Goal: Task Accomplishment & Management: Use online tool/utility

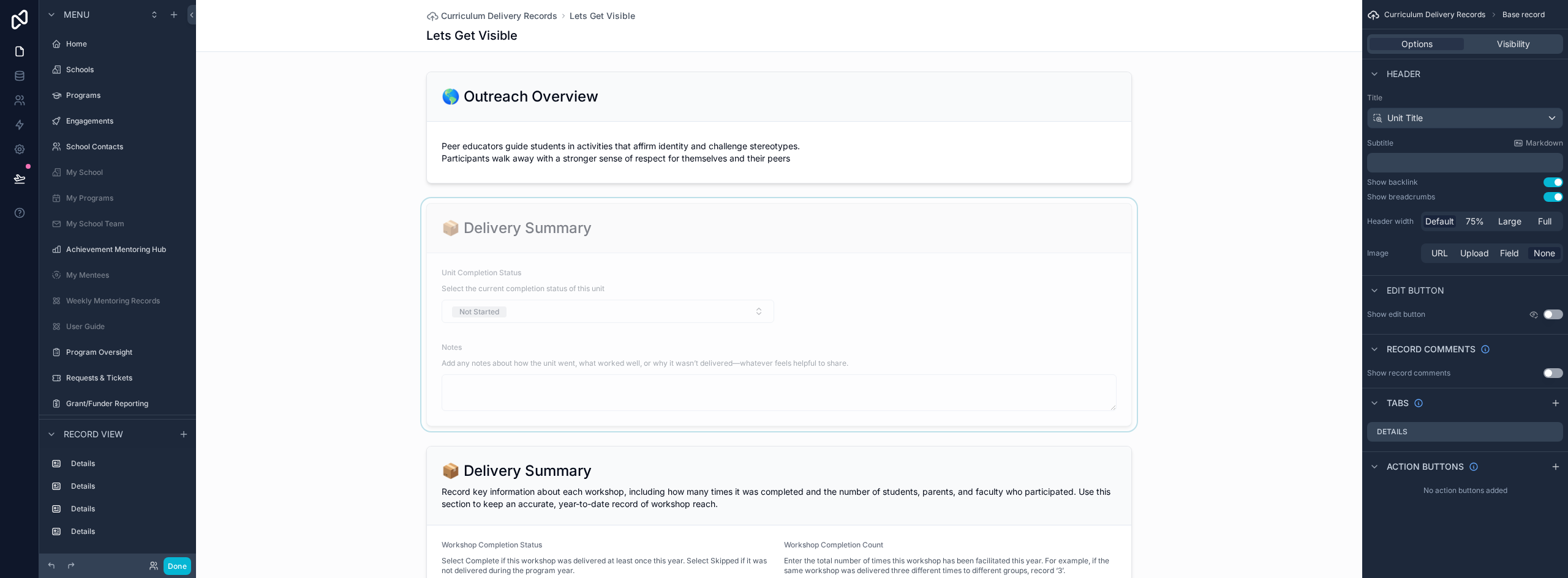
scroll to position [360, 0]
click at [317, 254] on div "scrollable content" at bounding box center [778, 315] width 1166 height 233
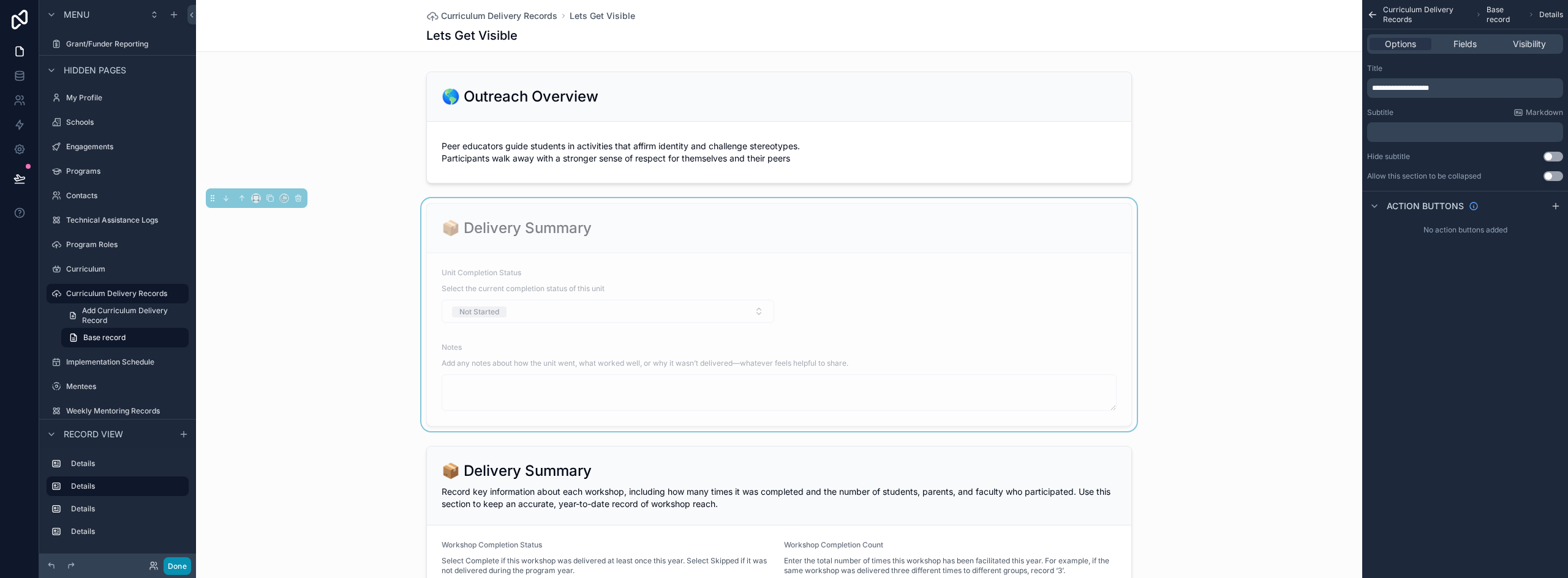
click at [181, 566] on button "Done" at bounding box center [177, 566] width 28 height 18
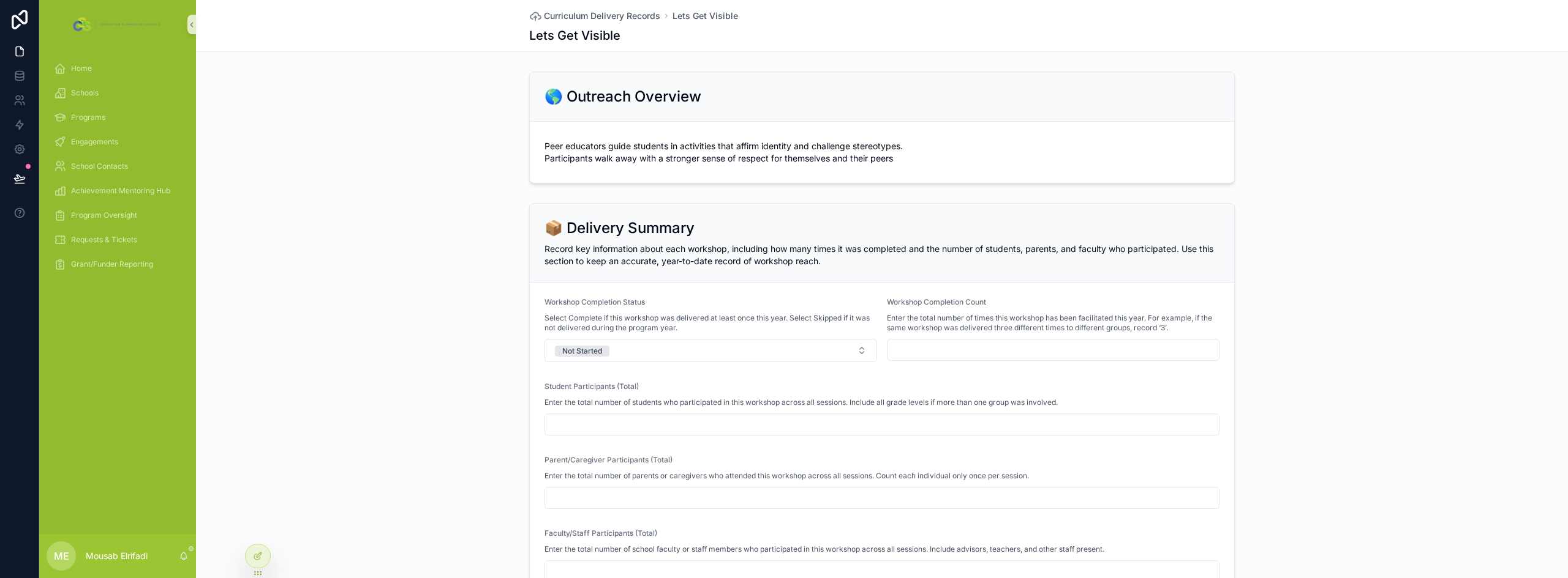
click at [335, 319] on div "📦 Delivery Summary Record key information about each workshop, including how ma…" at bounding box center [881, 445] width 1371 height 493
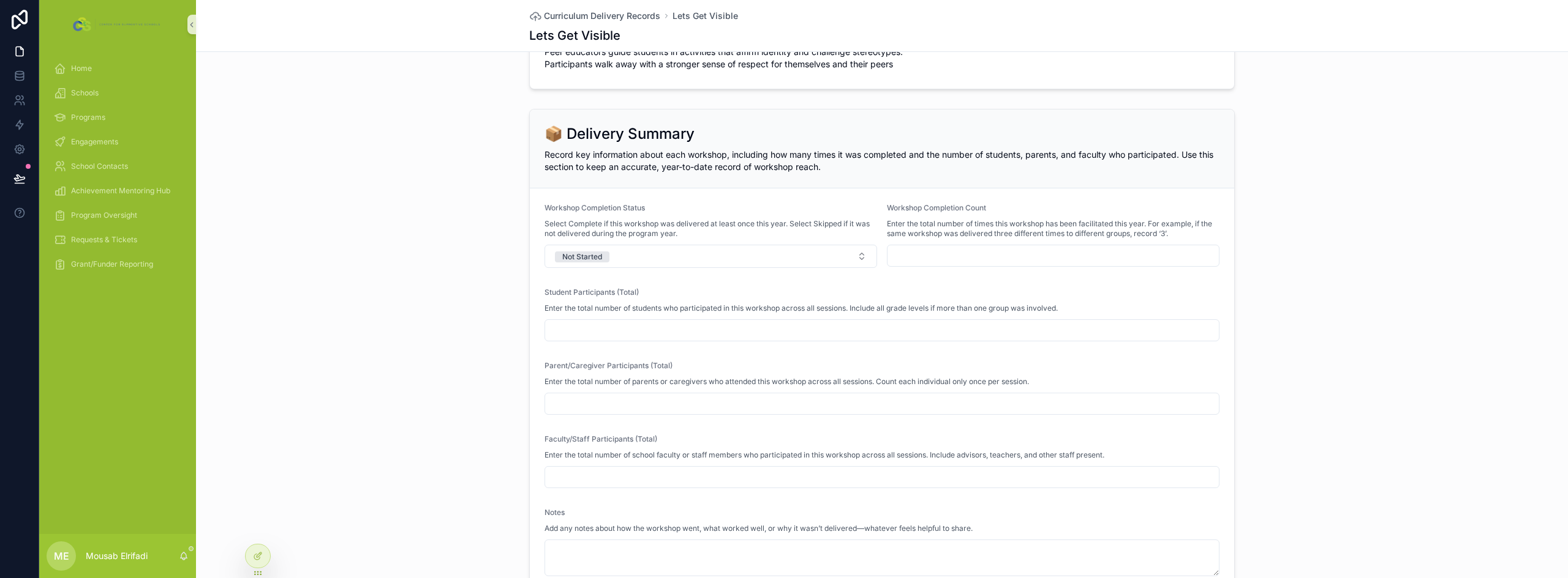
scroll to position [0, 0]
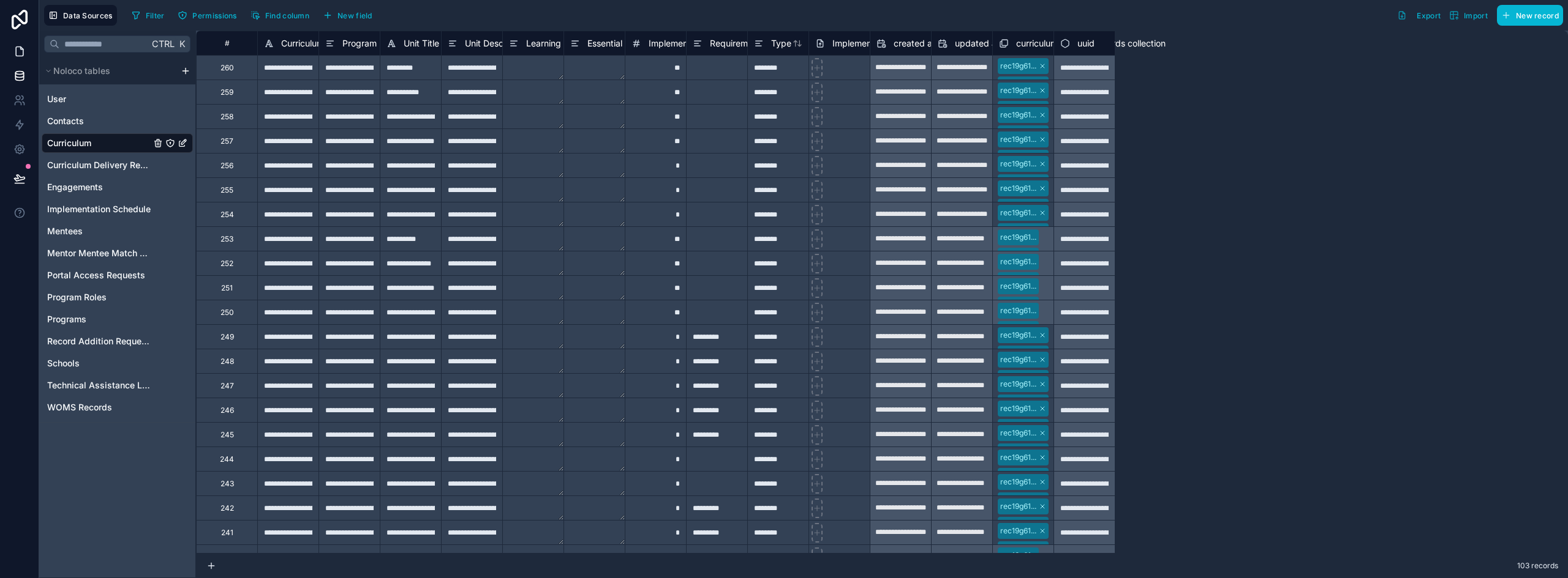
click at [16, 53] on icon at bounding box center [19, 51] width 8 height 9
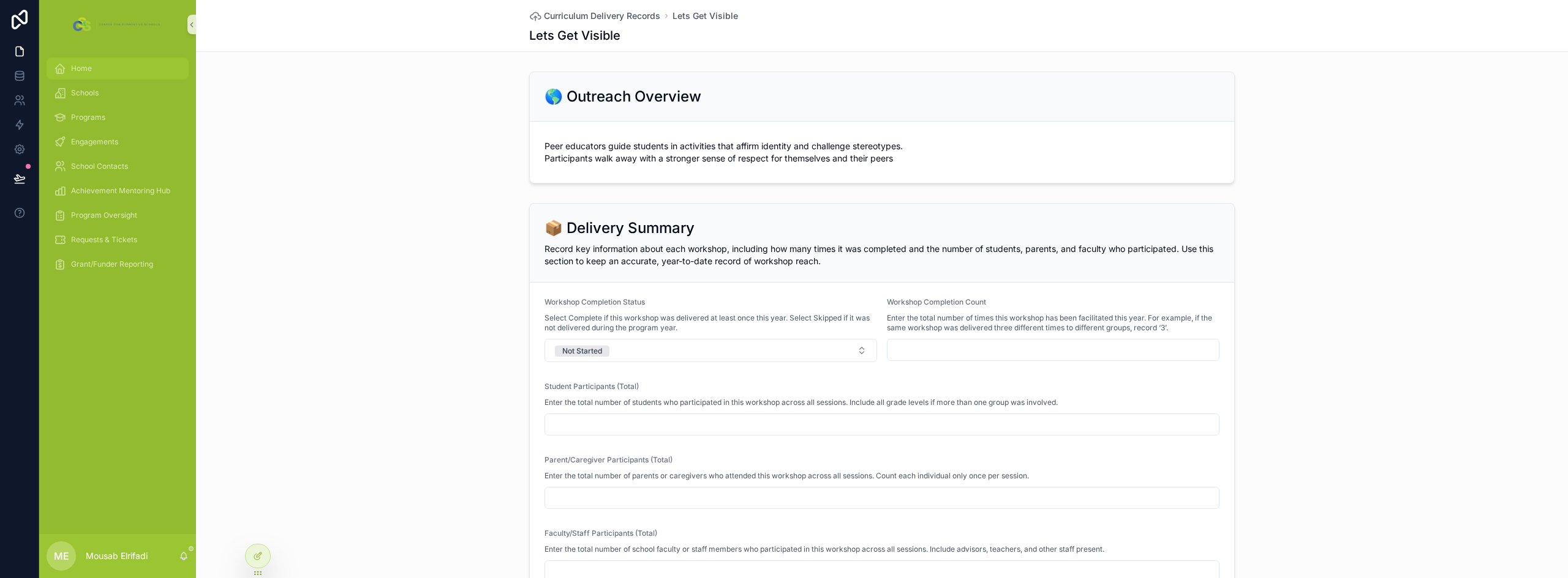
click at [82, 74] on div "Home" at bounding box center [117, 69] width 127 height 19
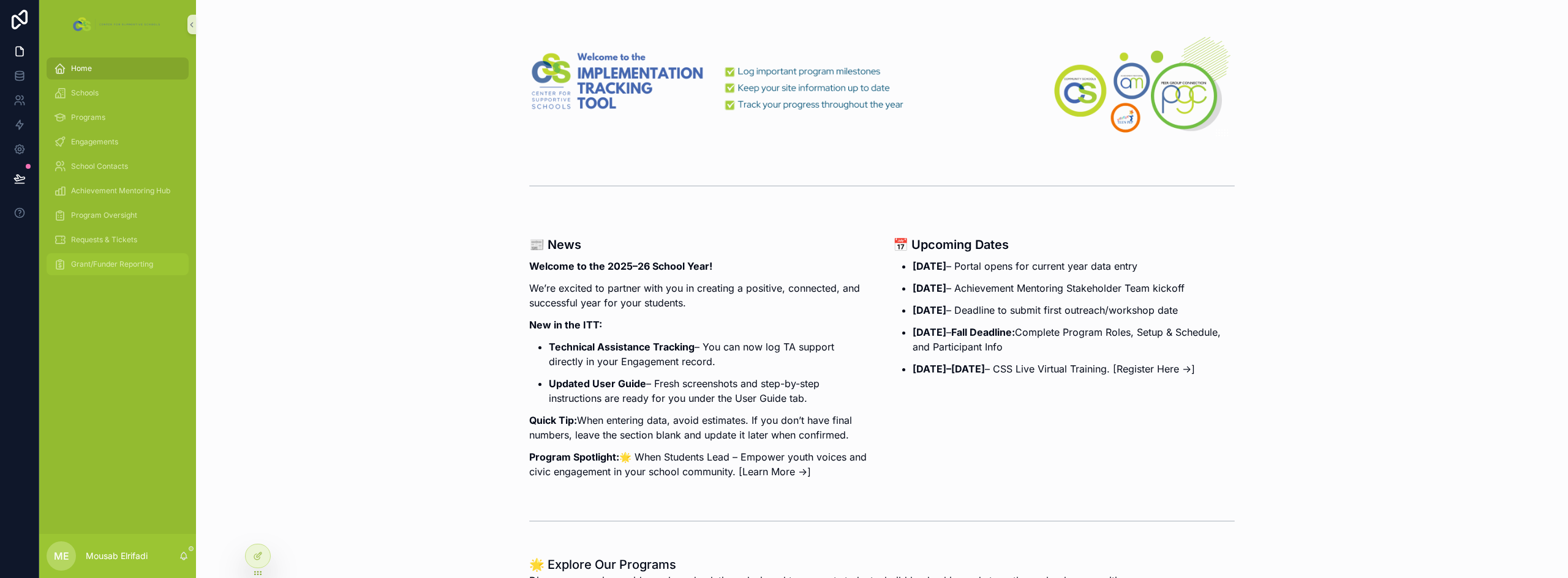
click at [124, 266] on span "Grant/Funder Reporting" at bounding box center [112, 264] width 82 height 10
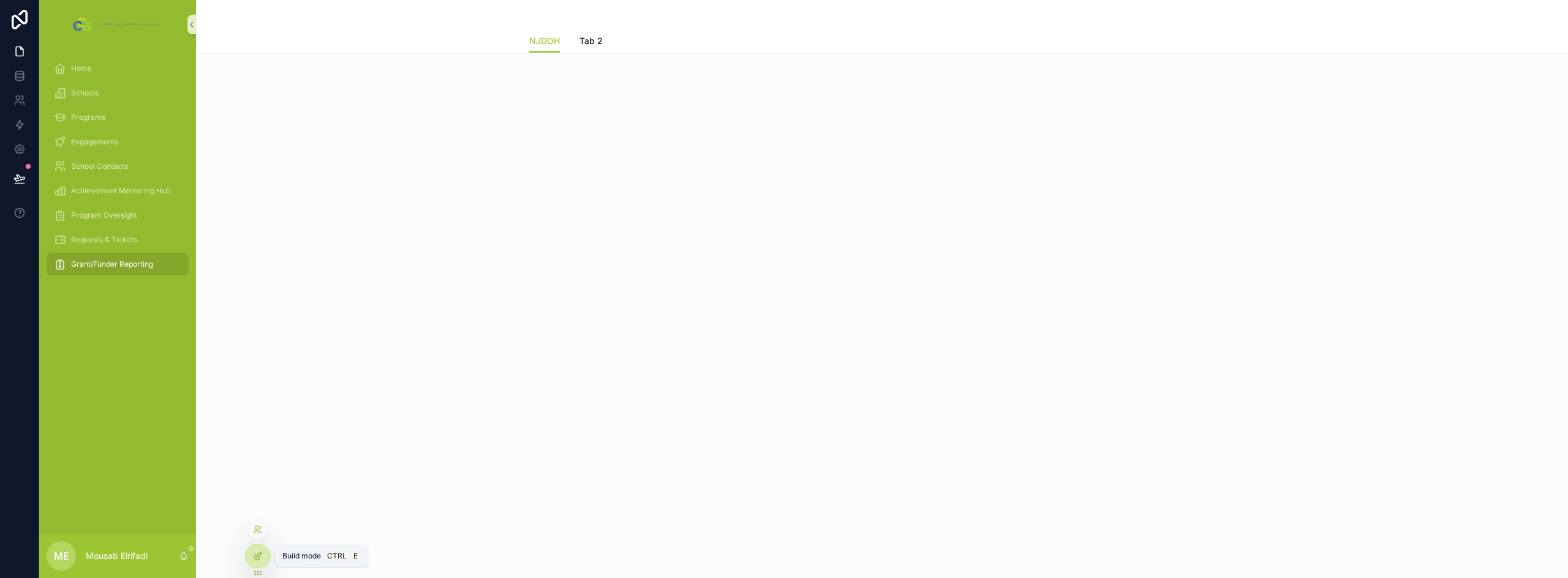
click at [251, 554] on div at bounding box center [258, 556] width 24 height 24
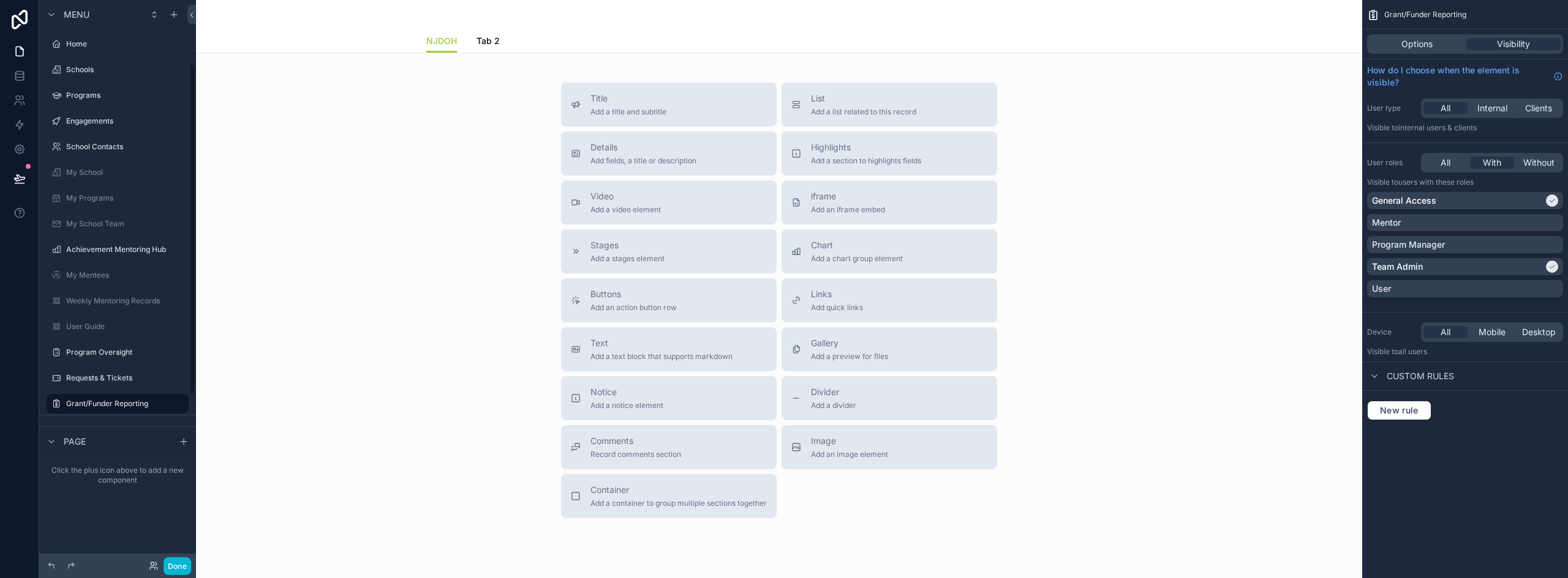
scroll to position [109, 0]
click at [837, 246] on span "Chart" at bounding box center [857, 246] width 92 height 12
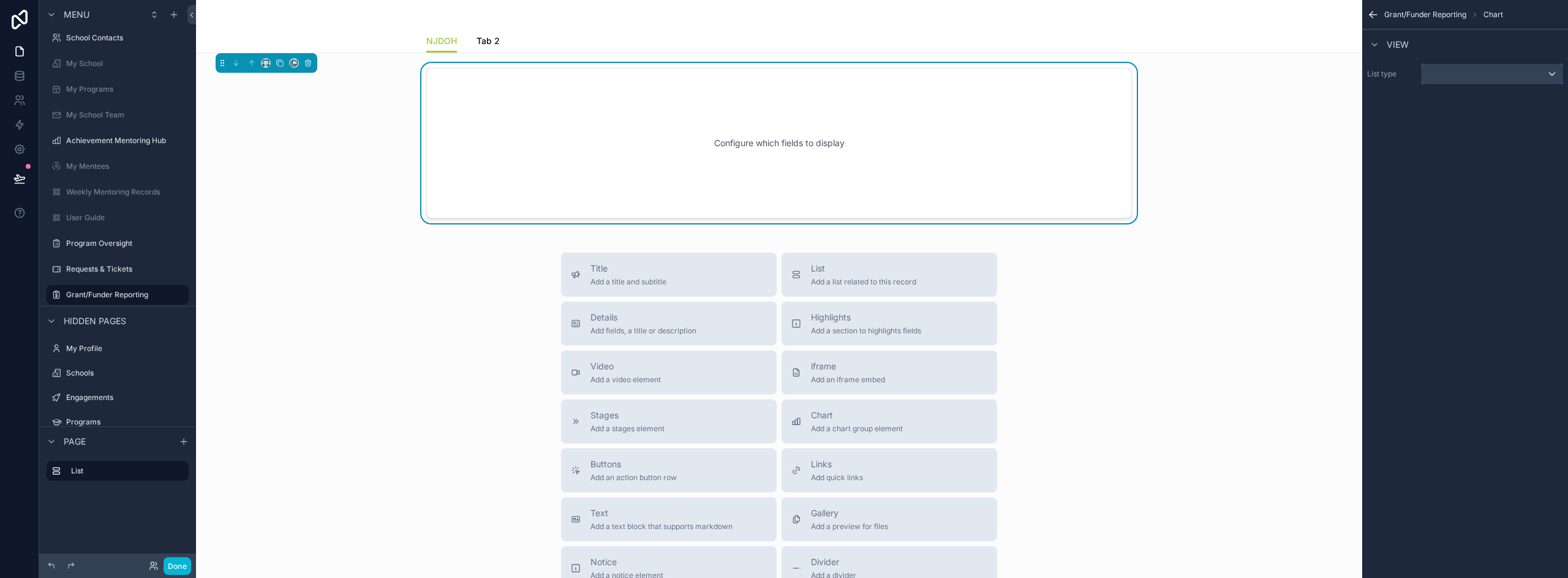
click at [1466, 70] on div "scrollable content" at bounding box center [1492, 74] width 141 height 19
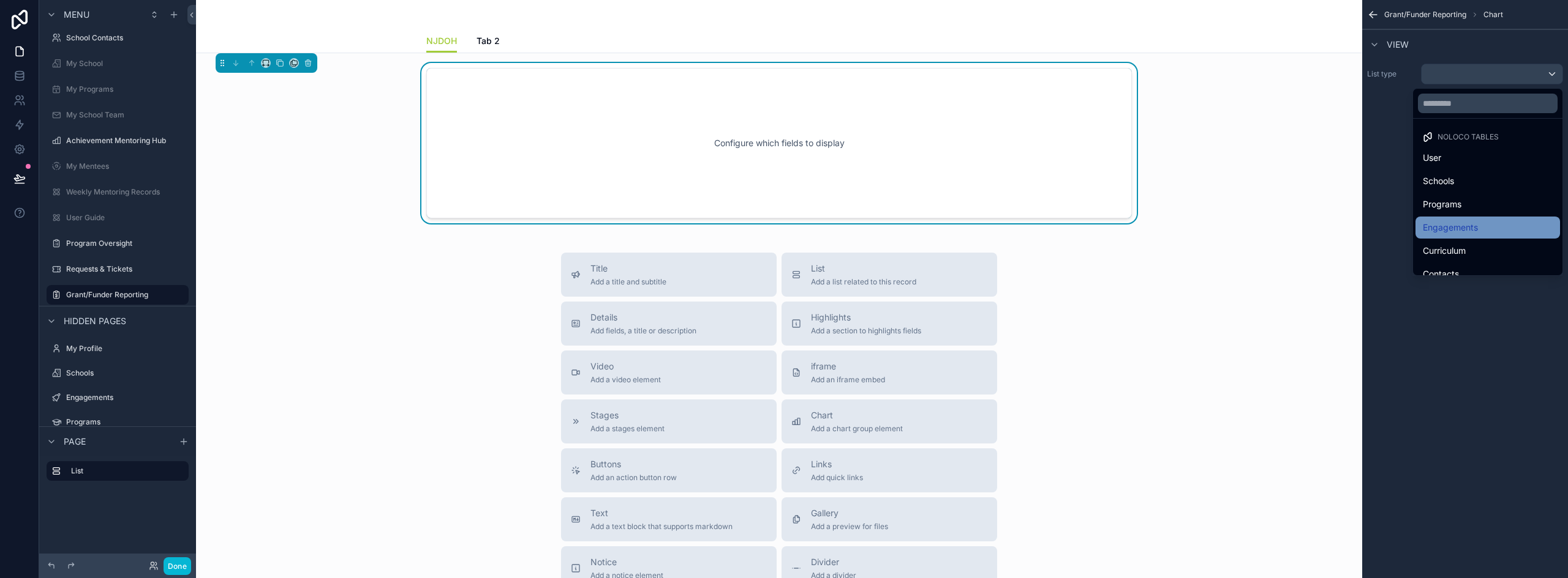
click at [1493, 225] on div "Engagements" at bounding box center [1487, 227] width 130 height 15
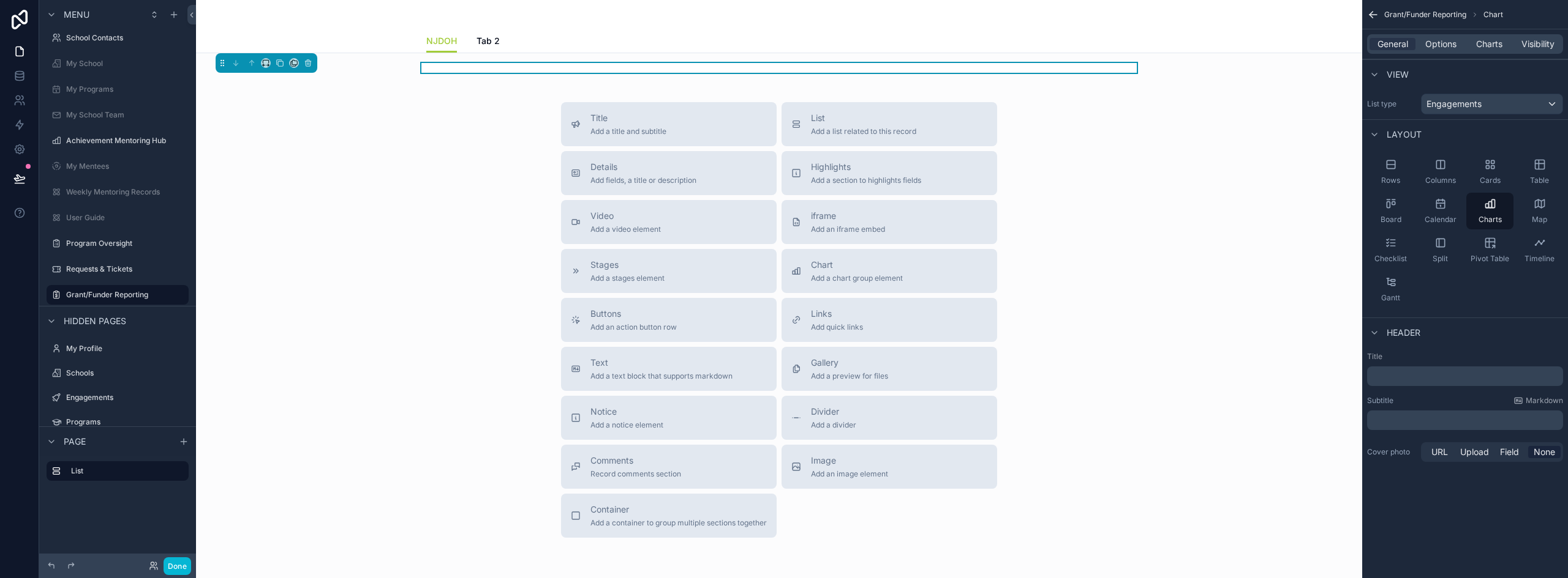
click at [1442, 375] on p "﻿" at bounding box center [1466, 377] width 189 height 12
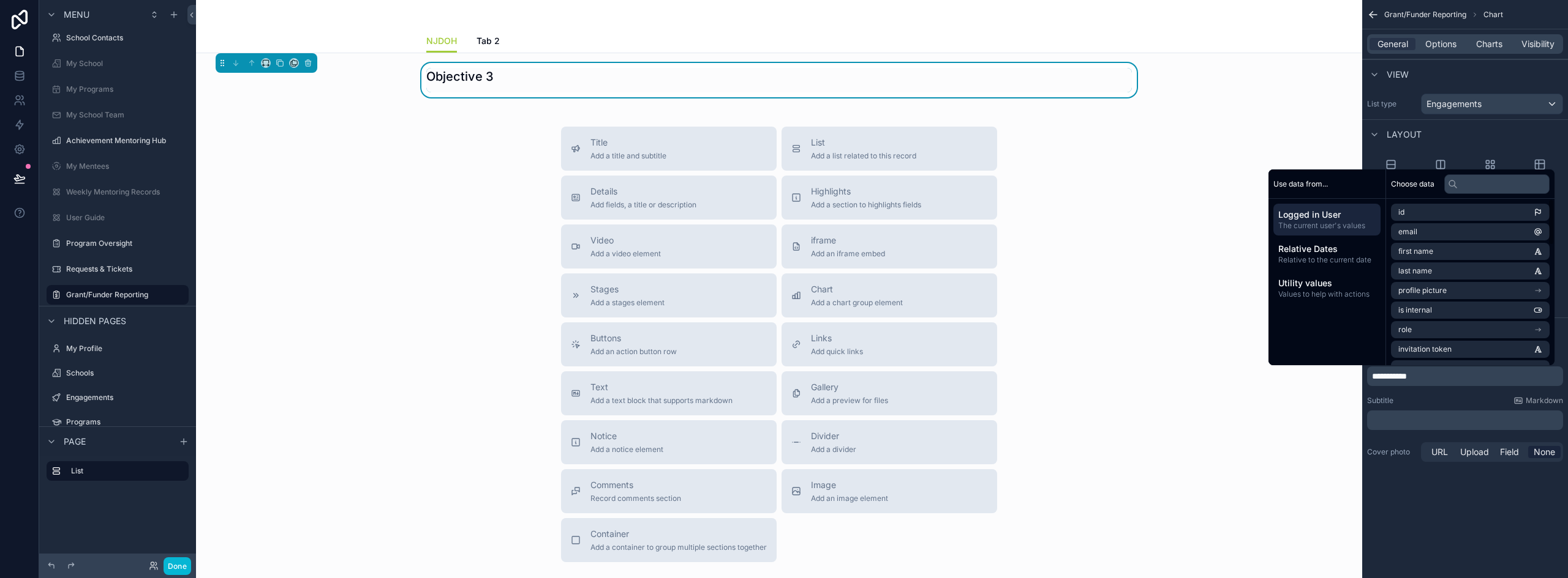
click at [1424, 418] on div "Subtitle Markdown ﻿" at bounding box center [1465, 413] width 196 height 34
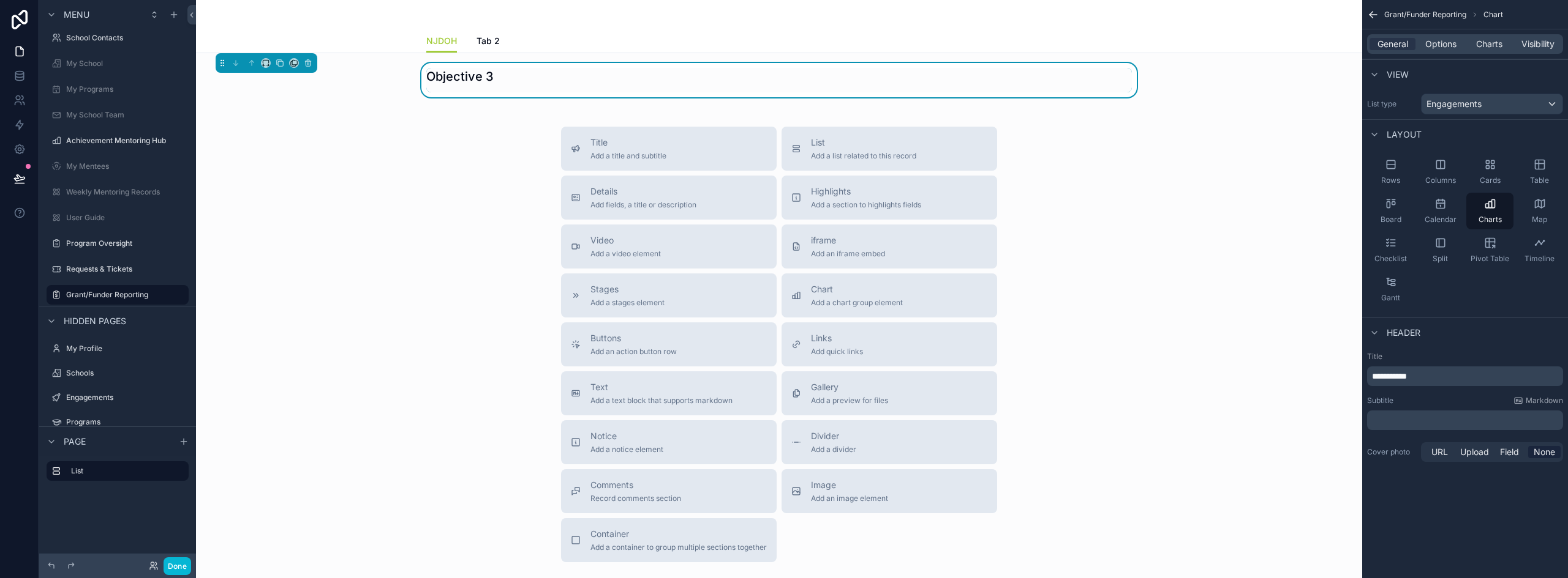
click at [1412, 423] on p "﻿" at bounding box center [1466, 420] width 189 height 12
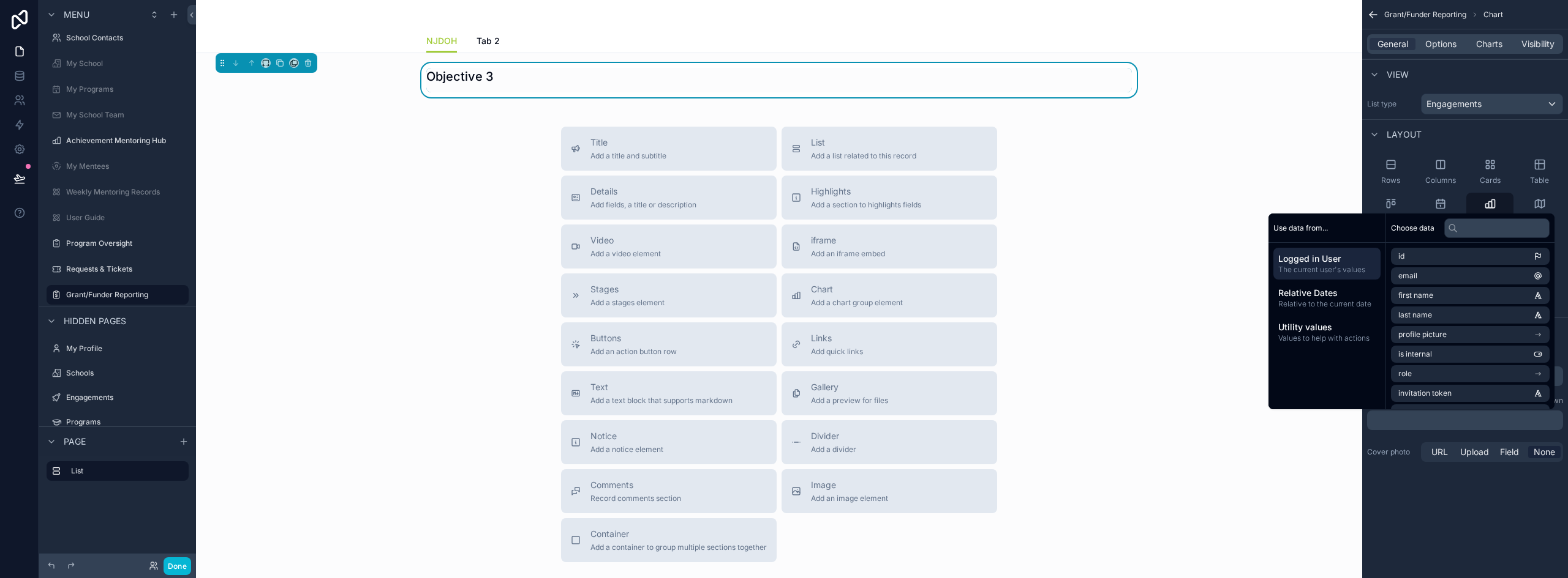
scroll to position [0, 0]
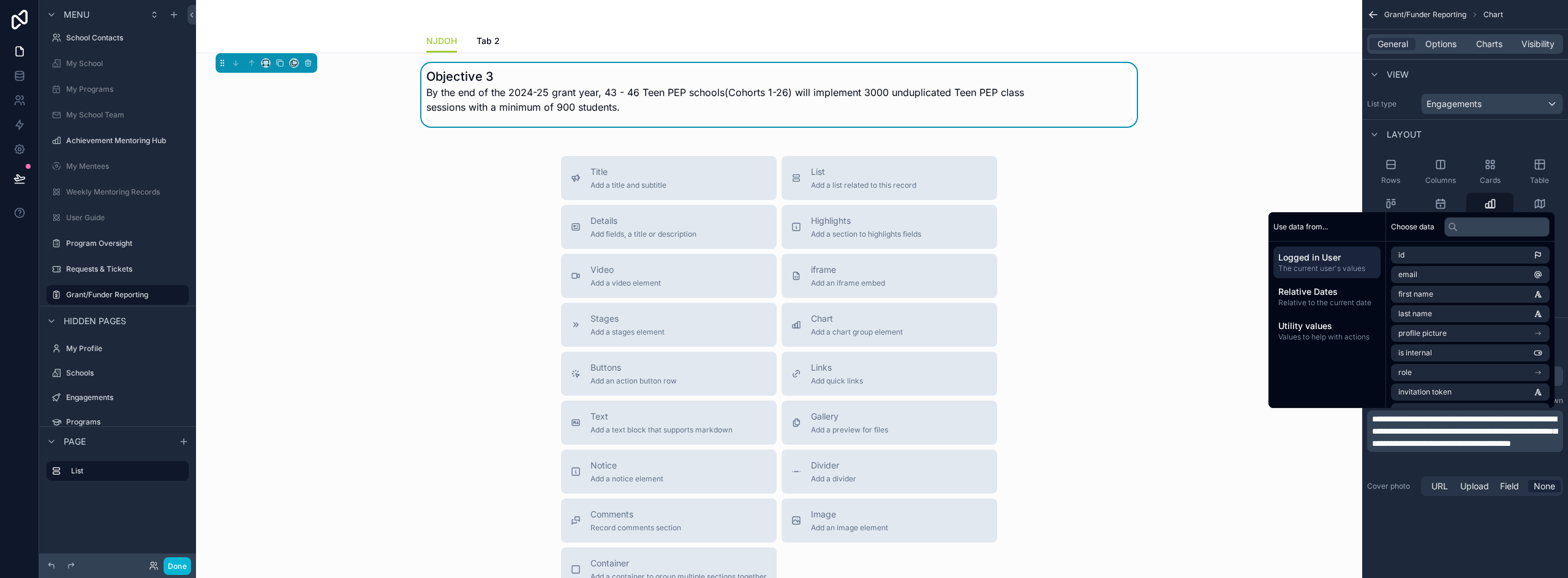
click at [390, 216] on div "Title Add a title and subtitle List Add a list related to this record Details A…" at bounding box center [778, 374] width 1146 height 436
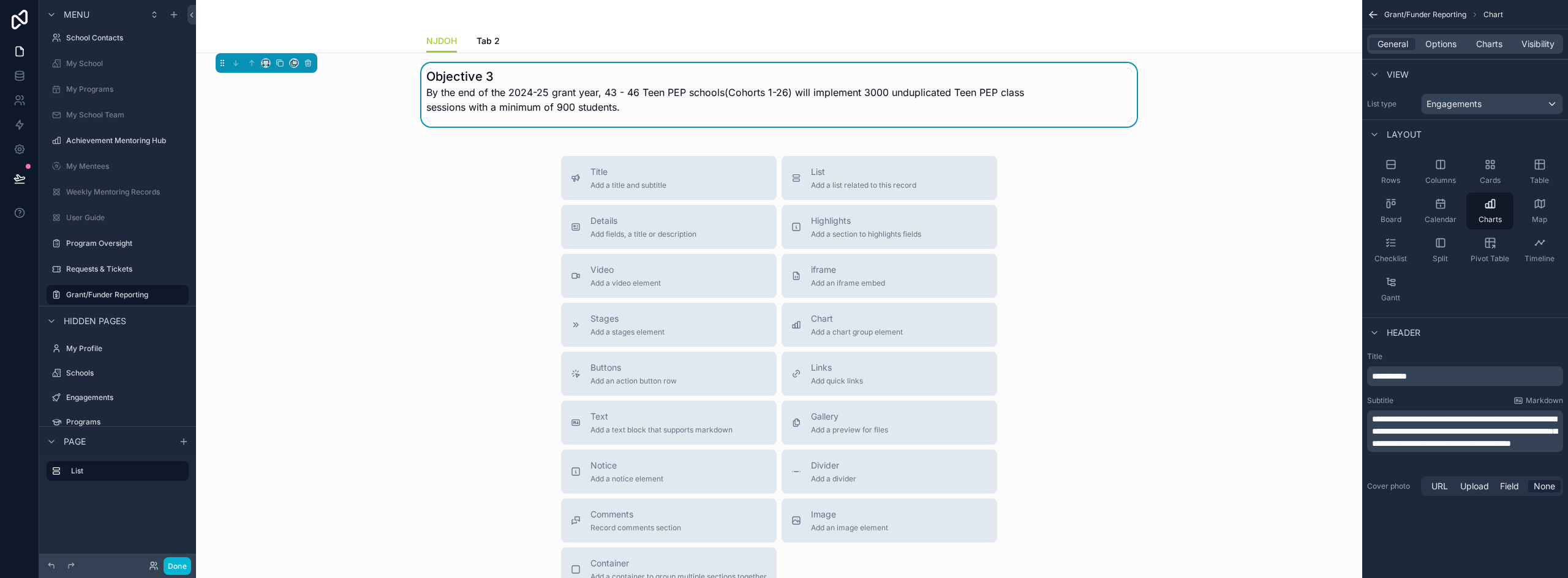
click at [359, 100] on div "Objective 3 By the end of the 2024-25 grant year, 43 - 46 Teen PEP schools(Coho…" at bounding box center [778, 95] width 1146 height 64
click at [278, 65] on icon "scrollable content" at bounding box center [280, 63] width 8 height 8
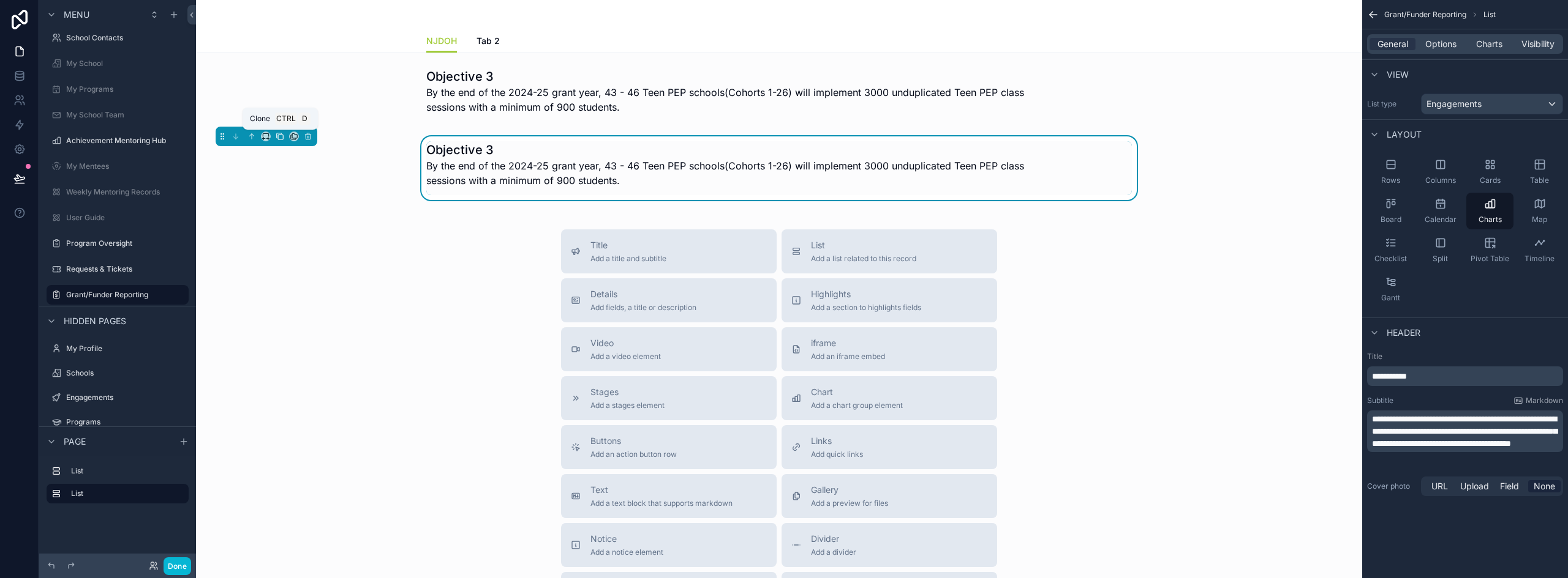
click at [276, 137] on icon "scrollable content" at bounding box center [280, 136] width 8 height 8
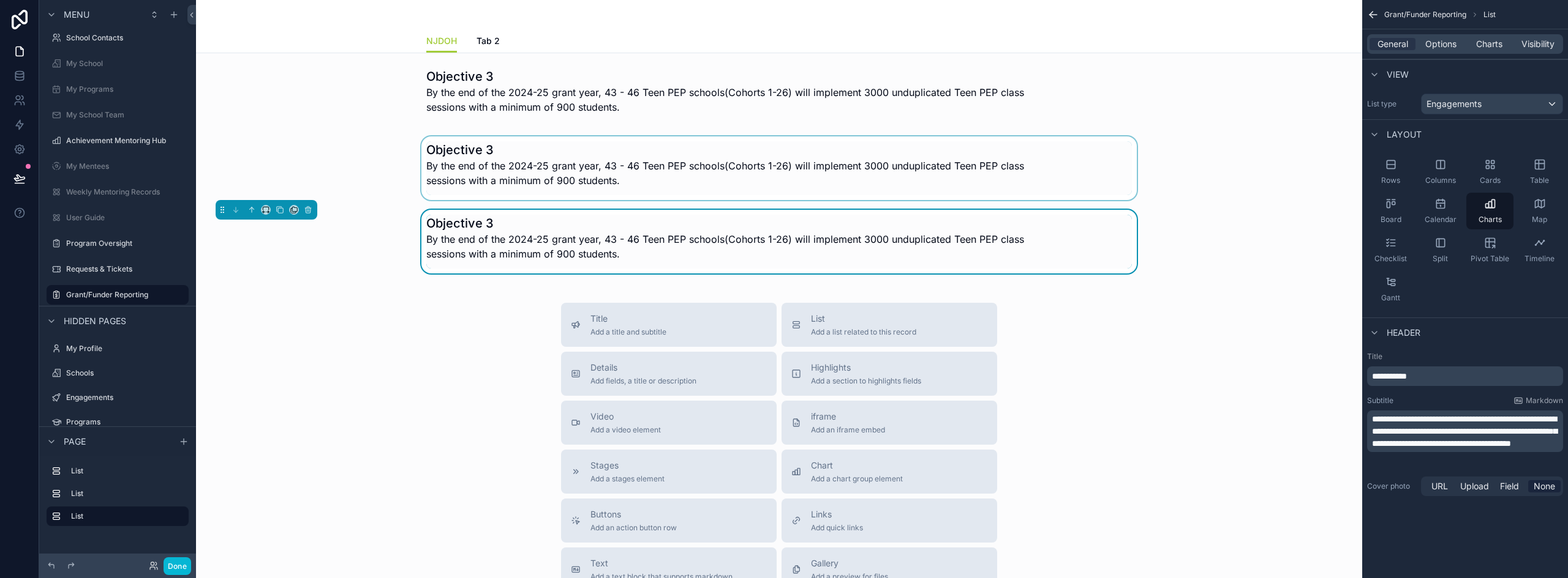
click at [483, 158] on div "scrollable content" at bounding box center [778, 169] width 1146 height 64
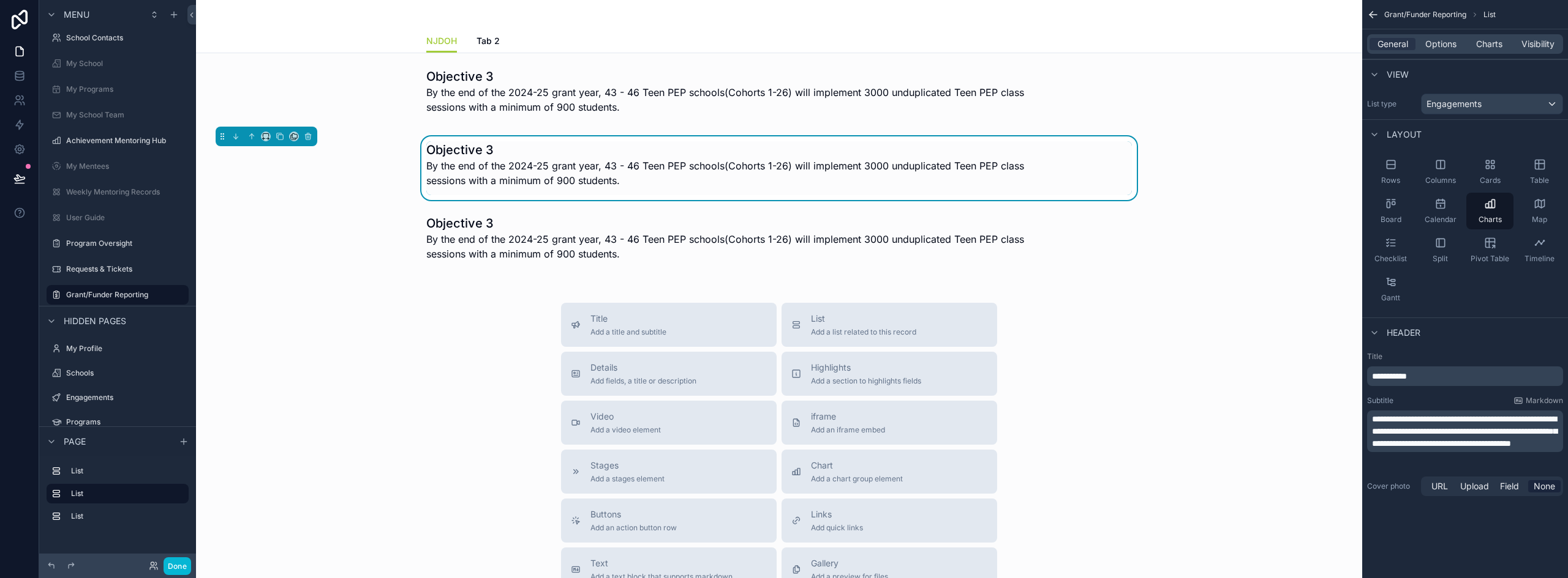
click at [483, 158] on h1 "Objective 3" at bounding box center [733, 150] width 614 height 17
click at [1439, 378] on p "**********" at bounding box center [1466, 377] width 189 height 12
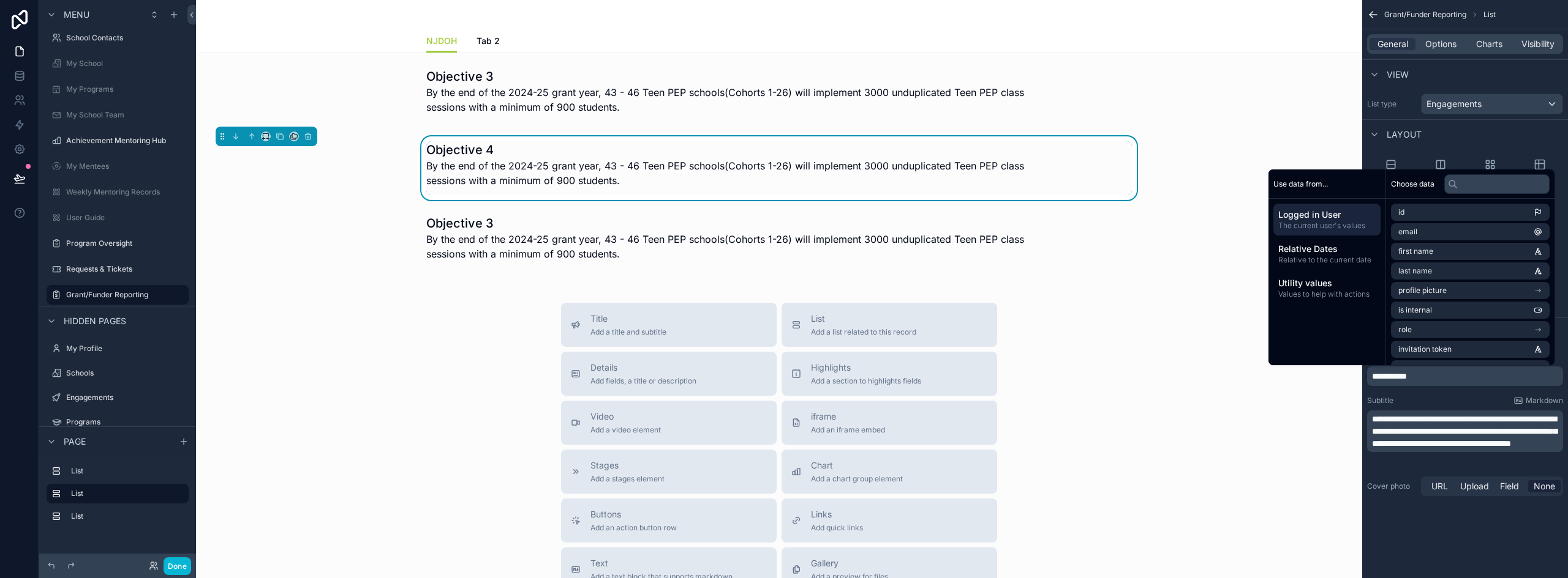
click at [1451, 427] on span "**********" at bounding box center [1464, 432] width 185 height 33
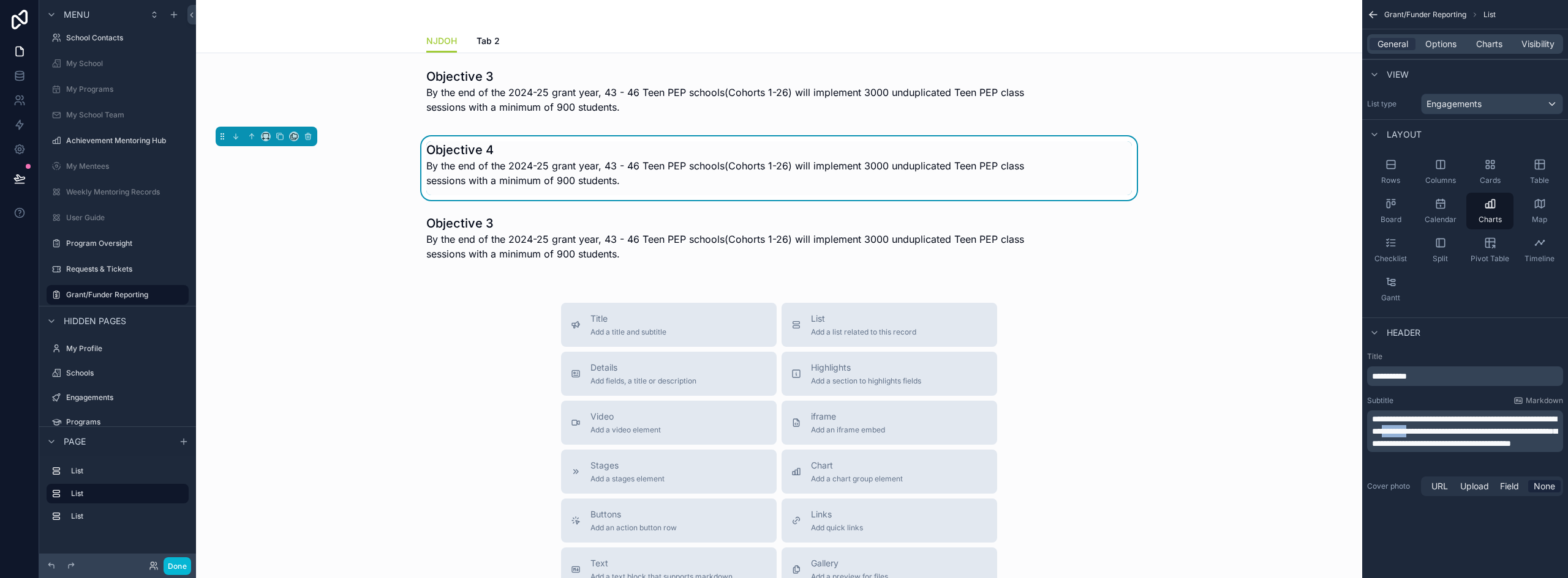
click at [1451, 427] on span "**********" at bounding box center [1464, 432] width 185 height 33
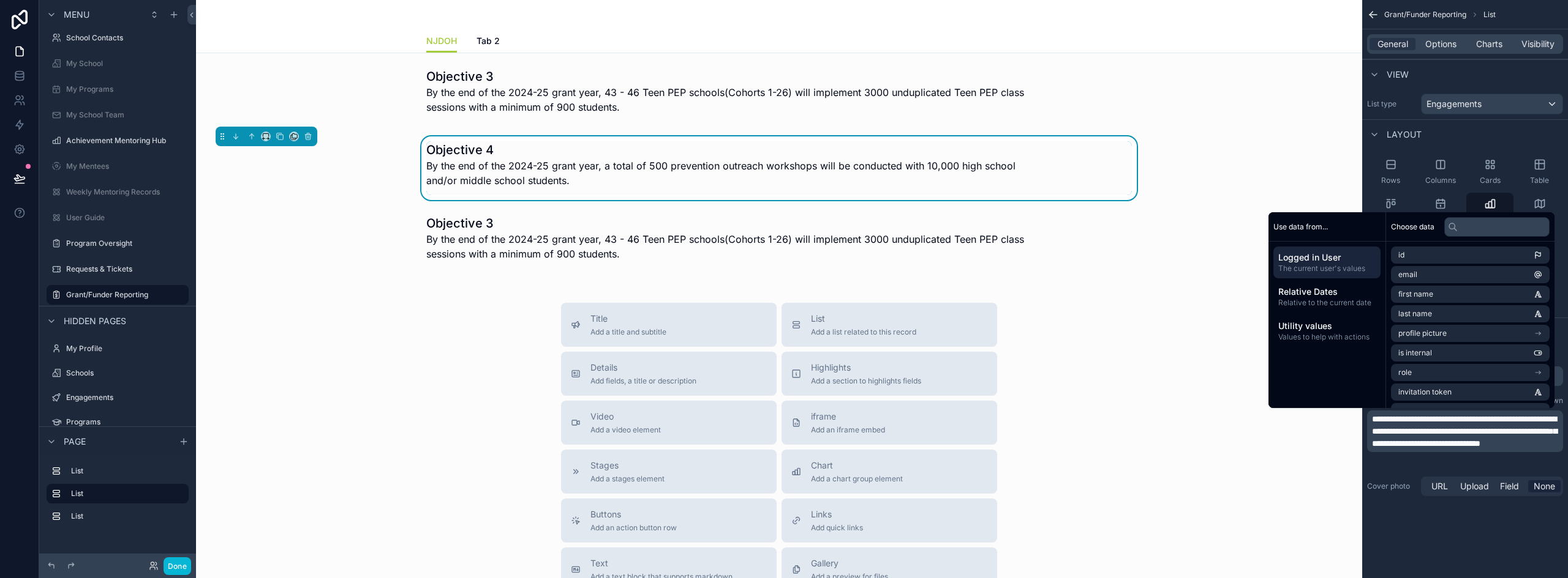
click at [441, 350] on div "Title Add a title and subtitle List Add a list related to this record Details A…" at bounding box center [778, 521] width 1146 height 436
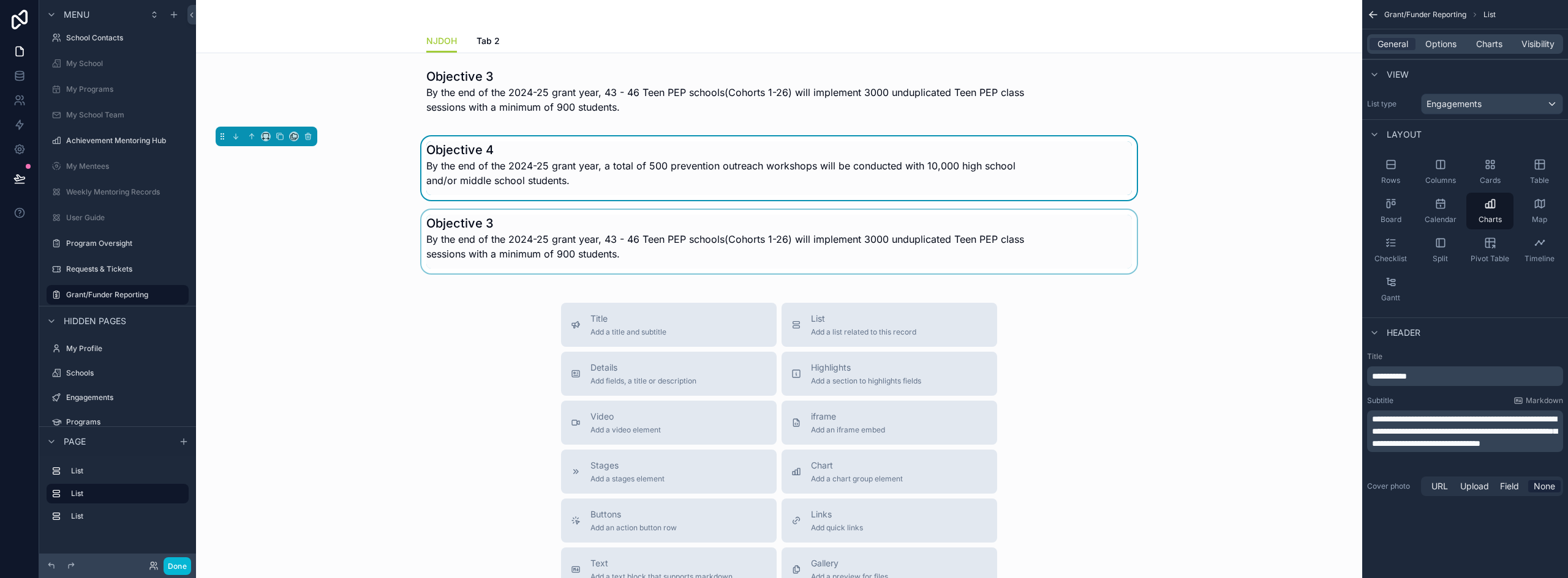
click at [853, 251] on div "scrollable content" at bounding box center [778, 241] width 1146 height 64
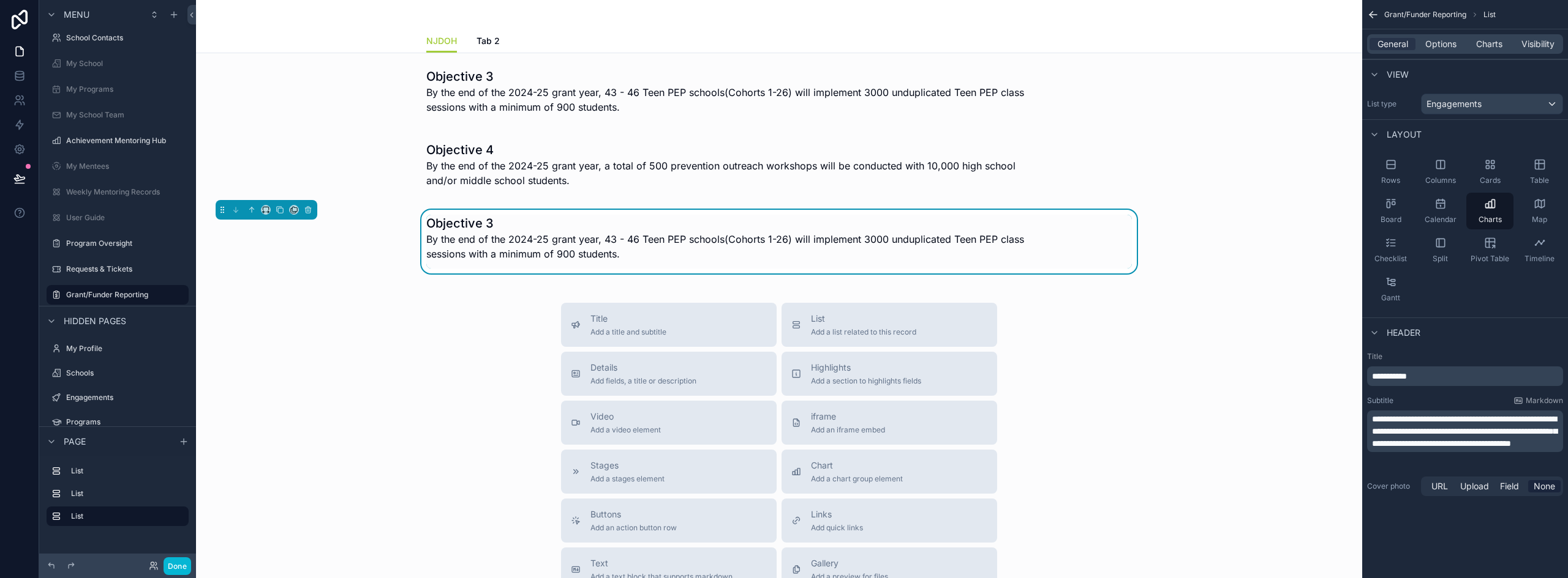
click at [1442, 448] on span "**********" at bounding box center [1464, 432] width 185 height 33
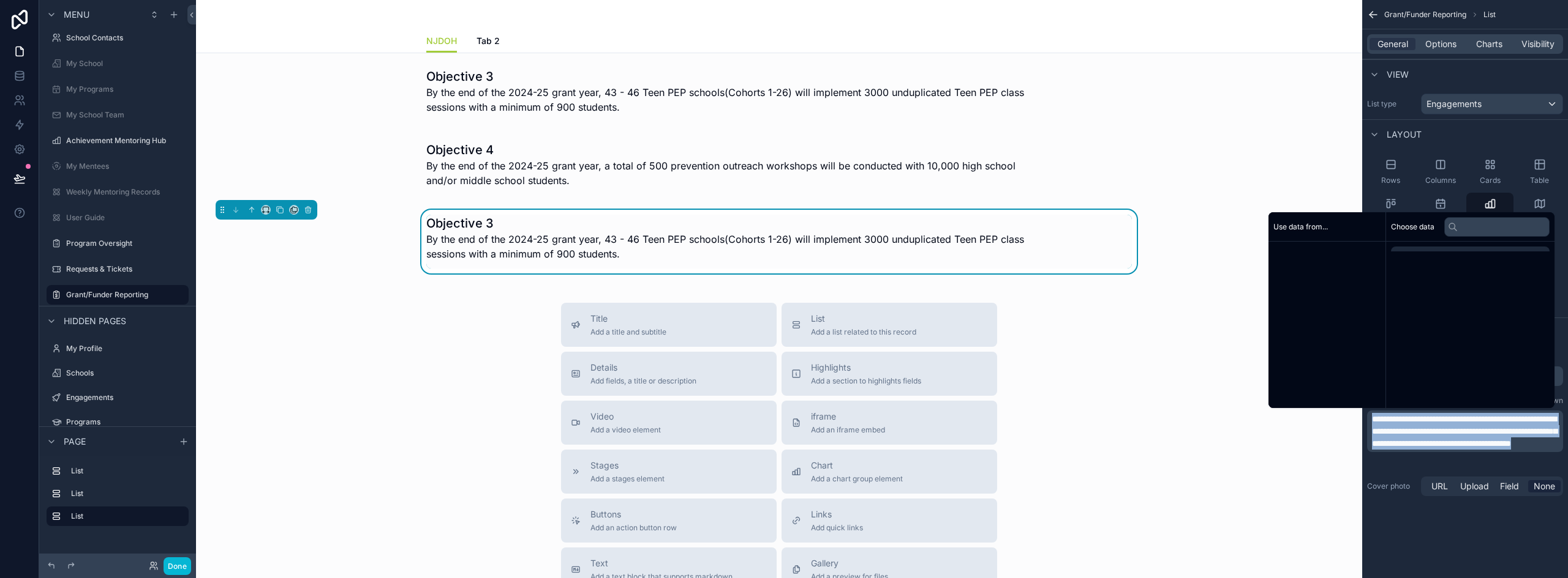
click at [1442, 448] on span "**********" at bounding box center [1464, 432] width 185 height 33
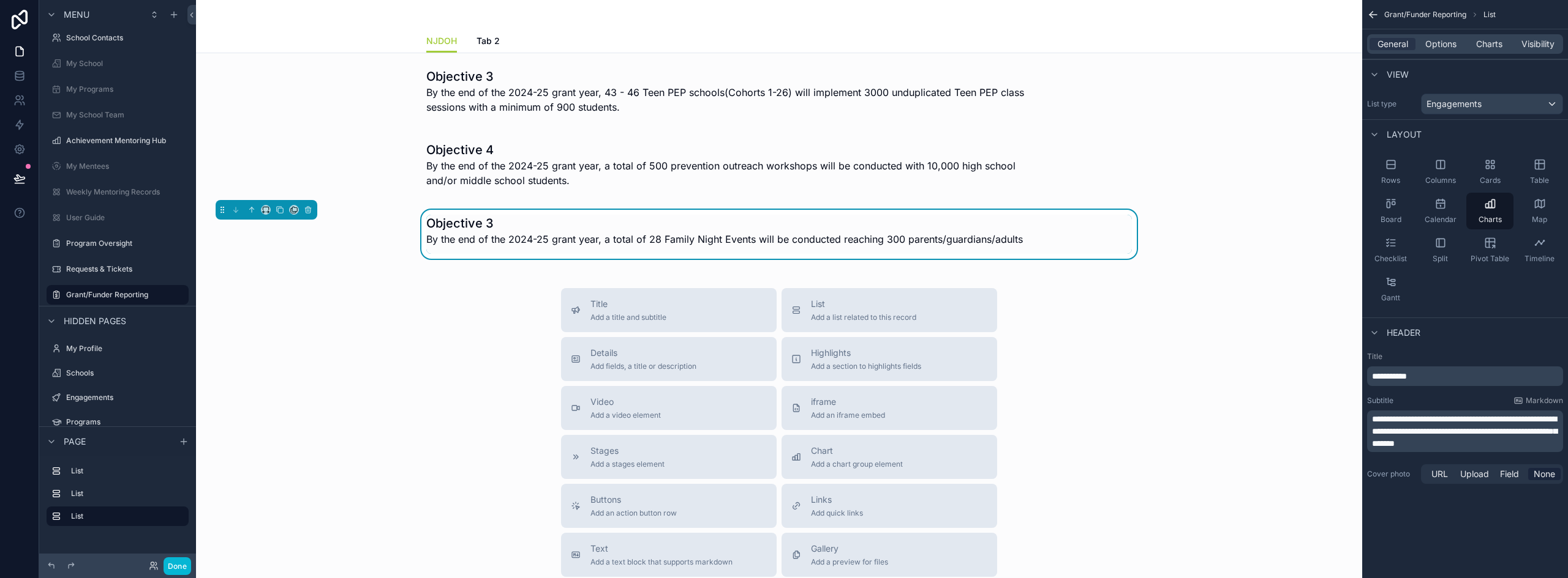
drag, startPoint x: 1424, startPoint y: 518, endPoint x: 1424, endPoint y: 487, distance: 31.0
click at [1424, 518] on div "**********" at bounding box center [1465, 289] width 206 height 578
click at [1437, 375] on p "**********" at bounding box center [1466, 377] width 189 height 12
click at [392, 380] on div "Title Add a title and subtitle List Add a list related to this record Details A…" at bounding box center [778, 506] width 1146 height 436
click at [568, 106] on div "scrollable content" at bounding box center [778, 95] width 1146 height 64
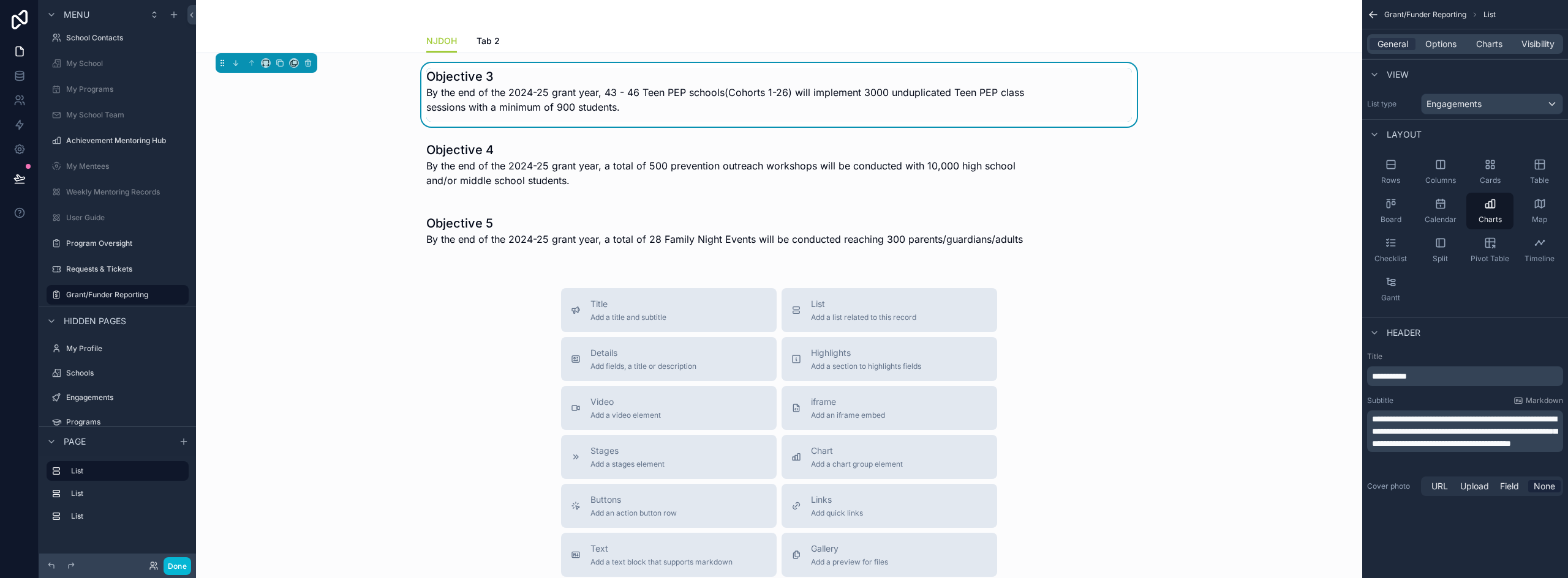
click at [1465, 420] on span "**********" at bounding box center [1464, 432] width 185 height 33
click at [665, 180] on div "scrollable content" at bounding box center [778, 169] width 1146 height 64
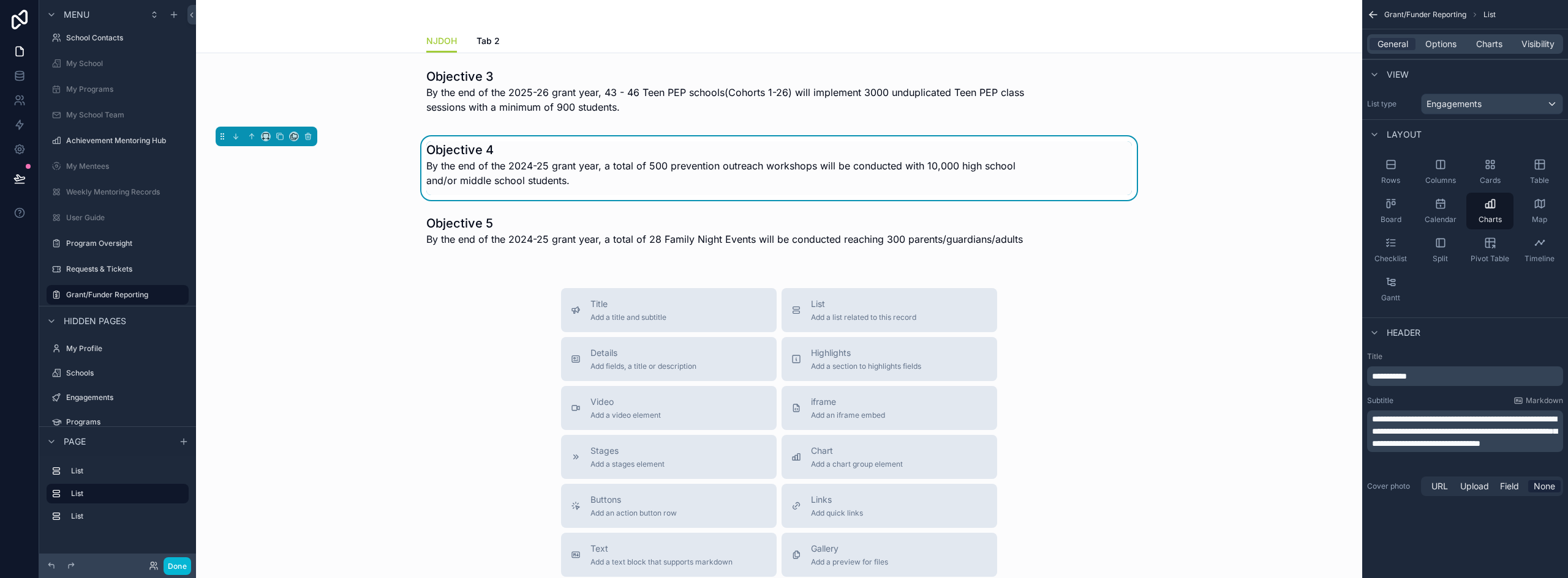
click at [1465, 415] on span "**********" at bounding box center [1464, 432] width 185 height 33
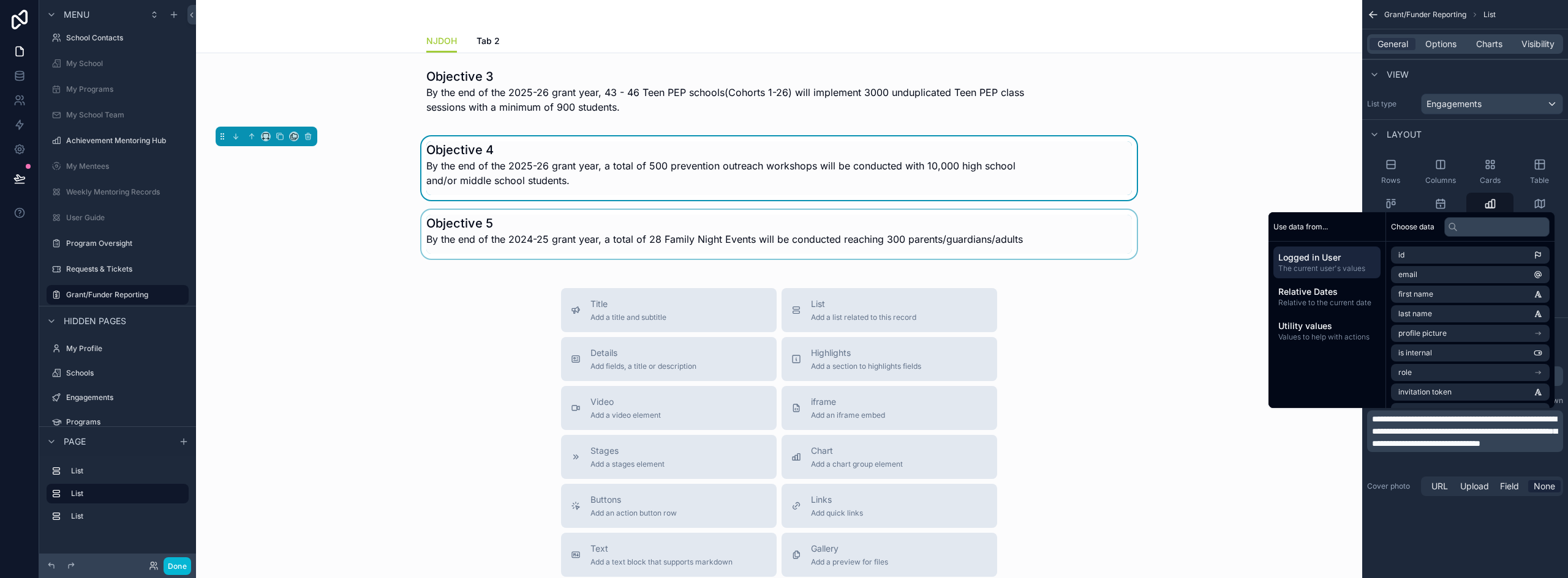
click at [676, 232] on div "scrollable content" at bounding box center [778, 234] width 1146 height 49
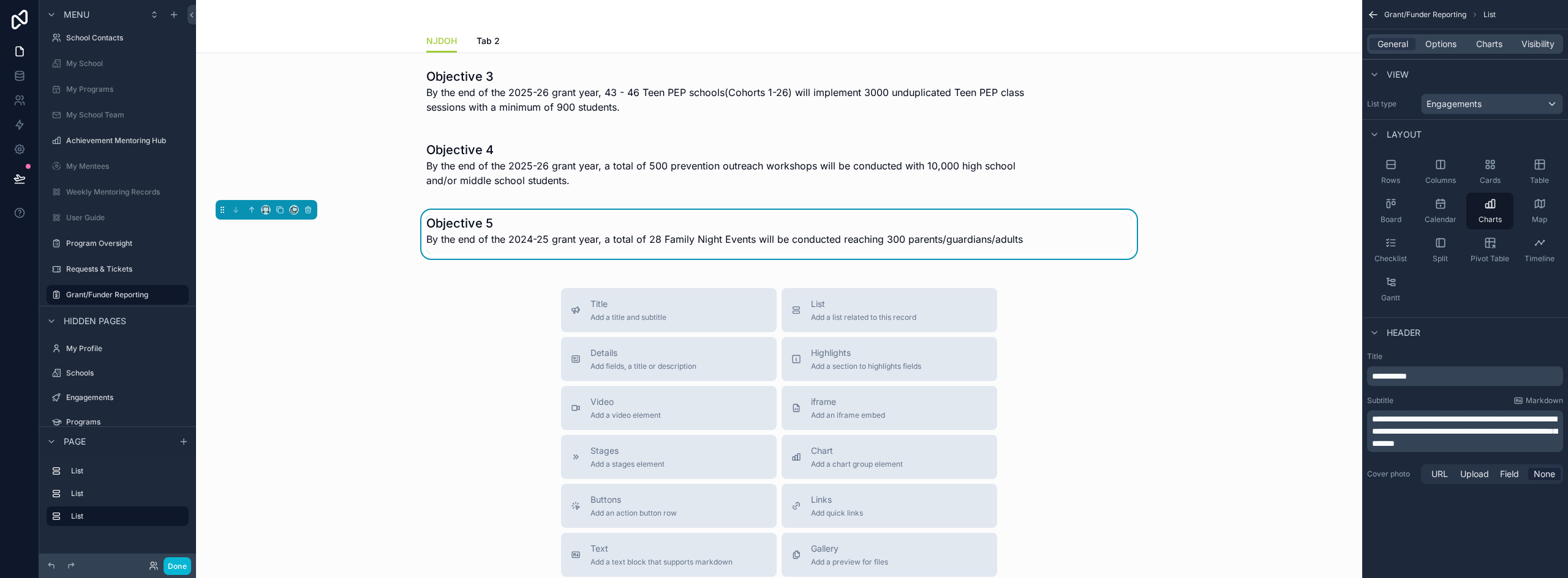
click at [1462, 417] on span "**********" at bounding box center [1464, 432] width 185 height 33
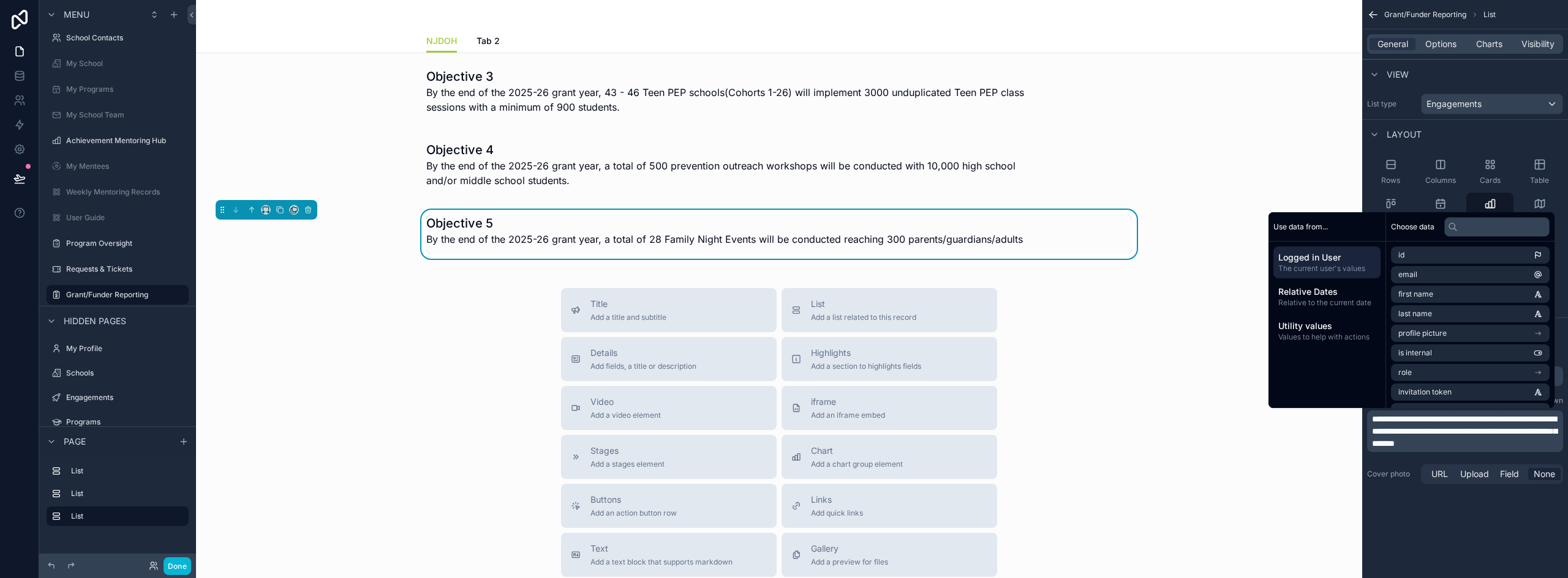
click at [412, 362] on div "Title Add a title and subtitle List Add a list related to this record Details A…" at bounding box center [778, 506] width 1146 height 436
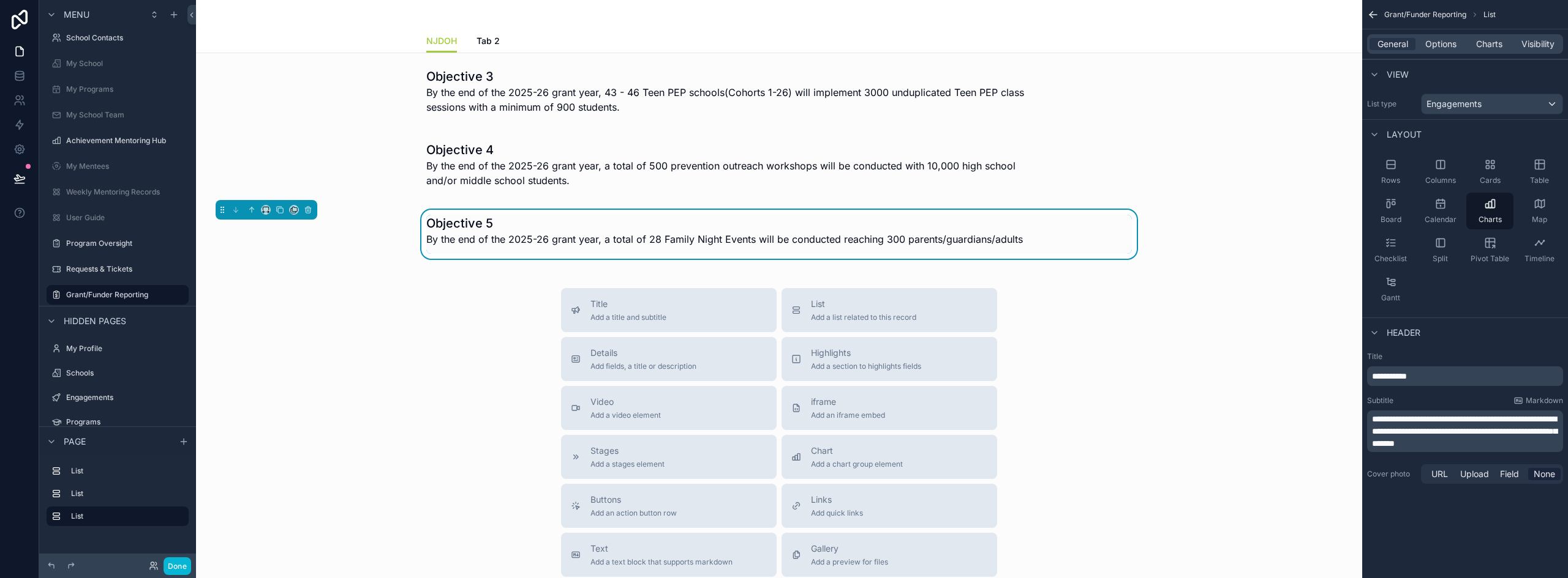
click at [401, 362] on div "Title Add a title and subtitle List Add a list related to this record Details A…" at bounding box center [778, 506] width 1146 height 436
click at [541, 242] on span "By the end of the 2025-26 grant year, a total of 28 Family Night Events will be…" at bounding box center [724, 239] width 597 height 15
click at [387, 386] on div "Title Add a title and subtitle List Add a list related to this record Details A…" at bounding box center [778, 506] width 1146 height 436
click at [531, 243] on span "By the end of the 2025-26 grant year, a total of 28 Family Night Events will be…" at bounding box center [724, 239] width 597 height 15
click at [294, 210] on icon "scrollable content" at bounding box center [294, 210] width 8 height 8
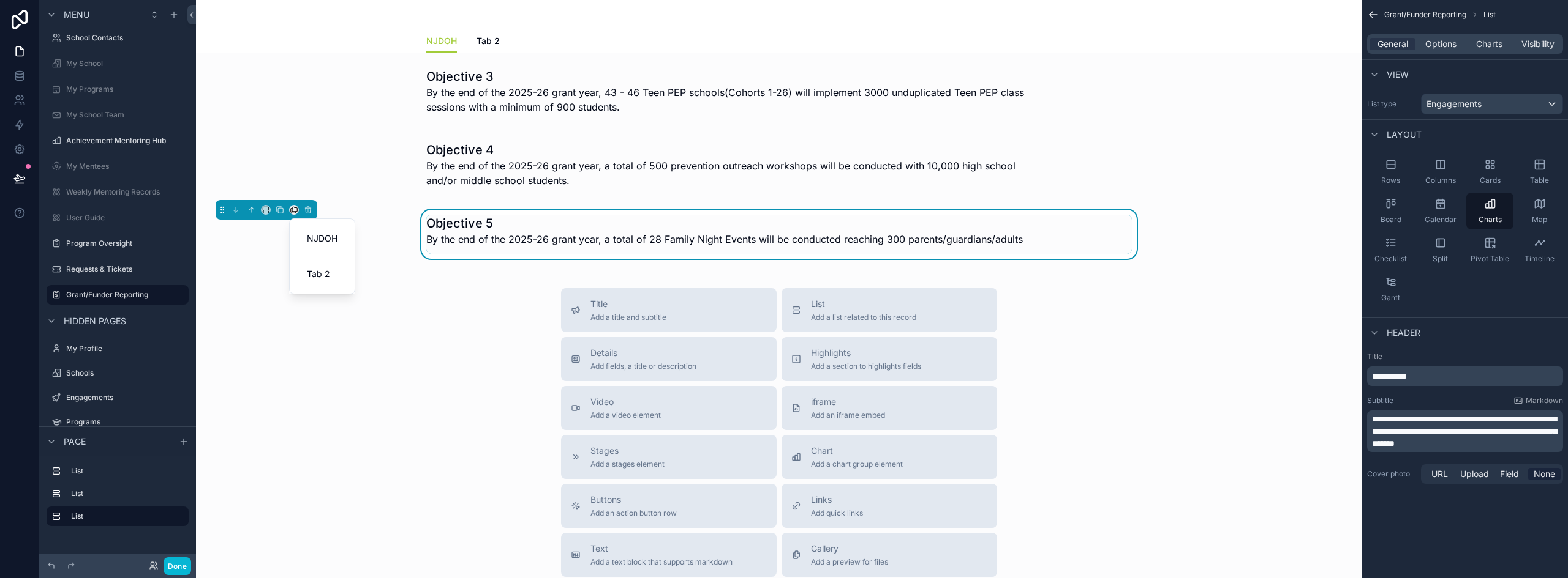
click at [447, 328] on div "scrollable content" at bounding box center [784, 289] width 1568 height 578
click at [485, 229] on h1 "Objective 5" at bounding box center [724, 223] width 597 height 17
click at [278, 211] on icon "scrollable content" at bounding box center [280, 210] width 8 height 8
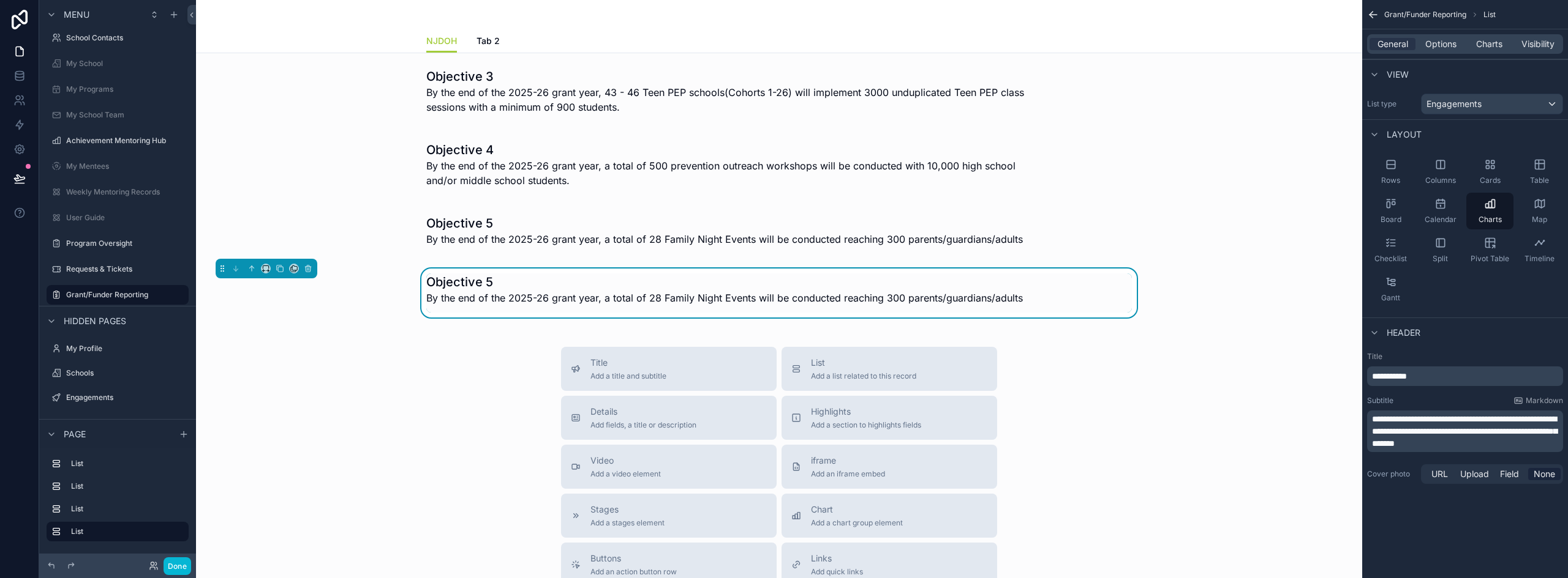
click at [544, 289] on h1 "Objective 5" at bounding box center [724, 282] width 597 height 17
click at [1467, 380] on p "**********" at bounding box center [1466, 377] width 189 height 12
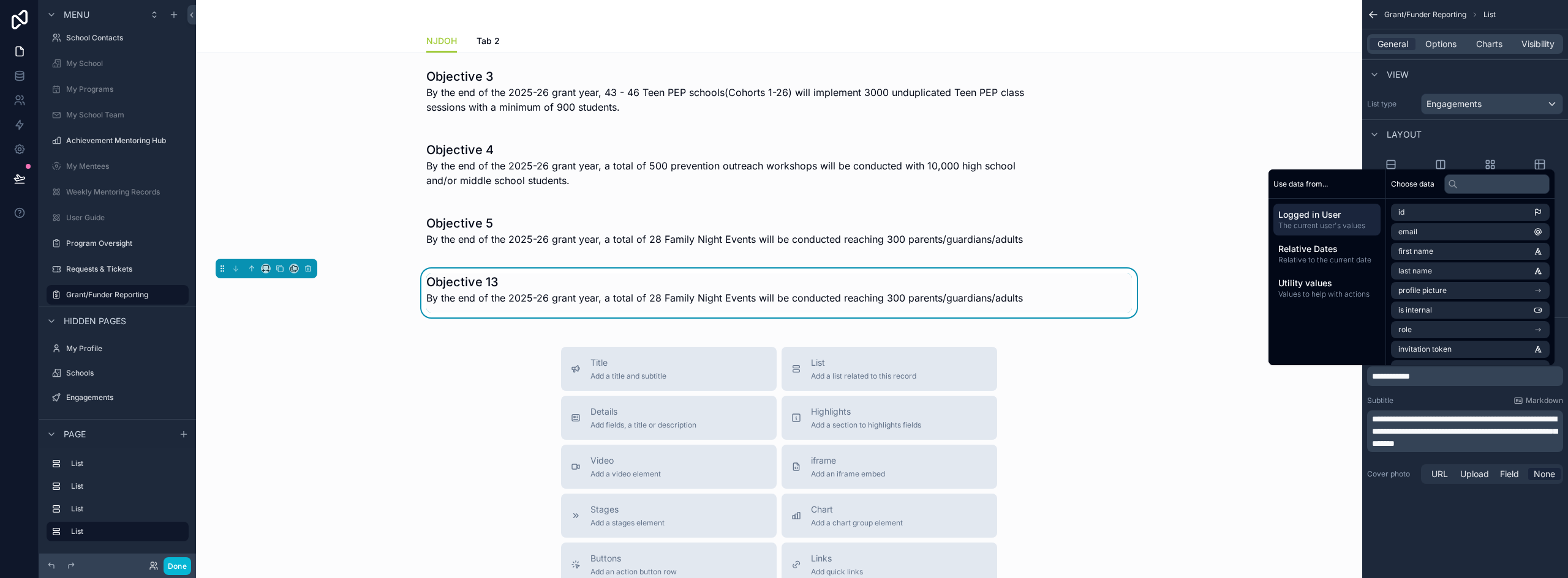
click at [1441, 430] on span "**********" at bounding box center [1464, 432] width 185 height 33
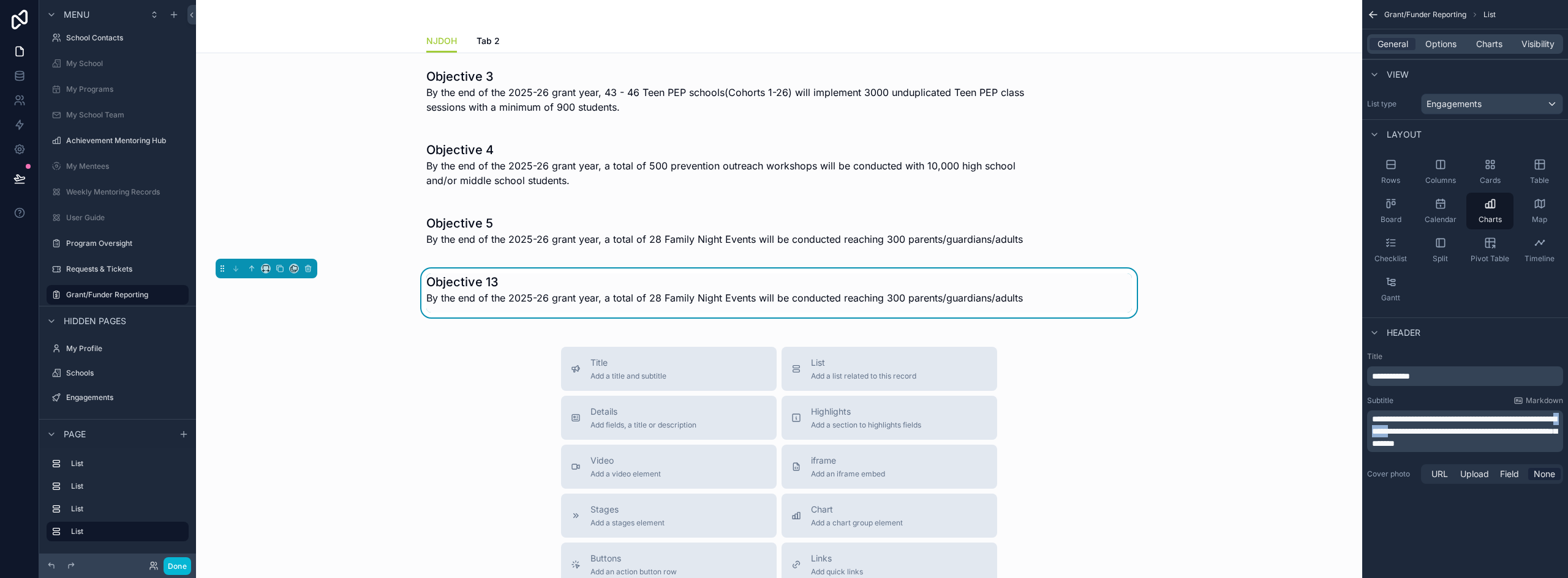
click at [1440, 428] on span "**********" at bounding box center [1464, 432] width 185 height 33
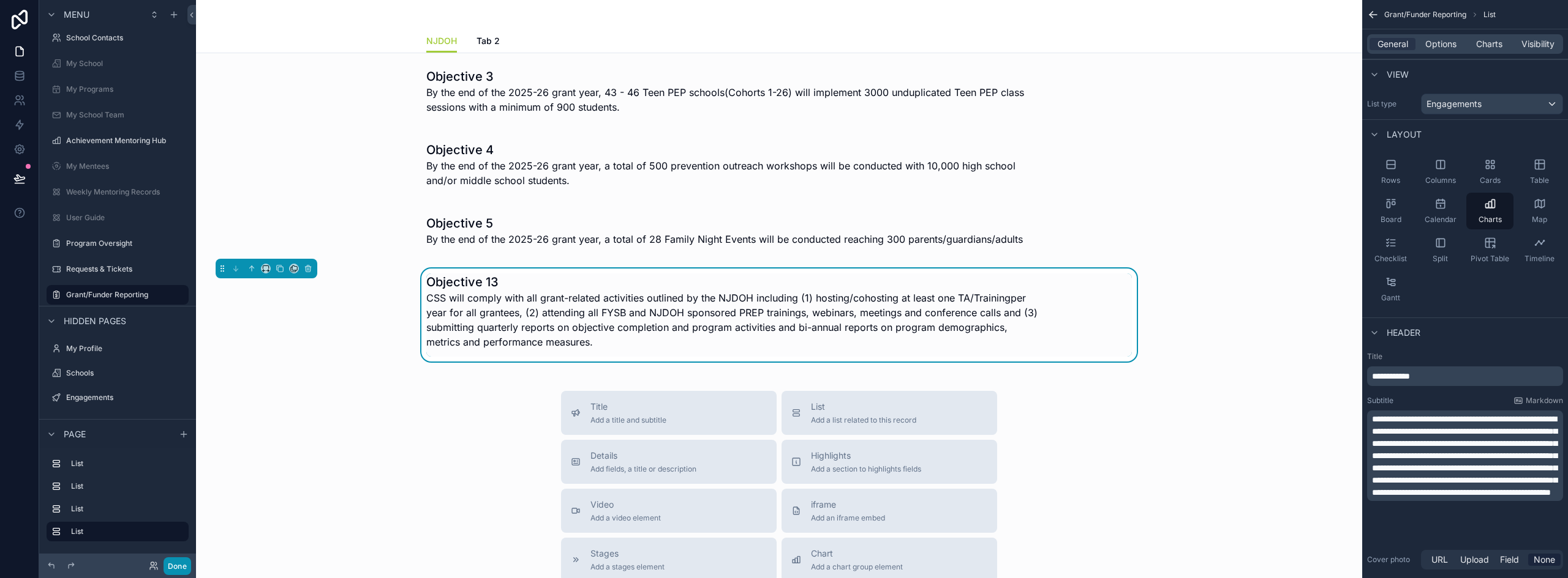
click at [182, 569] on button "Done" at bounding box center [177, 566] width 28 height 18
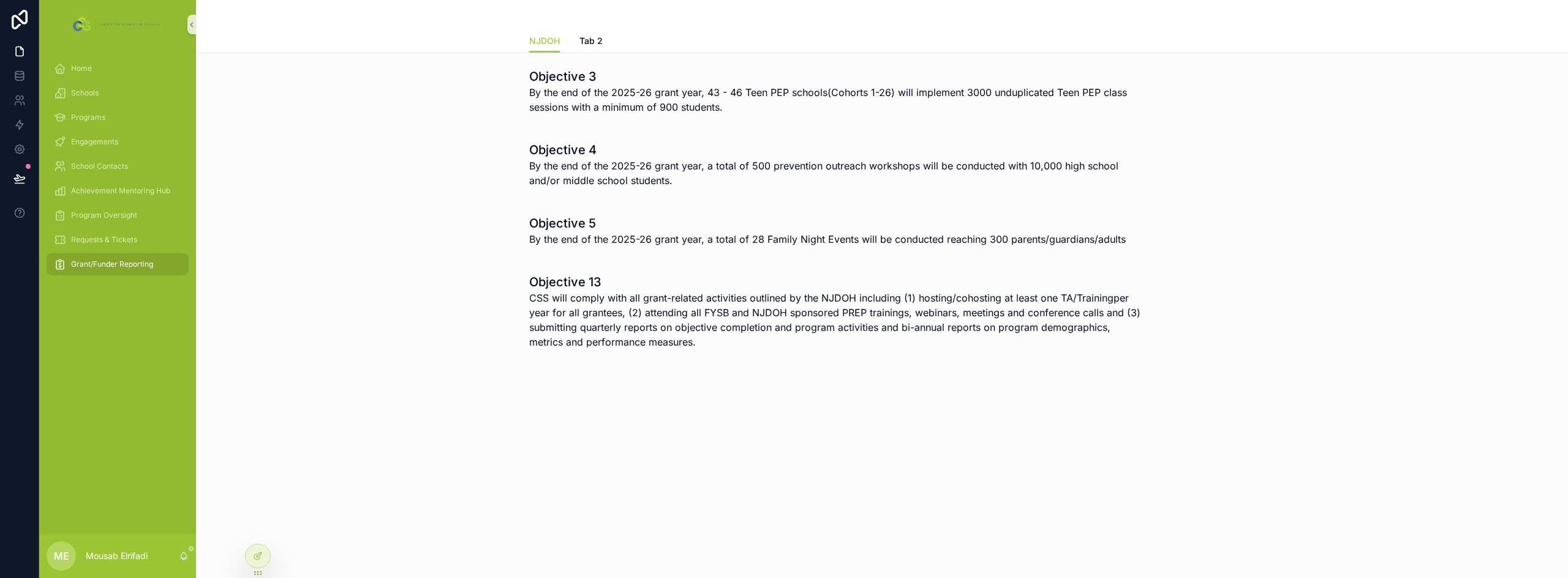
click at [722, 365] on div "Objective 3 By the end of the 2025-26 grant year, 43 - 46 Teen PEP schools(Coho…" at bounding box center [881, 246] width 1371 height 386
click at [256, 556] on icon at bounding box center [258, 556] width 10 height 10
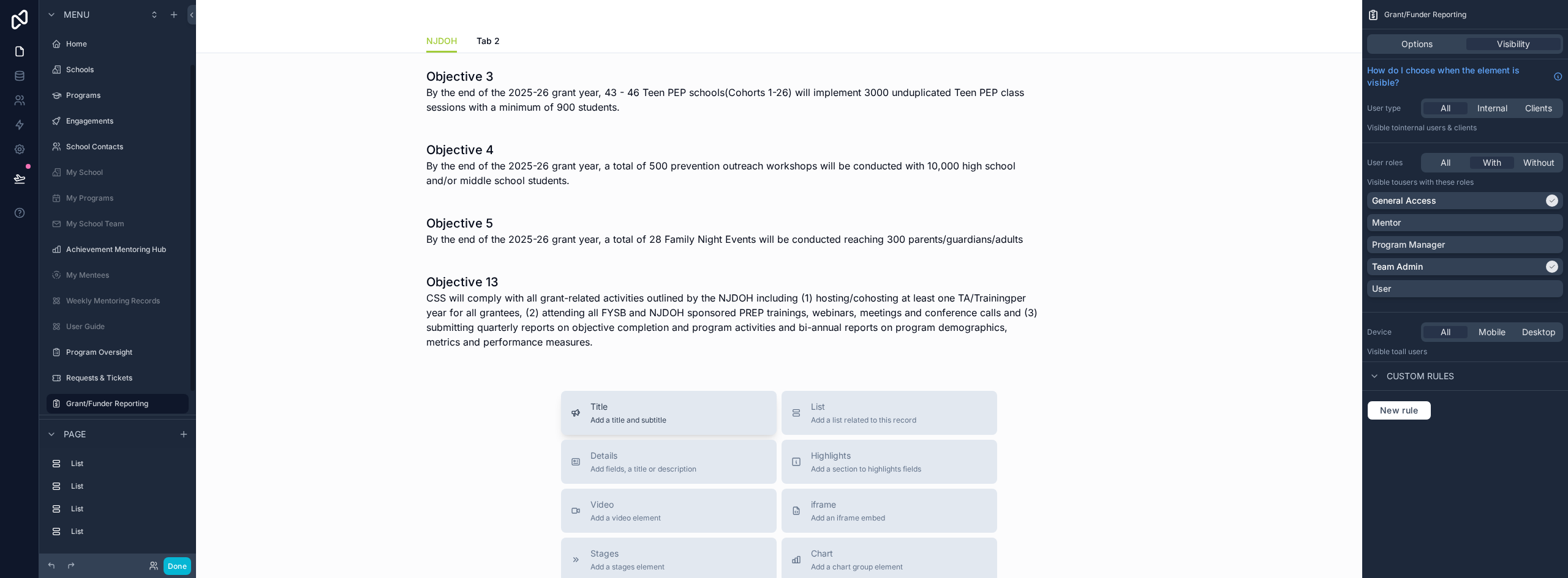
scroll to position [109, 0]
click at [594, 246] on div "scrollable content" at bounding box center [778, 234] width 1146 height 49
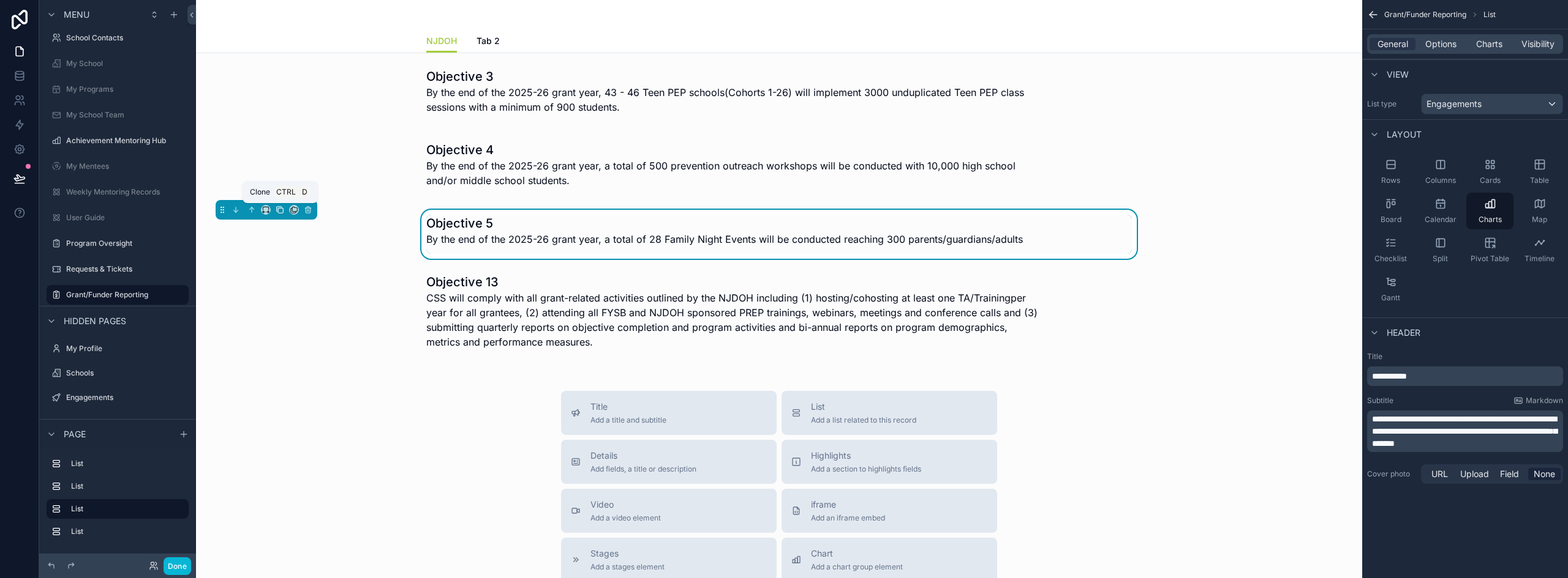
click at [276, 212] on icon "scrollable content" at bounding box center [280, 210] width 8 height 8
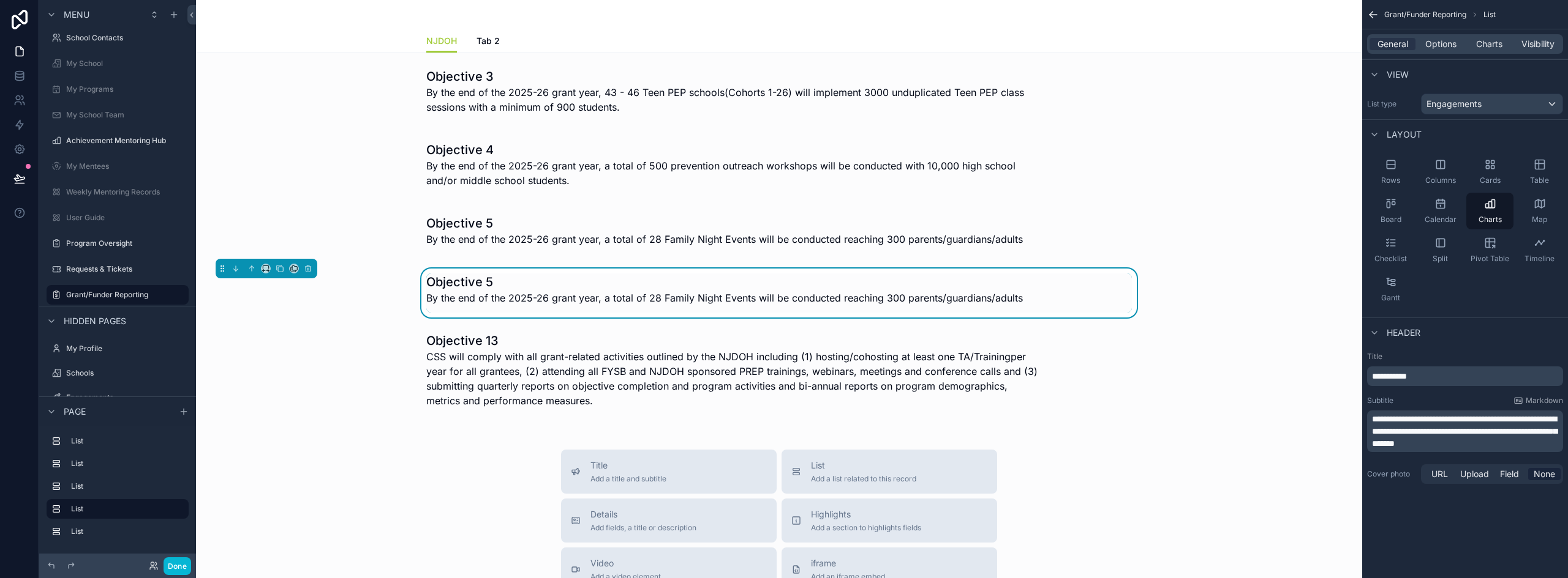
click at [1421, 426] on span "**********" at bounding box center [1464, 432] width 185 height 33
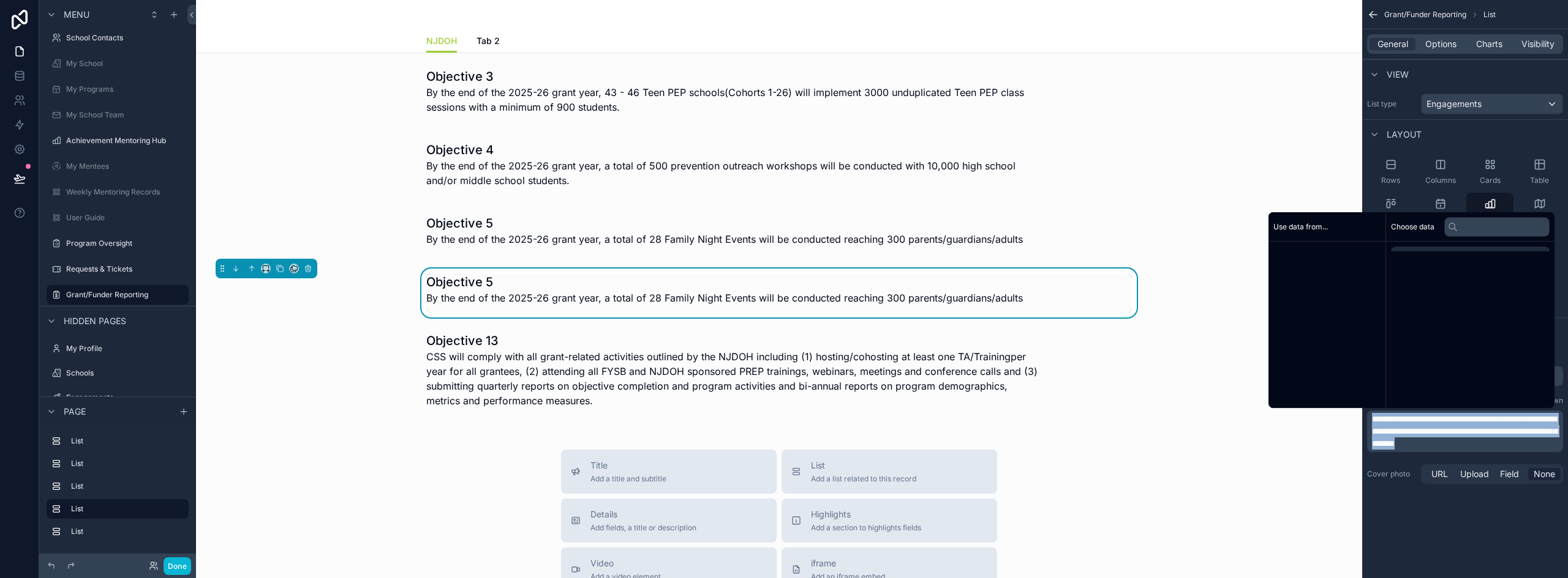
click at [1421, 426] on span "**********" at bounding box center [1464, 432] width 185 height 33
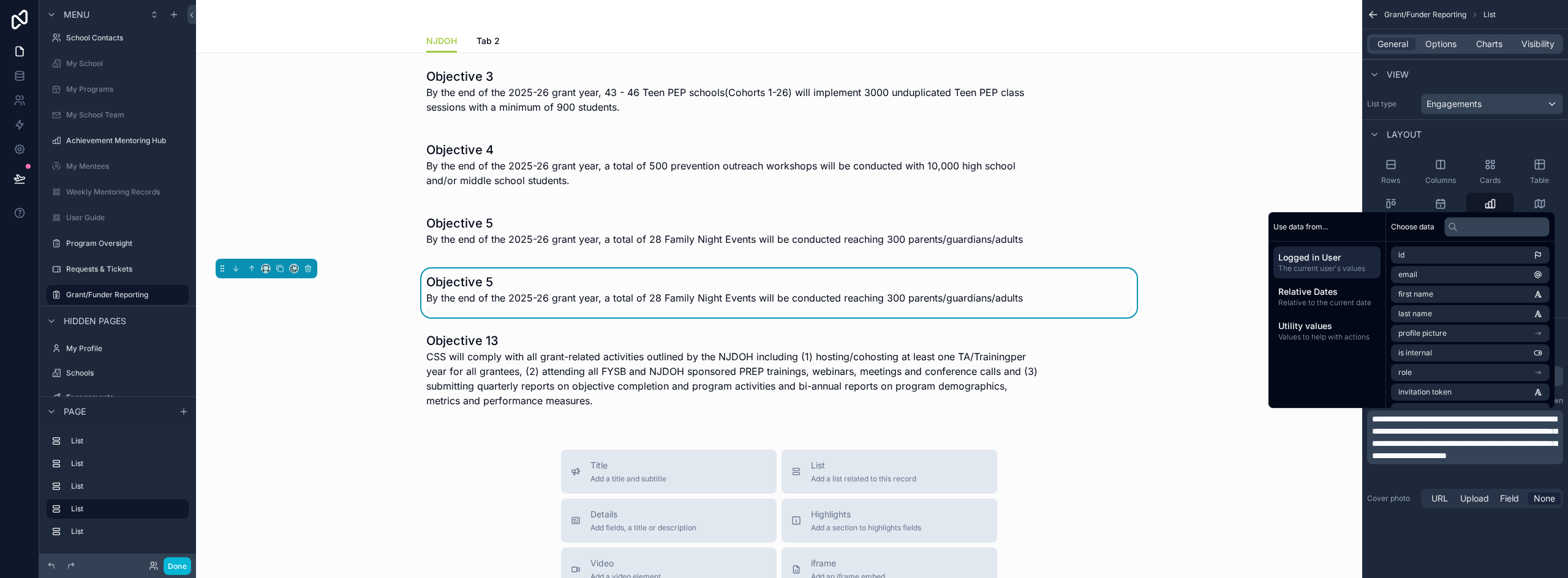
scroll to position [0, 0]
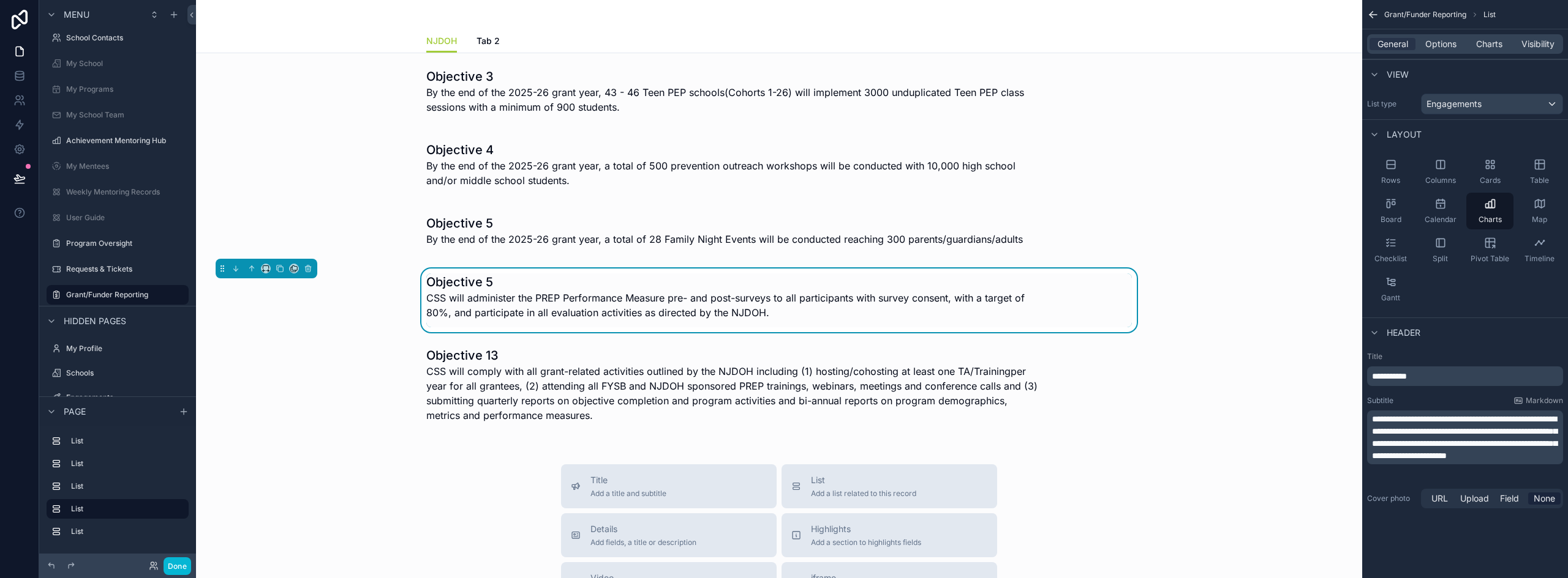
click at [1460, 460] on span "**********" at bounding box center [1464, 437] width 185 height 45
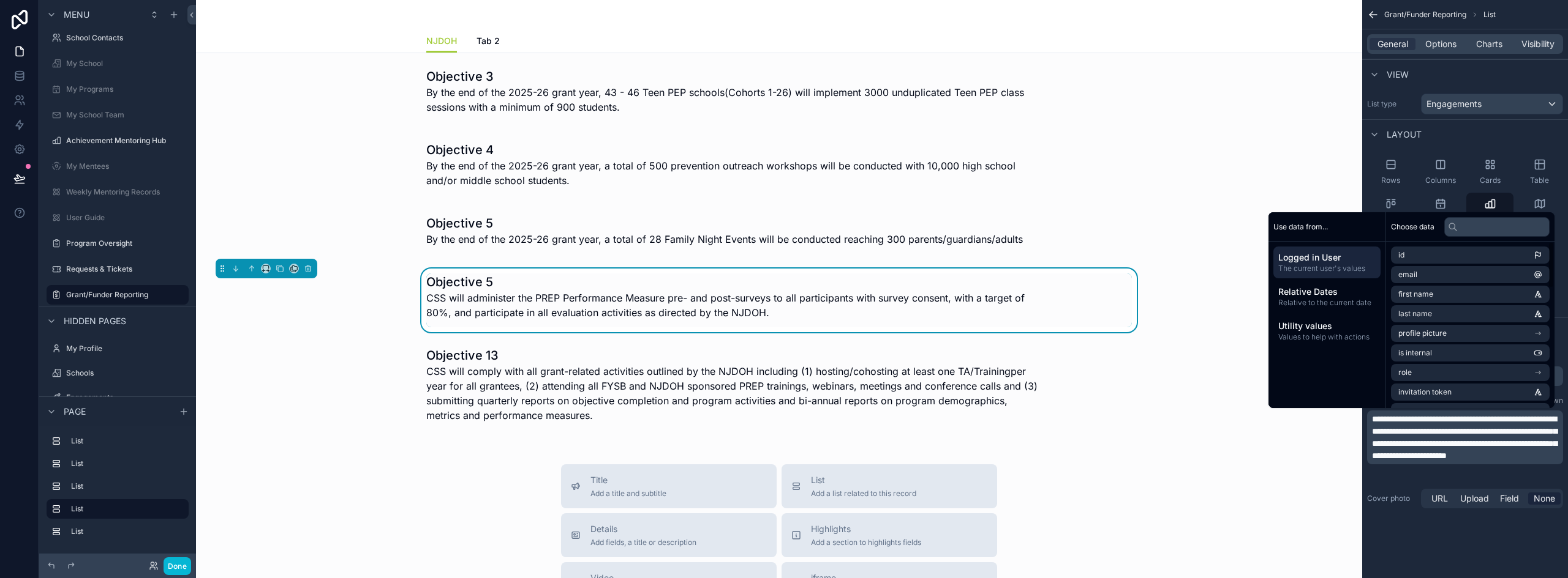
click at [1563, 339] on div "Header" at bounding box center [1465, 332] width 206 height 29
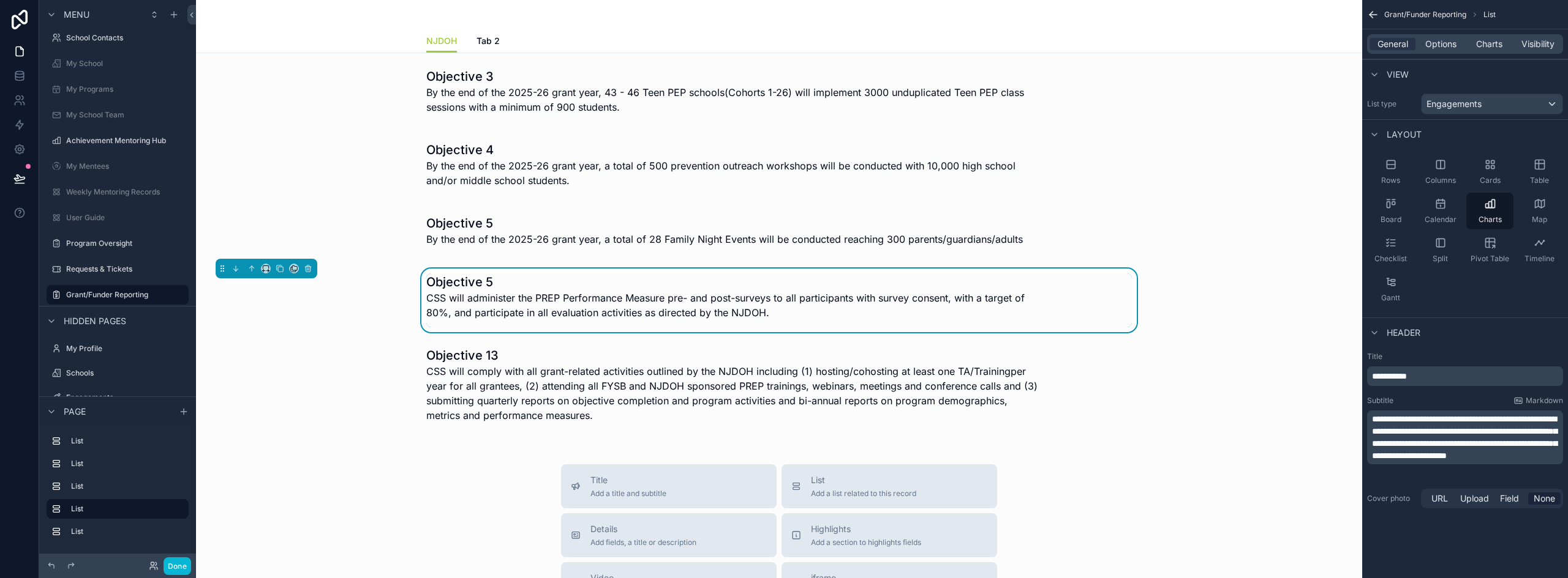
click at [1452, 375] on p "**********" at bounding box center [1466, 377] width 189 height 12
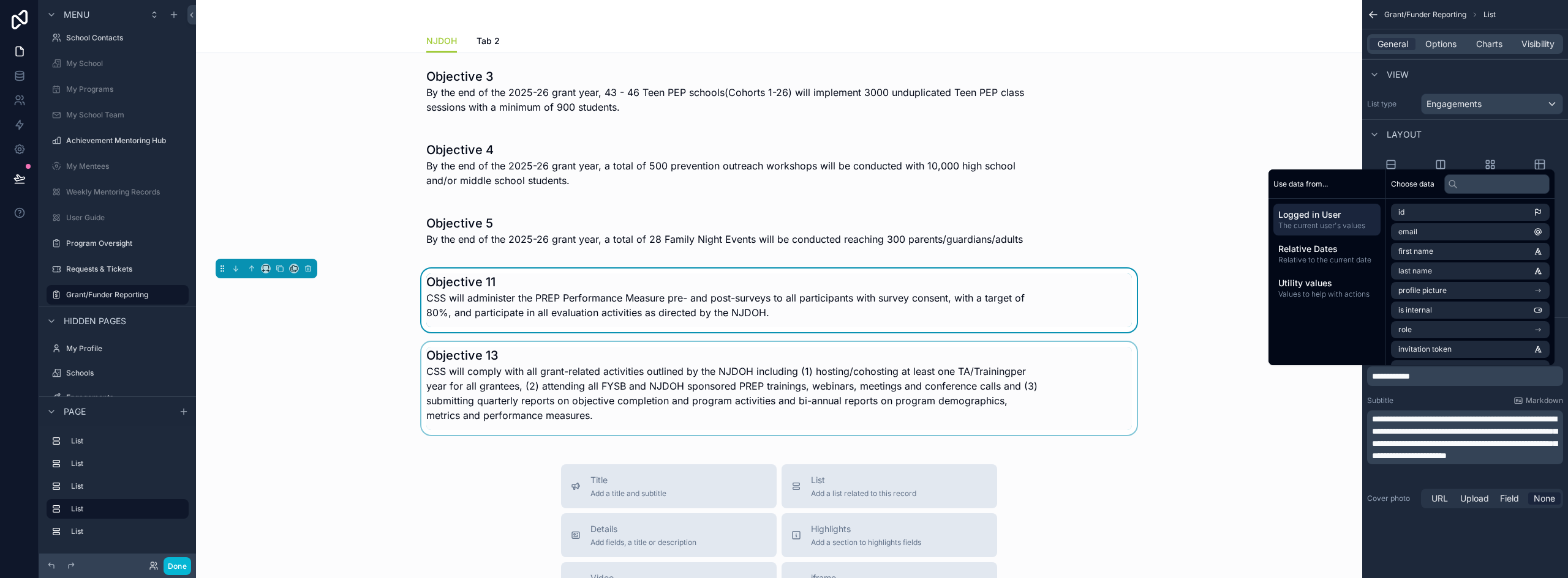
click at [359, 382] on div "scrollable content" at bounding box center [778, 389] width 1146 height 93
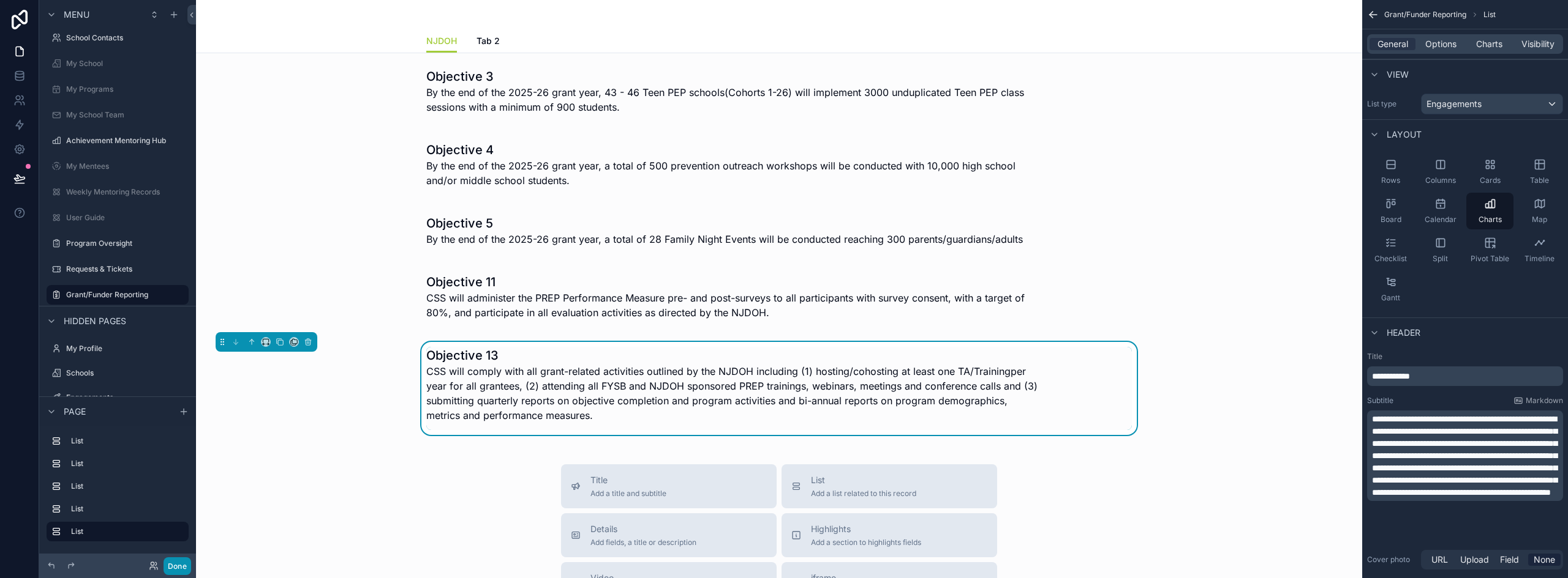
click at [178, 568] on button "Done" at bounding box center [177, 566] width 28 height 18
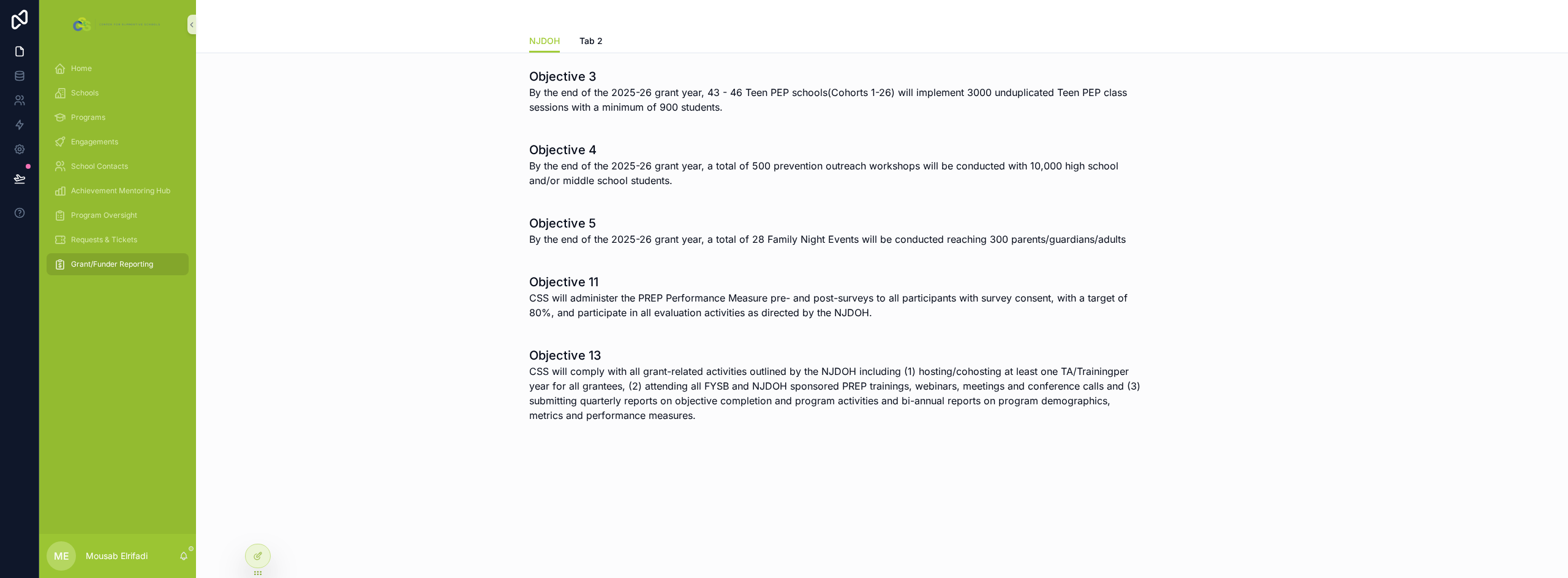
click at [650, 110] on span "By the end of the 2025-26 grant year, 43 - 46 Teen PEP schools(Cohorts 1-26) wi…" at bounding box center [836, 100] width 614 height 29
click at [265, 557] on div at bounding box center [258, 556] width 24 height 24
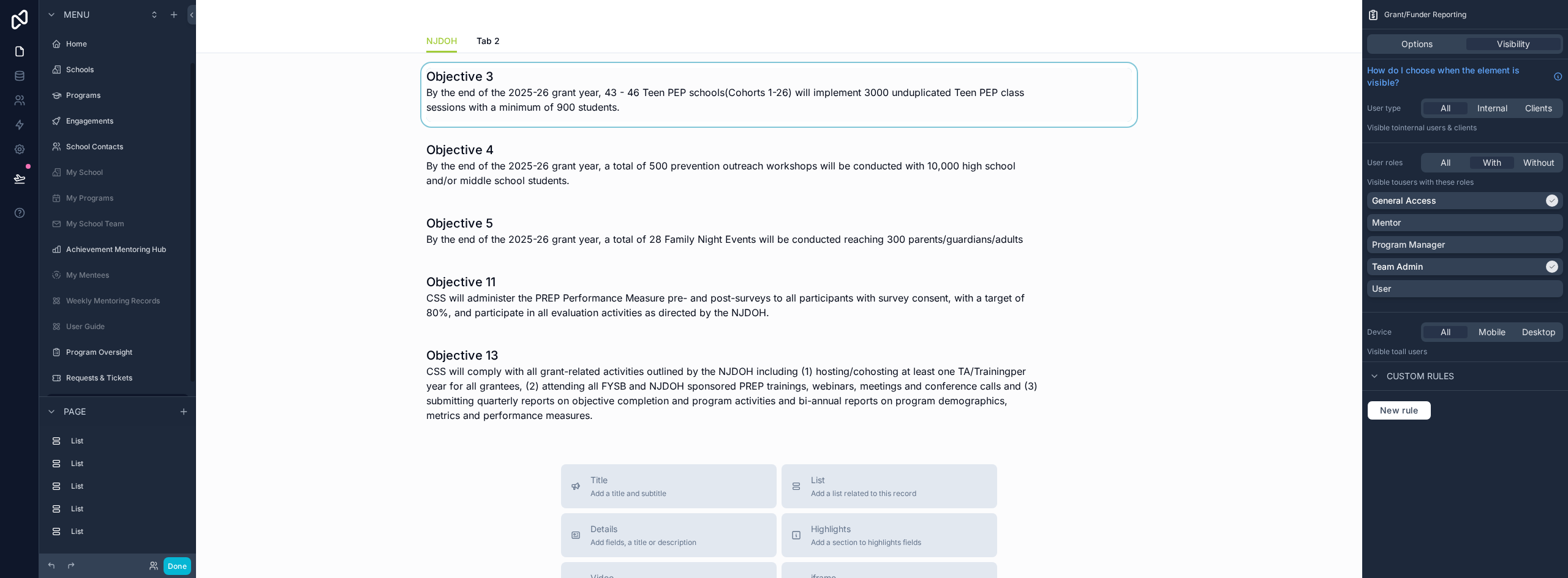
scroll to position [109, 0]
click at [818, 95] on div "scrollable content" at bounding box center [778, 95] width 1146 height 64
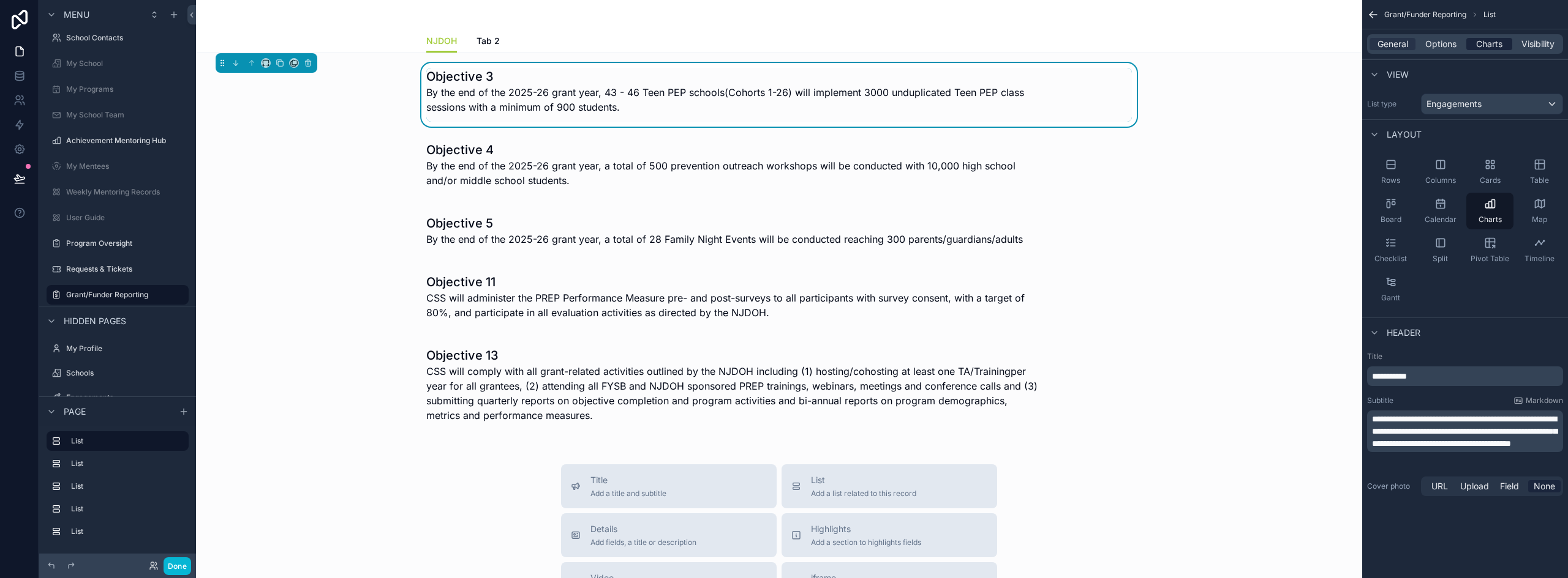
click at [1491, 42] on span "Charts" at bounding box center [1489, 44] width 26 height 12
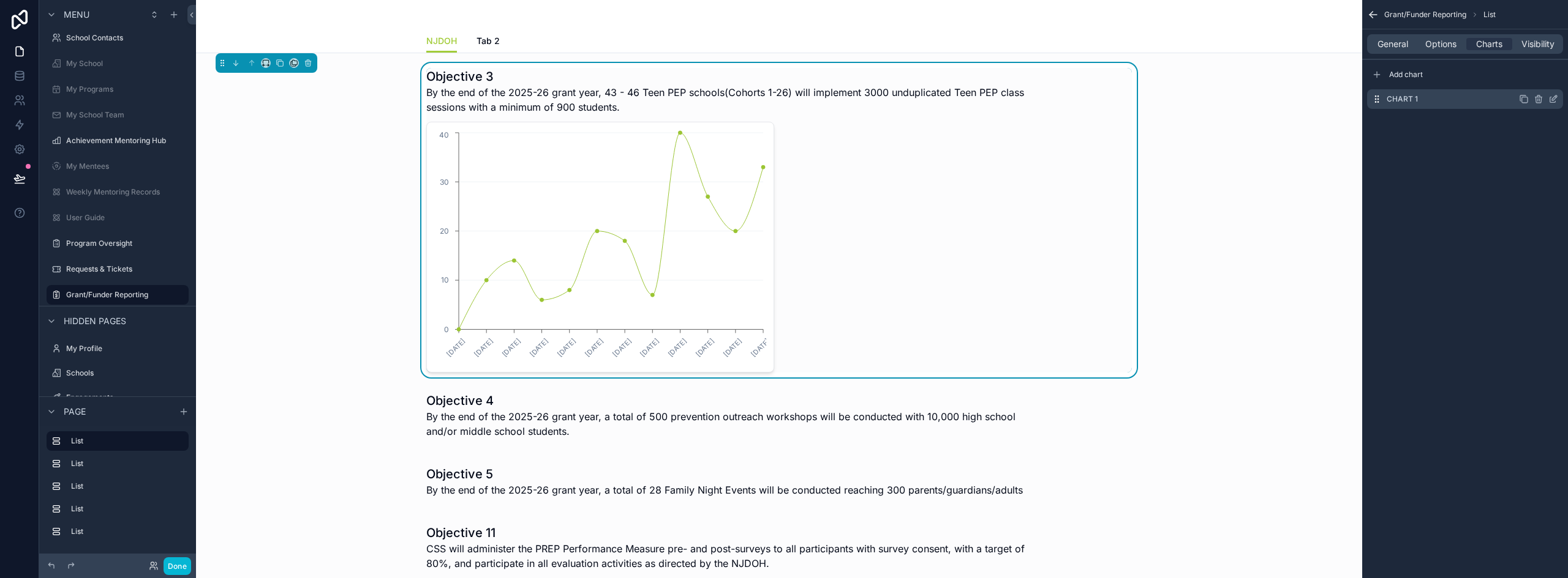
click at [1553, 96] on icon "scrollable content" at bounding box center [1553, 99] width 10 height 10
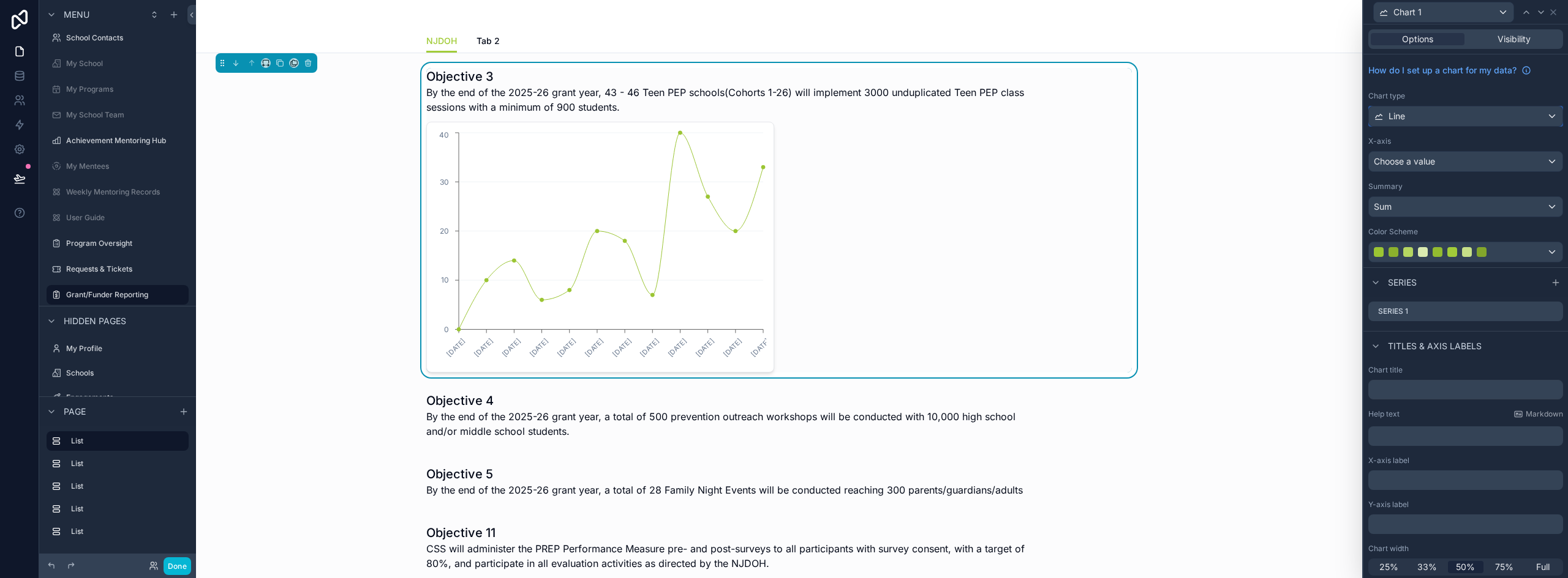
click at [1444, 117] on div "Line" at bounding box center [1465, 116] width 194 height 19
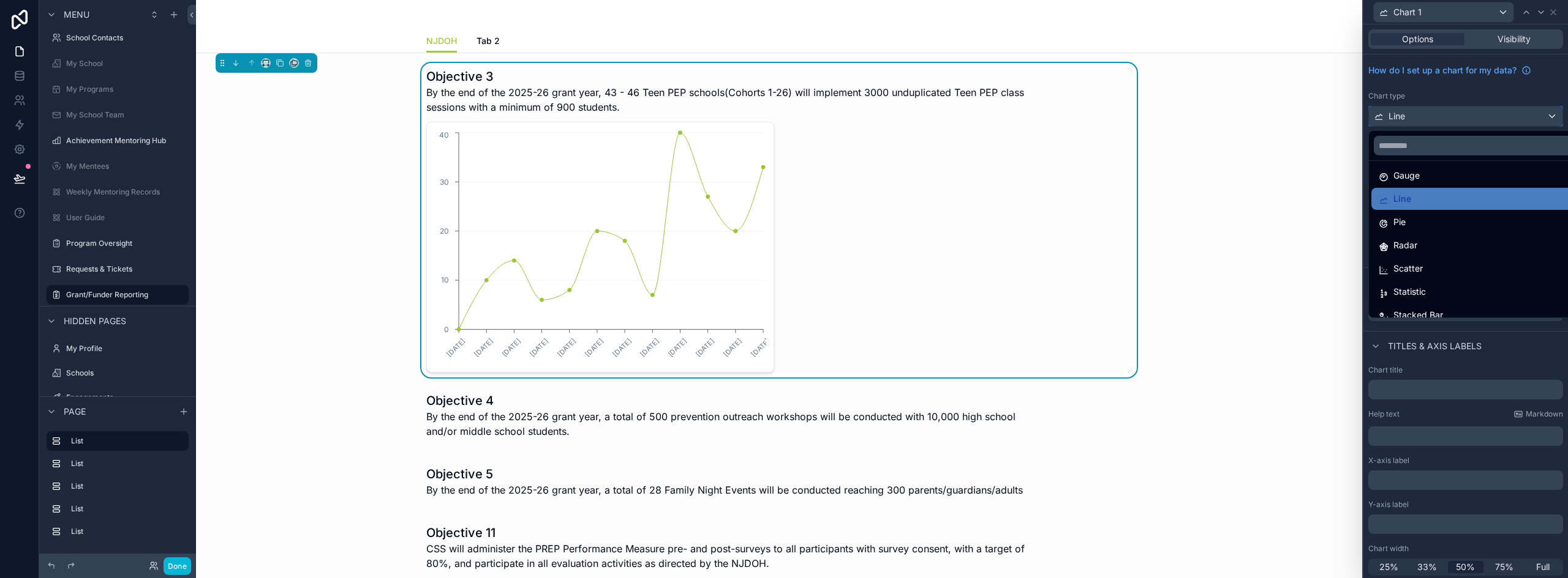
scroll to position [87, 0]
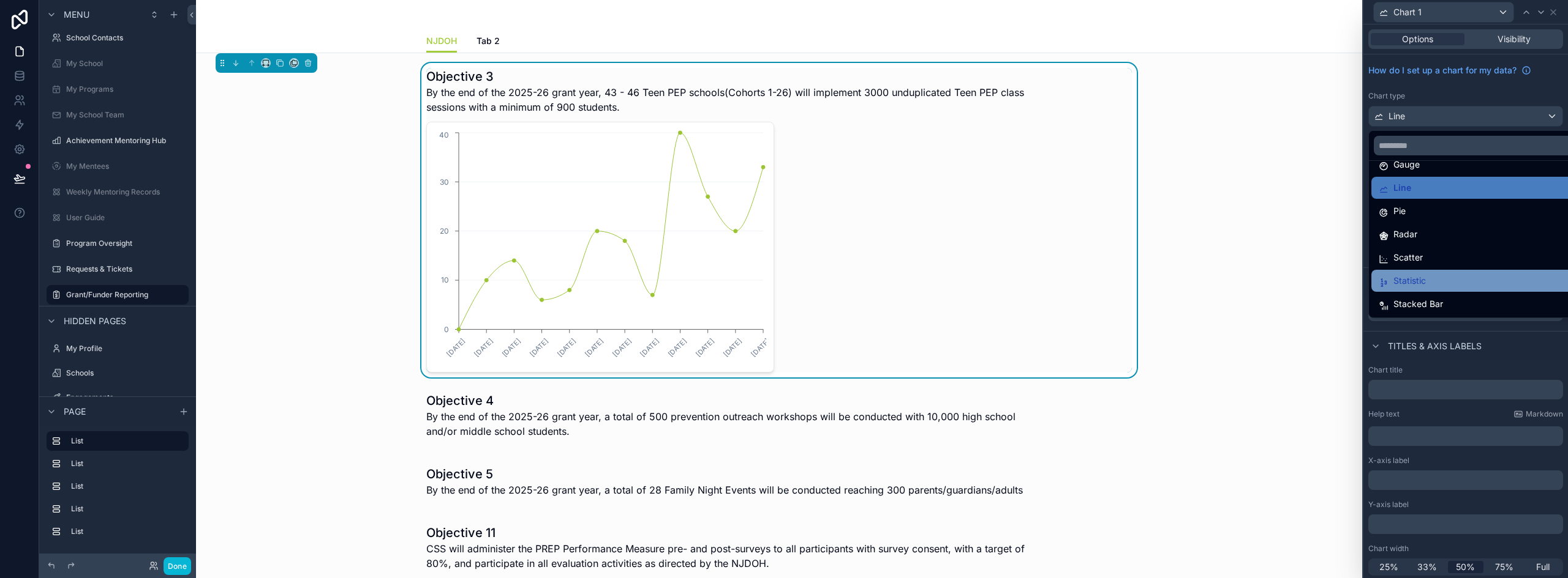
click at [1444, 282] on div "Statistic" at bounding box center [1475, 280] width 193 height 15
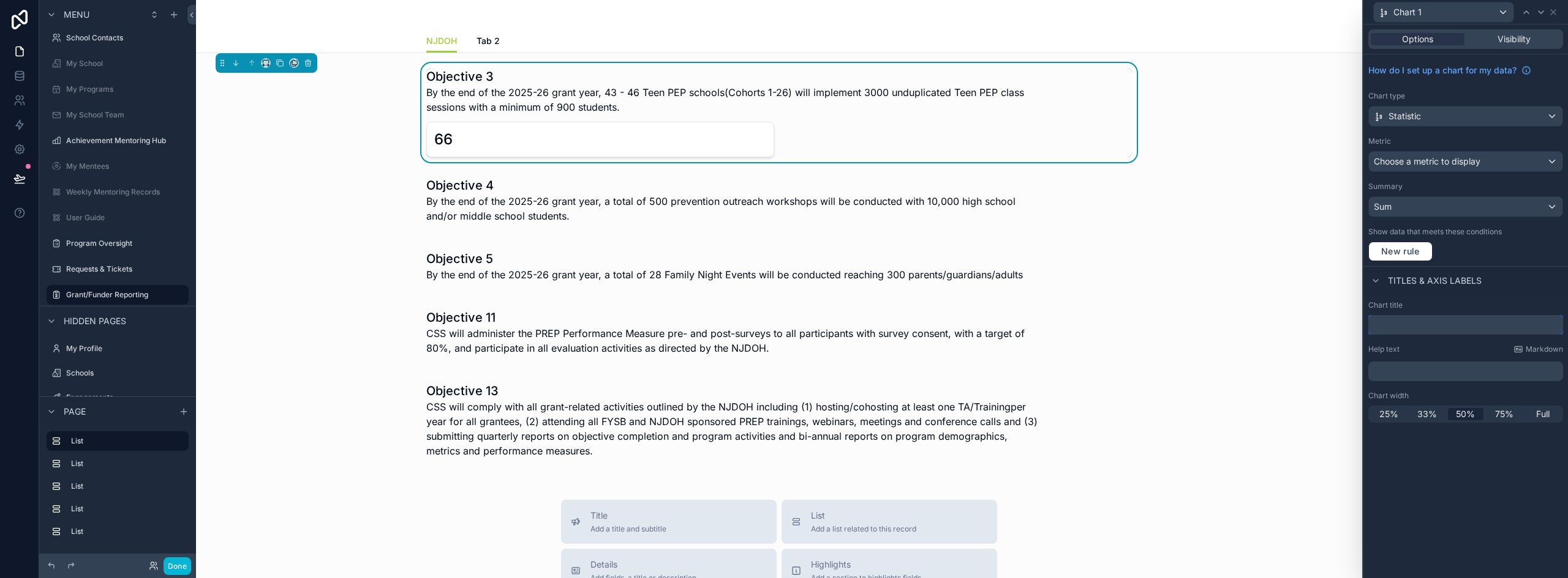
click at [1398, 327] on input "text" at bounding box center [1465, 325] width 194 height 19
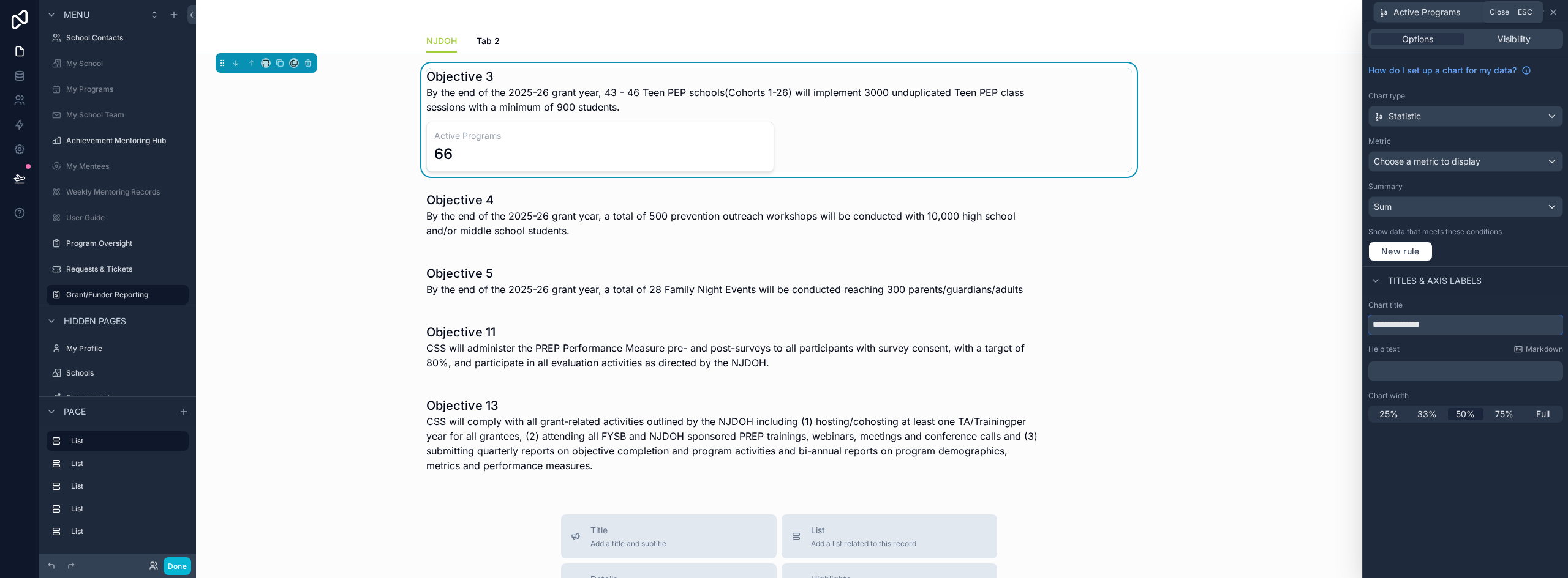
type input "**********"
click at [1553, 12] on icon at bounding box center [1553, 12] width 5 height 5
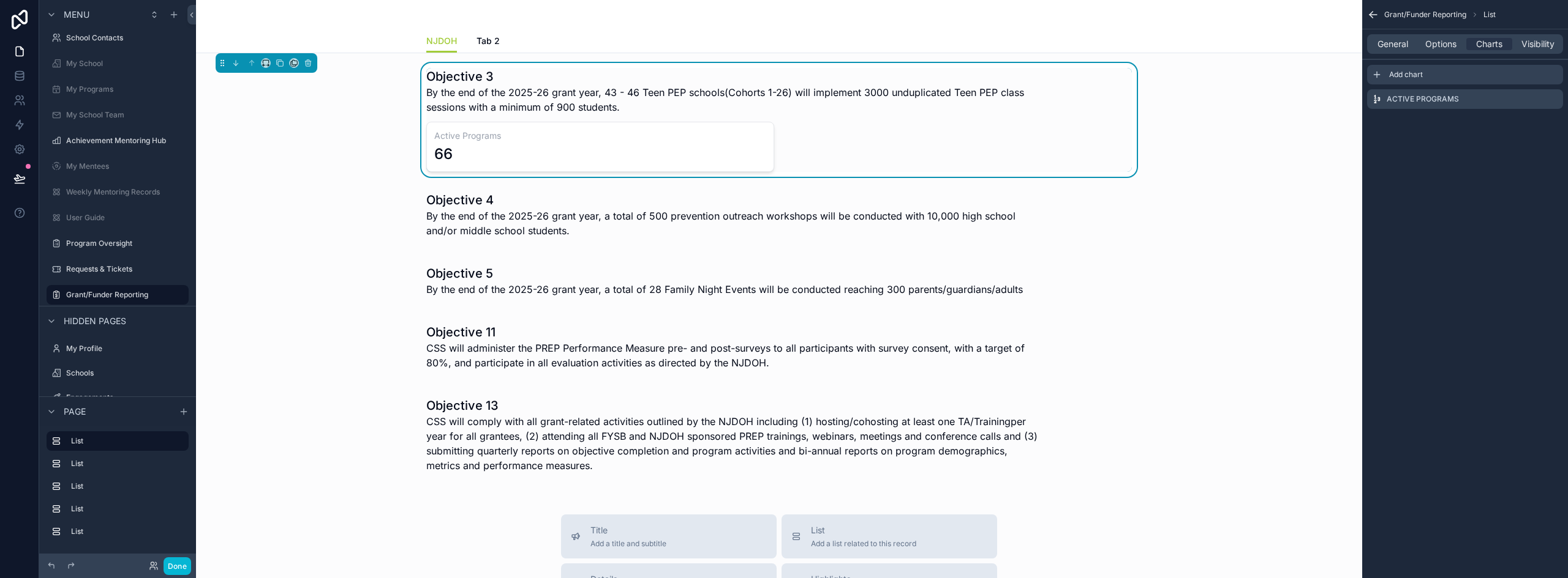
click at [1376, 72] on icon "scrollable content" at bounding box center [1376, 75] width 10 height 10
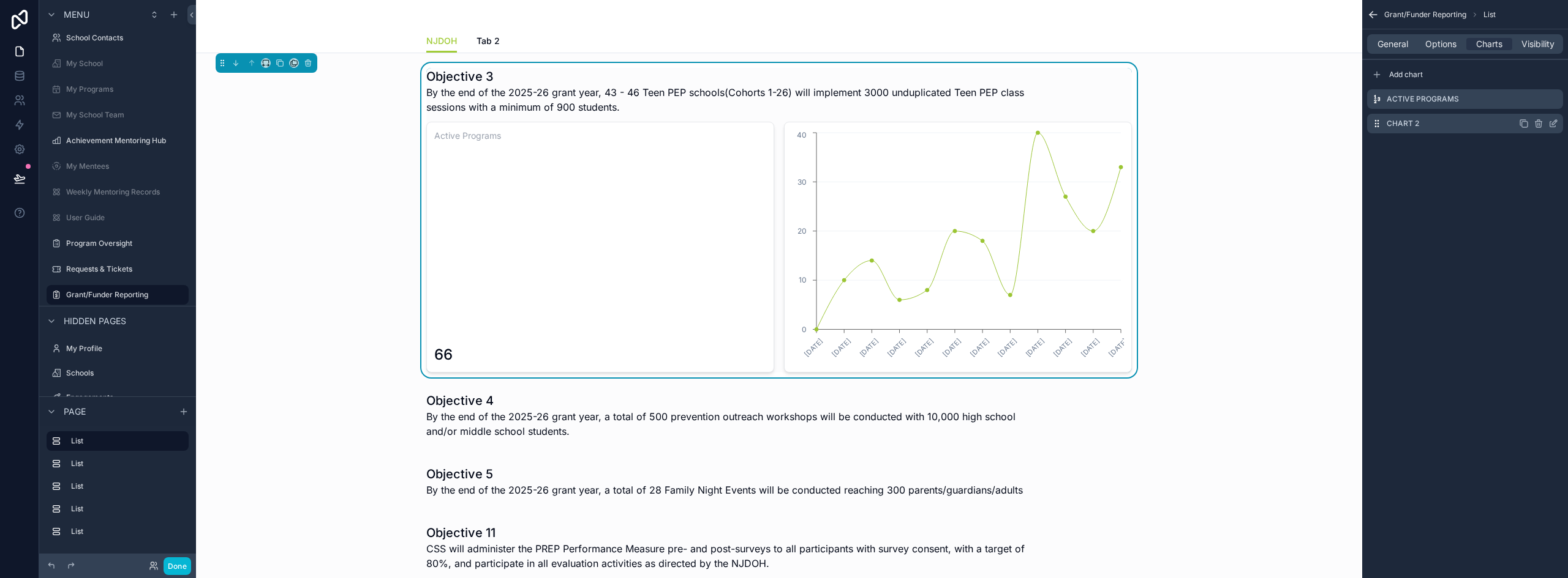
click at [1557, 121] on icon "scrollable content" at bounding box center [1554, 122] width 5 height 5
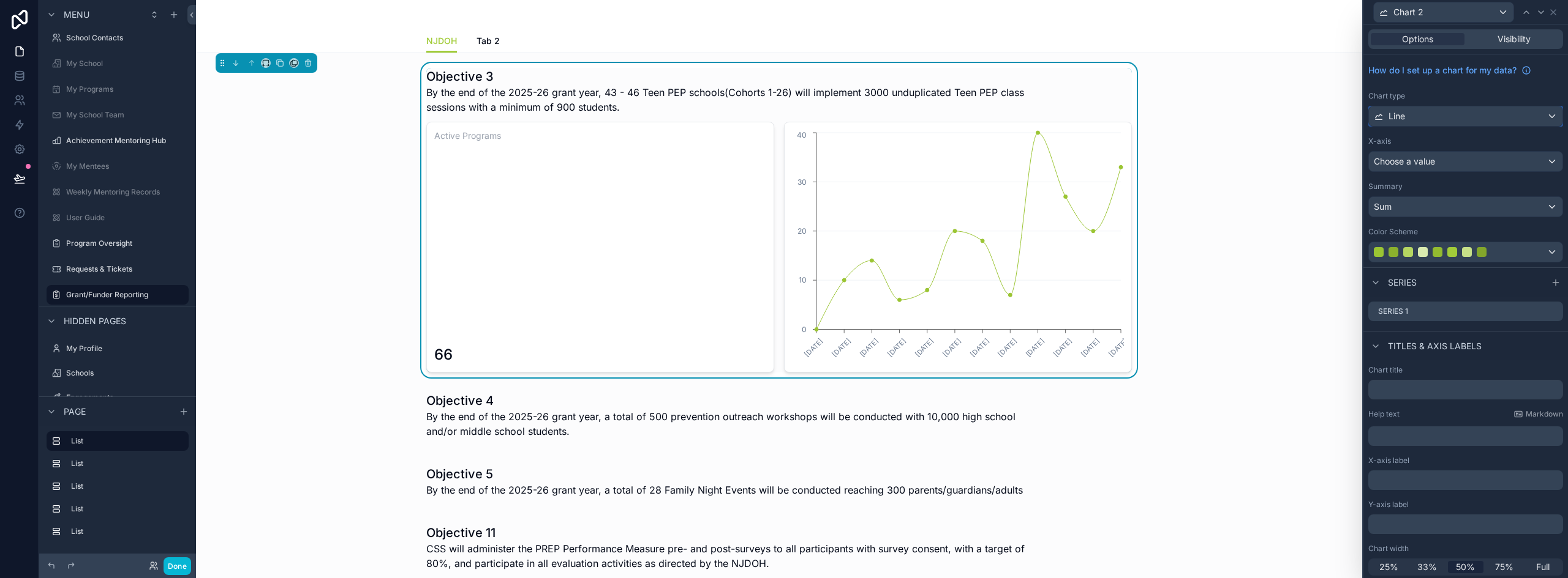
click at [1460, 126] on div "Line" at bounding box center [1465, 116] width 194 height 19
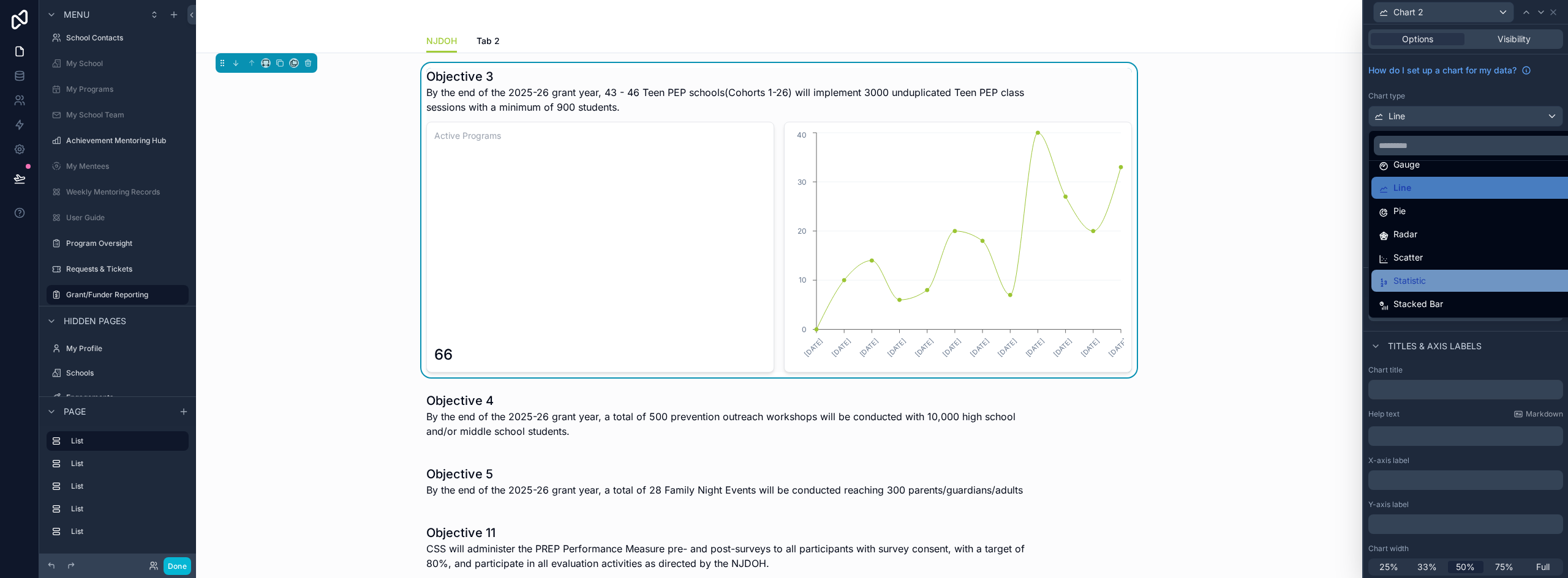
click at [1441, 275] on div "Statistic" at bounding box center [1475, 280] width 193 height 15
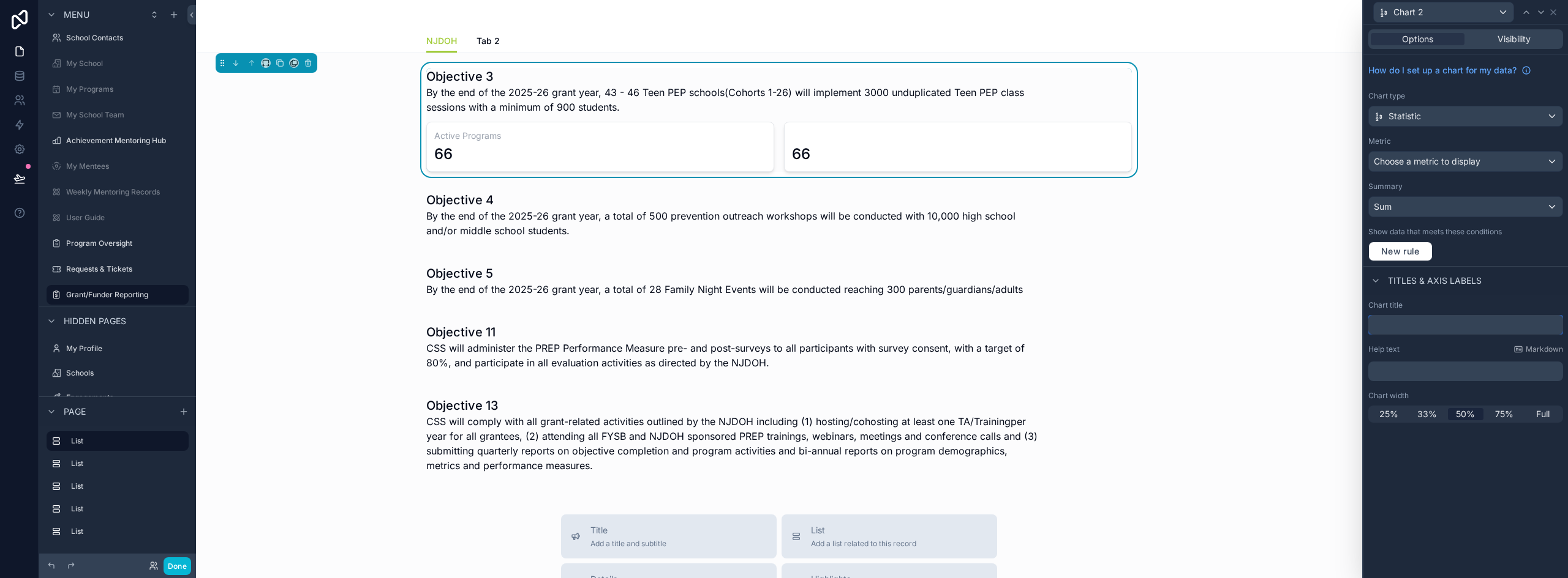
click at [1396, 325] on input "text" at bounding box center [1465, 325] width 194 height 19
type input "**********"
click at [1557, 12] on icon at bounding box center [1553, 12] width 10 height 10
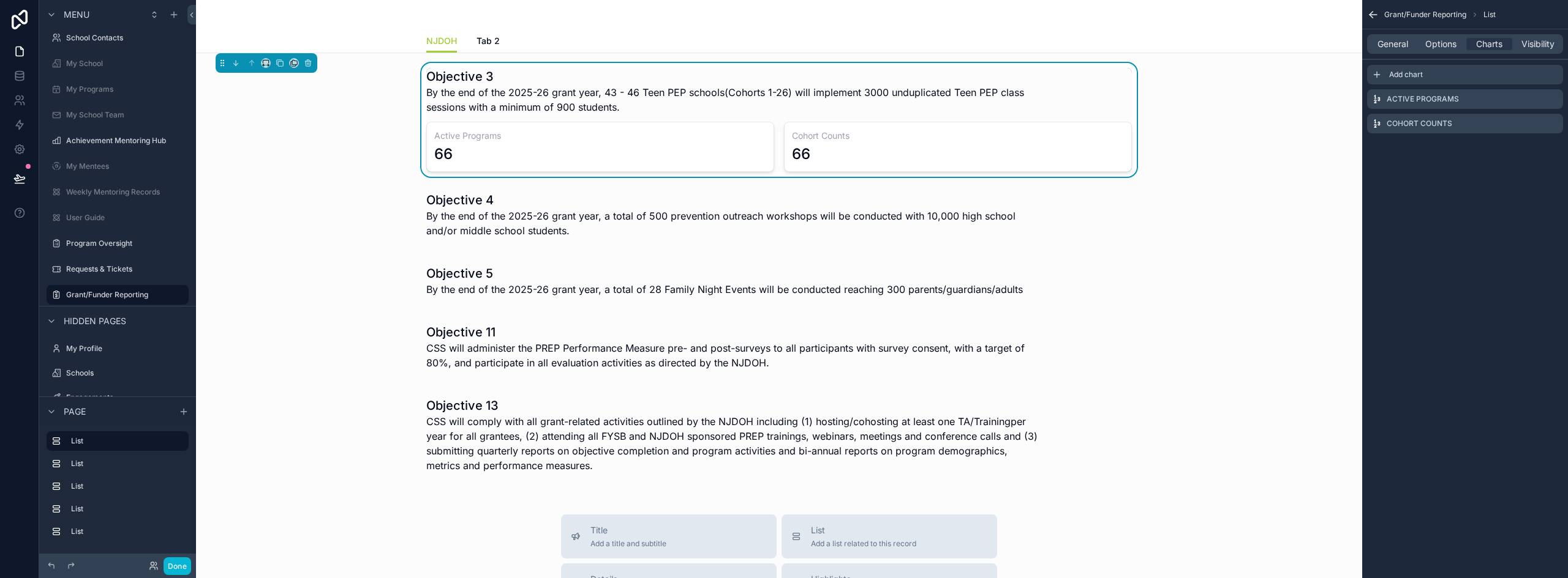
click at [1375, 75] on icon "scrollable content" at bounding box center [1376, 75] width 6 height 0
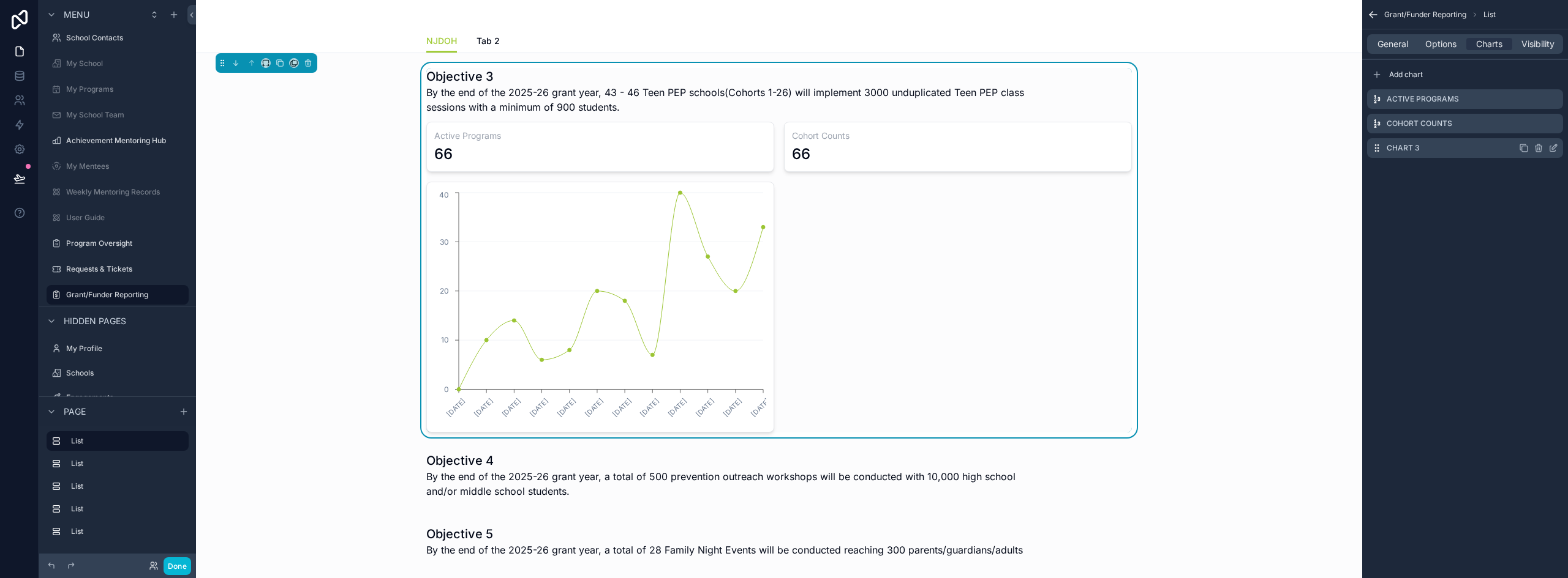
click at [1552, 148] on icon "scrollable content" at bounding box center [1553, 148] width 10 height 10
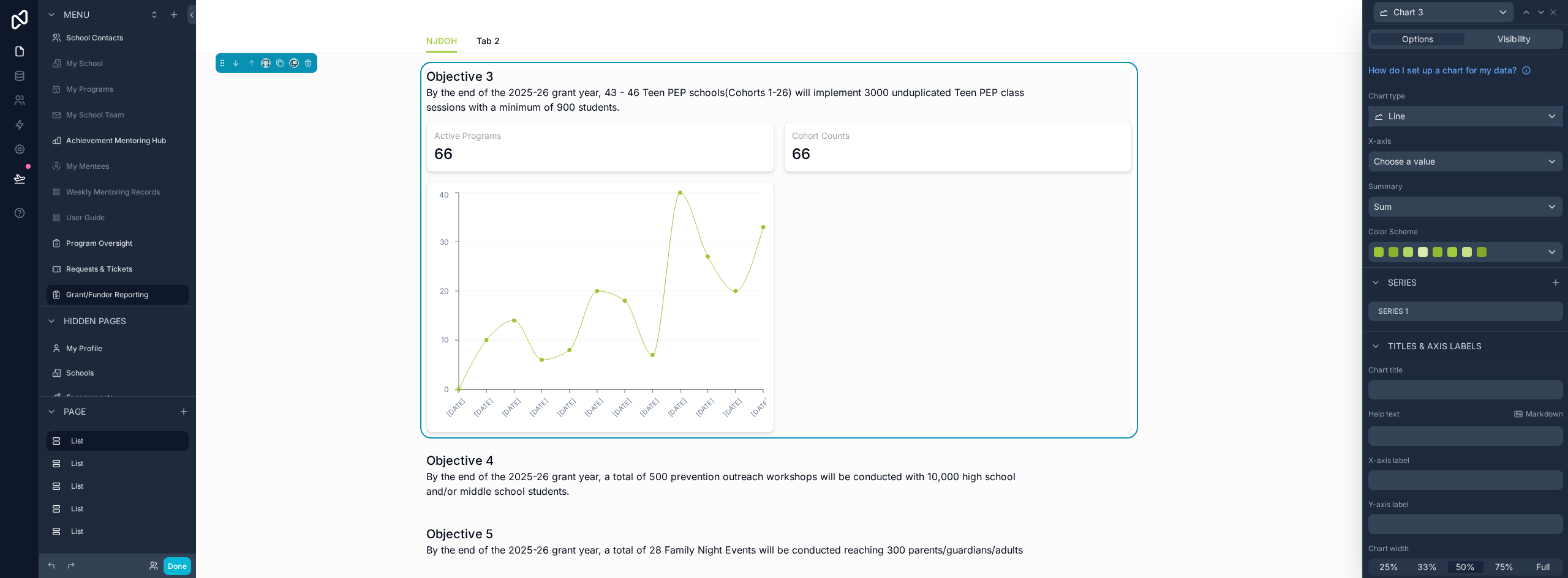
click at [1441, 117] on div "Line" at bounding box center [1465, 116] width 194 height 19
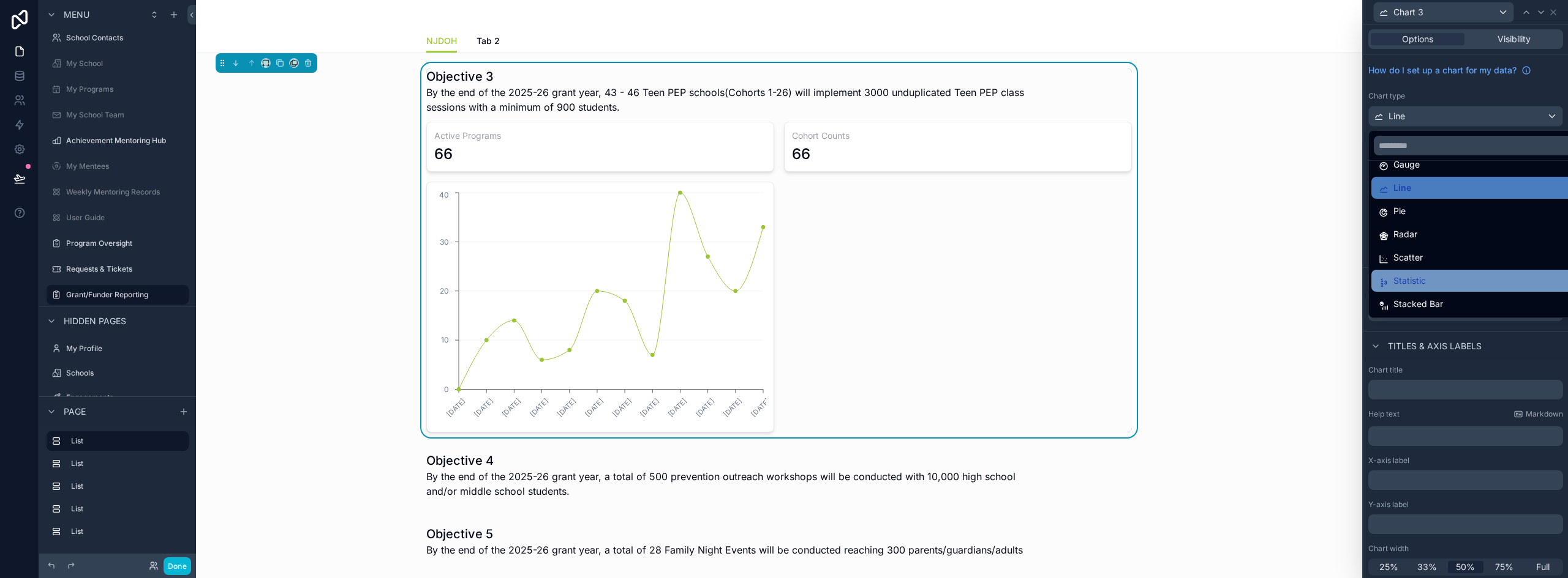
click at [1433, 285] on div "Statistic" at bounding box center [1475, 280] width 193 height 15
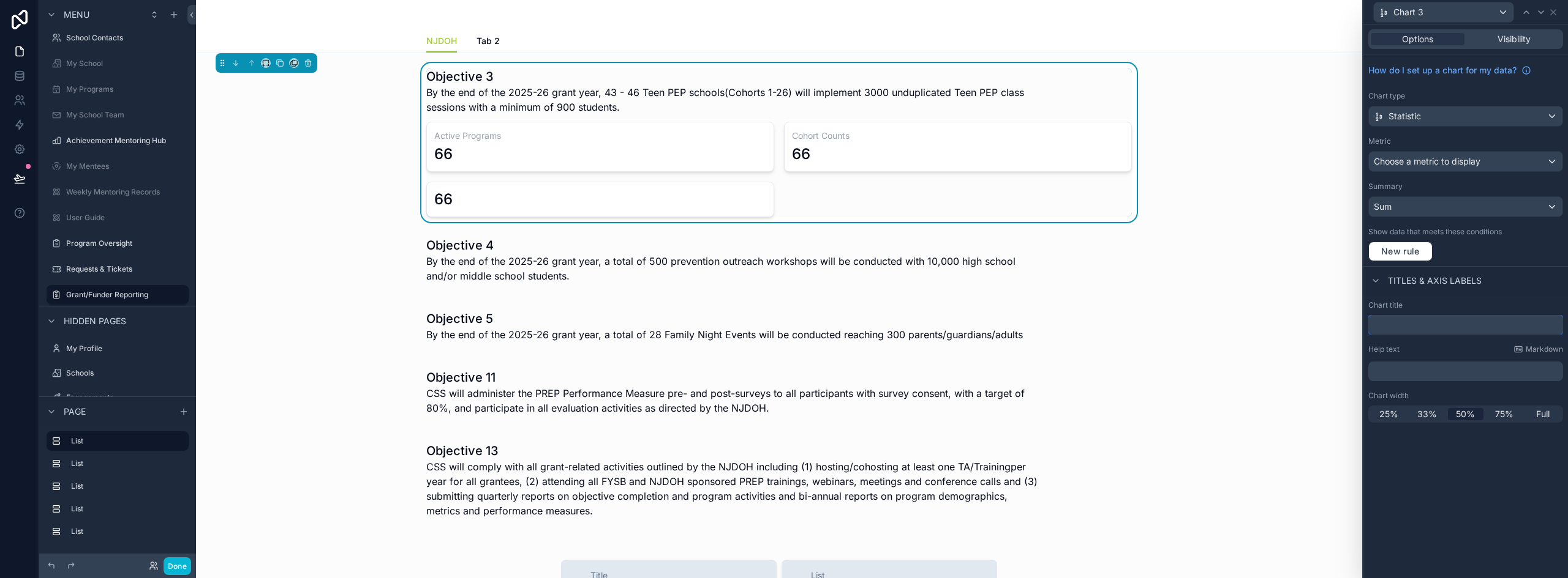
click at [1408, 325] on input "text" at bounding box center [1465, 325] width 194 height 19
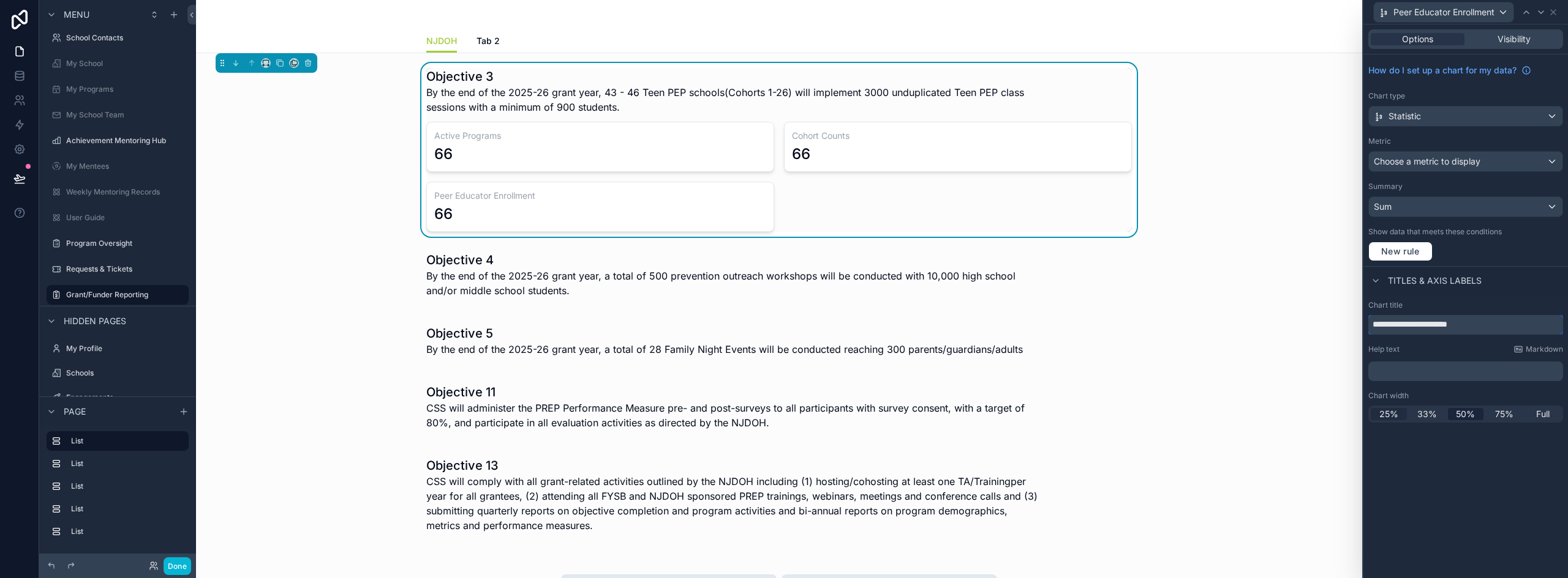
type input "**********"
click at [1393, 413] on span "25%" at bounding box center [1388, 414] width 19 height 12
click at [1483, 12] on span "Peer Educator Enrollment" at bounding box center [1444, 12] width 101 height 12
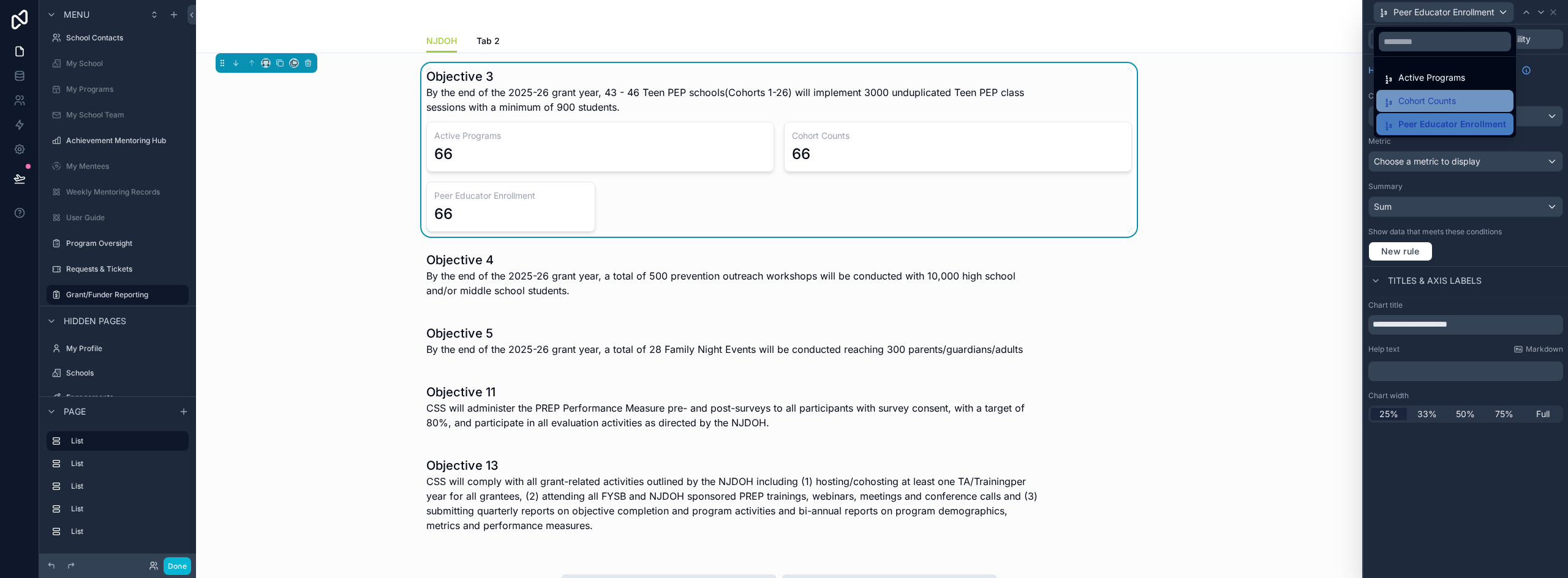
click at [1424, 98] on span "Cohort Counts" at bounding box center [1426, 101] width 58 height 15
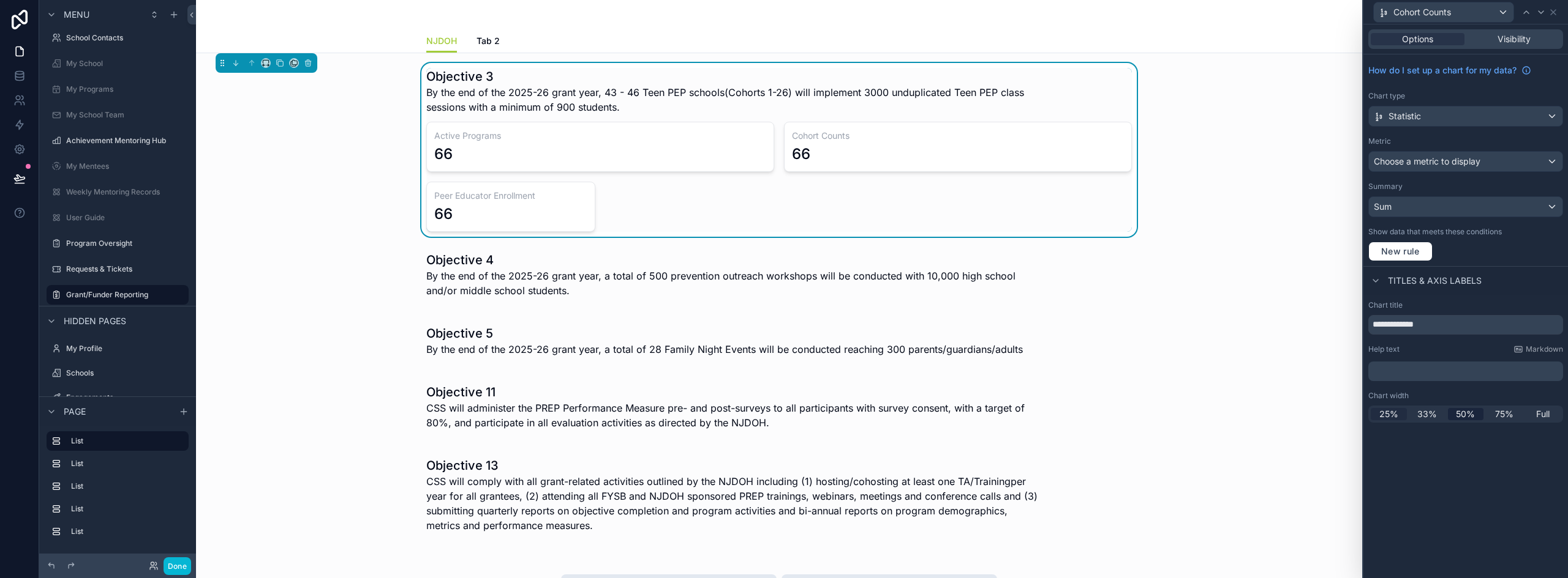
click at [1383, 415] on span "25%" at bounding box center [1388, 414] width 19 height 12
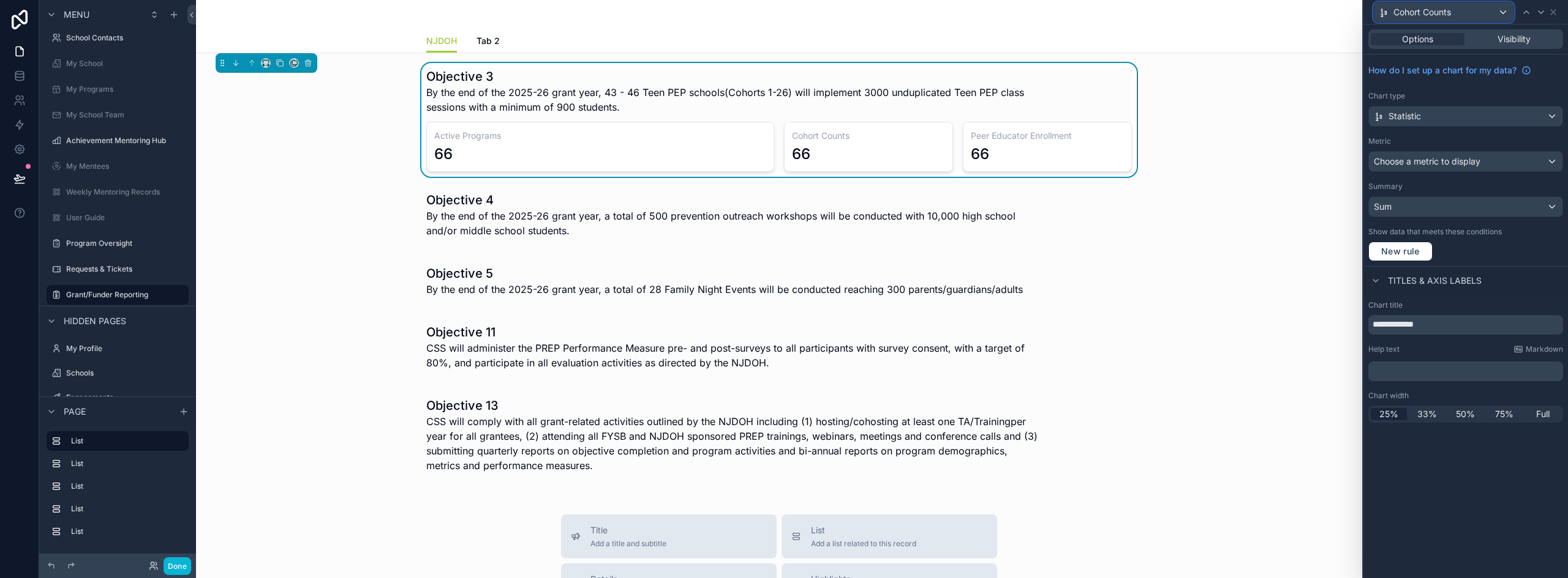
click at [1476, 15] on div "Cohort Counts" at bounding box center [1443, 12] width 140 height 19
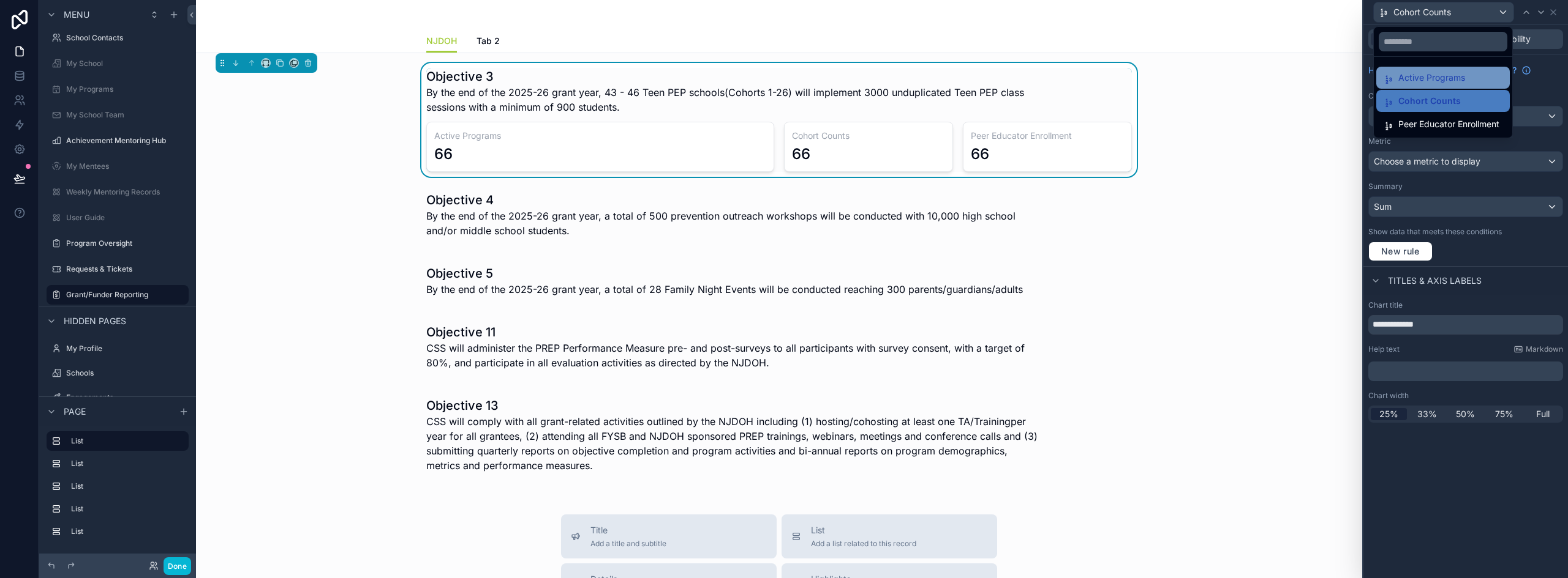
click at [1425, 81] on span "Active Programs" at bounding box center [1431, 77] width 67 height 15
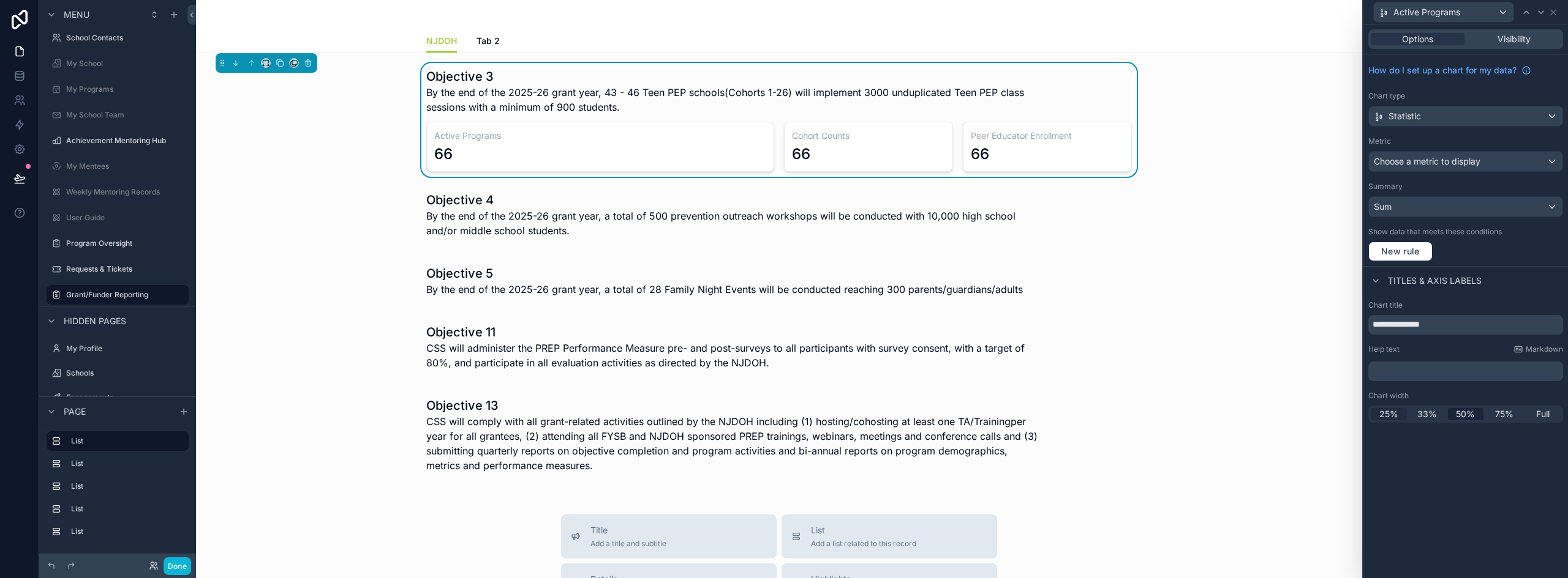
click at [1386, 416] on span "25%" at bounding box center [1388, 414] width 19 height 12
click at [1551, 10] on icon at bounding box center [1553, 12] width 5 height 5
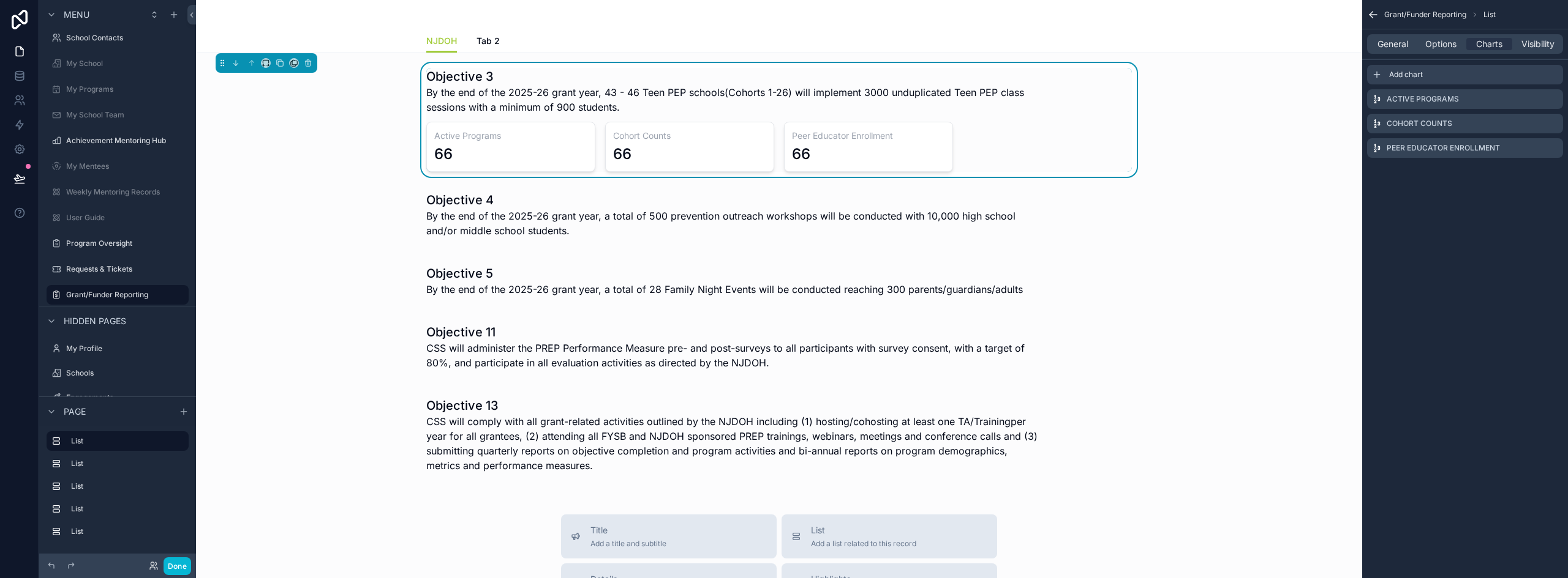
click at [1378, 74] on icon "scrollable content" at bounding box center [1376, 75] width 10 height 10
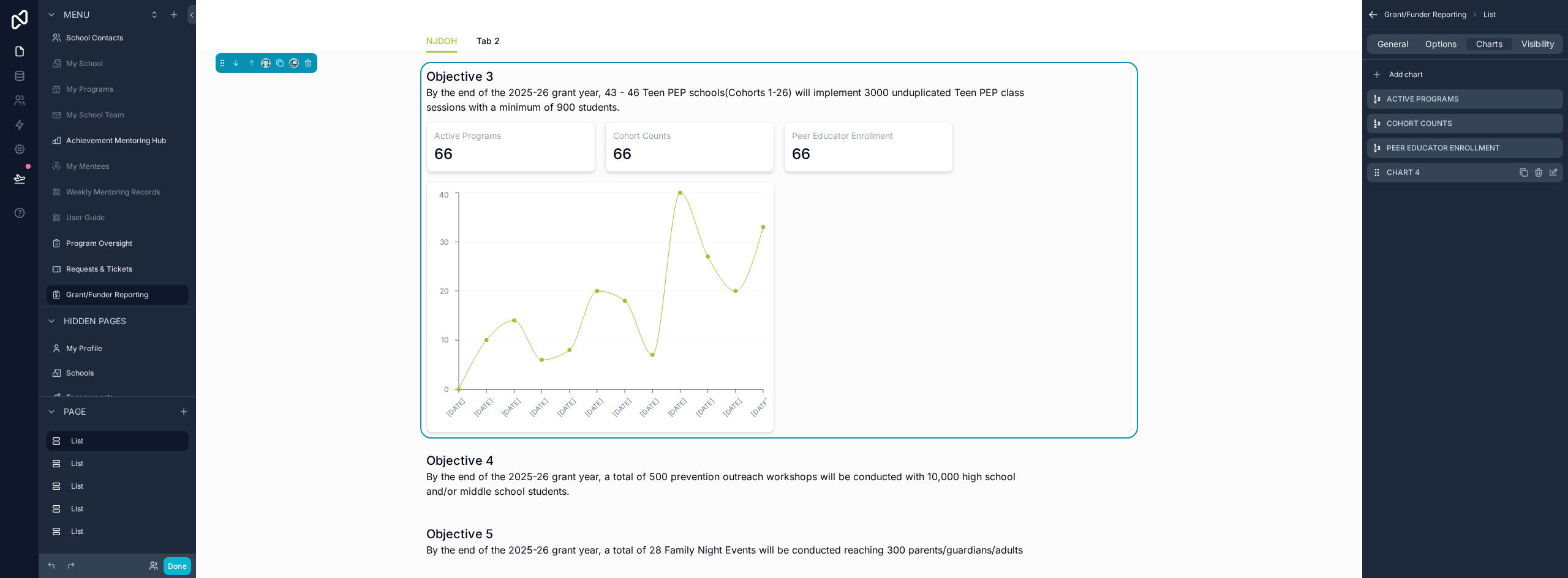
click at [1553, 173] on icon "scrollable content" at bounding box center [1553, 173] width 10 height 10
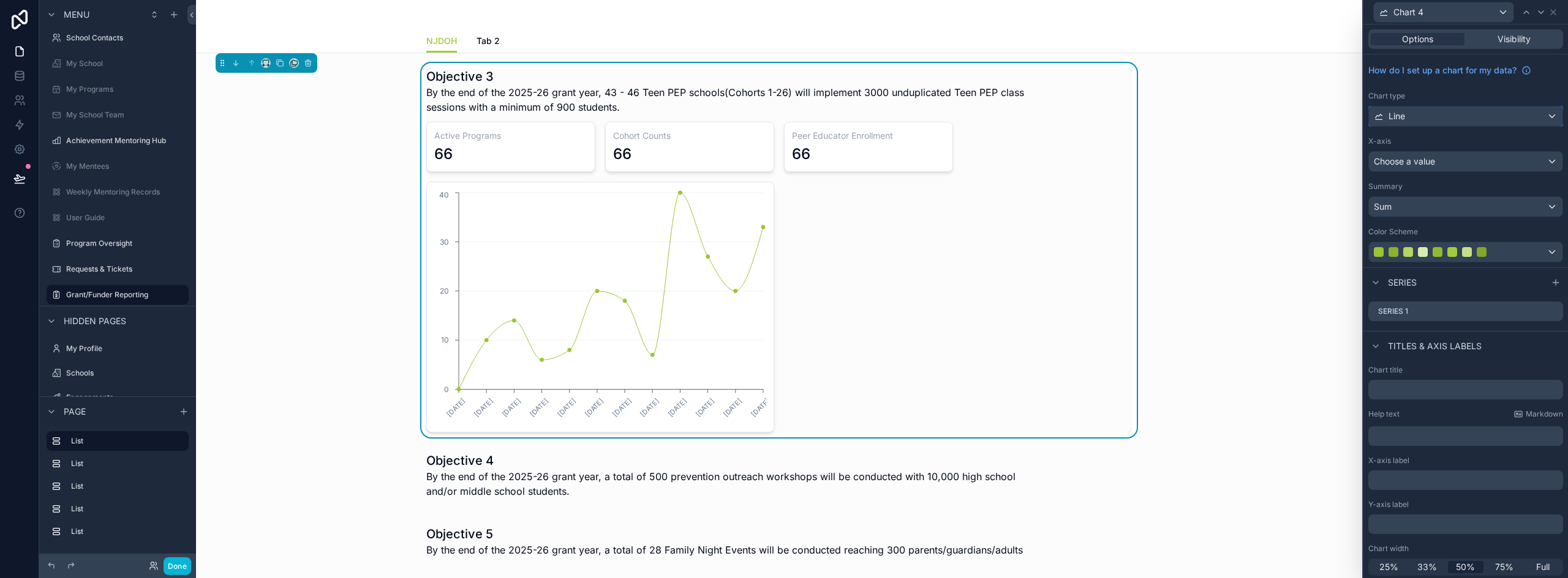
click at [1434, 115] on div "Line" at bounding box center [1465, 116] width 194 height 19
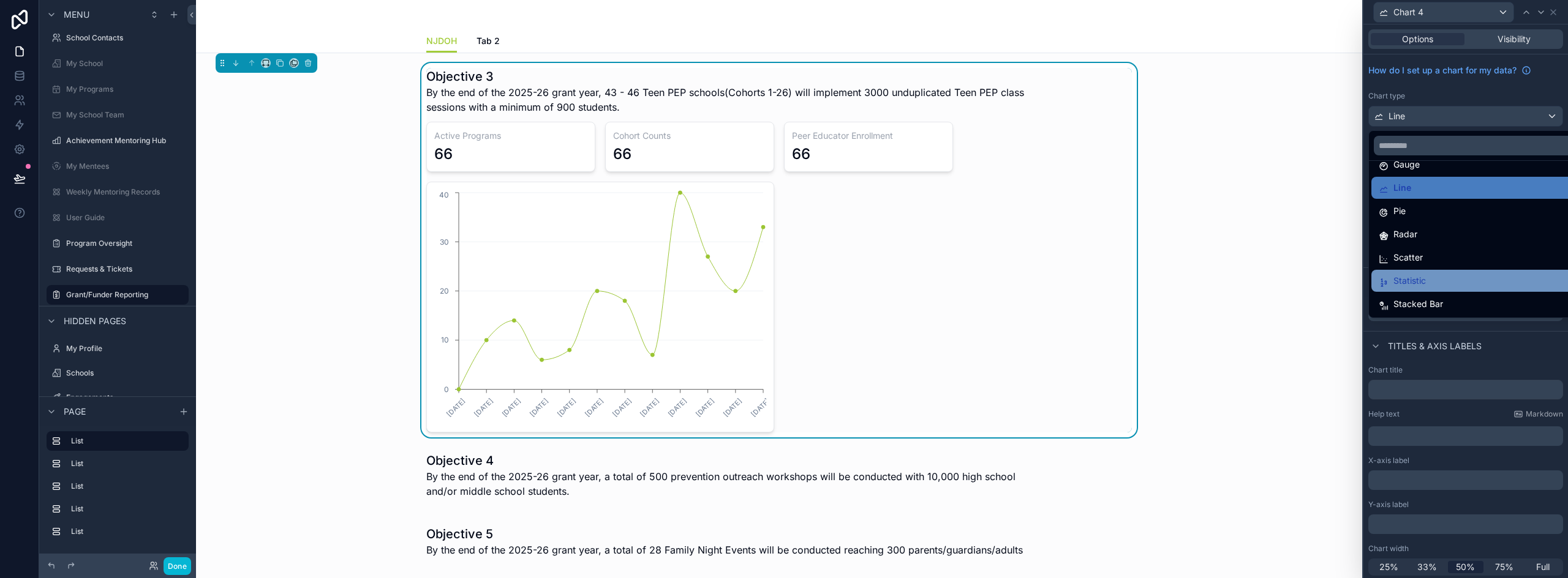
click at [1428, 282] on div "Statistic" at bounding box center [1475, 280] width 193 height 15
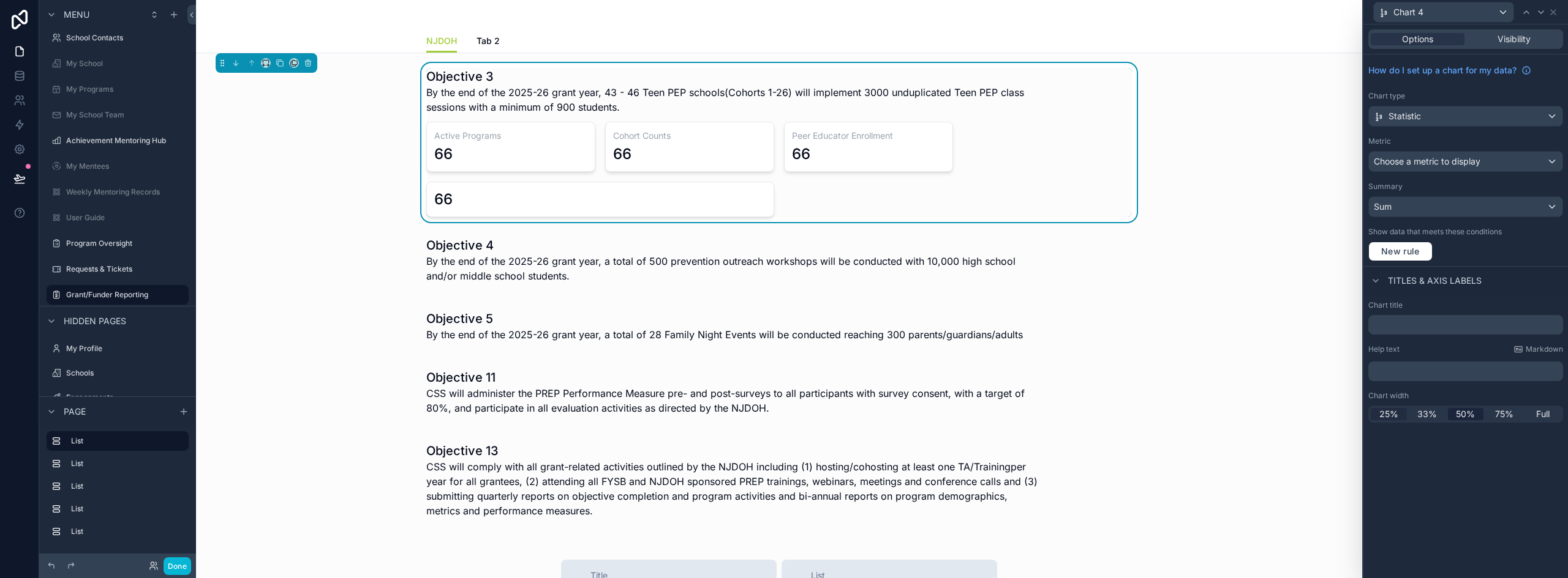
click at [1395, 416] on span "25%" at bounding box center [1388, 414] width 19 height 12
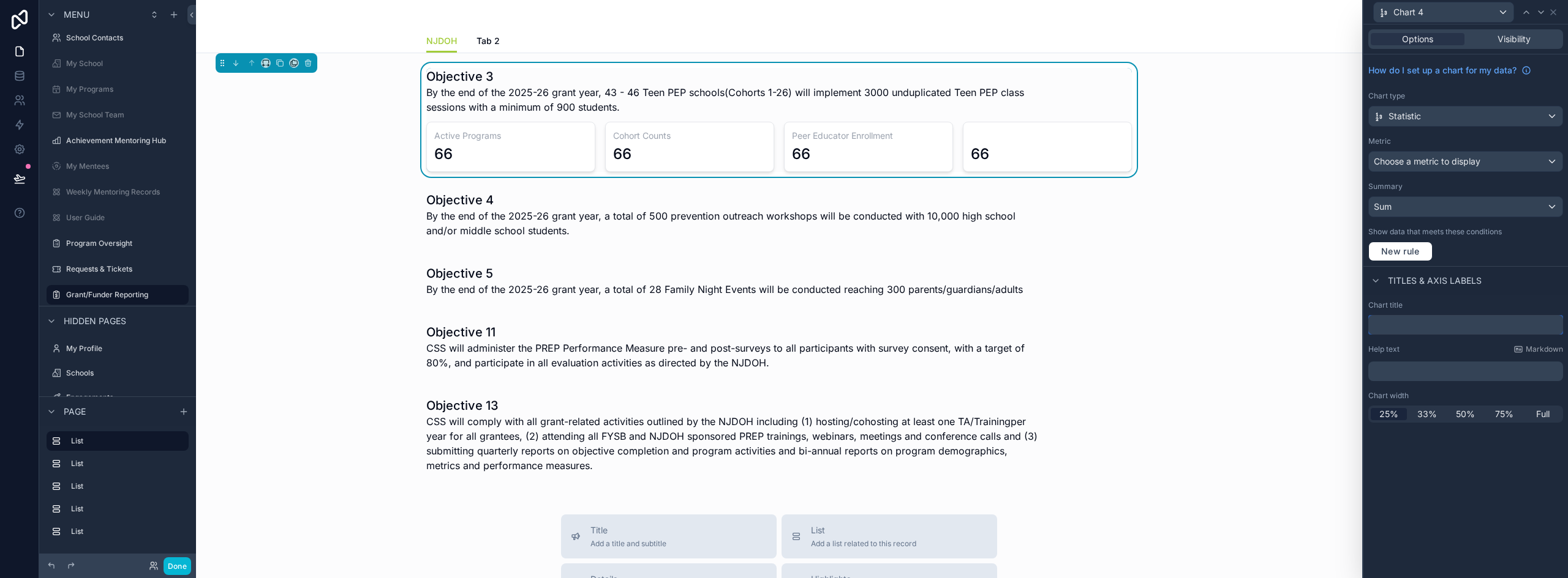
click at [1389, 321] on input "text" at bounding box center [1465, 325] width 194 height 19
type input "**********"
click at [687, 225] on div "scrollable content" at bounding box center [778, 219] width 1146 height 64
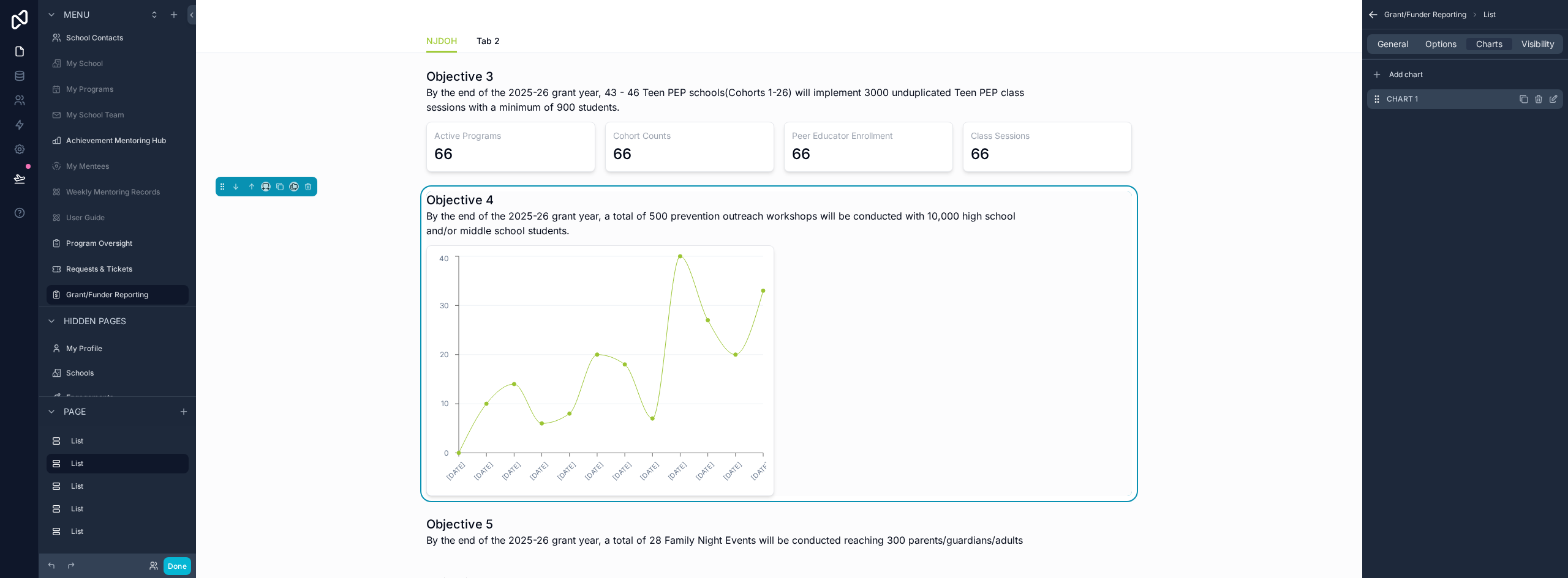
click at [1556, 96] on icon "scrollable content" at bounding box center [1554, 98] width 5 height 5
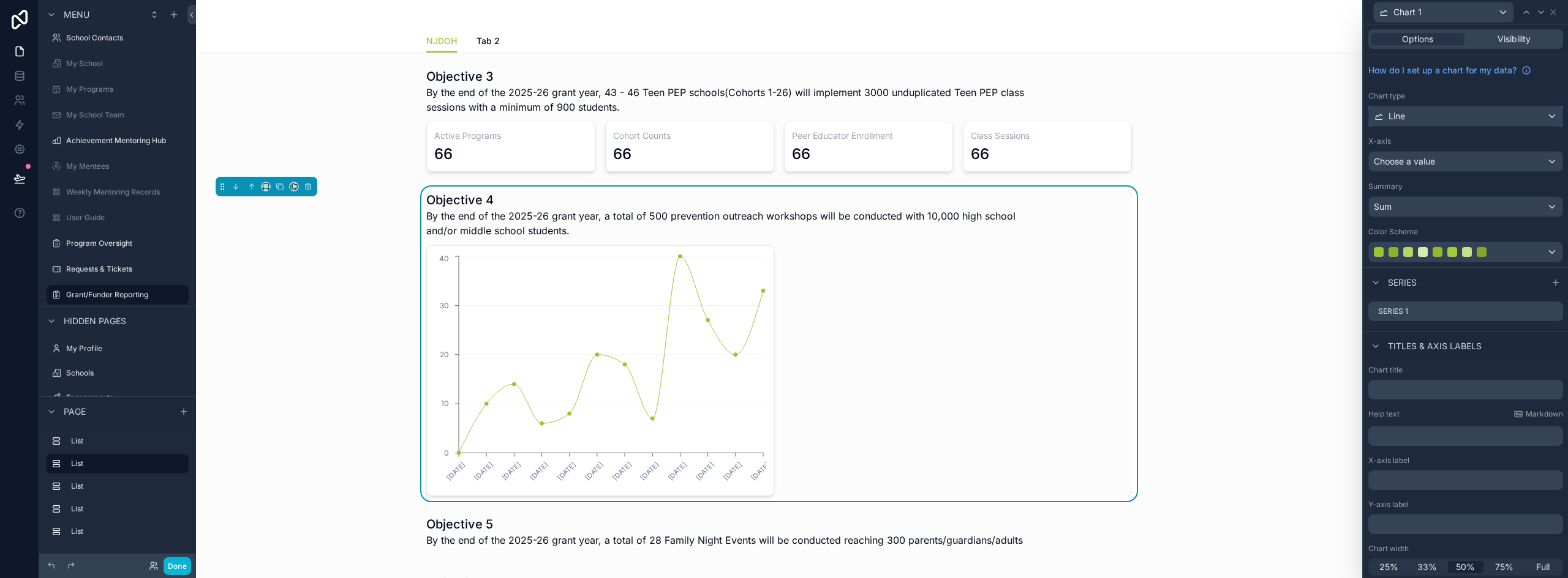
click at [1431, 121] on div "Line" at bounding box center [1465, 116] width 194 height 19
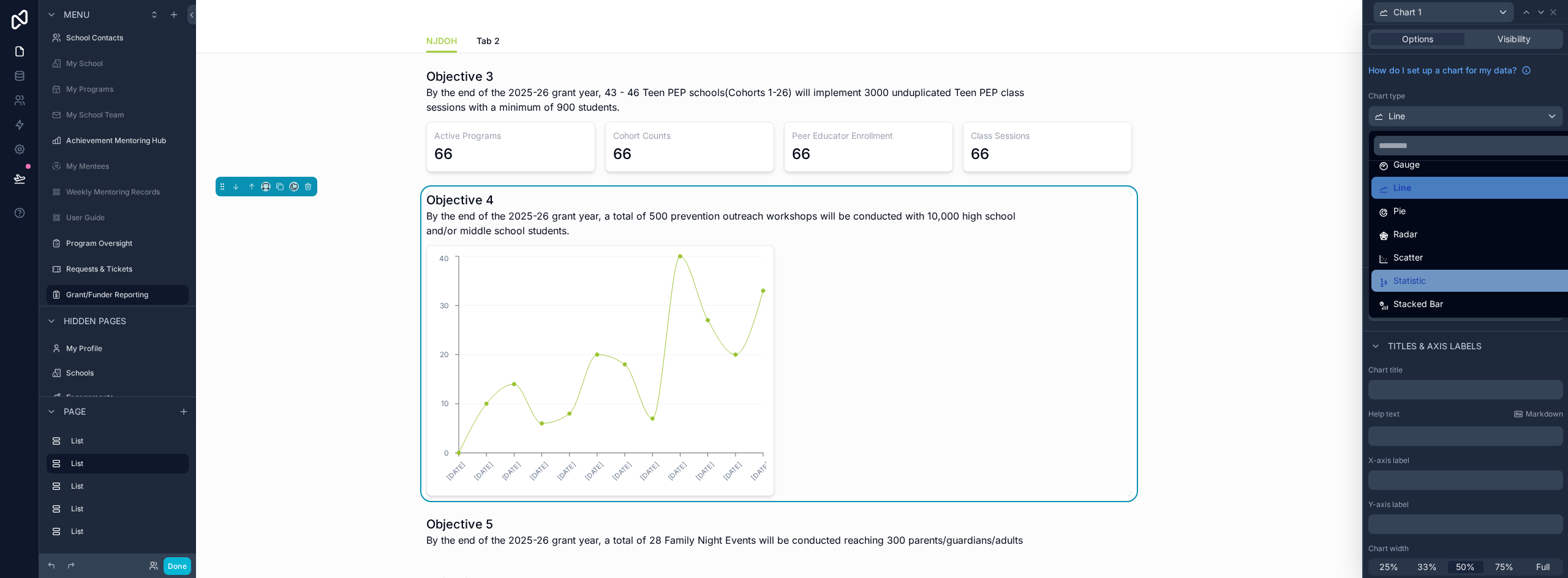
click at [1439, 280] on div "Statistic" at bounding box center [1475, 280] width 193 height 15
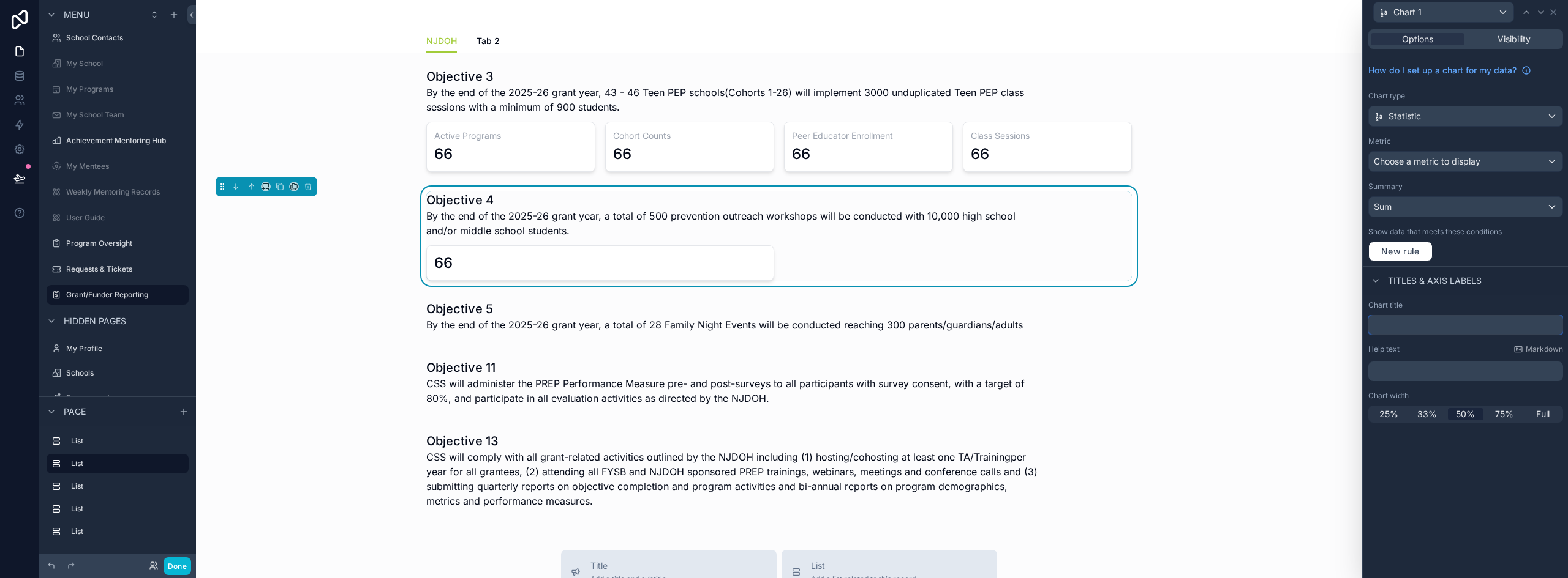
click at [1419, 328] on input "text" at bounding box center [1465, 325] width 194 height 19
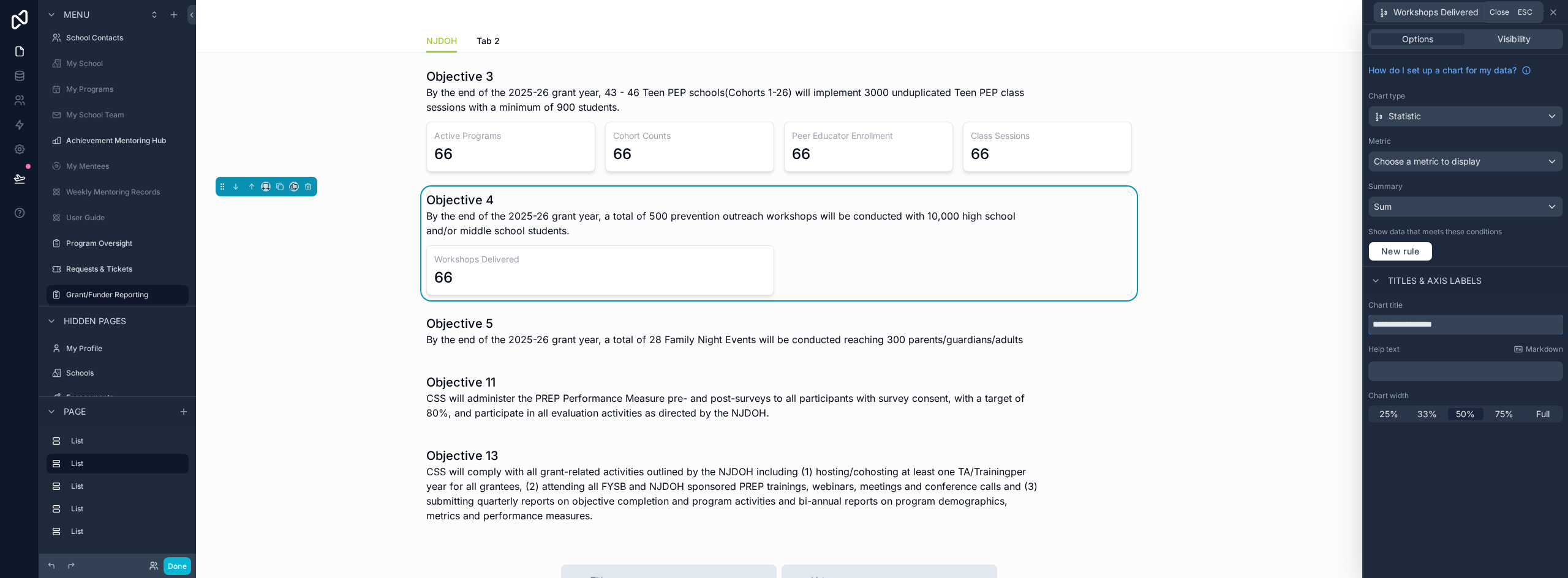
type input "**********"
click at [1553, 12] on icon at bounding box center [1553, 12] width 5 height 5
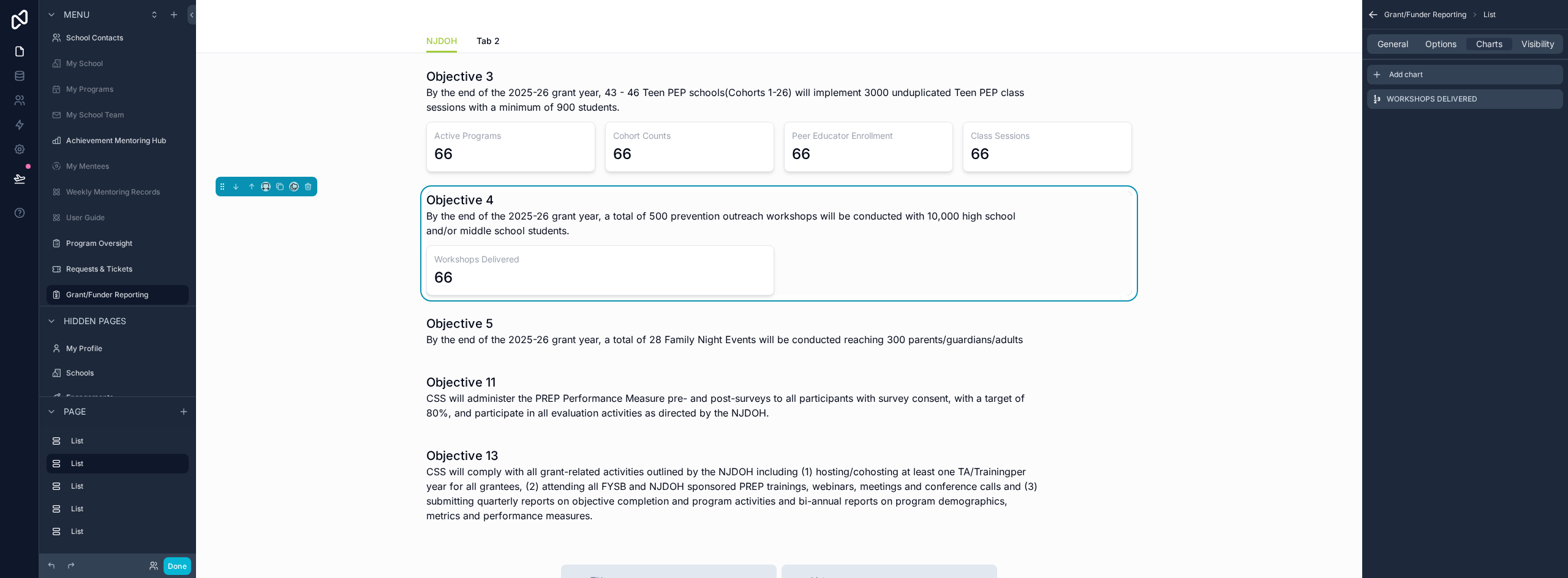
click at [1374, 75] on icon "scrollable content" at bounding box center [1376, 75] width 10 height 10
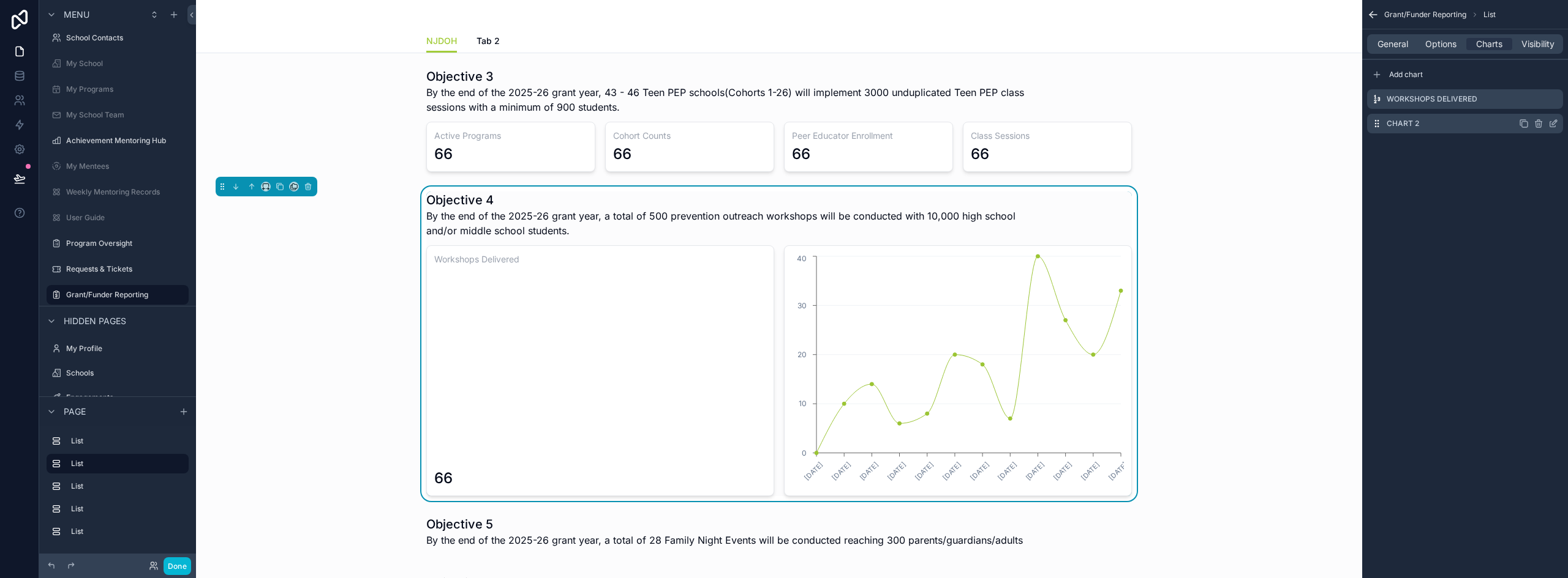
click at [1553, 121] on icon "scrollable content" at bounding box center [1553, 124] width 10 height 10
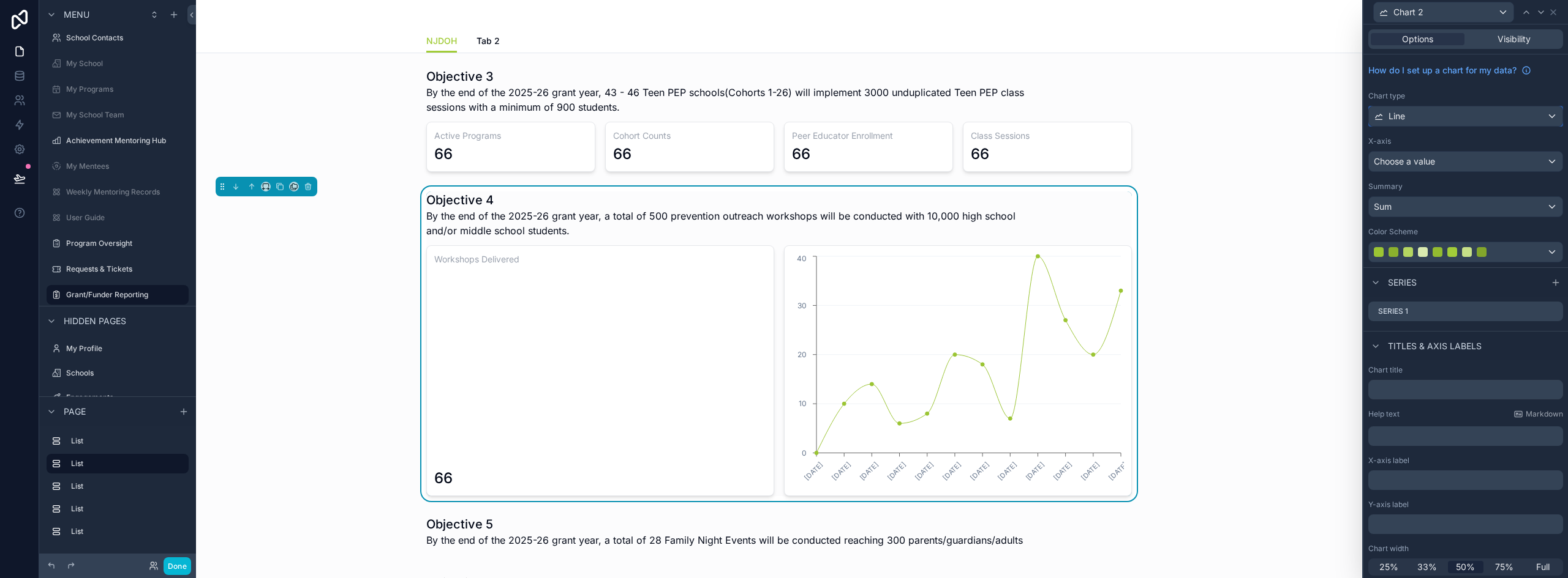
click at [1417, 122] on div "Line" at bounding box center [1465, 116] width 194 height 19
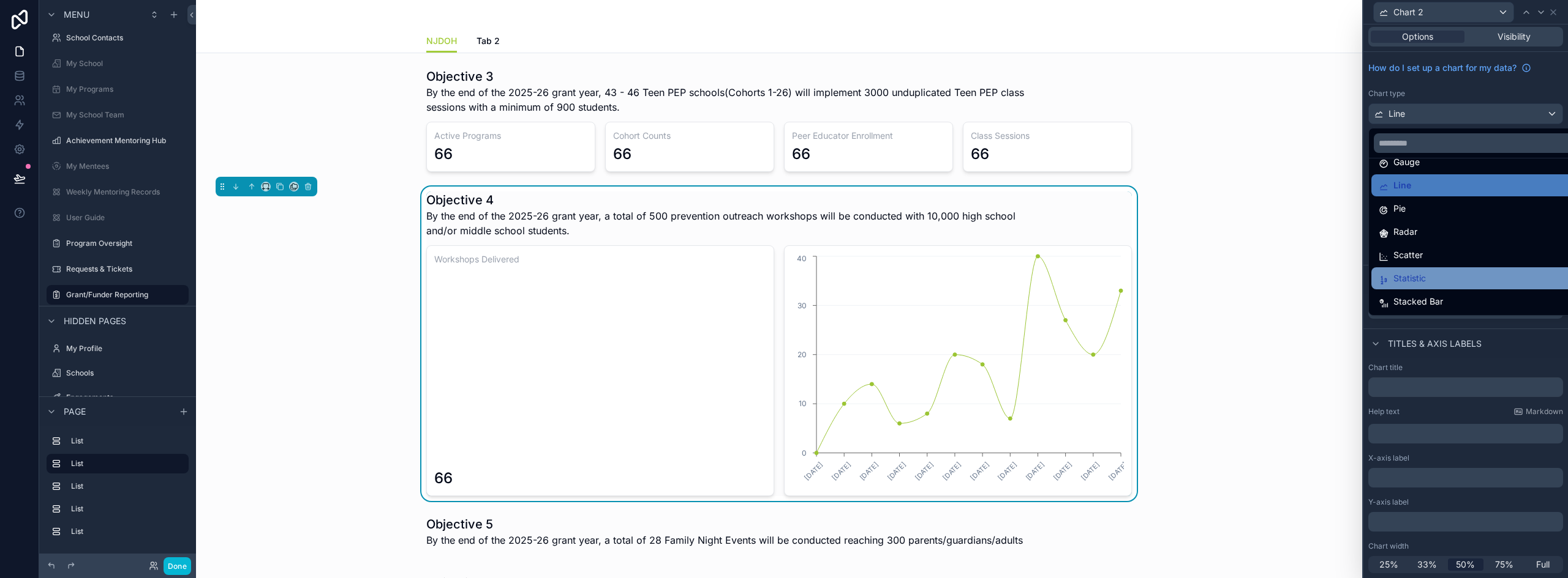
click at [1427, 273] on div "Statistic" at bounding box center [1475, 278] width 193 height 15
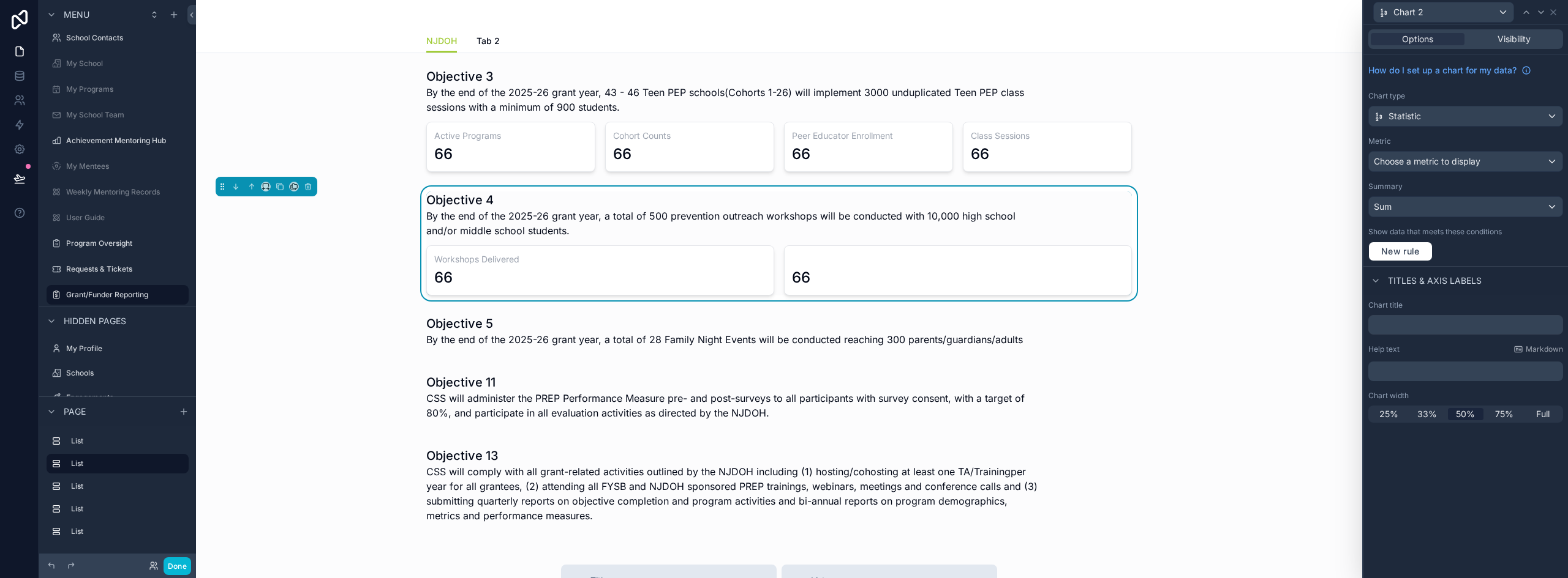
scroll to position [0, 0]
click at [1408, 322] on input "text" at bounding box center [1465, 325] width 194 height 19
type input "**********"
click at [726, 343] on div "scrollable content" at bounding box center [778, 334] width 1146 height 49
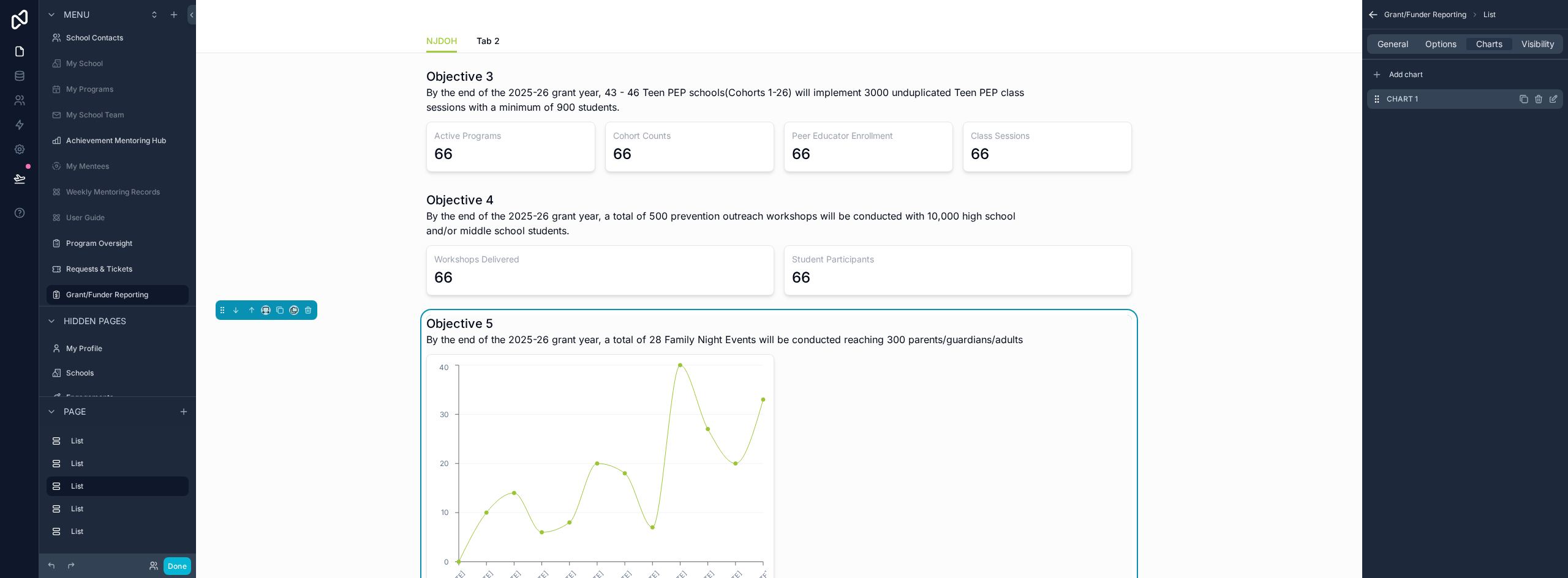
click at [1556, 96] on icon "scrollable content" at bounding box center [1553, 99] width 10 height 10
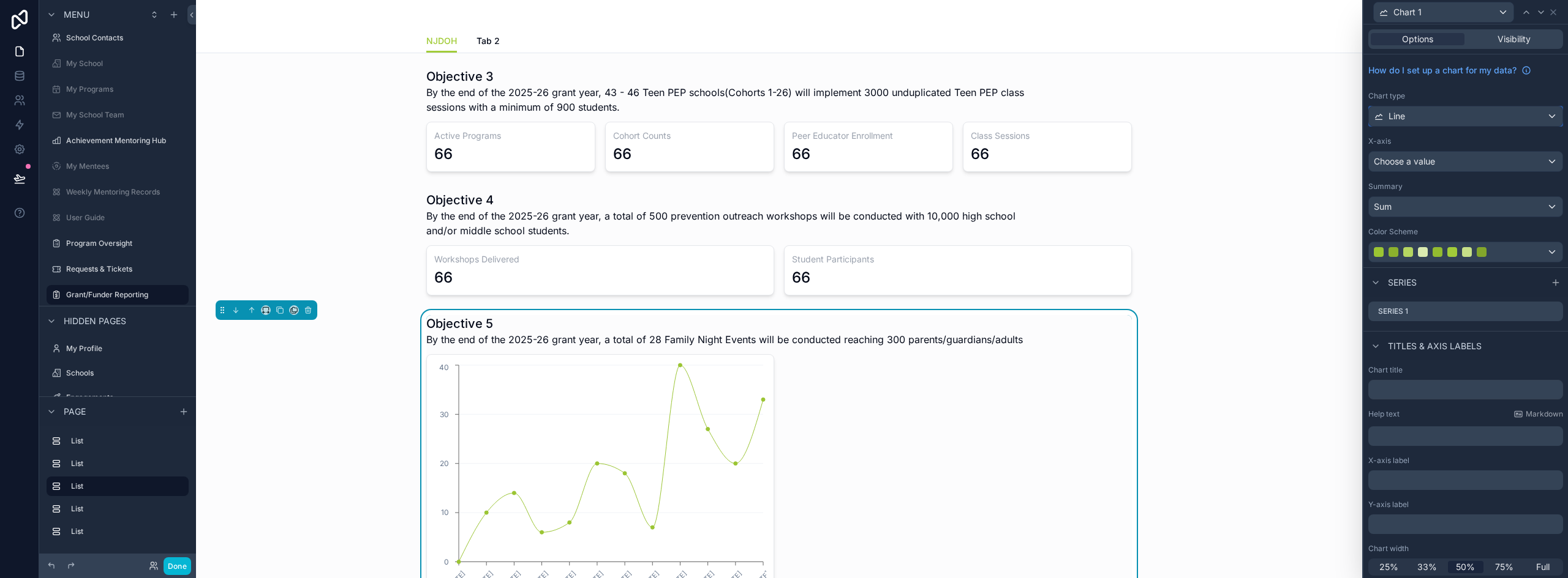
click at [1421, 113] on div "Line" at bounding box center [1465, 116] width 194 height 19
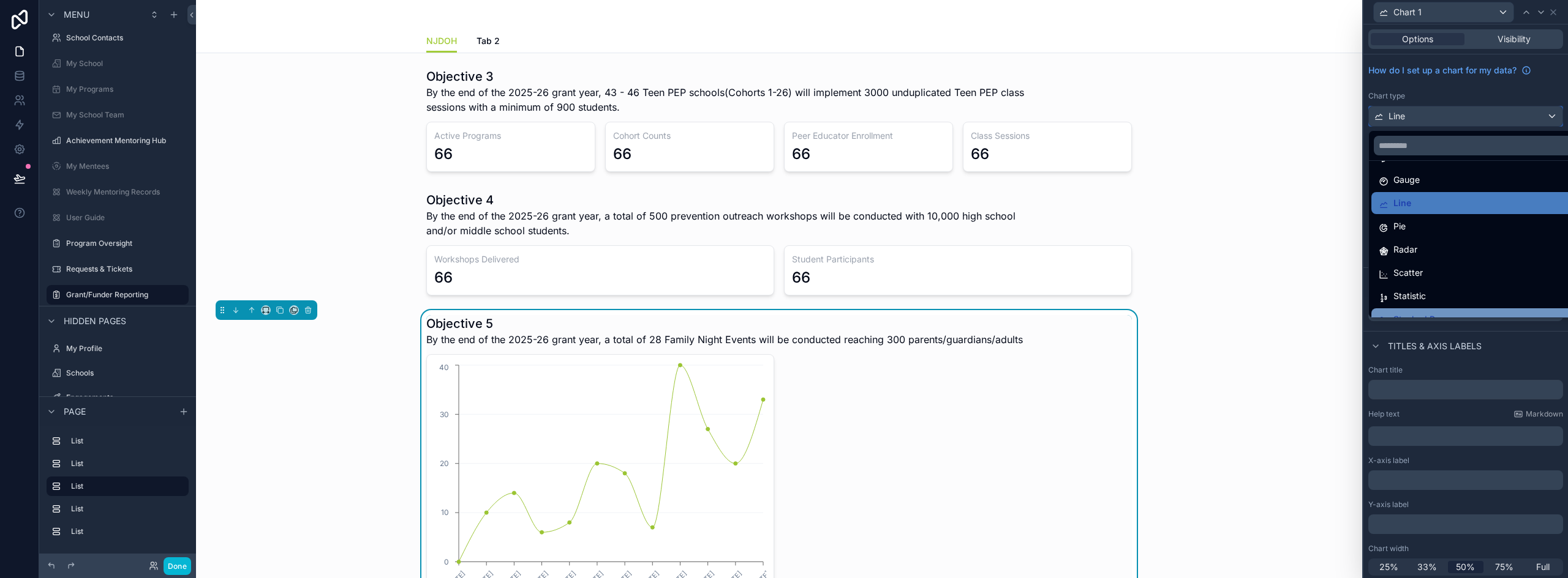
scroll to position [87, 0]
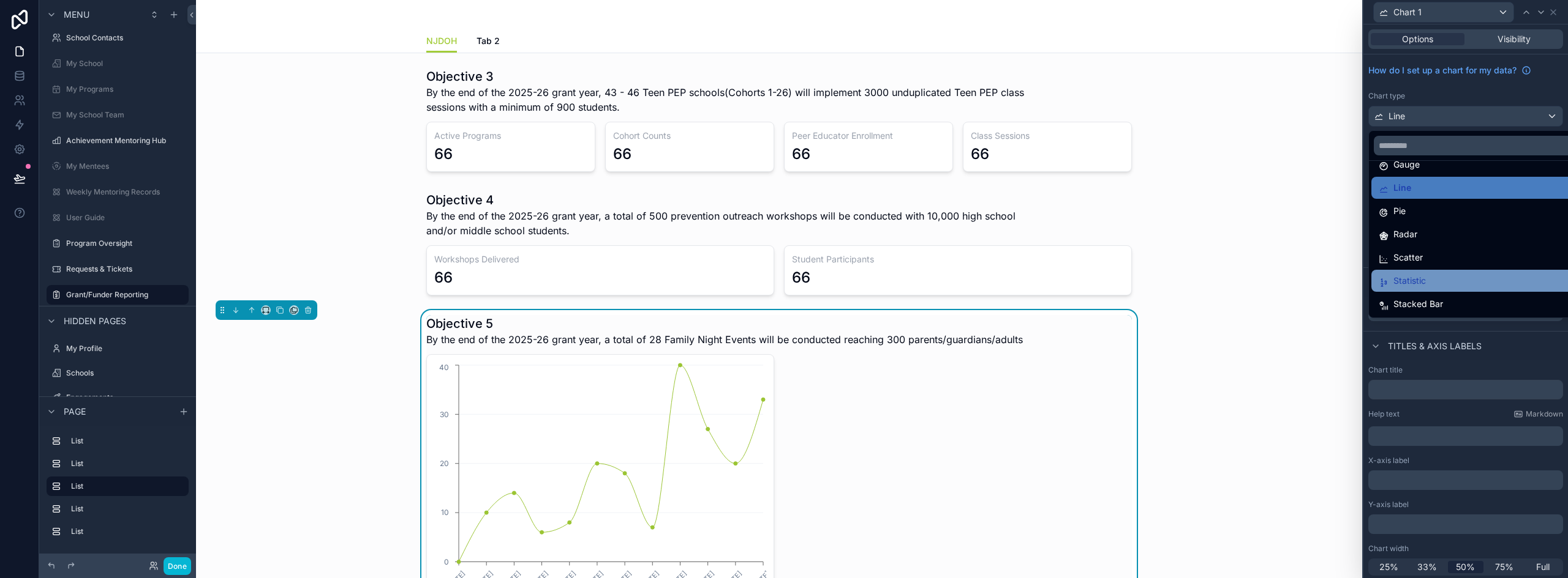
click at [1430, 278] on div "Statistic" at bounding box center [1475, 280] width 193 height 15
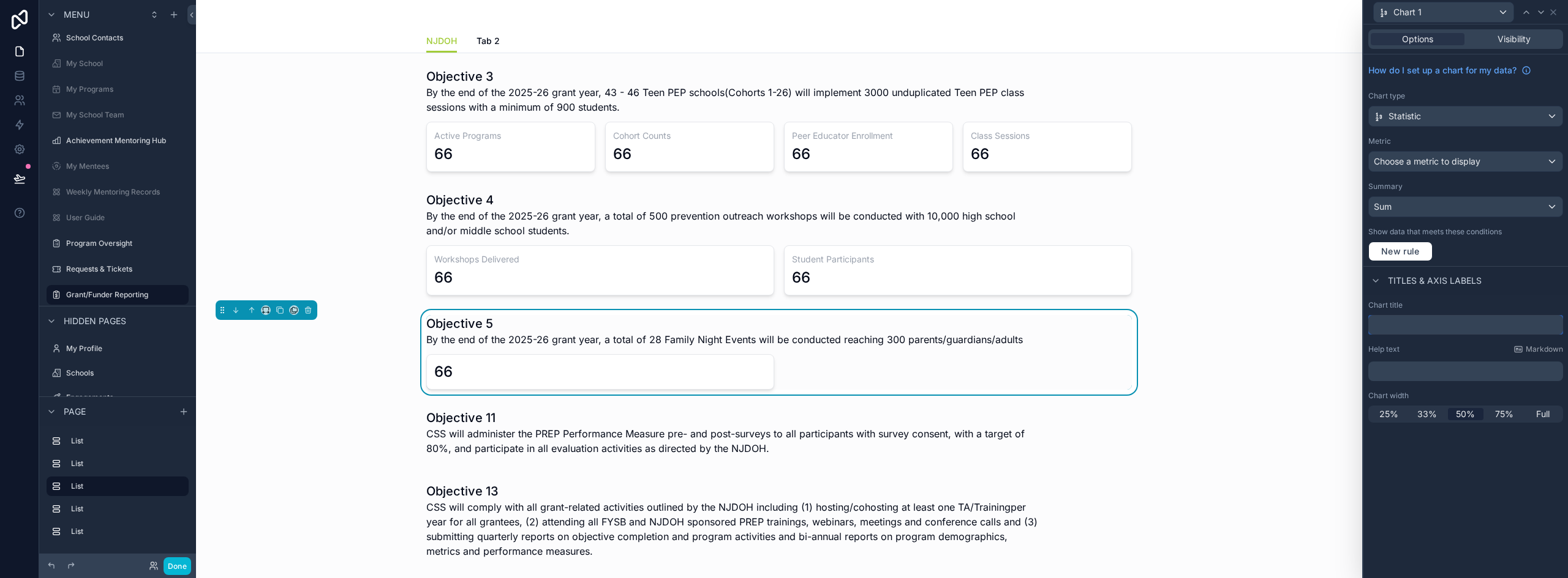
click at [1410, 326] on input "text" at bounding box center [1465, 325] width 194 height 19
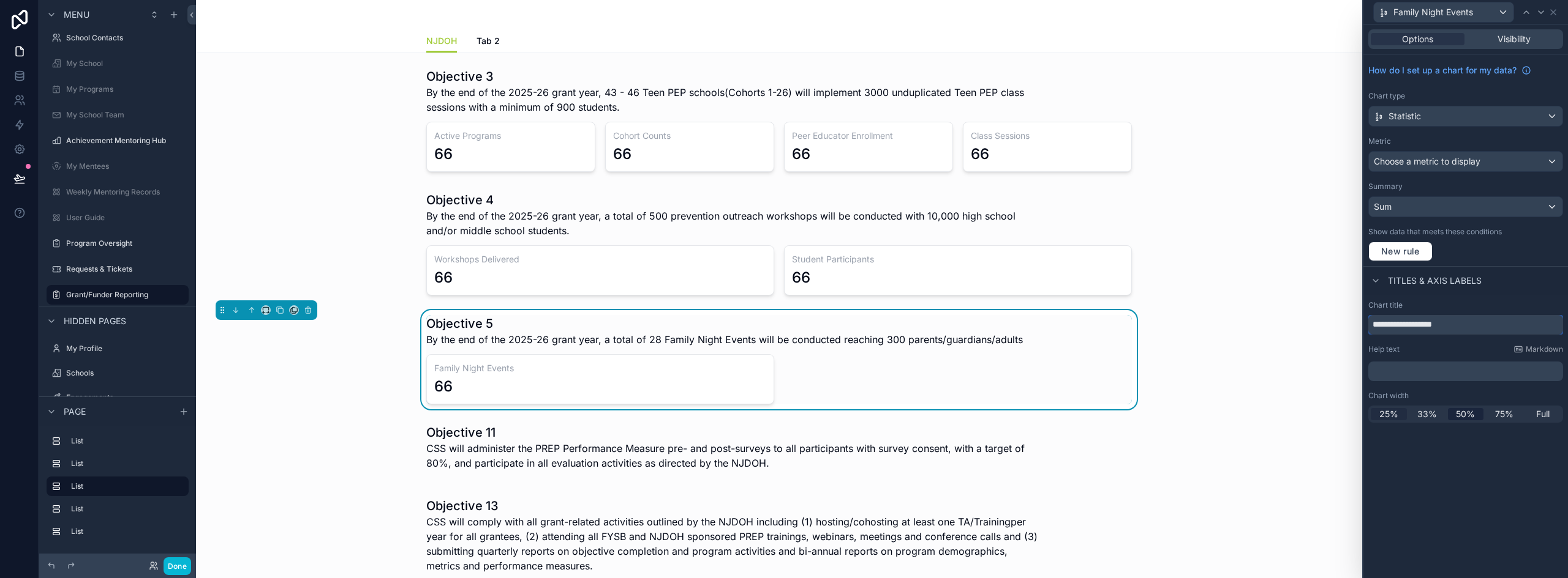
type input "**********"
click at [1391, 414] on span "25%" at bounding box center [1388, 414] width 19 height 12
click at [1553, 12] on icon at bounding box center [1553, 12] width 5 height 5
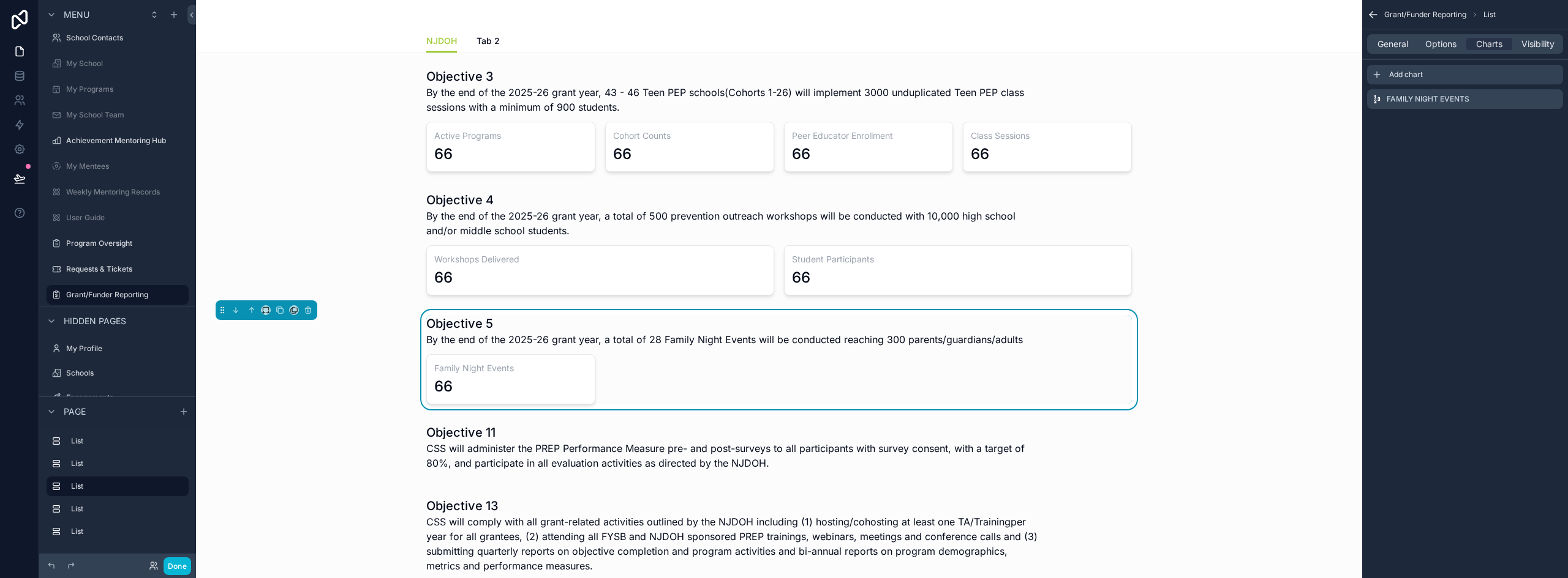
click at [1377, 74] on icon "scrollable content" at bounding box center [1376, 75] width 10 height 10
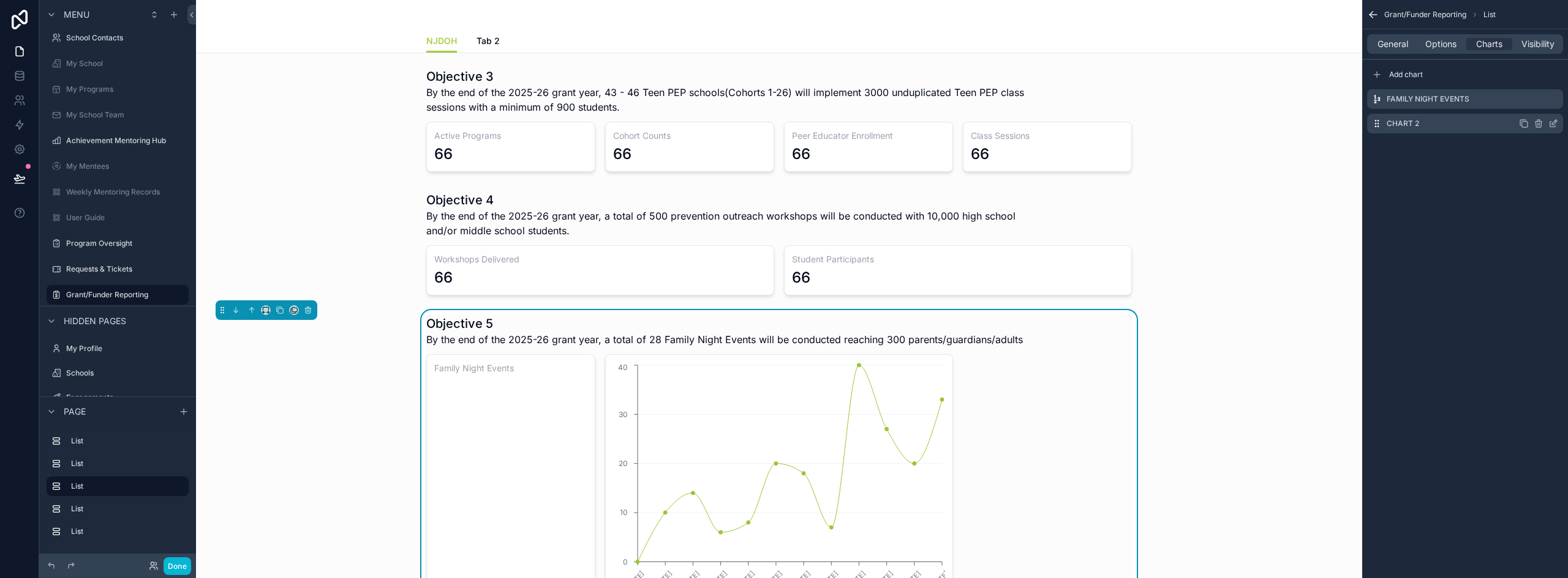
click at [1553, 124] on icon "scrollable content" at bounding box center [1553, 124] width 10 height 10
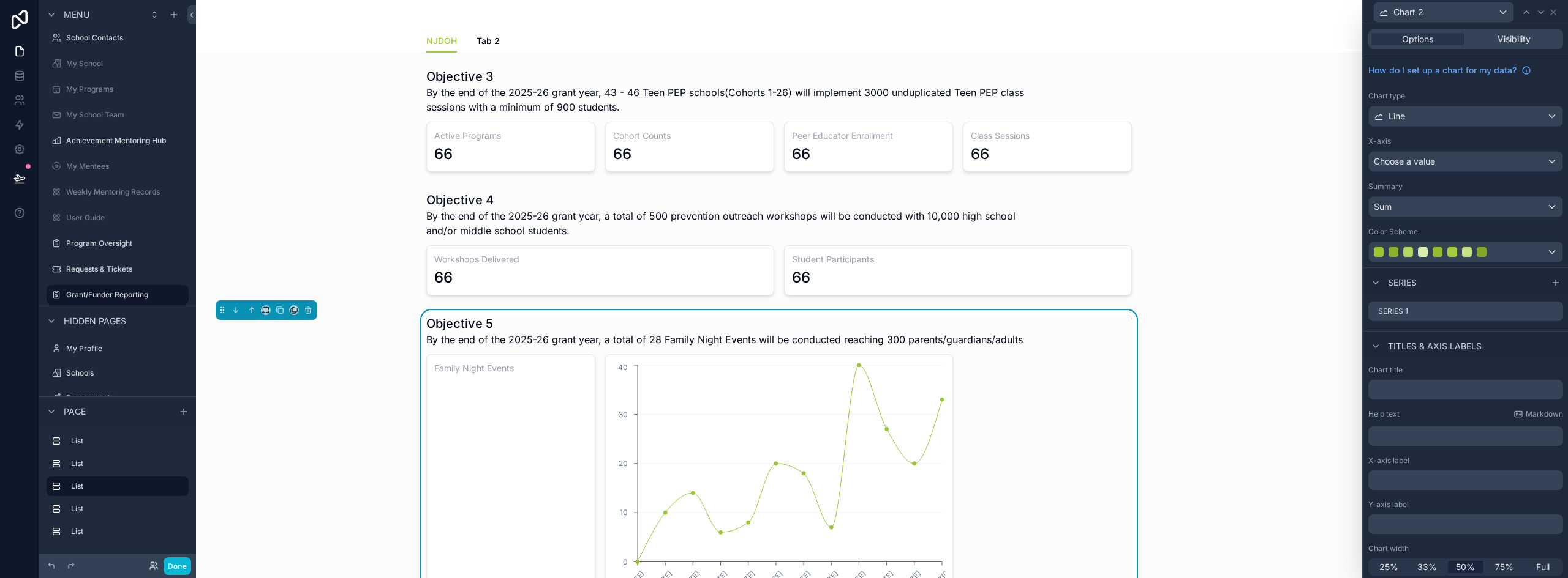
click at [1461, 563] on span "50%" at bounding box center [1465, 568] width 19 height 12
click at [1477, 12] on div "Chart 2" at bounding box center [1443, 12] width 140 height 19
click at [1439, 72] on span "Family Night Events" at bounding box center [1437, 77] width 80 height 15
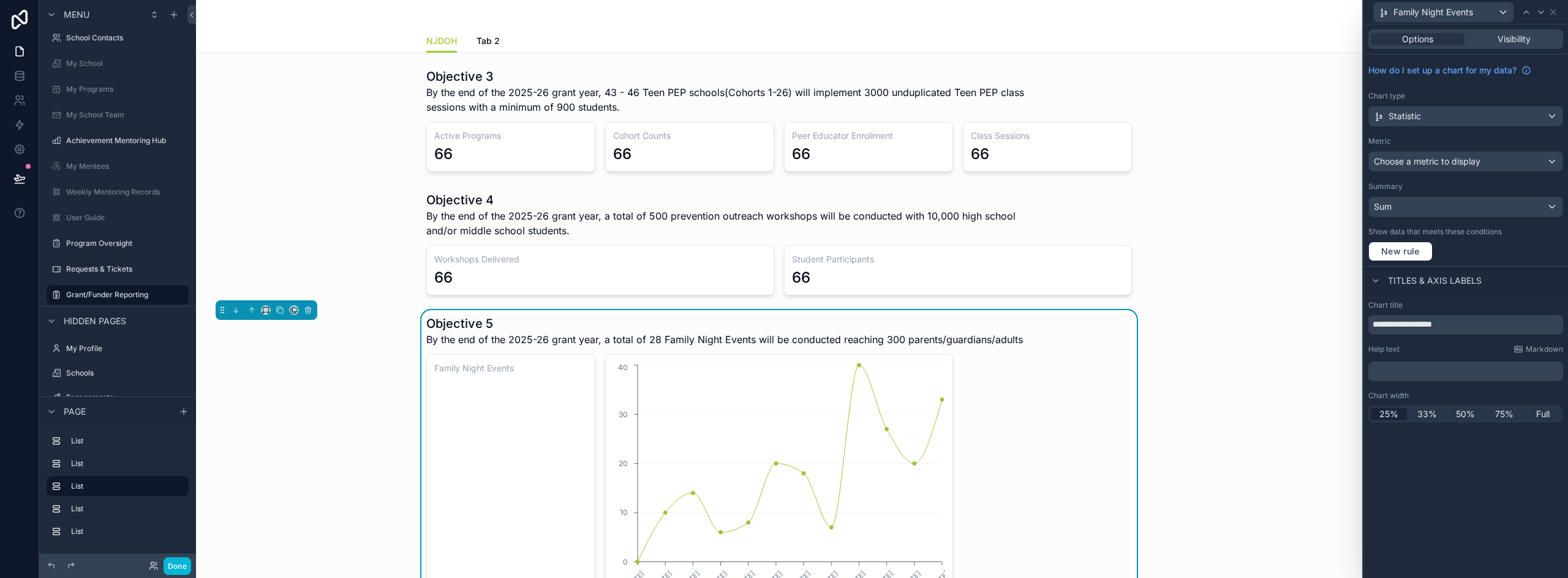
click at [1470, 420] on div "25% 33% 50% 75% Full" at bounding box center [1465, 414] width 194 height 17
click at [1469, 414] on span "50%" at bounding box center [1465, 414] width 19 height 12
click at [1493, 18] on div "Family Night Events" at bounding box center [1443, 12] width 140 height 19
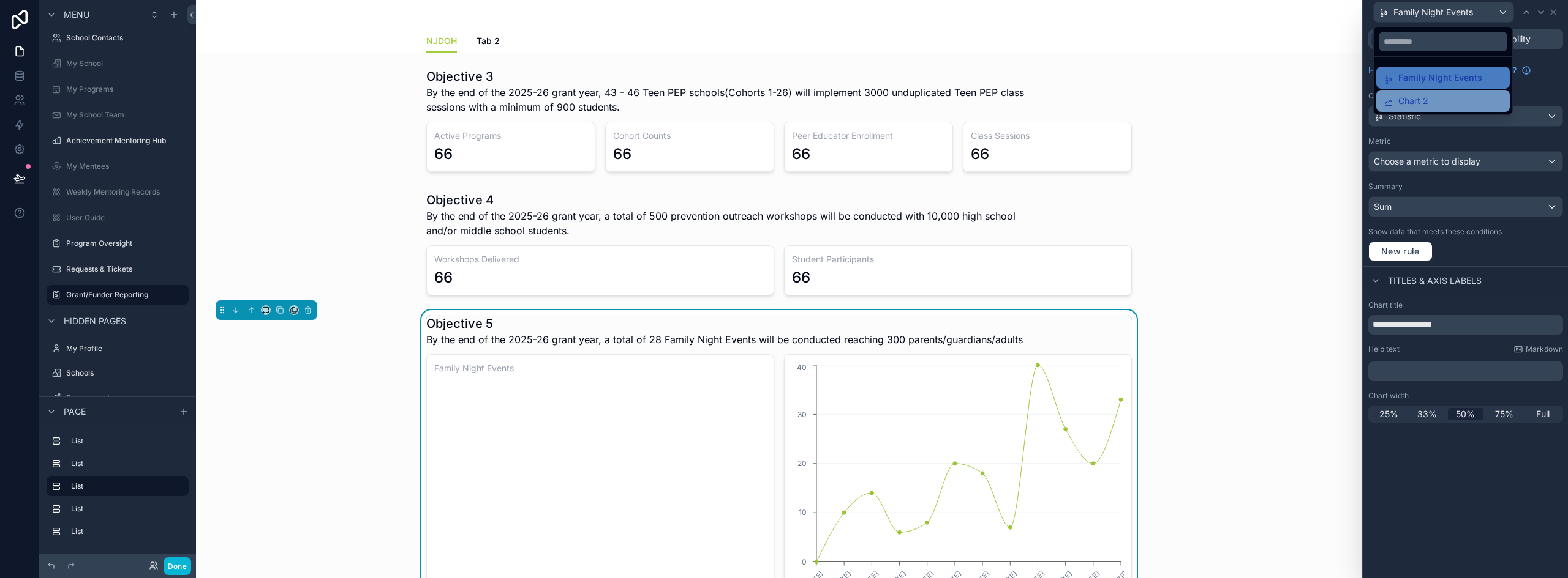
click at [1440, 101] on div "Chart 2" at bounding box center [1442, 101] width 119 height 15
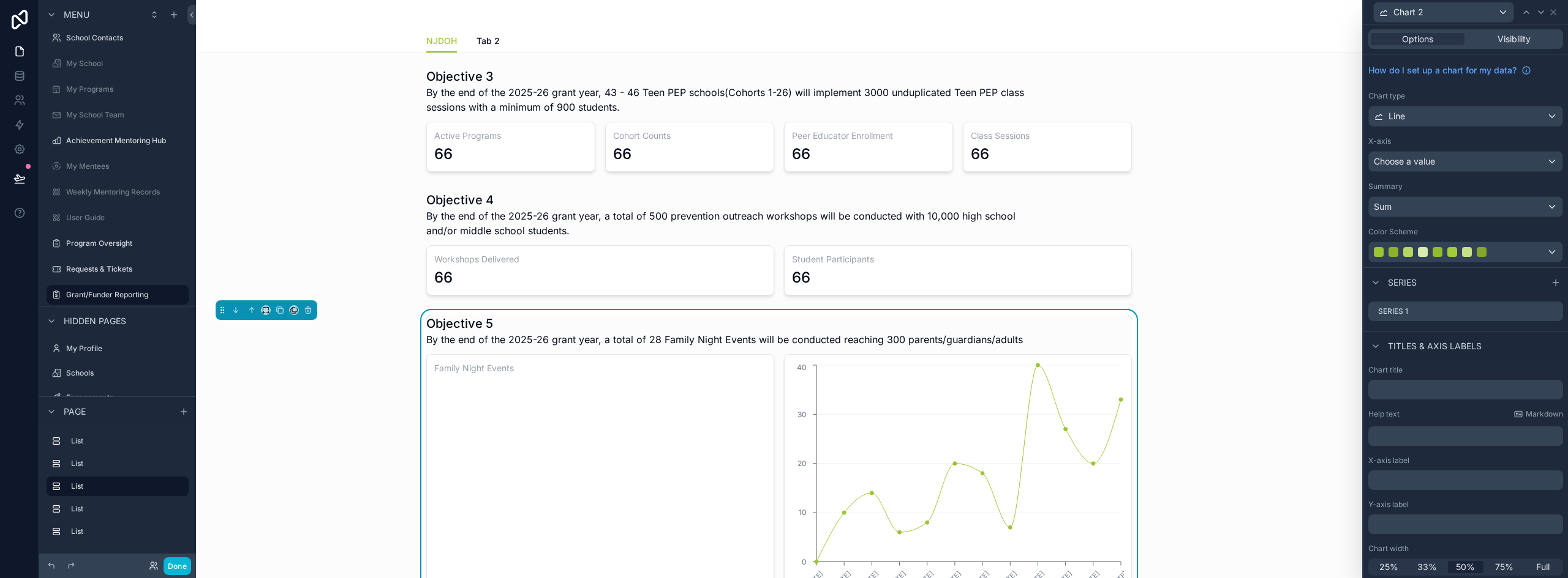
scroll to position [3, 0]
click at [1427, 119] on div "Line" at bounding box center [1465, 114] width 194 height 19
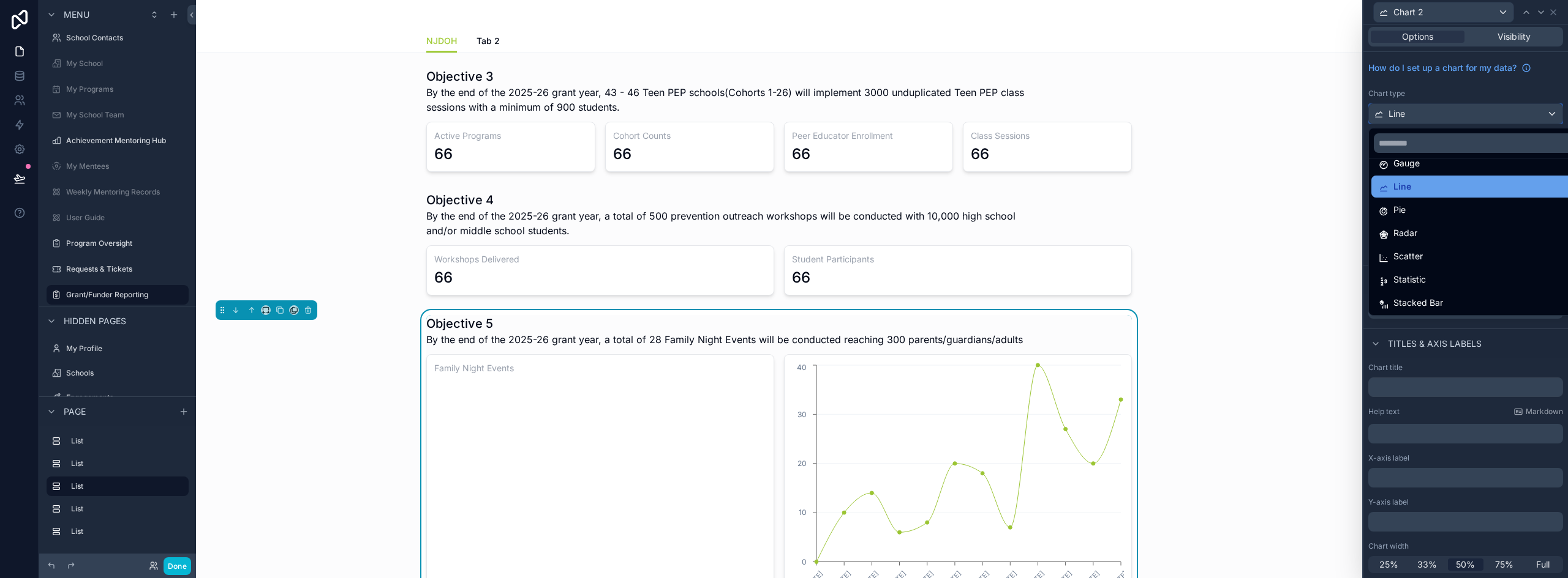
scroll to position [87, 0]
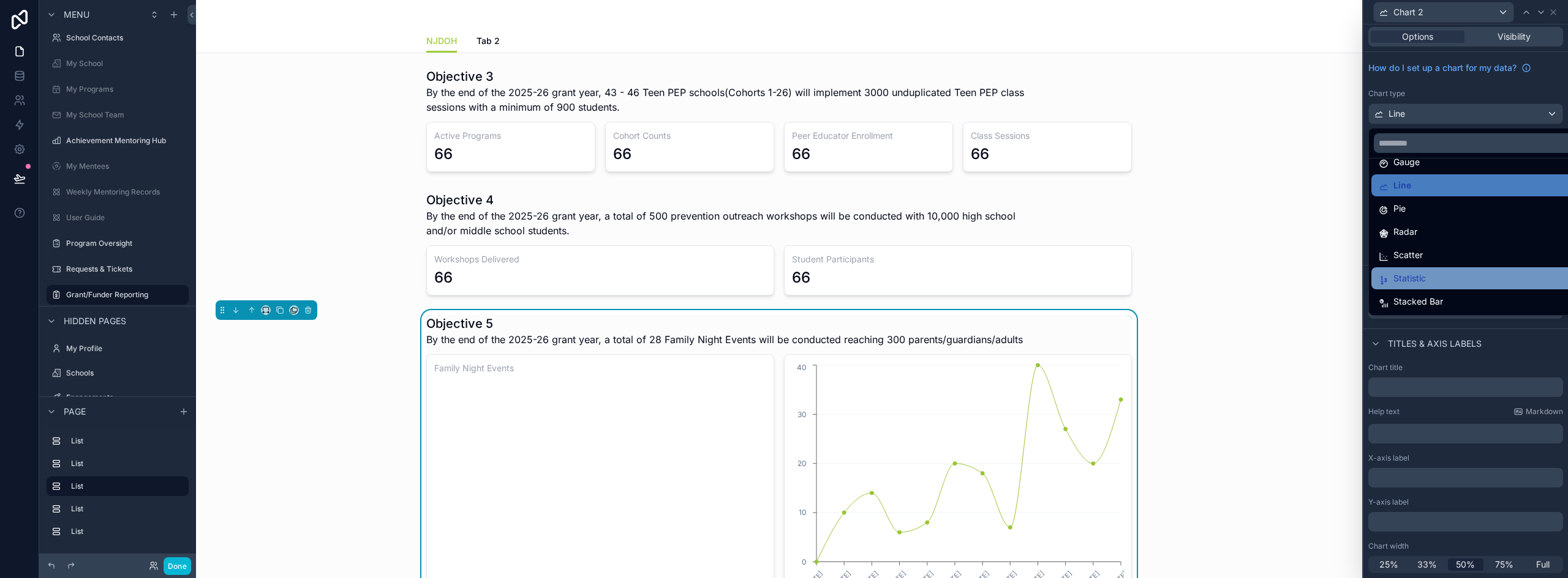
click at [1431, 280] on div "Statistic" at bounding box center [1475, 278] width 193 height 15
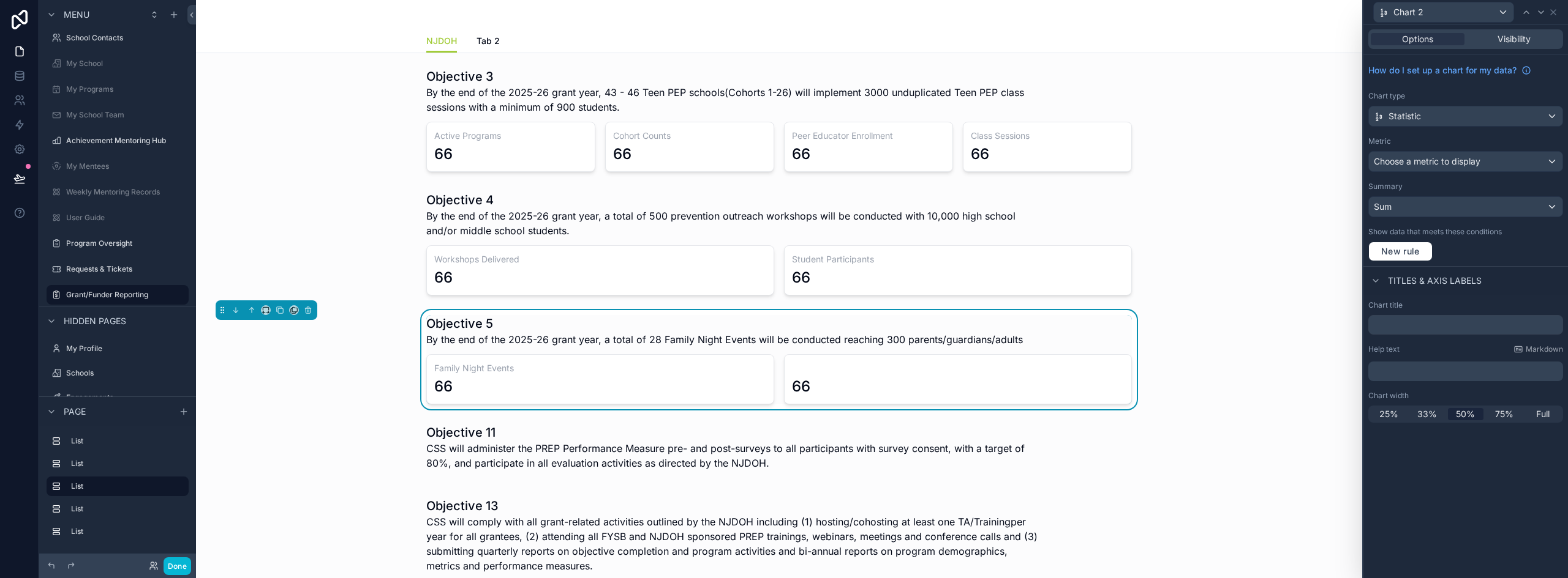
scroll to position [0, 0]
click at [1378, 324] on input "text" at bounding box center [1465, 325] width 194 height 19
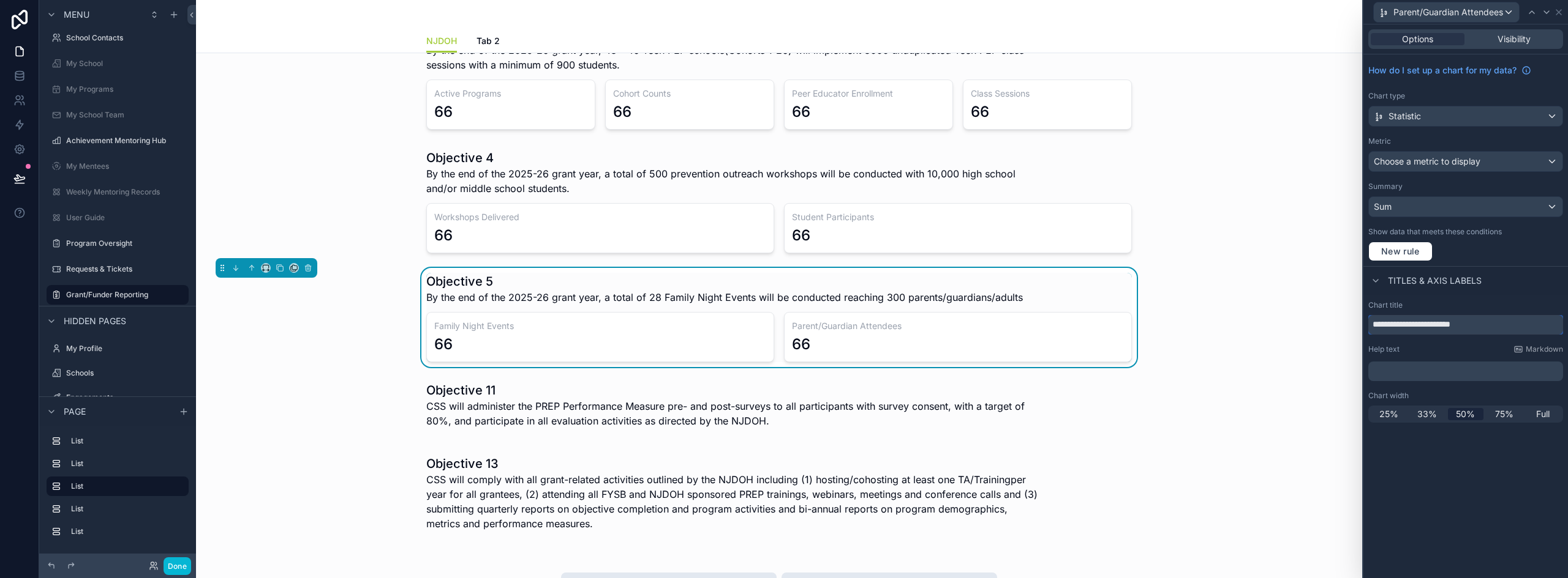
scroll to position [61, 0]
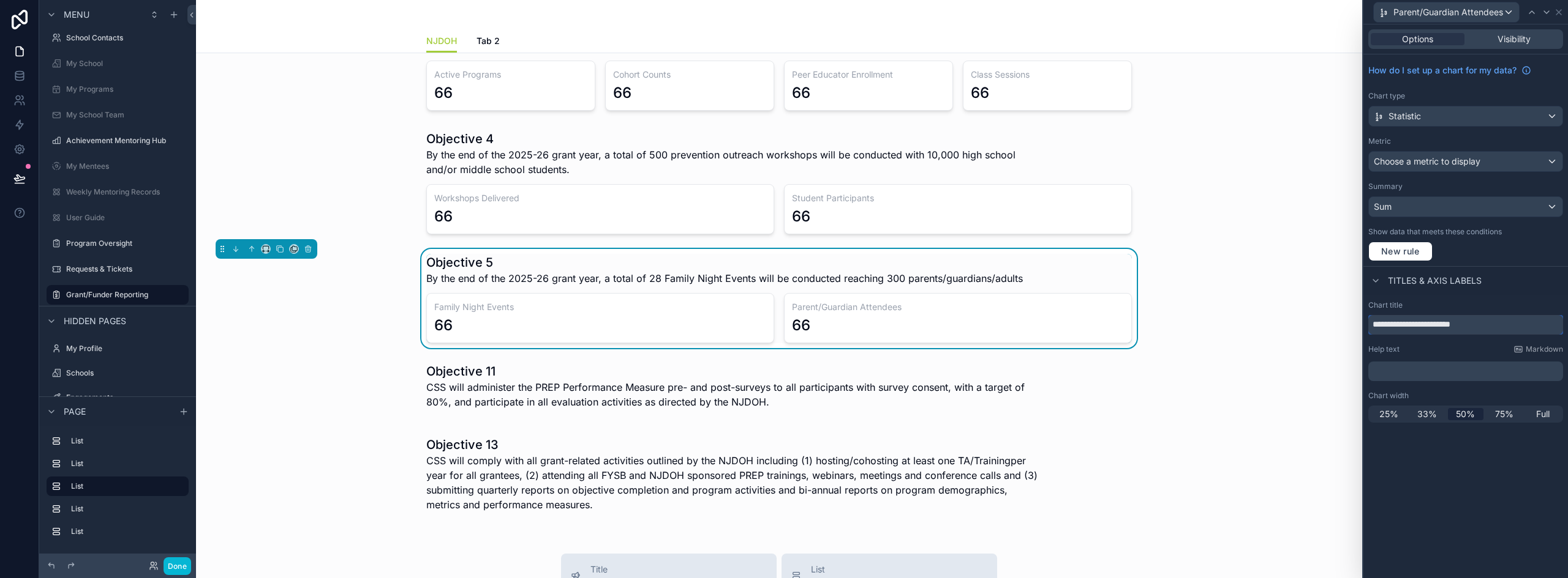
type input "**********"
click at [778, 383] on div "scrollable content" at bounding box center [778, 390] width 1146 height 64
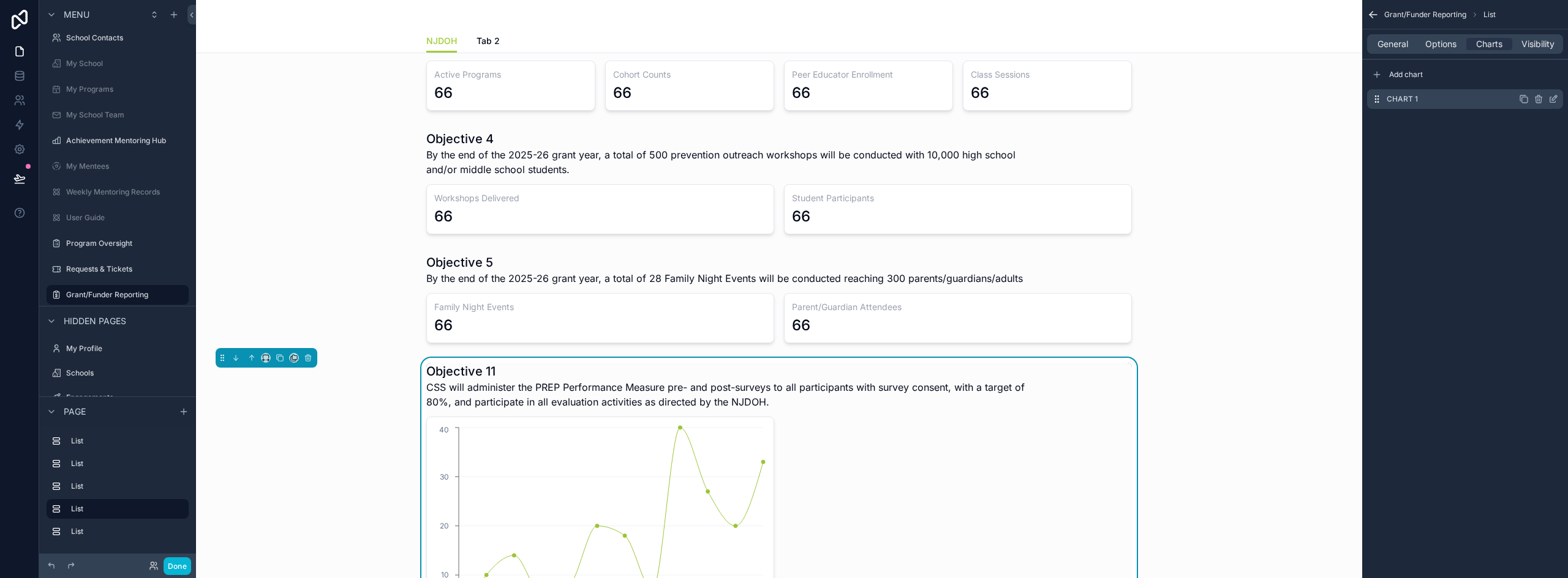
click at [1556, 96] on icon "scrollable content" at bounding box center [1556, 96] width 1 height 1
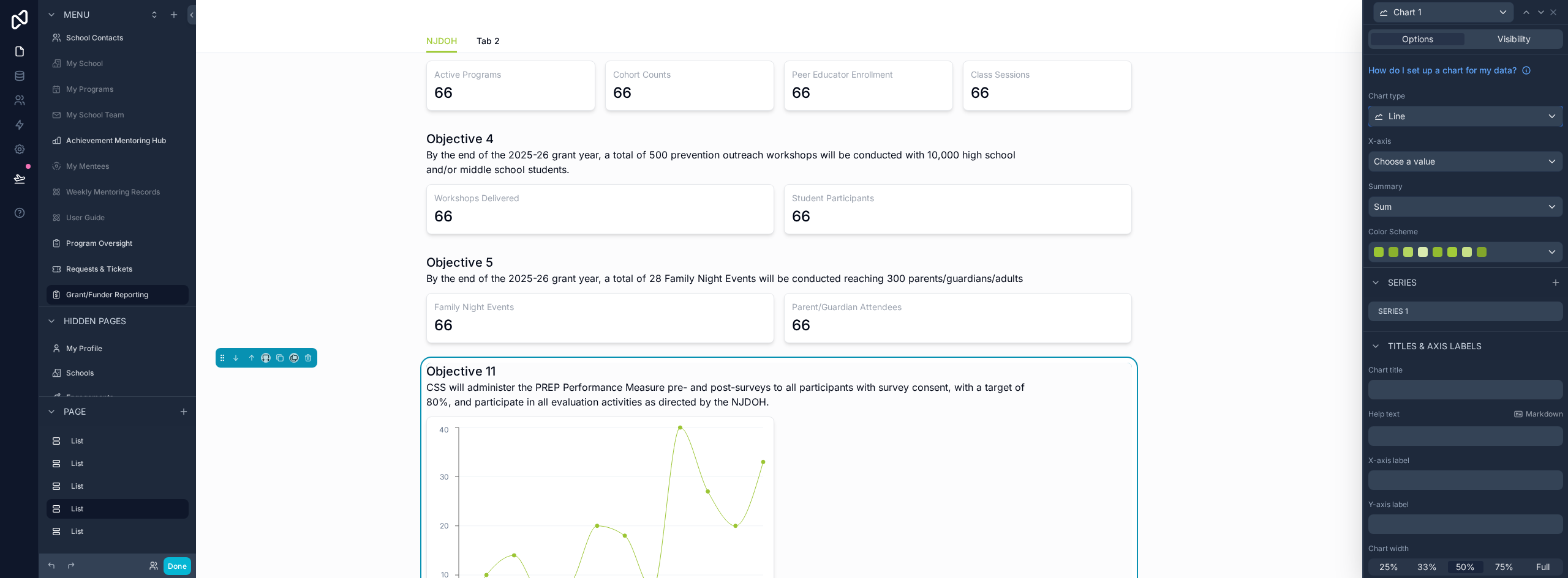
click at [1424, 119] on div "Line" at bounding box center [1465, 116] width 194 height 19
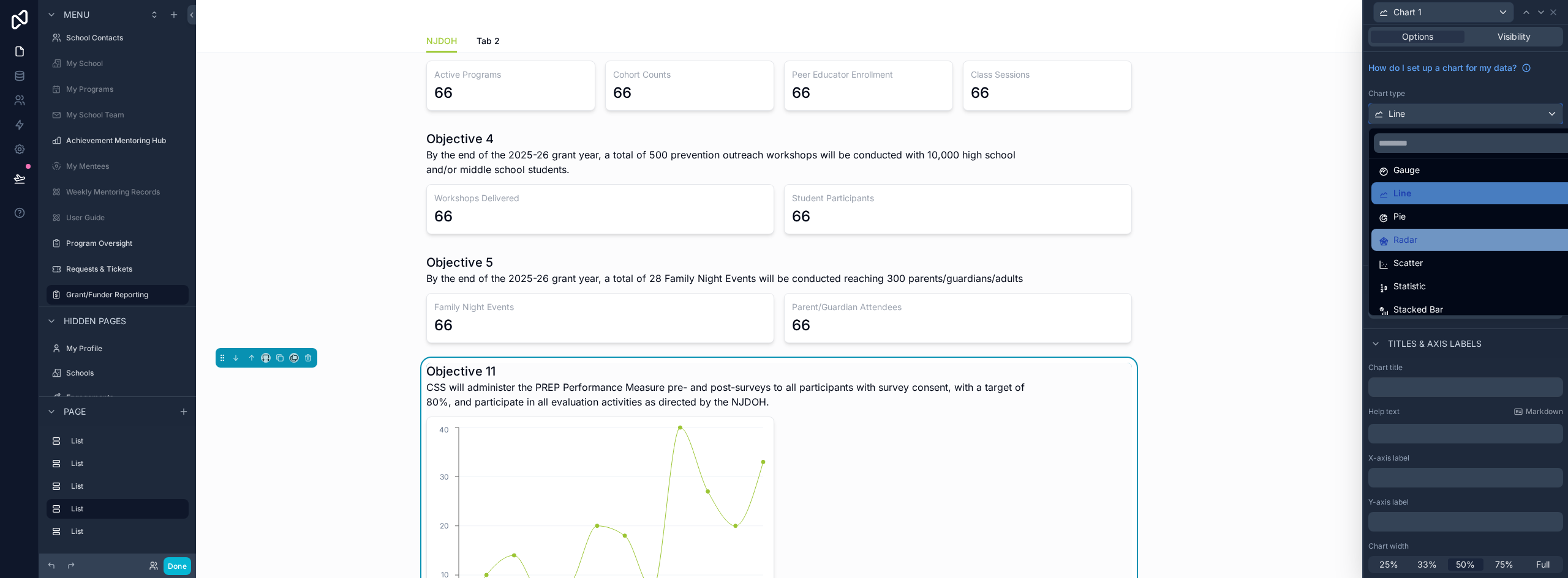
scroll to position [87, 0]
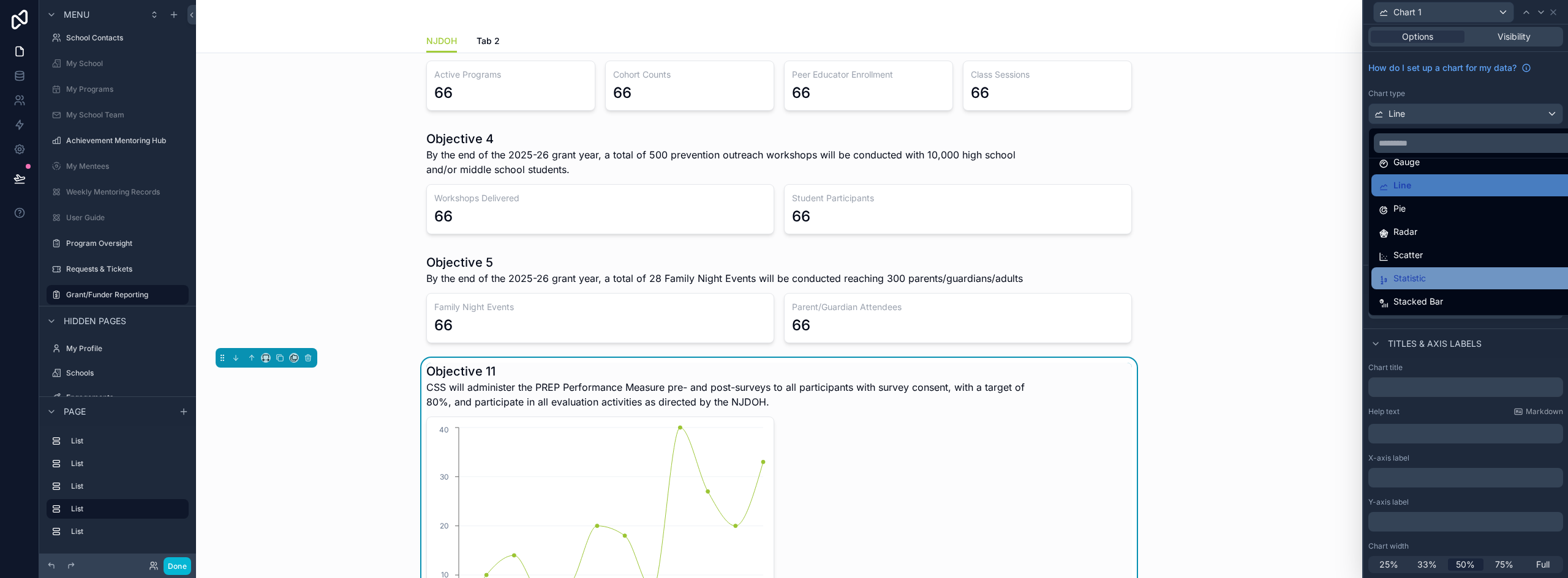
click at [1449, 278] on div "Statistic" at bounding box center [1475, 278] width 193 height 15
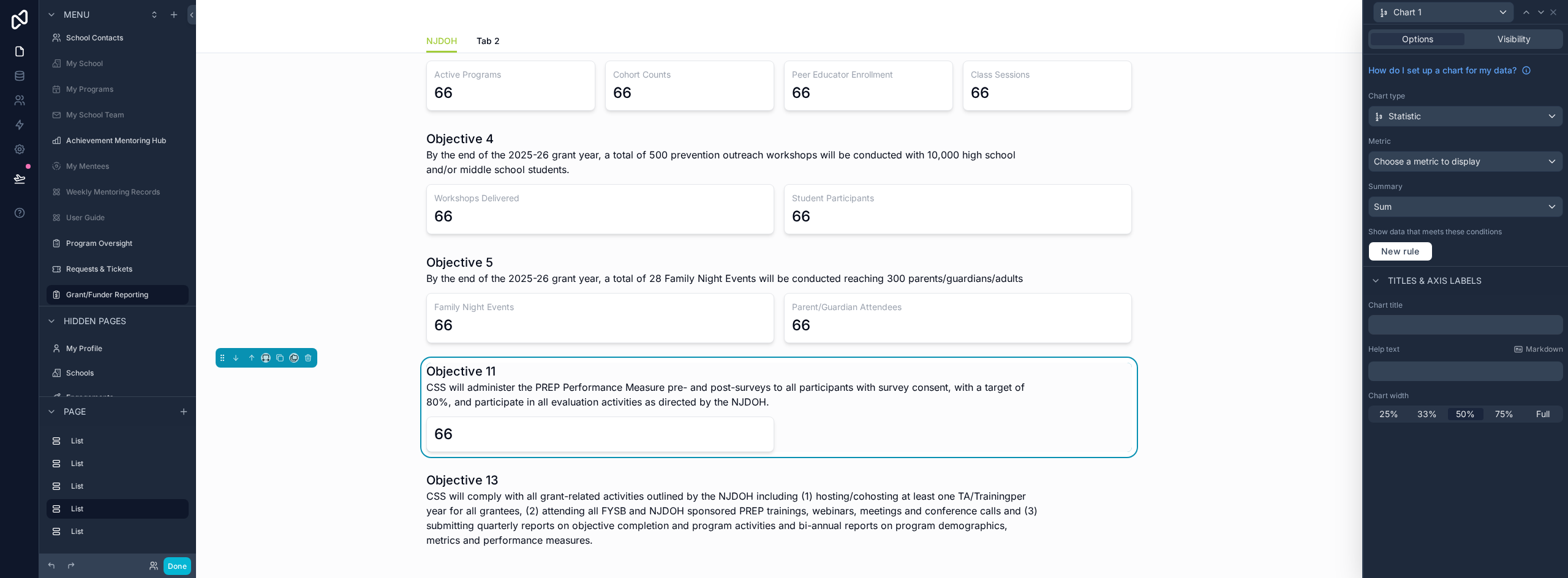
scroll to position [0, 0]
click at [1398, 324] on input "text" at bounding box center [1465, 325] width 194 height 19
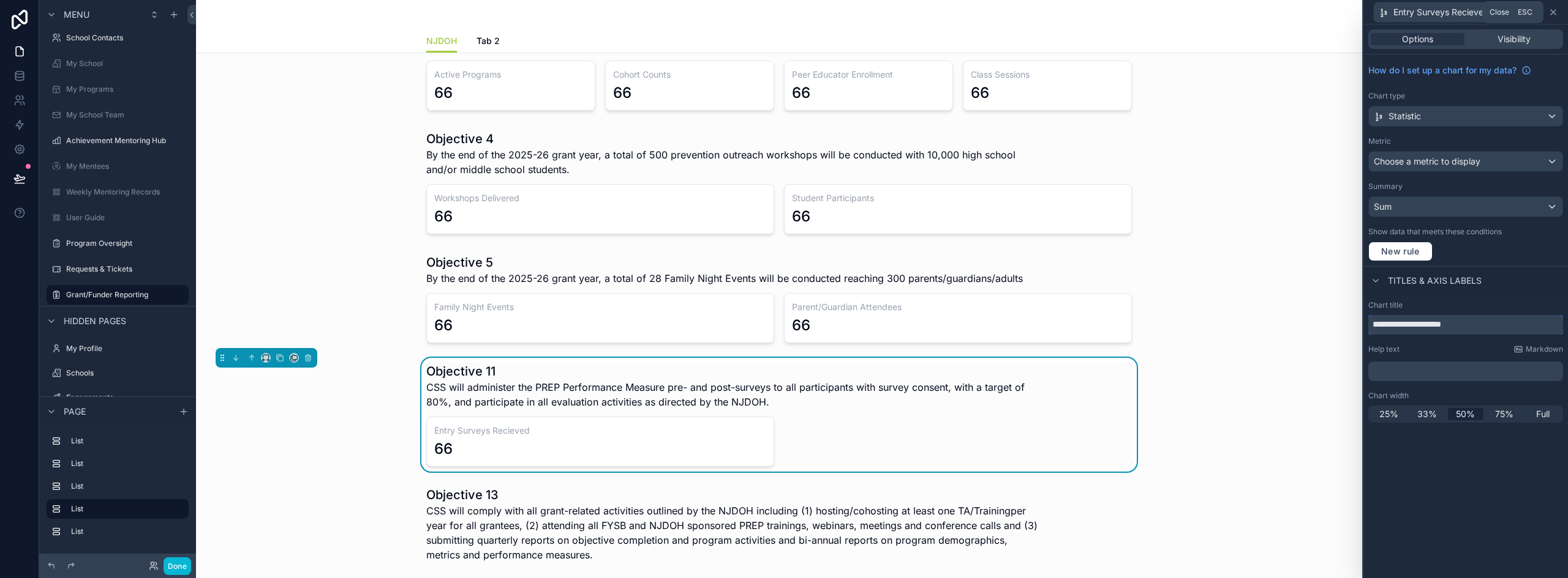
type input "**********"
click at [1555, 14] on icon at bounding box center [1553, 12] width 5 height 5
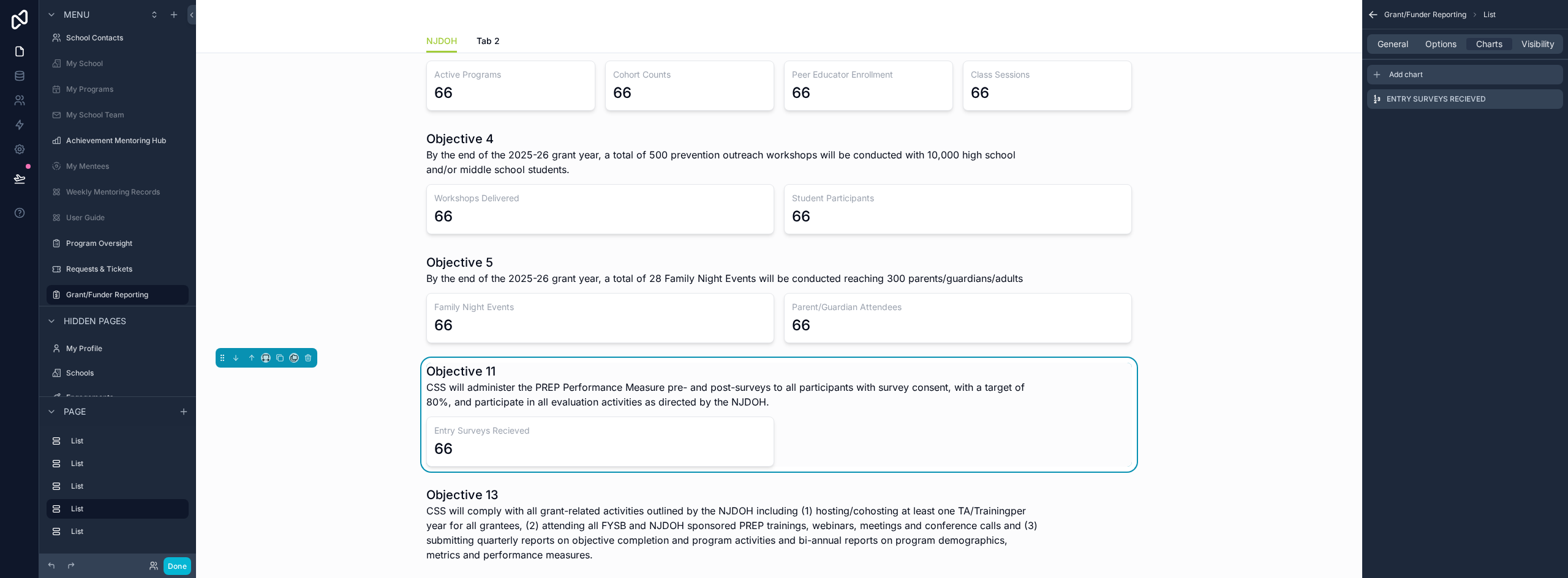
click at [1394, 69] on div "Add chart" at bounding box center [1465, 74] width 196 height 19
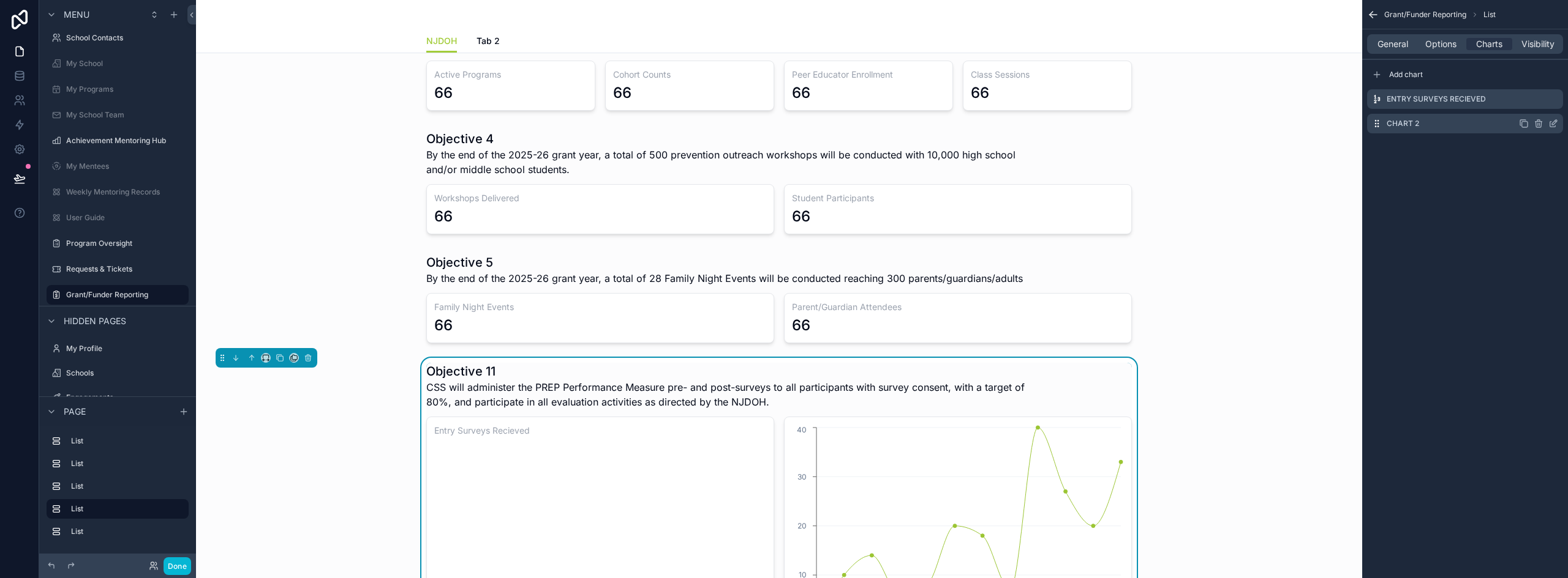
click at [1552, 122] on icon "scrollable content" at bounding box center [1553, 124] width 10 height 10
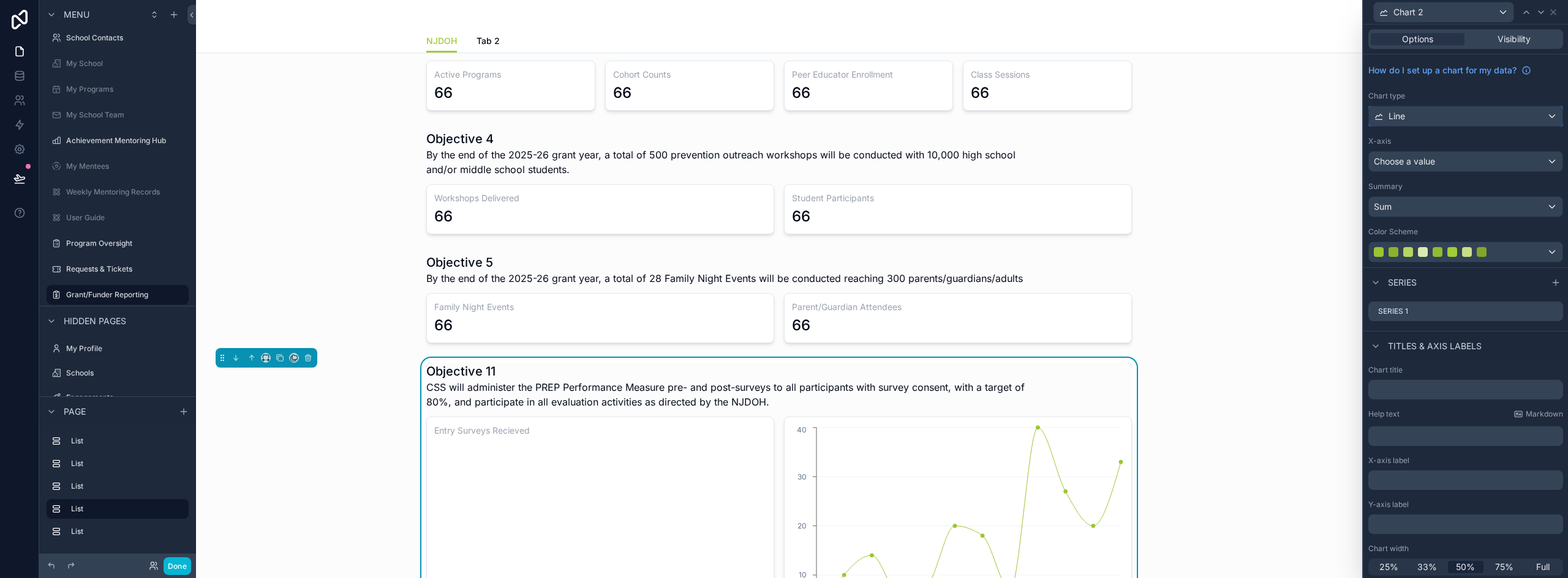
click at [1421, 110] on div "Line" at bounding box center [1465, 116] width 194 height 19
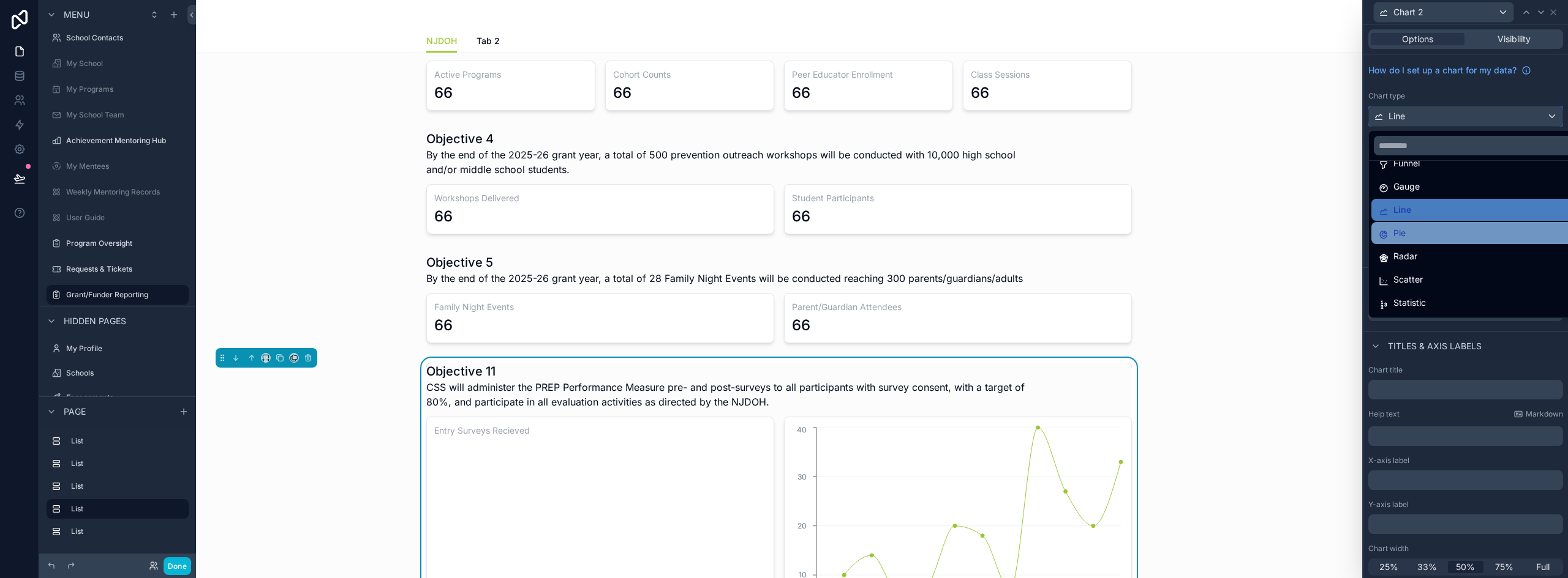
scroll to position [87, 0]
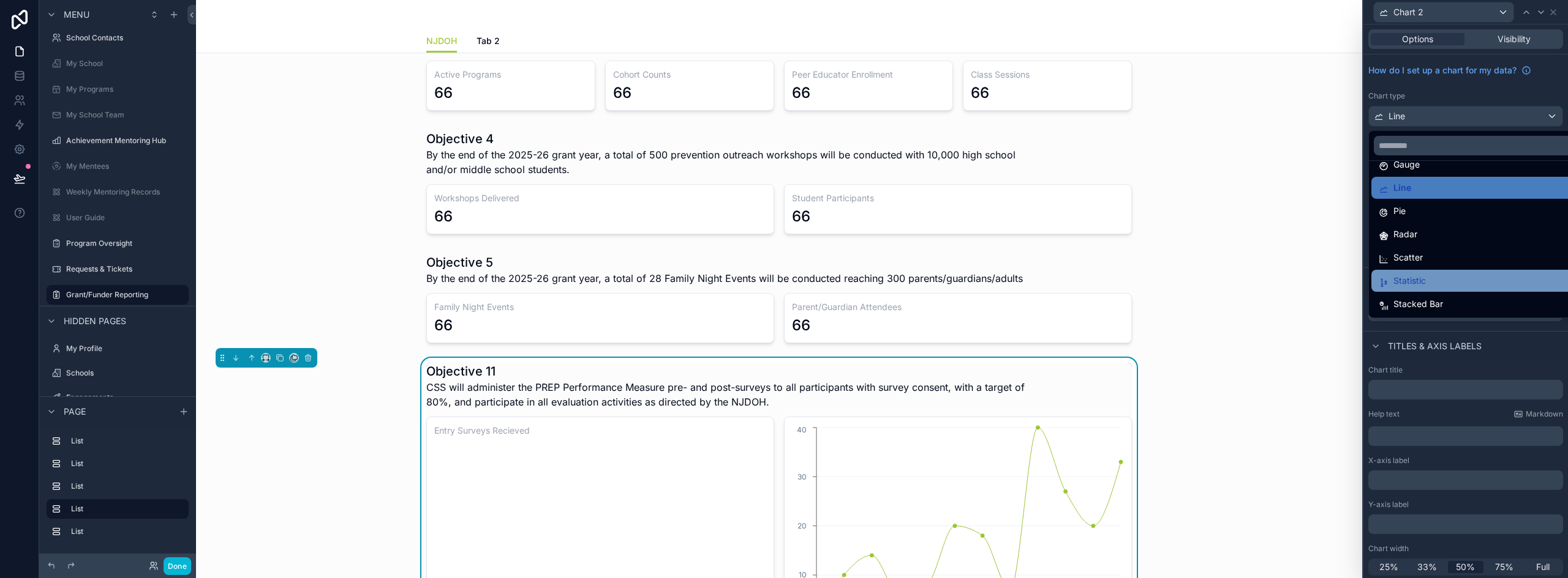
click at [1440, 280] on div "Statistic" at bounding box center [1475, 280] width 193 height 15
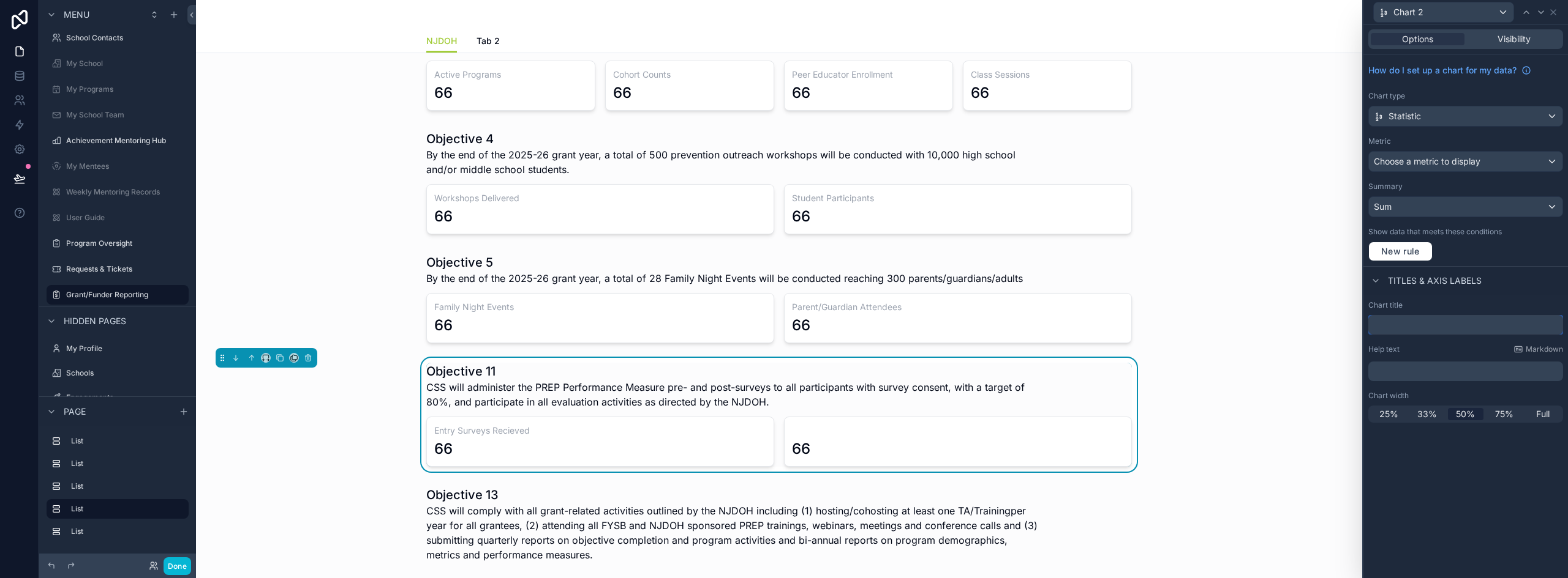
click at [1406, 326] on input "text" at bounding box center [1465, 325] width 194 height 19
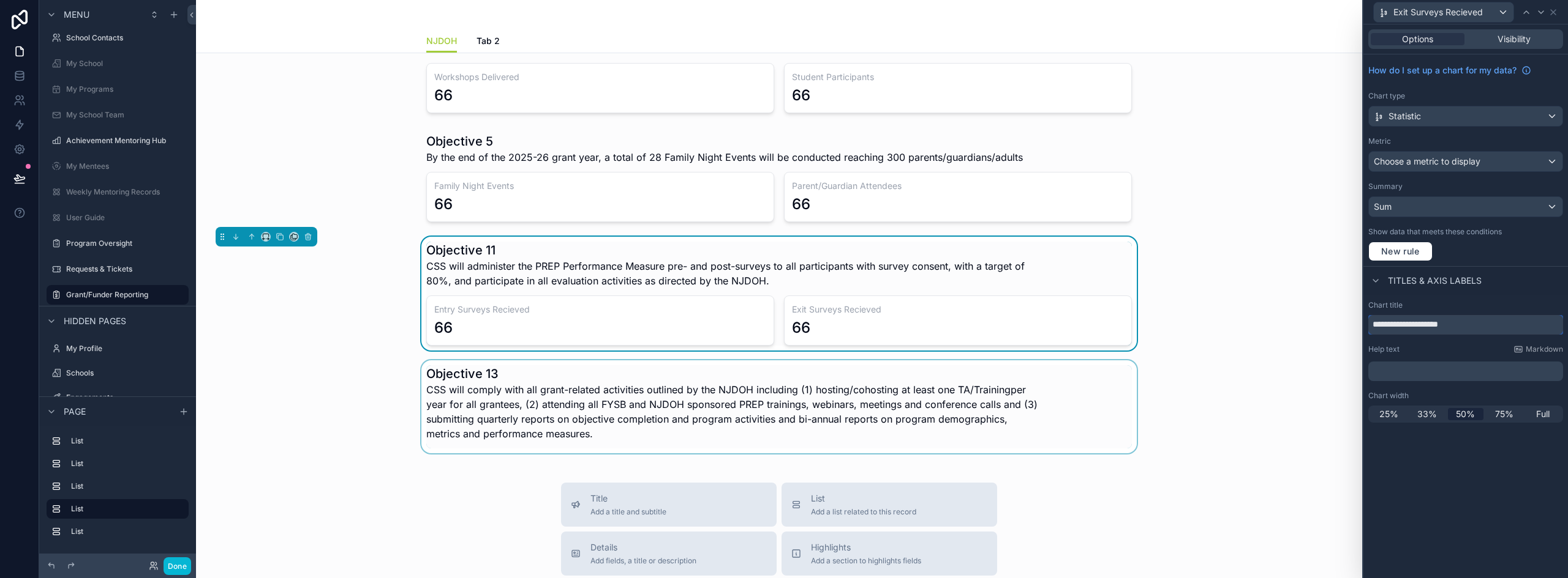
scroll to position [184, 0]
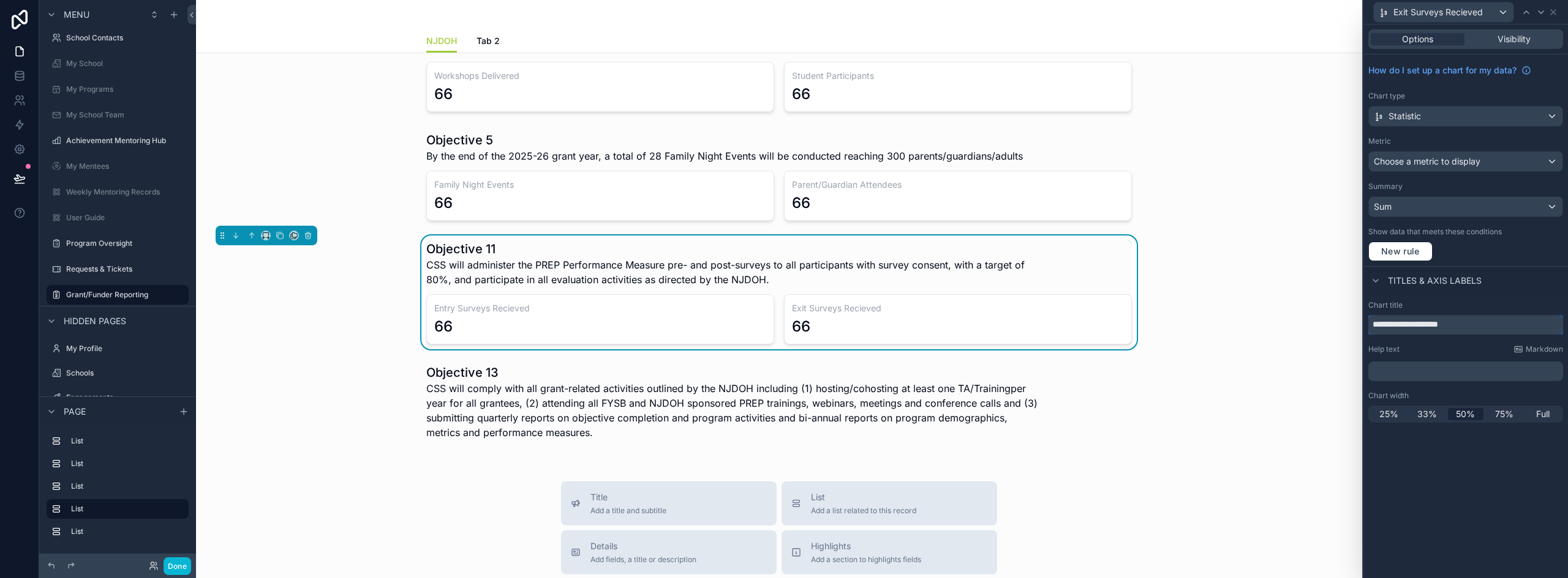
type input "**********"
click at [610, 385] on div "scrollable content" at bounding box center [778, 406] width 1146 height 93
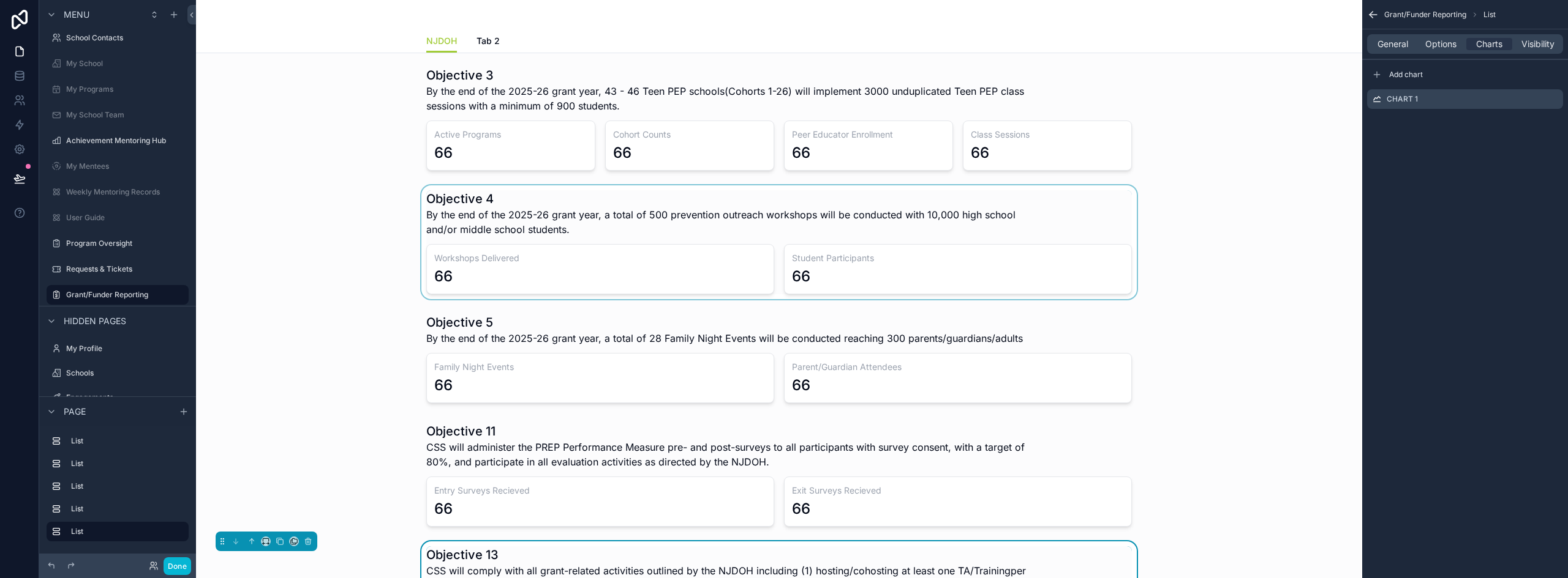
scroll to position [0, 0]
click at [1550, 101] on icon "scrollable content" at bounding box center [1553, 100] width 6 height 6
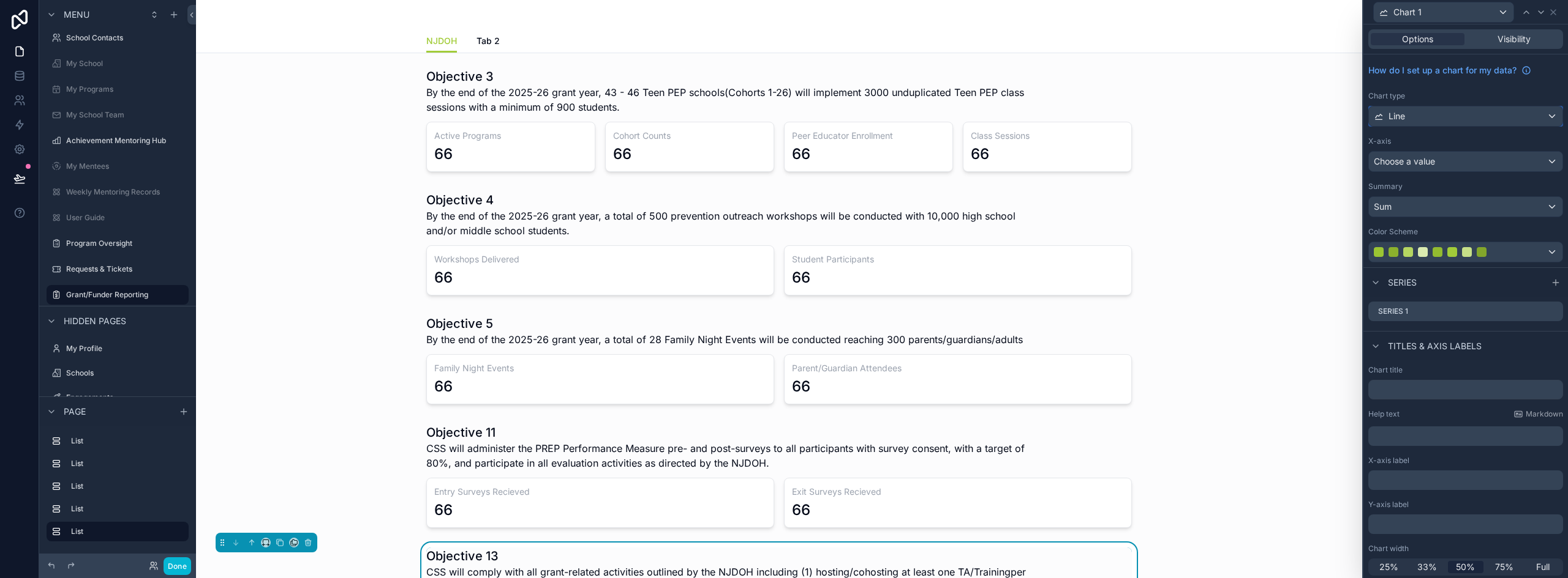
click at [1455, 114] on div "Line" at bounding box center [1465, 116] width 194 height 19
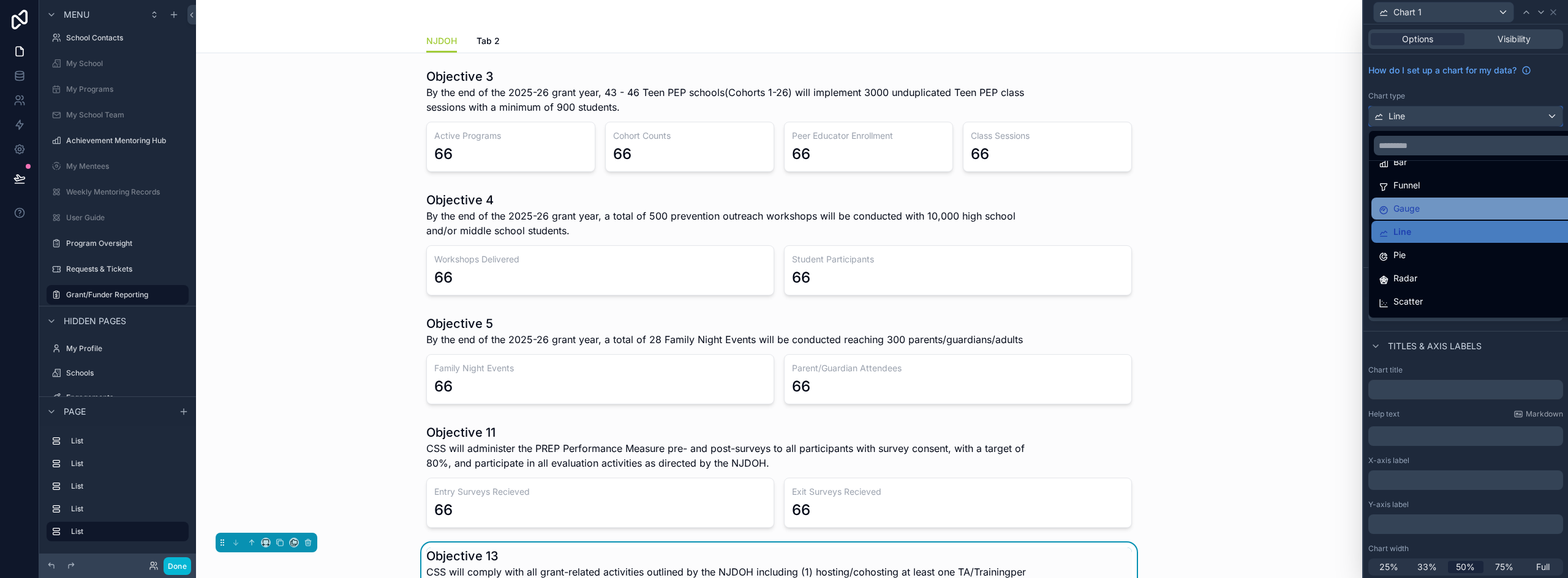
scroll to position [61, 0]
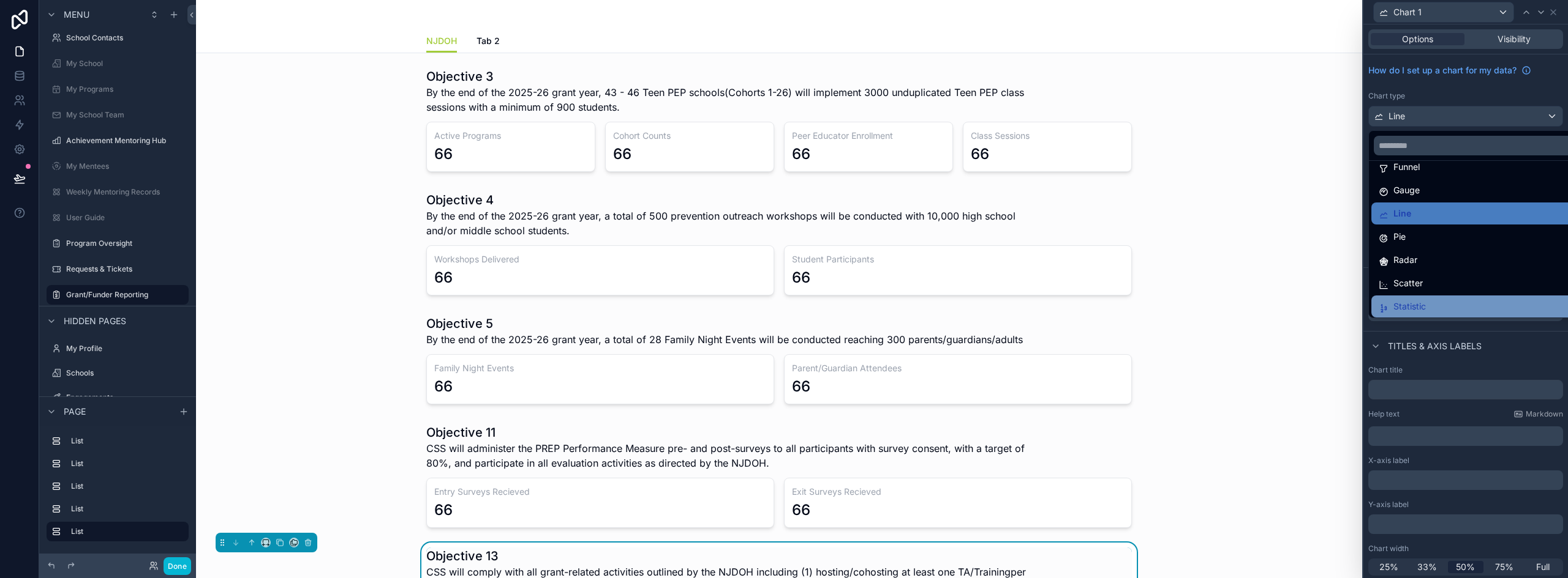
click at [1431, 300] on div "Statistic" at bounding box center [1475, 306] width 193 height 15
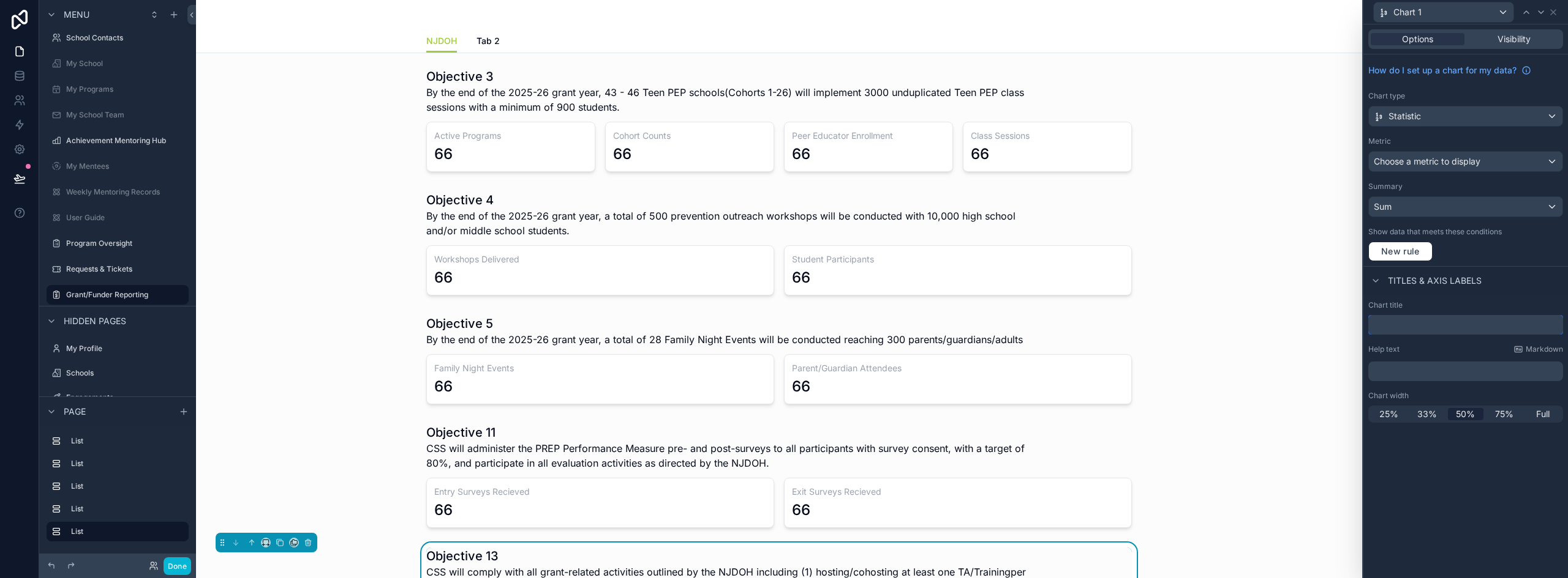
click at [1425, 328] on input "text" at bounding box center [1465, 325] width 194 height 19
type input "**********"
drag, startPoint x: 1543, startPoint y: 3, endPoint x: 1554, endPoint y: 9, distance: 12.5
click at [1554, 9] on icon at bounding box center [1553, 12] width 10 height 10
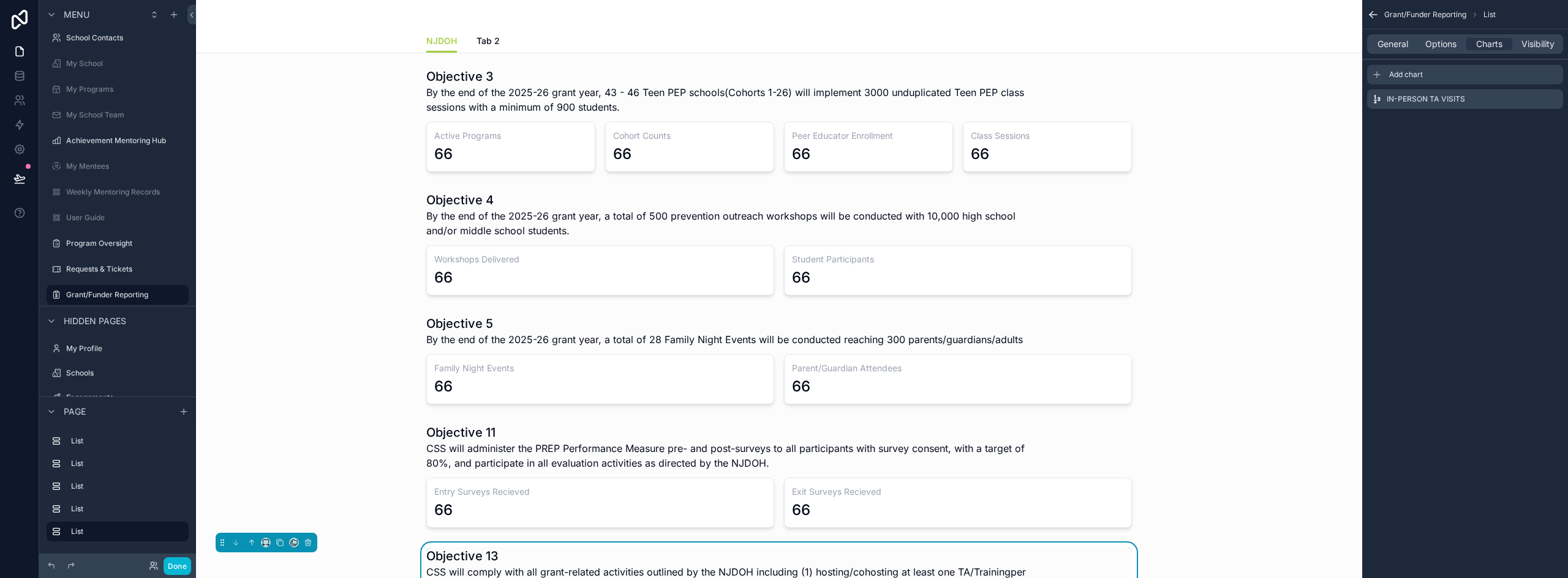
click at [1394, 72] on span "Add chart" at bounding box center [1406, 75] width 34 height 10
click at [1555, 122] on icon "scrollable content" at bounding box center [1553, 124] width 10 height 10
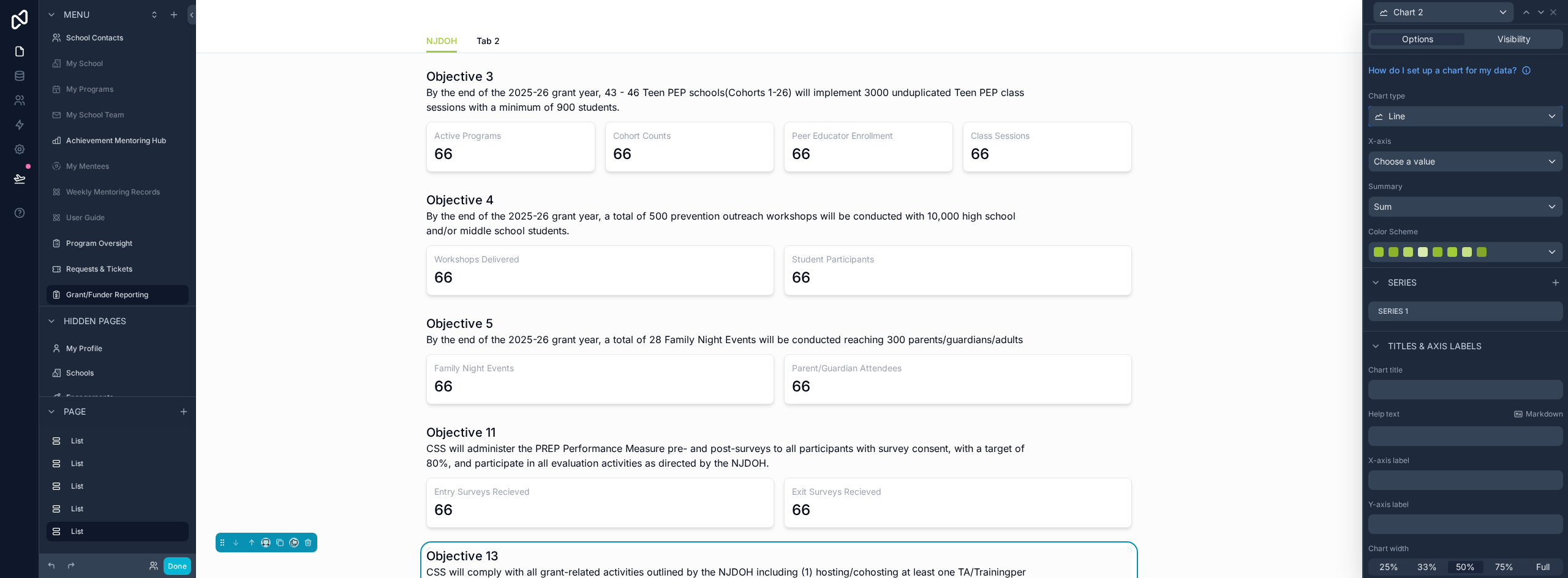
click at [1423, 118] on div "Line" at bounding box center [1465, 116] width 194 height 19
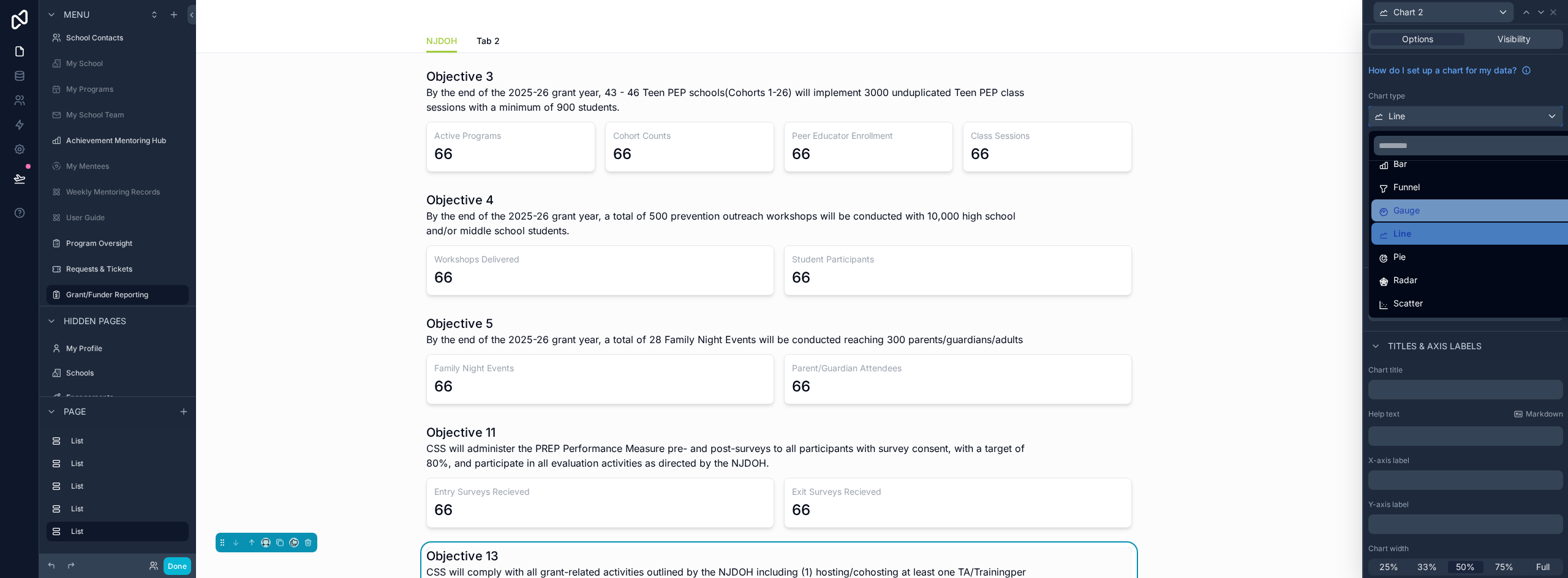
scroll to position [87, 0]
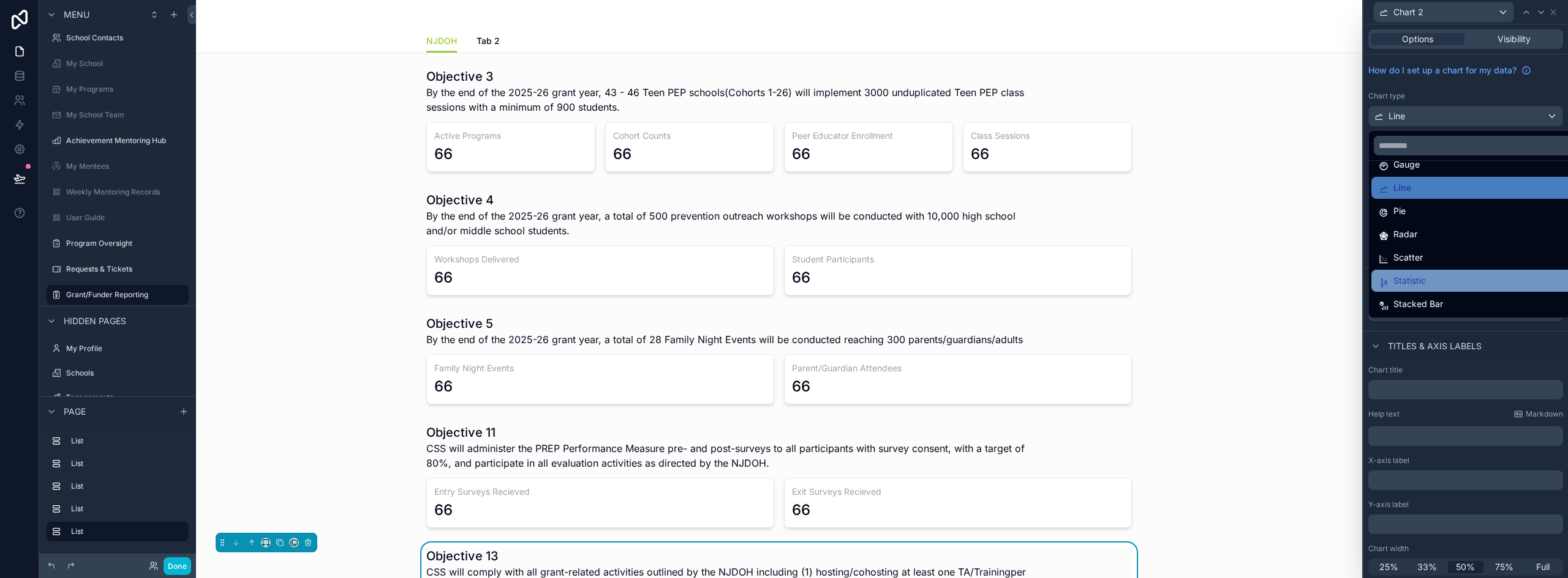
click at [1456, 284] on div "Statistic" at bounding box center [1475, 280] width 193 height 15
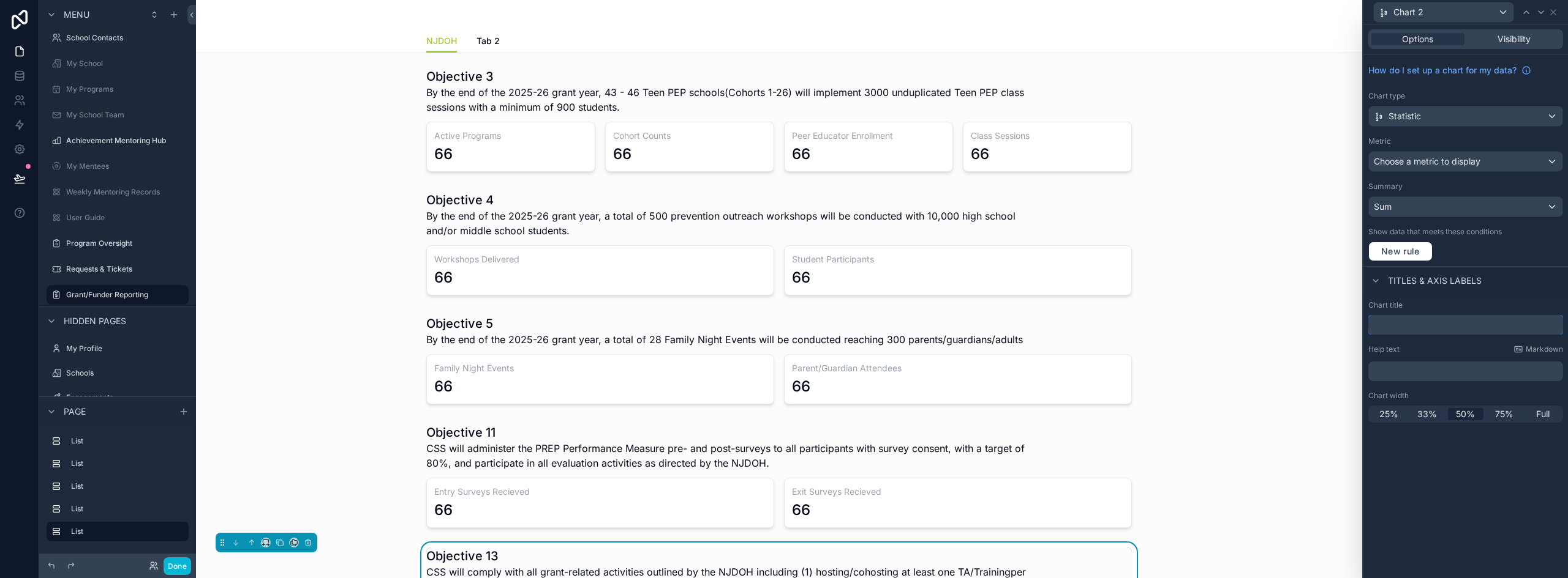
click at [1403, 327] on input "text" at bounding box center [1465, 325] width 194 height 19
type input "**********"
click at [1554, 12] on icon at bounding box center [1553, 12] width 10 height 10
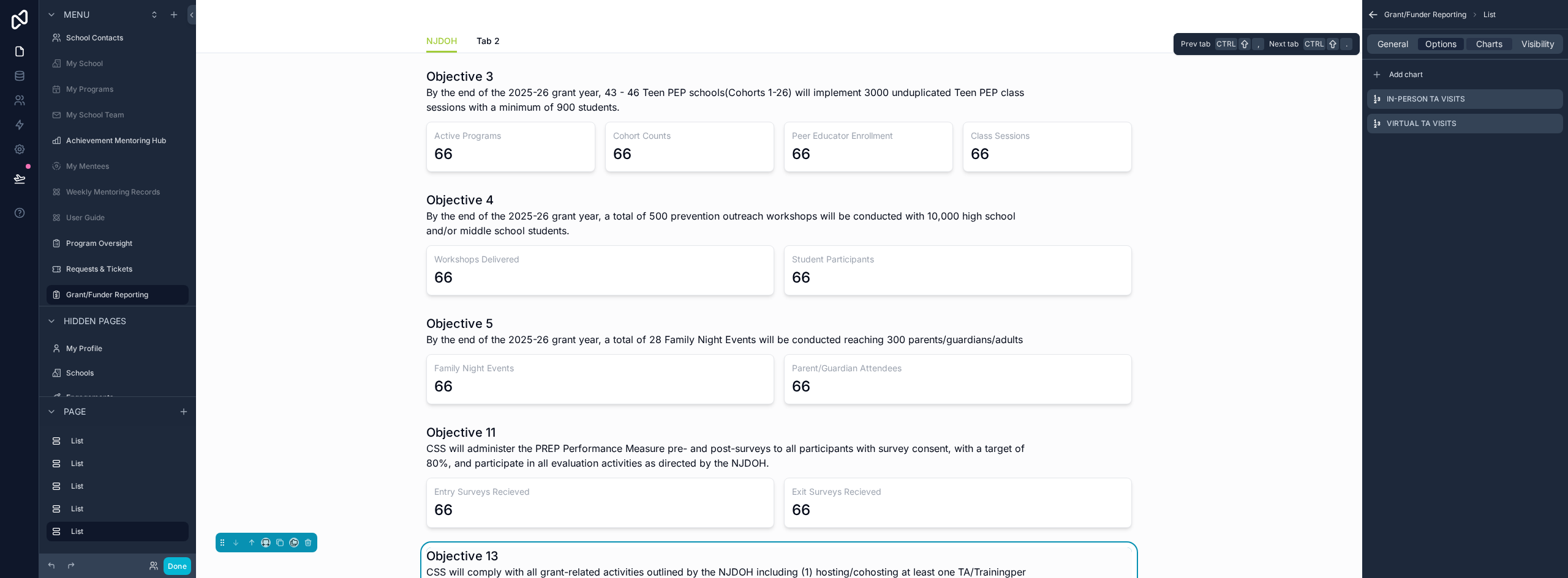
click at [1431, 44] on span "Options" at bounding box center [1440, 44] width 31 height 12
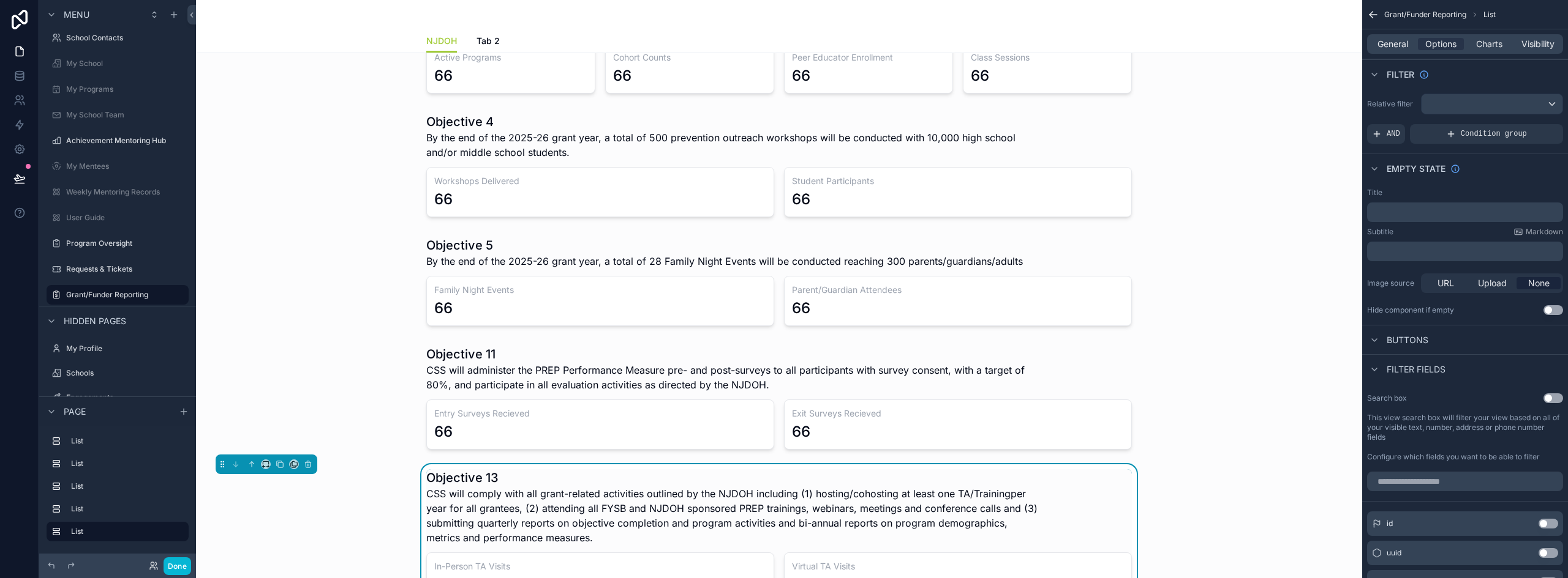
scroll to position [122, 0]
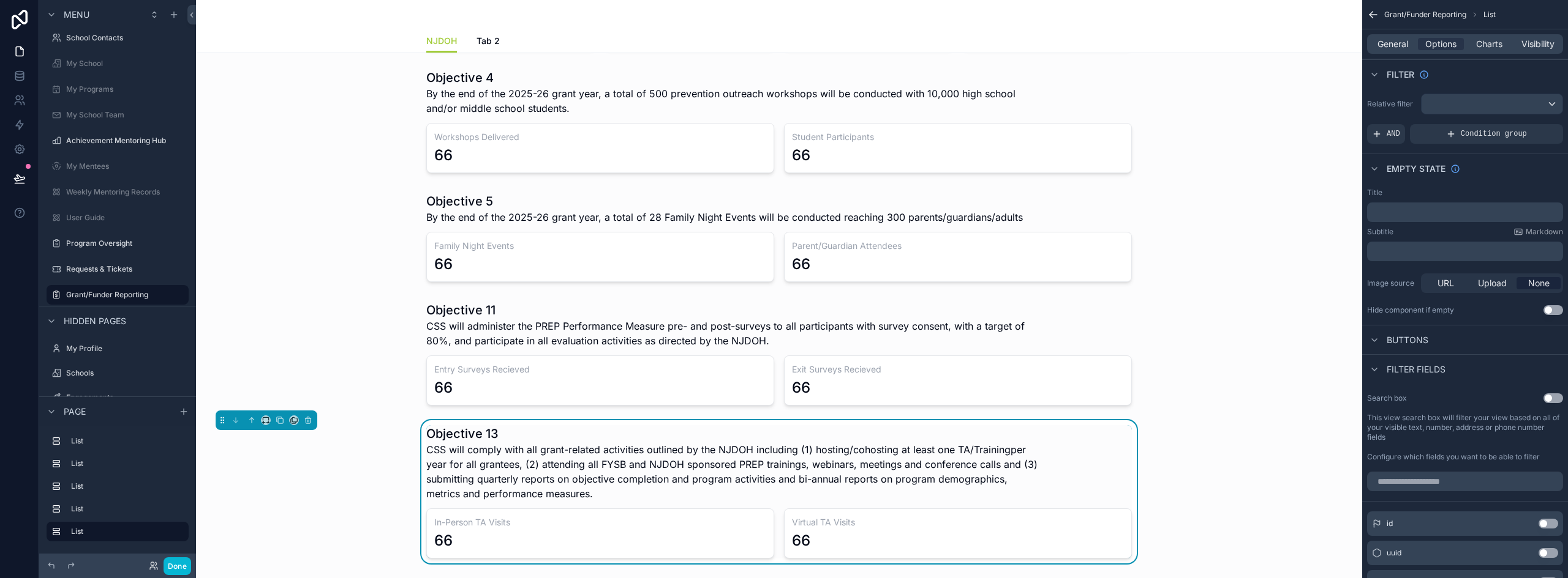
click at [994, 459] on span "CSS will comply with all grant-related activities outlined by the NJDOH includi…" at bounding box center [733, 472] width 614 height 59
click at [1494, 44] on span "Charts" at bounding box center [1489, 44] width 26 height 12
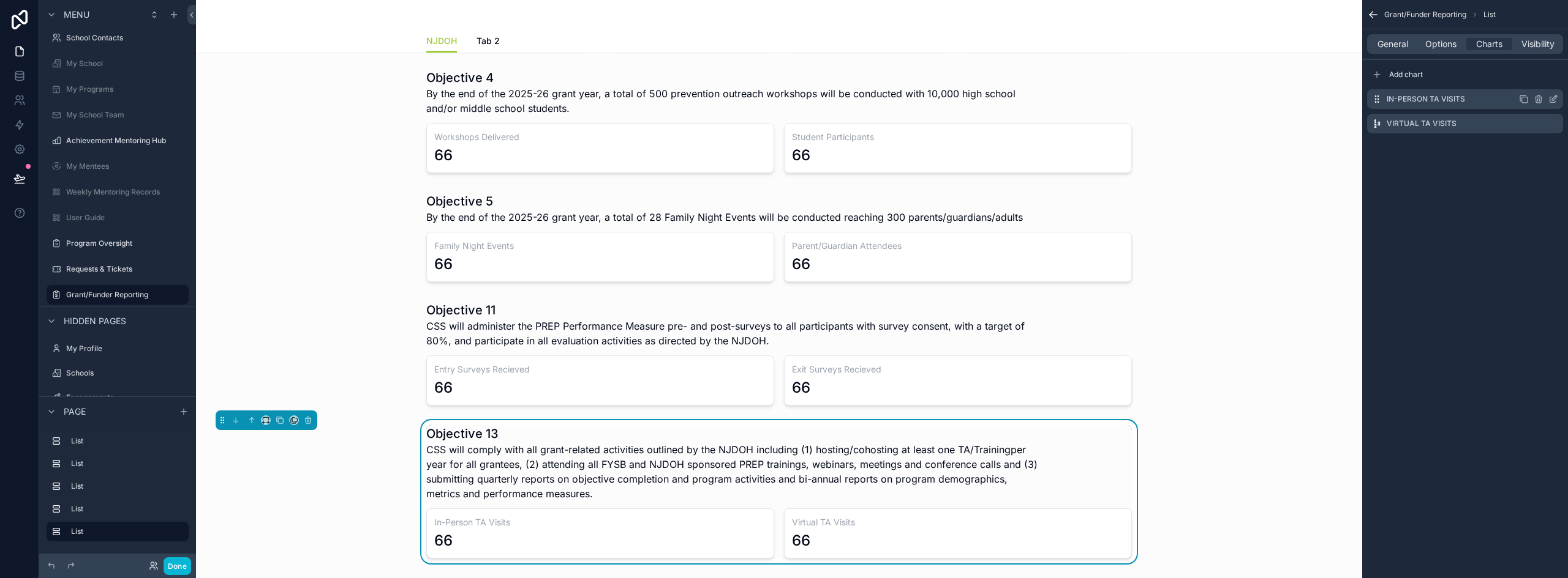
click at [1555, 97] on icon "scrollable content" at bounding box center [1553, 99] width 10 height 10
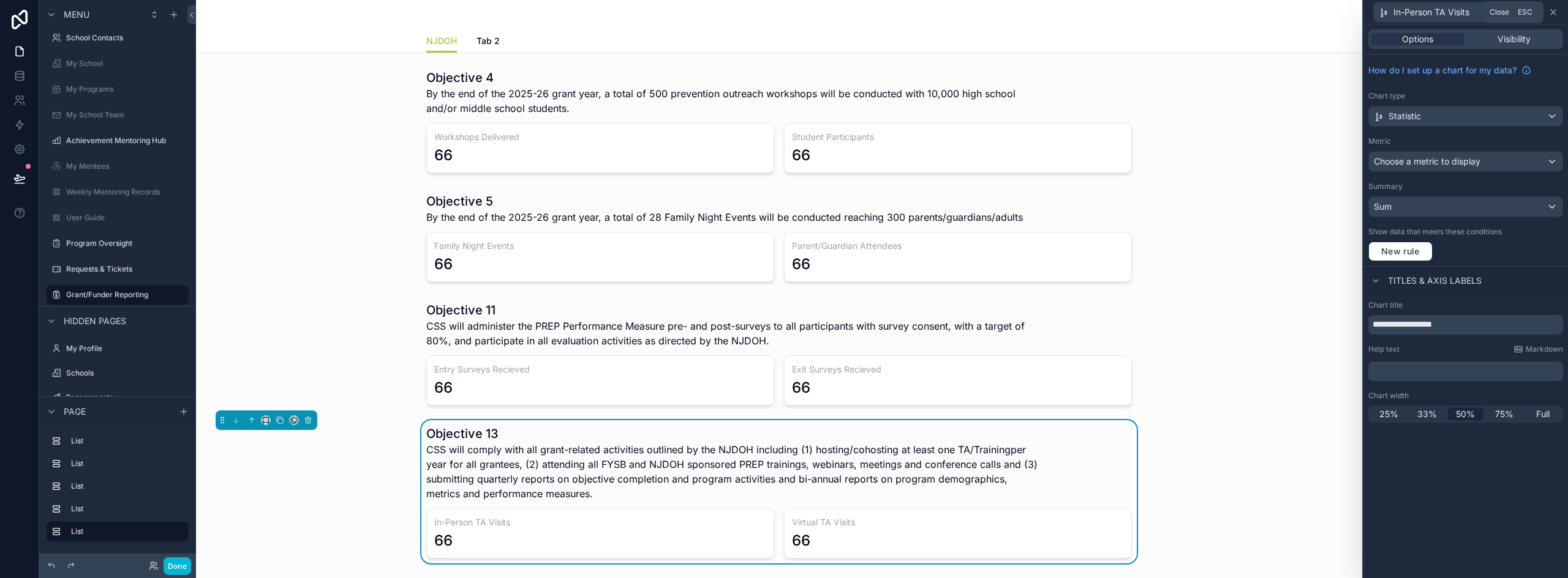
click at [1553, 15] on icon at bounding box center [1553, 12] width 10 height 10
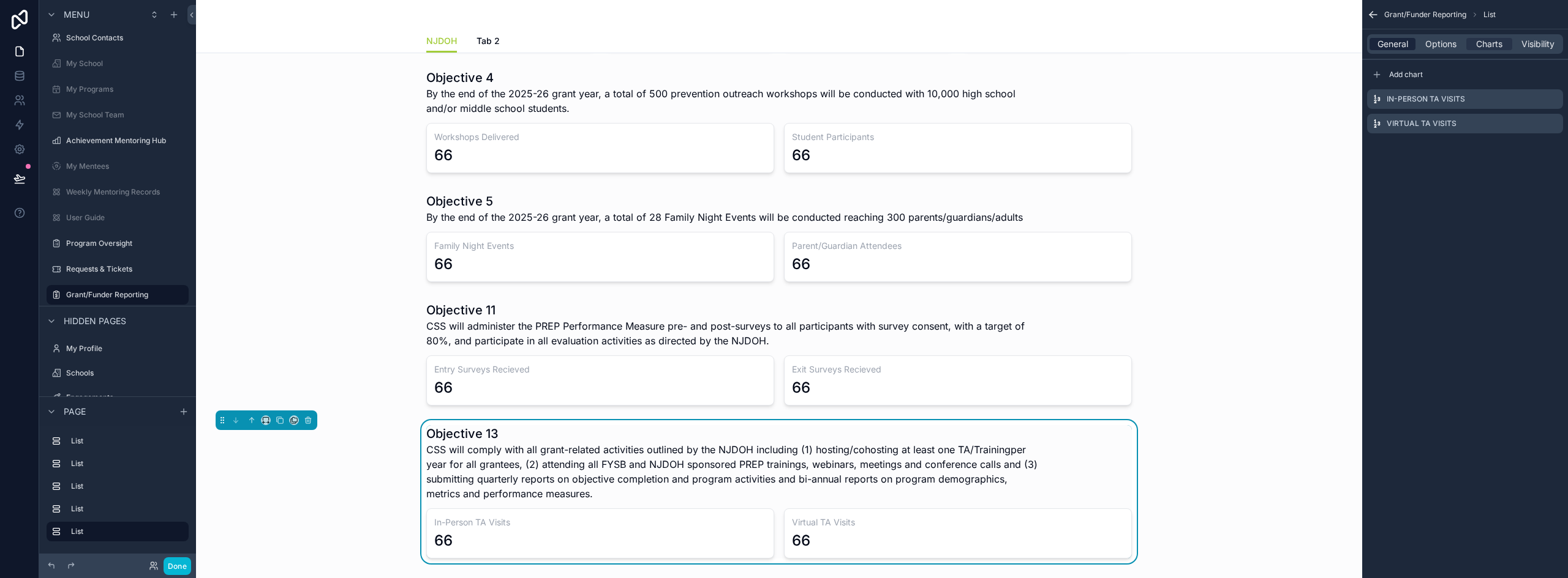
click at [1386, 44] on span "General" at bounding box center [1392, 44] width 31 height 12
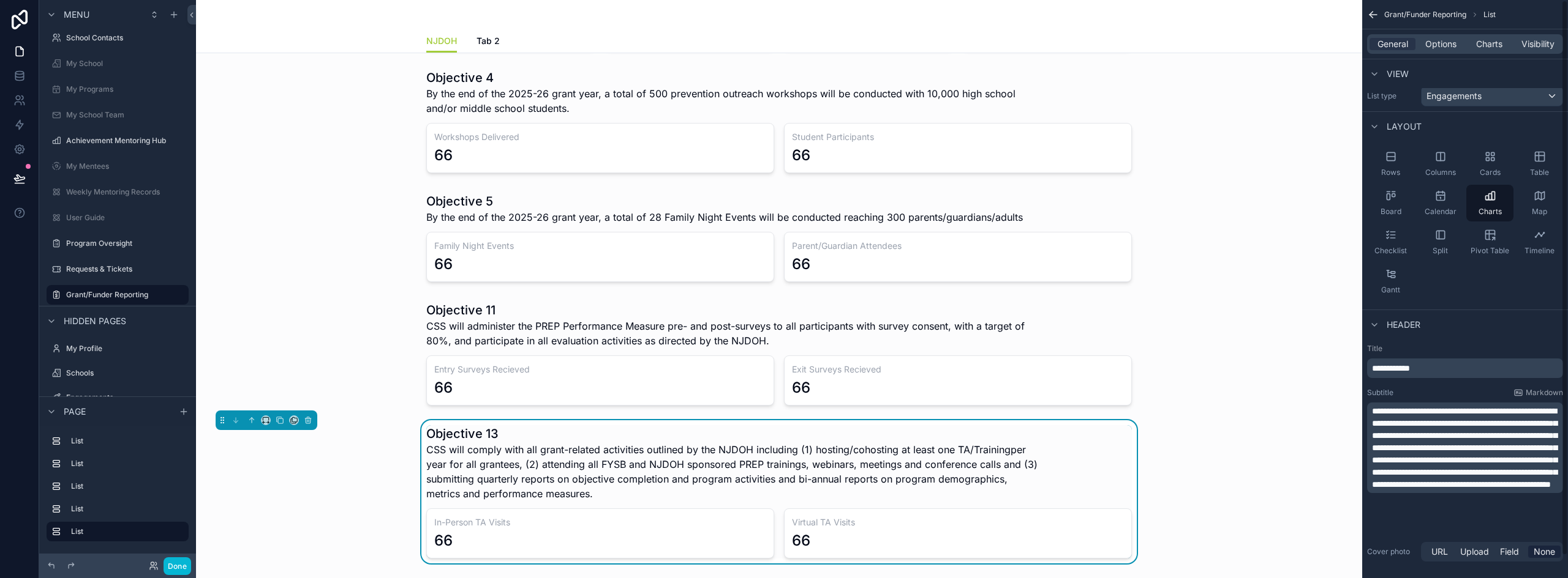
scroll to position [0, 0]
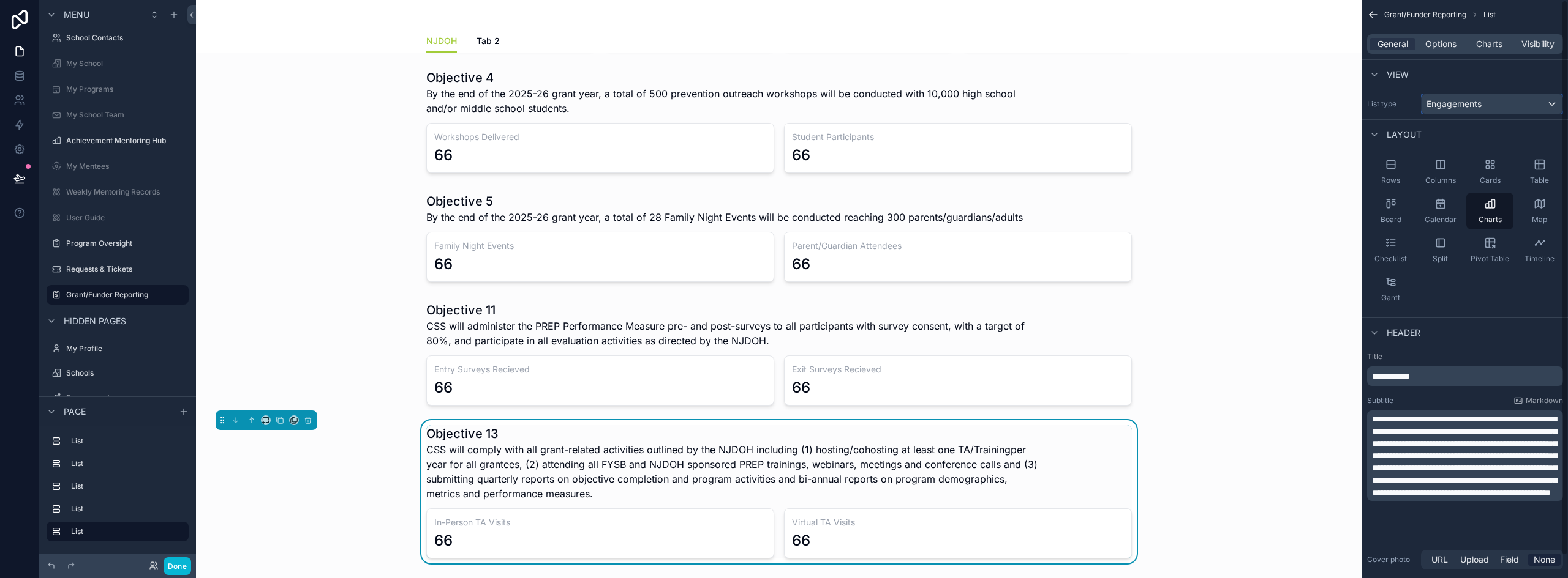
click at [1462, 106] on span "Engagements" at bounding box center [1453, 104] width 55 height 12
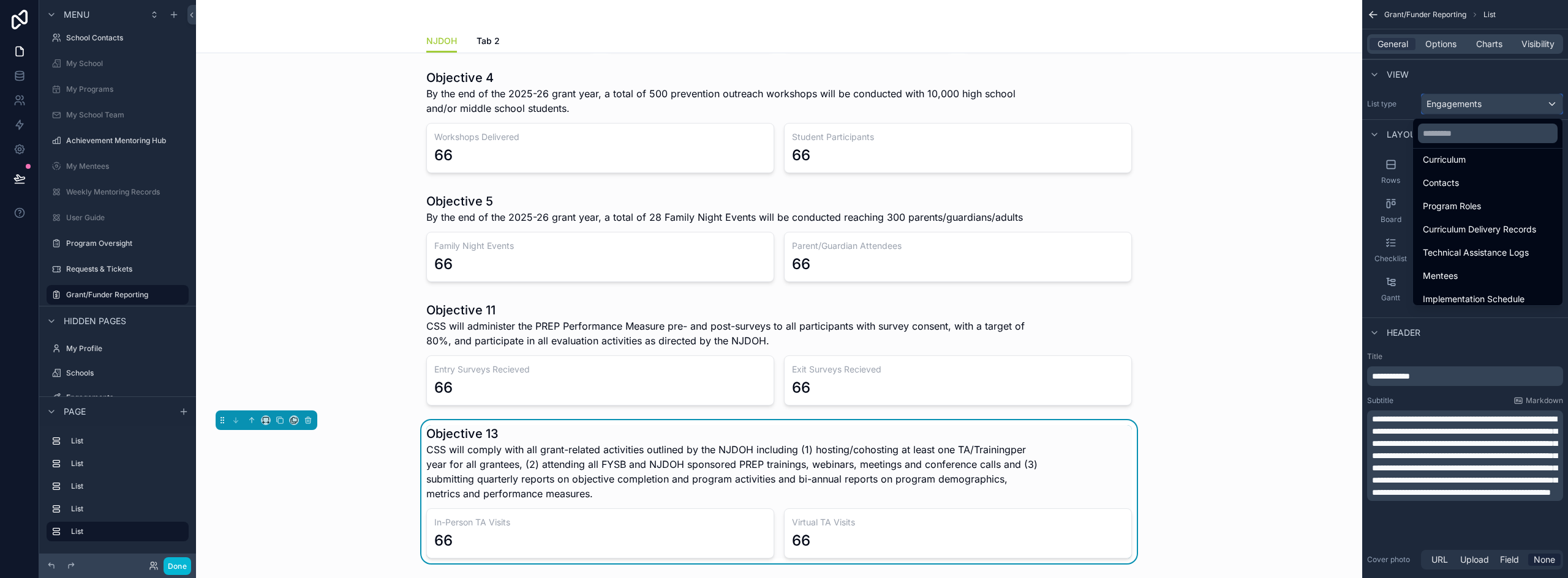
scroll to position [122, 0]
click at [1490, 253] on span "Technical Assistance Logs" at bounding box center [1476, 251] width 106 height 15
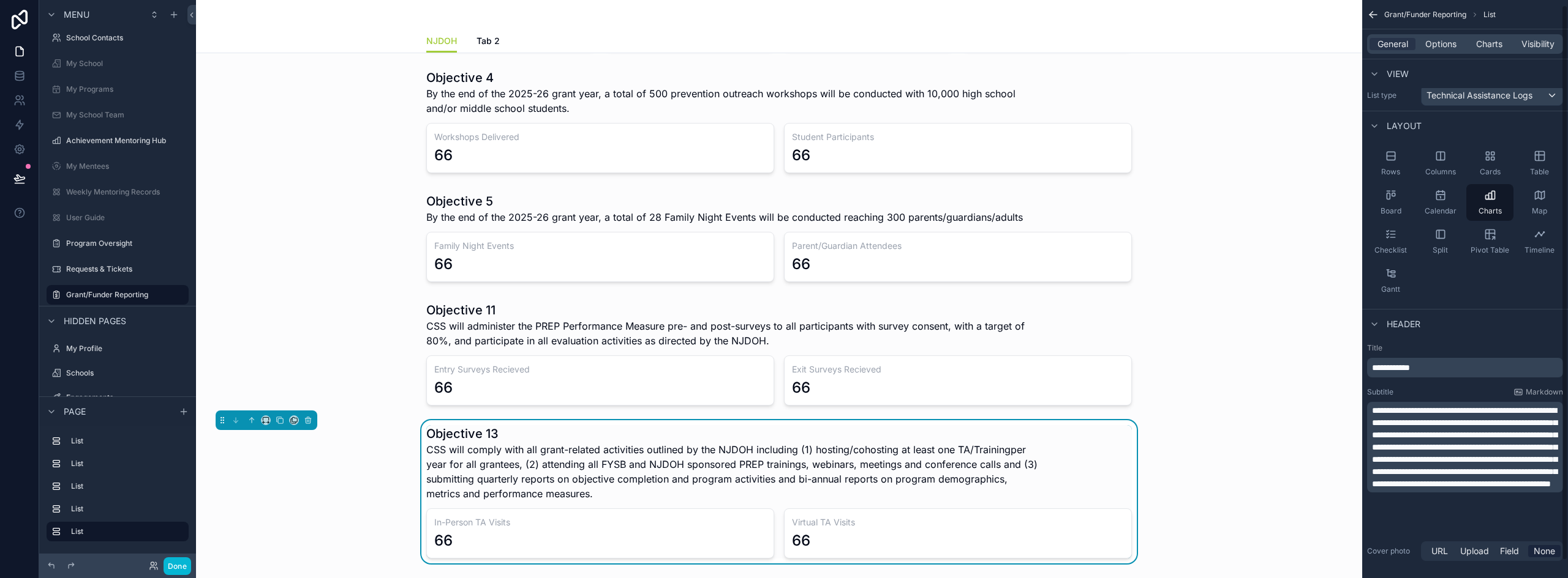
scroll to position [0, 0]
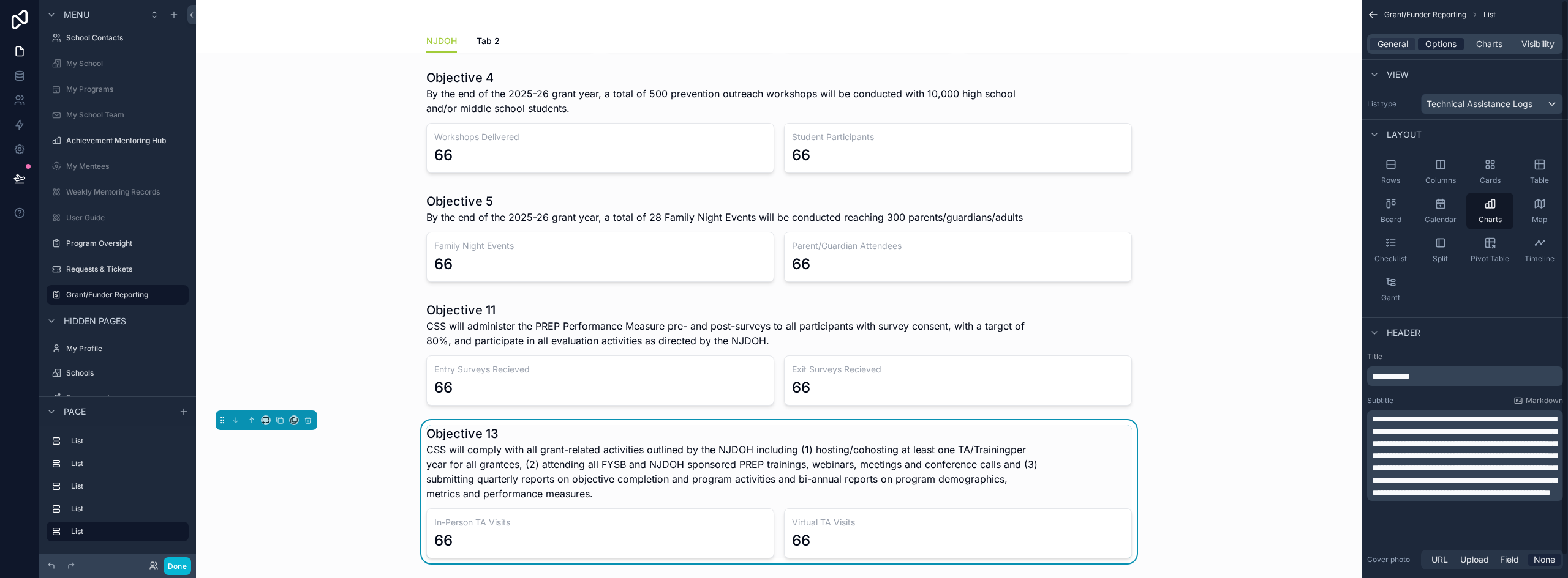
click at [1444, 42] on span "Options" at bounding box center [1440, 44] width 31 height 12
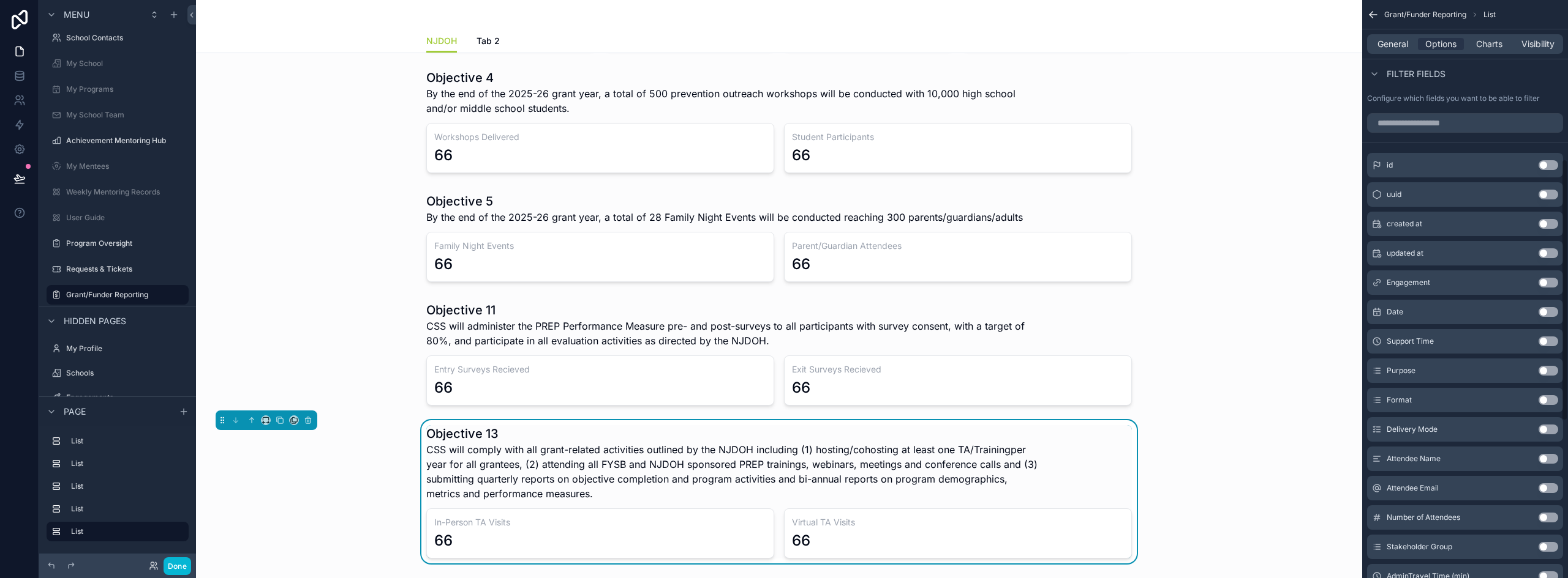
scroll to position [367, 0]
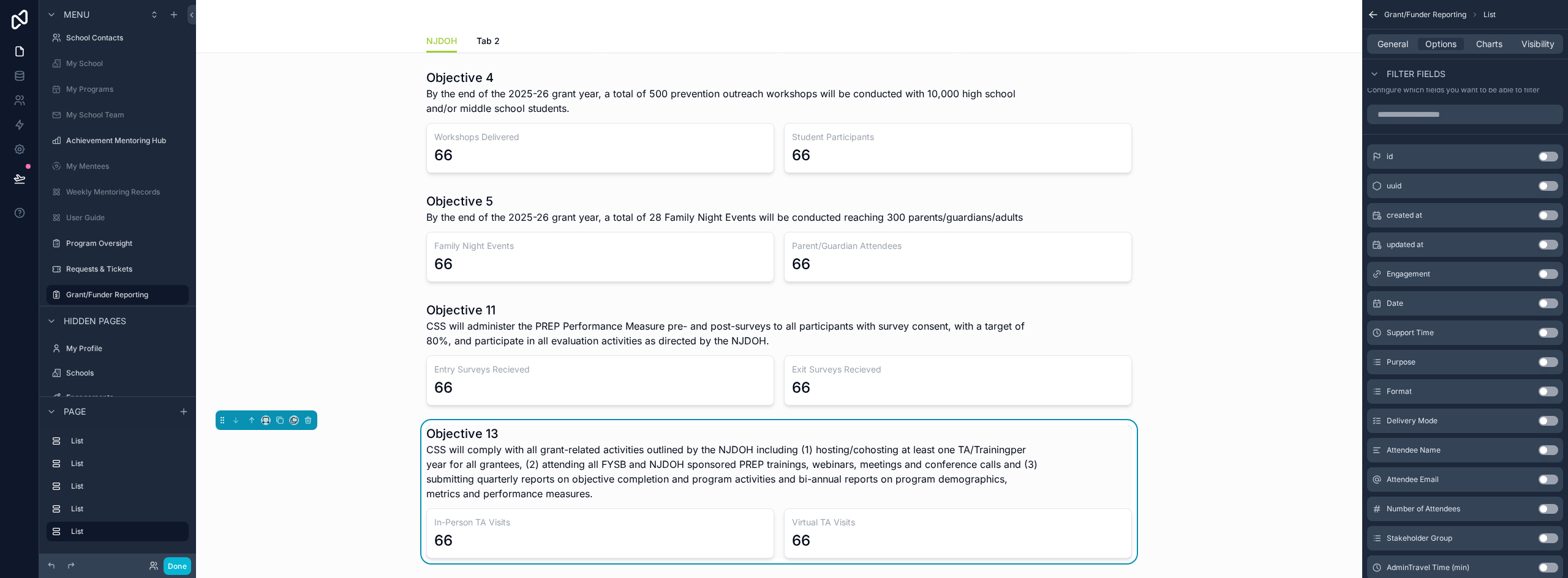
click at [1552, 300] on button "Use setting" at bounding box center [1548, 303] width 19 height 10
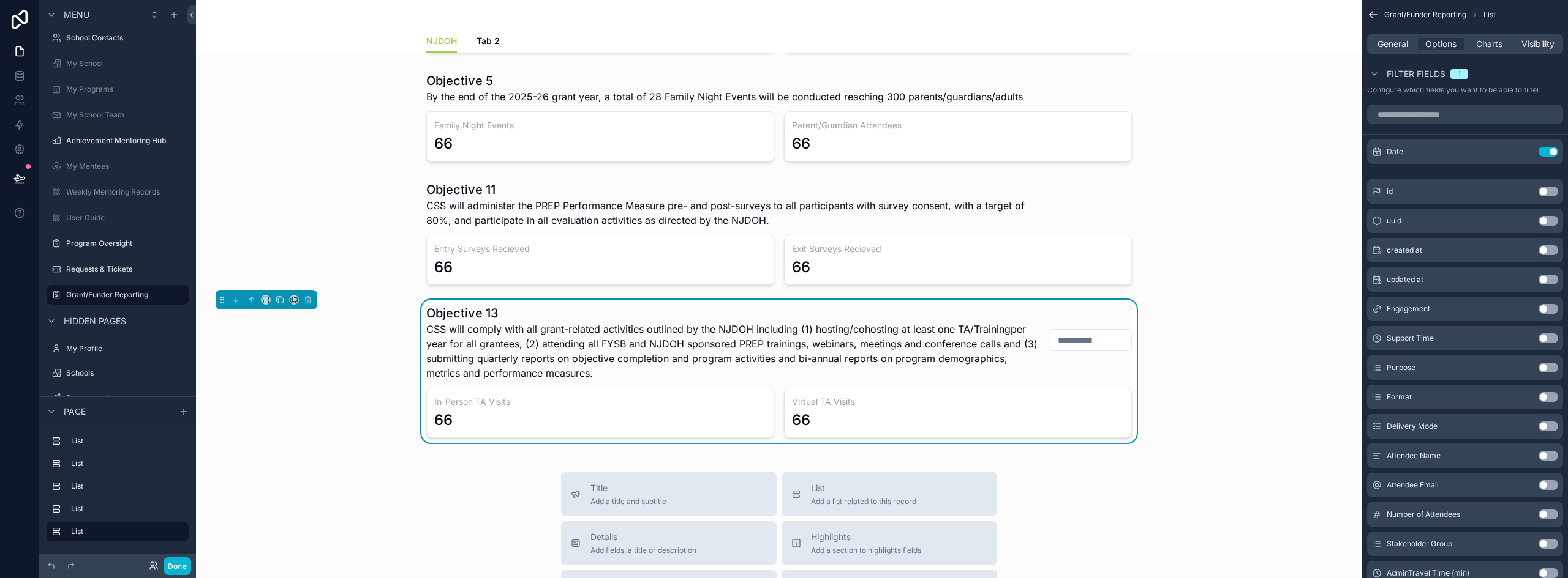
scroll to position [245, 0]
click at [1522, 150] on icon "scrollable content" at bounding box center [1524, 153] width 6 height 6
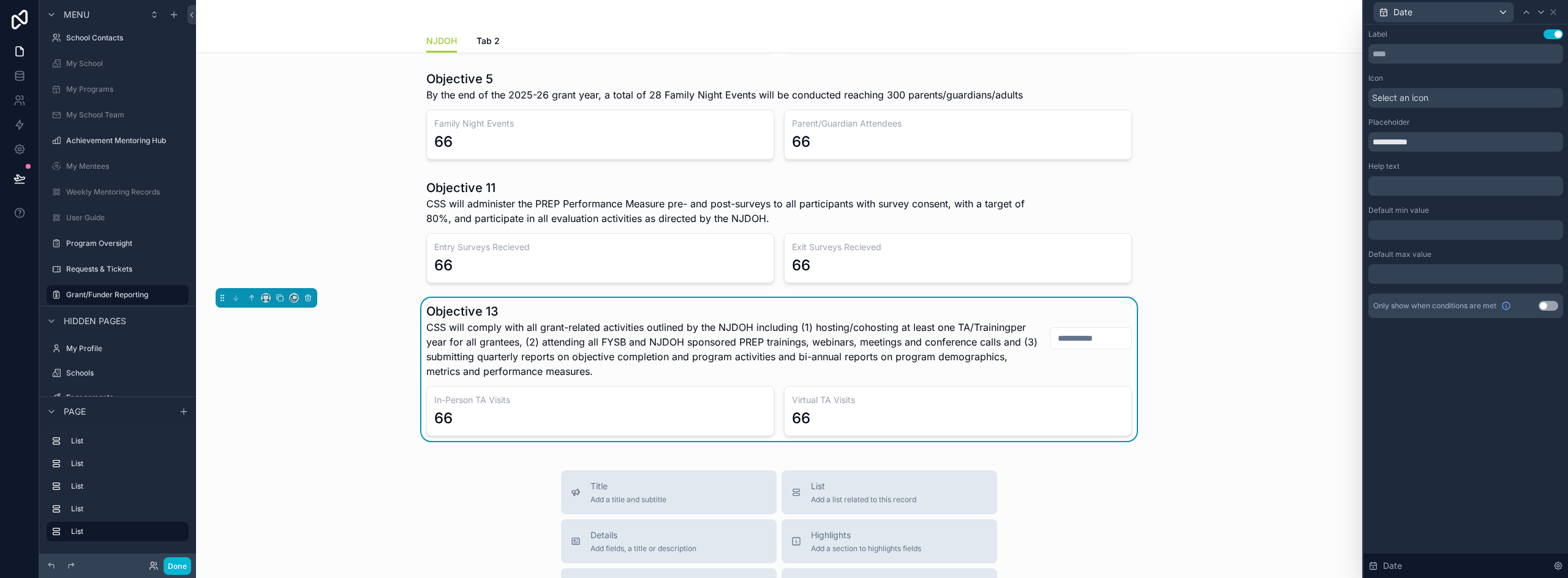
click at [1426, 102] on span "Select an icon" at bounding box center [1399, 98] width 56 height 12
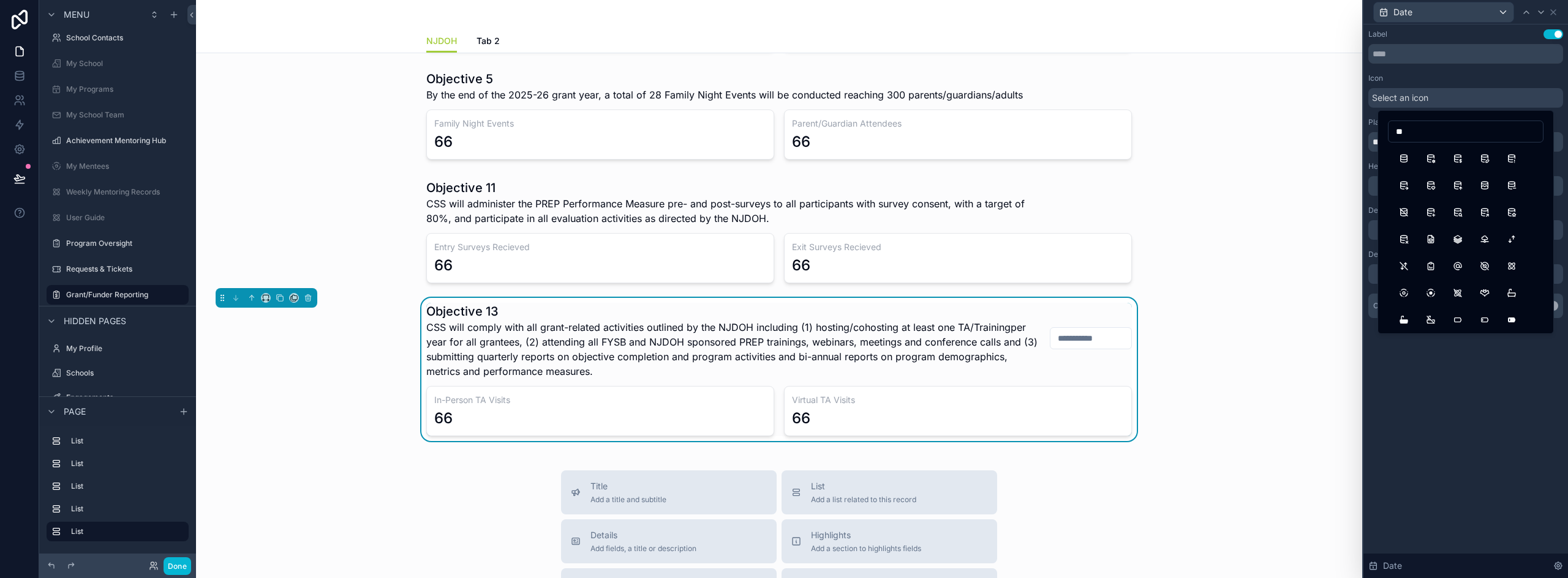
type input "*"
type input "****"
click at [1406, 156] on button "Calendar" at bounding box center [1403, 159] width 22 height 22
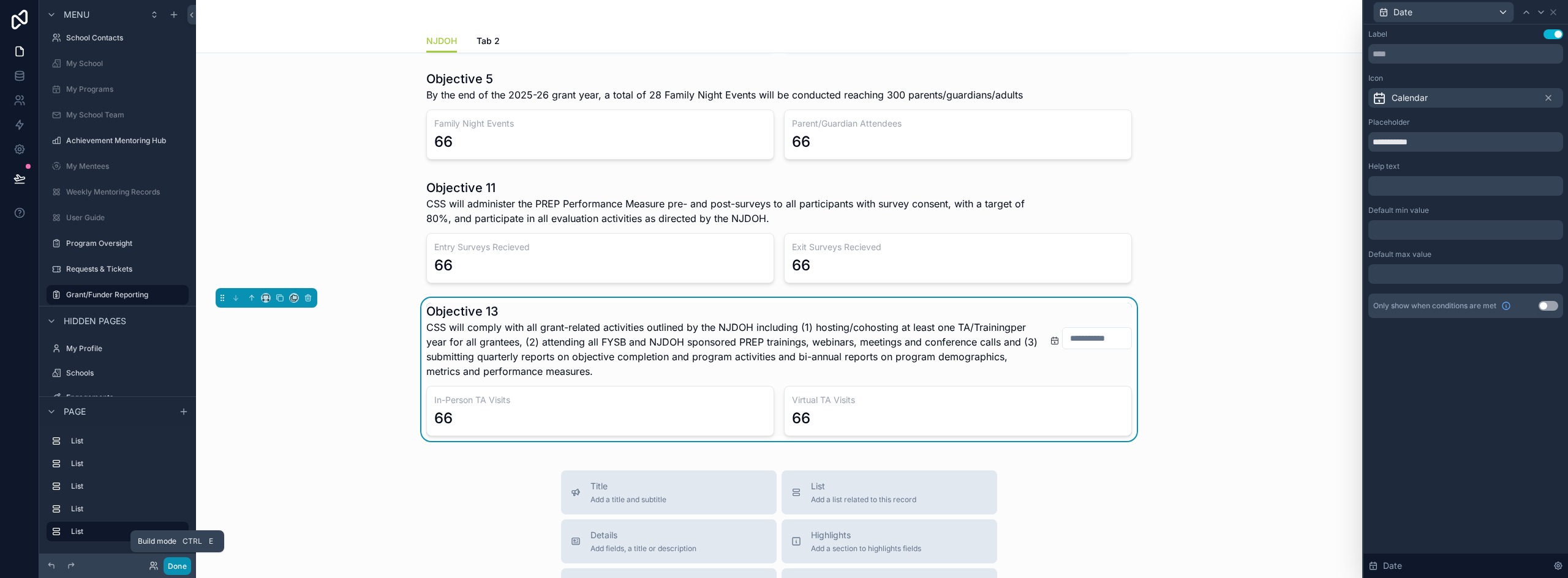
click at [176, 563] on button "Done" at bounding box center [177, 566] width 28 height 18
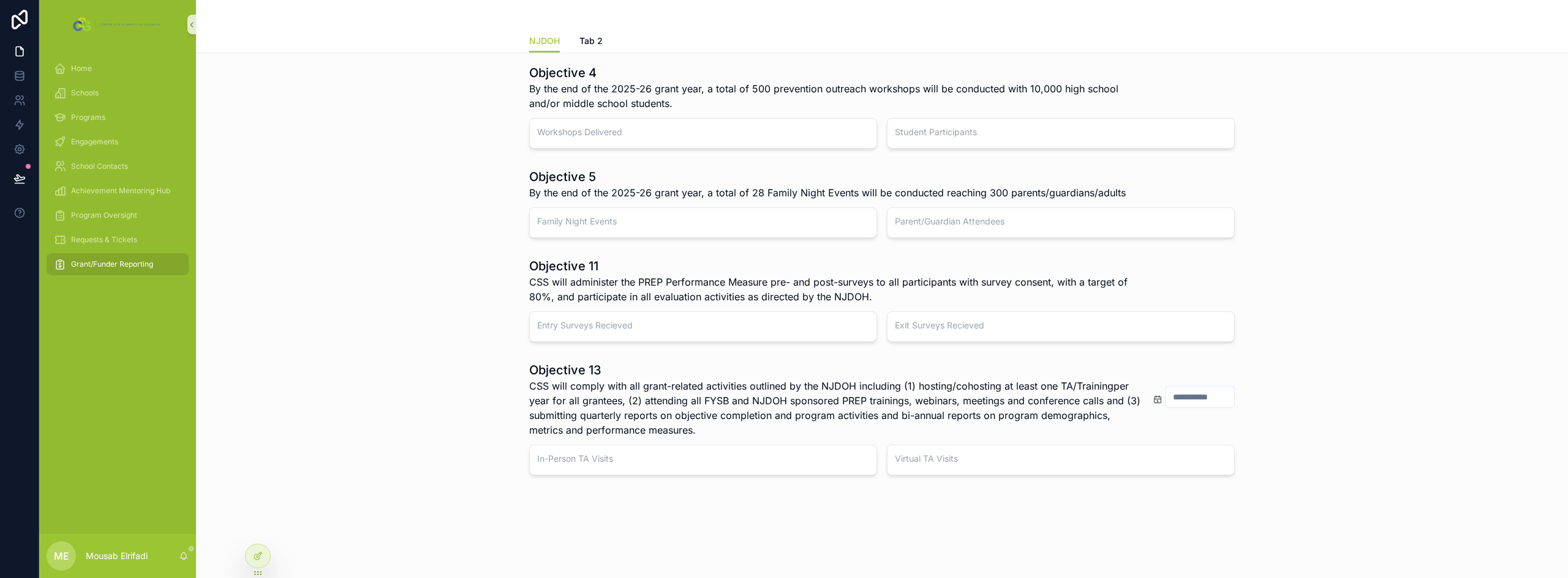
click at [1190, 399] on input "scrollable content" at bounding box center [1199, 397] width 69 height 17
click at [856, 355] on div "Objective 3 By the end of the 2025-26 grant year, 43 - 46 Teen PEP schools(Coho…" at bounding box center [881, 253] width 1371 height 613
click at [765, 406] on span "CSS will comply with all grant-related activities outlined by the NJDOH includi…" at bounding box center [836, 408] width 614 height 59
click at [253, 556] on icon at bounding box center [258, 556] width 10 height 10
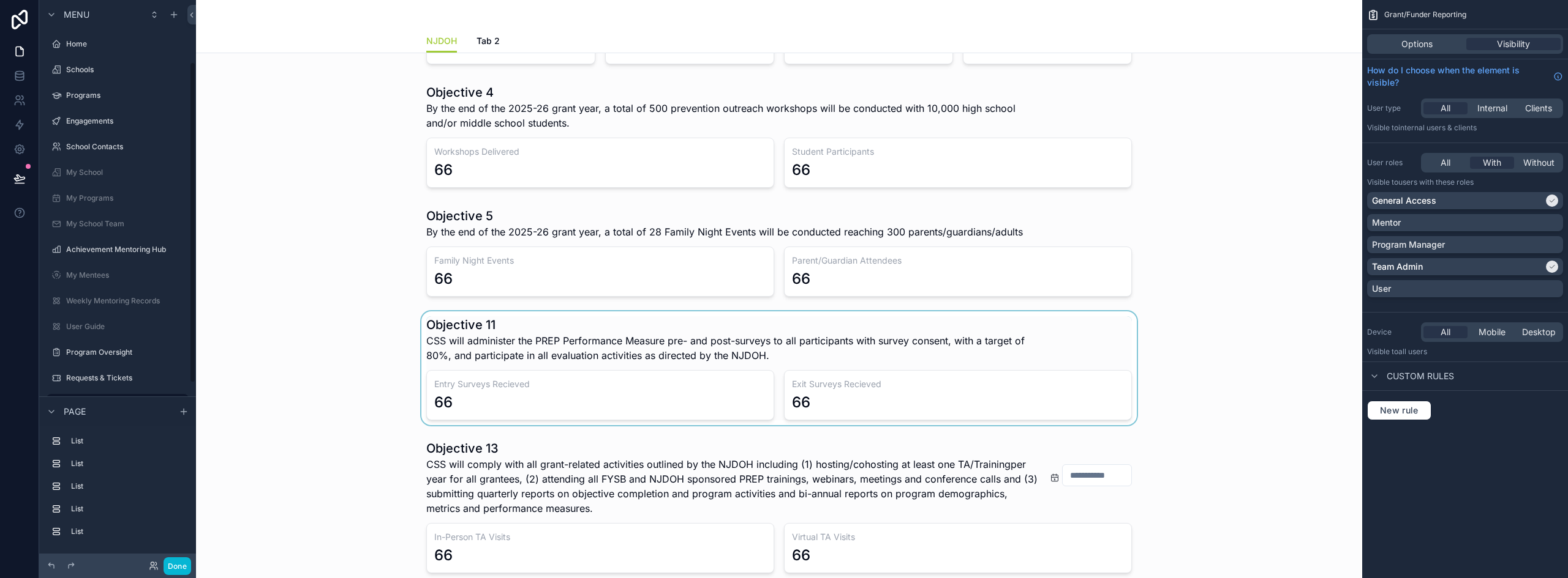
scroll to position [109, 0]
click at [166, 572] on button "Done" at bounding box center [177, 566] width 28 height 18
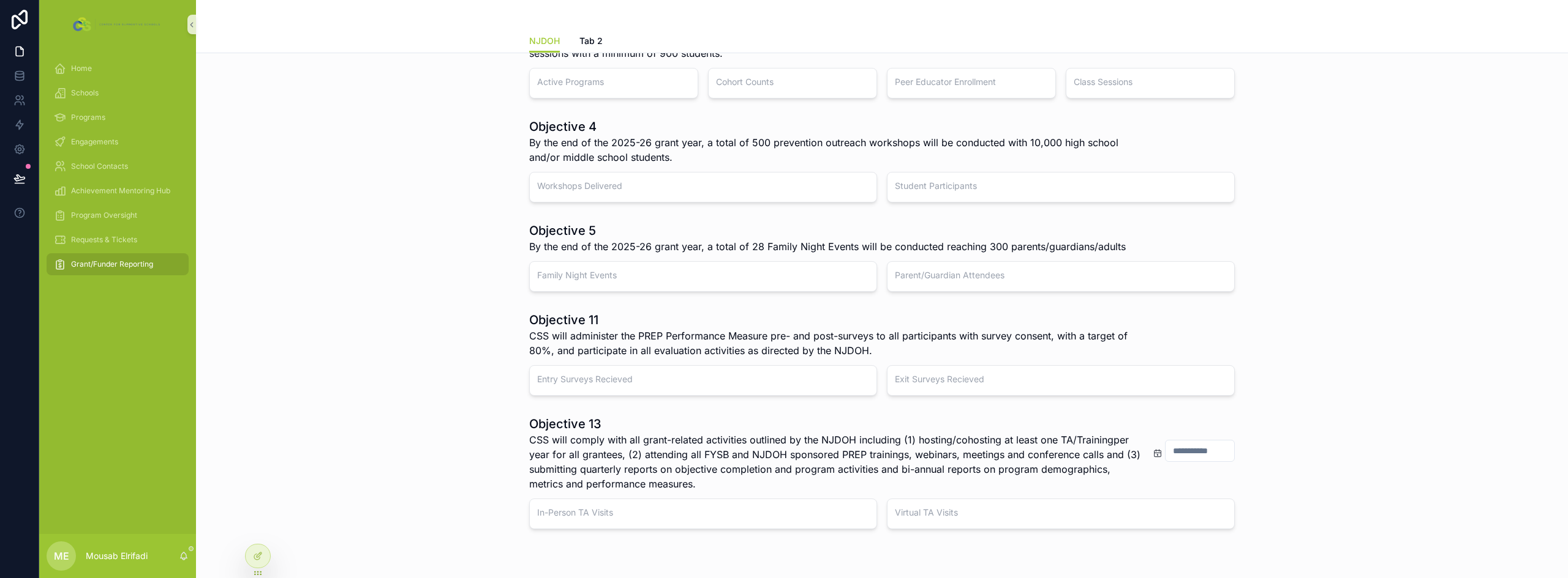
scroll to position [0, 0]
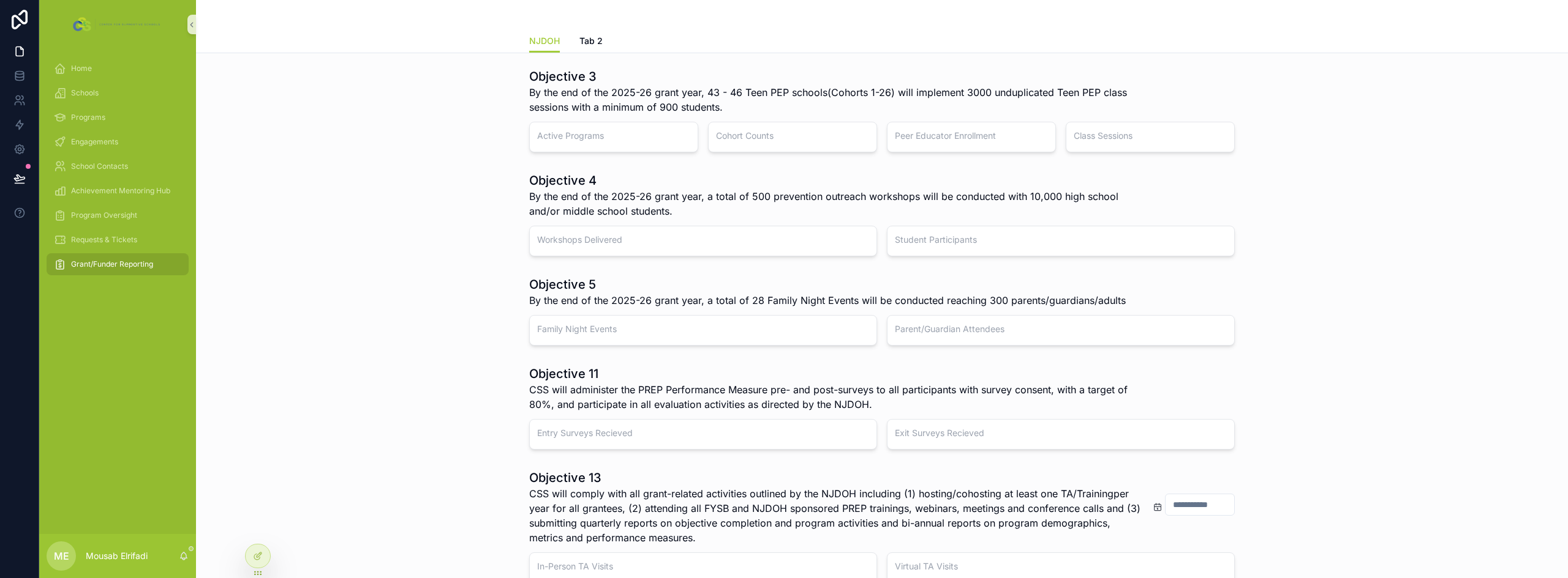
click at [589, 144] on div "Active Programs" at bounding box center [613, 137] width 169 height 31
click at [253, 556] on icon at bounding box center [258, 556] width 10 height 10
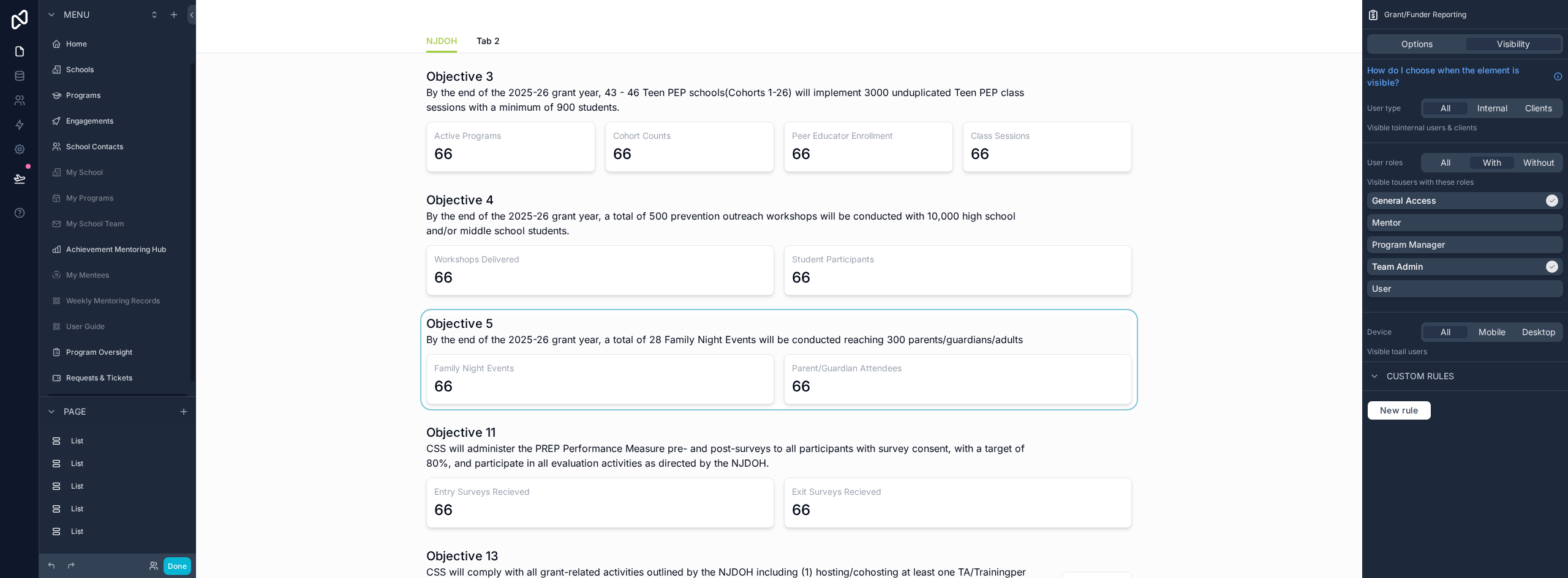
scroll to position [109, 0]
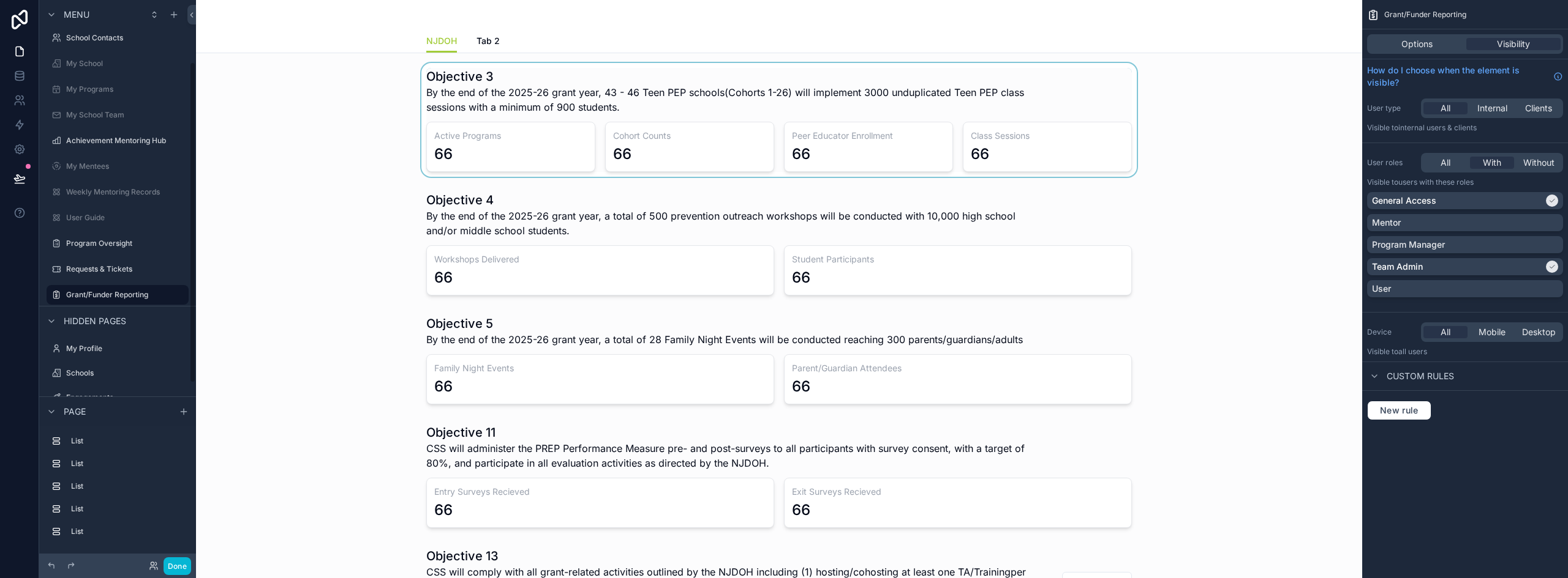
click at [488, 144] on div "scrollable content" at bounding box center [778, 120] width 1146 height 114
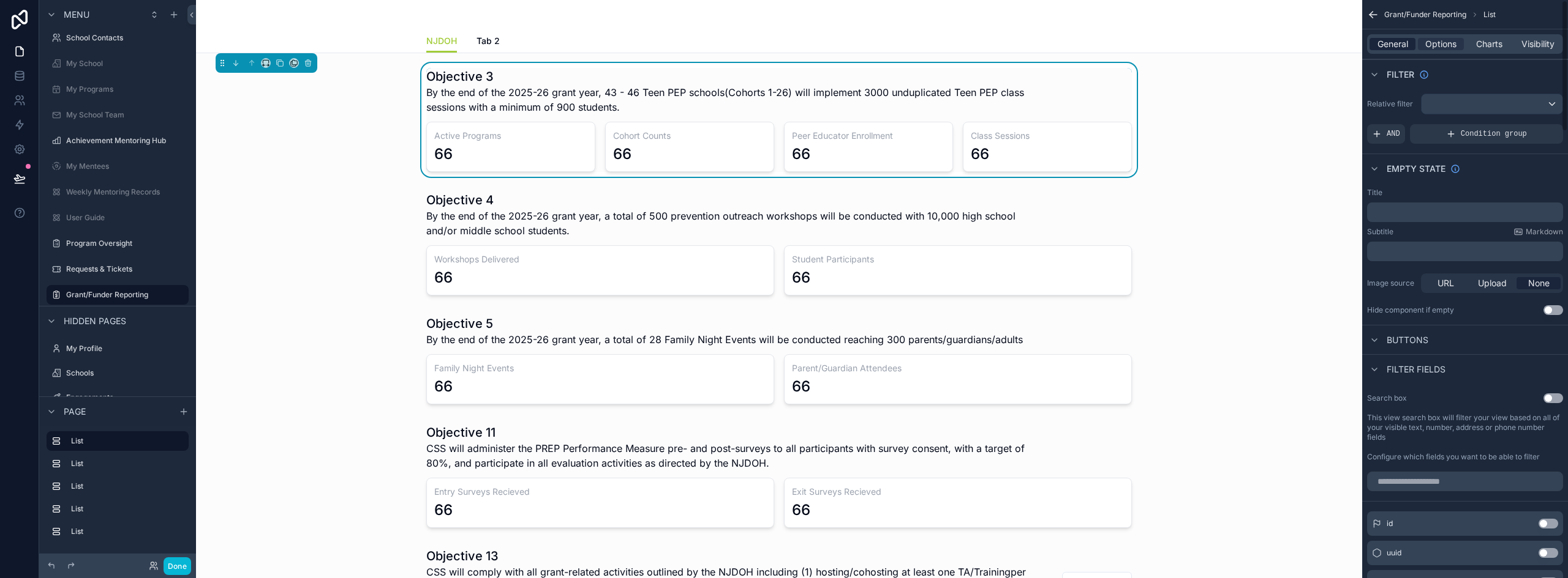
click at [1400, 44] on span "General" at bounding box center [1392, 44] width 31 height 12
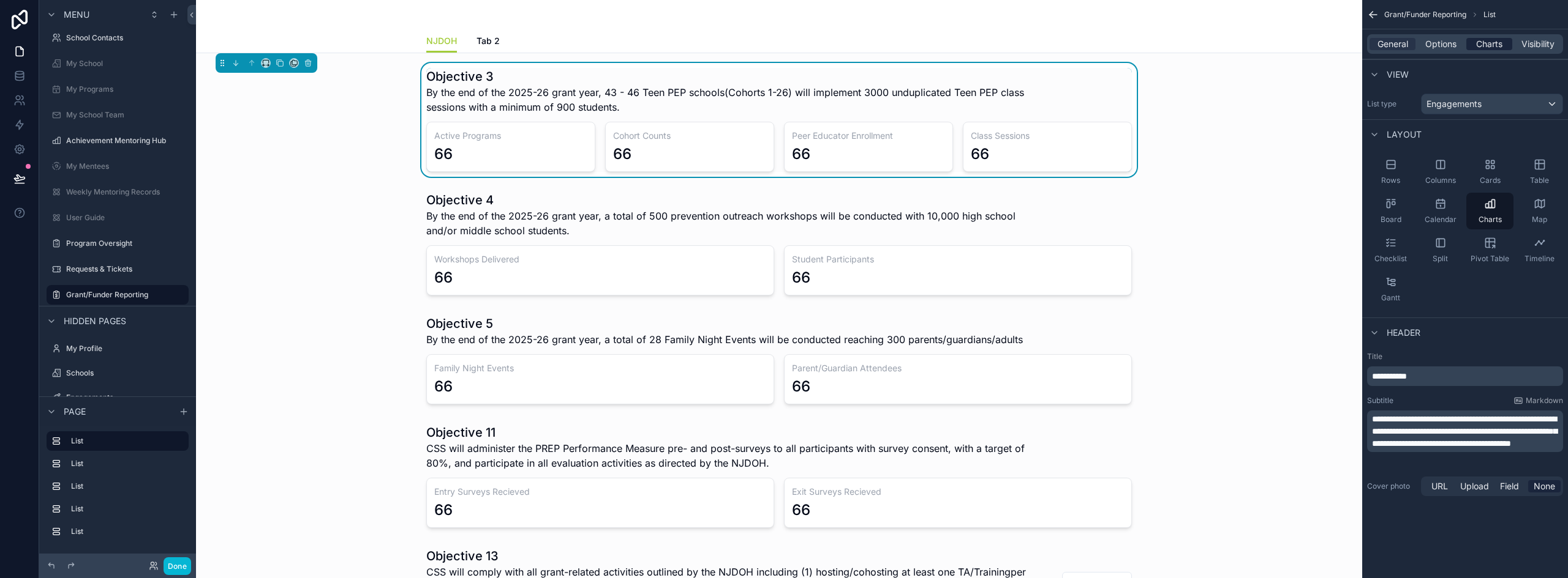
click at [1483, 44] on span "Charts" at bounding box center [1489, 44] width 26 height 12
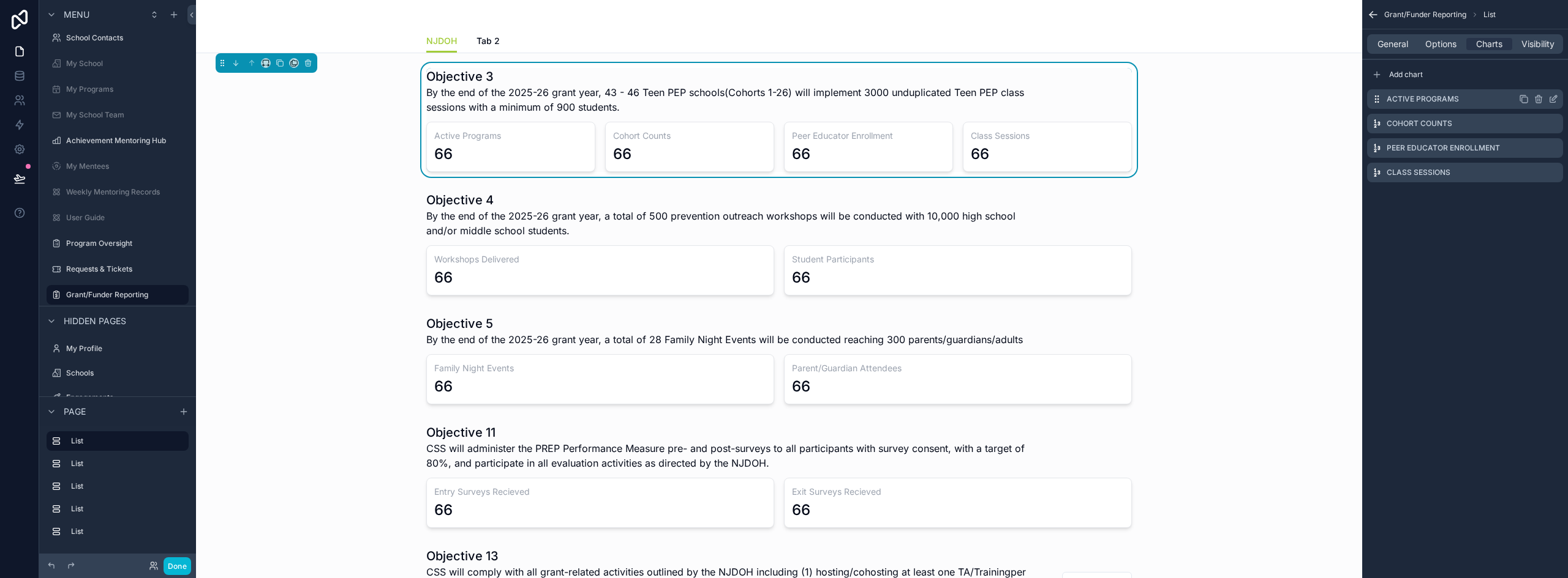
click at [1553, 98] on icon "scrollable content" at bounding box center [1553, 99] width 10 height 10
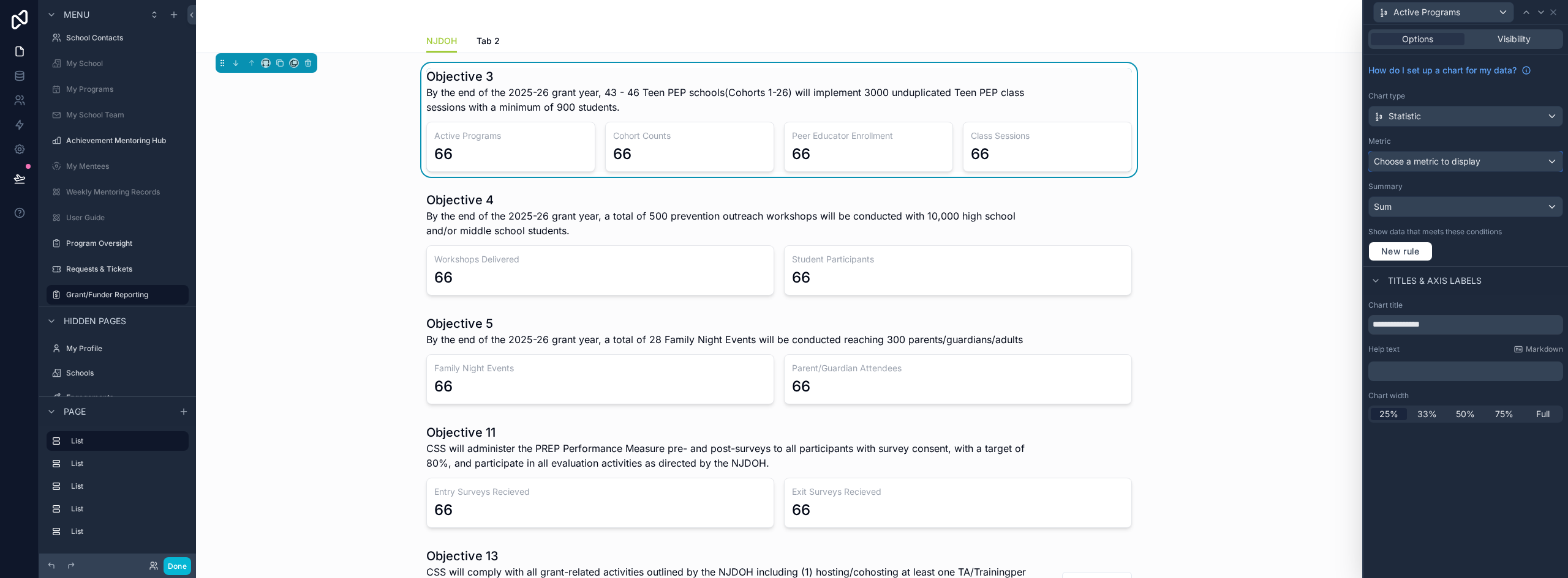
click at [1439, 159] on span "Choose a metric to display" at bounding box center [1426, 161] width 106 height 10
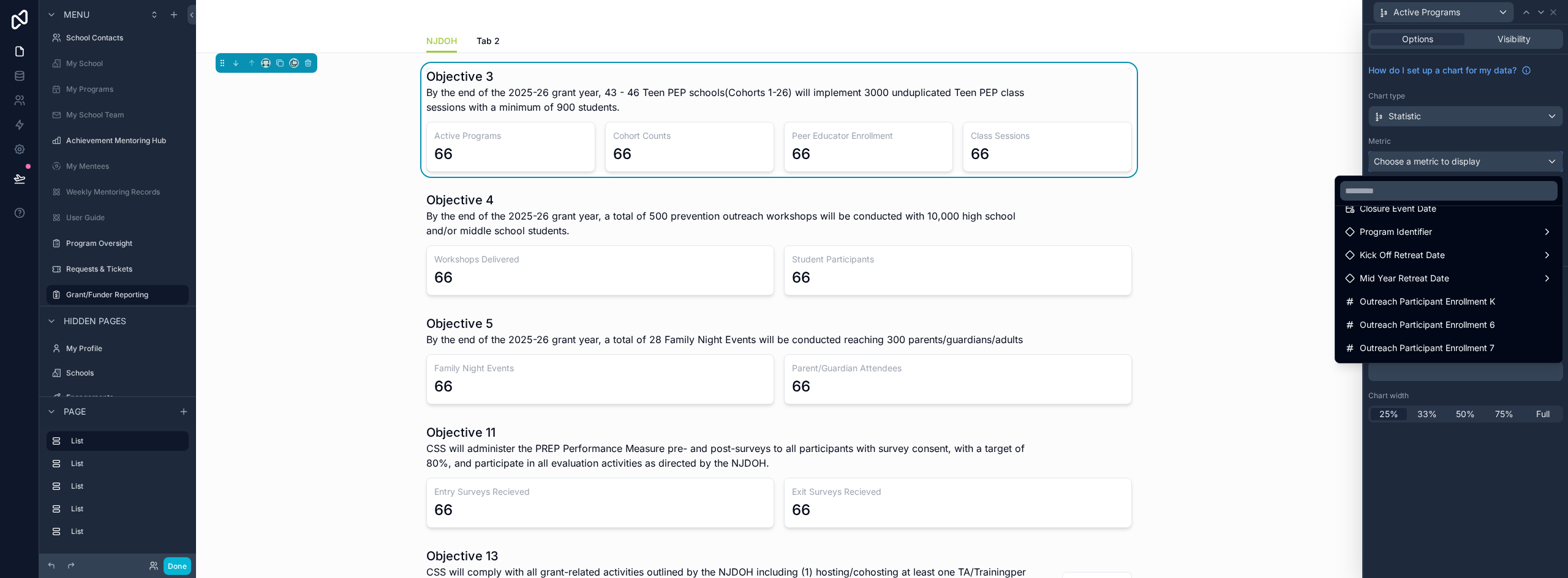
scroll to position [143, 0]
click at [1496, 135] on div at bounding box center [1465, 289] width 205 height 578
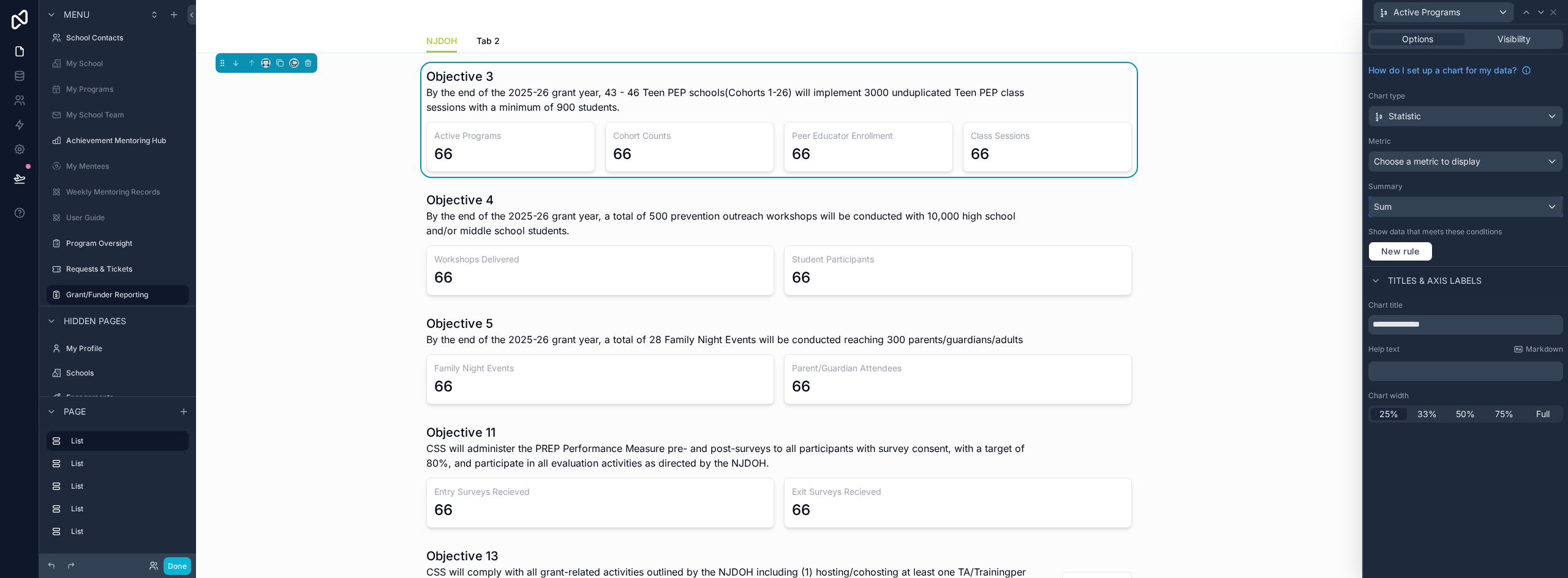
click at [1470, 207] on div "Sum" at bounding box center [1465, 207] width 194 height 19
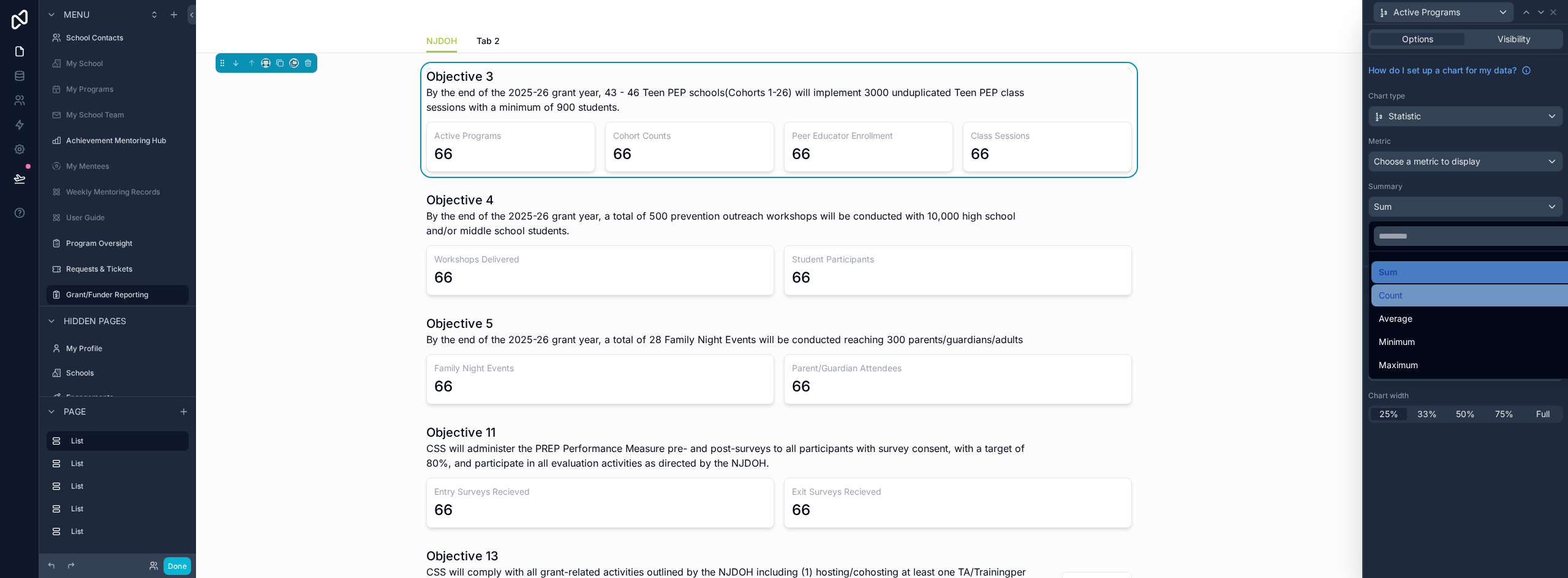
click at [1403, 298] on span "Count" at bounding box center [1390, 295] width 24 height 15
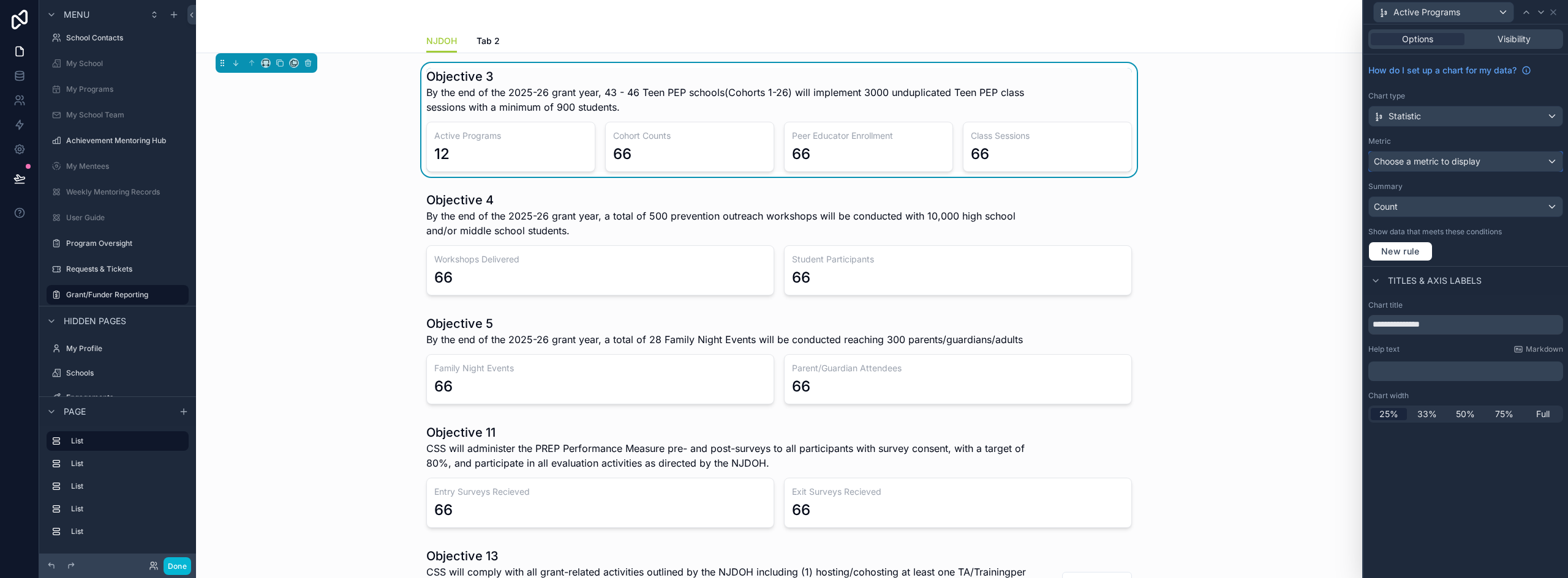
click at [1447, 162] on span "Choose a metric to display" at bounding box center [1426, 161] width 106 height 10
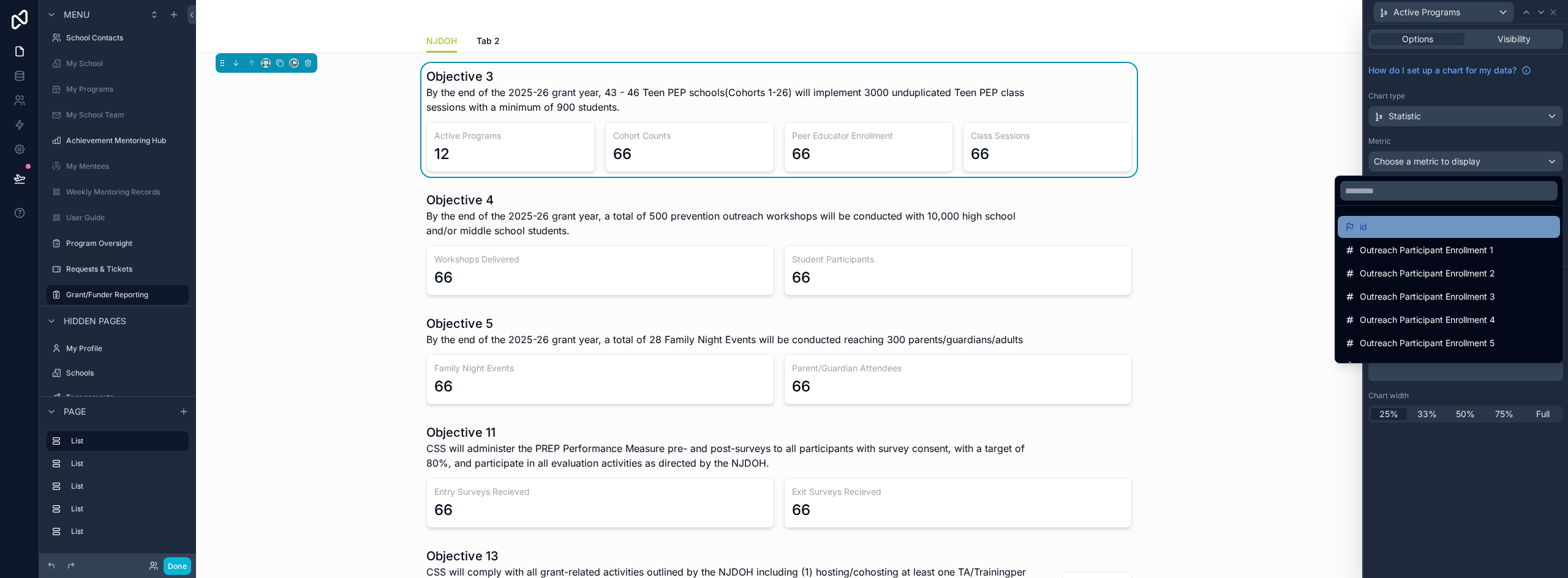
click at [1430, 228] on div "id" at bounding box center [1449, 227] width 208 height 15
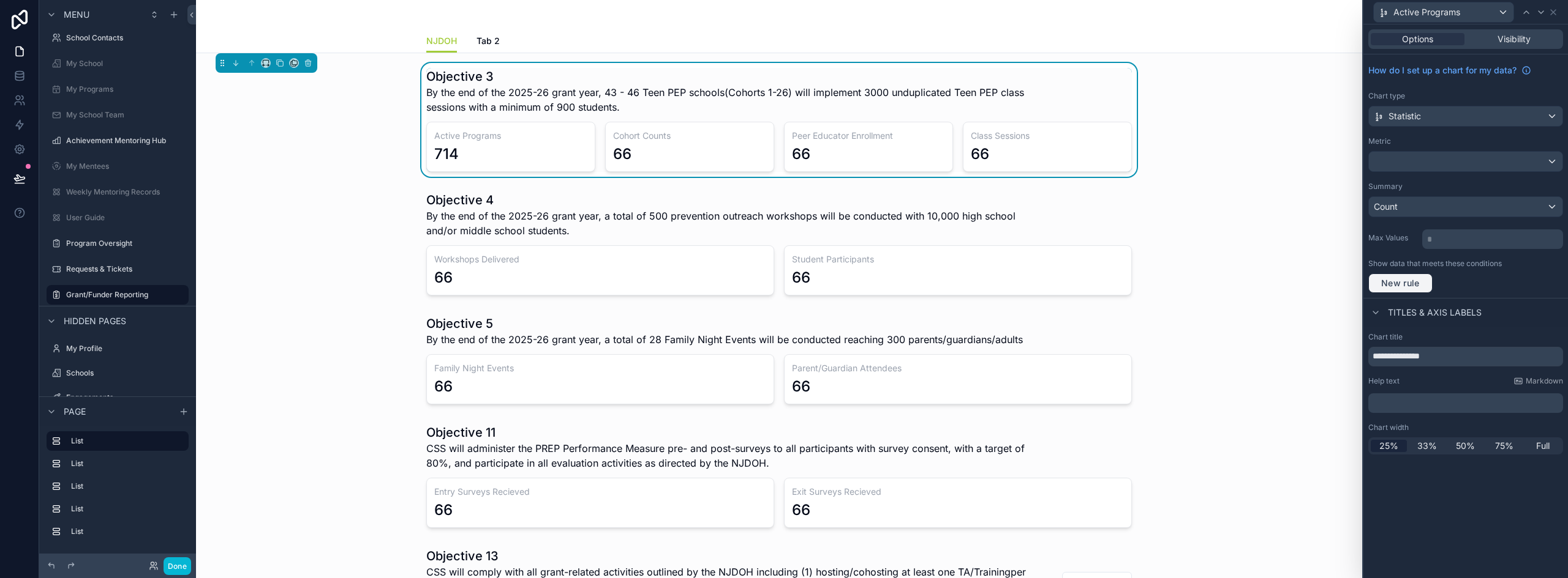
click at [1410, 282] on span "New rule" at bounding box center [1401, 283] width 49 height 11
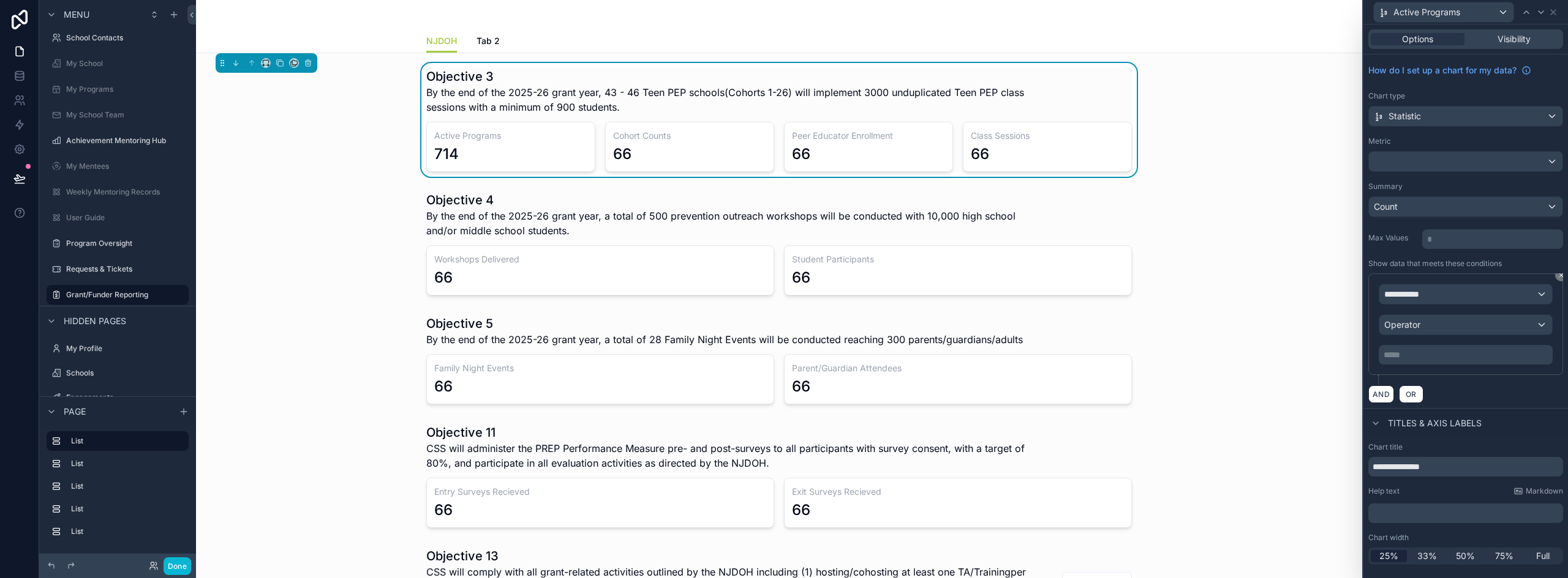
click at [1422, 282] on div "**********" at bounding box center [1465, 324] width 194 height 101
click at [1426, 292] on span "**********" at bounding box center [1406, 294] width 45 height 12
click at [1439, 366] on div "Row values Row values" at bounding box center [1465, 367] width 152 height 29
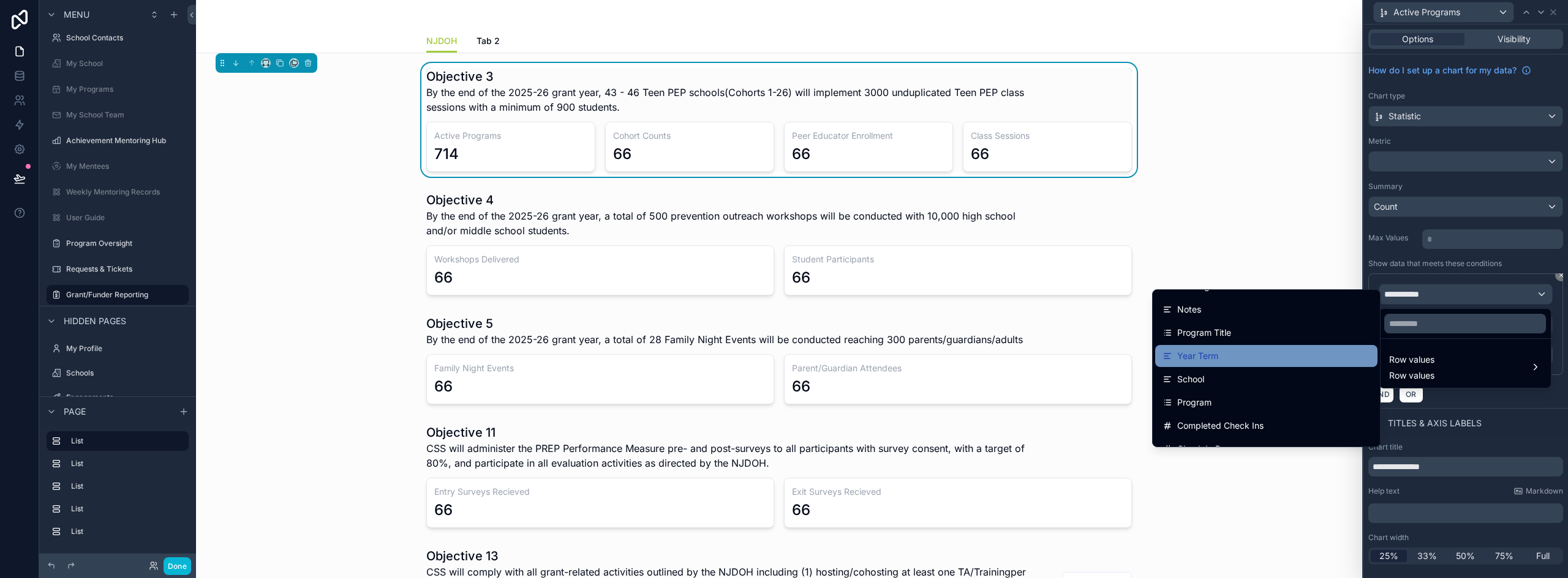
scroll to position [1224, 0]
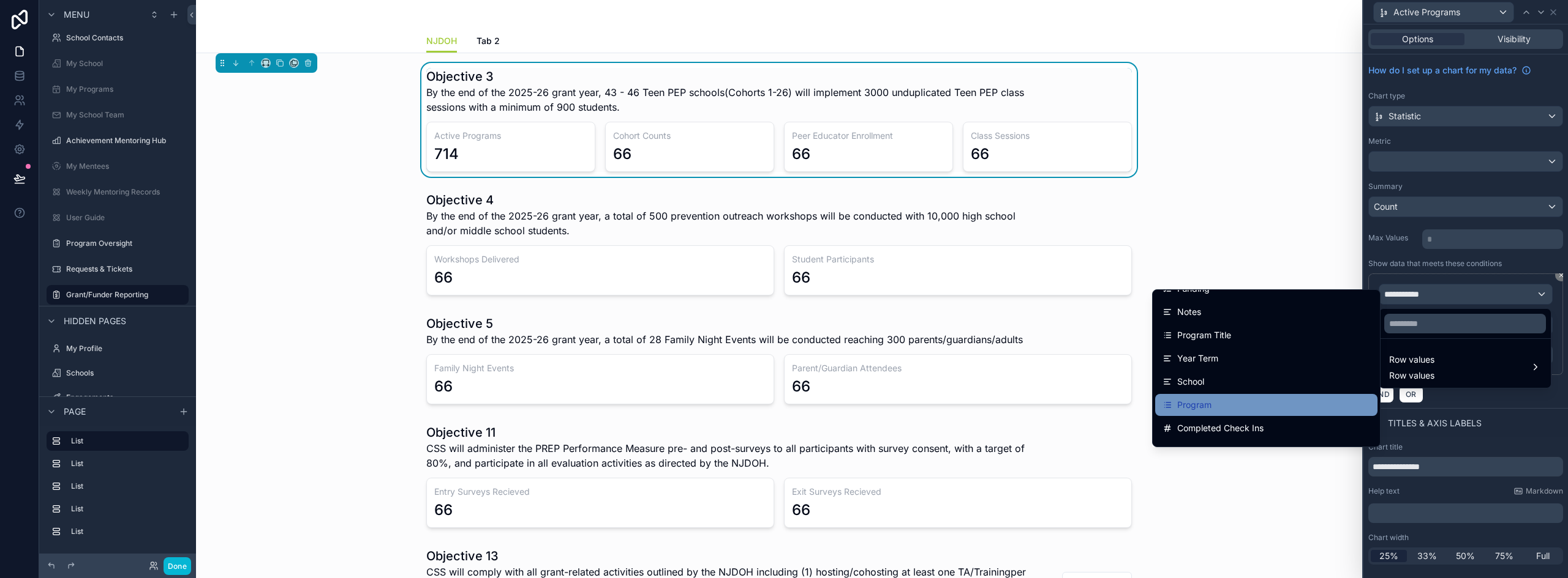
click at [1228, 404] on div "Program" at bounding box center [1266, 405] width 208 height 15
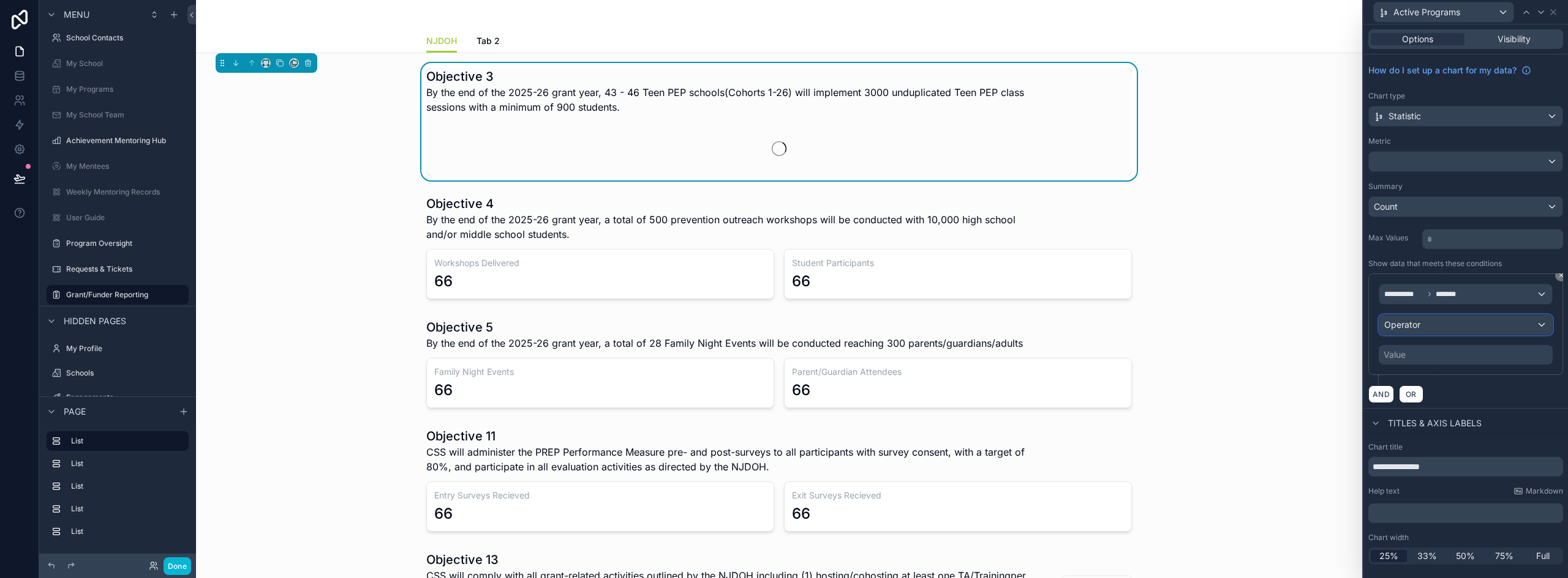
click at [1415, 318] on span "Operator" at bounding box center [1402, 325] width 36 height 12
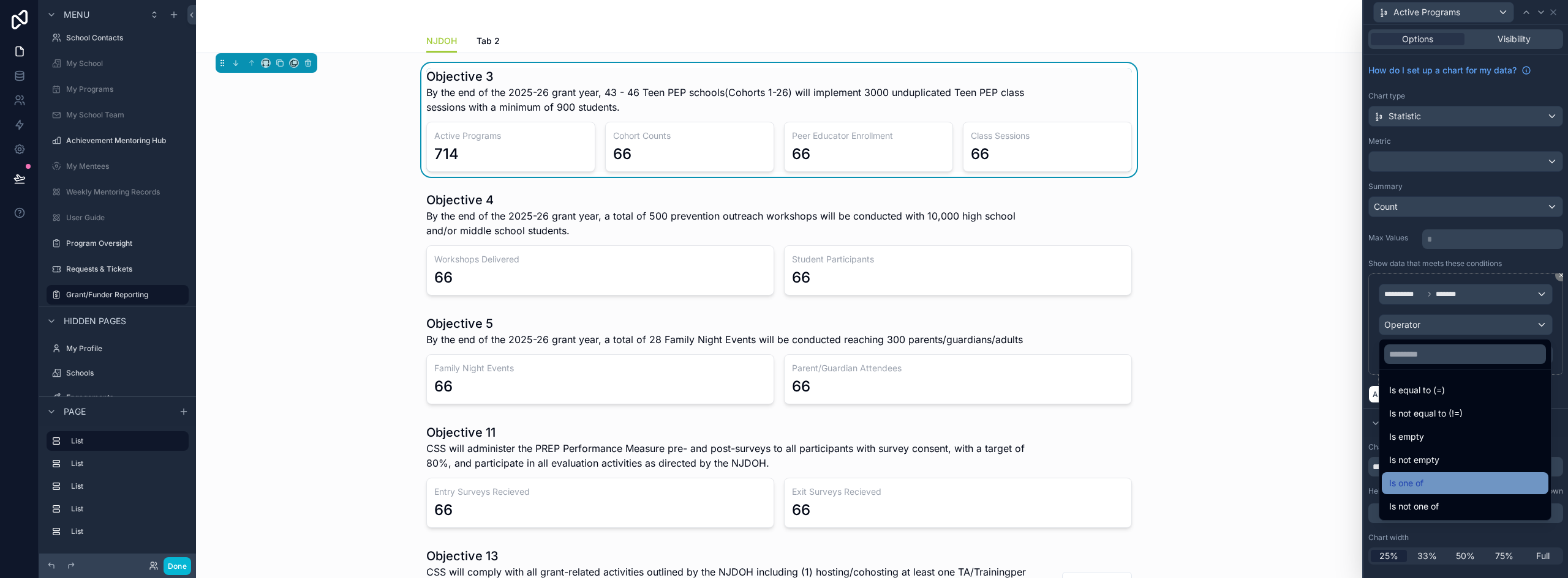
click at [1445, 479] on div "Is one of" at bounding box center [1465, 483] width 152 height 15
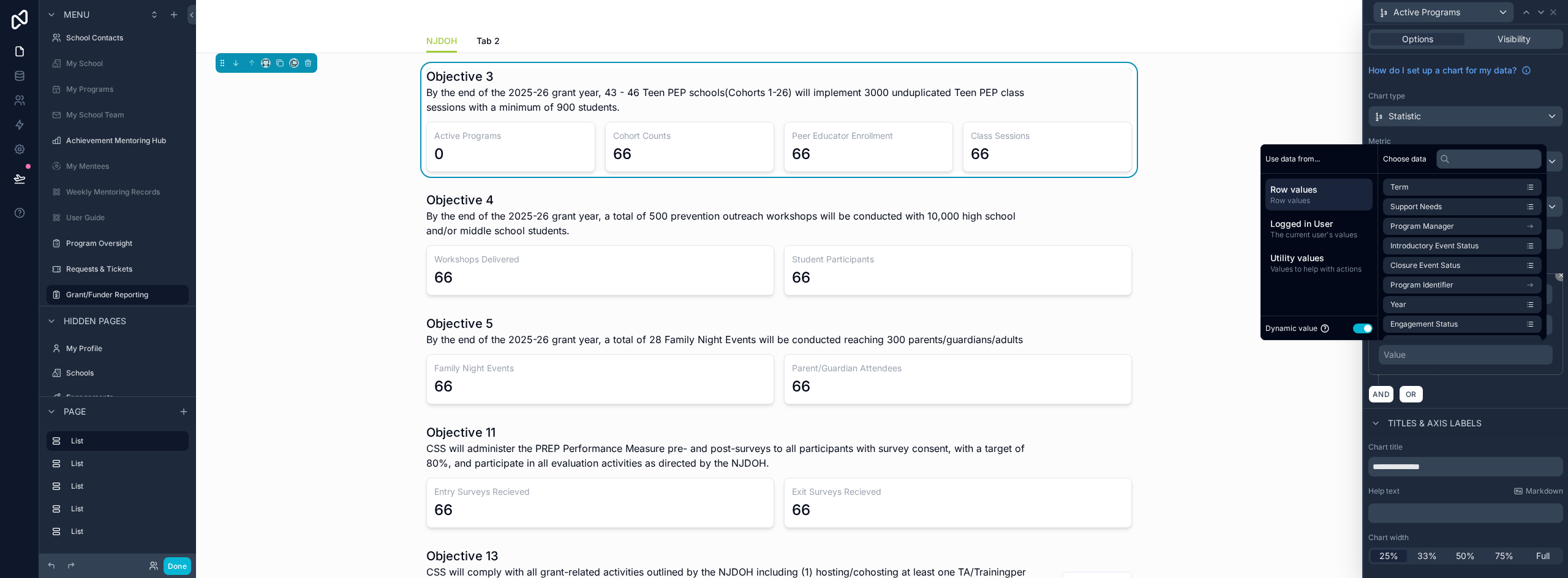
click at [1356, 326] on button "Use setting" at bounding box center [1362, 329] width 19 height 10
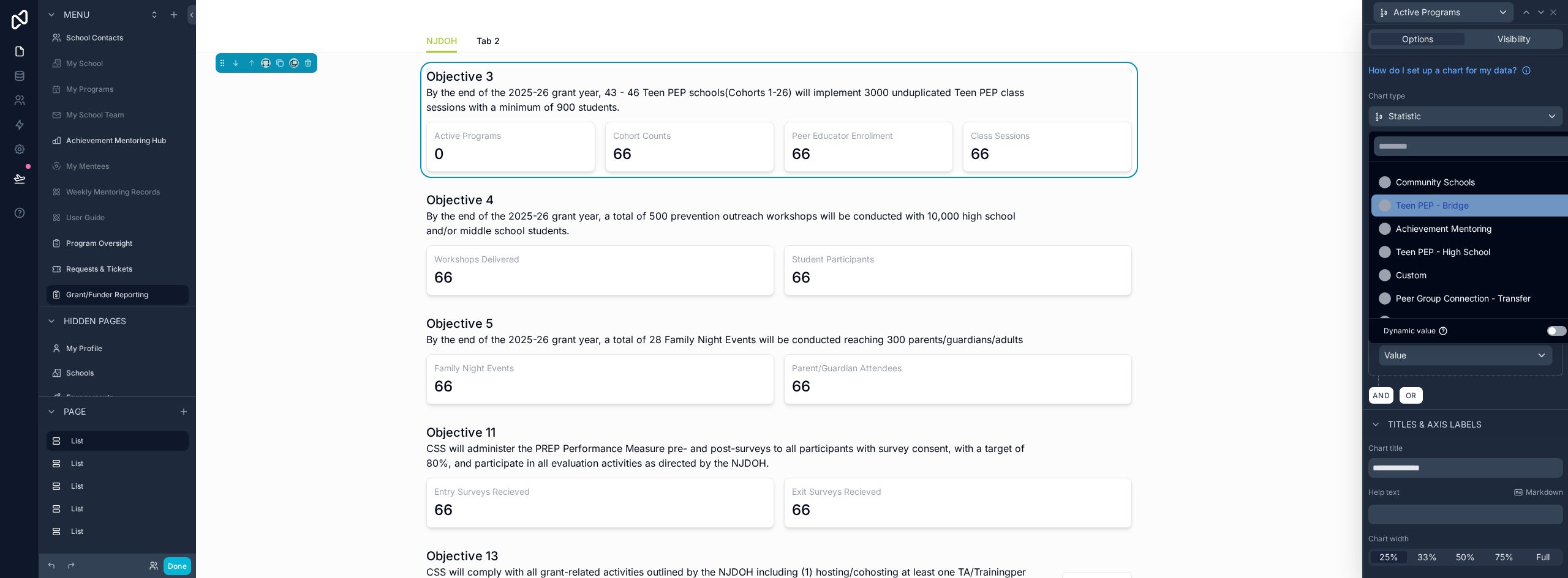
click at [1455, 212] on span "Teen PEP - Bridge" at bounding box center [1432, 205] width 73 height 15
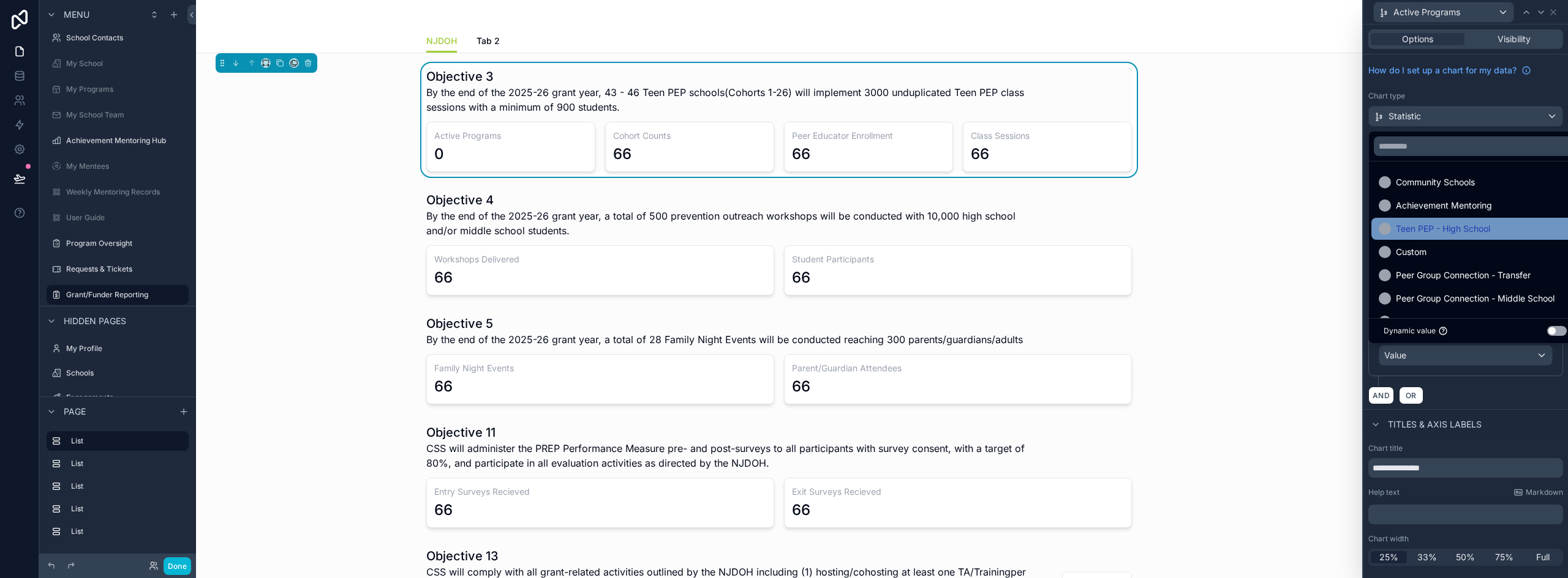
click at [1458, 229] on span "Teen PEP - High School" at bounding box center [1443, 228] width 94 height 15
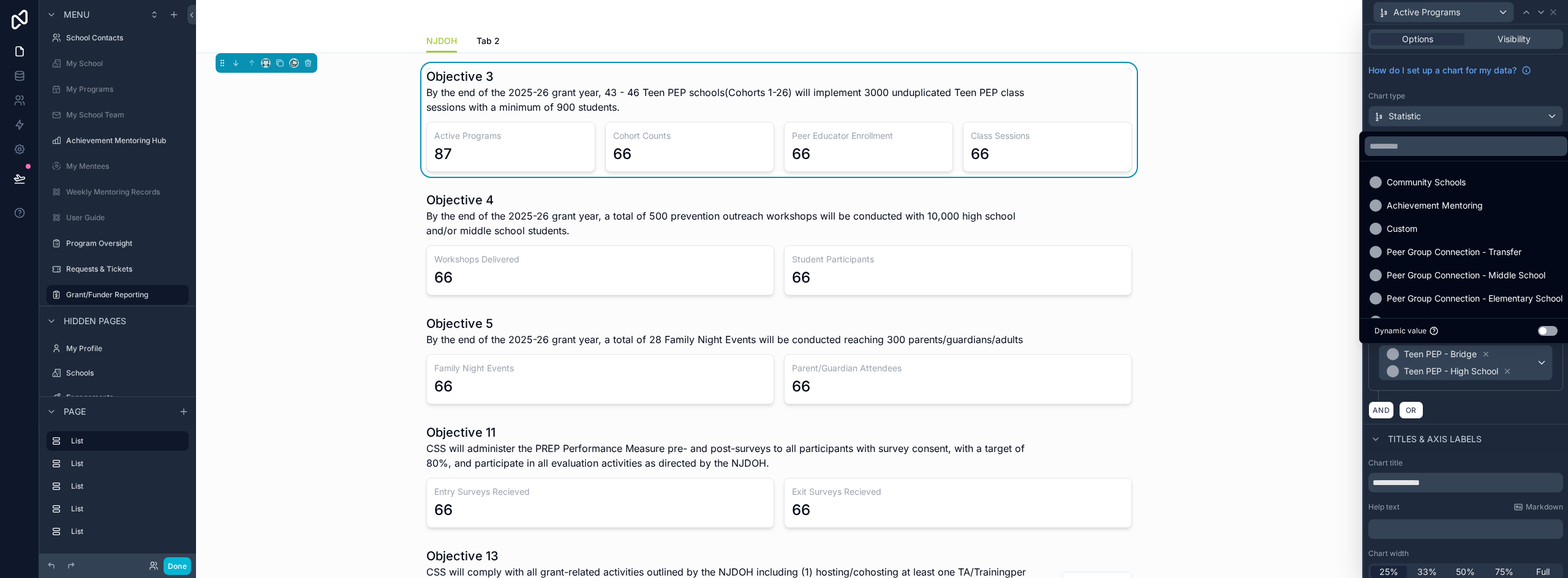
click at [1456, 411] on div "AND OR" at bounding box center [1465, 410] width 194 height 18
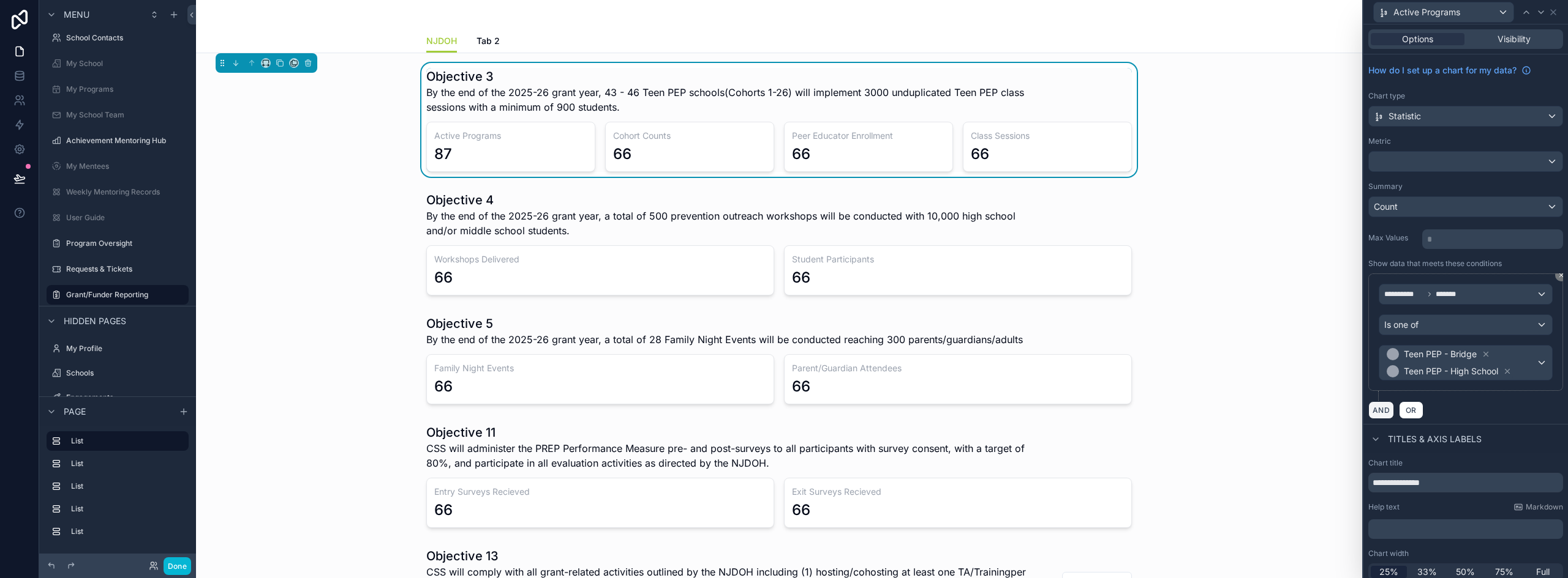
click at [1374, 407] on button "AND" at bounding box center [1381, 411] width 26 height 18
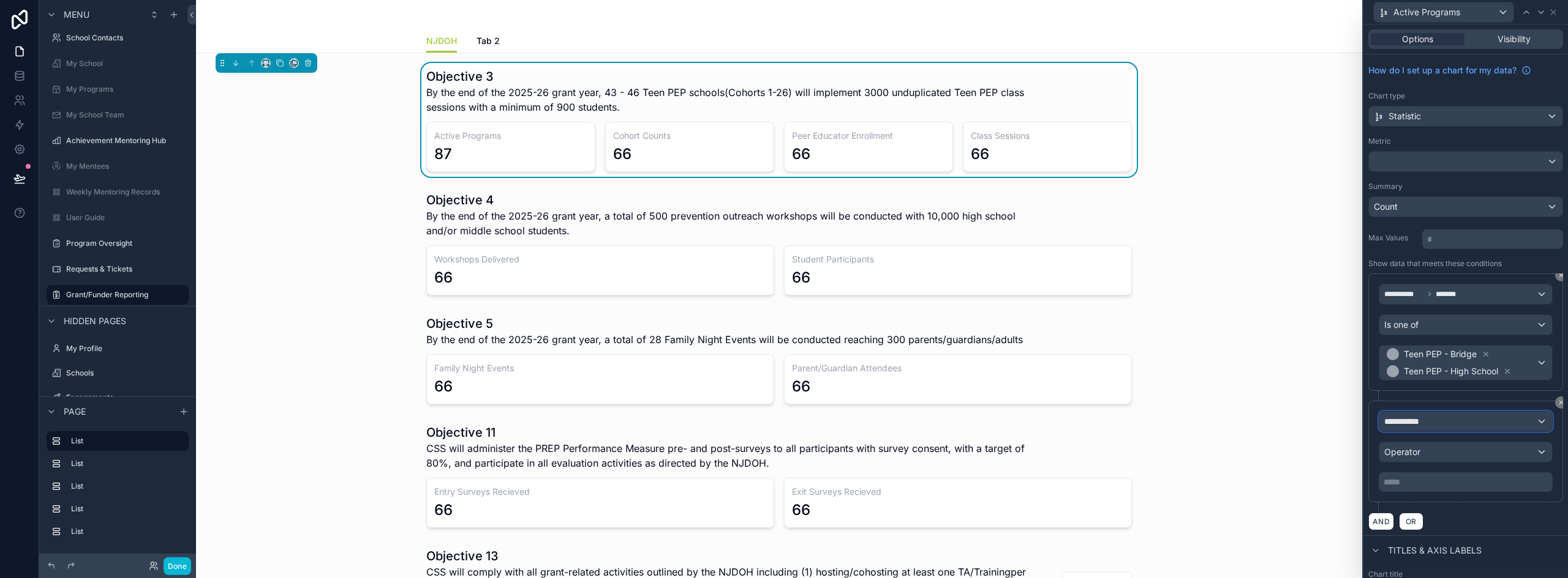
click at [1411, 427] on span "**********" at bounding box center [1406, 422] width 45 height 12
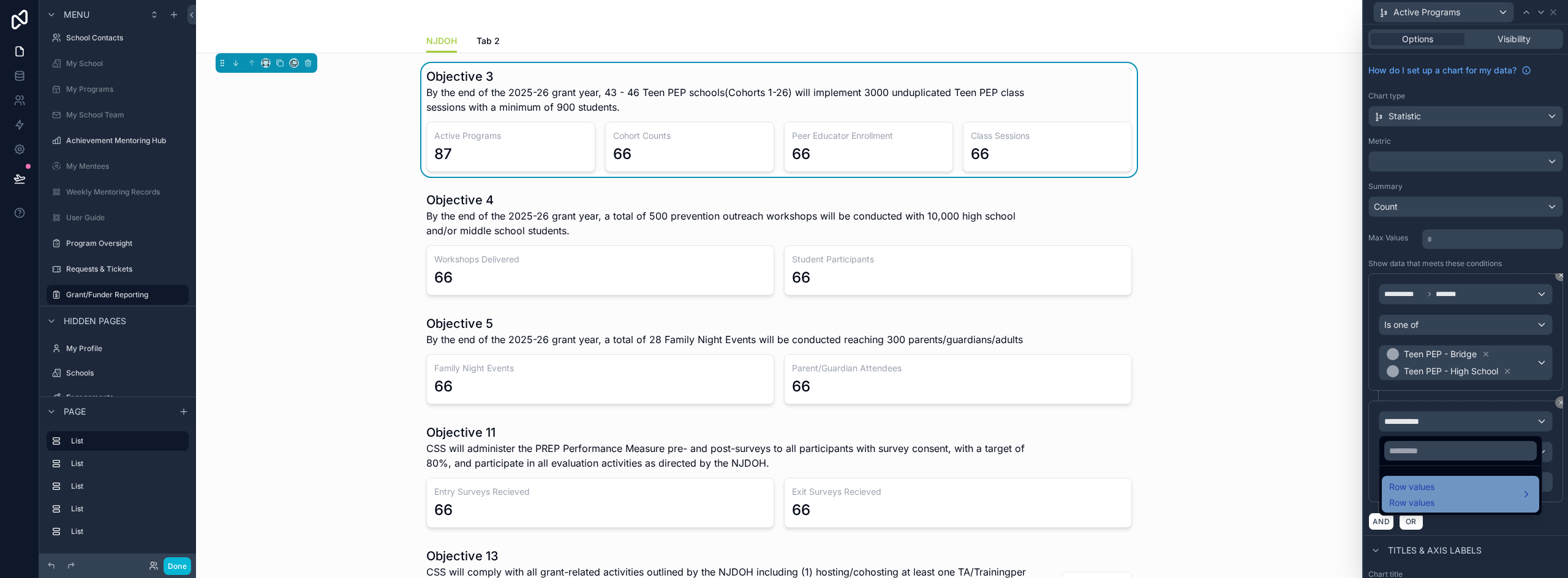
click at [1421, 482] on span "Row values" at bounding box center [1411, 486] width 45 height 15
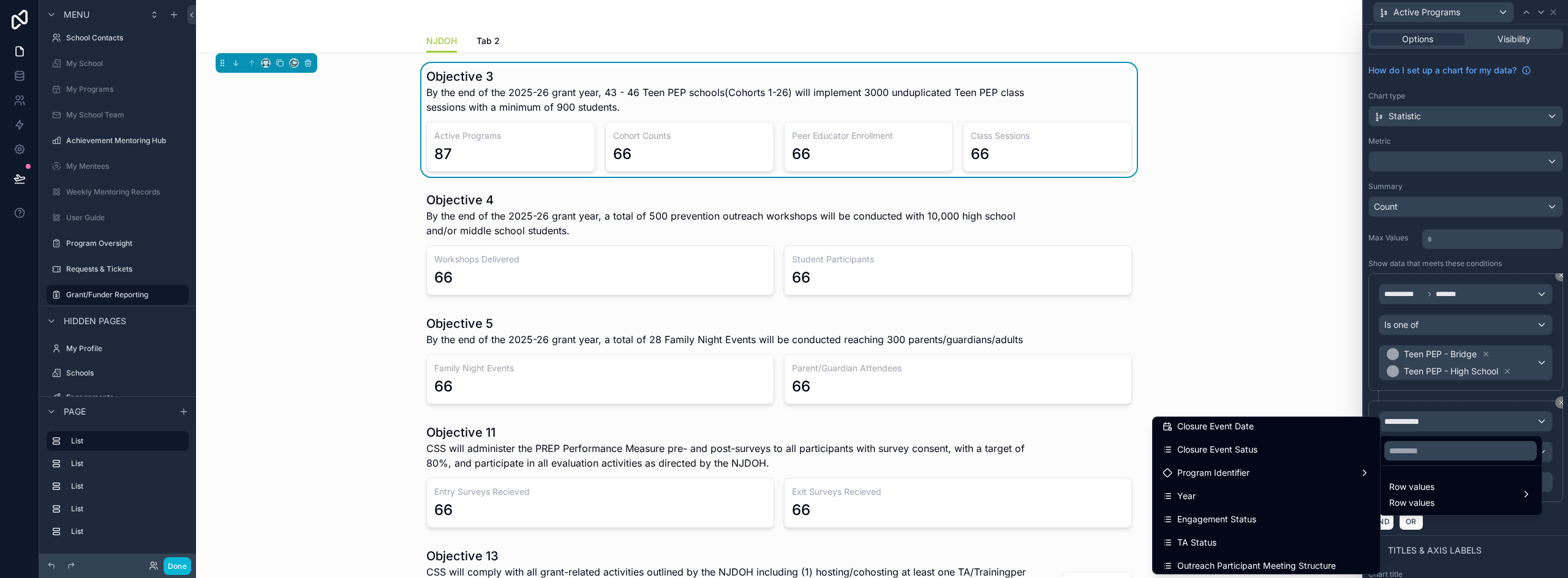
scroll to position [367, 0]
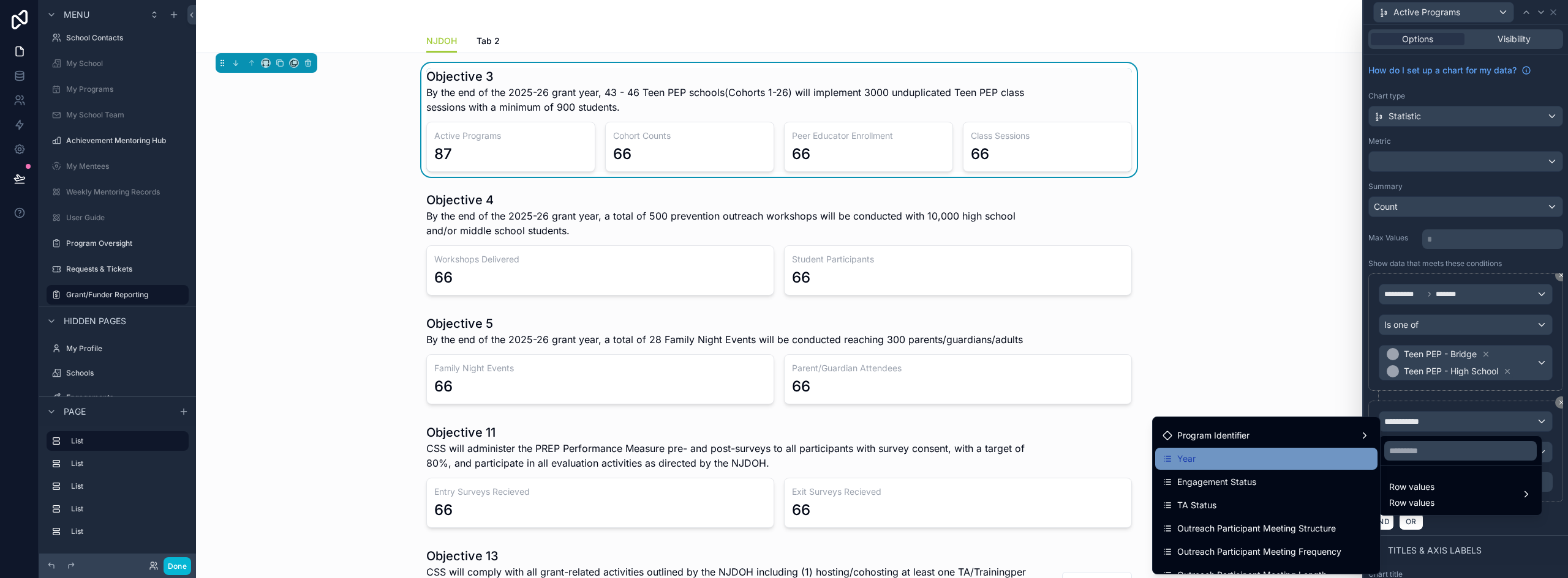
click at [1259, 462] on div "Year" at bounding box center [1266, 459] width 208 height 15
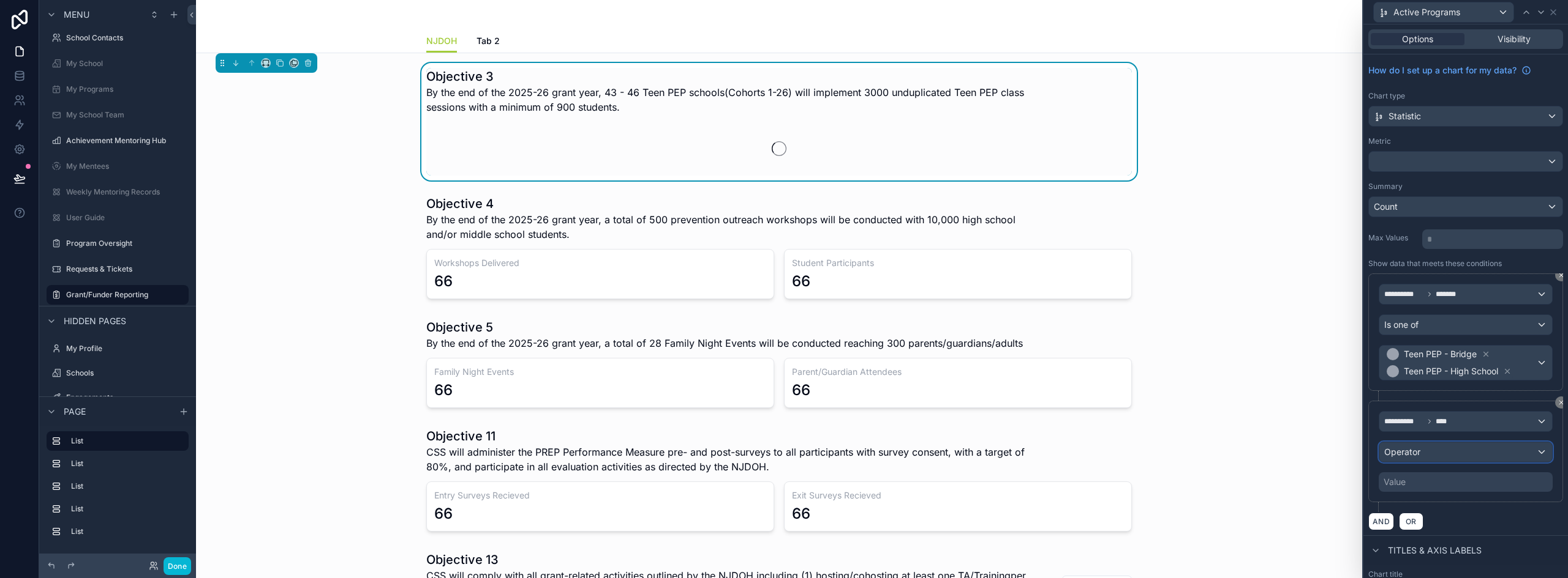
click at [1428, 456] on div "Operator" at bounding box center [1465, 452] width 173 height 19
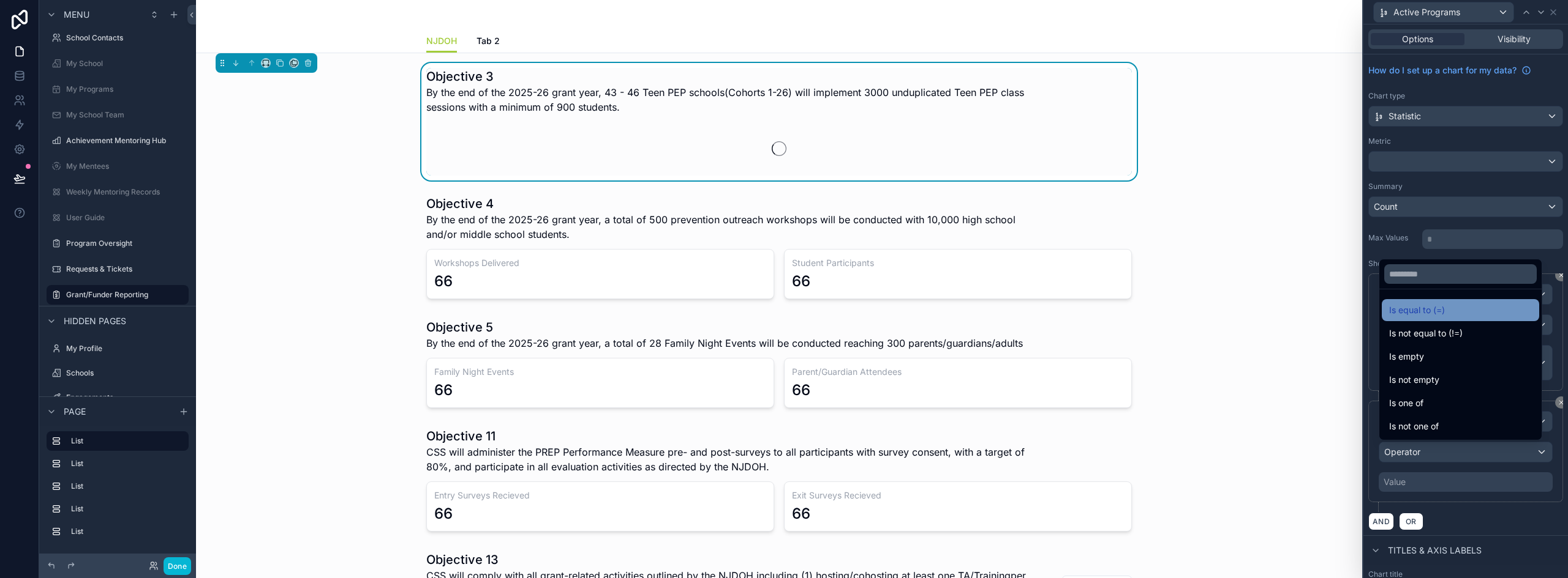
click at [1432, 311] on span "Is equal to (=)" at bounding box center [1417, 310] width 56 height 15
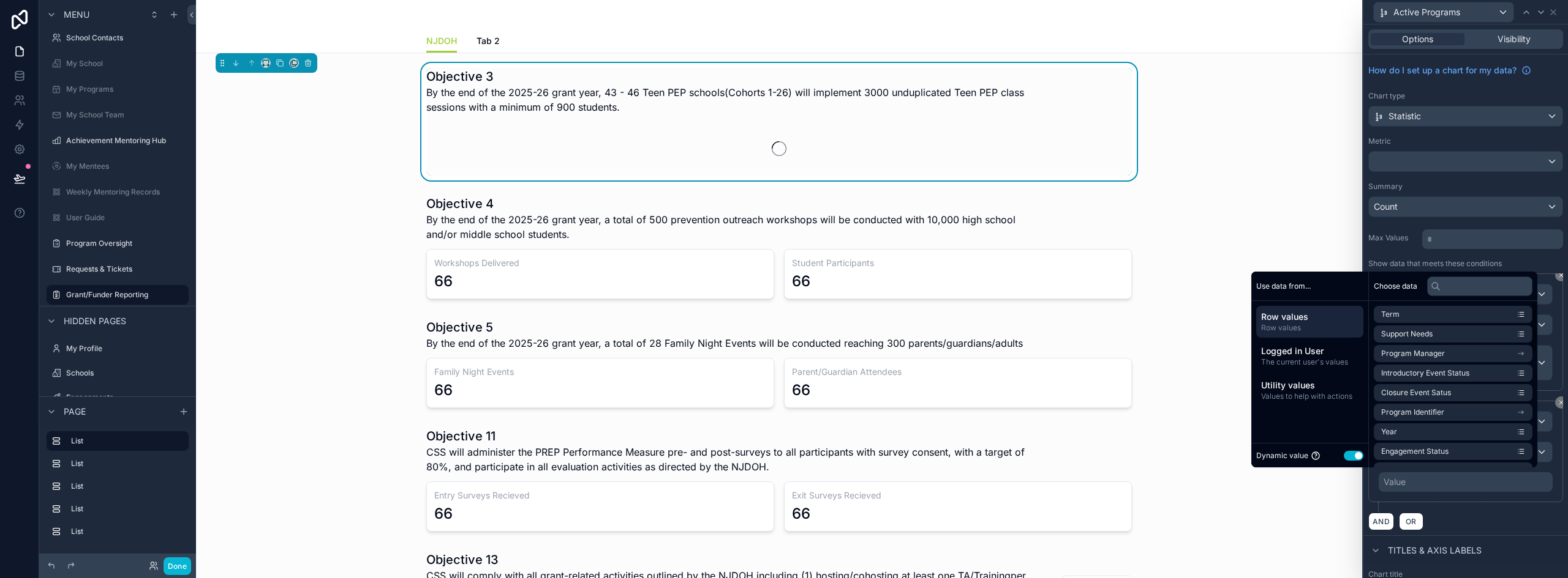
click at [1345, 457] on button "Use setting" at bounding box center [1353, 456] width 19 height 10
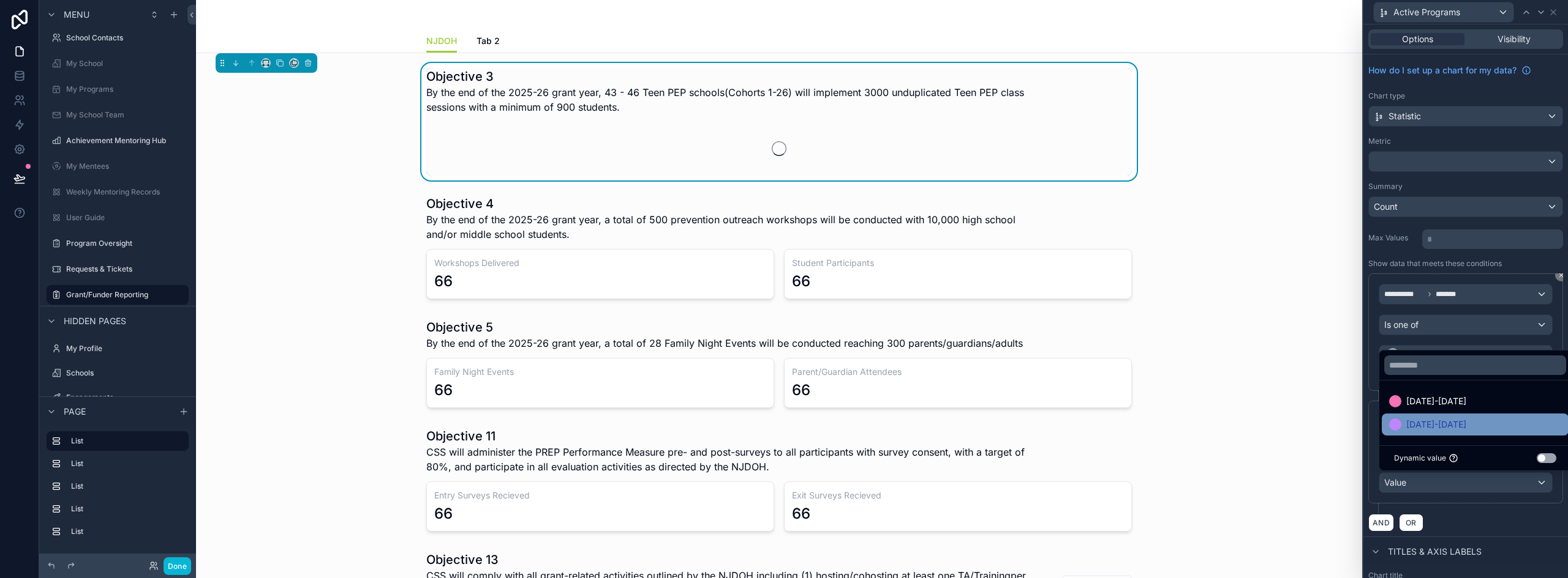
click at [1431, 426] on span "[DATE]-[DATE]" at bounding box center [1436, 424] width 60 height 15
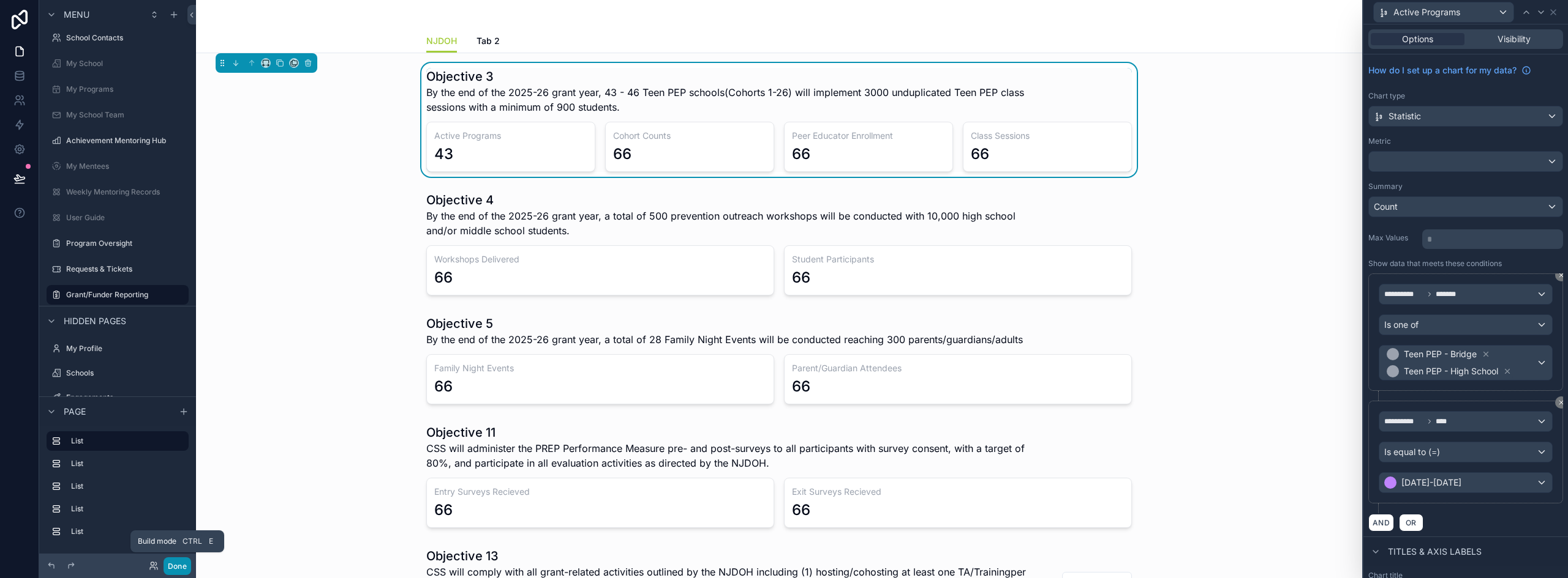
click at [173, 567] on button "Done" at bounding box center [177, 566] width 28 height 18
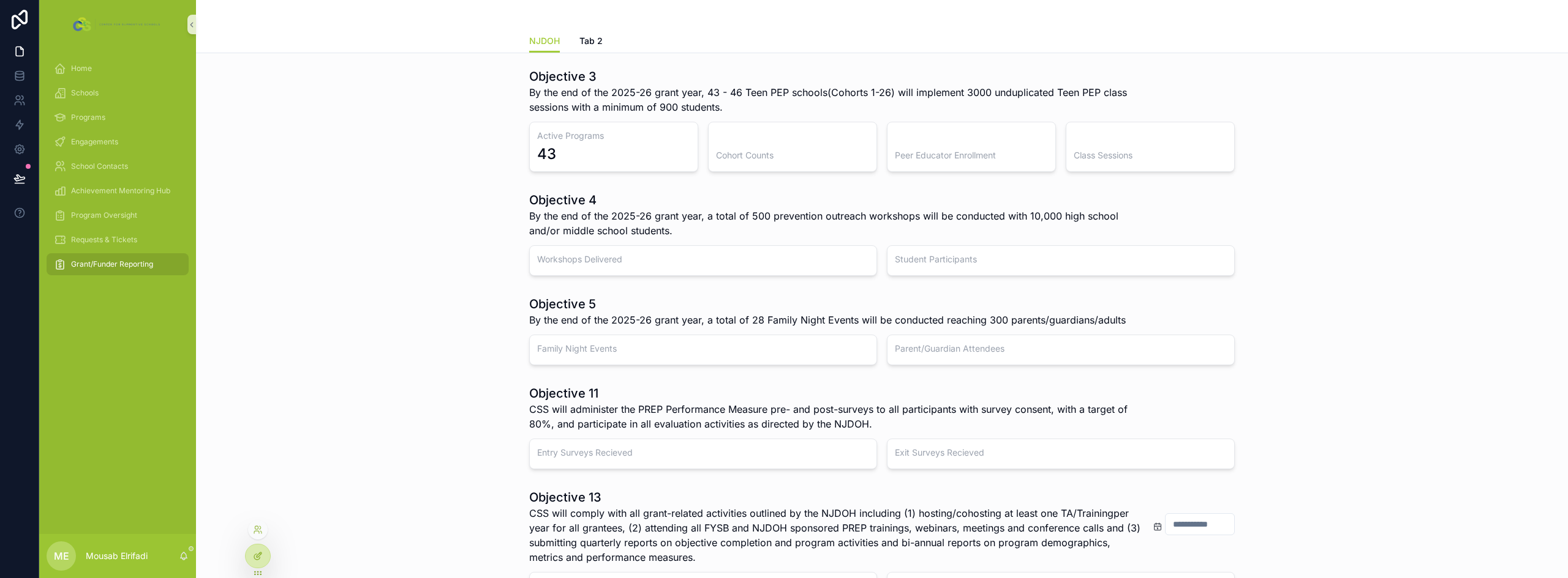
click at [256, 559] on icon at bounding box center [258, 556] width 10 height 10
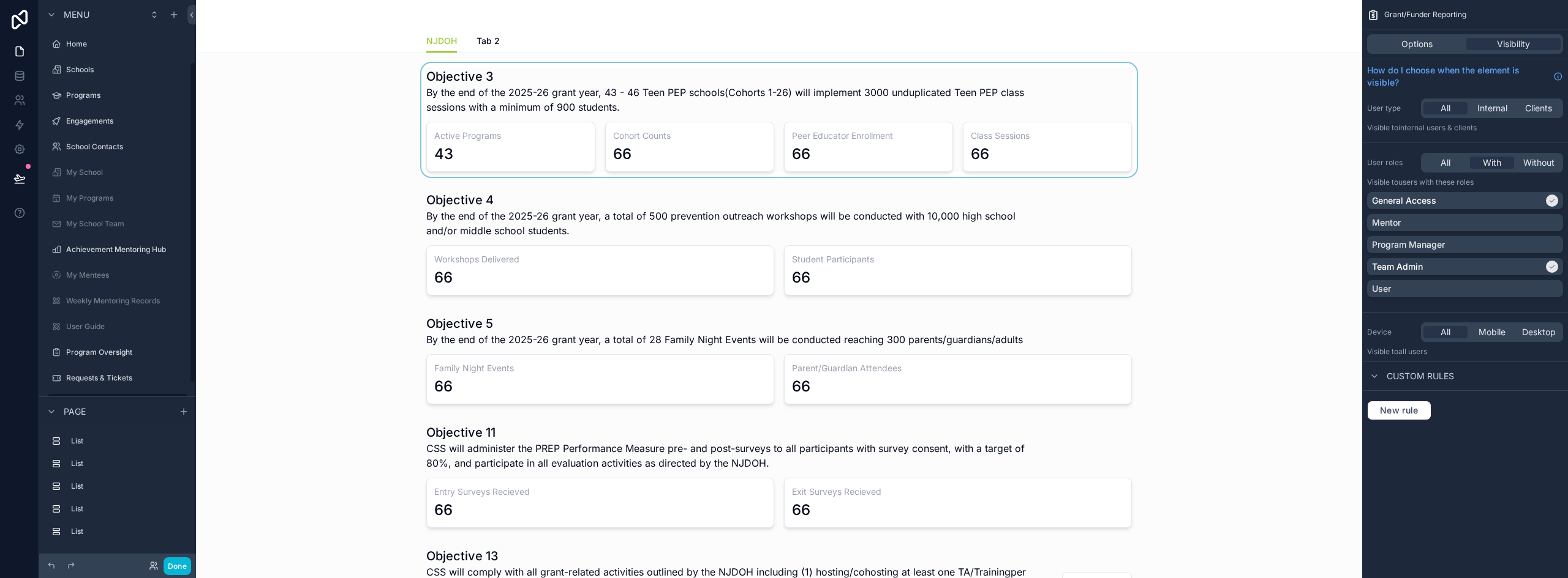
scroll to position [109, 0]
click at [794, 151] on div "scrollable content" at bounding box center [778, 120] width 1146 height 114
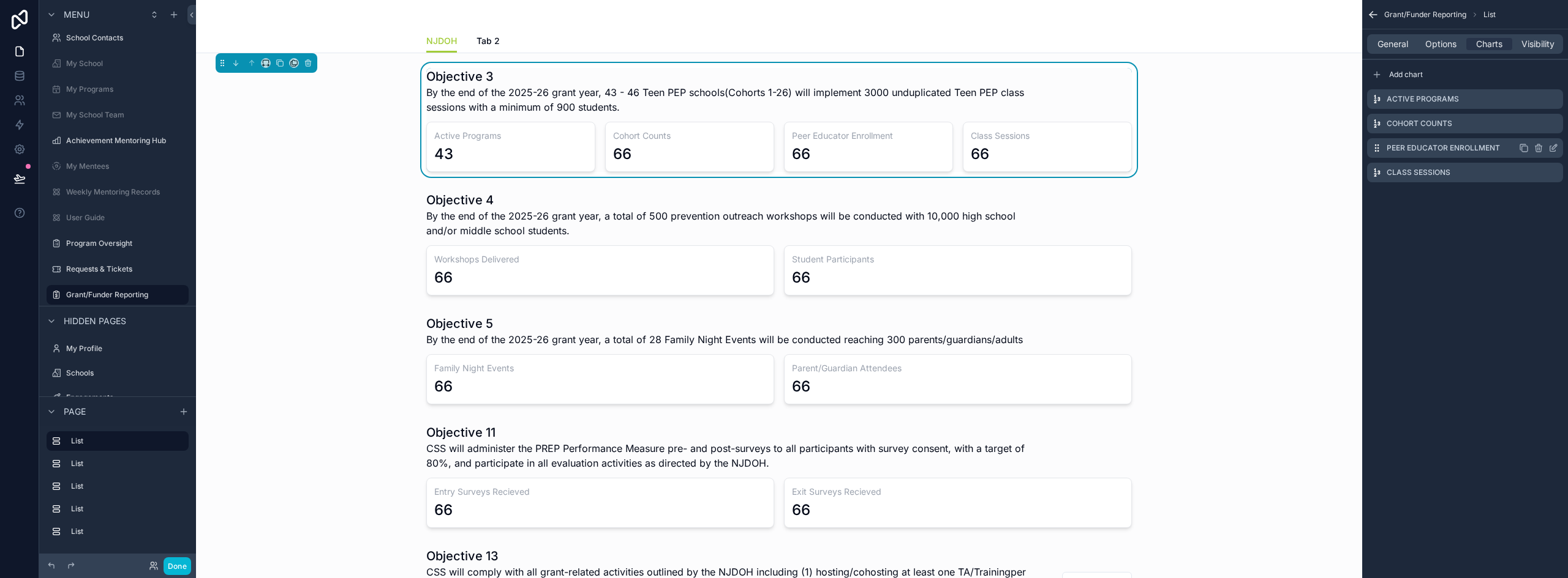
click at [1553, 145] on icon "scrollable content" at bounding box center [1553, 148] width 10 height 10
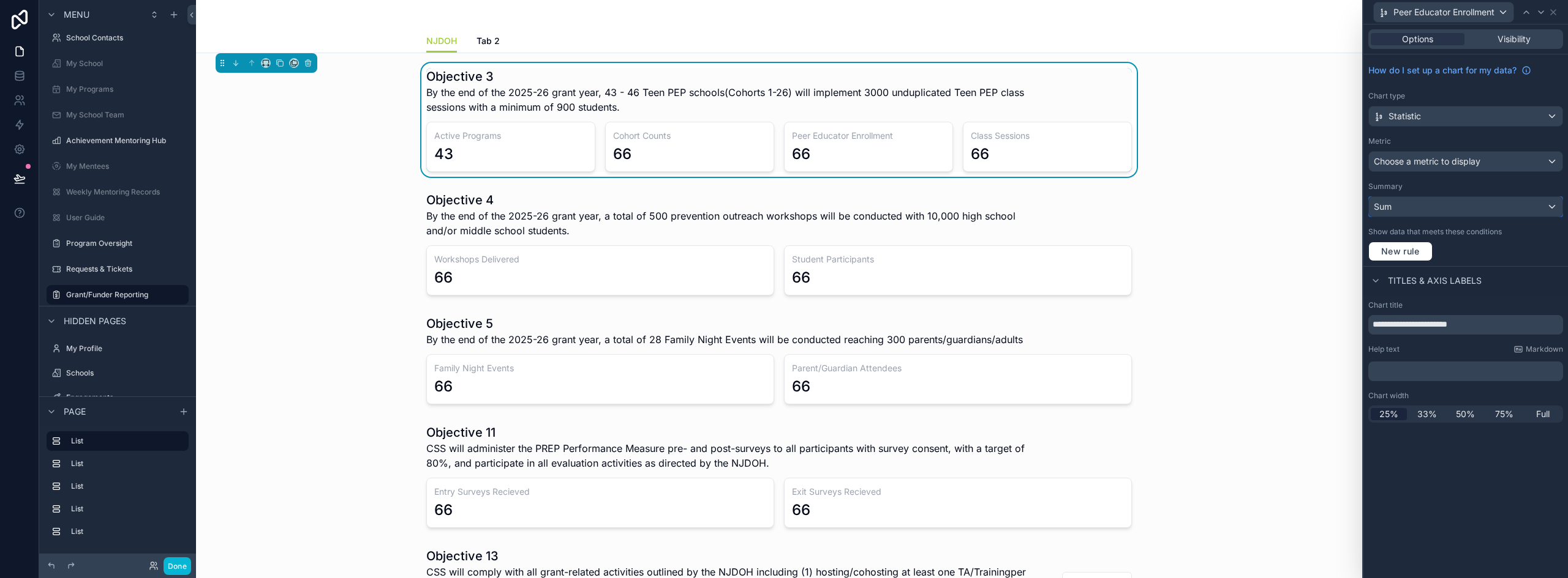
click at [1422, 205] on div "Sum" at bounding box center [1465, 207] width 194 height 19
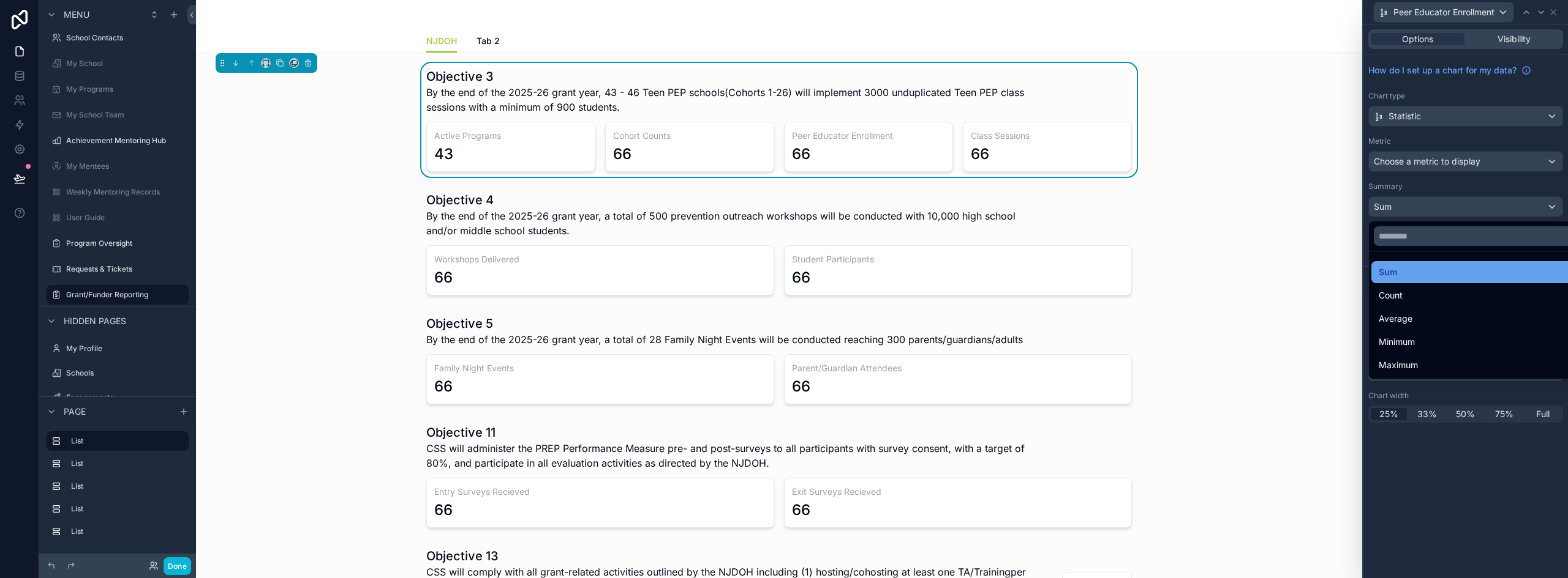
click at [1406, 272] on div "Sum" at bounding box center [1479, 272] width 202 height 15
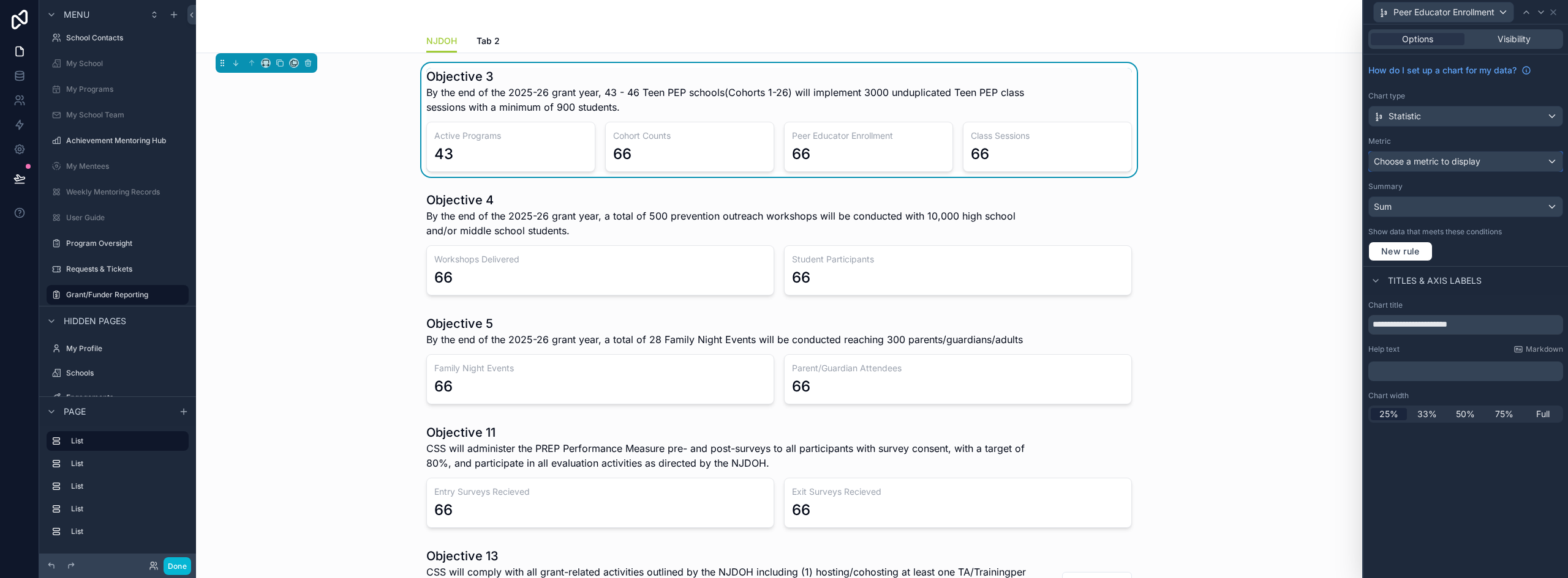
click at [1425, 158] on span "Choose a metric to display" at bounding box center [1426, 161] width 106 height 10
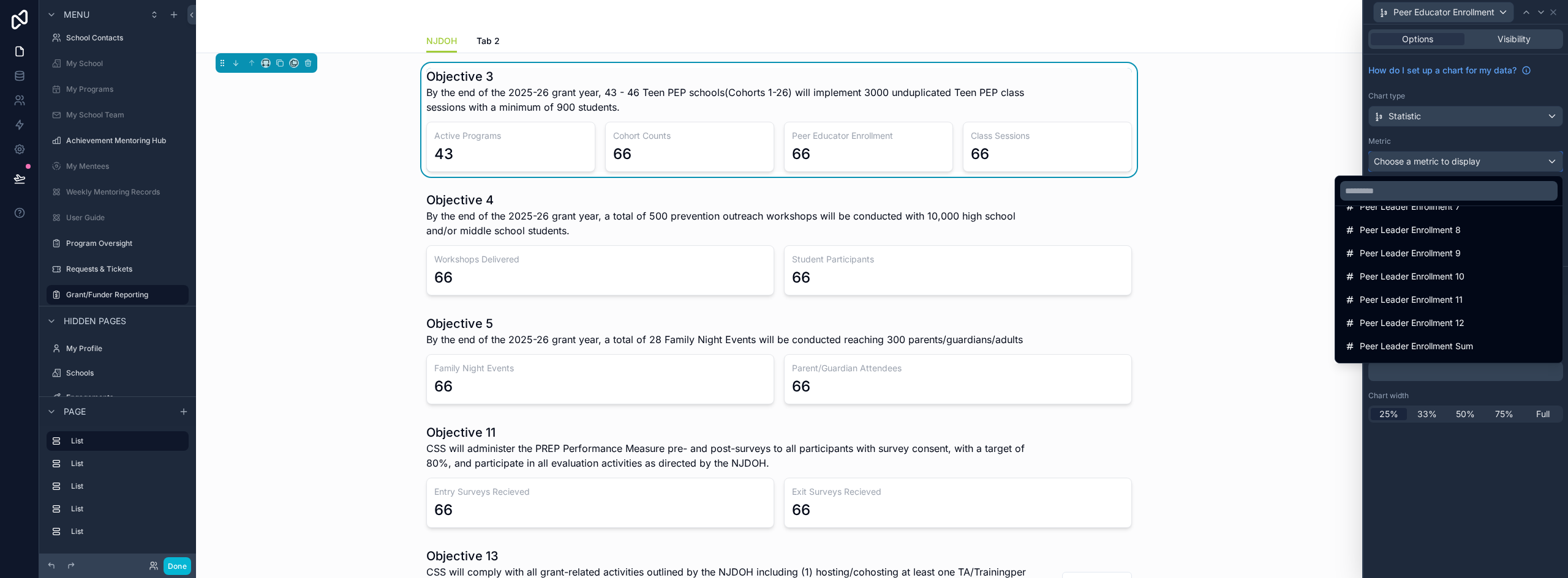
scroll to position [612, 0]
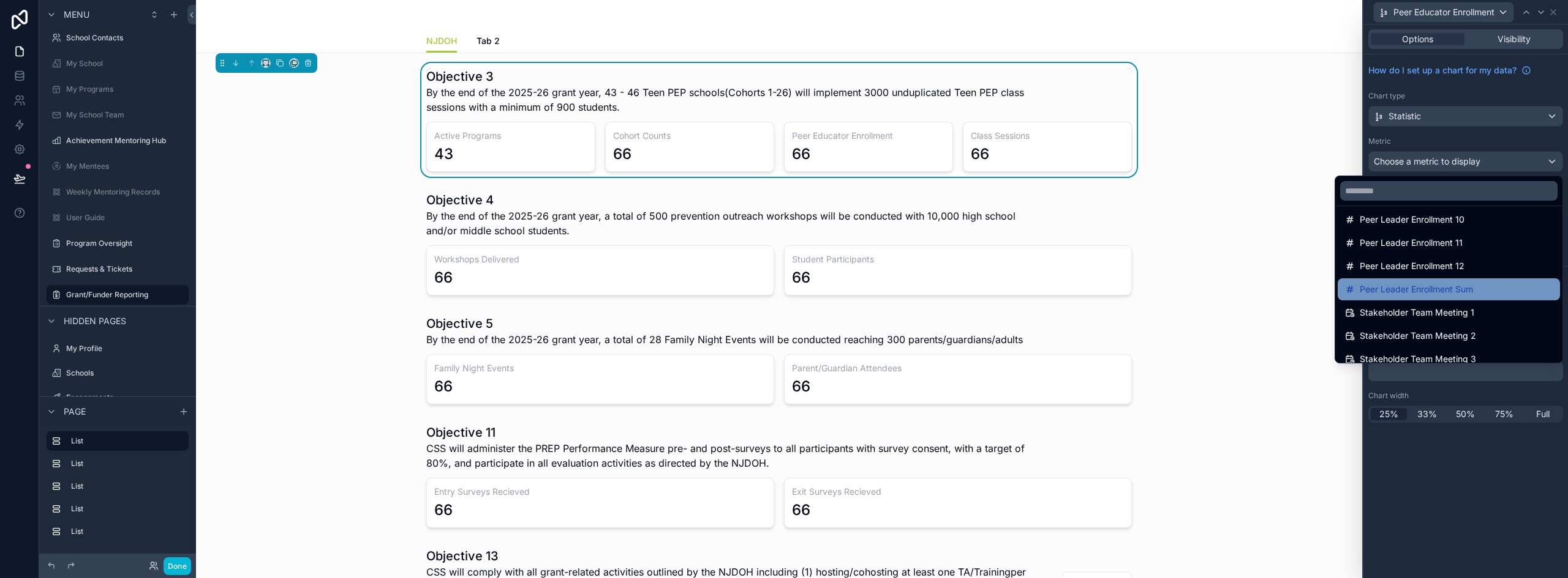
click at [1502, 289] on div "Peer Leader Enrollment Sum" at bounding box center [1449, 289] width 208 height 15
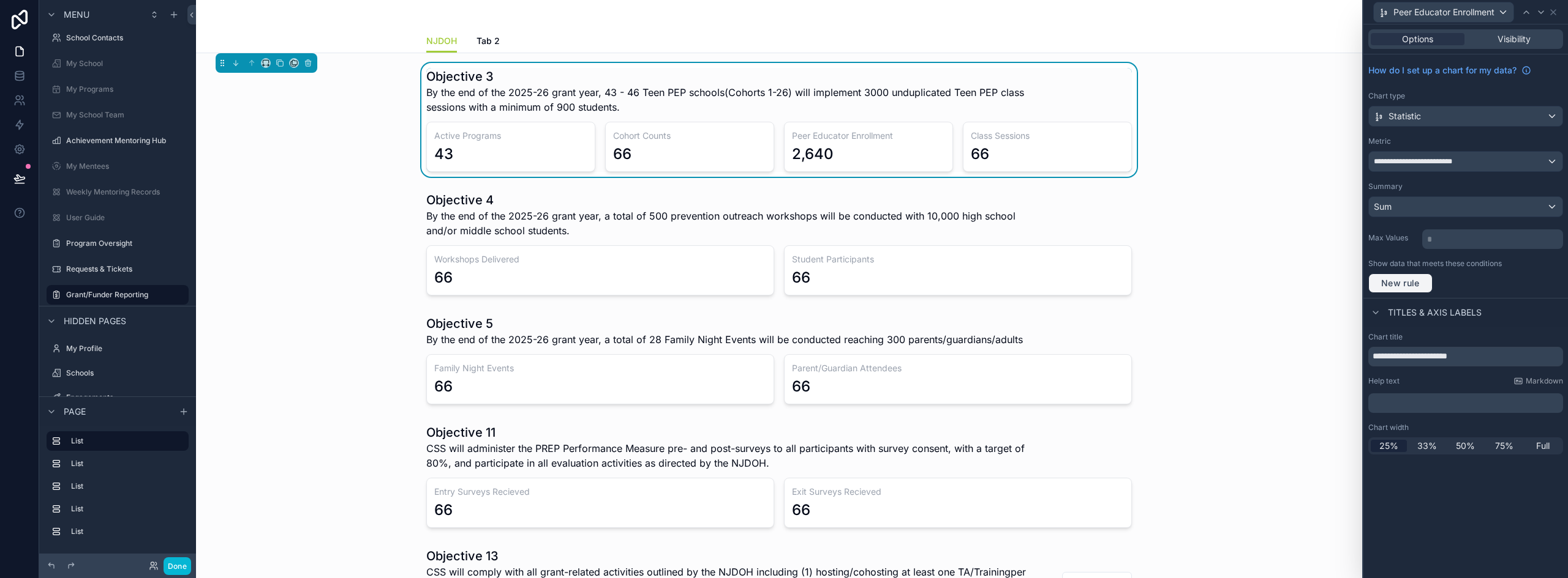
click at [1392, 280] on span "New rule" at bounding box center [1401, 283] width 49 height 11
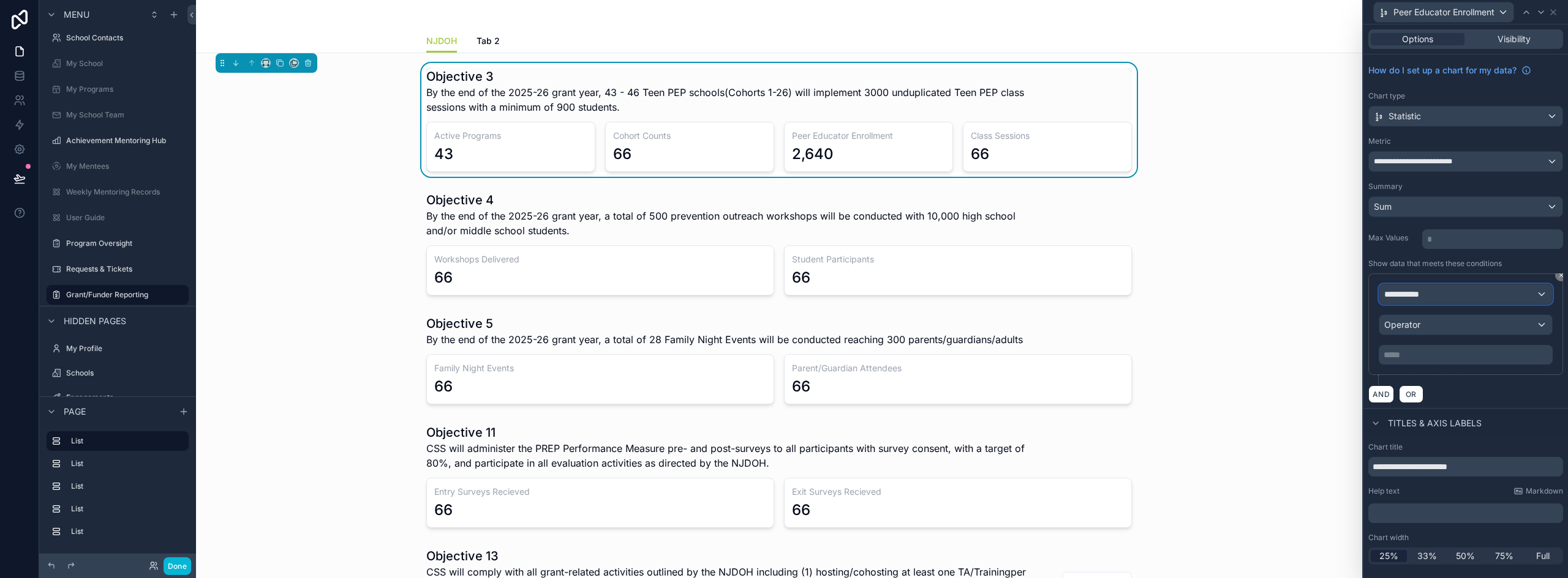
click at [1435, 294] on div "**********" at bounding box center [1465, 294] width 173 height 19
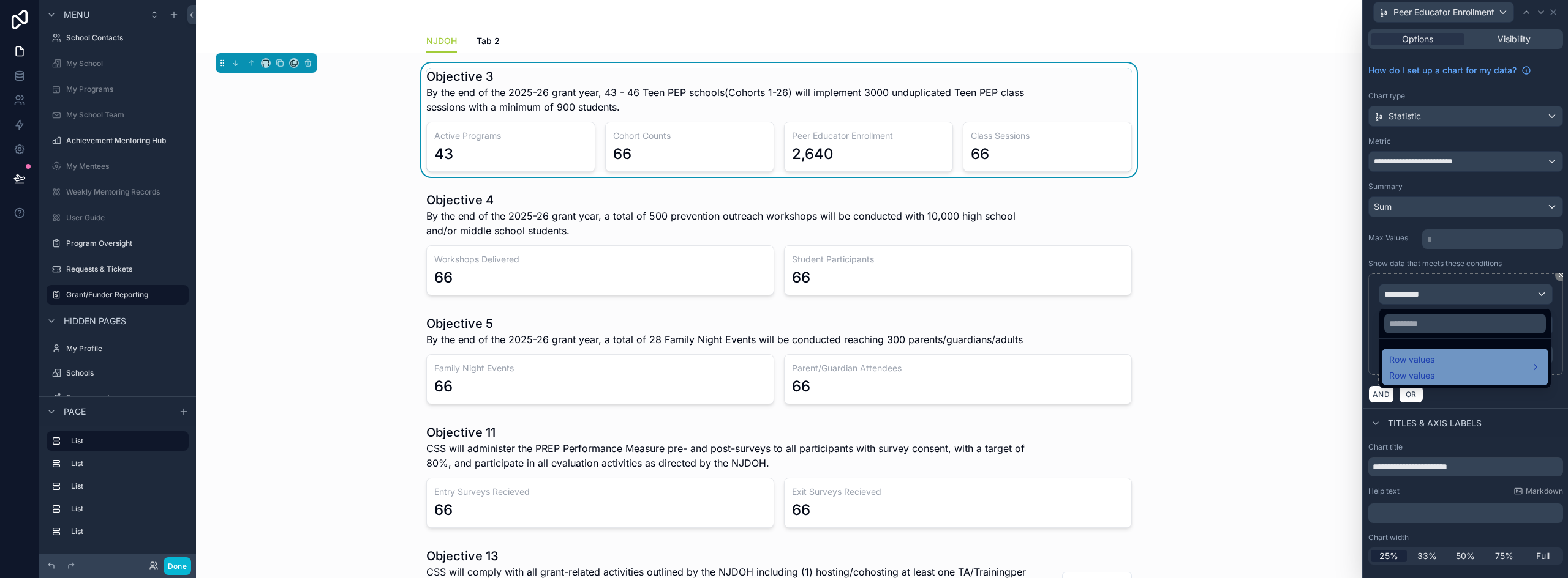
click at [1428, 363] on span "Row values" at bounding box center [1411, 359] width 45 height 15
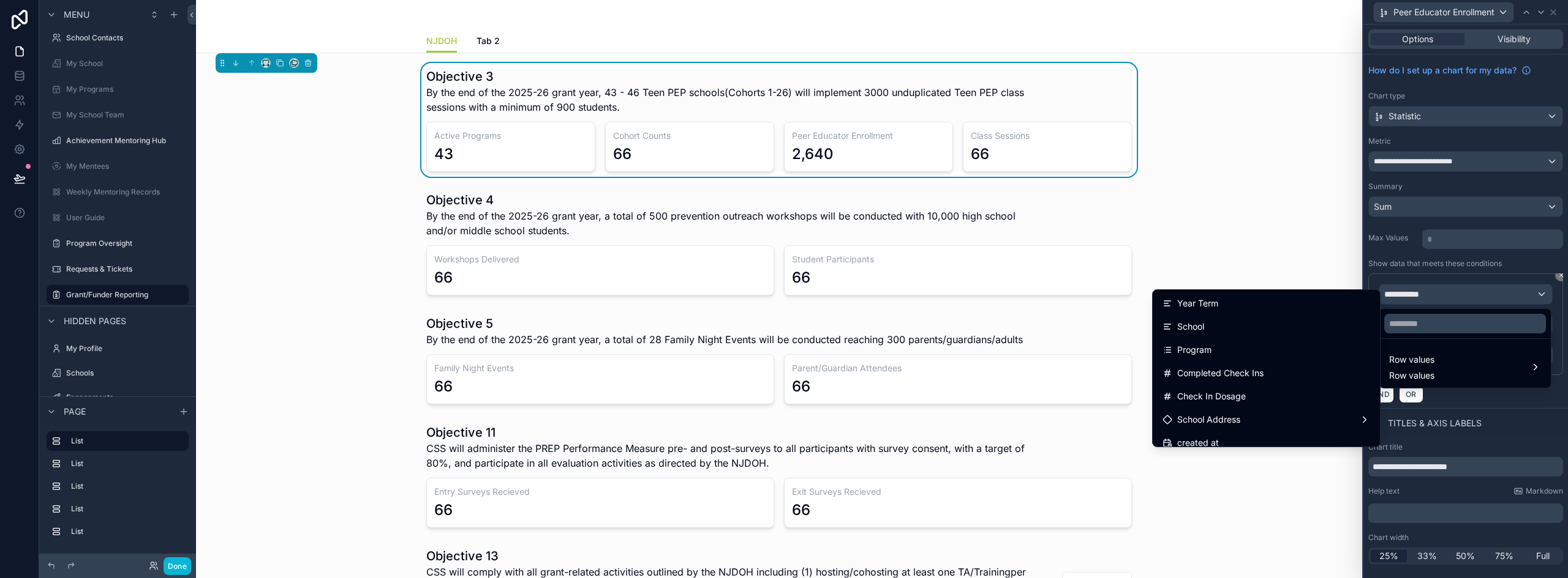
scroll to position [1285, 0]
click at [1216, 347] on div "Program" at bounding box center [1266, 343] width 208 height 15
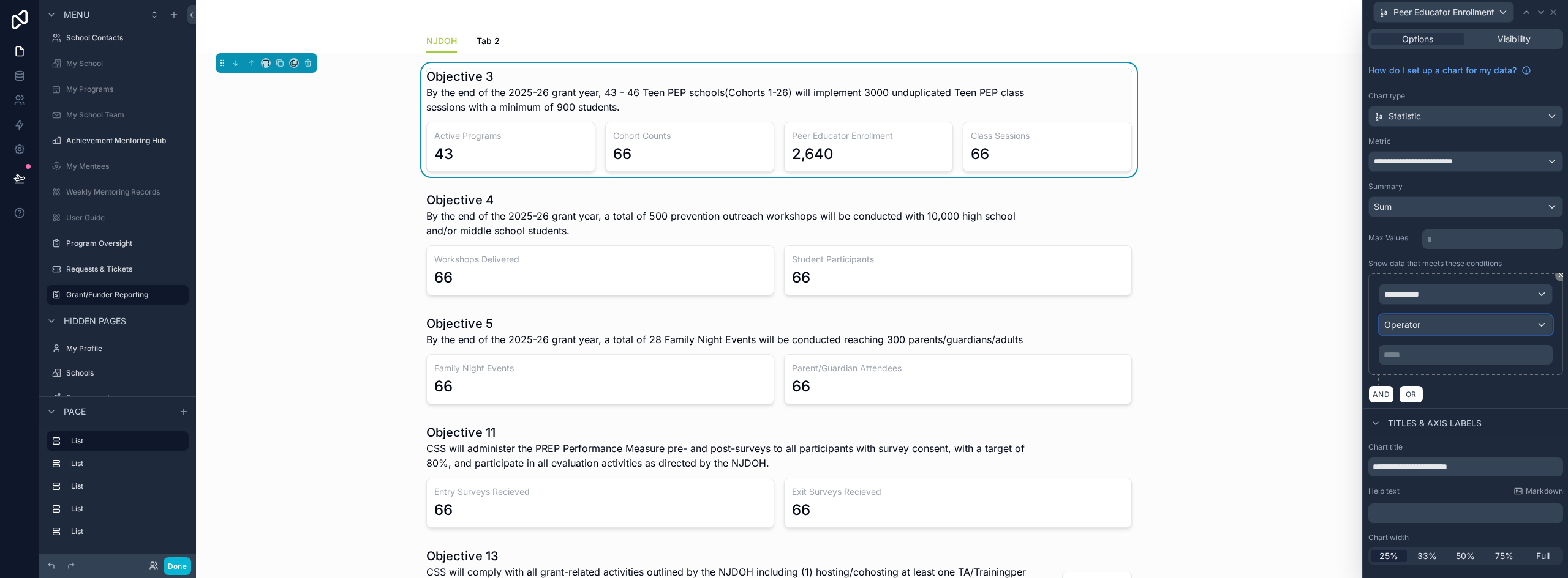
click at [1448, 327] on div "Operator" at bounding box center [1465, 325] width 173 height 19
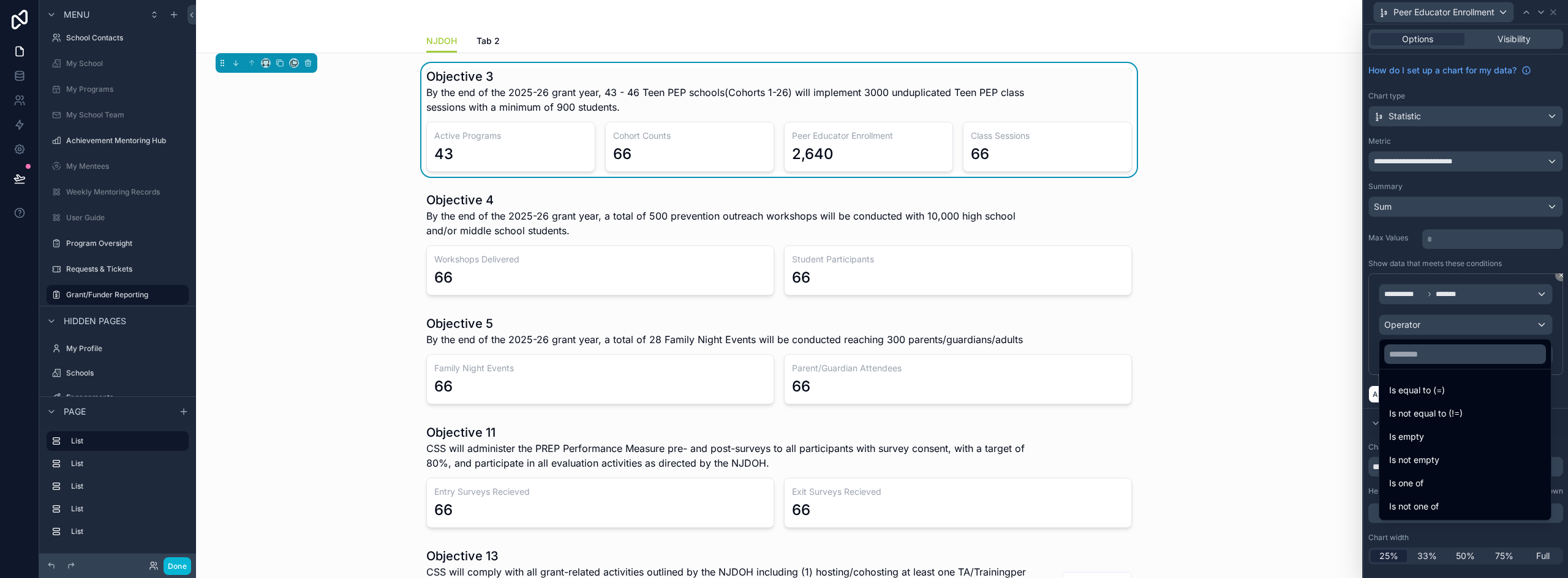
click at [1446, 323] on div at bounding box center [1465, 289] width 205 height 578
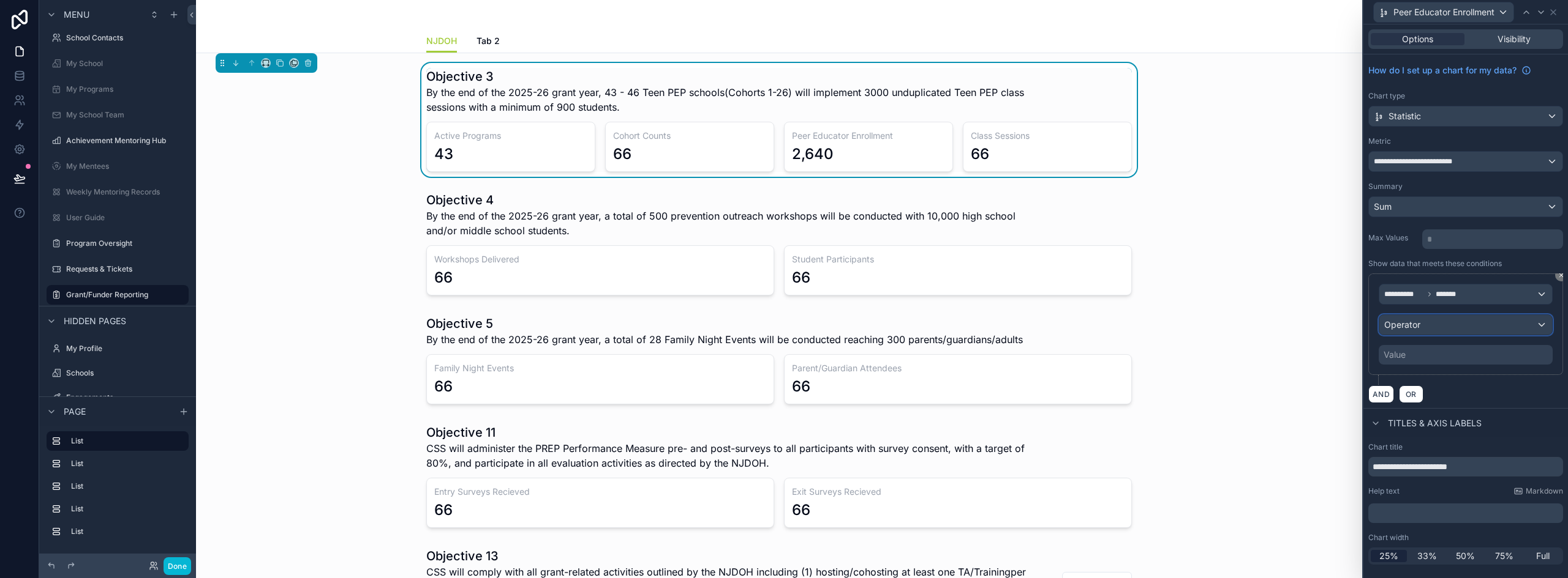
click at [1446, 323] on div "Operator" at bounding box center [1465, 325] width 173 height 19
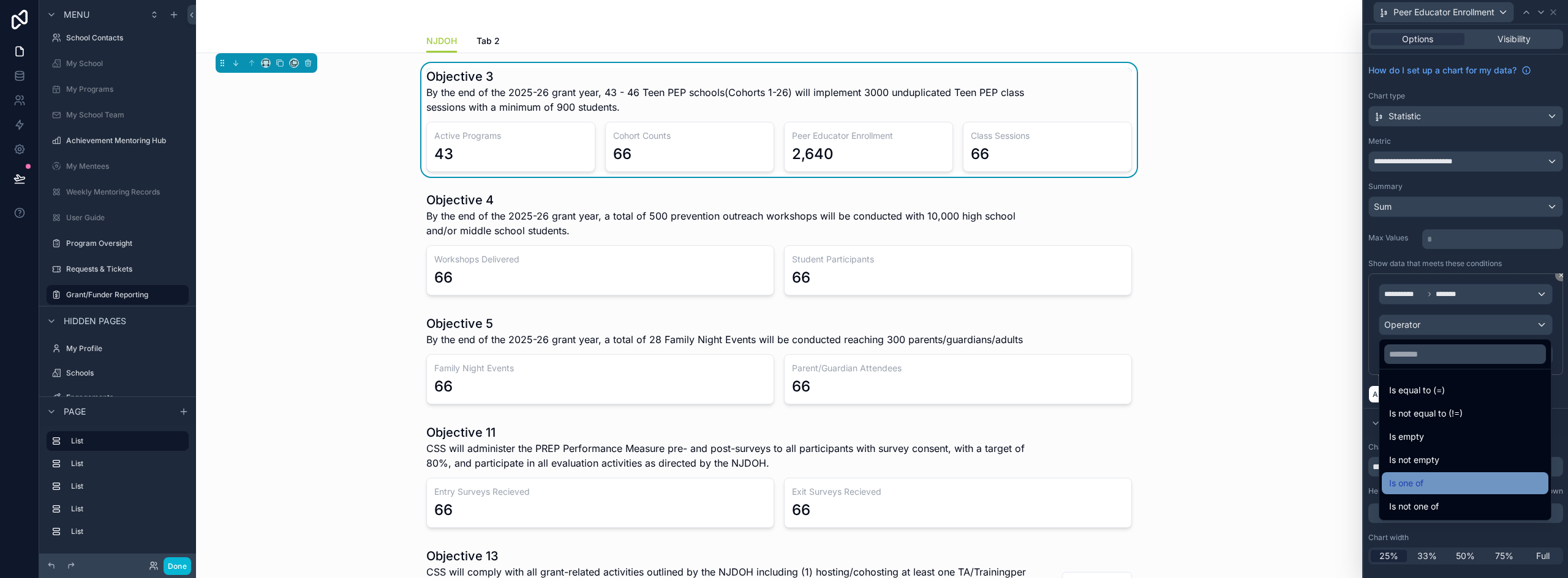
click at [1419, 487] on span "Is one of" at bounding box center [1406, 483] width 34 height 15
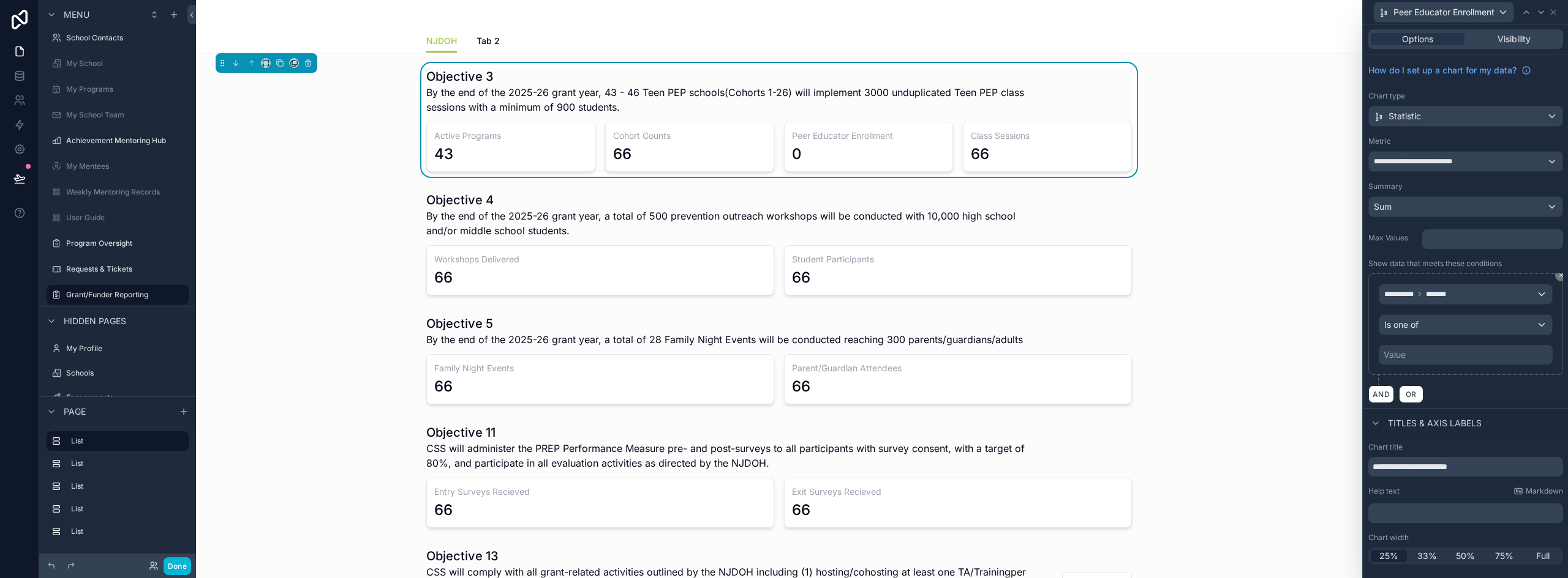
click at [1423, 349] on div "Value" at bounding box center [1465, 355] width 174 height 19
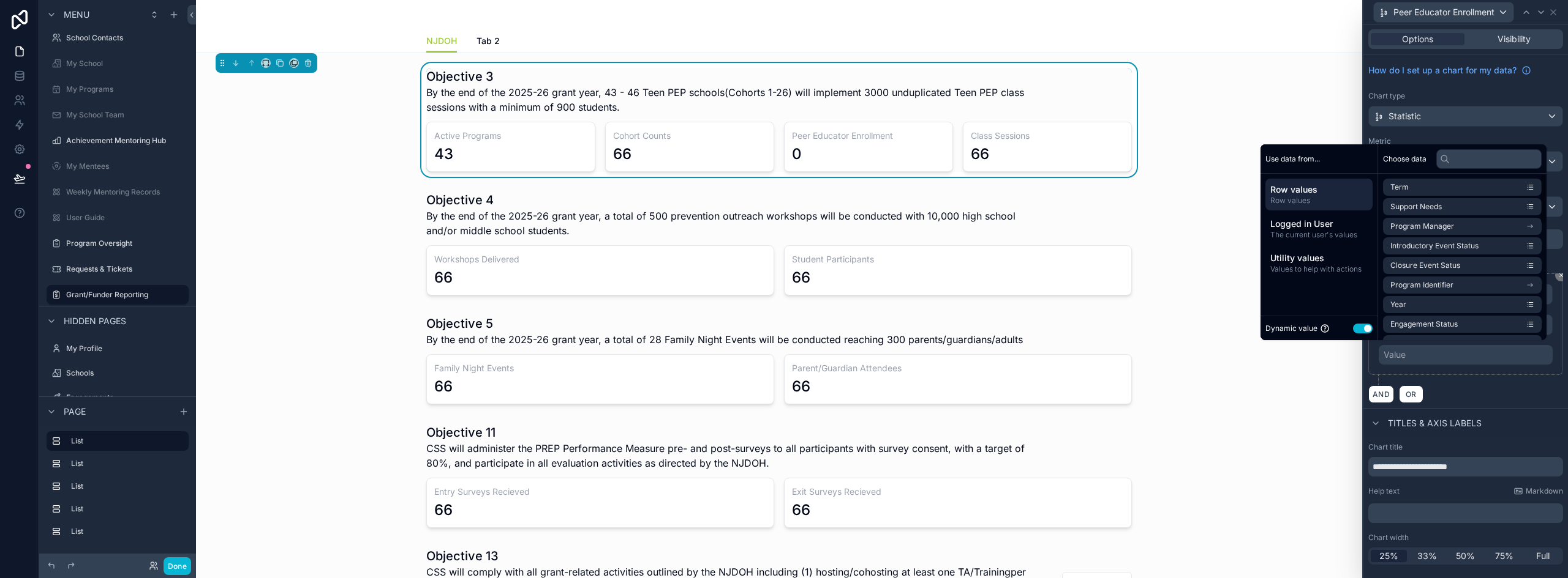
click at [1353, 327] on button "Use setting" at bounding box center [1362, 329] width 19 height 10
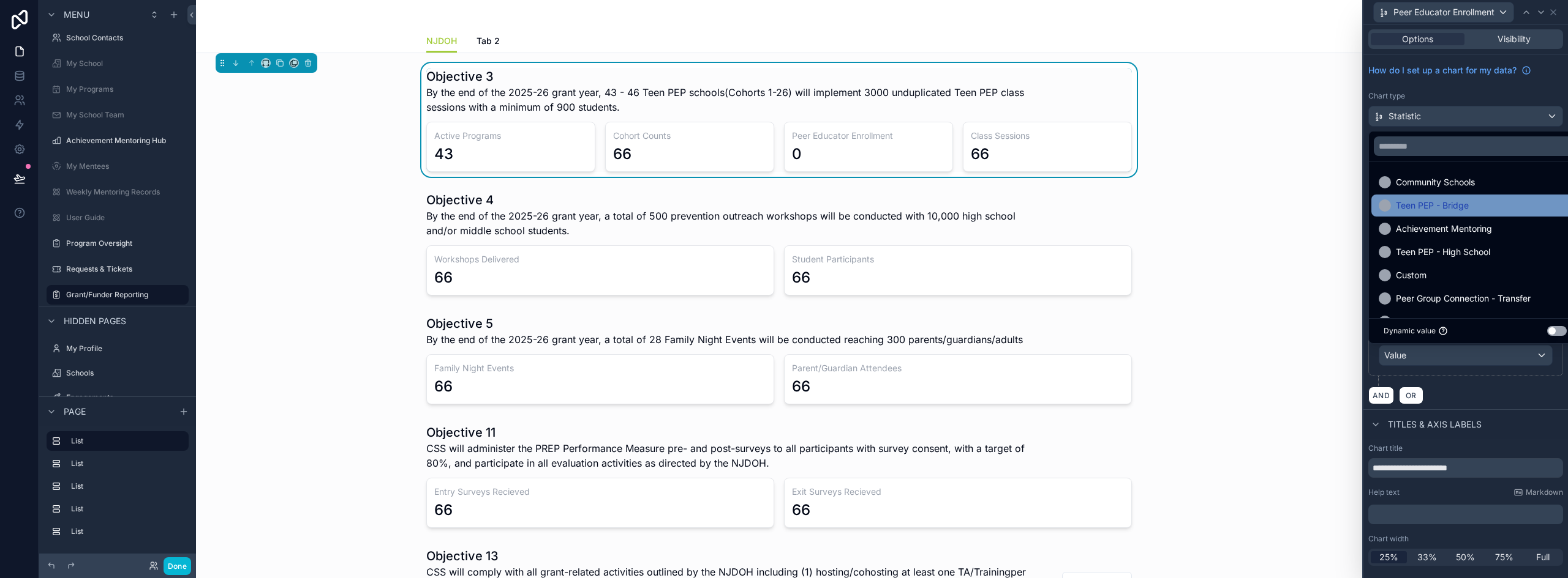
click at [1424, 203] on span "Teen PEP - Bridge" at bounding box center [1432, 205] width 73 height 15
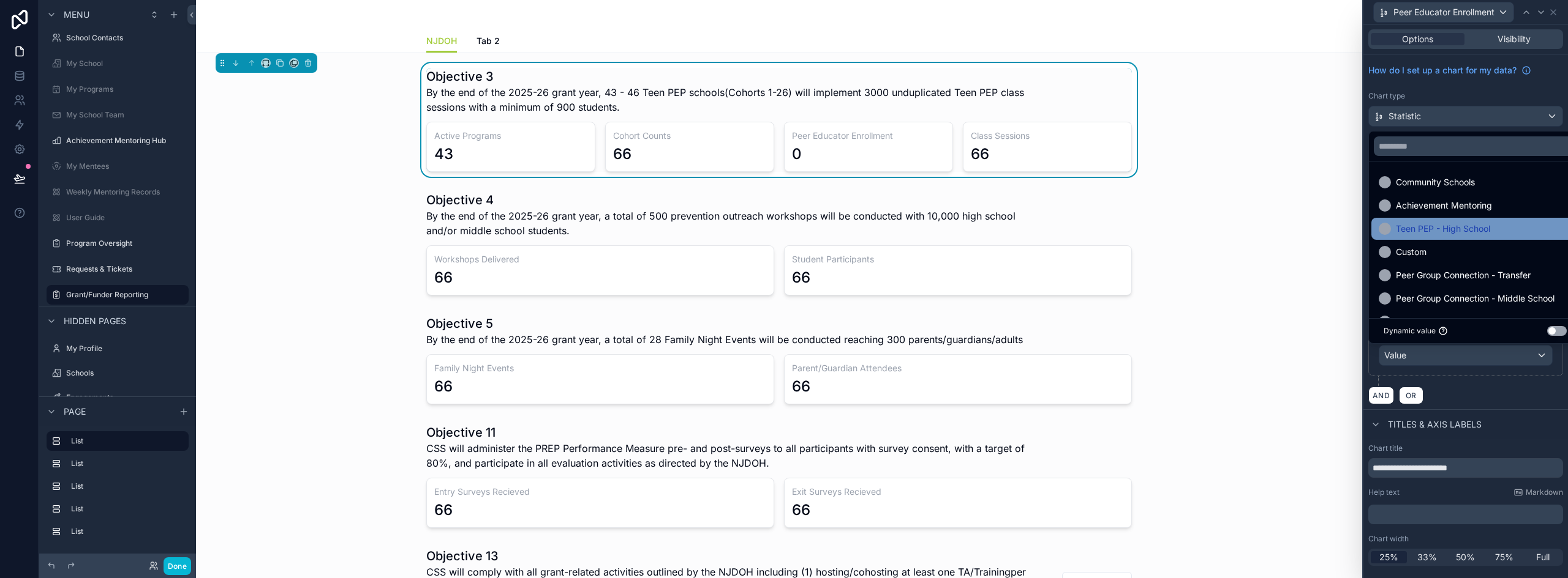
click at [1429, 232] on span "Teen PEP - High School" at bounding box center [1443, 228] width 94 height 15
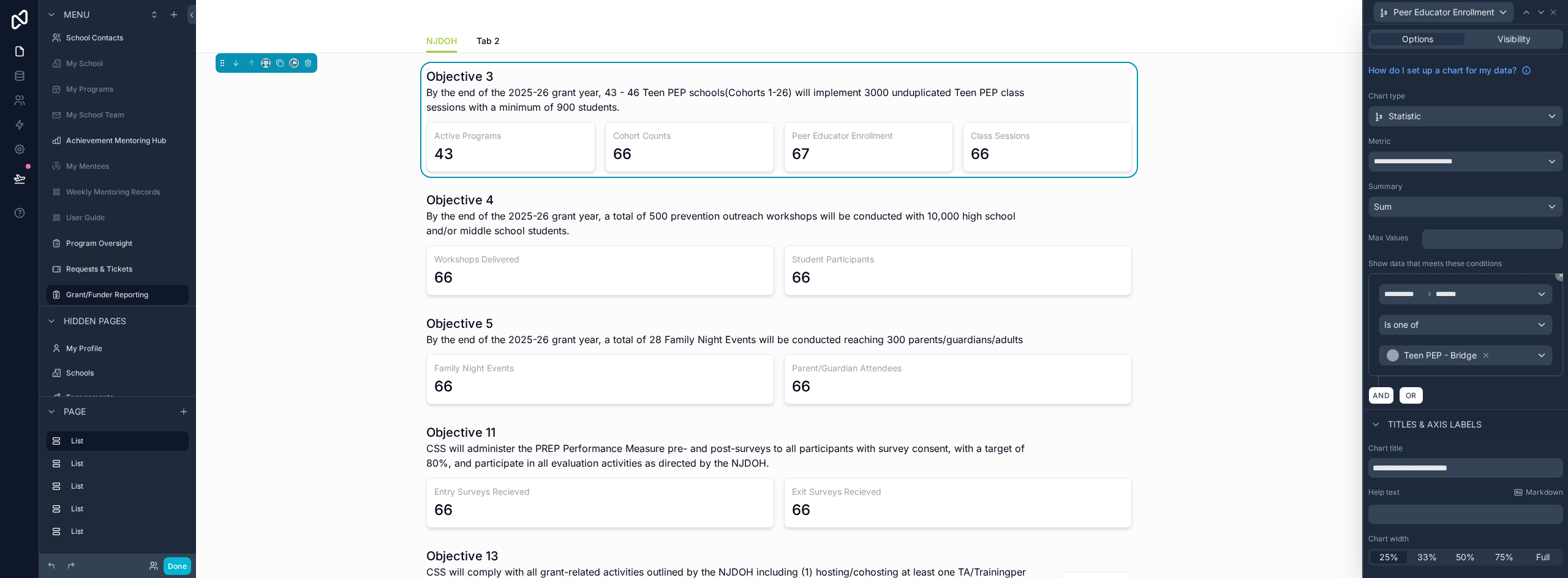
click at [1453, 383] on div "**********" at bounding box center [1465, 330] width 194 height 112
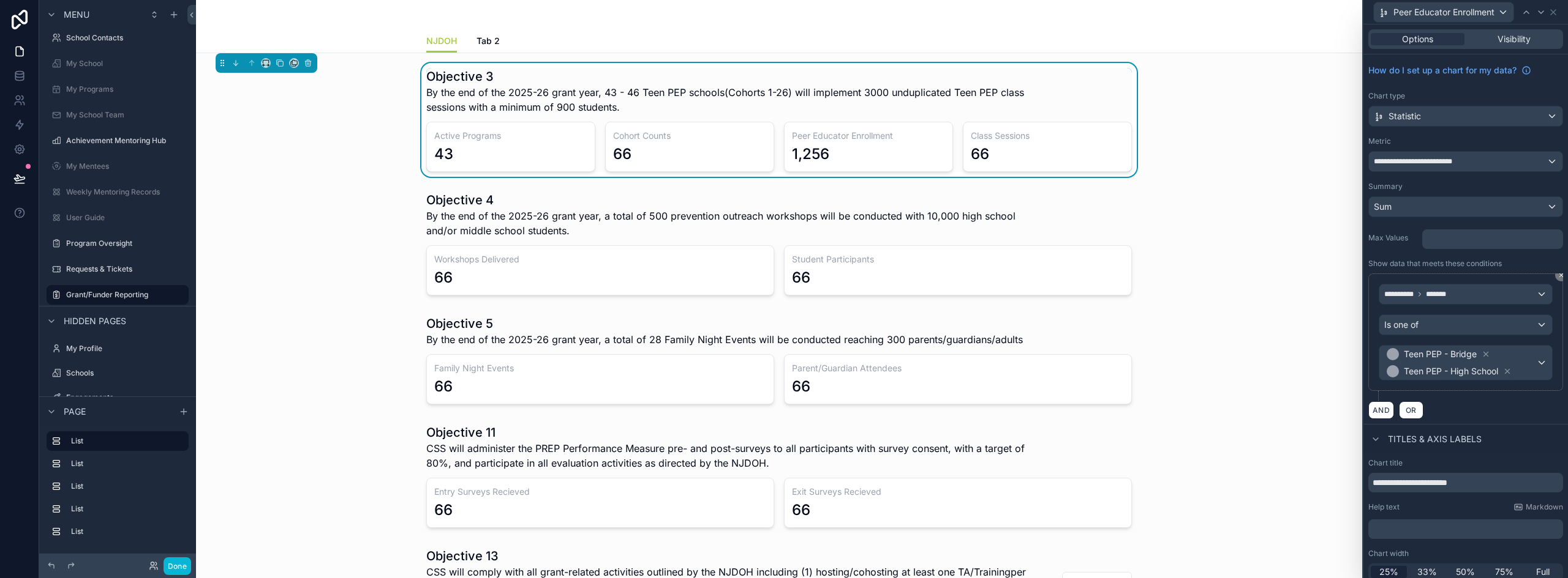
click at [1395, 389] on div "**********" at bounding box center [1465, 332] width 194 height 117
click at [1378, 404] on button "AND" at bounding box center [1381, 411] width 26 height 18
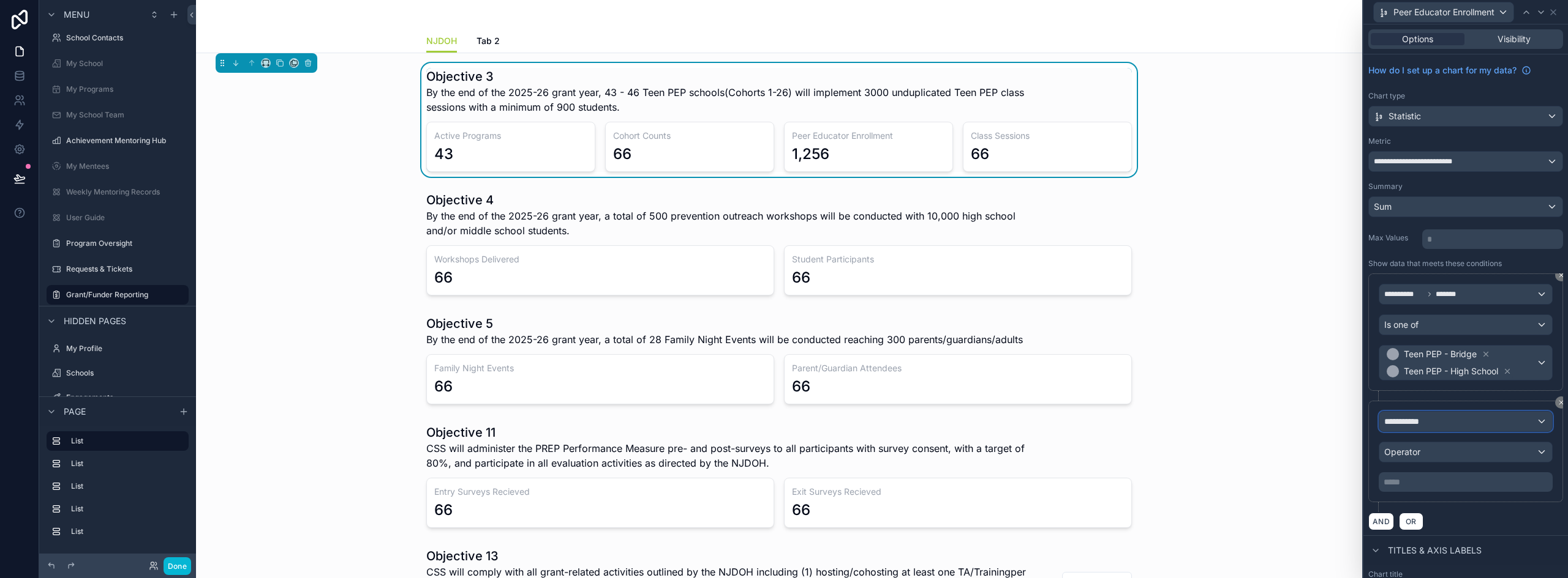
click at [1421, 420] on span "**********" at bounding box center [1406, 422] width 45 height 12
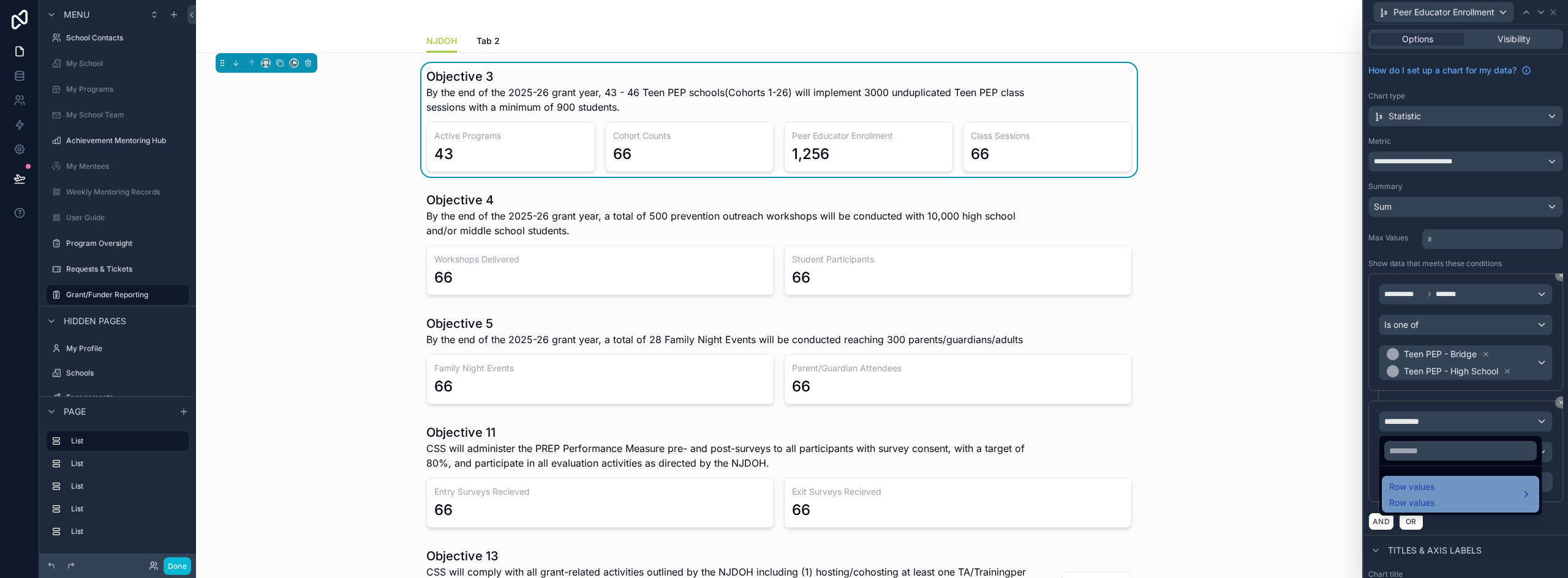
click at [1429, 493] on span "Row values" at bounding box center [1411, 486] width 45 height 15
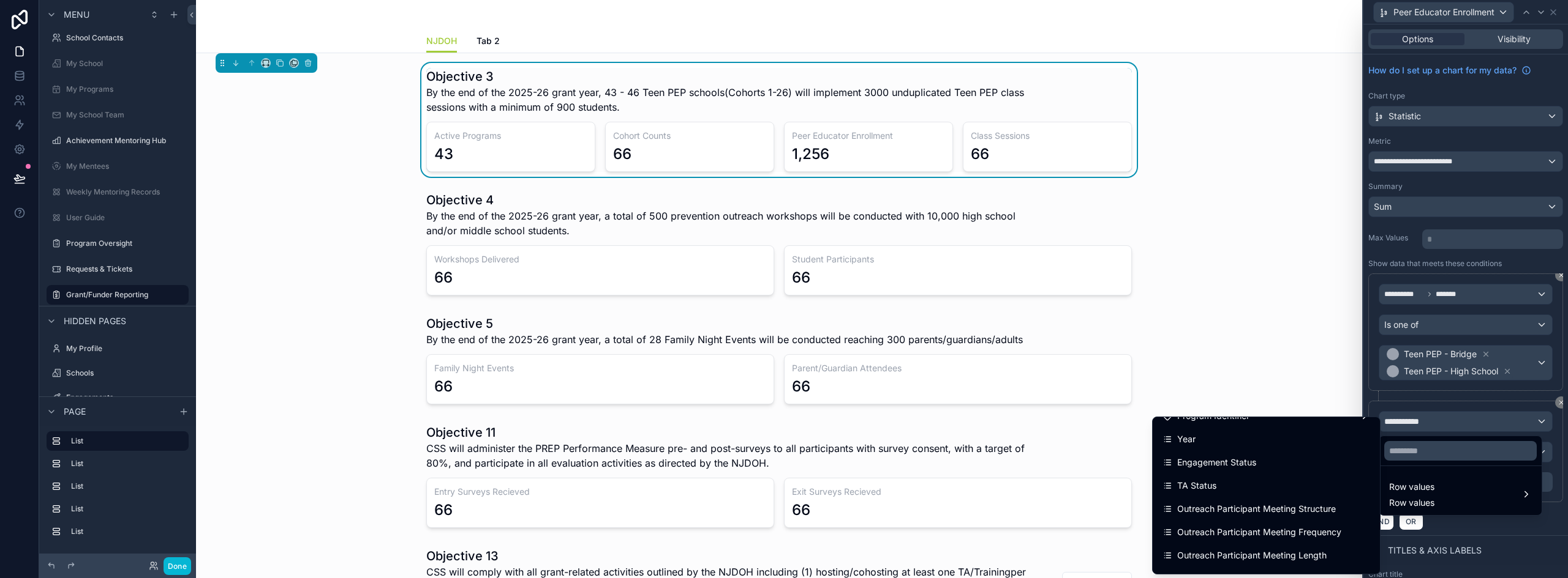
scroll to position [367, 0]
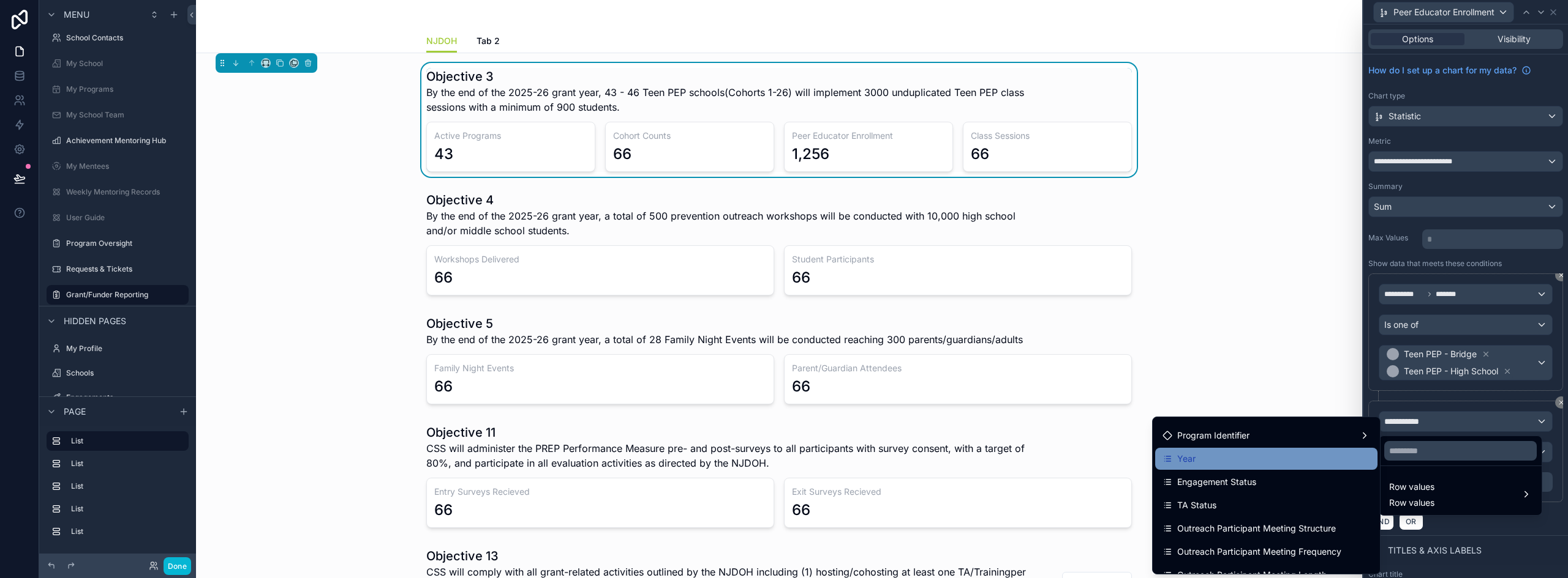
click at [1215, 458] on div "Year" at bounding box center [1266, 459] width 208 height 15
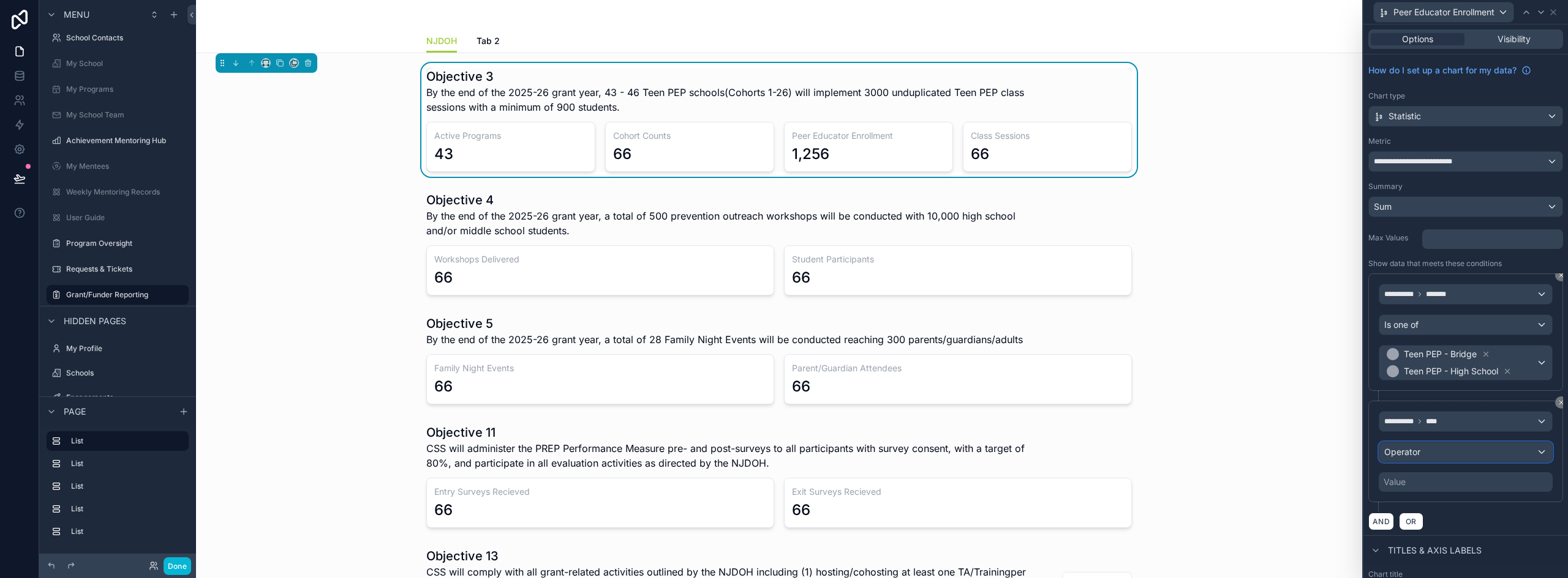
click at [1431, 450] on div "Operator" at bounding box center [1465, 452] width 173 height 19
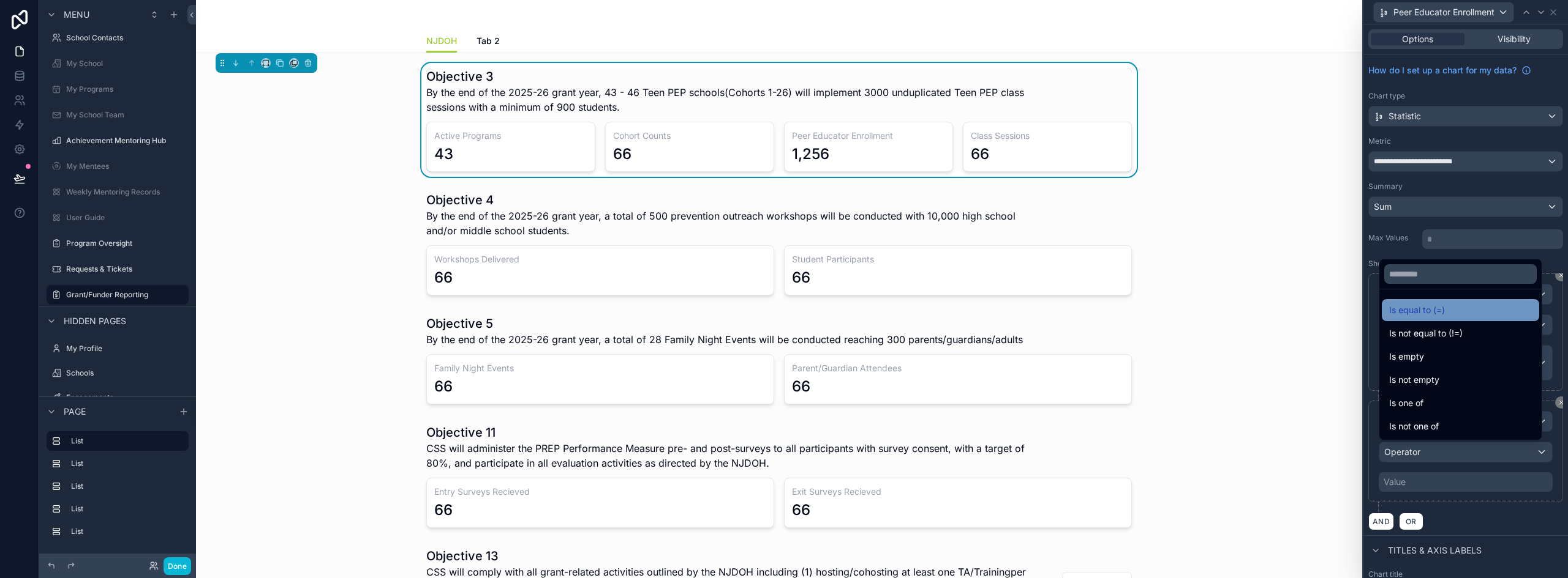
click at [1431, 312] on span "Is equal to (=)" at bounding box center [1417, 310] width 56 height 15
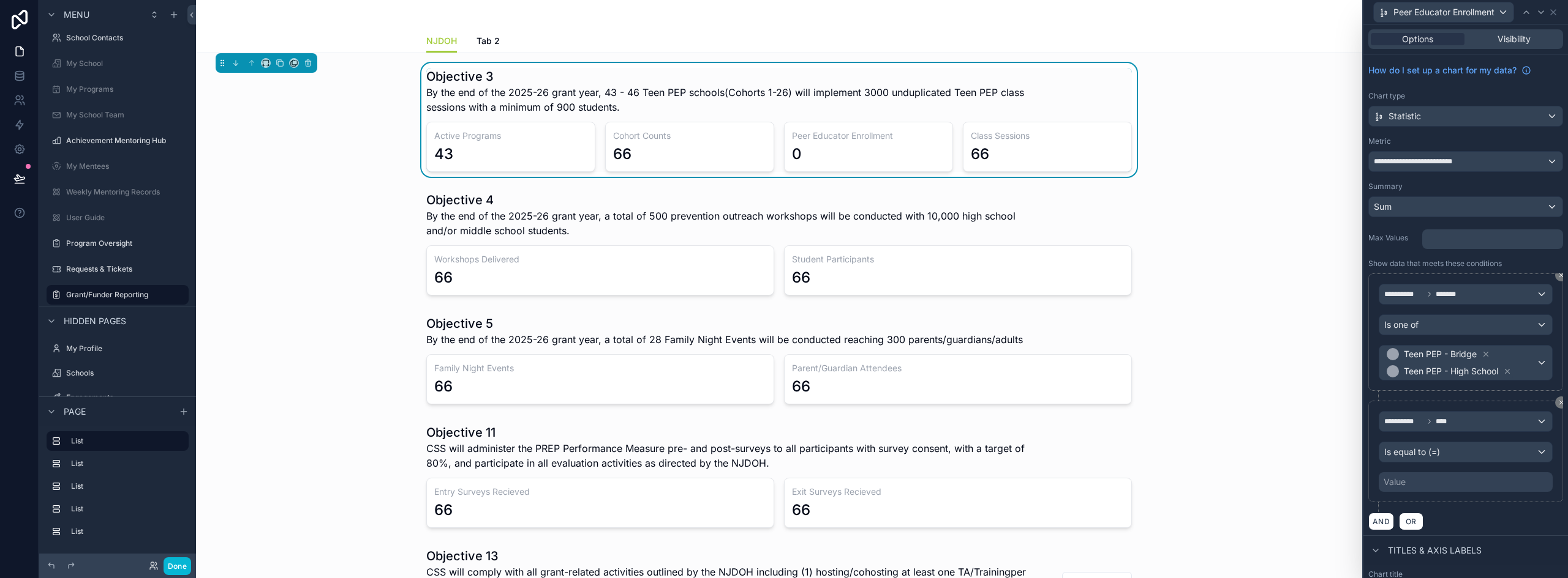
click at [1398, 479] on div "Value" at bounding box center [1394, 482] width 22 height 12
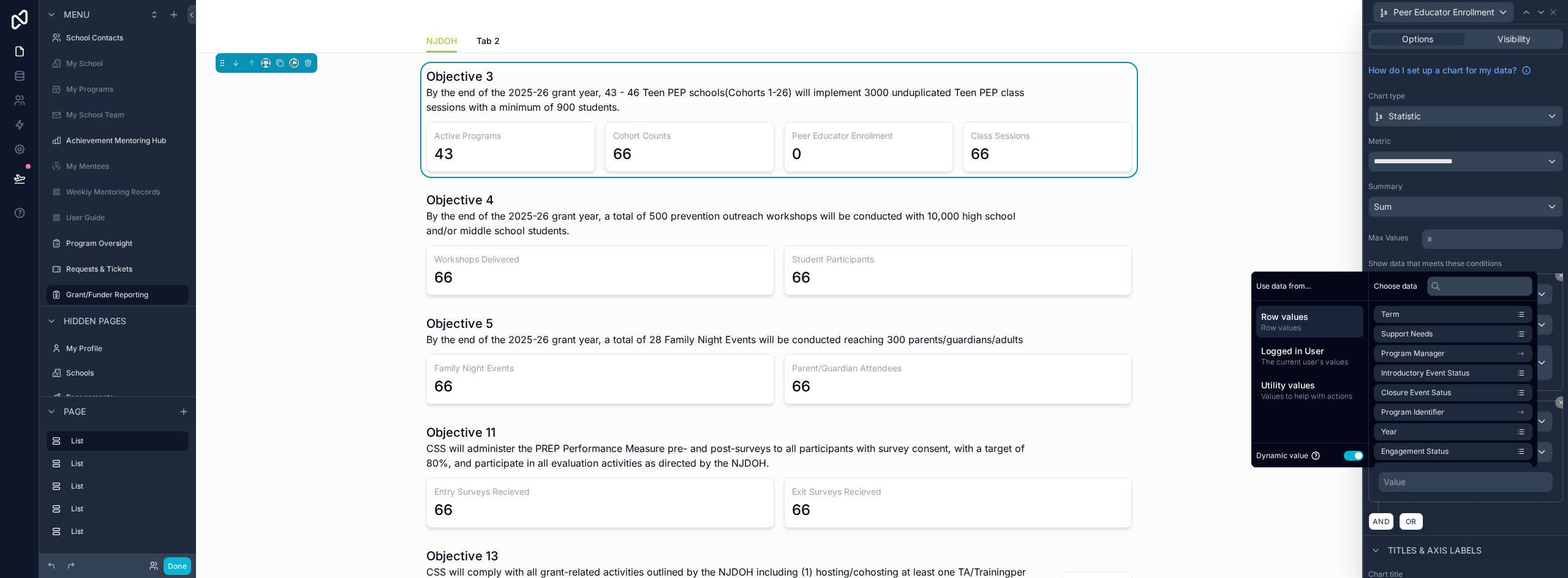
click at [1344, 453] on button "Use setting" at bounding box center [1353, 456] width 19 height 10
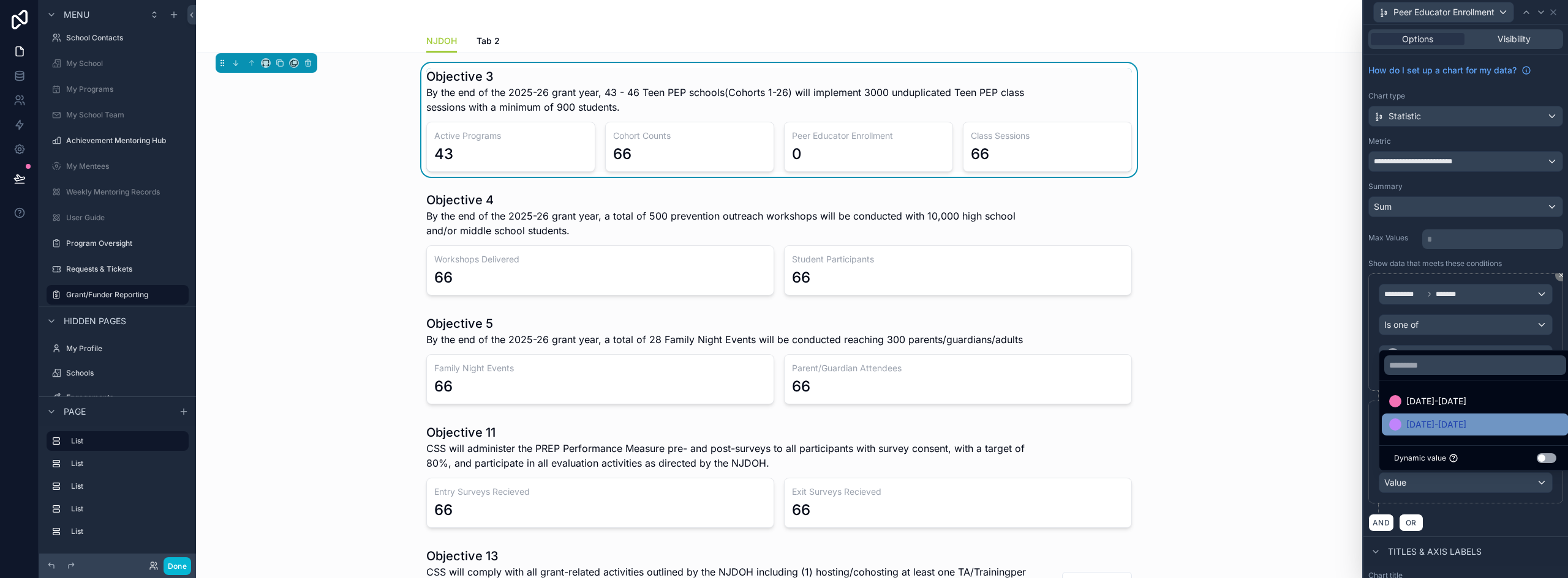
click at [1455, 427] on div "[DATE]-[DATE]" at bounding box center [1475, 424] width 172 height 15
click at [1442, 421] on span "[DATE]-[DATE]" at bounding box center [1436, 424] width 60 height 15
click at [1476, 525] on div "AND OR" at bounding box center [1465, 522] width 194 height 18
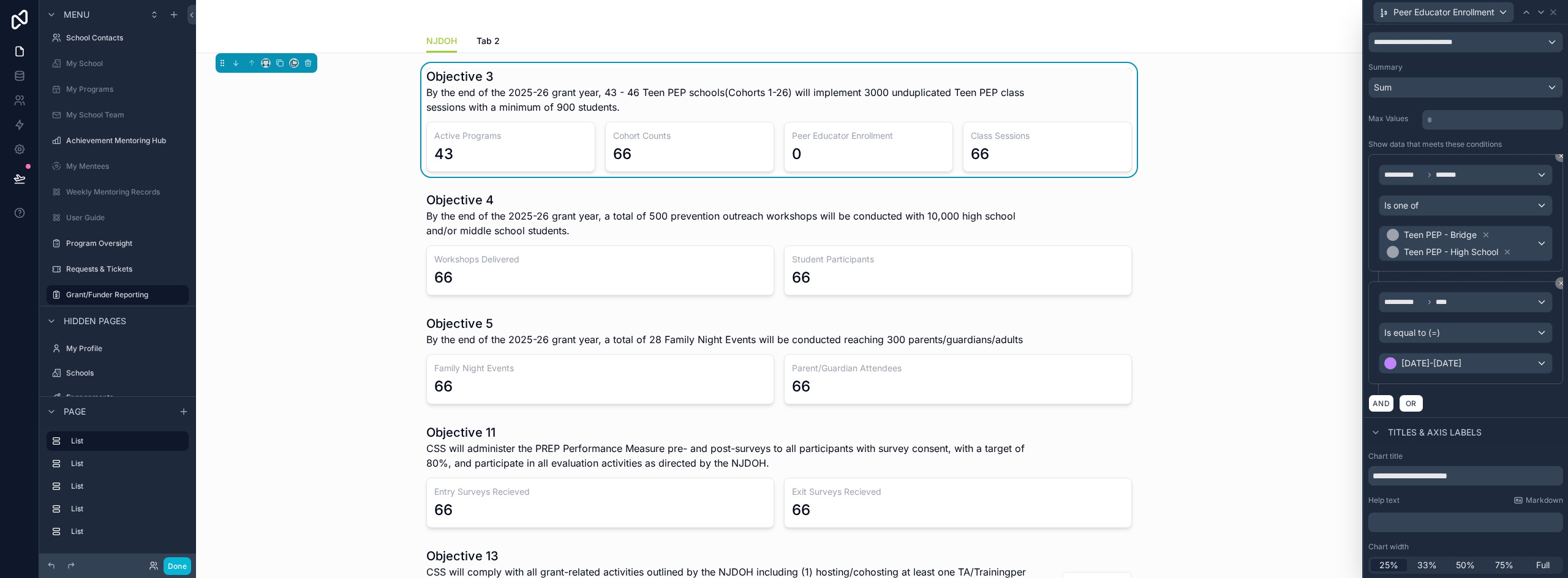
scroll to position [120, 0]
click at [181, 564] on button "Done" at bounding box center [177, 566] width 28 height 18
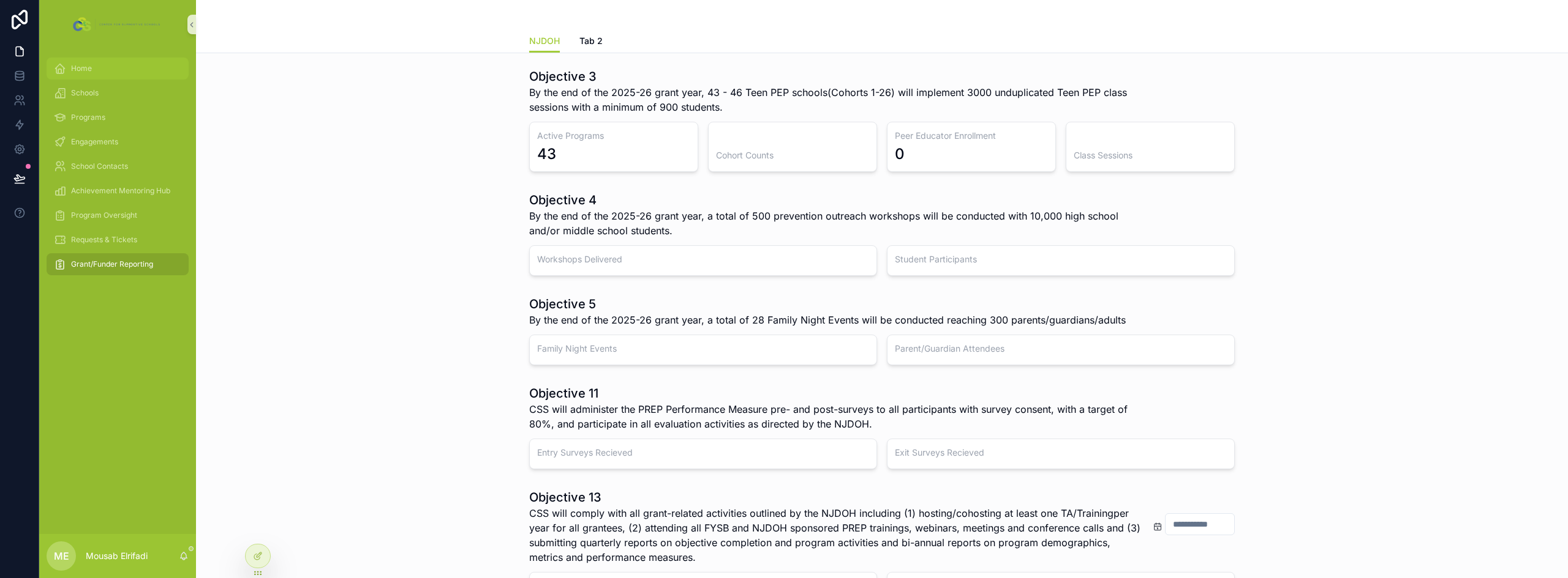
click at [100, 60] on div "Home" at bounding box center [117, 69] width 127 height 19
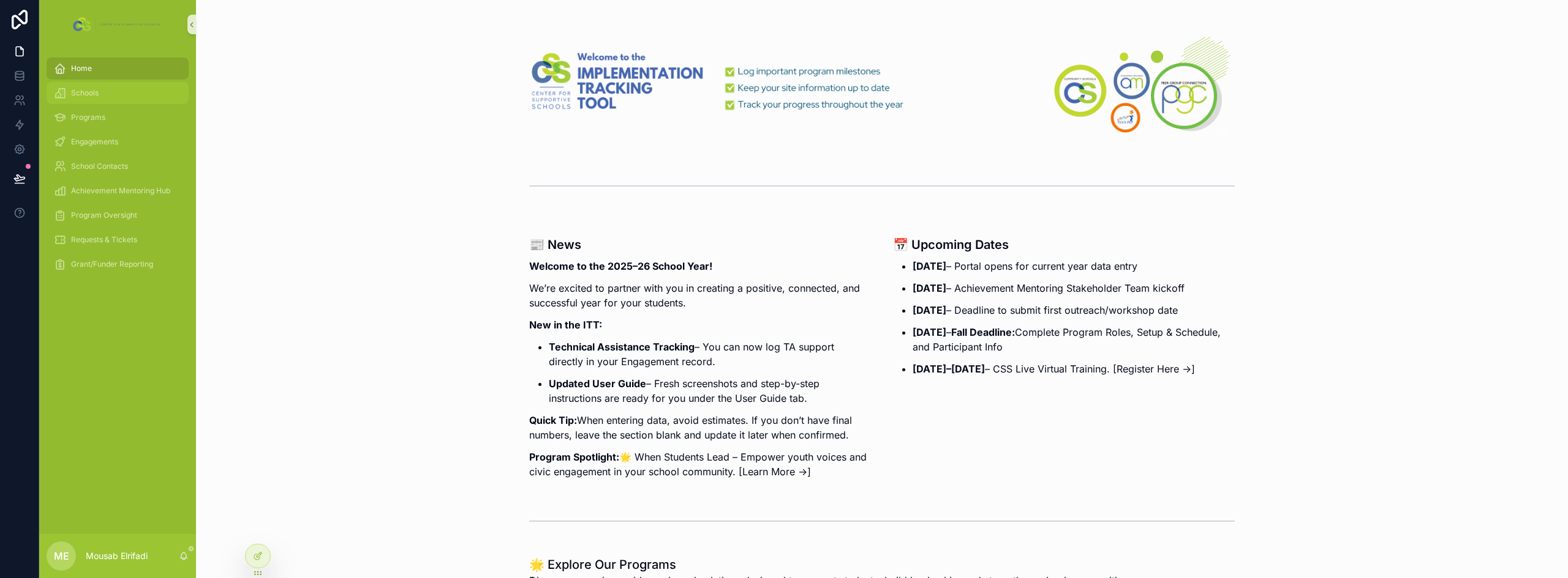
click at [82, 100] on div "Schools" at bounding box center [117, 93] width 127 height 19
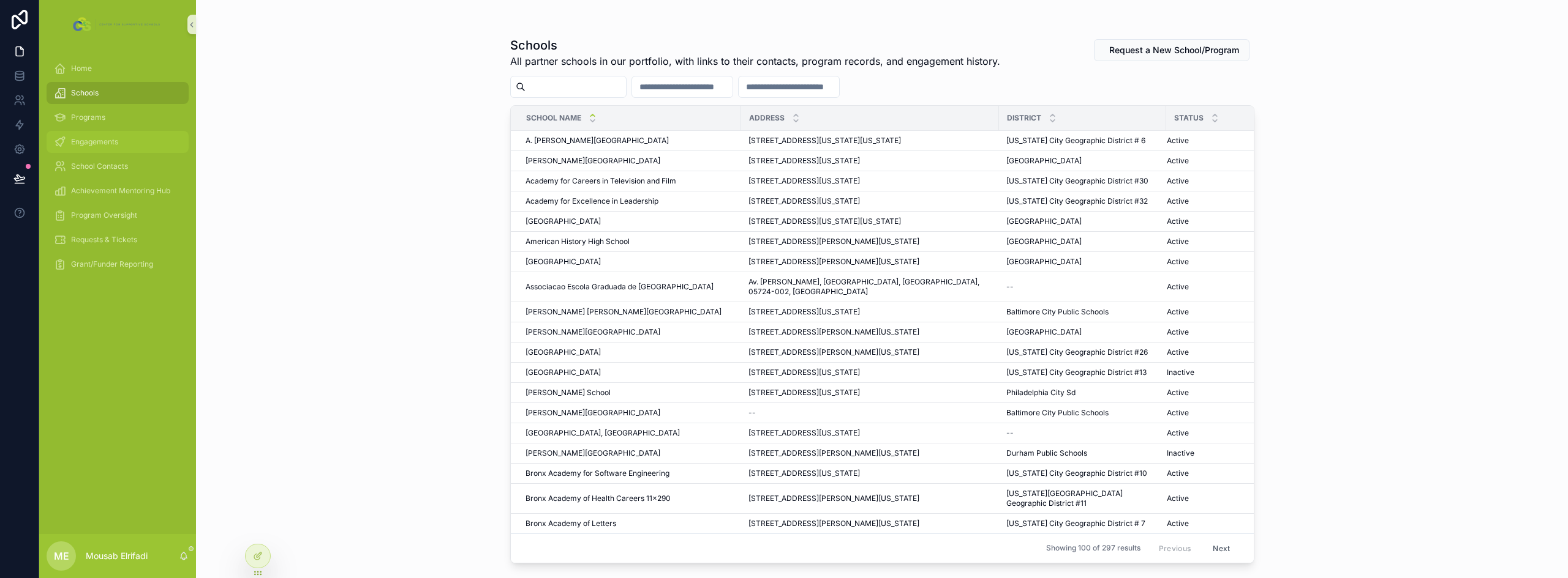
click at [109, 138] on span "Engagements" at bounding box center [94, 142] width 47 height 10
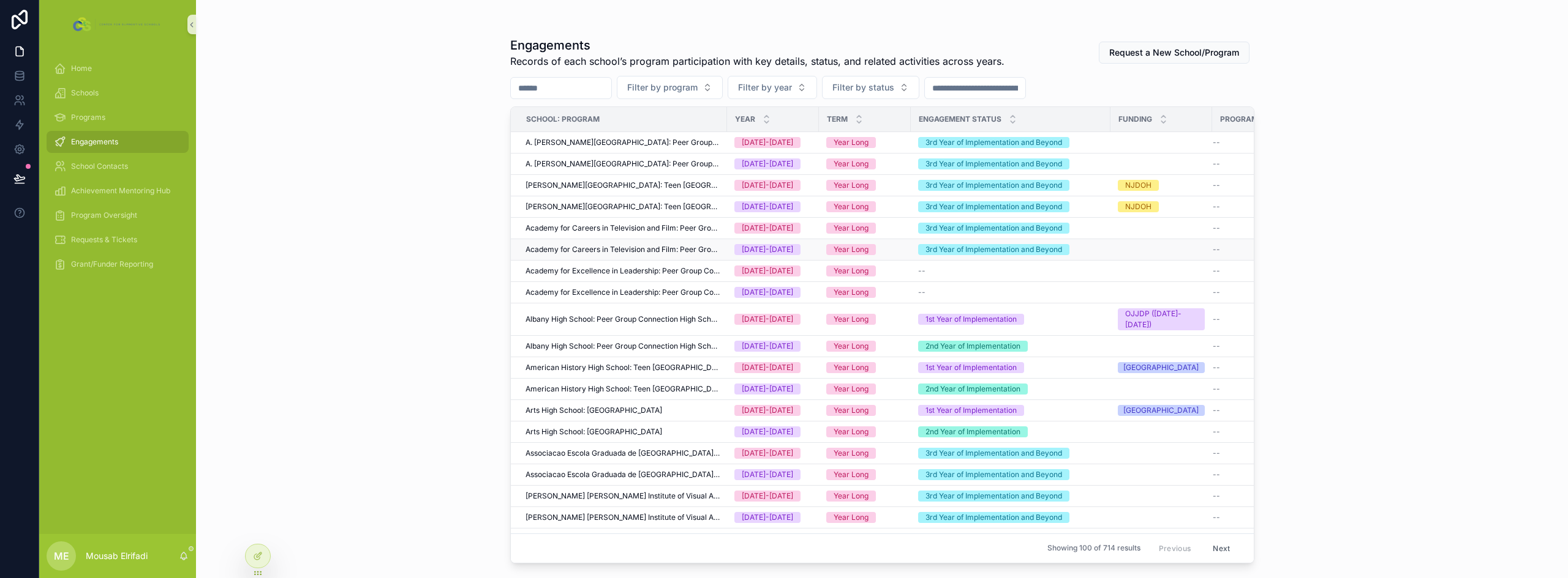
click at [713, 246] on span "Academy for Careers in Television and Film: Peer Group Connection High School" at bounding box center [623, 250] width 194 height 10
click at [91, 139] on span "Engagements" at bounding box center [94, 142] width 47 height 10
click at [366, 151] on div "Engagements Records of each school’s program participation with key details, st…" at bounding box center [881, 289] width 1371 height 578
click at [22, 82] on link at bounding box center [19, 76] width 39 height 24
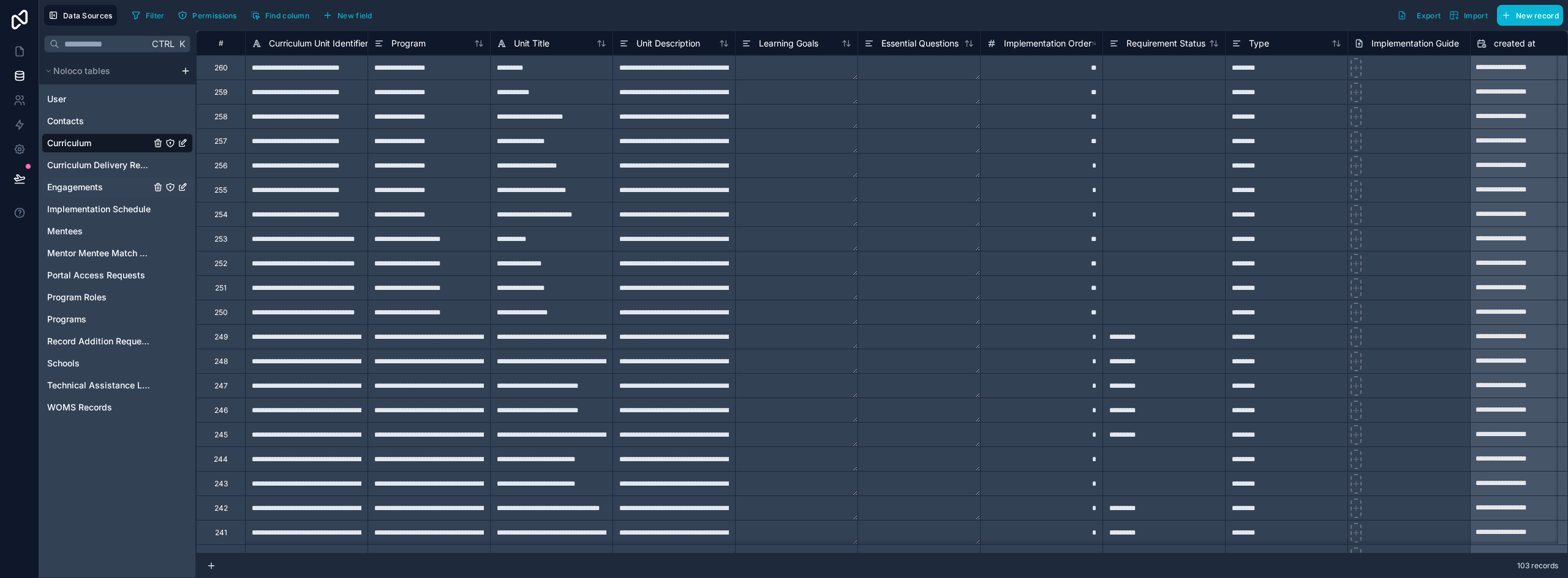
click at [84, 182] on span "Engagements" at bounding box center [75, 187] width 56 height 12
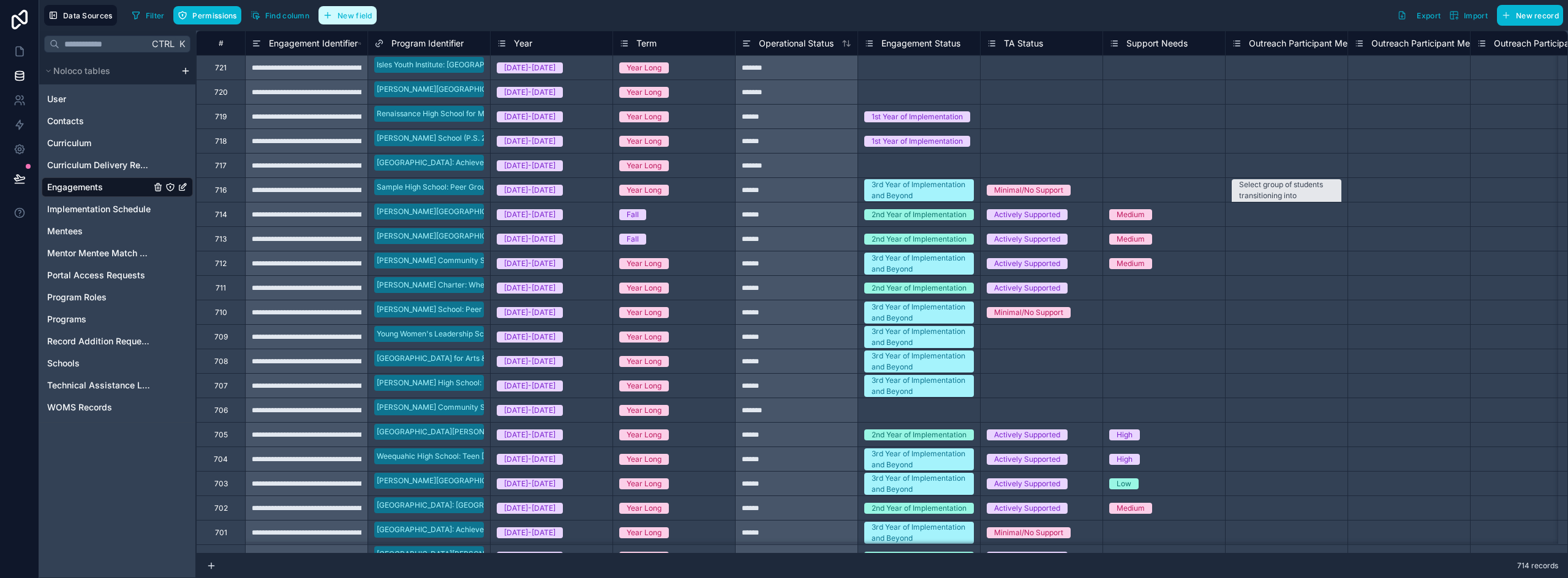
click at [361, 15] on span "New field" at bounding box center [355, 15] width 35 height 9
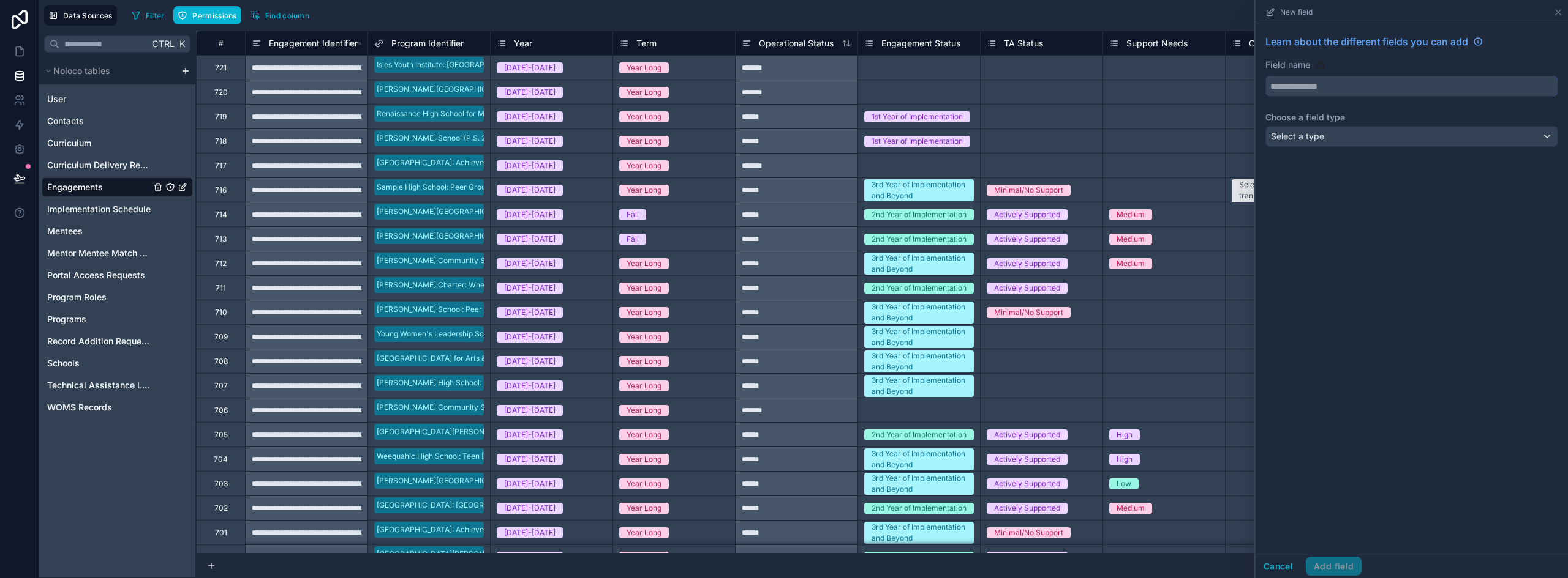
click at [1296, 86] on input "text" at bounding box center [1412, 86] width 292 height 19
type input "*******"
click at [1303, 135] on span "Select a type" at bounding box center [1297, 136] width 53 height 10
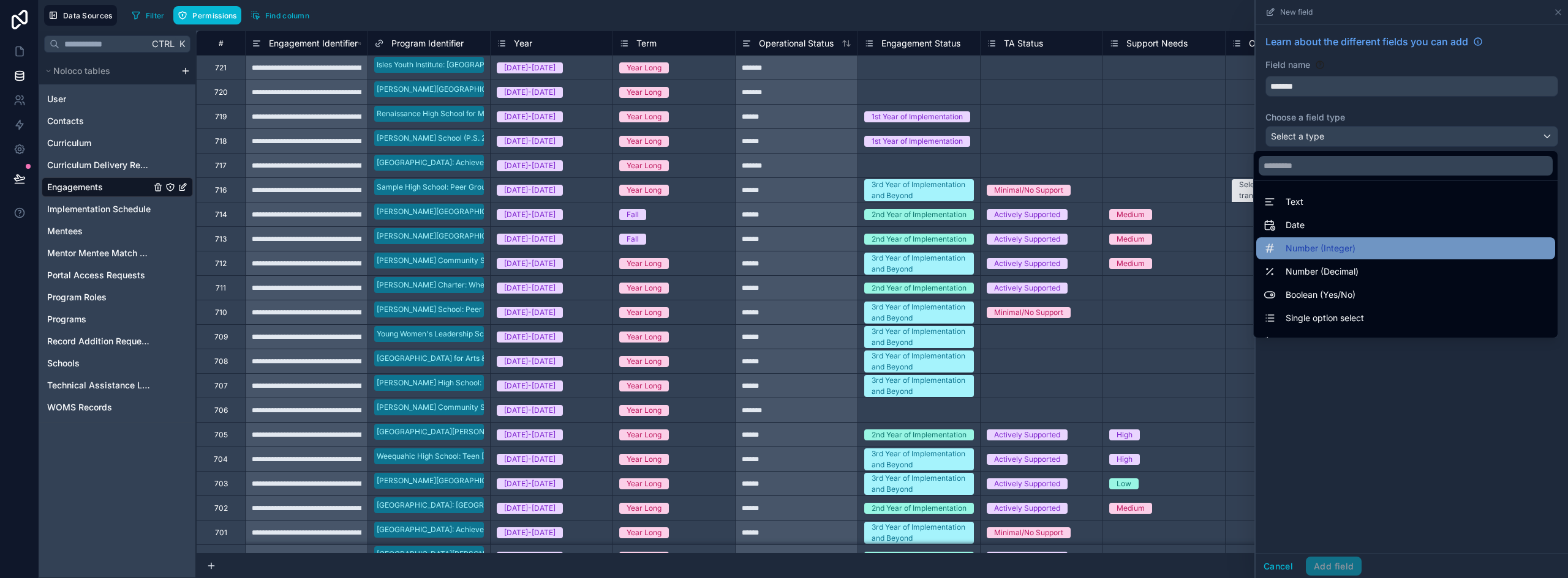
click at [1299, 243] on span "Number (Integer)" at bounding box center [1320, 248] width 70 height 15
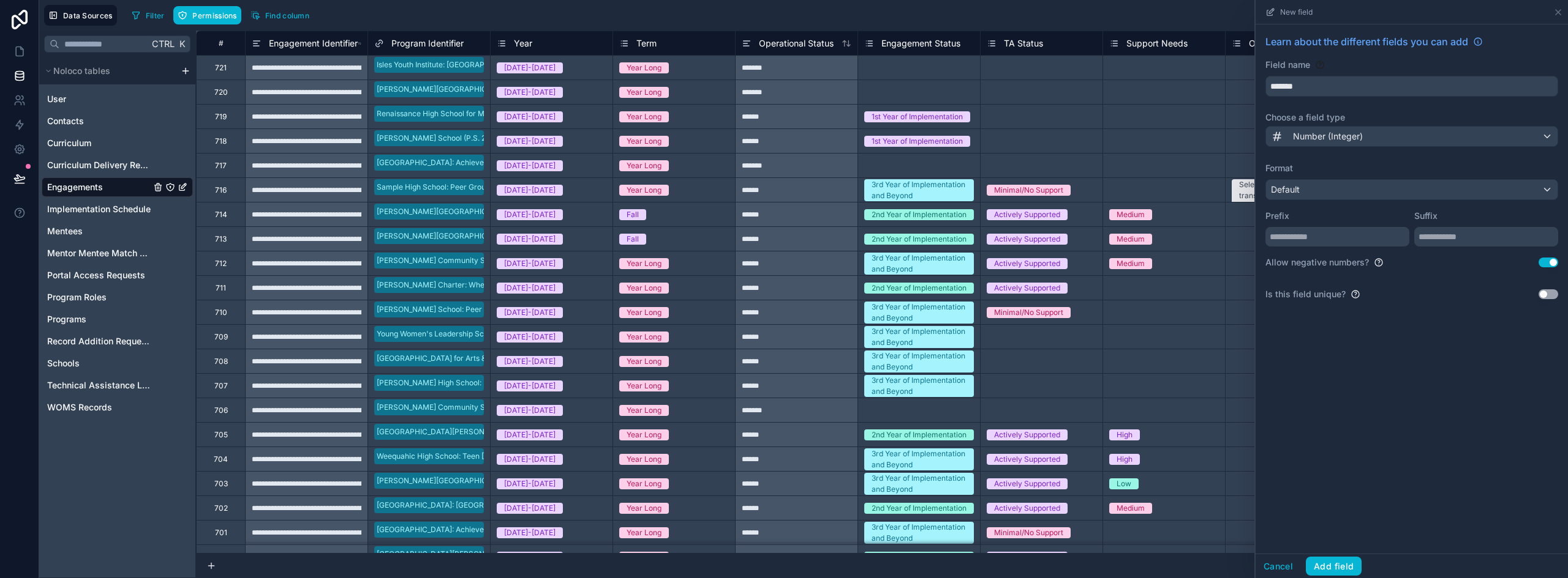
click at [1553, 264] on button "Use setting" at bounding box center [1548, 262] width 19 height 10
click at [1336, 563] on button "Add field" at bounding box center [1333, 567] width 56 height 19
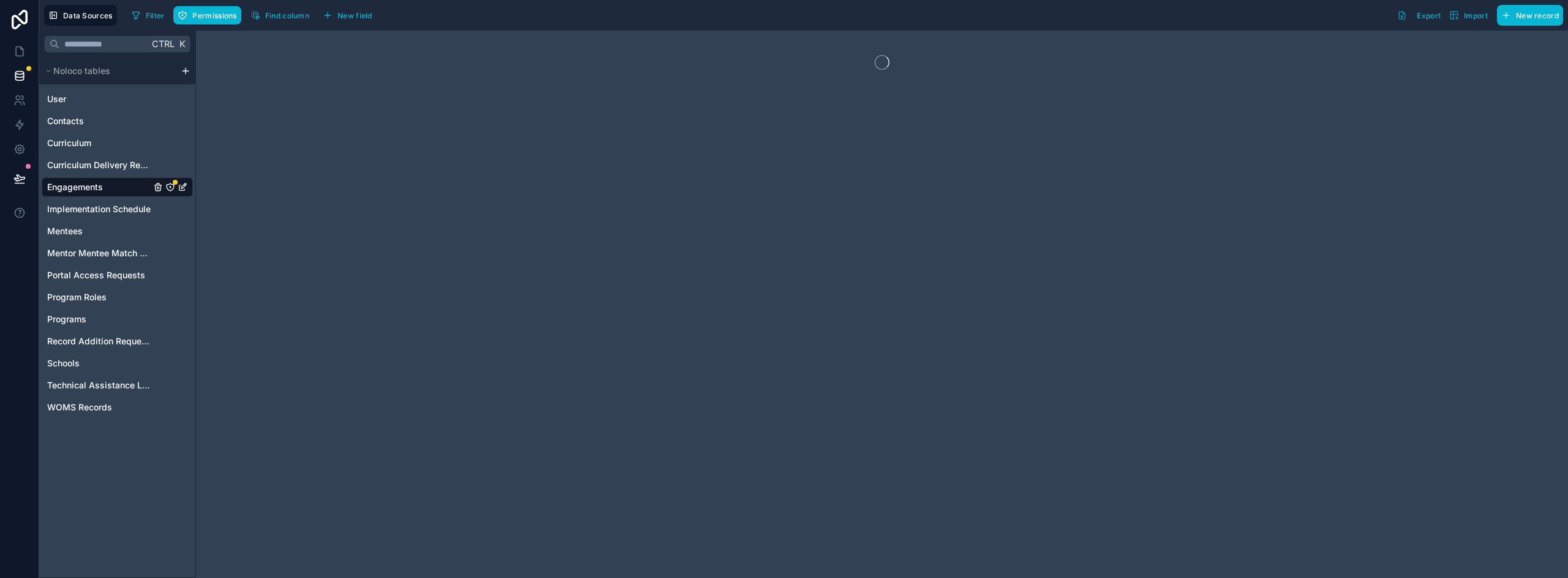
click at [169, 187] on icon "Engagements" at bounding box center [170, 187] width 10 height 10
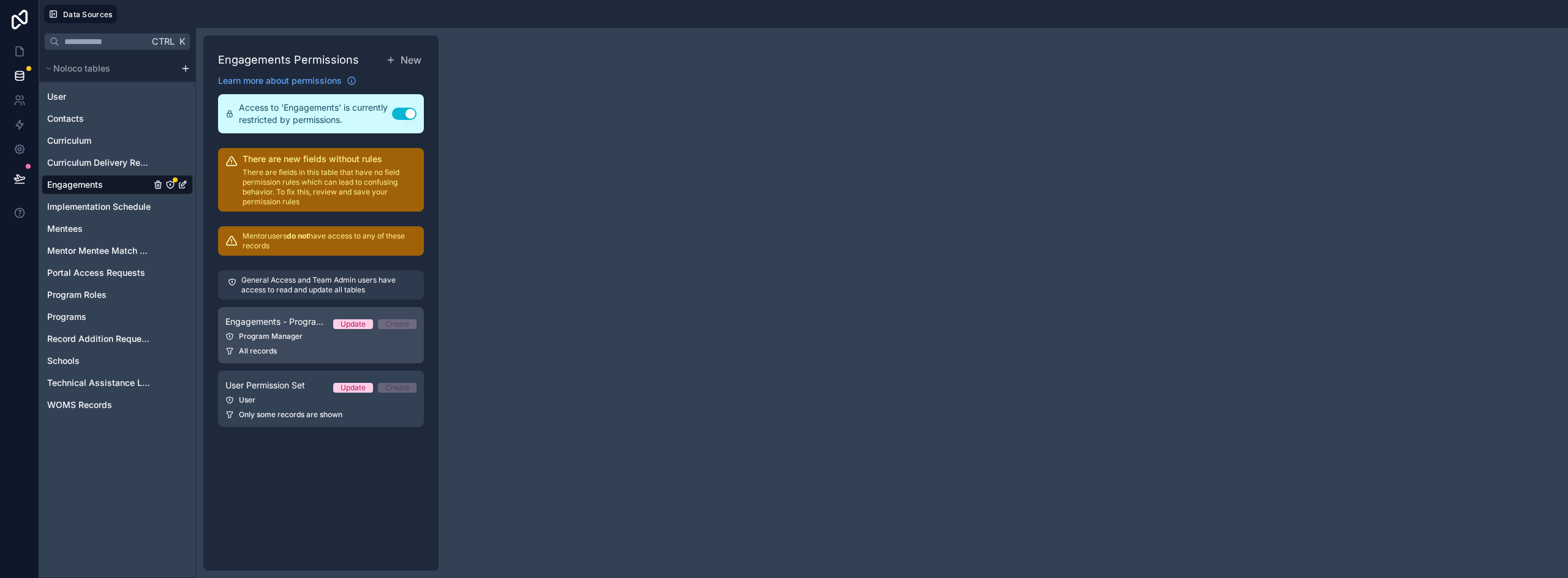
click at [287, 335] on div "Program Manager" at bounding box center [321, 337] width 191 height 10
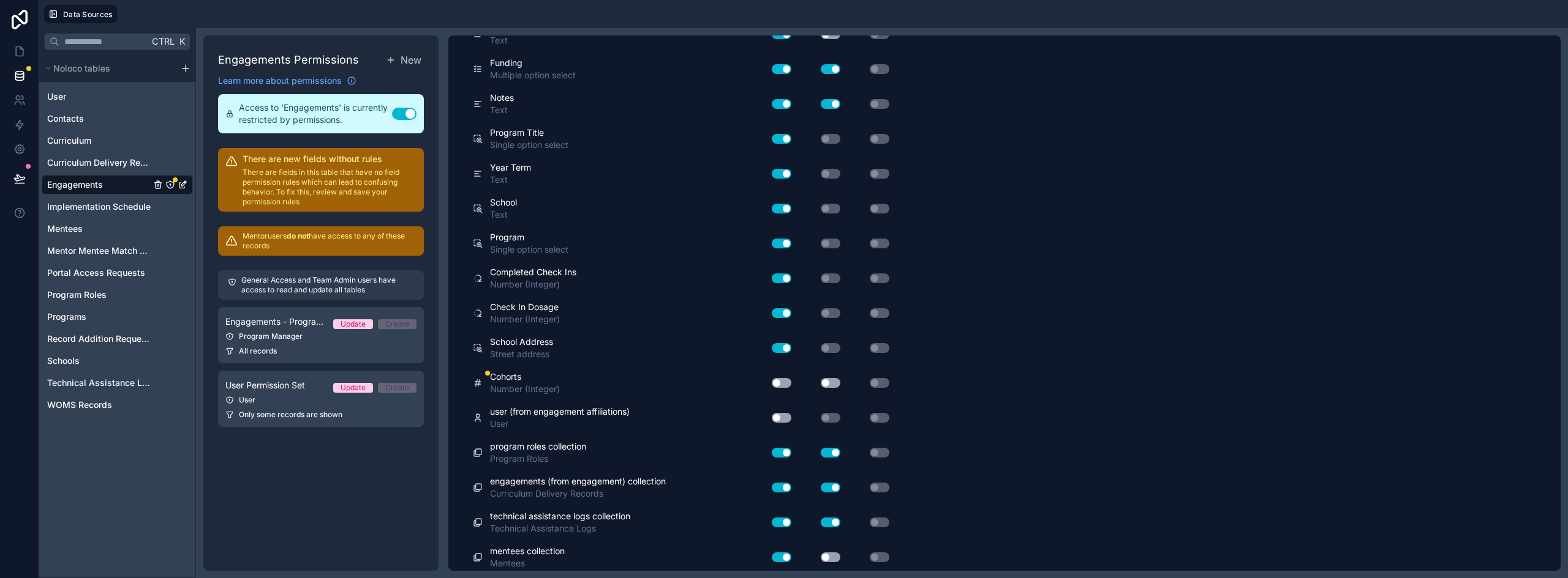
scroll to position [2012, 0]
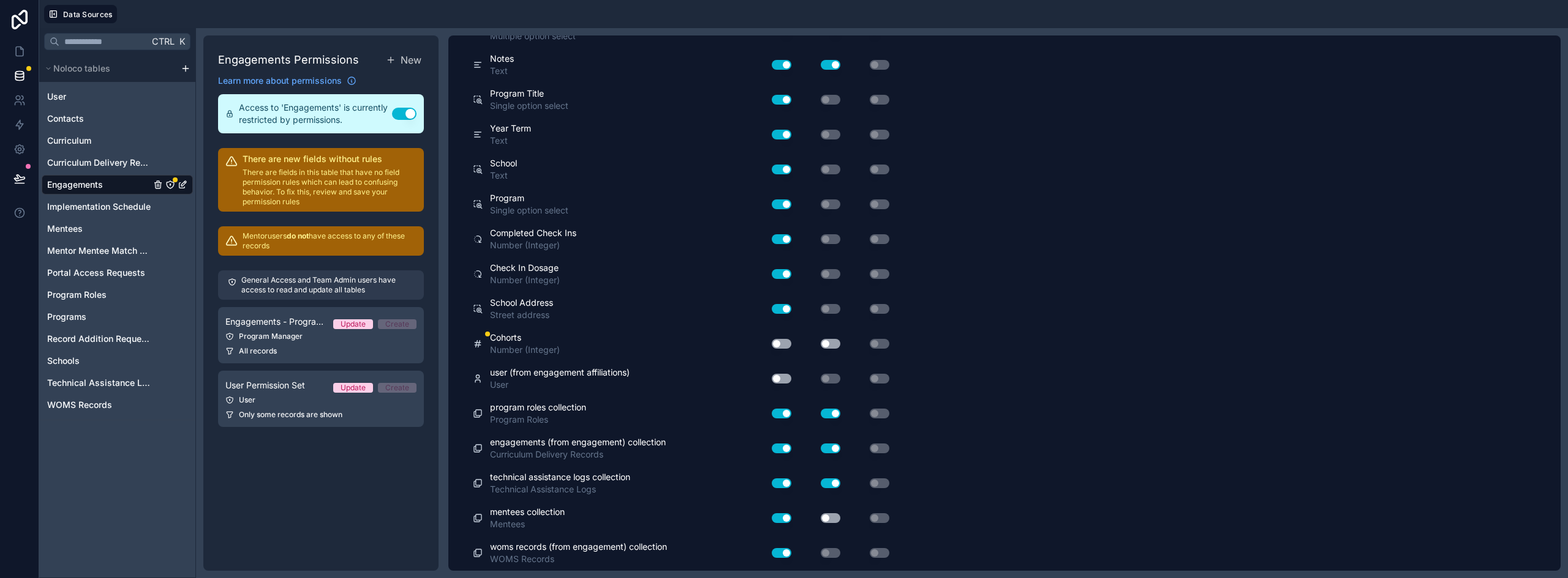
click at [781, 343] on button "Use setting" at bounding box center [781, 344] width 19 height 10
click at [830, 346] on button "Use setting" at bounding box center [831, 344] width 19 height 10
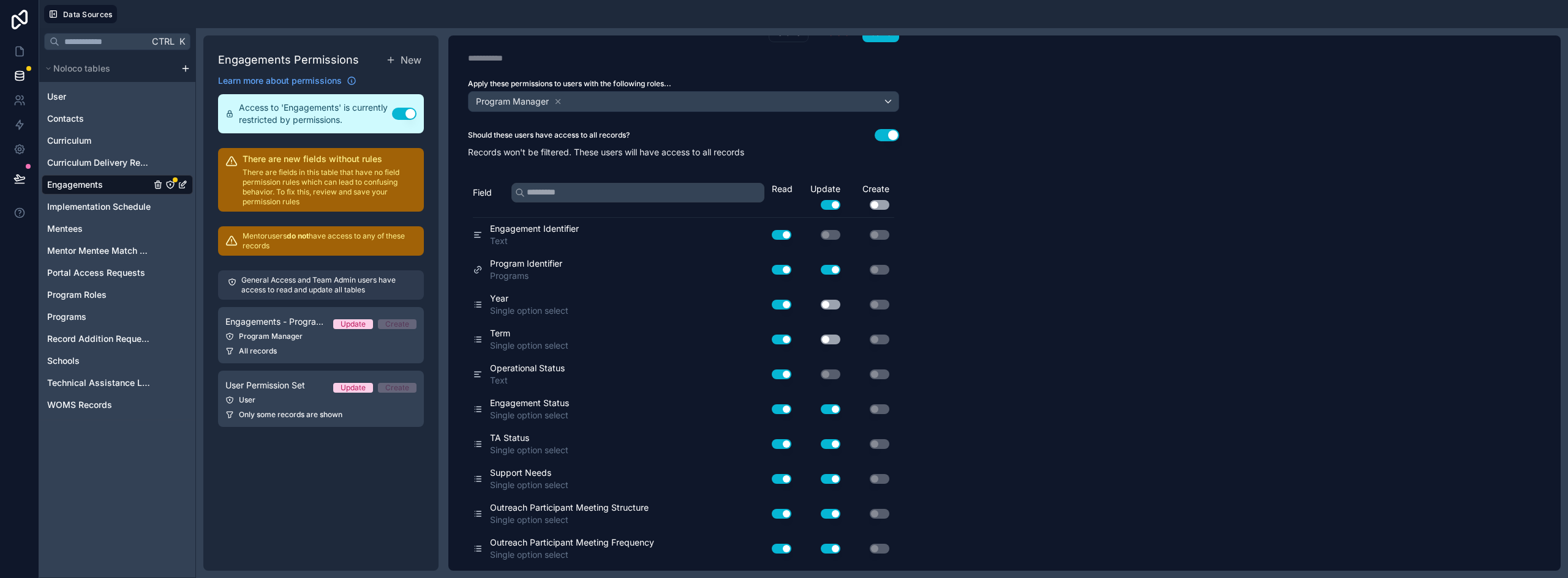
scroll to position [0, 0]
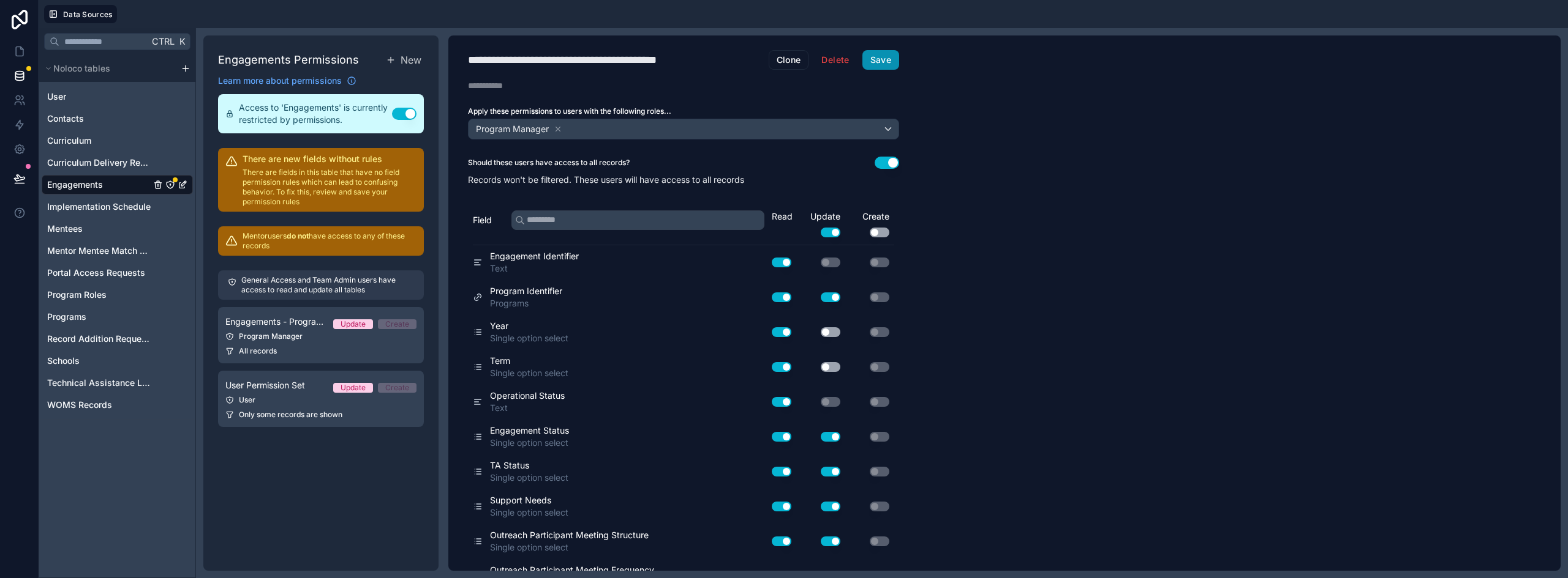
click at [890, 60] on button "Save" at bounding box center [881, 60] width 37 height 19
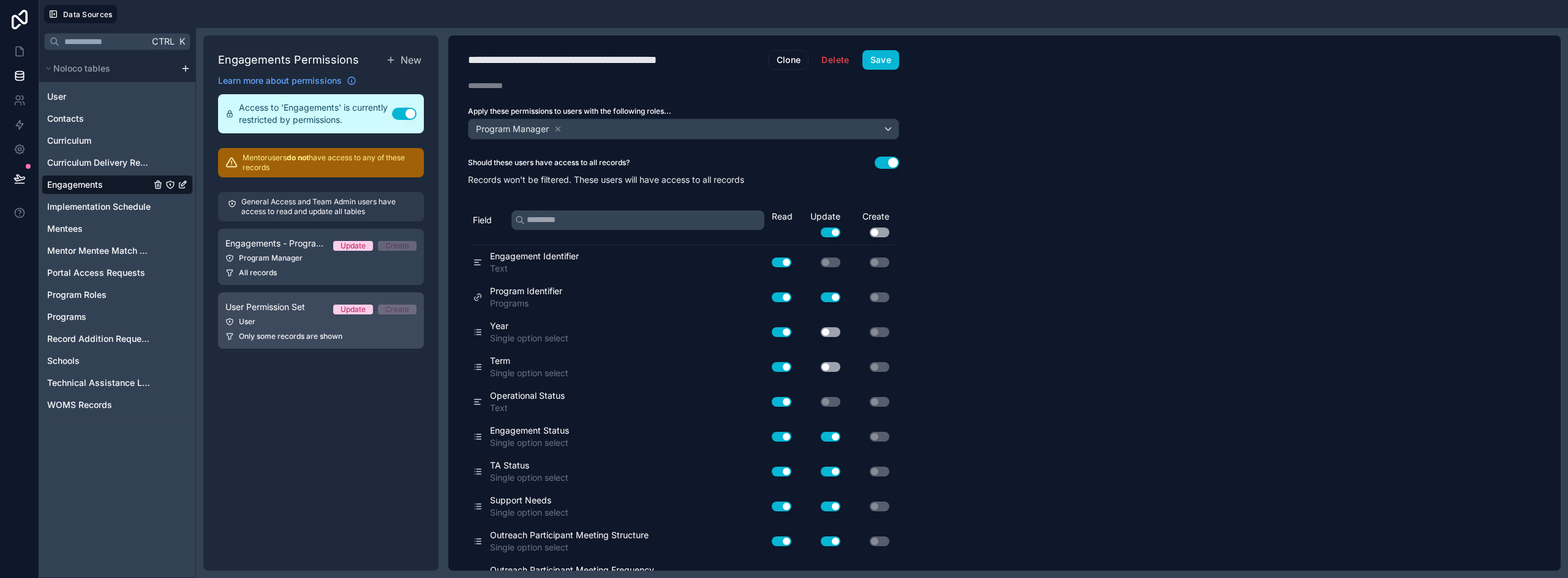
click at [286, 326] on div "User" at bounding box center [321, 322] width 191 height 10
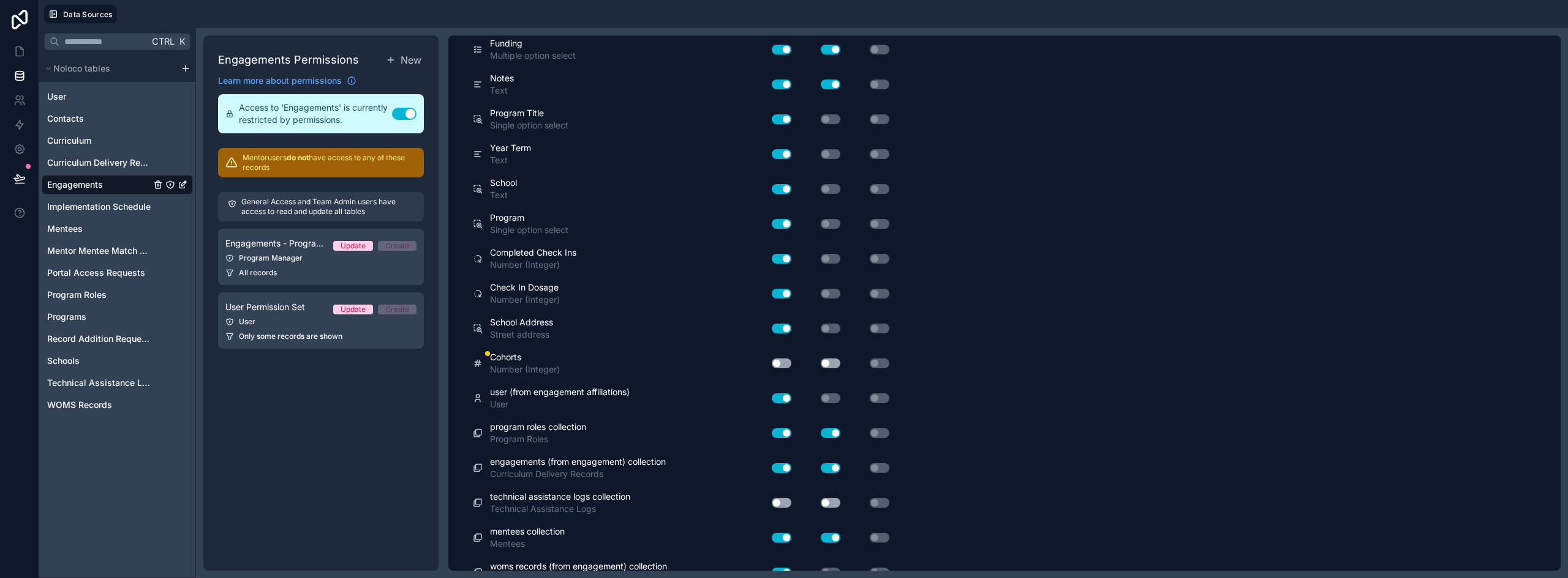
scroll to position [2116, 0]
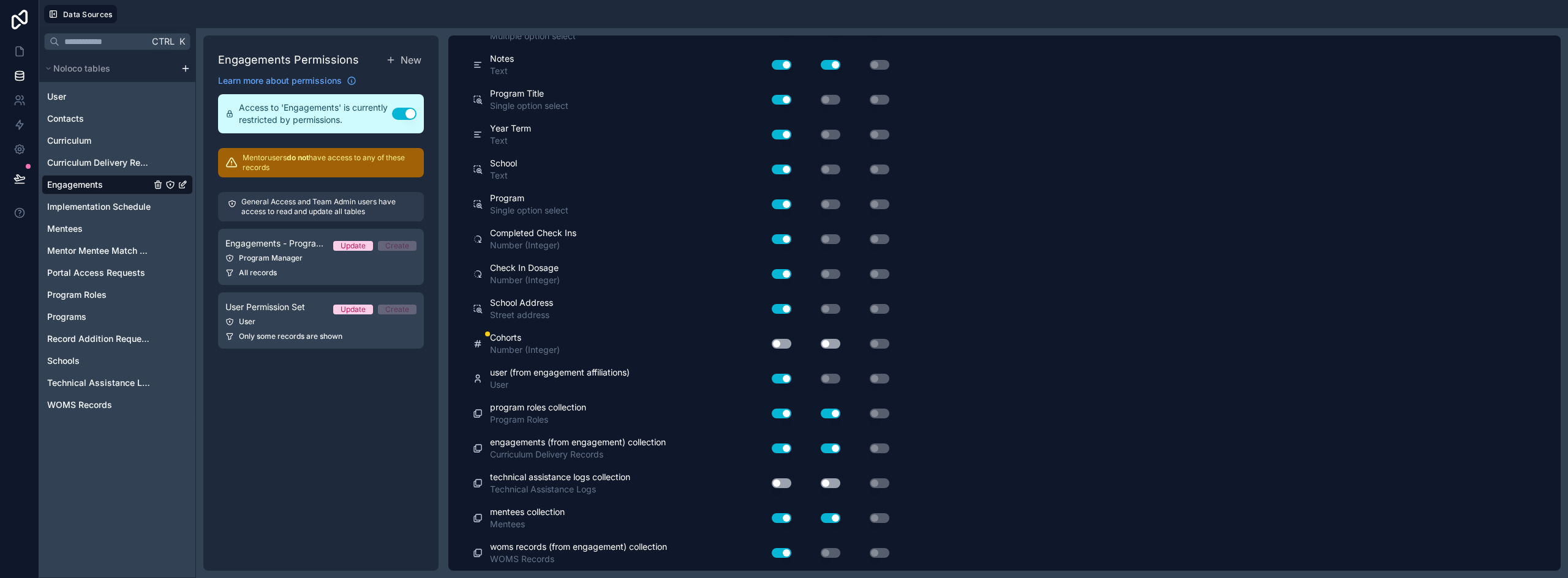
click at [784, 345] on button "Use setting" at bounding box center [781, 344] width 19 height 10
click at [824, 341] on button "Use setting" at bounding box center [831, 344] width 19 height 10
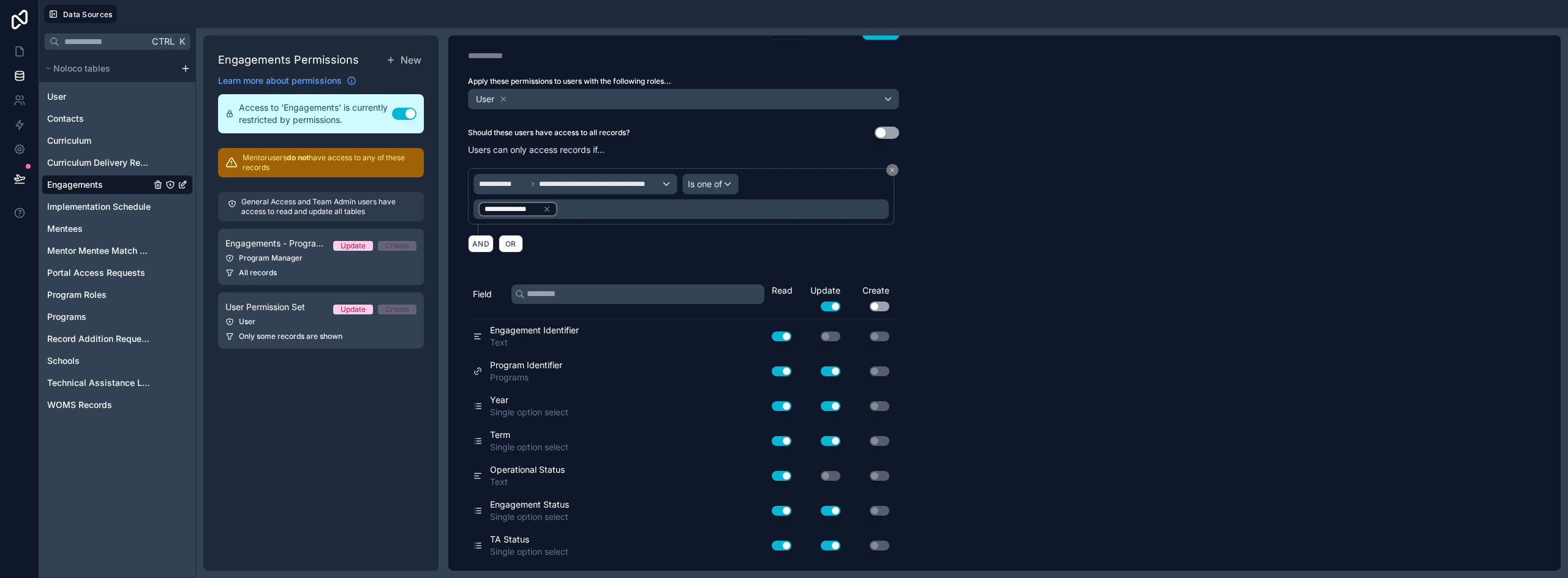
scroll to position [0, 0]
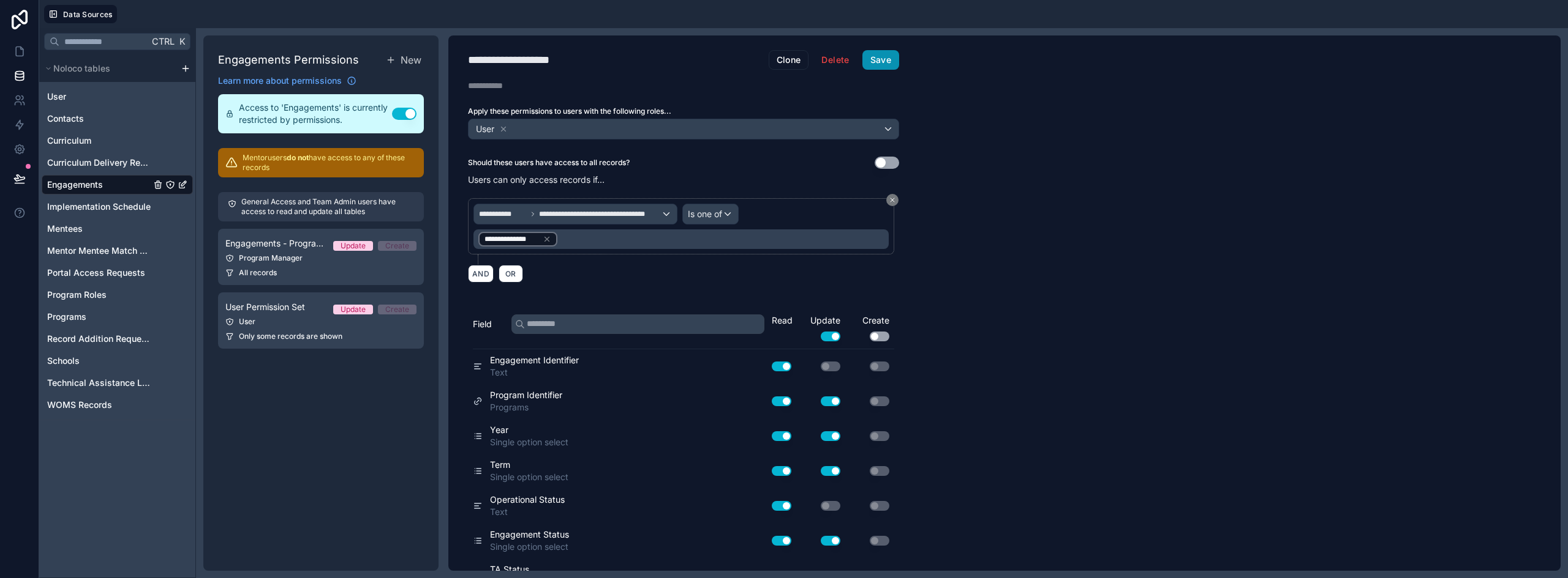
click at [888, 57] on button "Save" at bounding box center [881, 60] width 37 height 19
click at [21, 51] on icon at bounding box center [19, 51] width 12 height 12
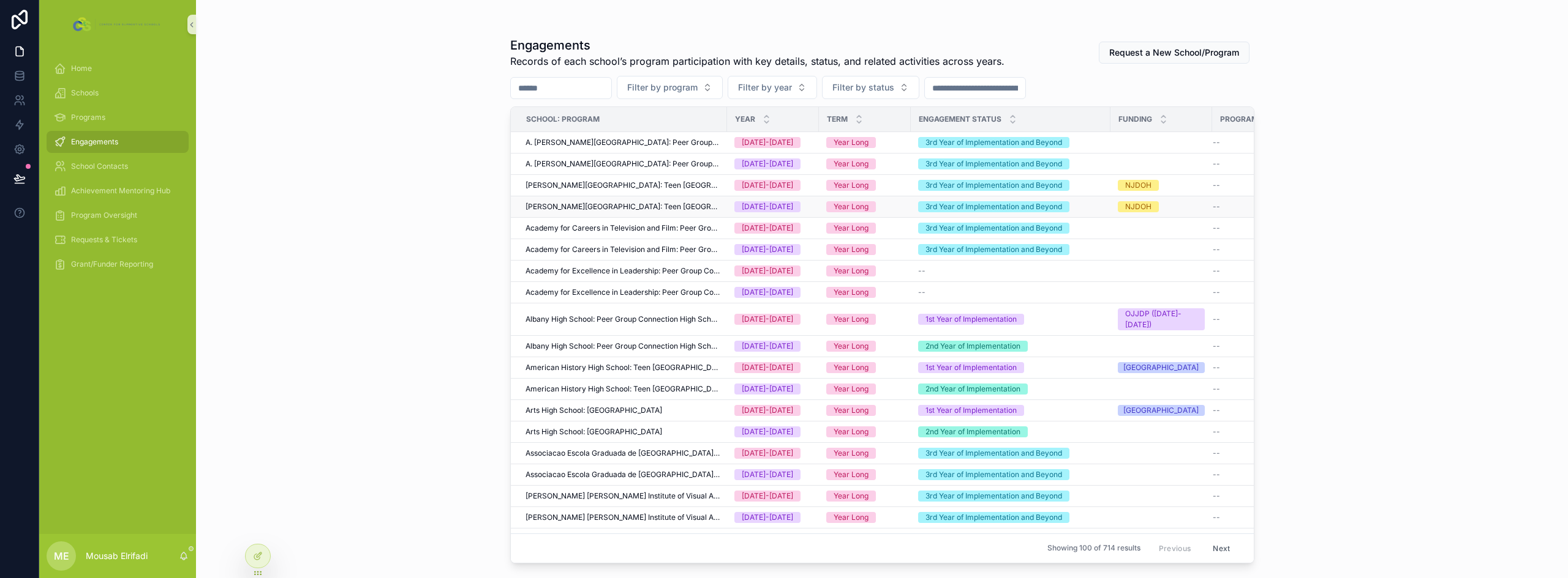
click at [810, 204] on div "[DATE]-[DATE]" at bounding box center [772, 207] width 77 height 11
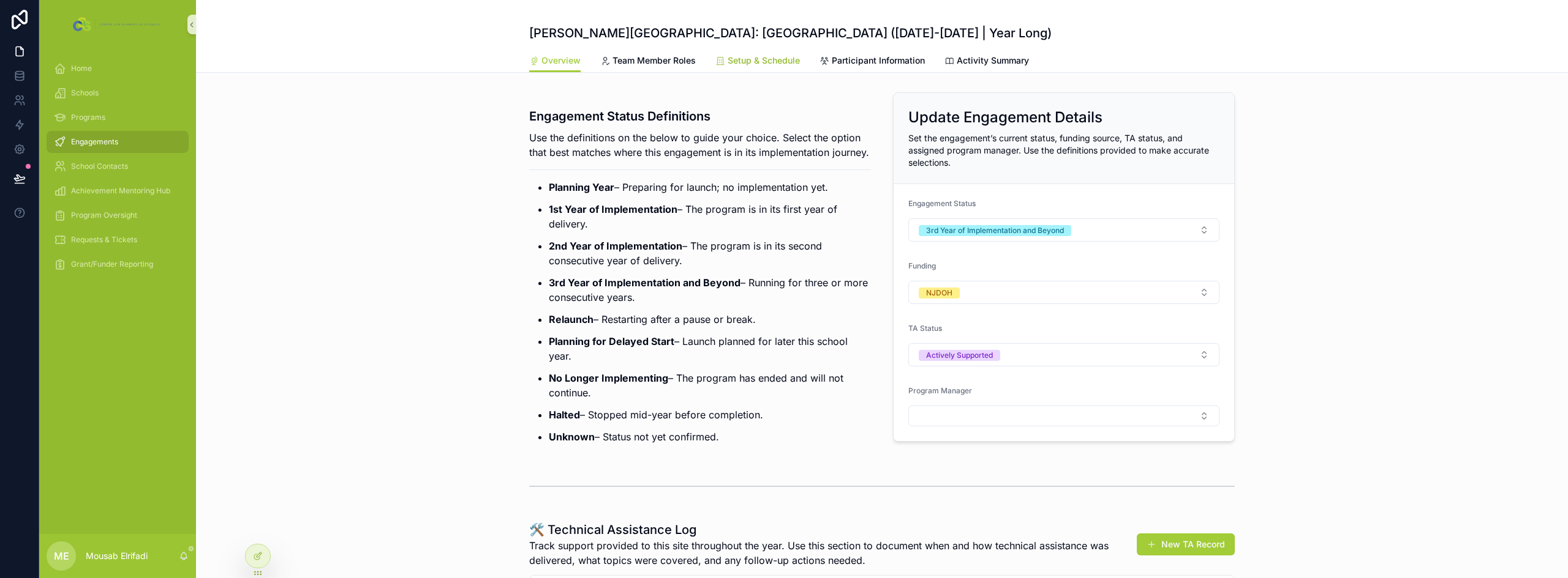
click at [721, 55] on div "Setup & Schedule" at bounding box center [758, 60] width 85 height 12
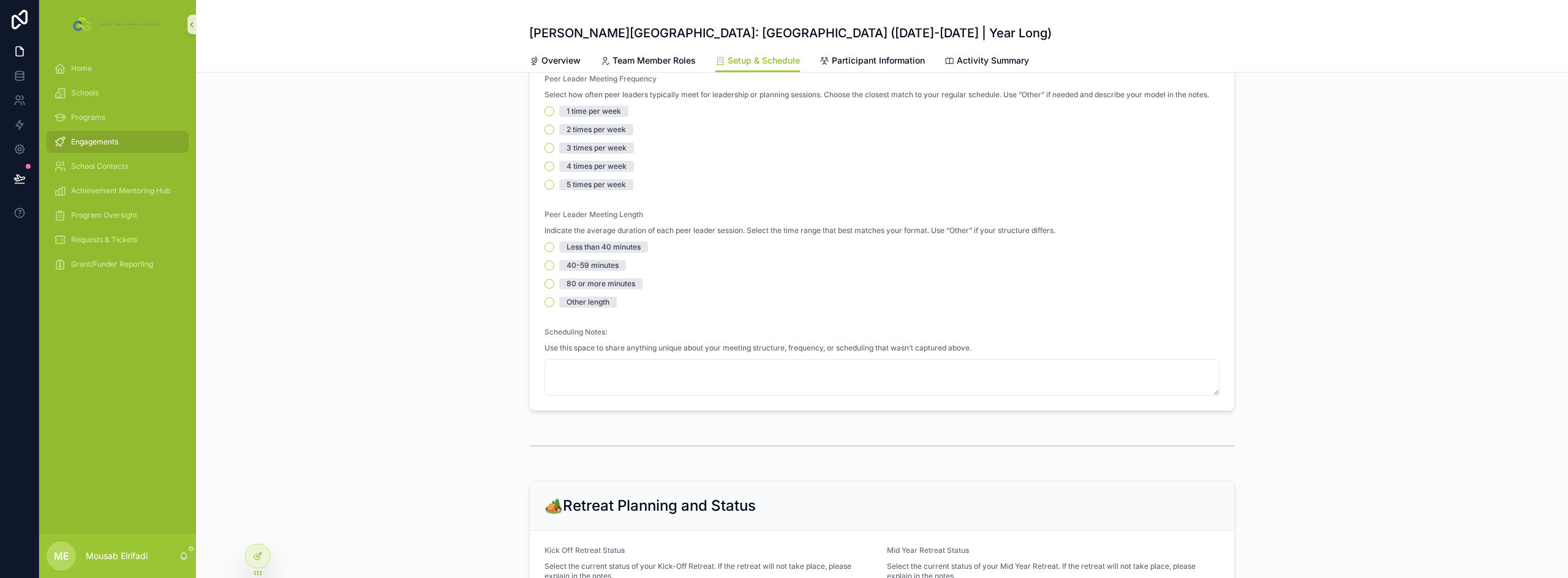
scroll to position [428, 0]
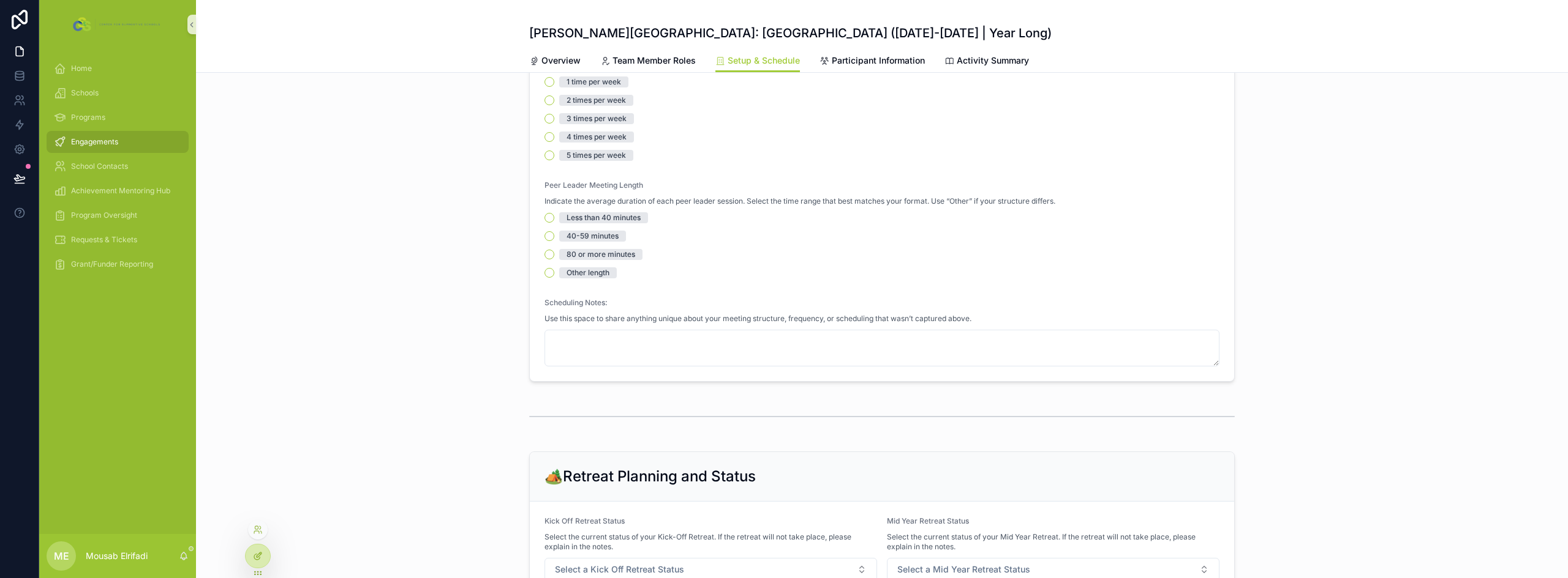
click at [264, 559] on div at bounding box center [258, 556] width 24 height 24
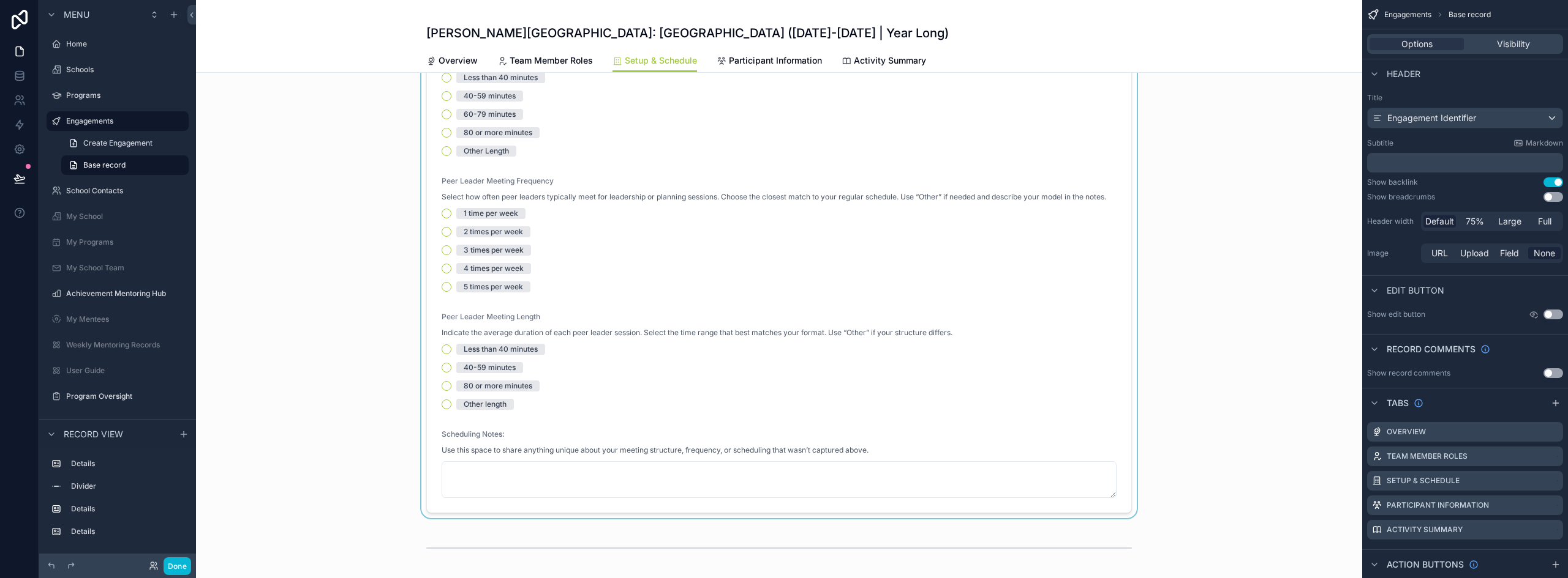
scroll to position [367, 0]
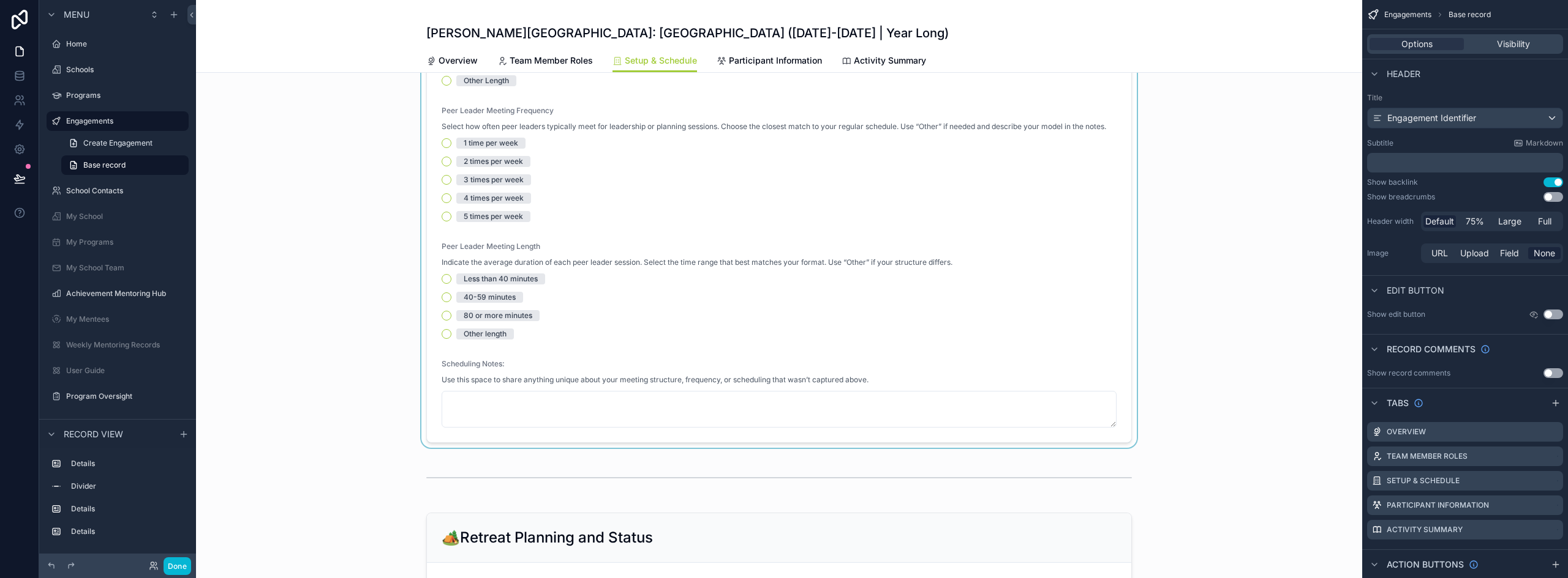
click at [792, 265] on div "scrollable content" at bounding box center [778, 84] width 1166 height 728
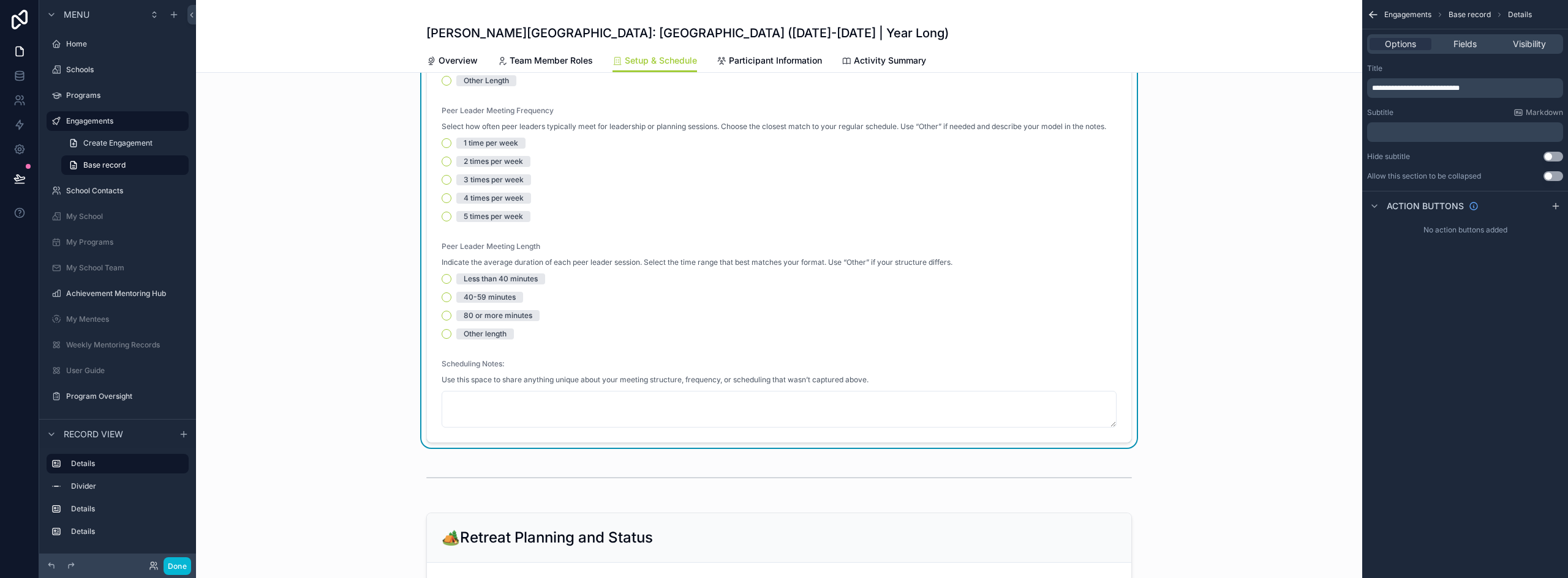
click at [842, 151] on div "1 time per week 2 times per week 3 times per week 4 times per week 5 times per …" at bounding box center [779, 180] width 675 height 85
click at [1460, 38] on span "Fields" at bounding box center [1465, 44] width 24 height 12
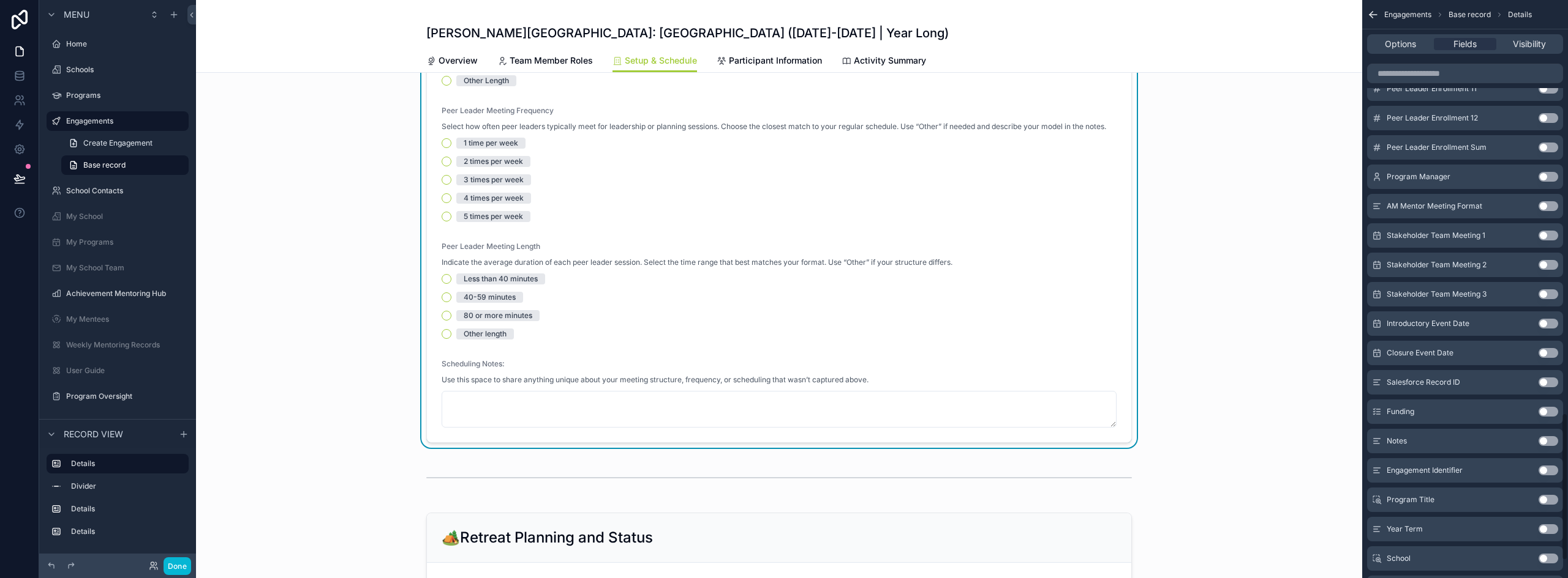
scroll to position [1681, 0]
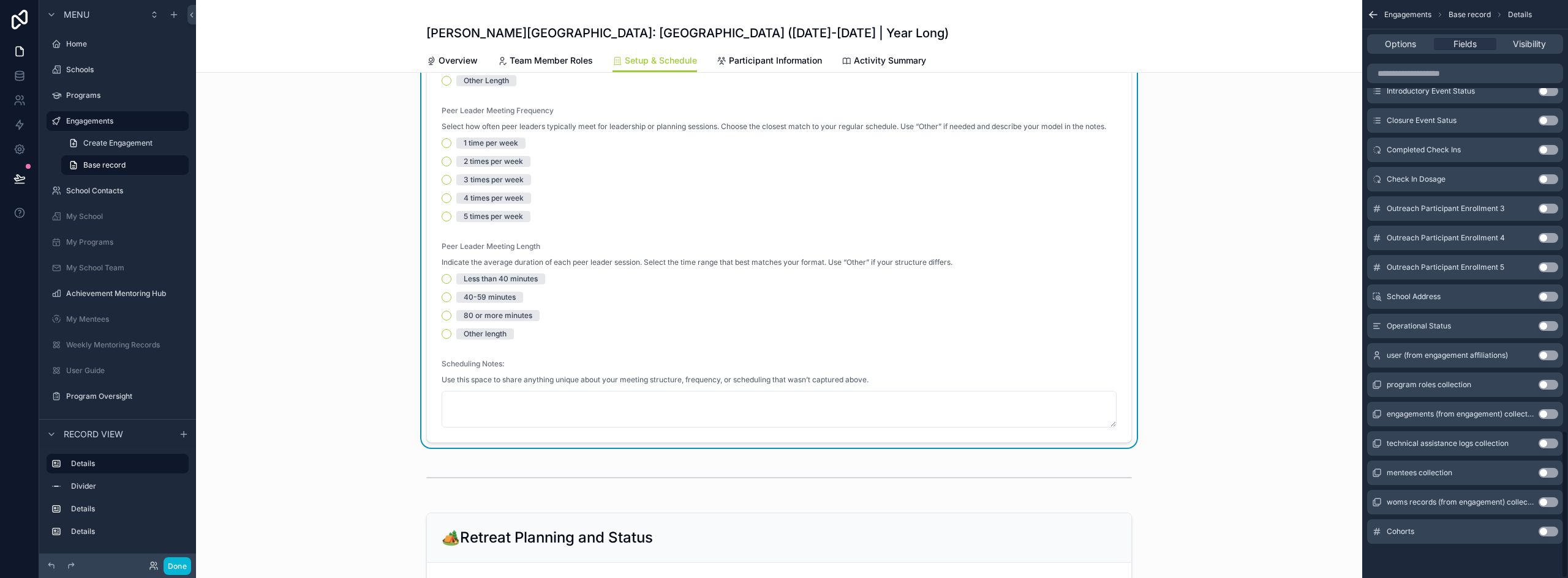
click at [1543, 530] on button "Use setting" at bounding box center [1548, 532] width 19 height 10
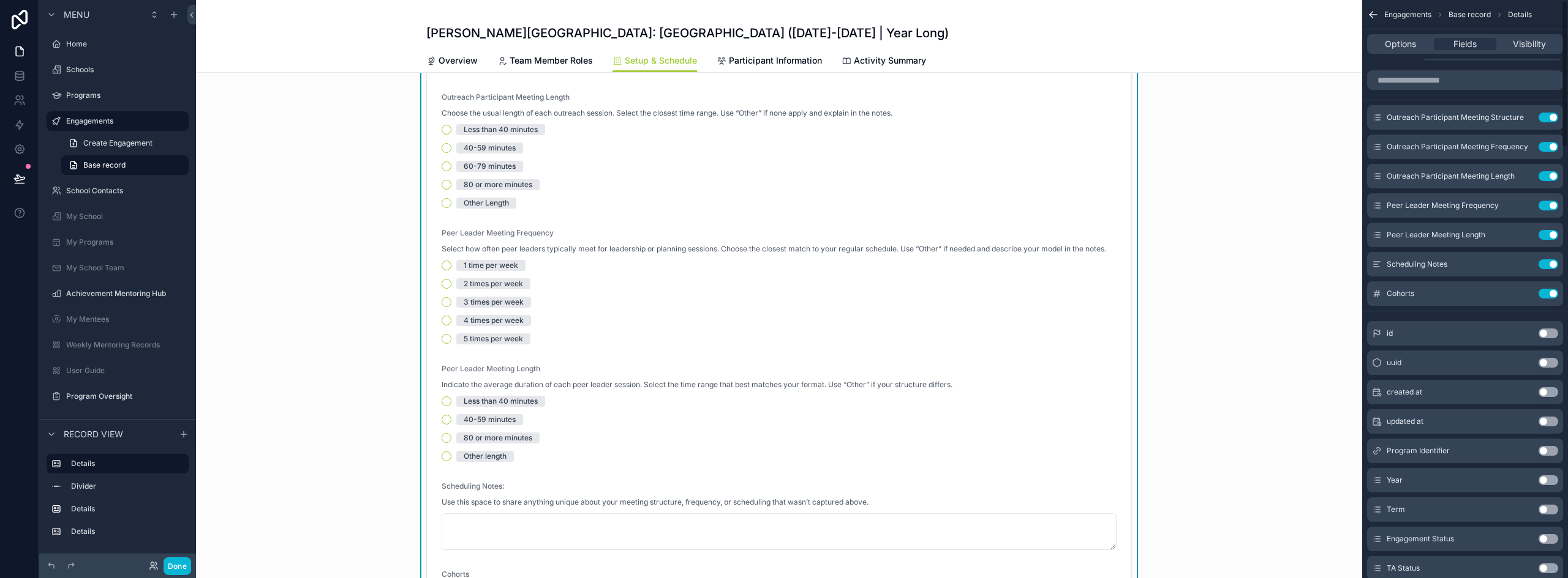
scroll to position [0, 0]
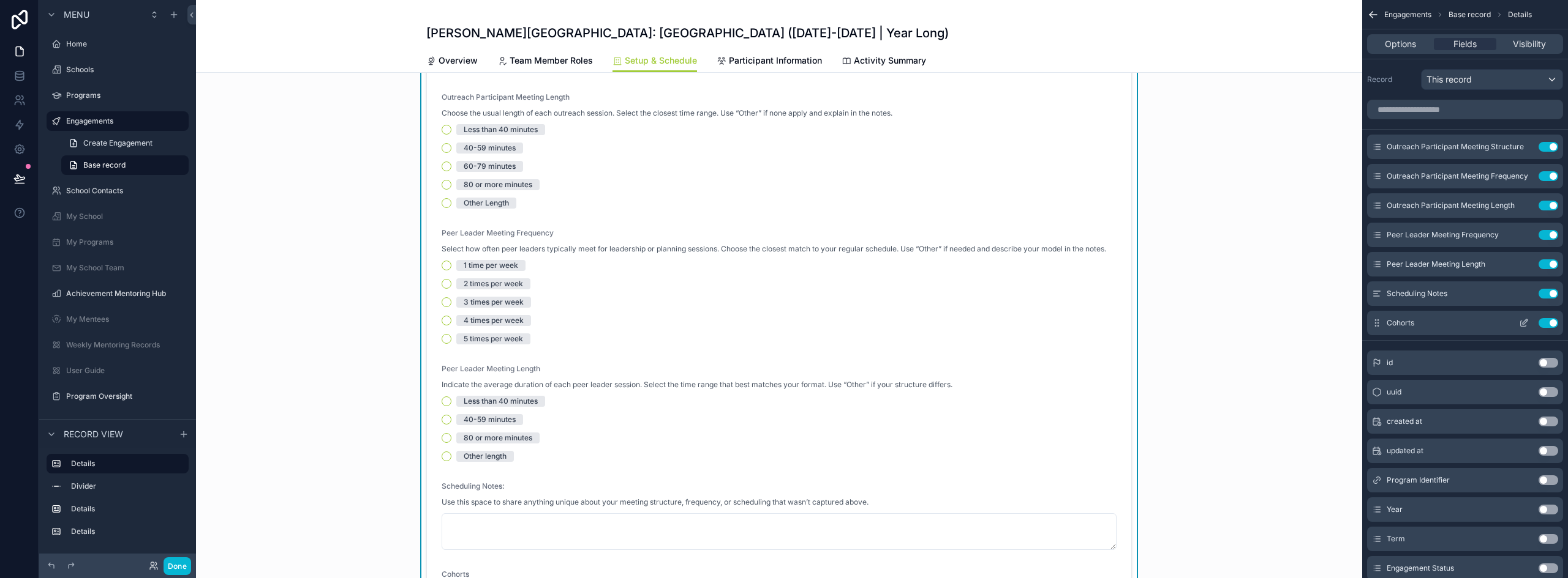
click at [1521, 320] on icon "scrollable content" at bounding box center [1524, 323] width 10 height 10
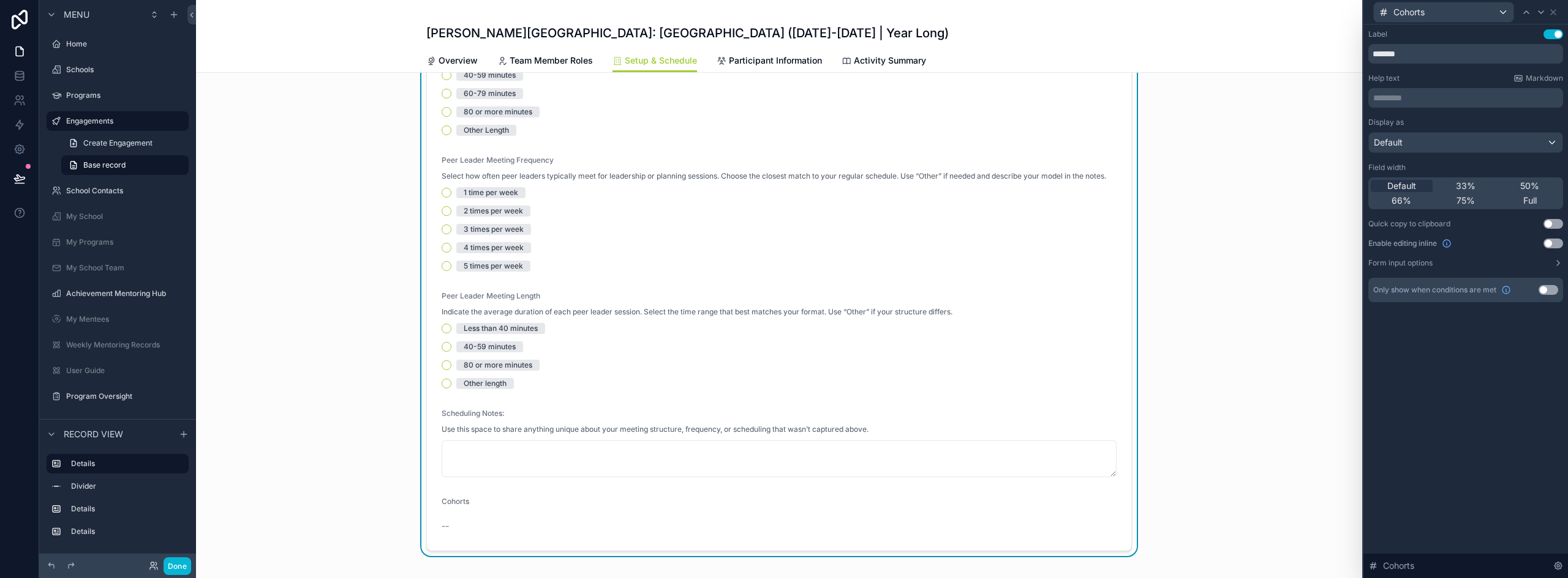
scroll to position [306, 0]
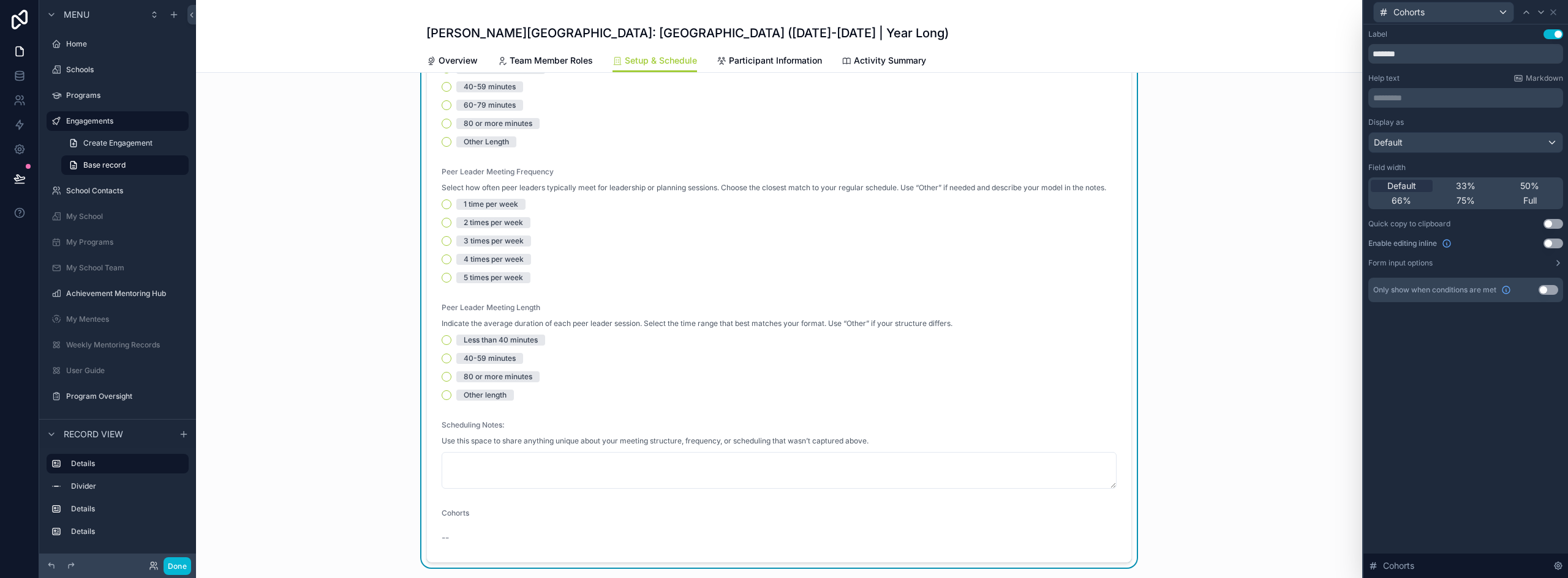
click at [1548, 244] on button "Use setting" at bounding box center [1553, 244] width 19 height 10
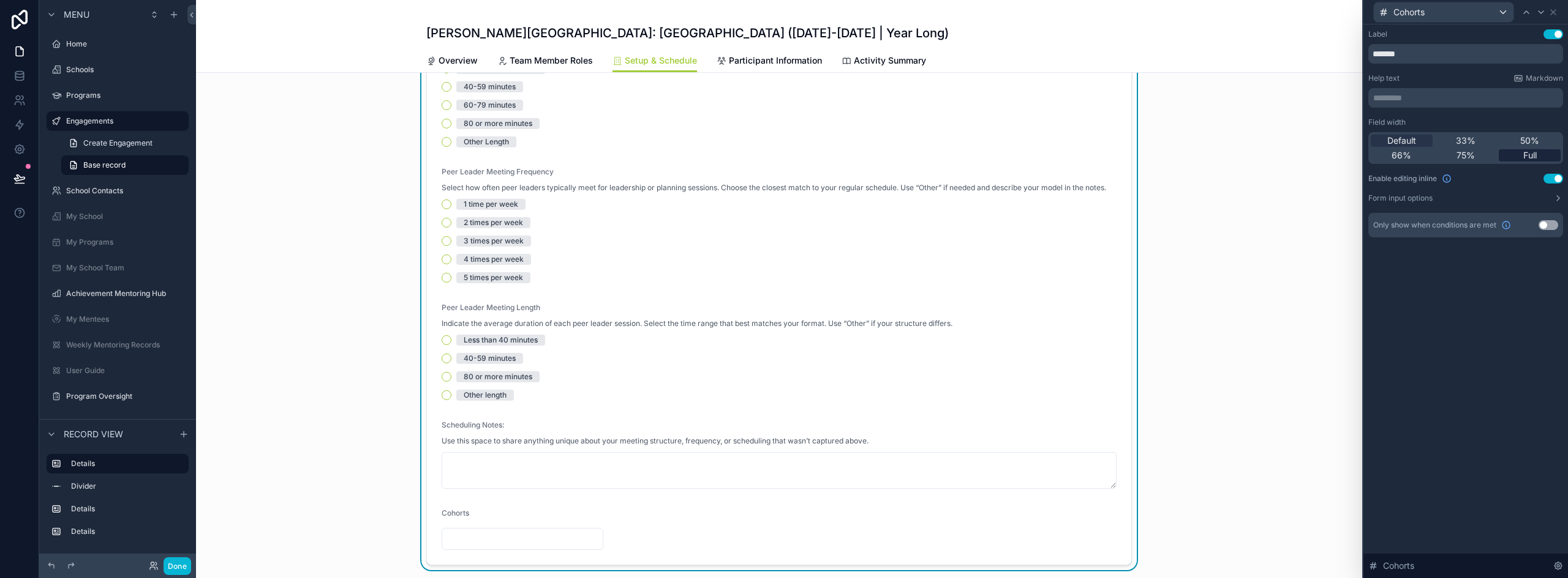
click at [1531, 151] on span "Full" at bounding box center [1529, 155] width 13 height 12
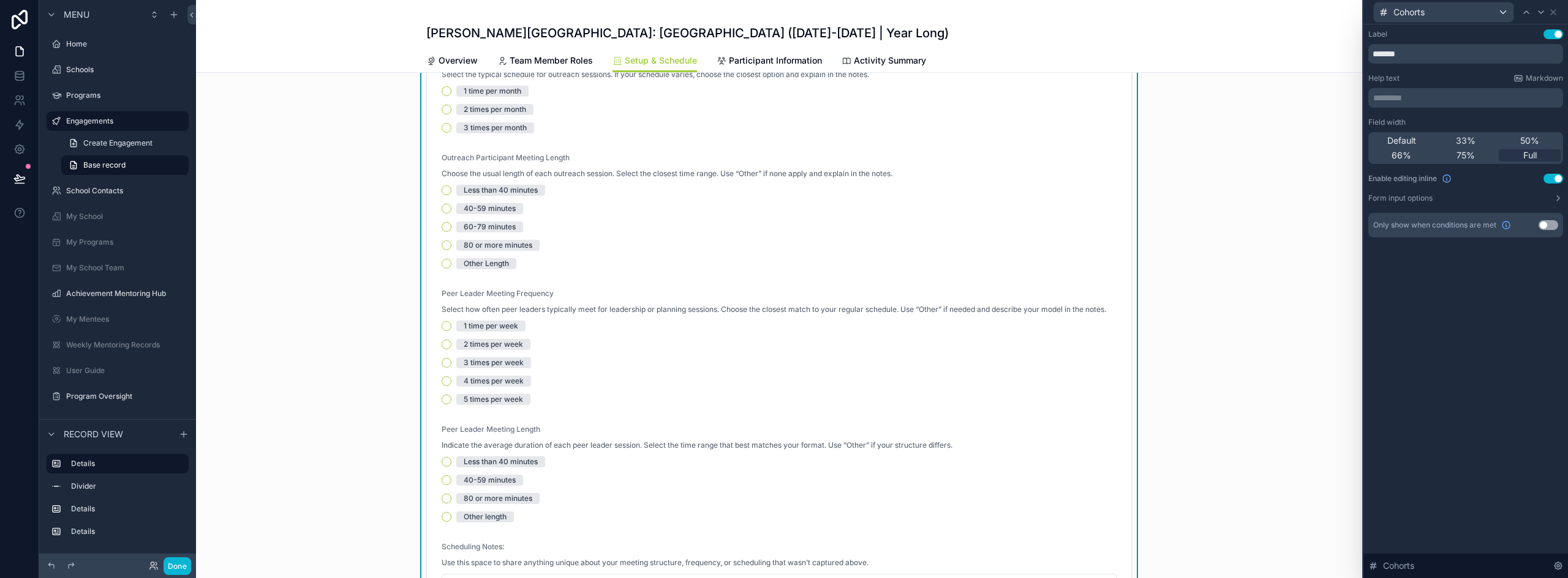
scroll to position [184, 0]
click at [1544, 223] on button "Use setting" at bounding box center [1548, 225] width 19 height 10
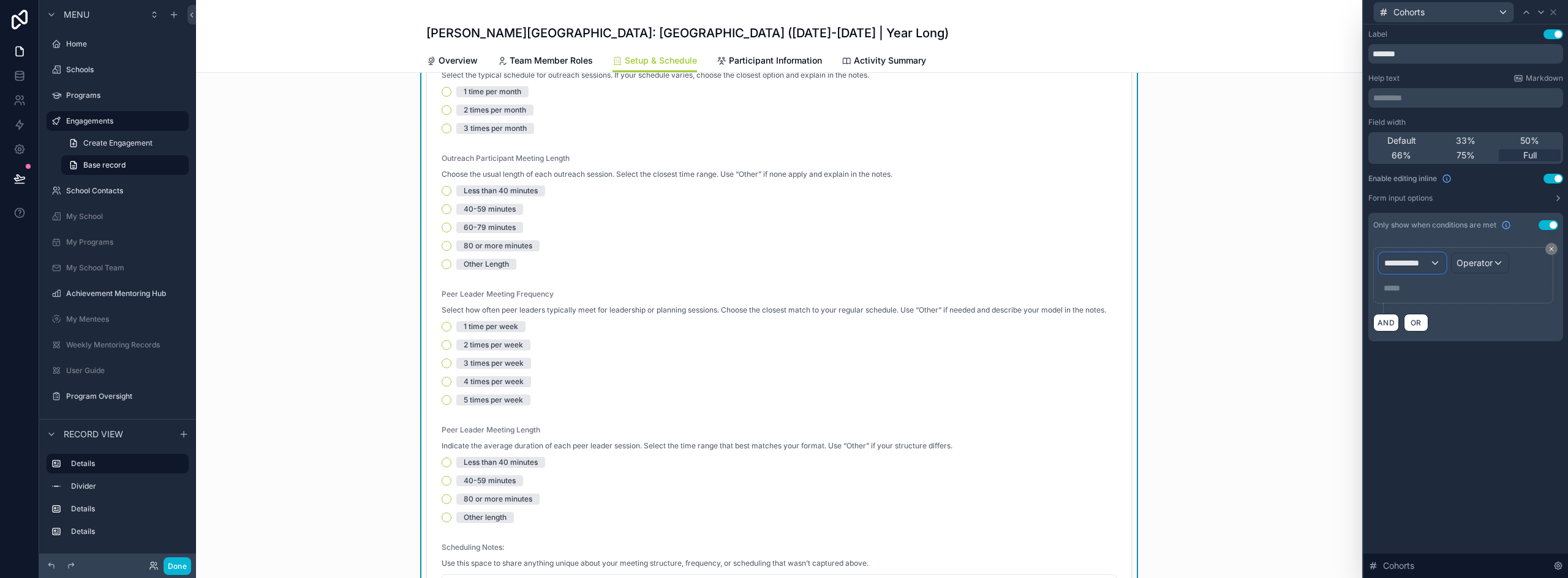
click at [1404, 253] on div "**********" at bounding box center [1412, 263] width 66 height 19
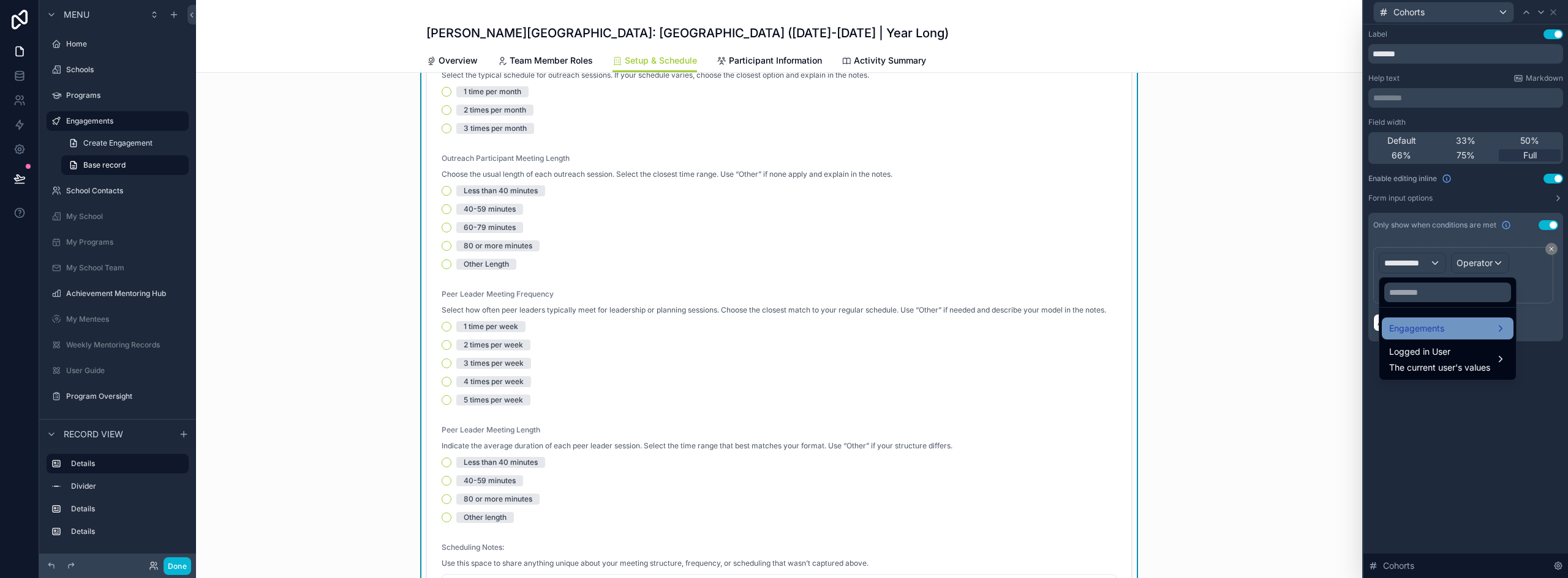
click at [1441, 331] on span "Engagements" at bounding box center [1416, 328] width 55 height 15
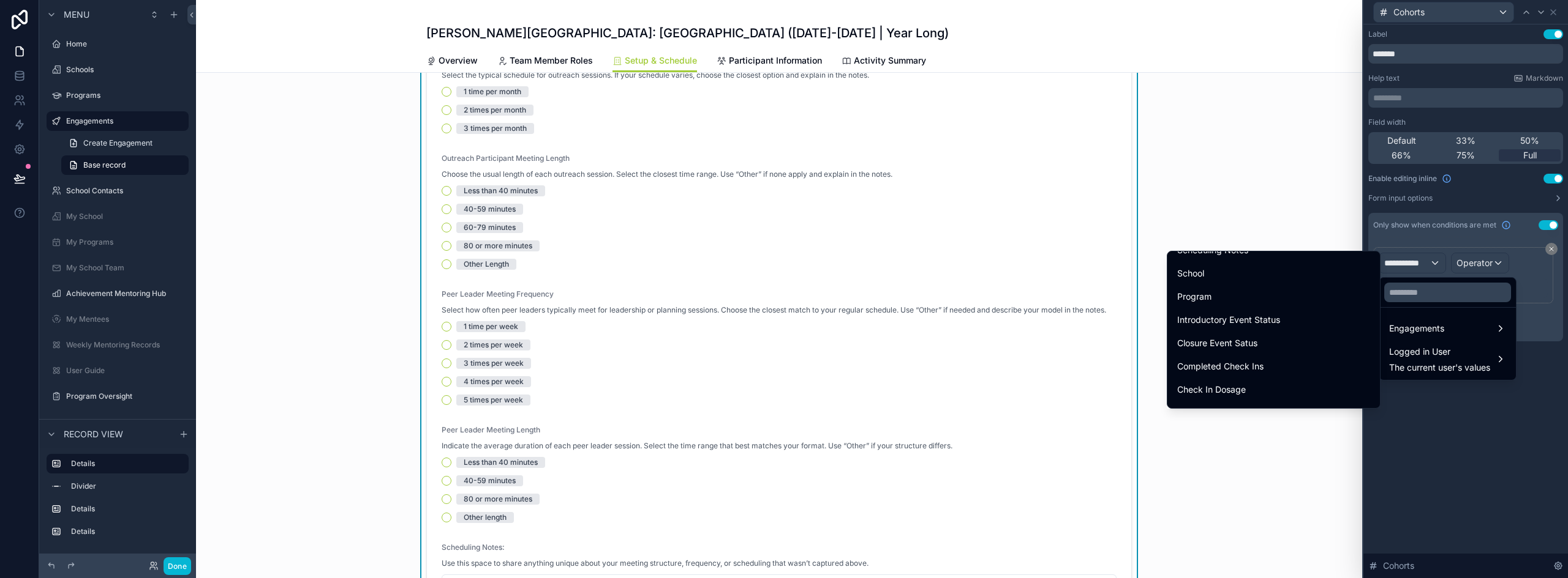
scroll to position [1163, 0]
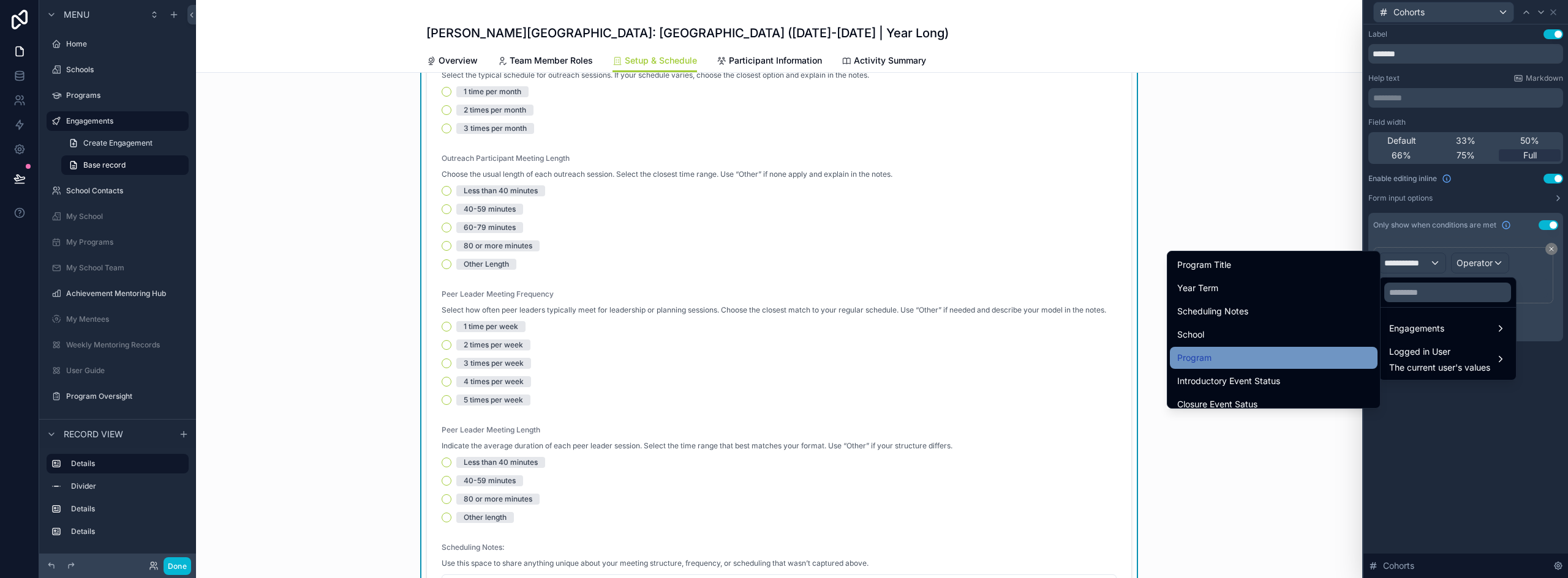
click at [1215, 352] on div "Program" at bounding box center [1274, 357] width 193 height 15
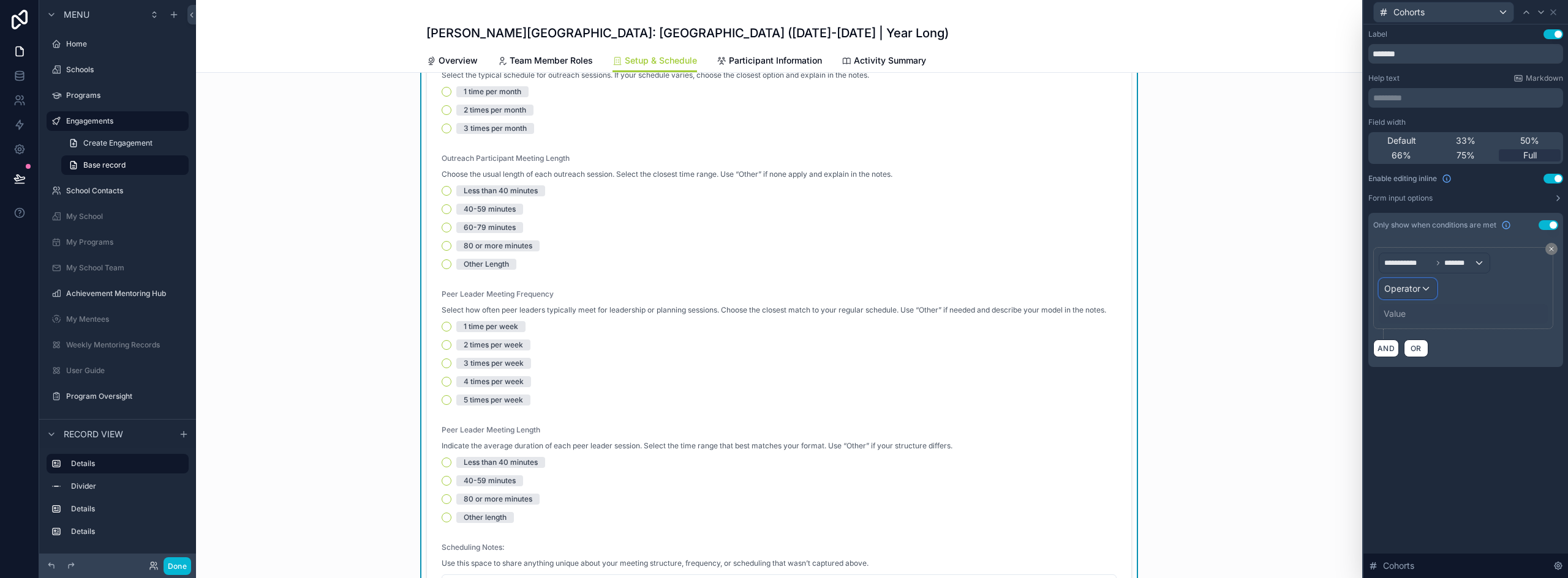
click at [1398, 287] on span "Operator" at bounding box center [1402, 288] width 36 height 10
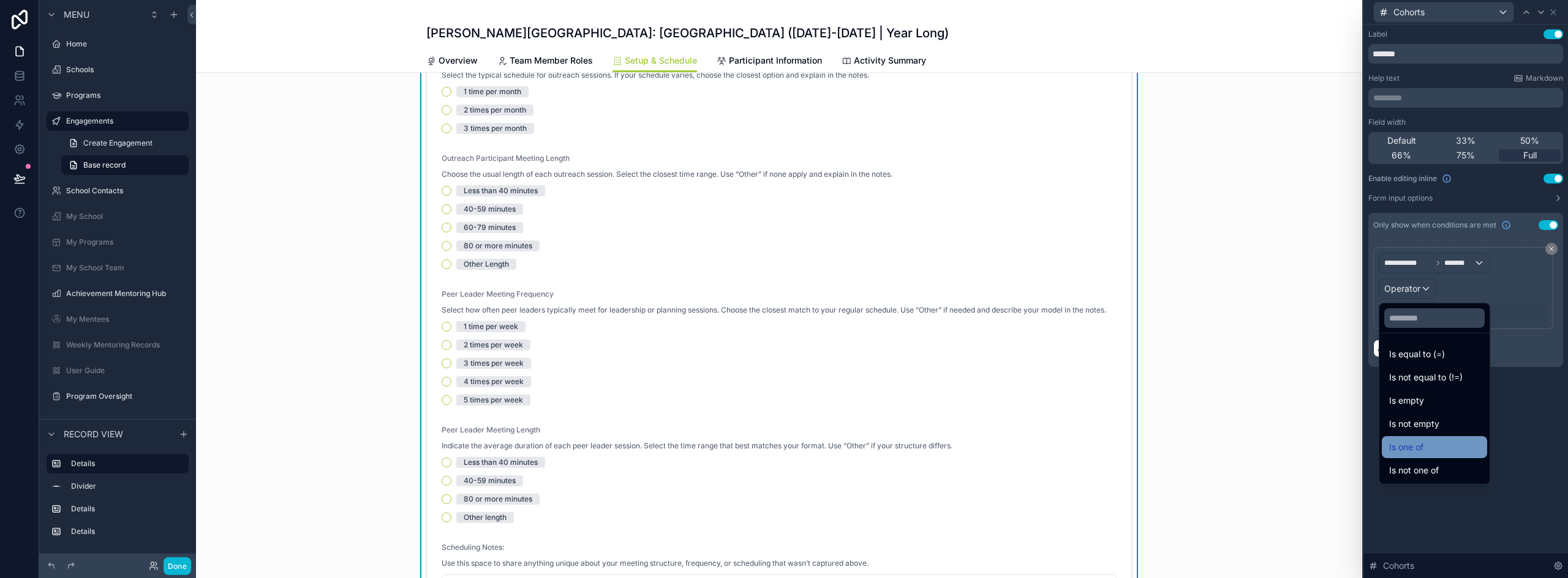
click at [1424, 442] on span "Is one of" at bounding box center [1406, 447] width 34 height 15
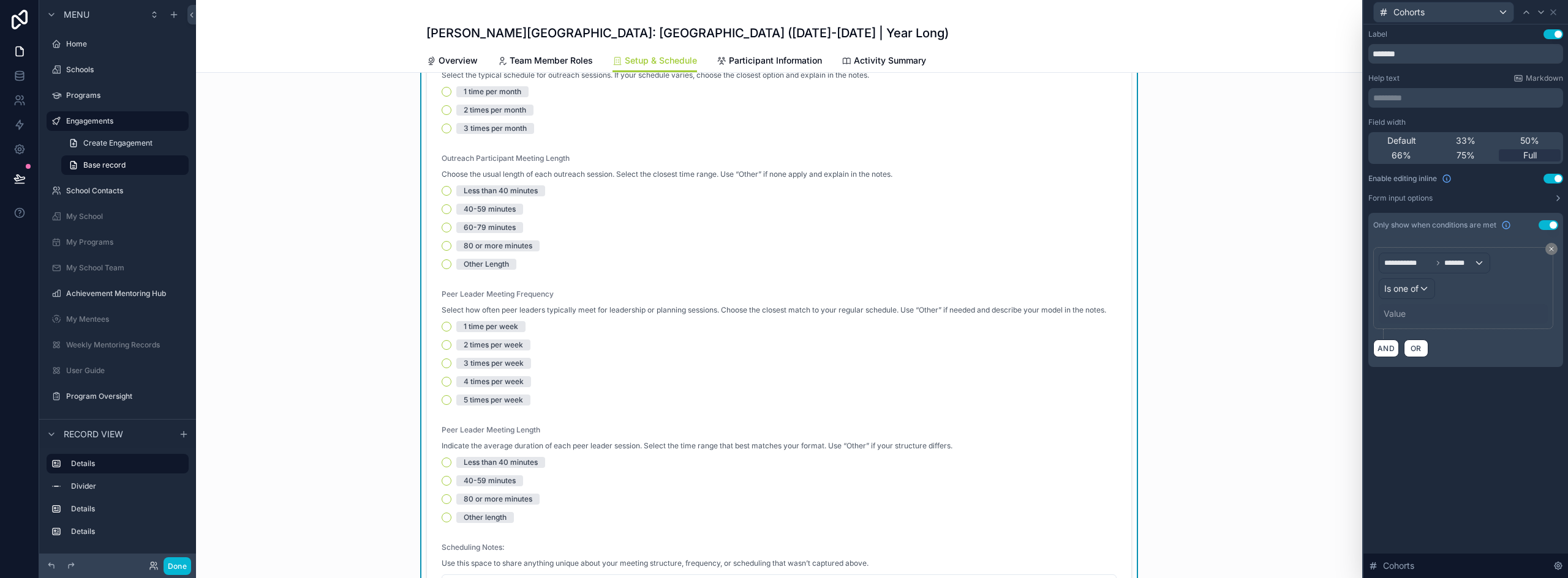
click at [1415, 311] on div "Value" at bounding box center [1462, 314] width 169 height 19
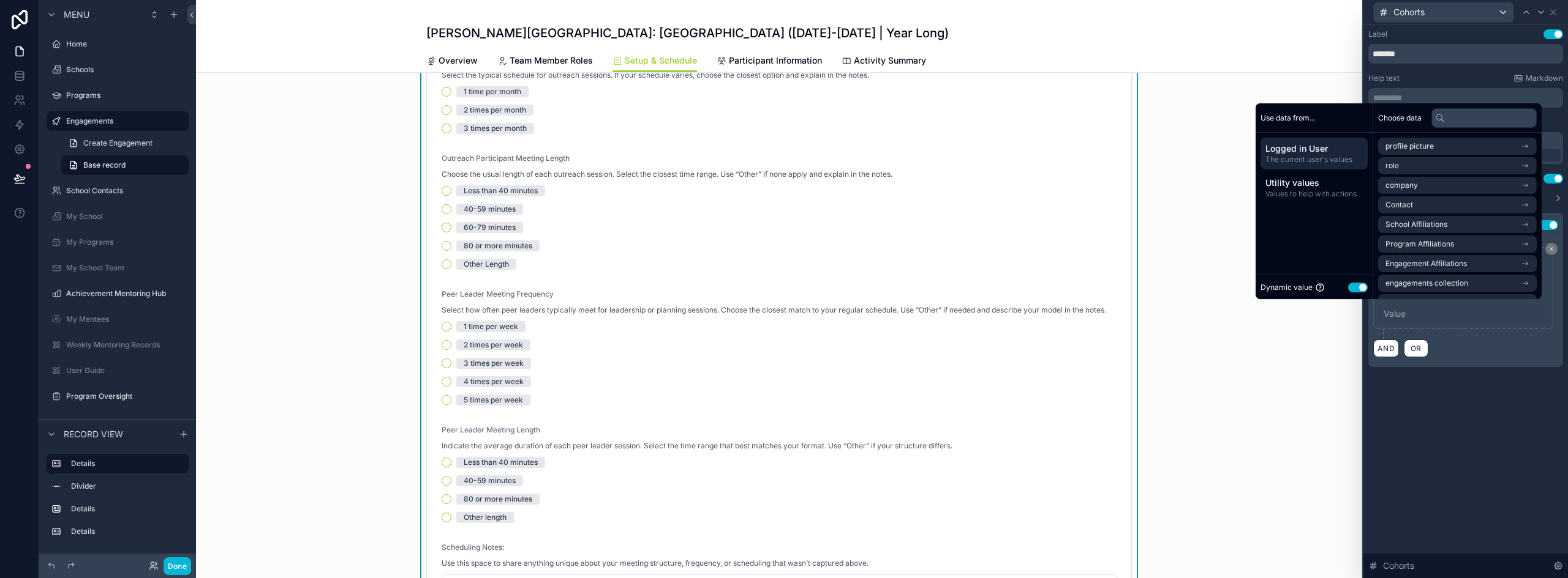
click at [1348, 286] on button "Use setting" at bounding box center [1358, 287] width 19 height 10
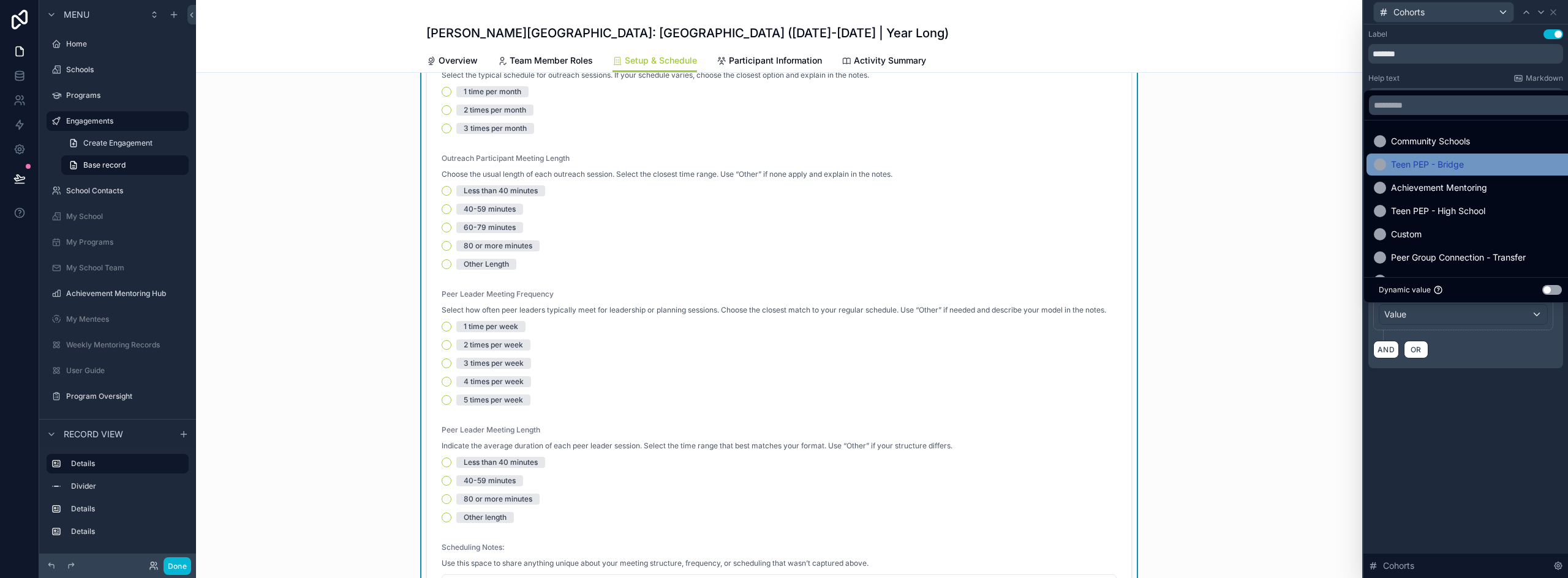
click at [1410, 173] on div "Teen PEP - Bridge" at bounding box center [1470, 164] width 208 height 22
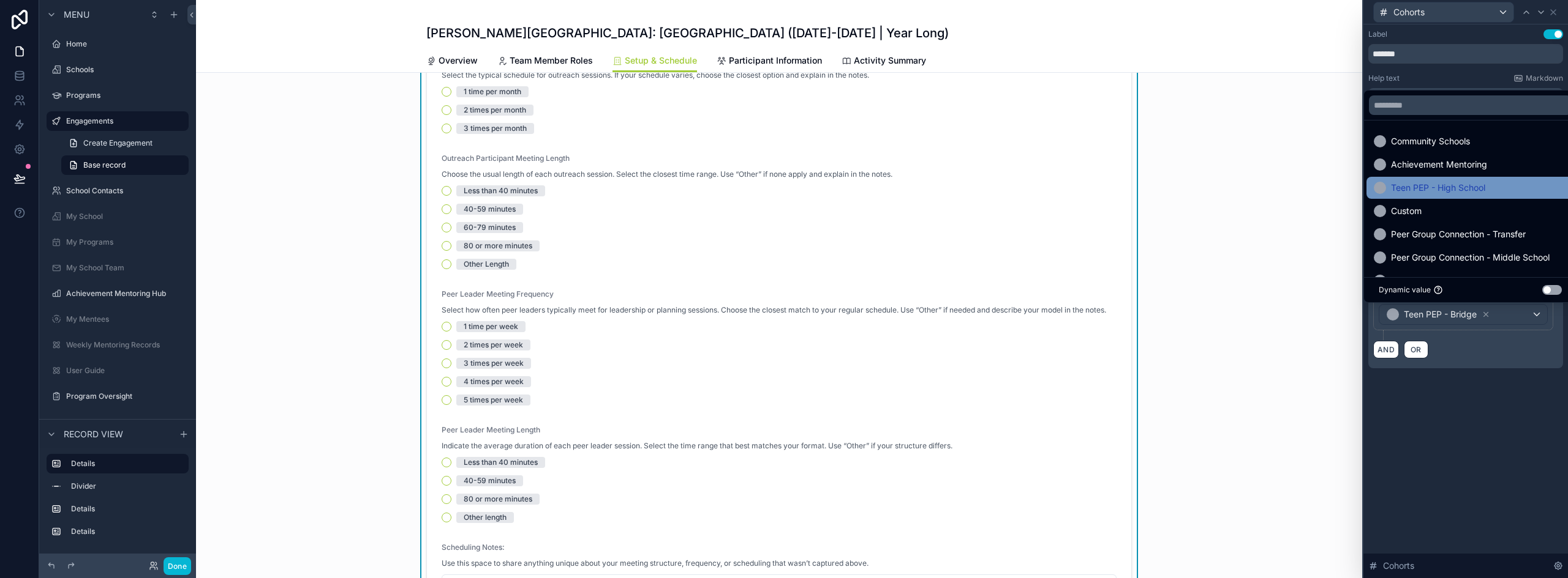
click at [1433, 196] on div "Teen PEP - High School" at bounding box center [1470, 188] width 208 height 22
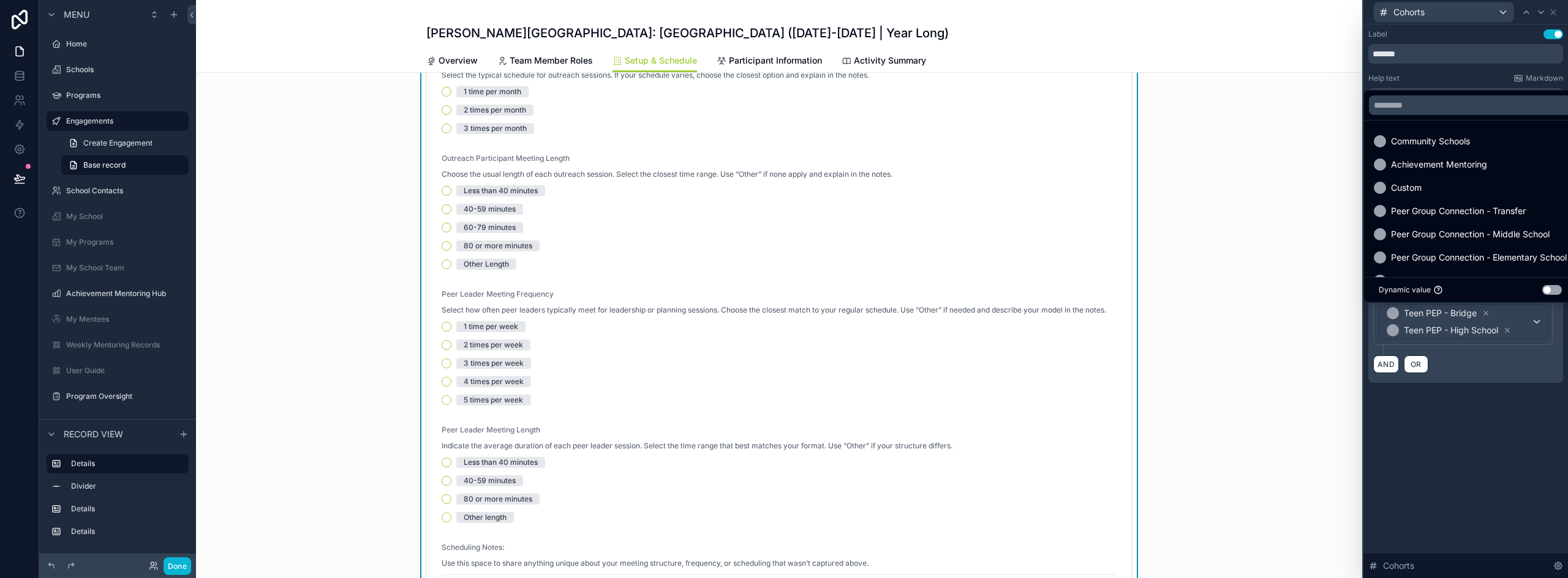
click at [1460, 461] on div "**********" at bounding box center [1465, 301] width 205 height 554
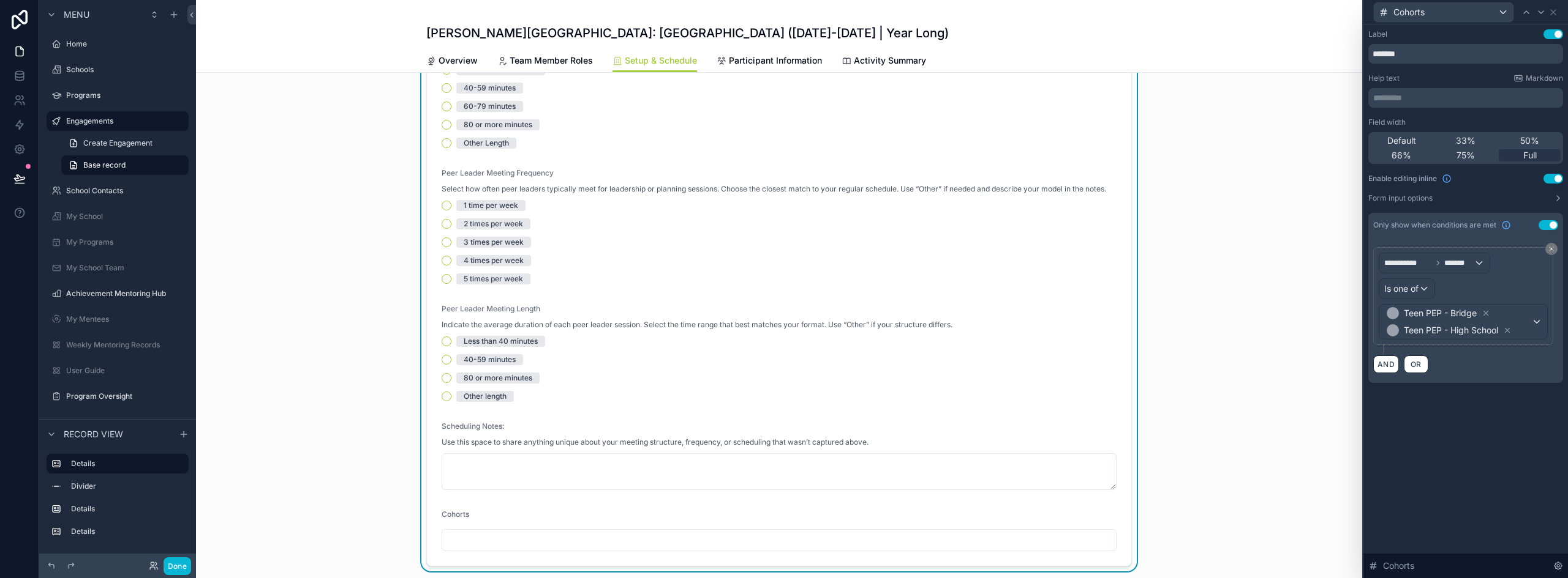
scroll to position [306, 0]
click at [1478, 49] on input "*******" at bounding box center [1465, 53] width 194 height 19
click at [1419, 99] on p "********* ﻿" at bounding box center [1467, 98] width 187 height 12
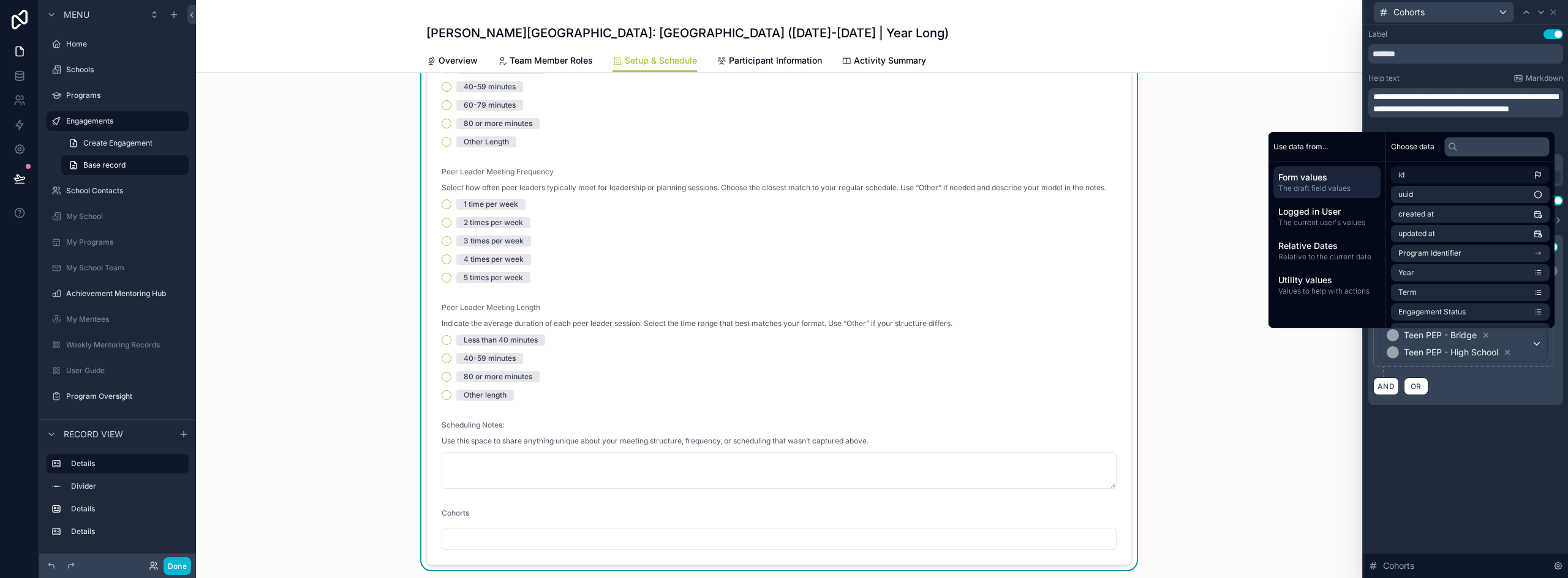
scroll to position [0, 0]
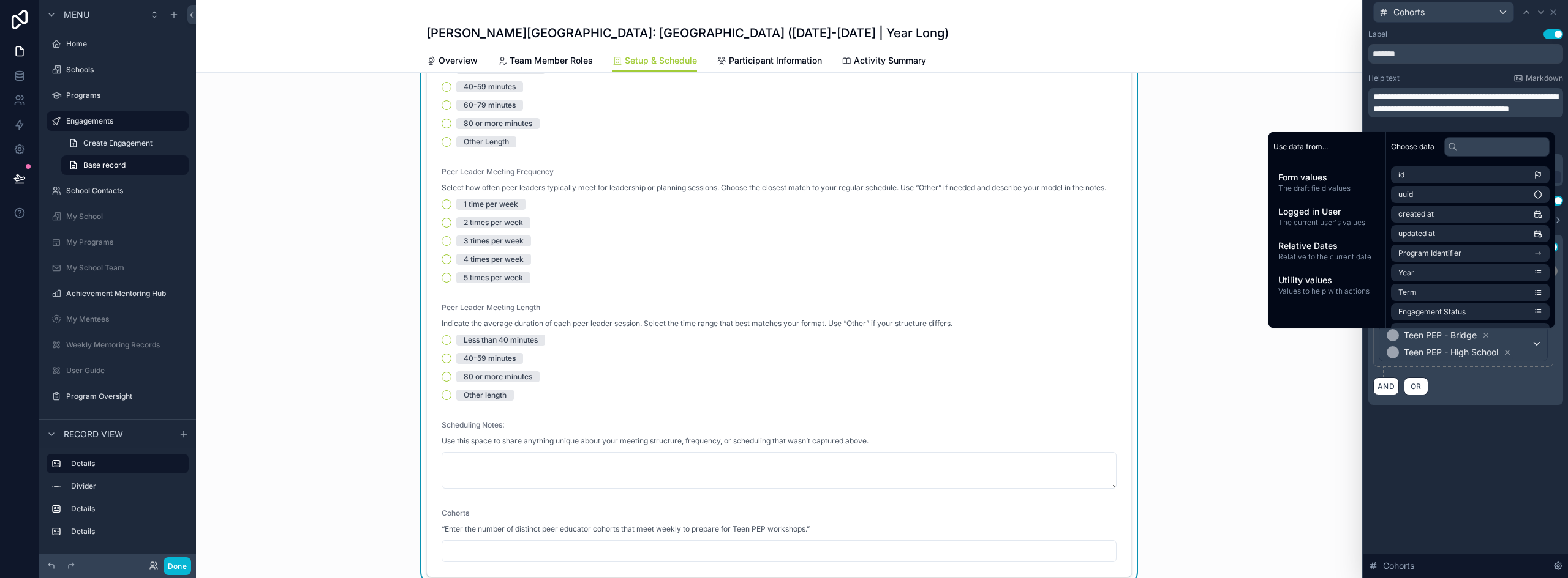
click at [1378, 96] on span "**********" at bounding box center [1465, 103] width 184 height 21
click at [1455, 115] on p "**********" at bounding box center [1467, 103] width 187 height 24
click at [1414, 49] on input "*******" at bounding box center [1465, 53] width 194 height 19
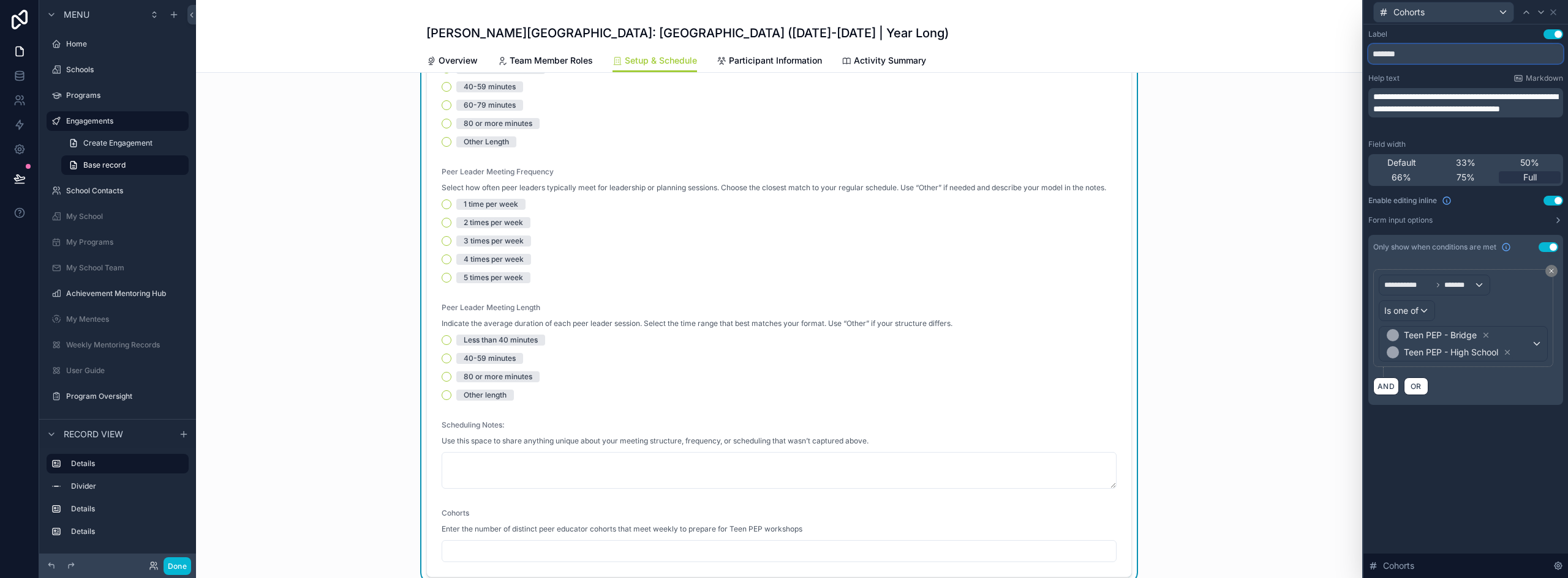
click at [1414, 49] on input "*******" at bounding box center [1465, 53] width 194 height 19
type input "**********"
click at [1557, 8] on icon at bounding box center [1553, 12] width 10 height 10
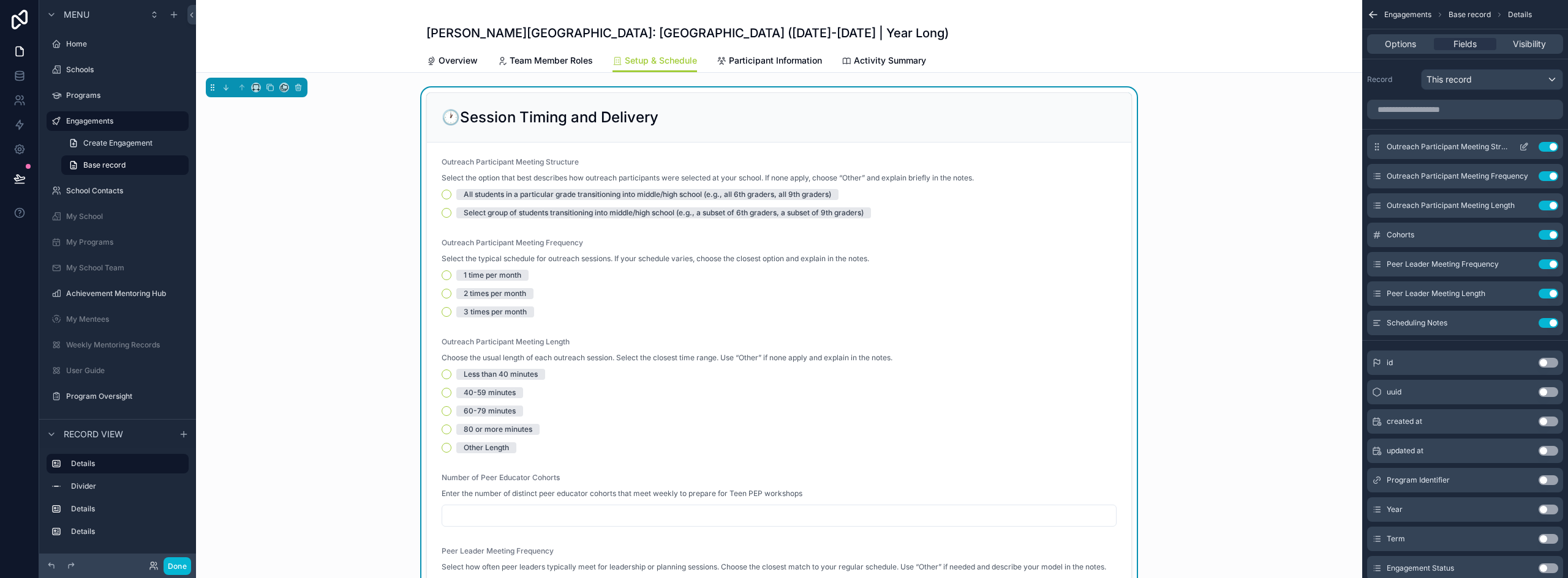
click at [1528, 145] on icon "scrollable content" at bounding box center [1524, 147] width 10 height 10
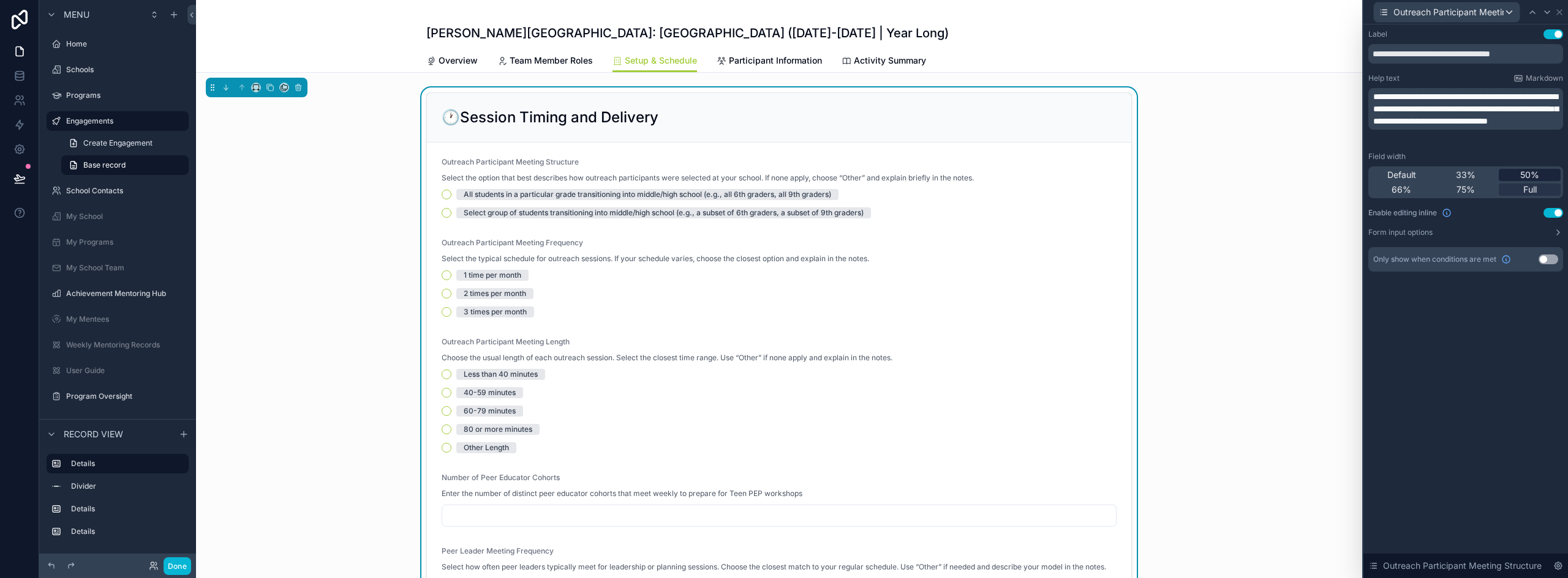
click at [1528, 174] on span "50%" at bounding box center [1529, 175] width 19 height 12
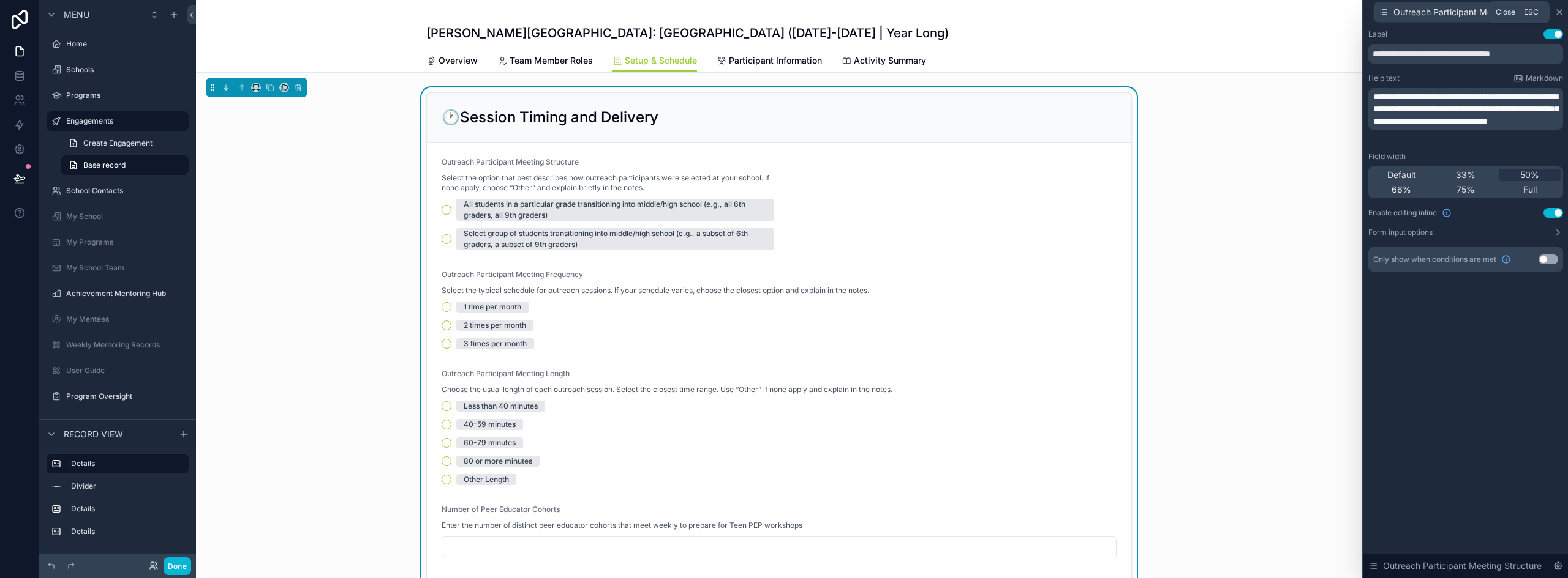
click at [1560, 10] on icon at bounding box center [1559, 12] width 5 height 5
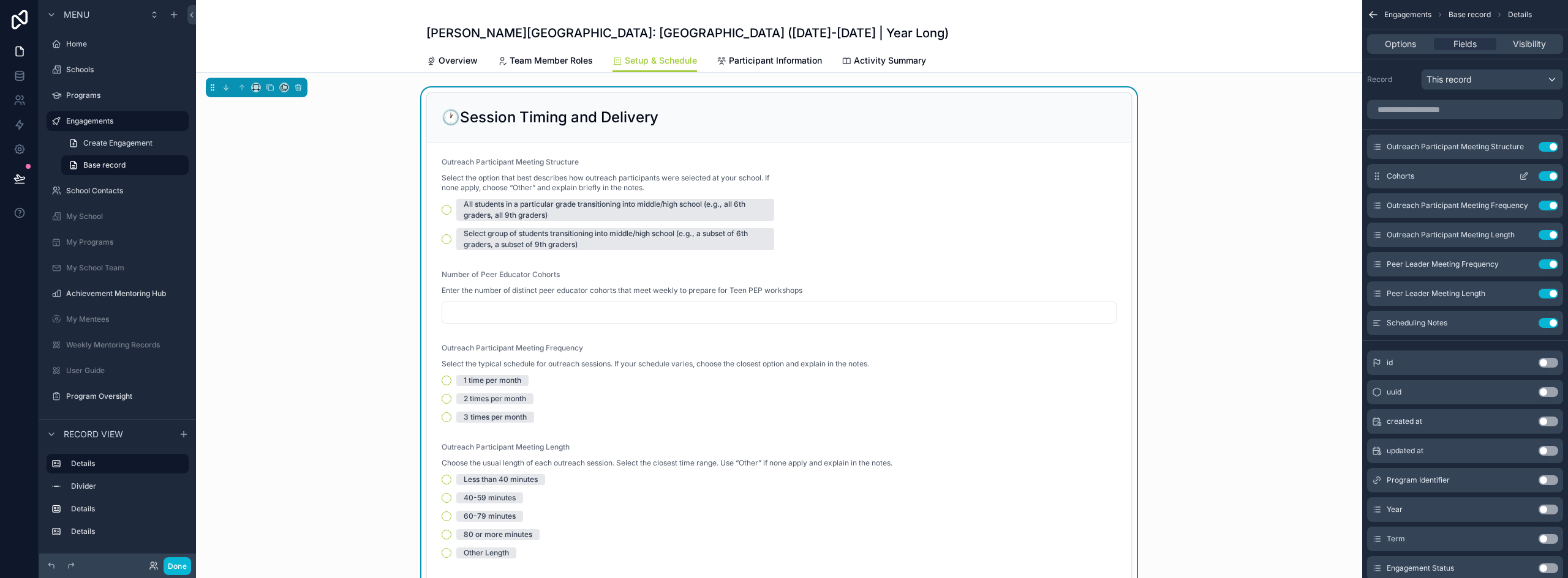
click at [1524, 173] on icon "scrollable content" at bounding box center [1524, 176] width 10 height 10
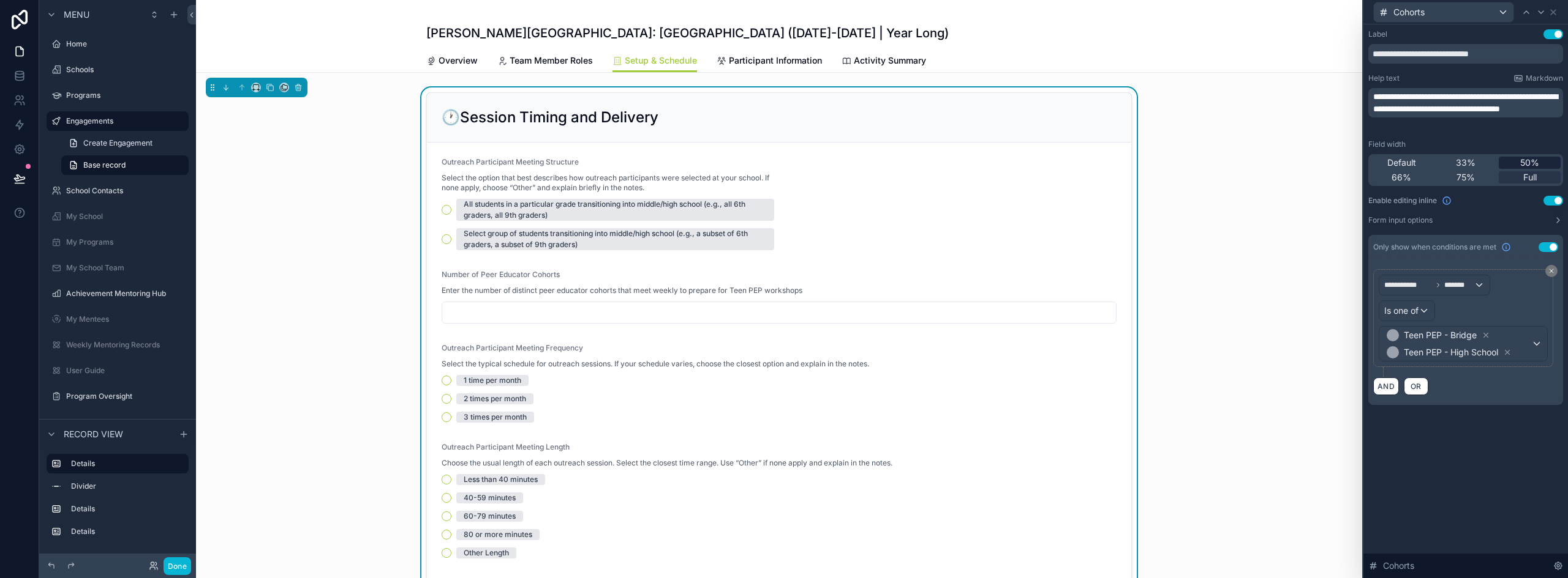
click at [1522, 161] on span "50%" at bounding box center [1529, 163] width 19 height 12
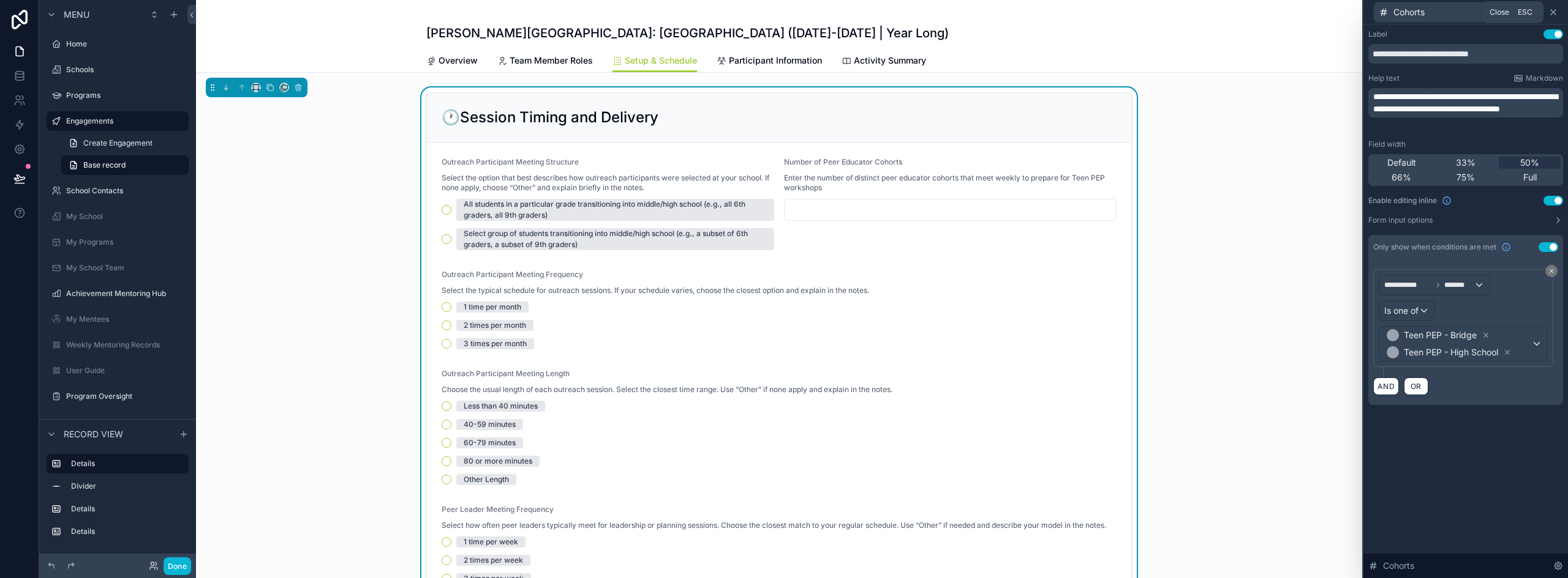
click at [1551, 11] on icon at bounding box center [1553, 12] width 10 height 10
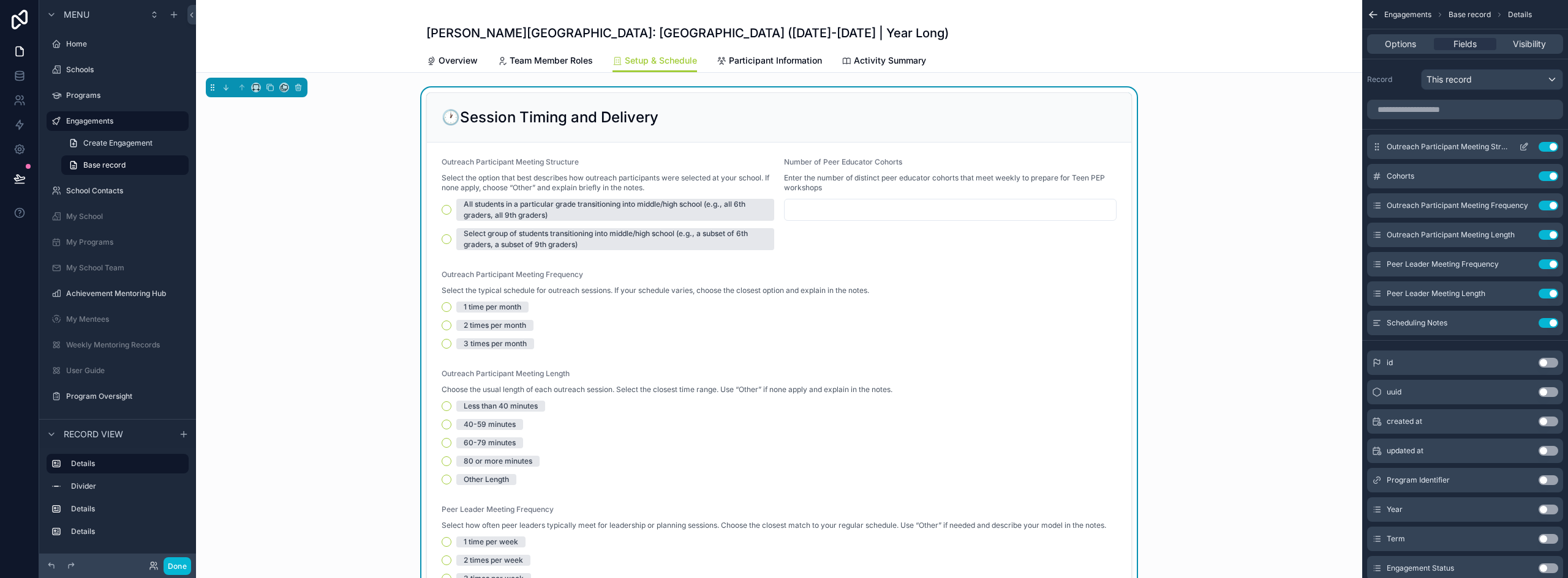
click at [1525, 144] on icon "scrollable content" at bounding box center [1524, 145] width 5 height 5
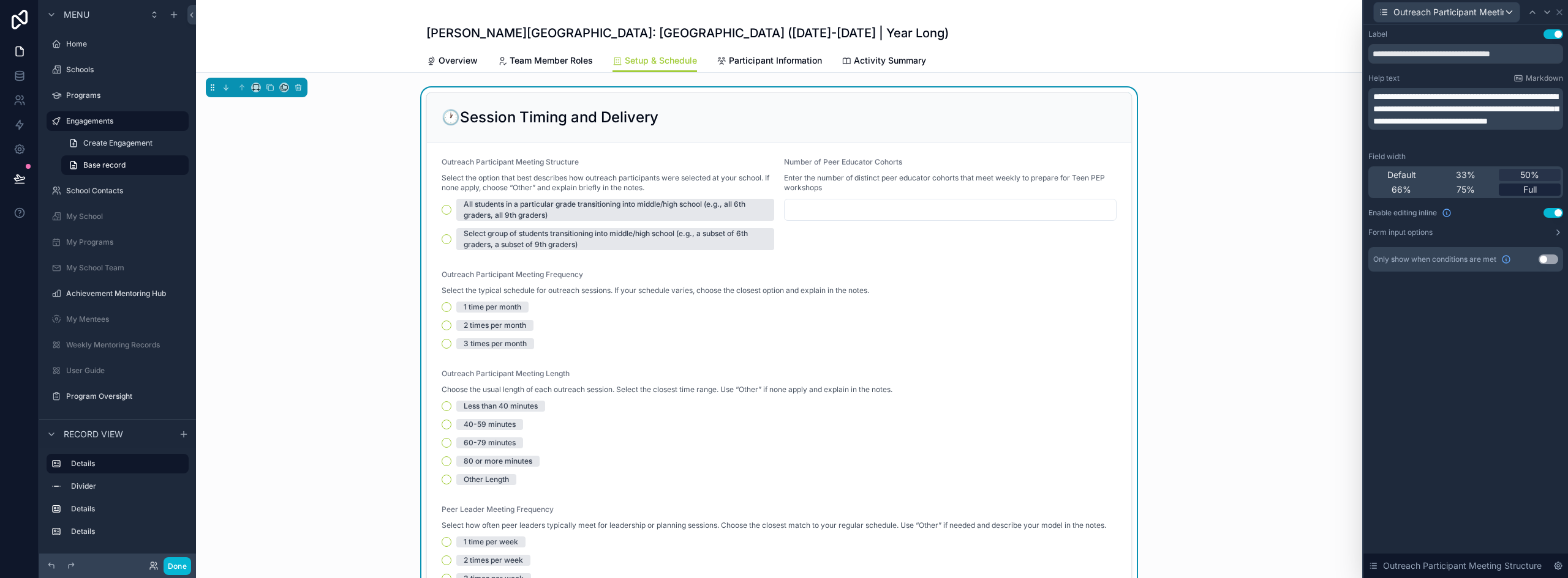
click at [1537, 187] on div "Full" at bounding box center [1529, 190] width 62 height 12
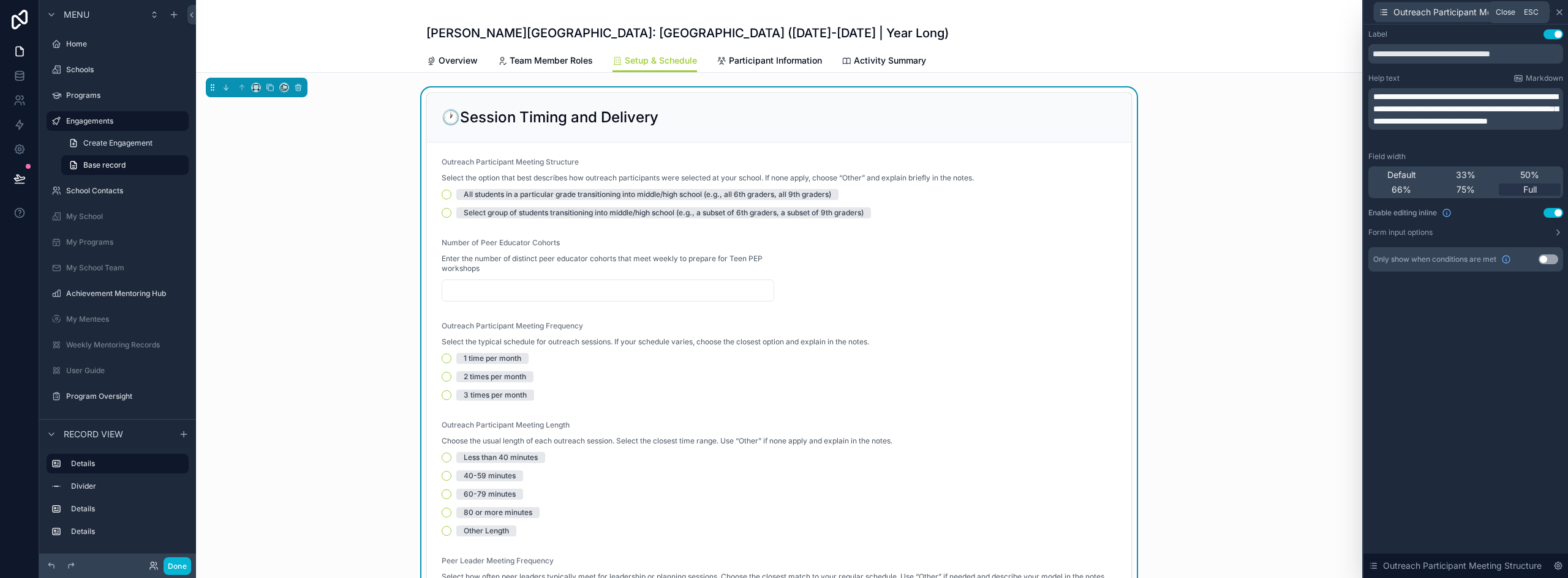
click at [1559, 9] on icon at bounding box center [1559, 12] width 10 height 10
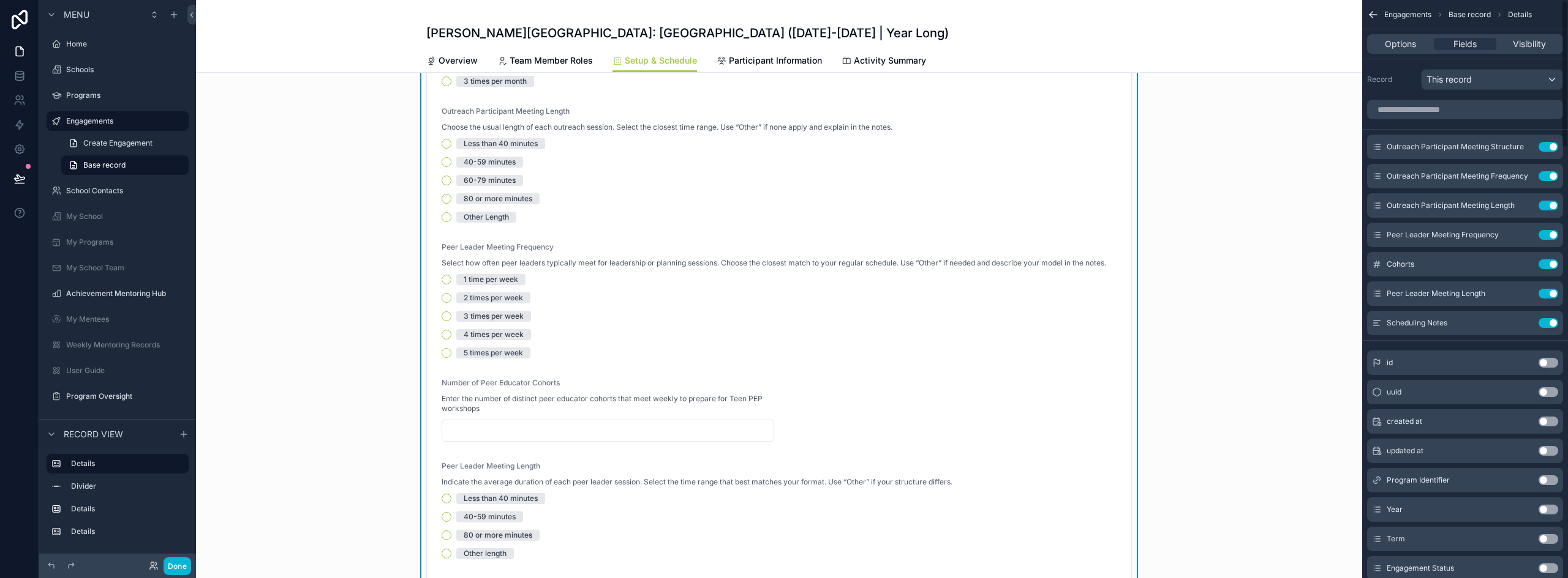
scroll to position [245, 0]
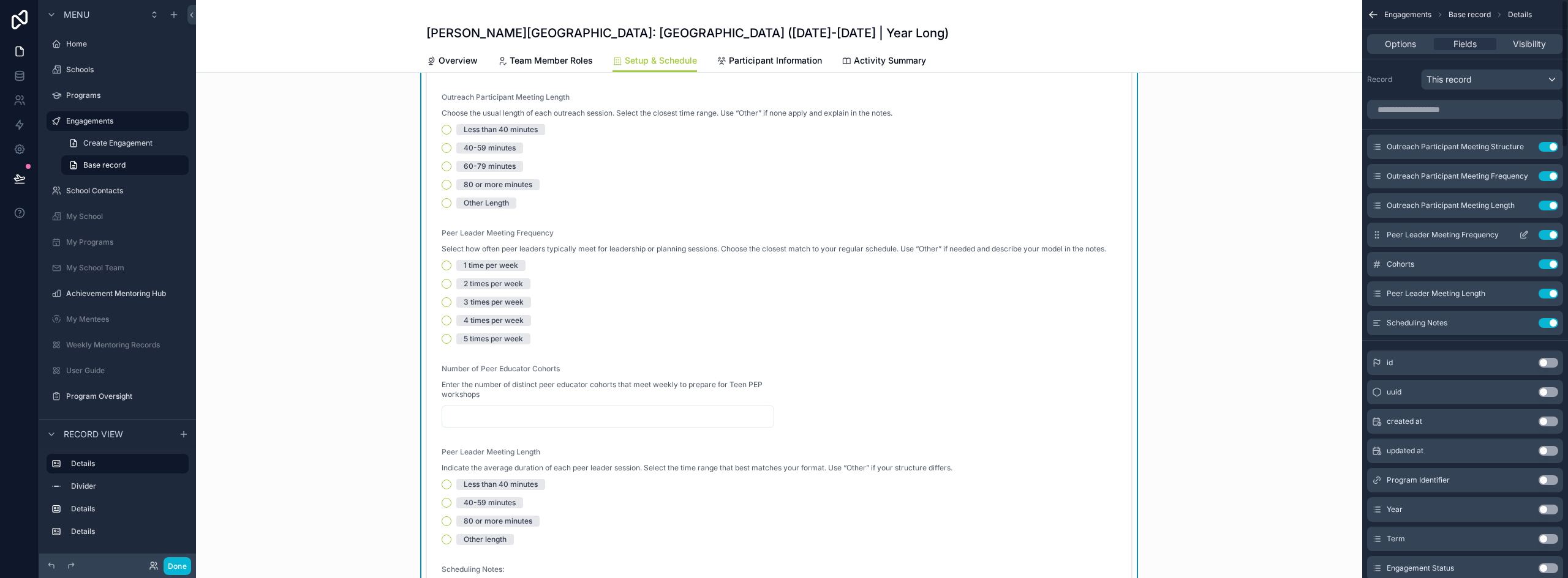
click at [1529, 232] on button "scrollable content" at bounding box center [1524, 235] width 19 height 10
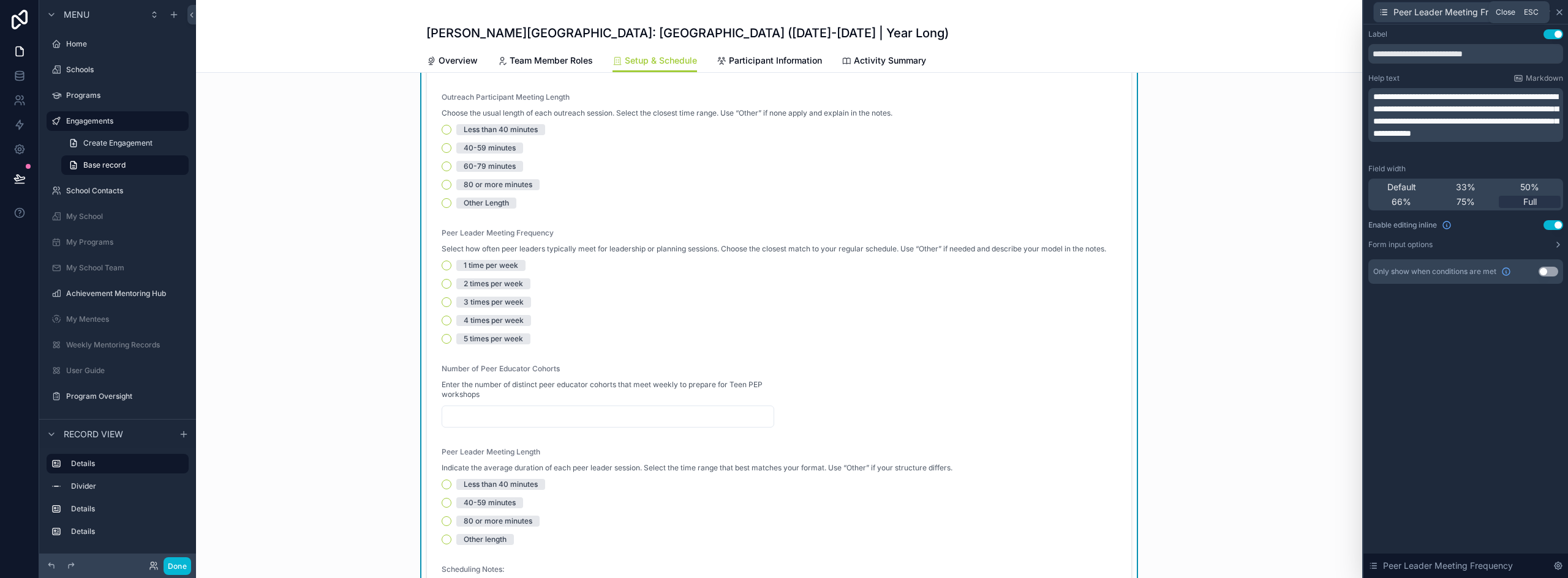
click at [1561, 8] on icon at bounding box center [1559, 12] width 10 height 10
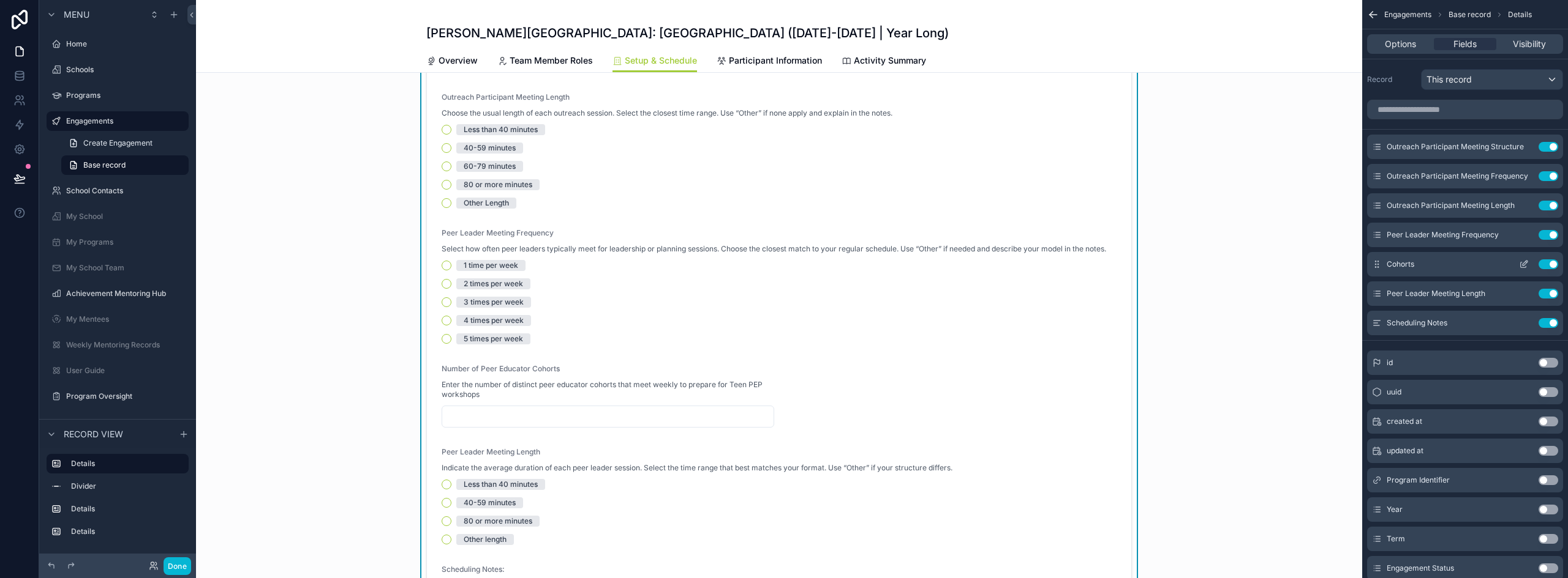
click at [1524, 264] on icon "scrollable content" at bounding box center [1524, 264] width 10 height 10
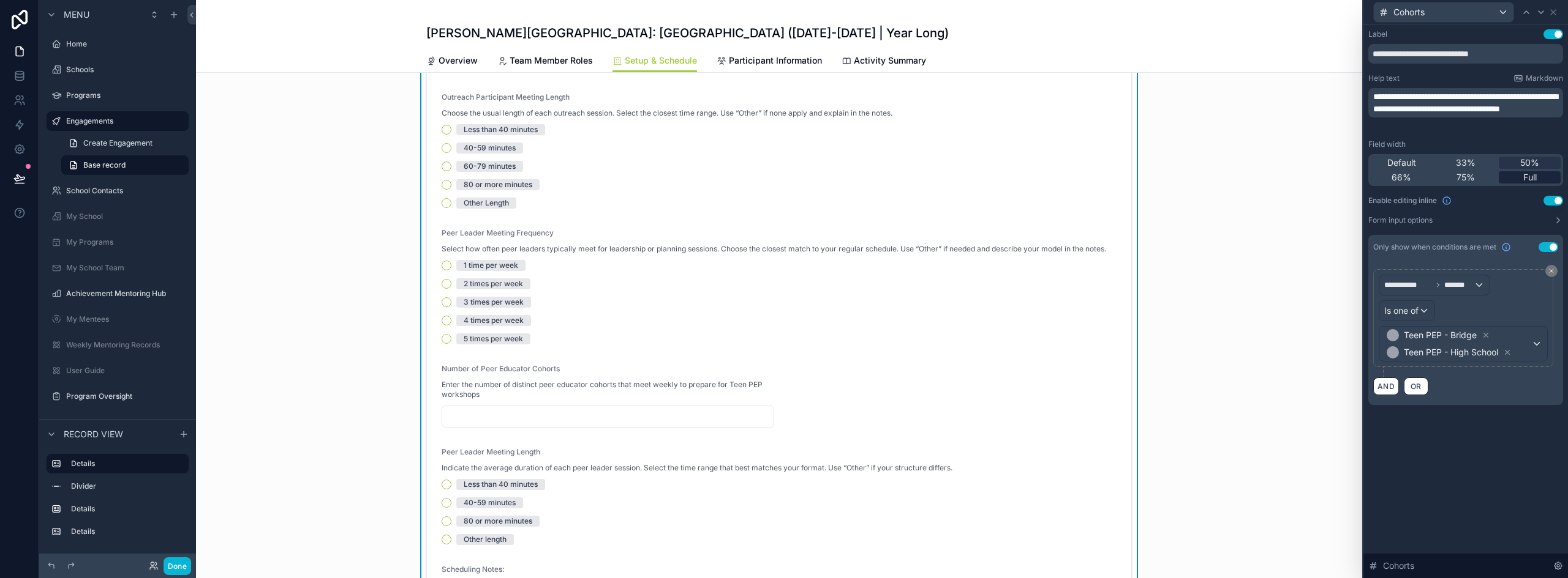
click at [1523, 176] on span "Full" at bounding box center [1529, 178] width 13 height 12
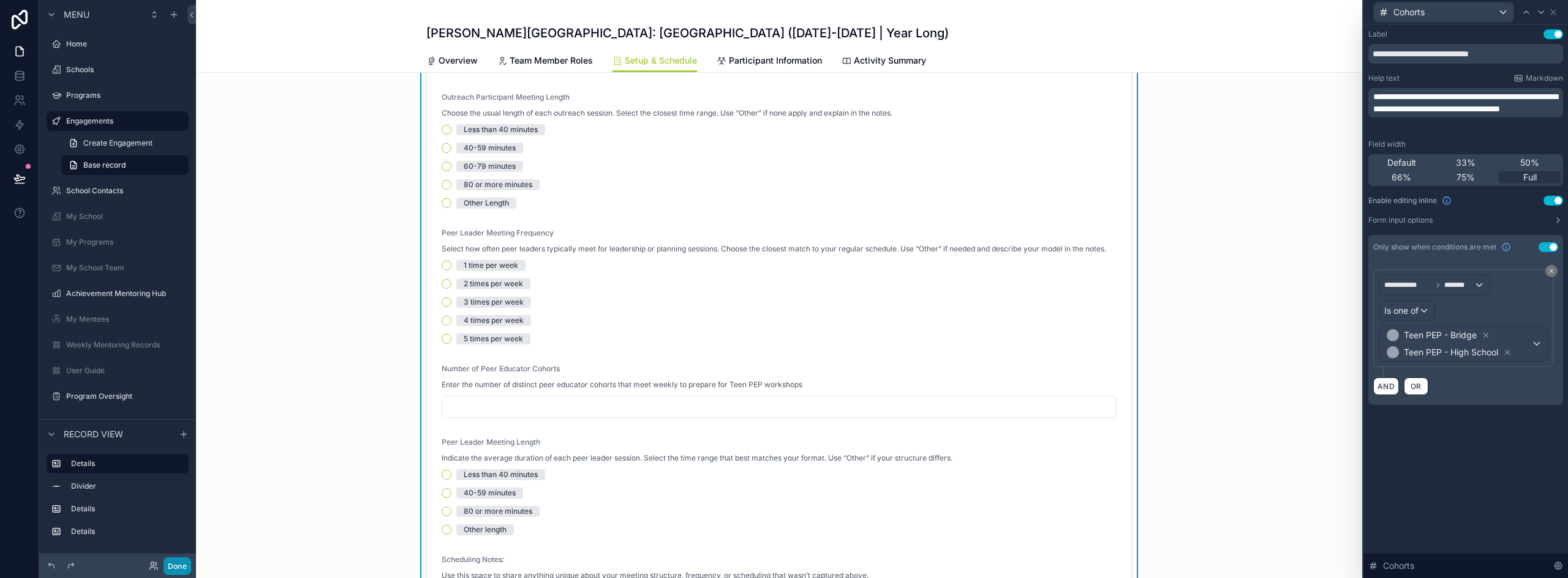
click at [179, 568] on button "Done" at bounding box center [177, 566] width 28 height 18
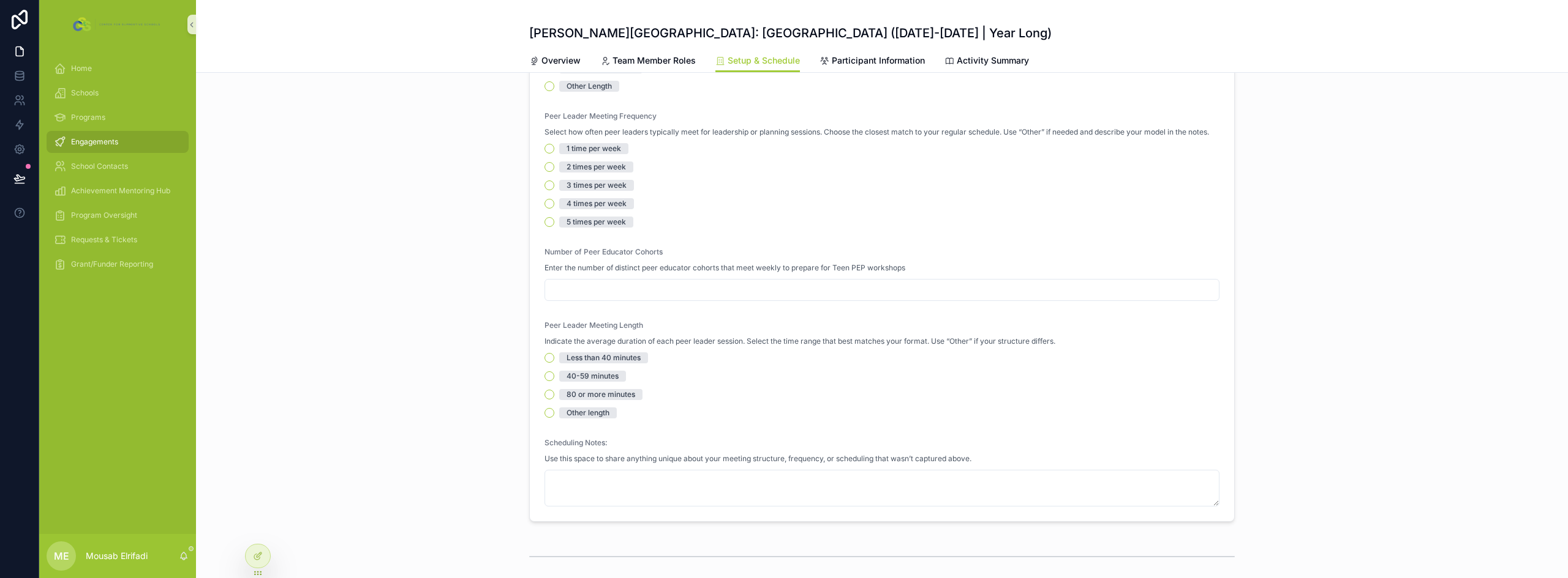
scroll to position [367, 0]
click at [672, 293] on input "scrollable content" at bounding box center [882, 284] width 674 height 17
click at [1039, 369] on div "40-59 minutes" at bounding box center [882, 371] width 675 height 11
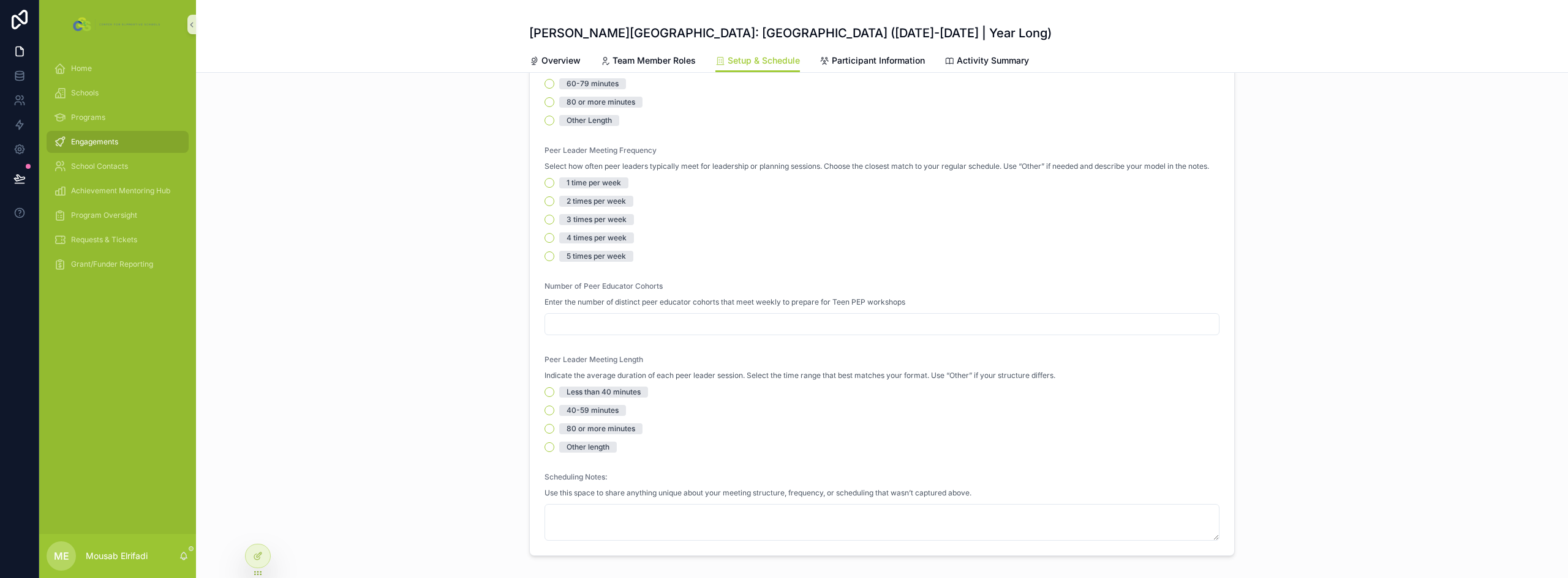
scroll to position [306, 0]
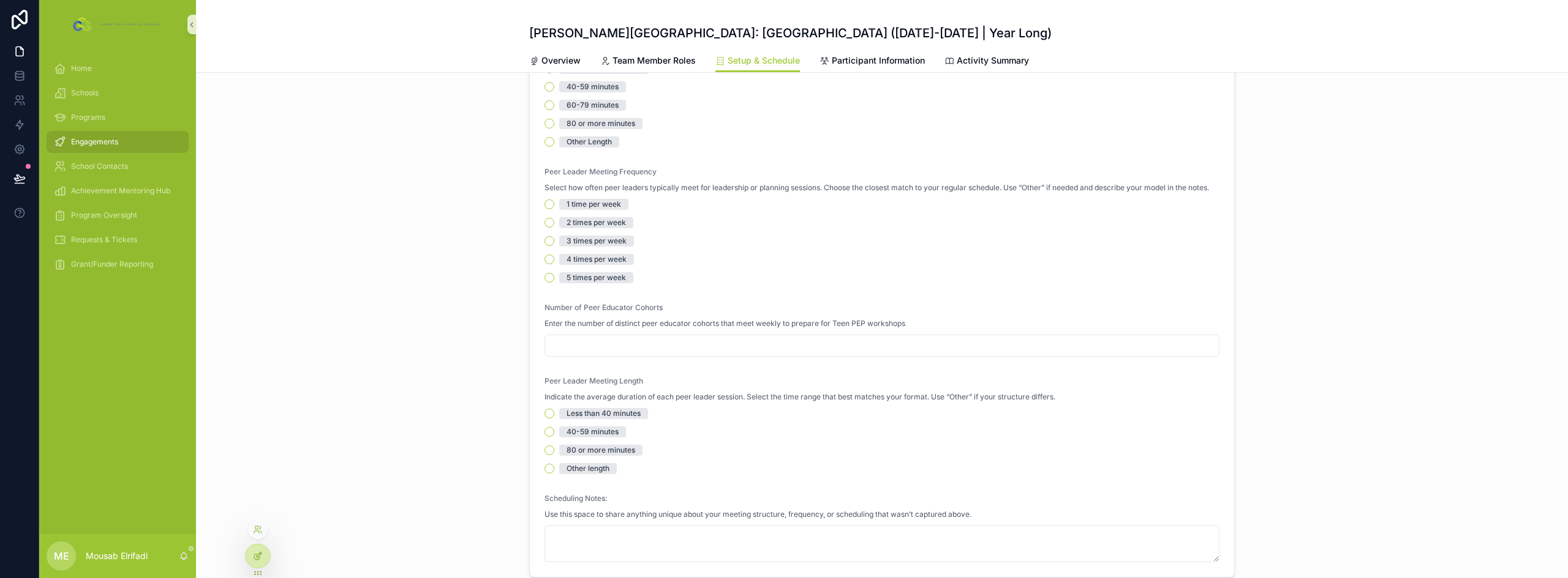
click at [256, 555] on icon at bounding box center [257, 557] width 6 height 6
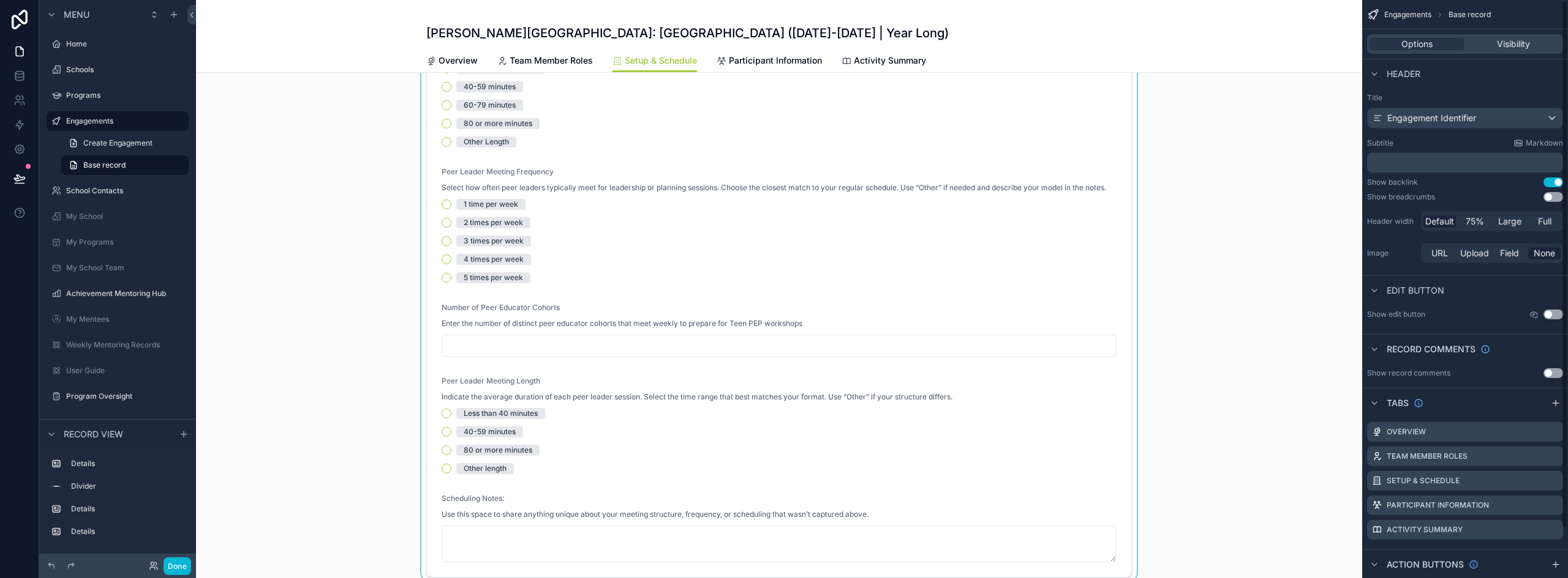
click at [687, 258] on div "scrollable content" at bounding box center [778, 182] width 1166 height 801
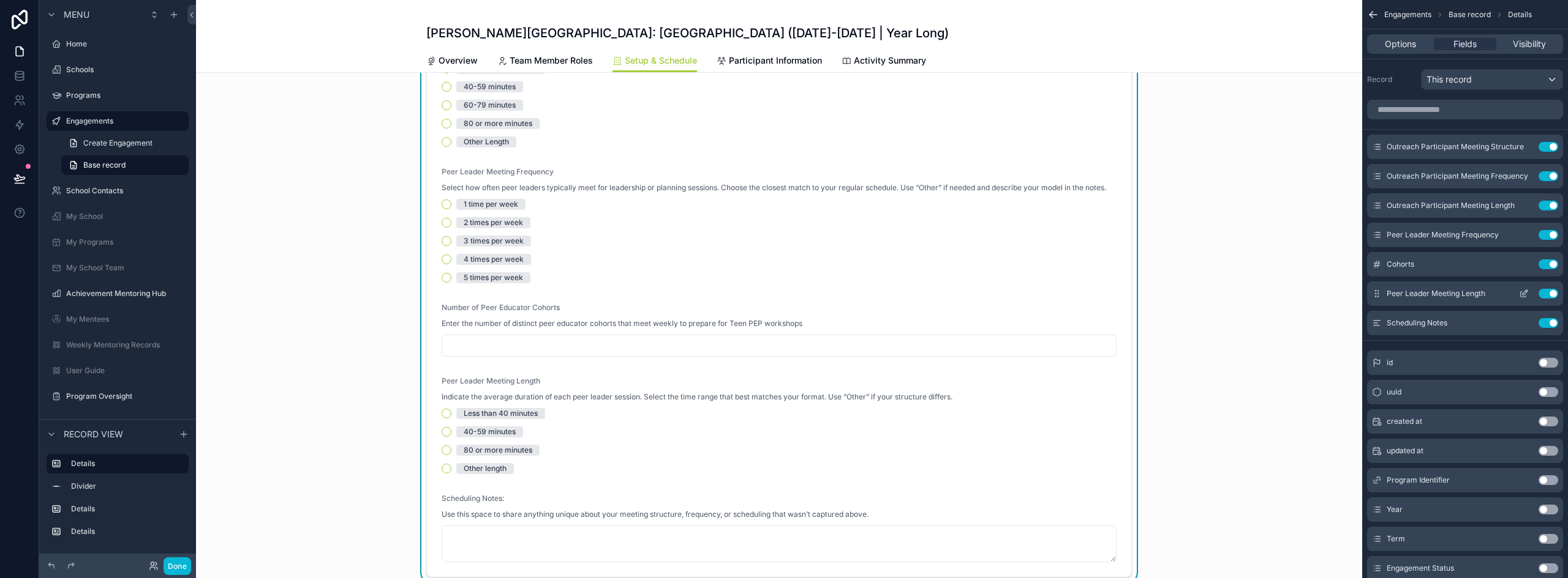
click at [1377, 297] on icon "scrollable content" at bounding box center [1376, 294] width 10 height 10
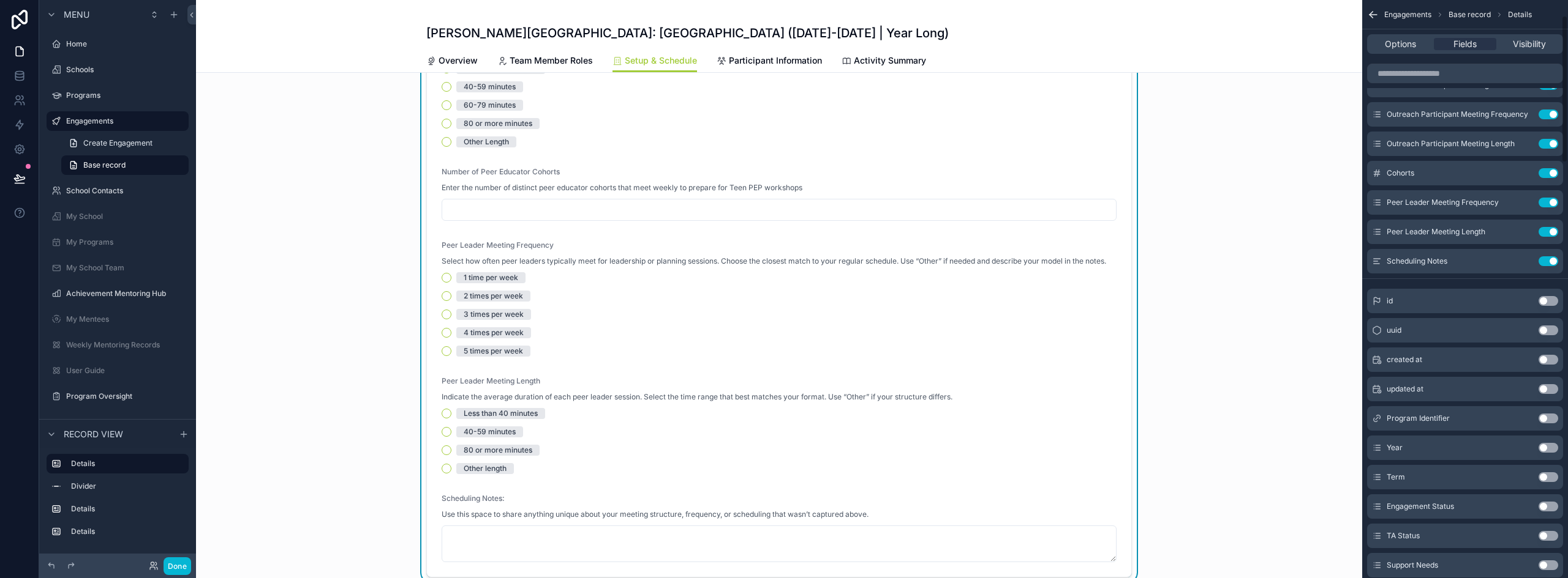
scroll to position [0, 0]
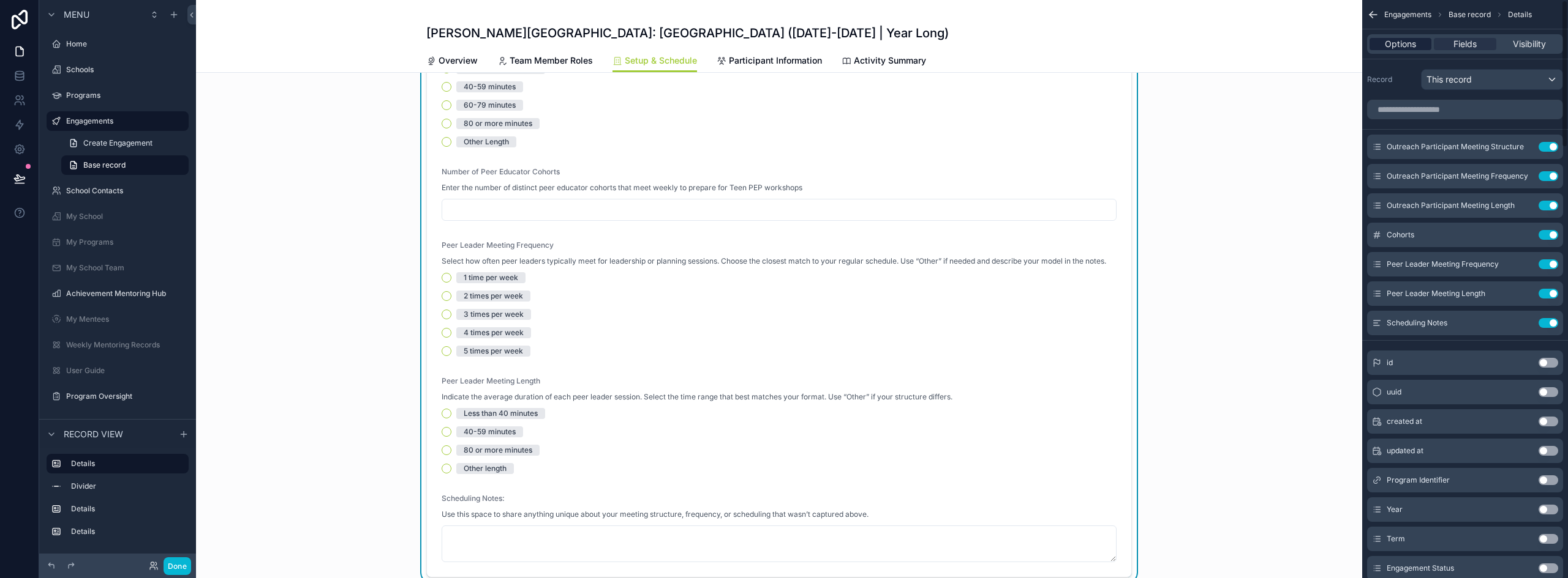
click at [1395, 48] on span "Options" at bounding box center [1400, 44] width 31 height 12
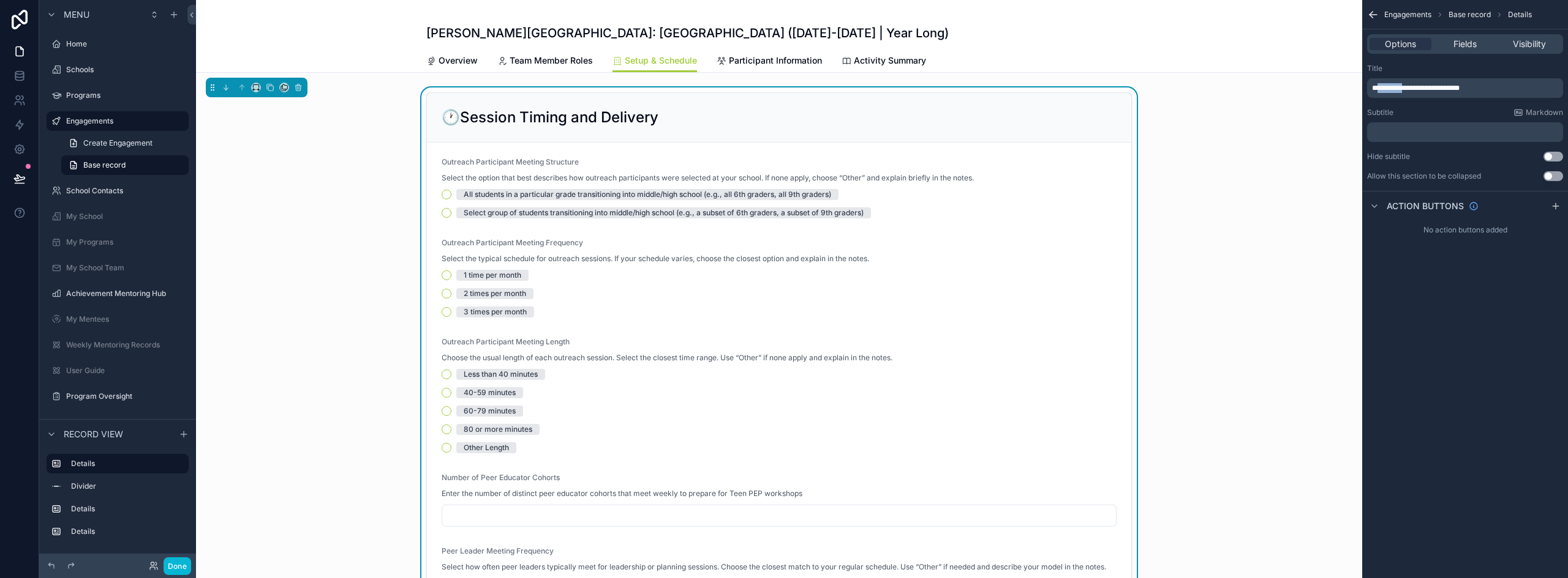
drag, startPoint x: 1382, startPoint y: 87, endPoint x: 1410, endPoint y: 87, distance: 28.0
click at [1410, 87] on span "**********" at bounding box center [1415, 88] width 87 height 8
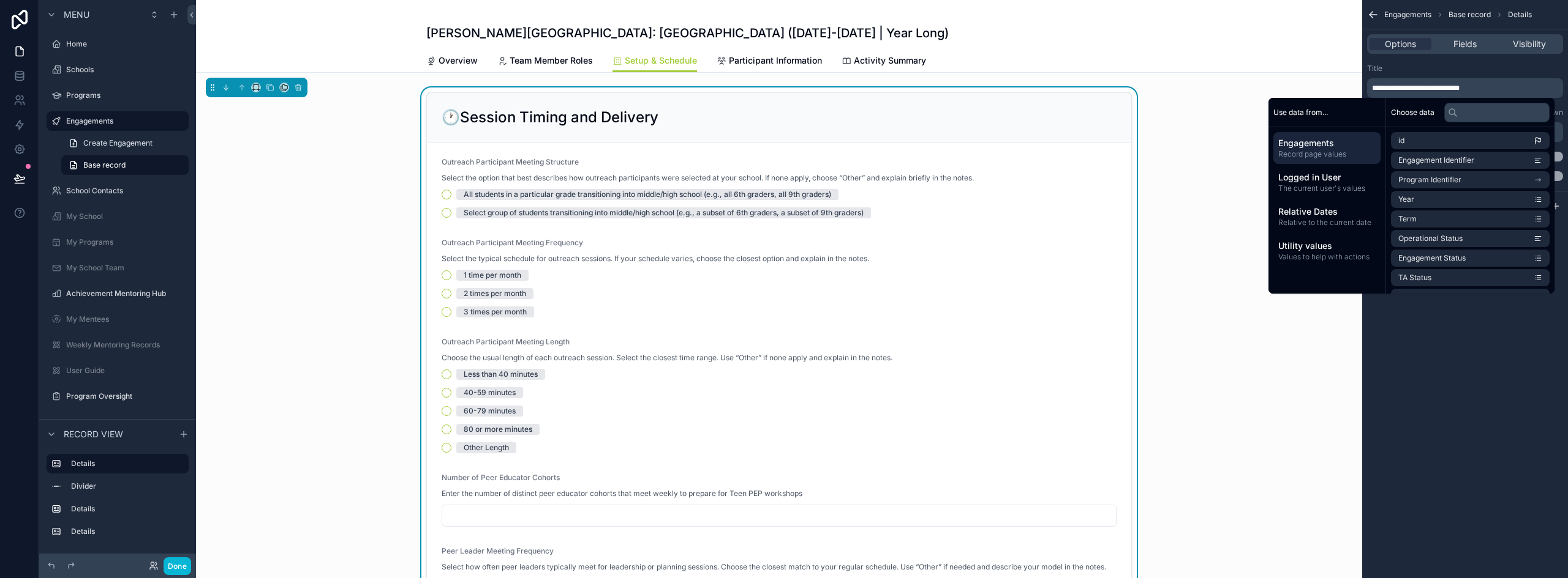
click at [1428, 87] on span "**********" at bounding box center [1415, 88] width 87 height 8
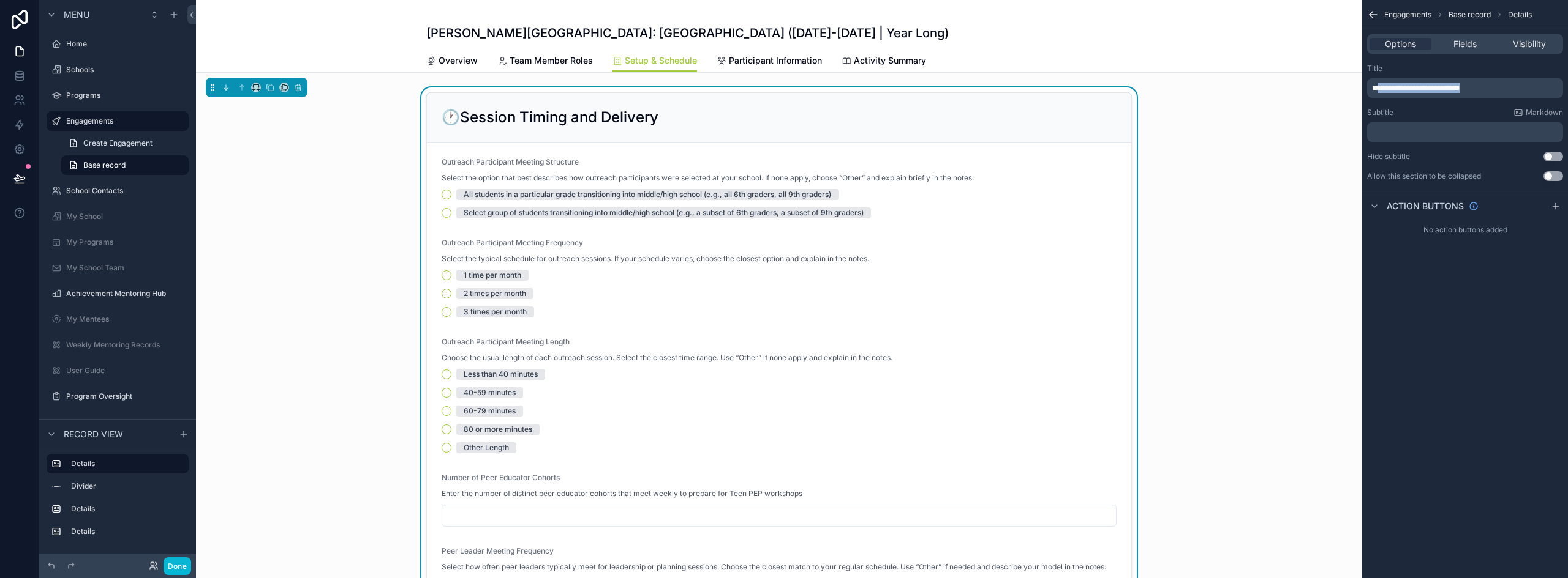
drag, startPoint x: 1488, startPoint y: 85, endPoint x: 1383, endPoint y: 84, distance: 105.0
click at [1383, 84] on p "**********" at bounding box center [1466, 88] width 189 height 10
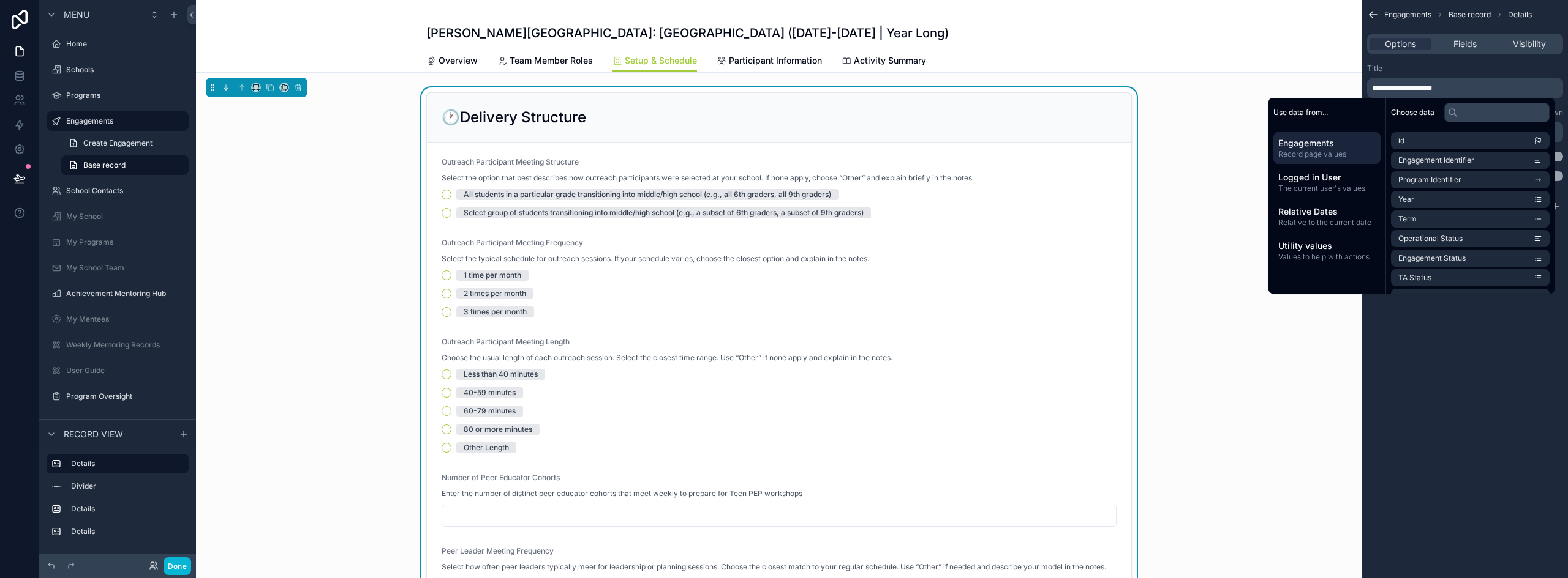
click at [364, 246] on div "🕐Delivery Structure Outreach Participant Meeting Structure Select the option th…" at bounding box center [778, 488] width 1166 height 801
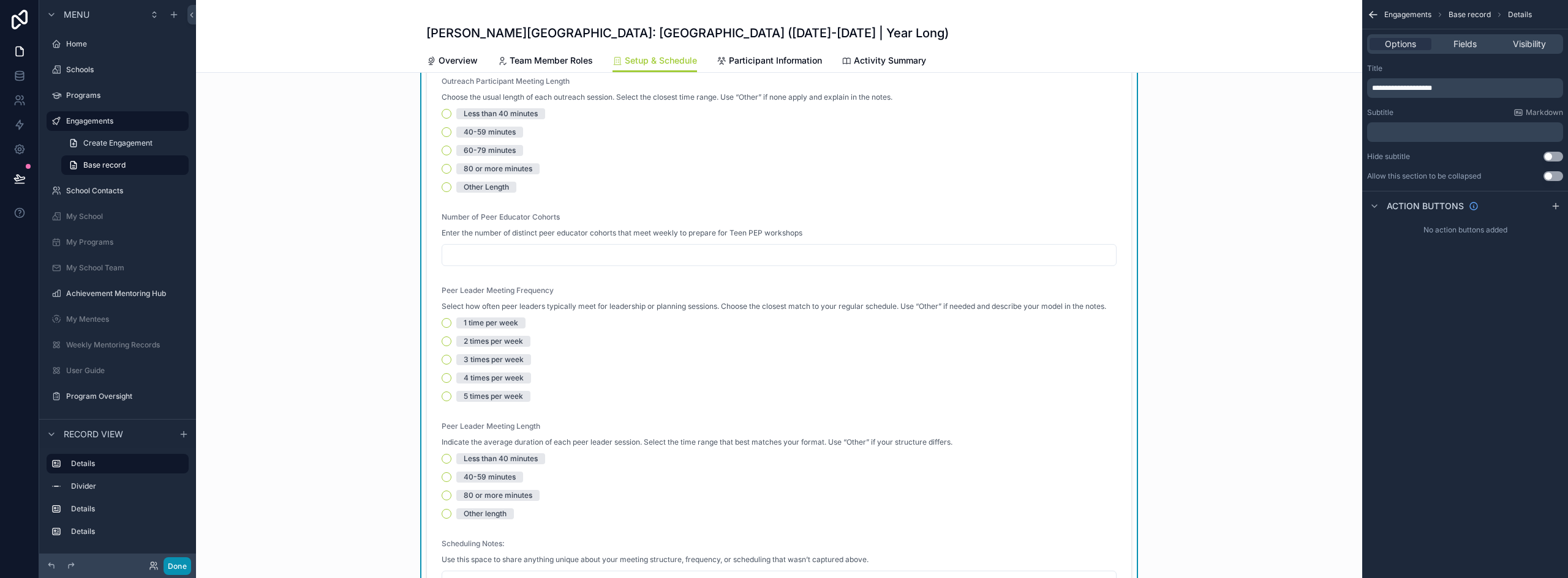
scroll to position [245, 0]
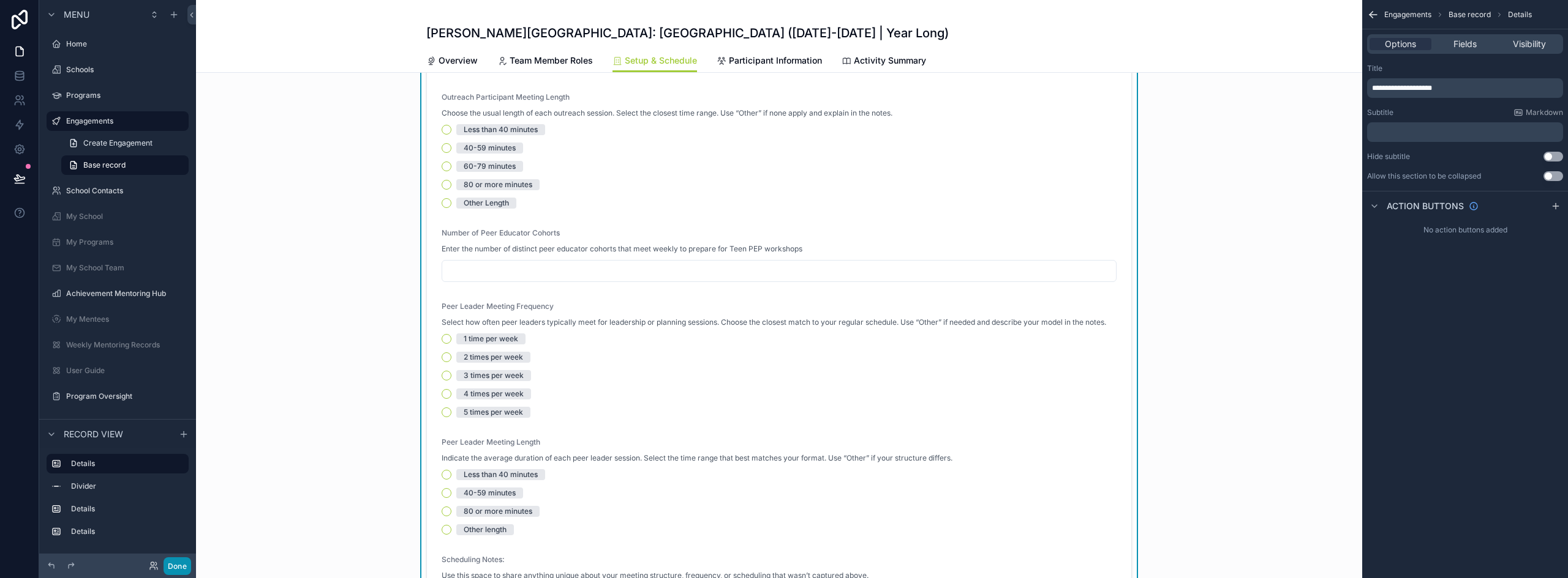
click at [180, 568] on button "Done" at bounding box center [177, 566] width 28 height 18
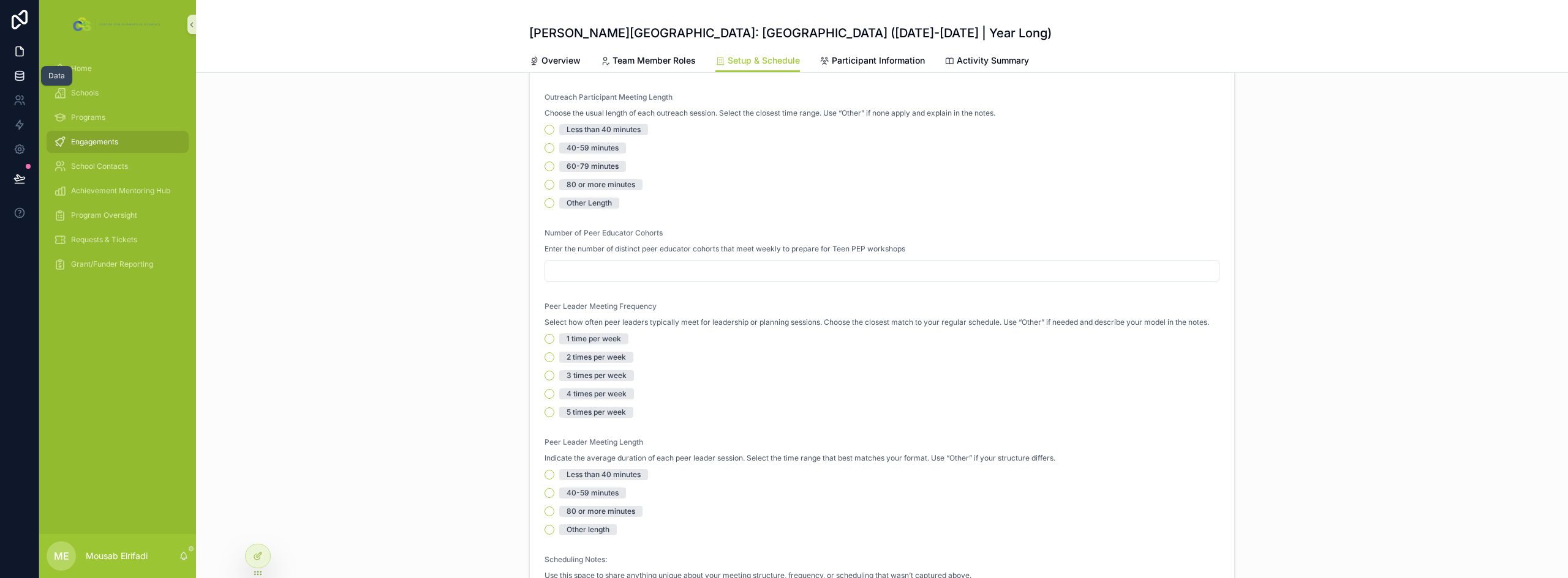
click at [19, 75] on icon at bounding box center [19, 73] width 8 height 3
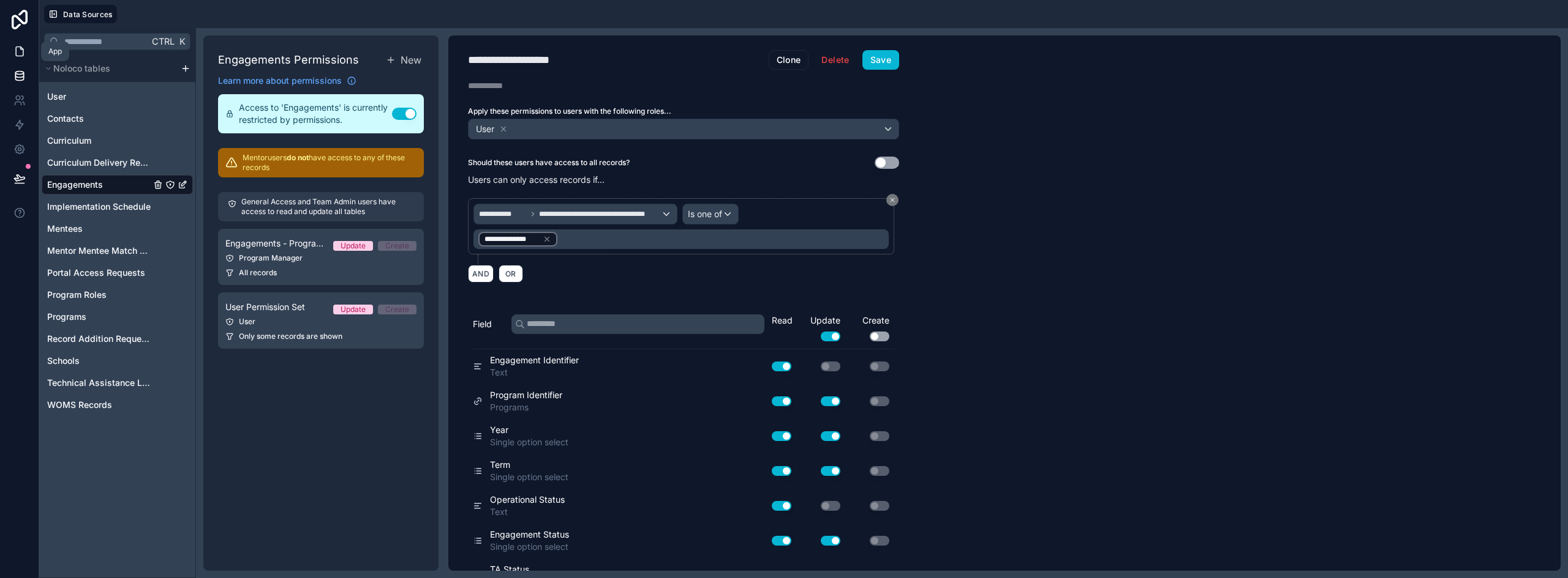
click at [18, 53] on icon at bounding box center [19, 51] width 12 height 12
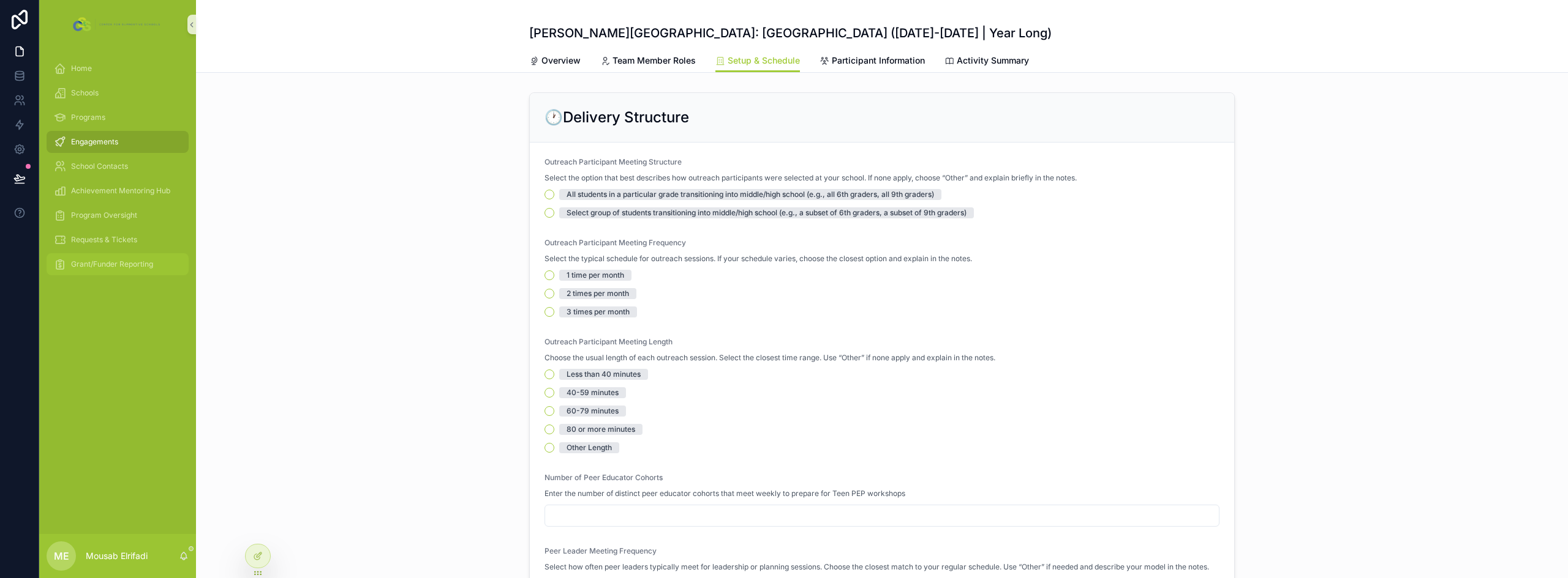
click at [116, 253] on link "Grant/Funder Reporting" at bounding box center [117, 264] width 142 height 22
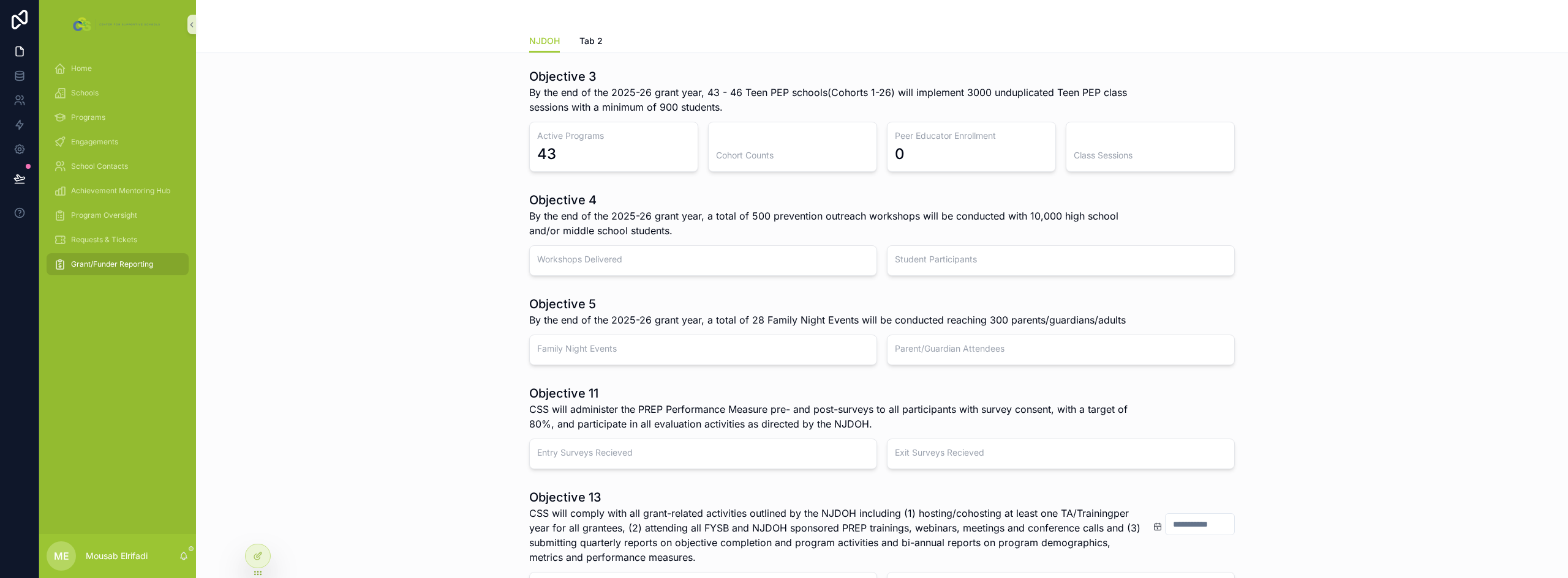
click at [924, 138] on h3 "Peer Educator Enrollment" at bounding box center [971, 136] width 153 height 12
click at [256, 562] on div at bounding box center [258, 556] width 24 height 24
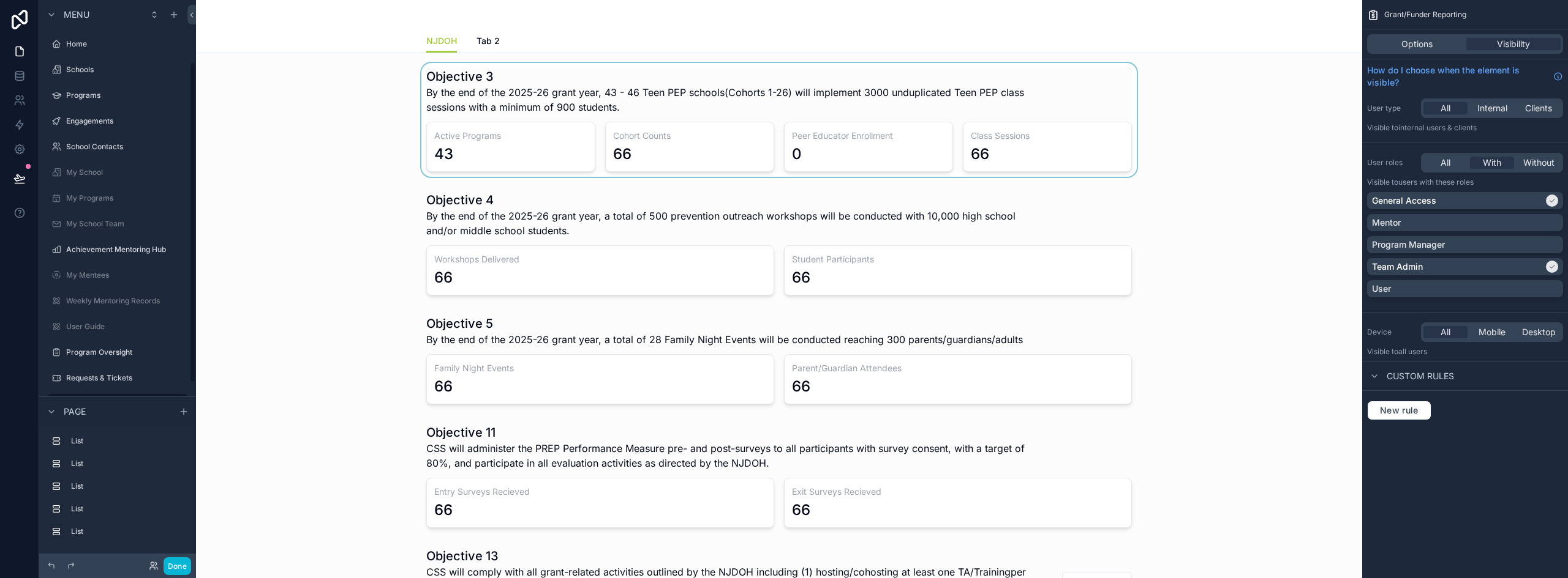
scroll to position [109, 0]
click at [678, 161] on div "scrollable content" at bounding box center [778, 120] width 1146 height 114
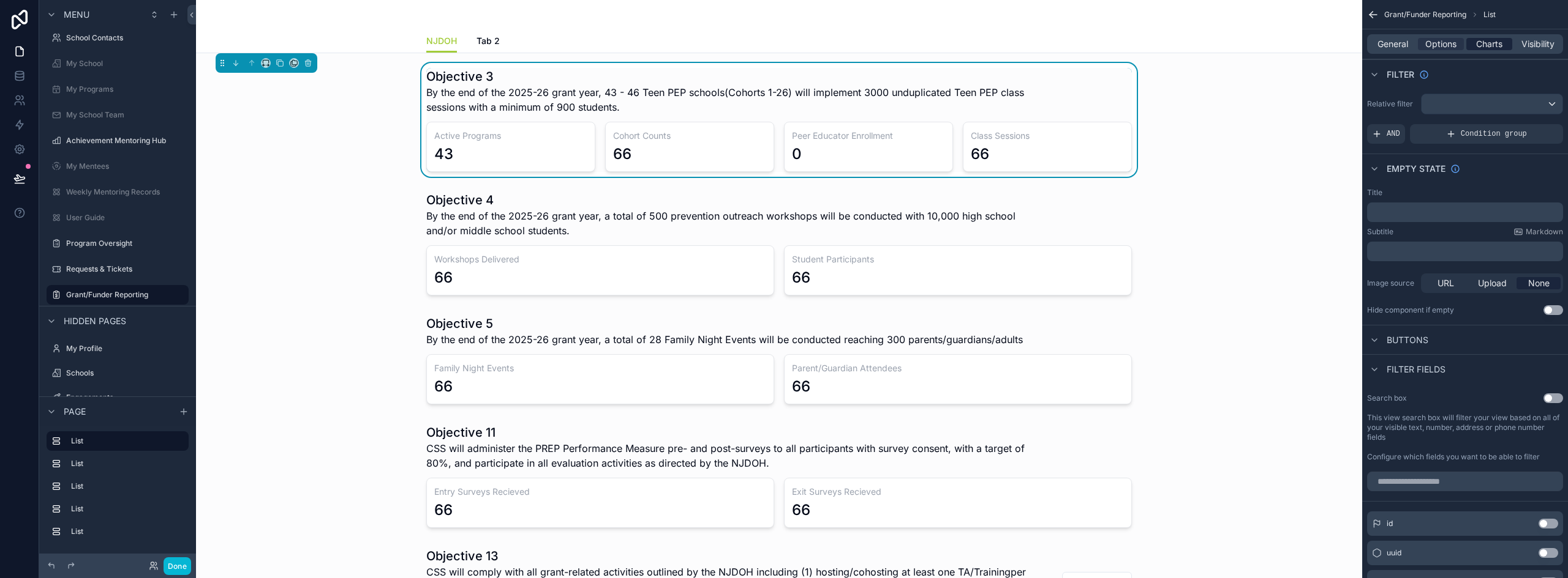
click at [1486, 44] on span "Charts" at bounding box center [1489, 44] width 26 height 12
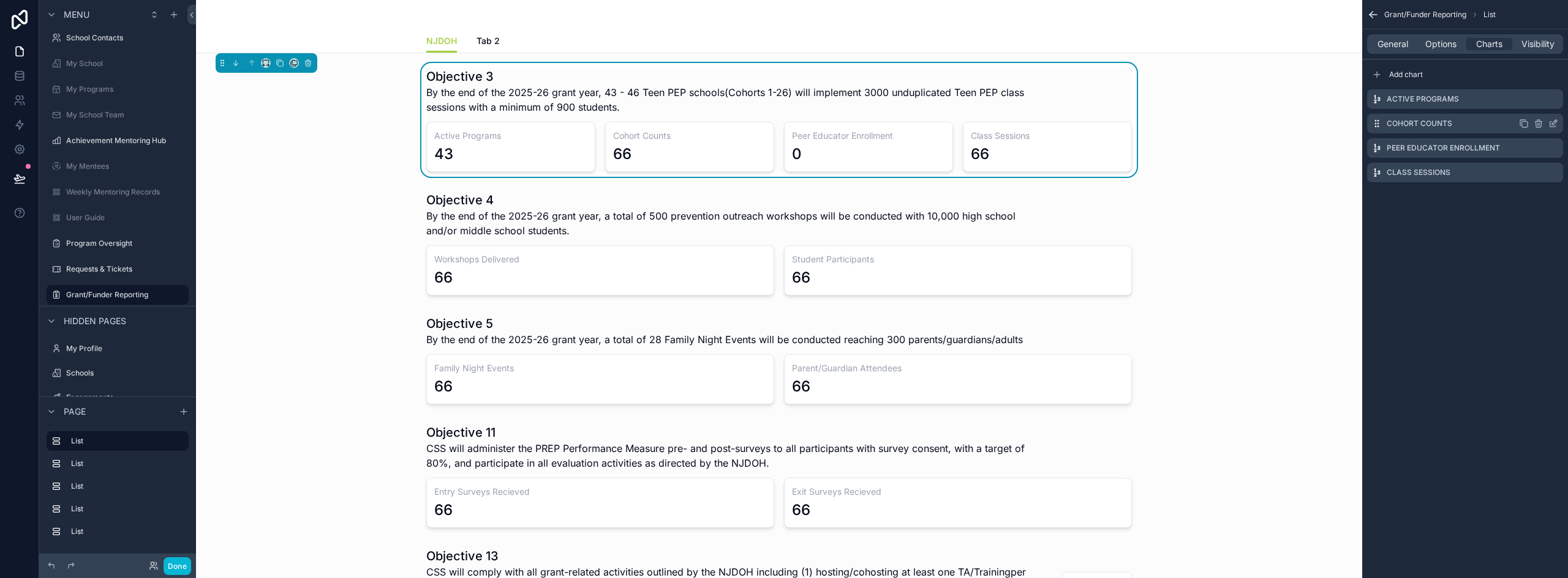
click at [1553, 124] on icon "scrollable content" at bounding box center [1553, 124] width 10 height 10
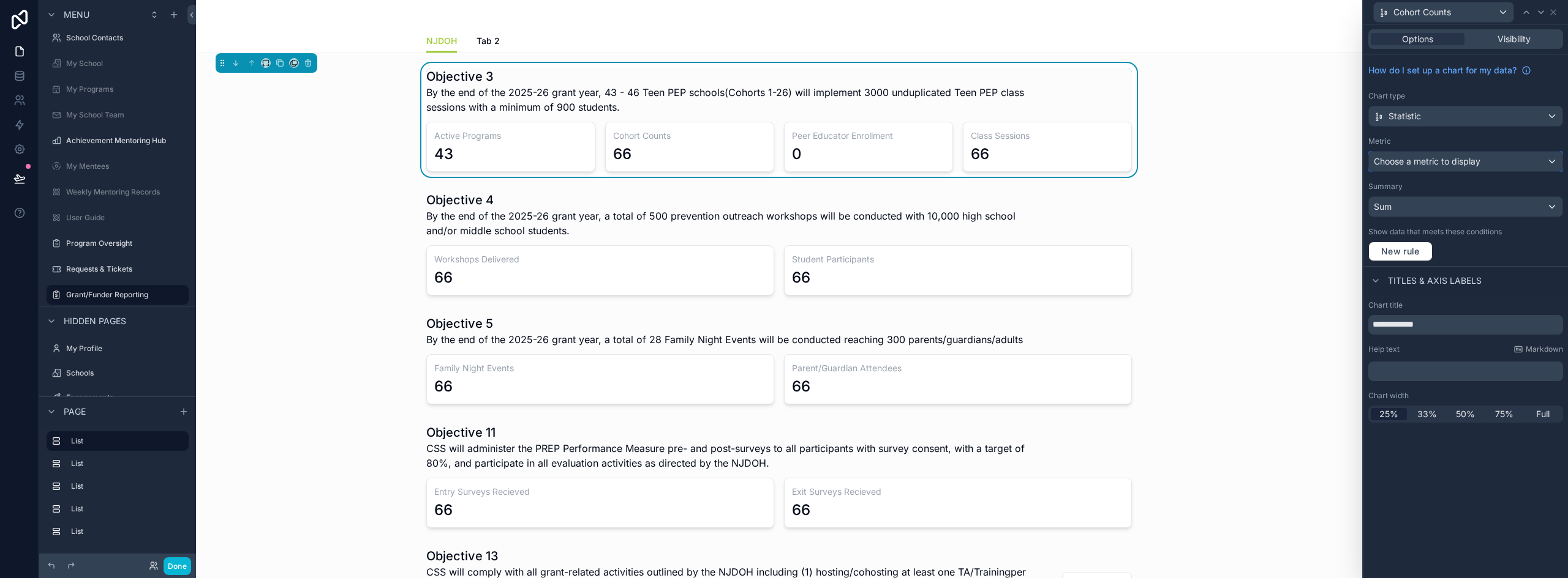
click at [1418, 158] on span "Choose a metric to display" at bounding box center [1426, 161] width 106 height 10
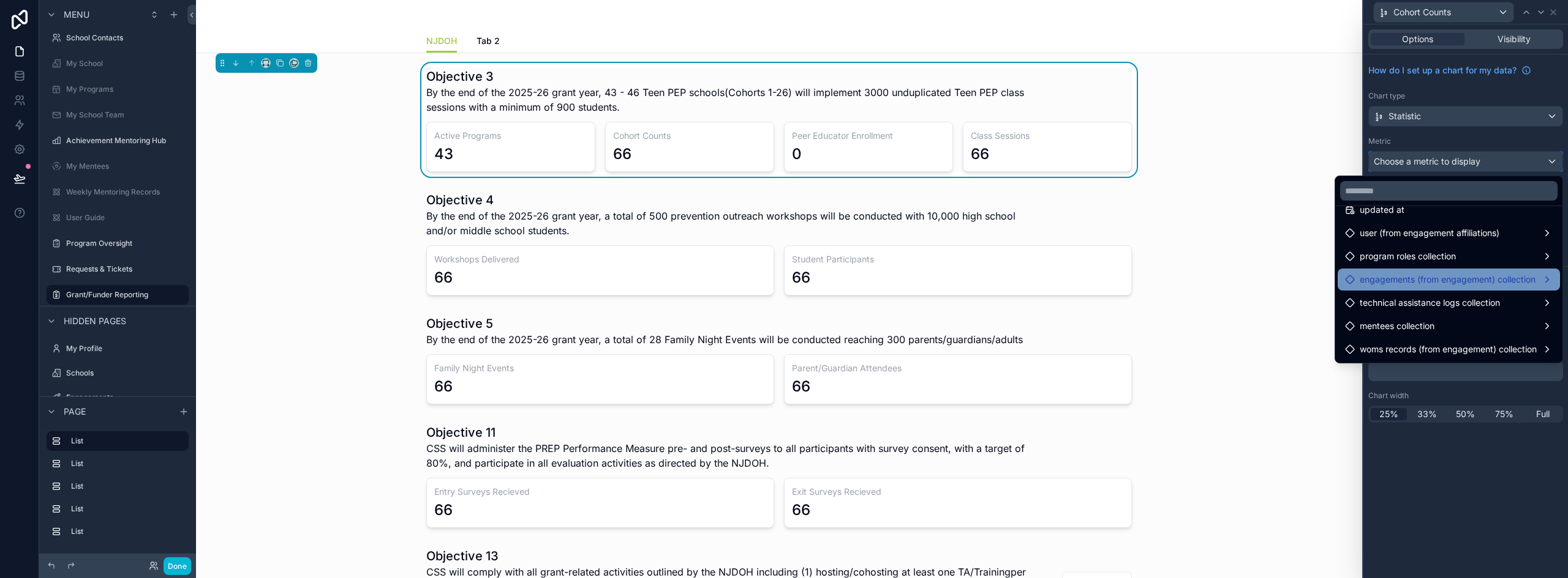
scroll to position [840, 0]
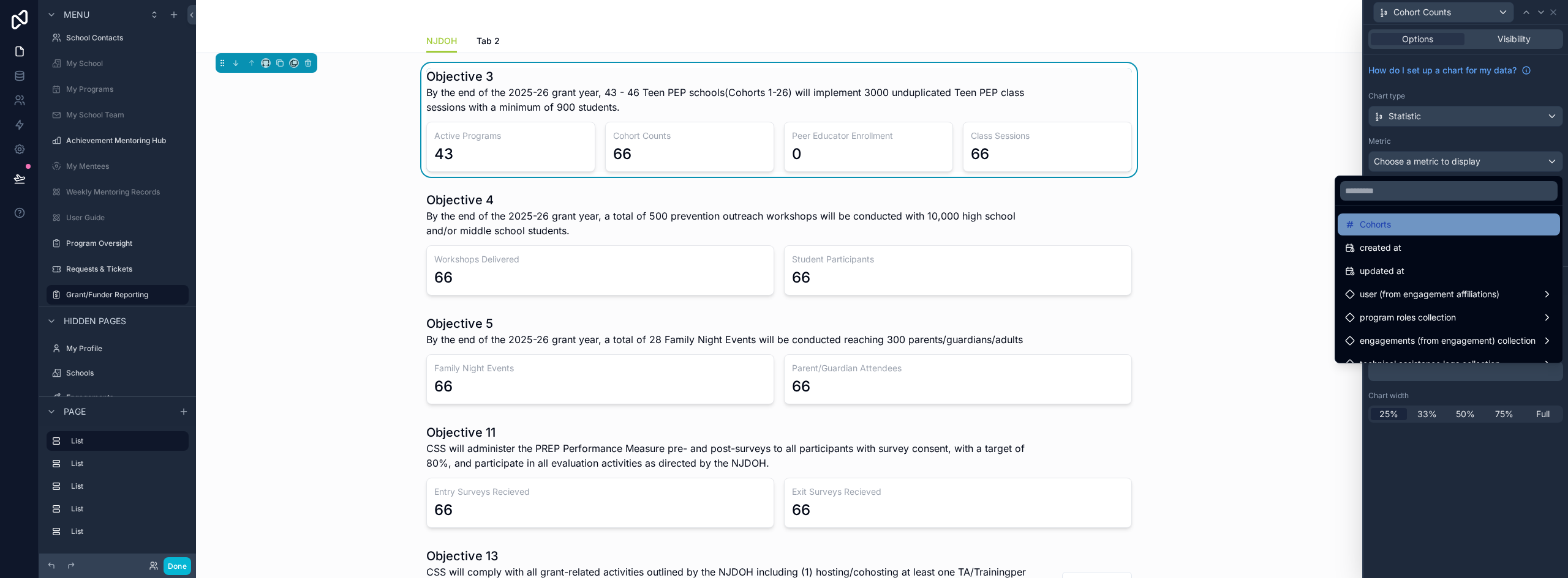
click at [1395, 222] on div "Cohorts" at bounding box center [1449, 224] width 208 height 15
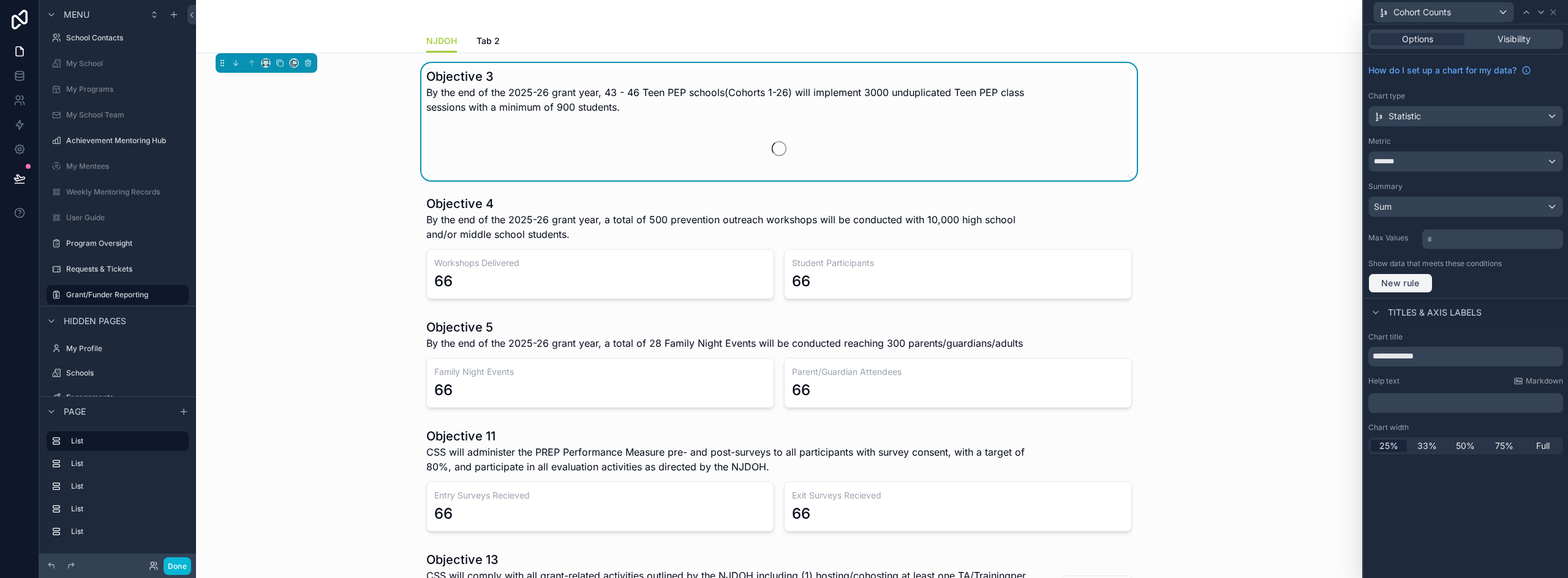
click at [1412, 288] on span "New rule" at bounding box center [1401, 283] width 49 height 11
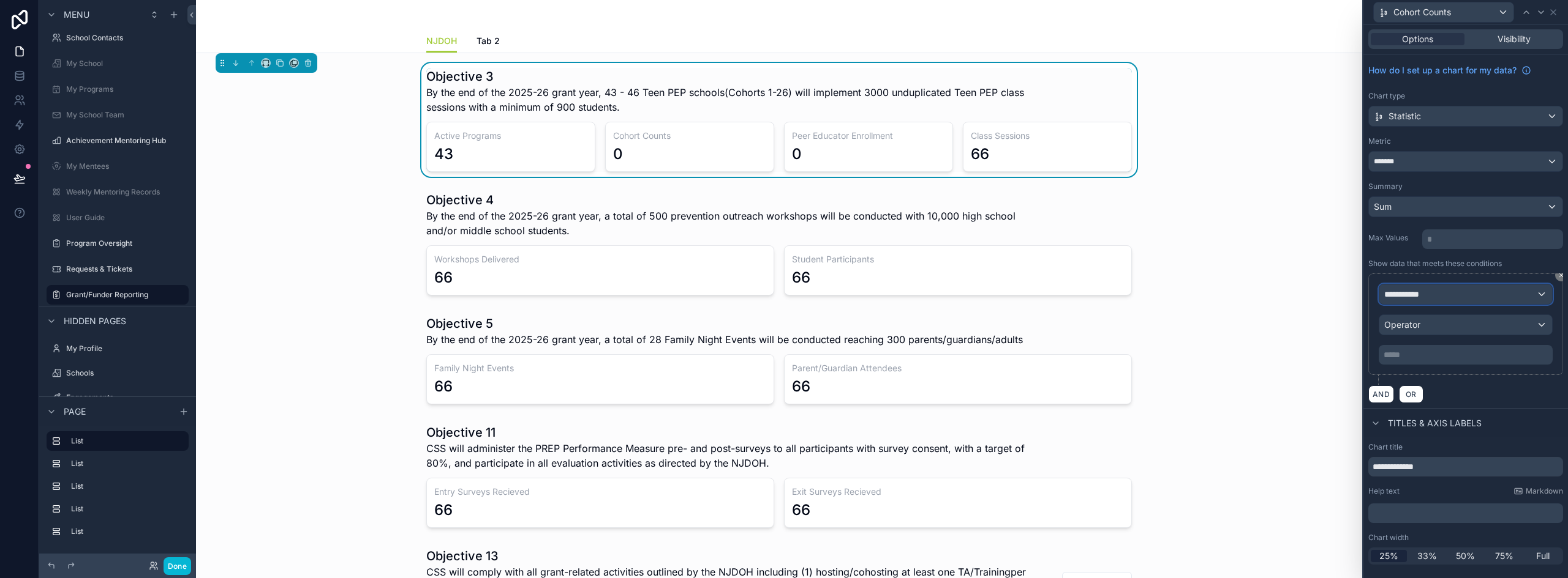
click at [1460, 297] on div "**********" at bounding box center [1465, 294] width 173 height 19
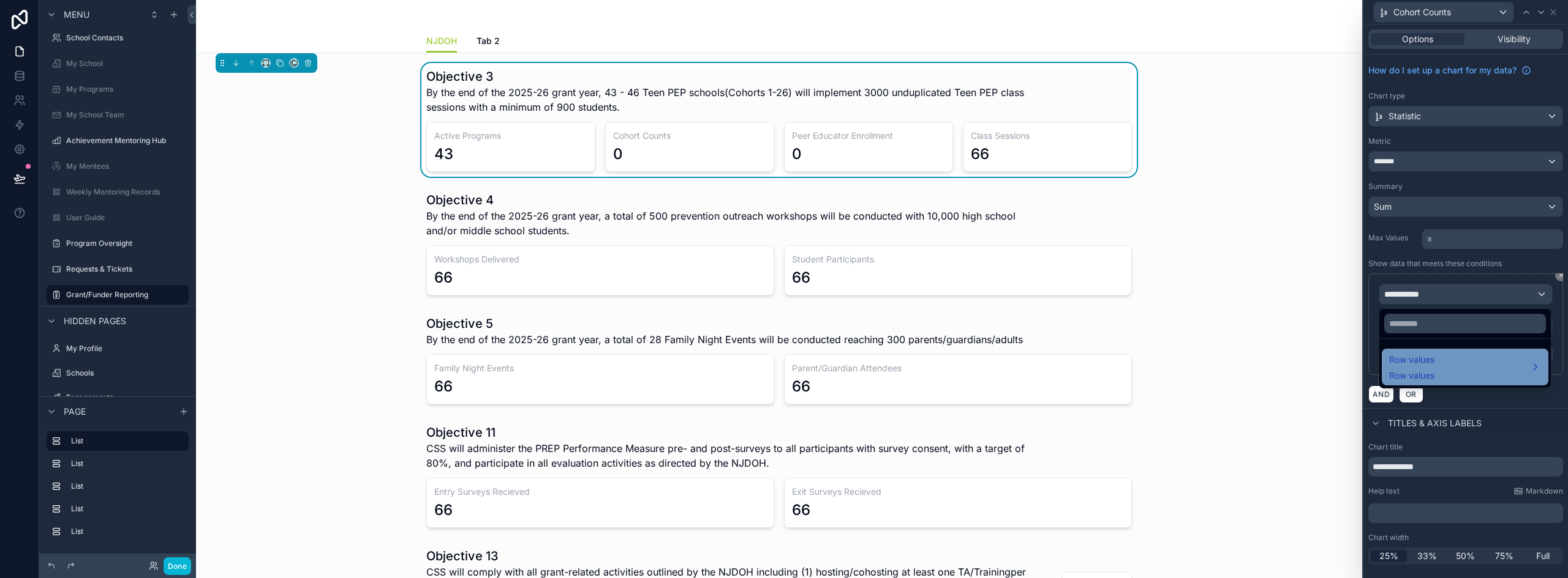
click at [1445, 357] on div "Row values Row values" at bounding box center [1465, 367] width 152 height 29
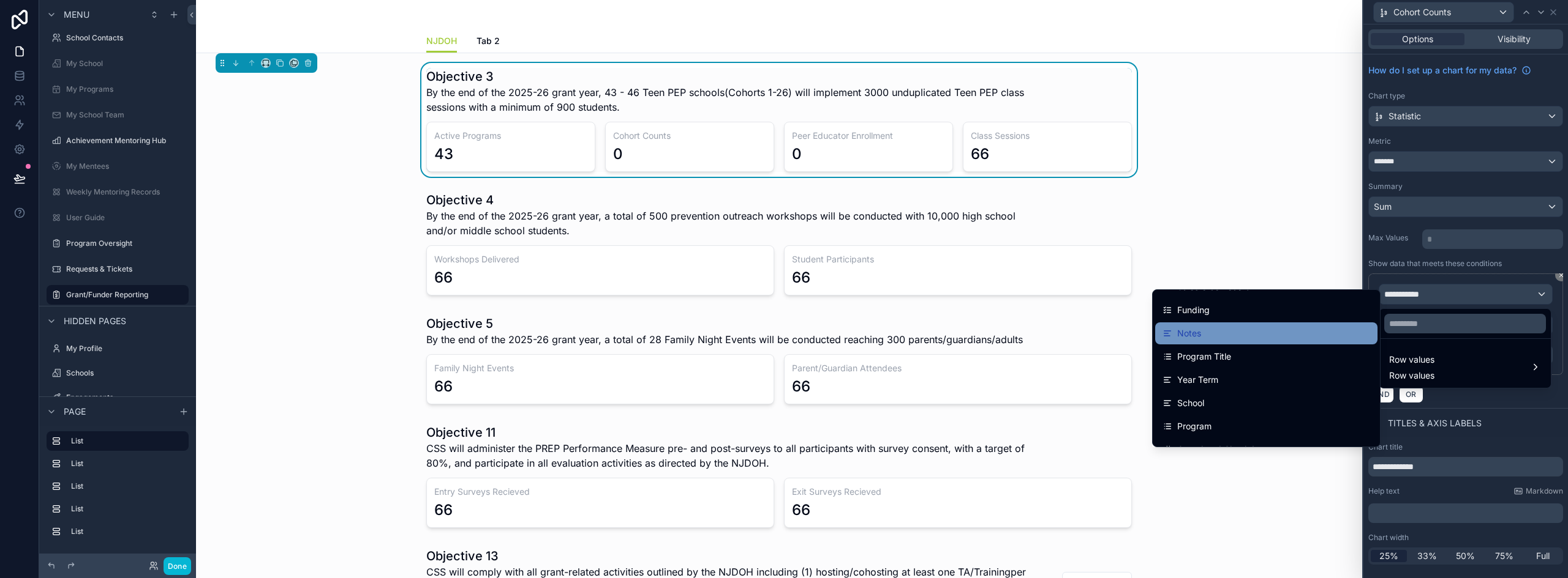
scroll to position [1224, 0]
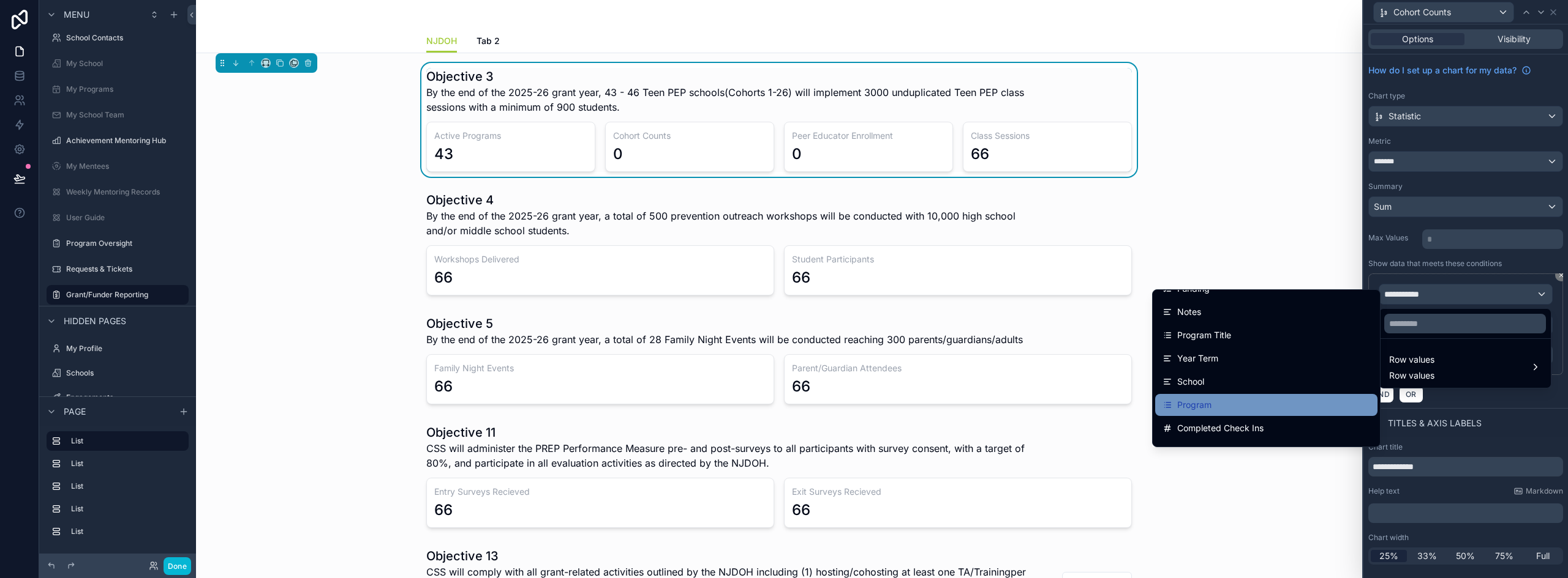
click at [1217, 402] on div "Program" at bounding box center [1266, 405] width 208 height 15
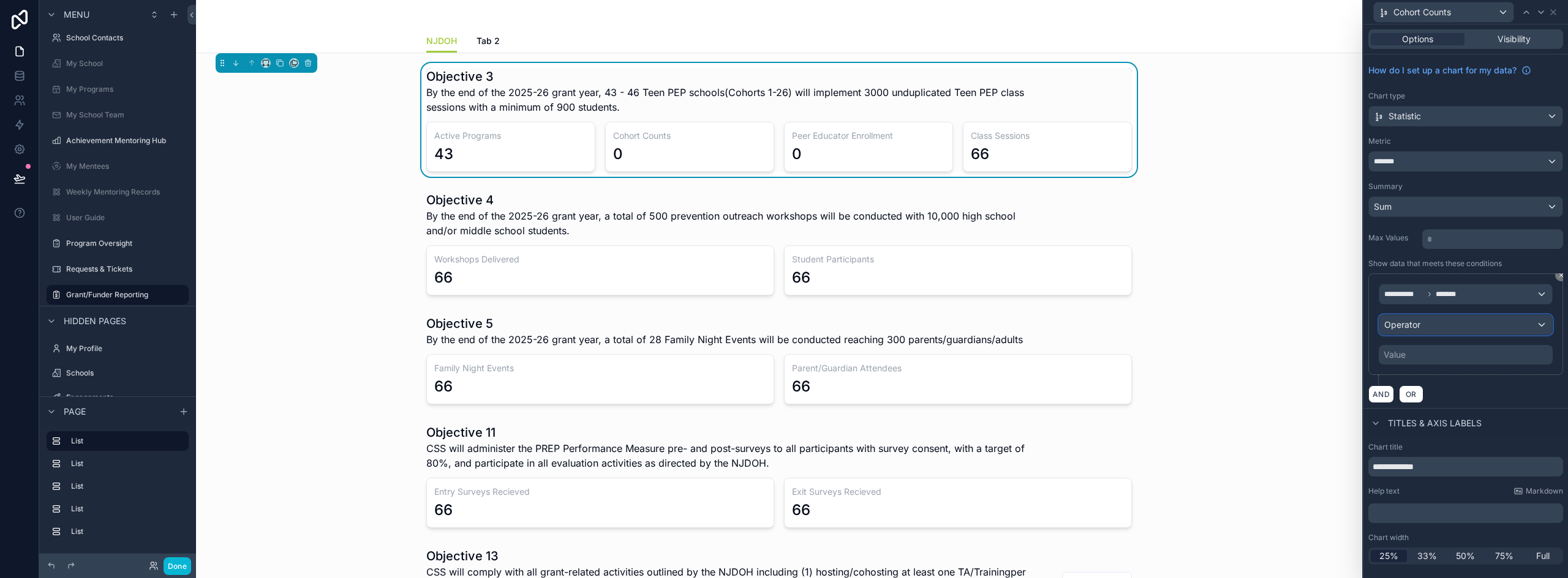
click at [1415, 321] on span "Operator" at bounding box center [1402, 324] width 36 height 10
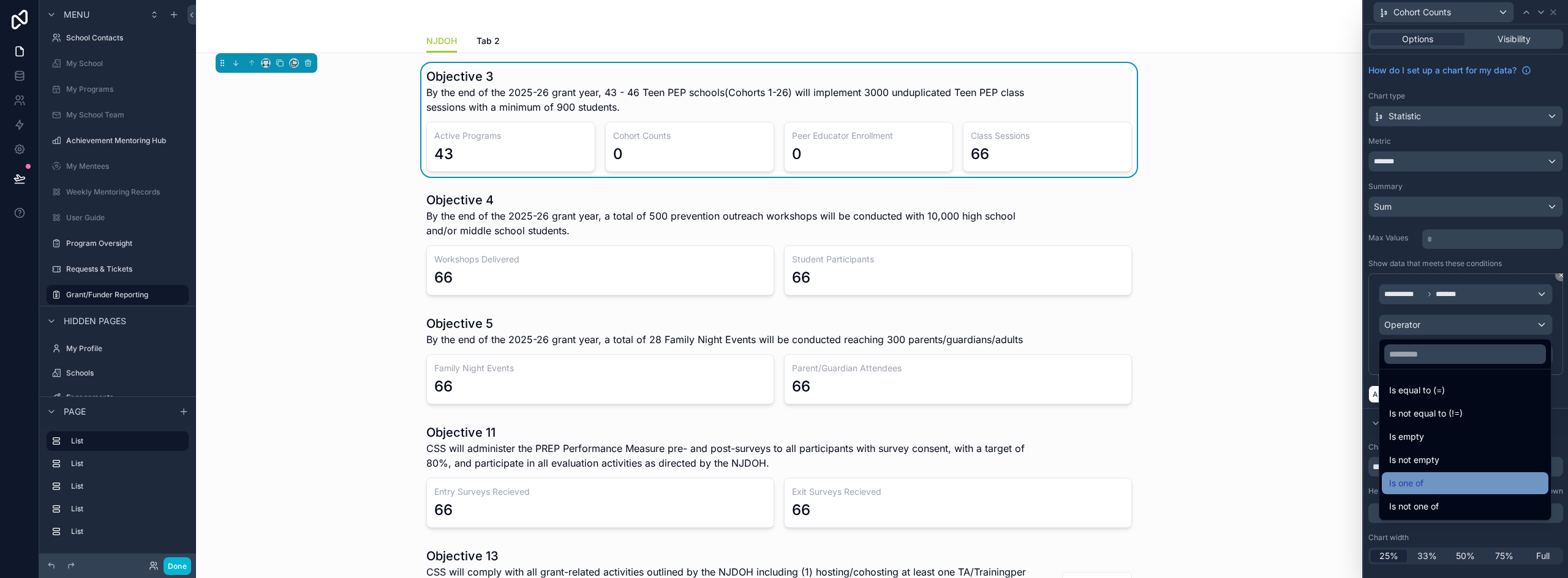
click at [1417, 487] on span "Is one of" at bounding box center [1406, 483] width 34 height 15
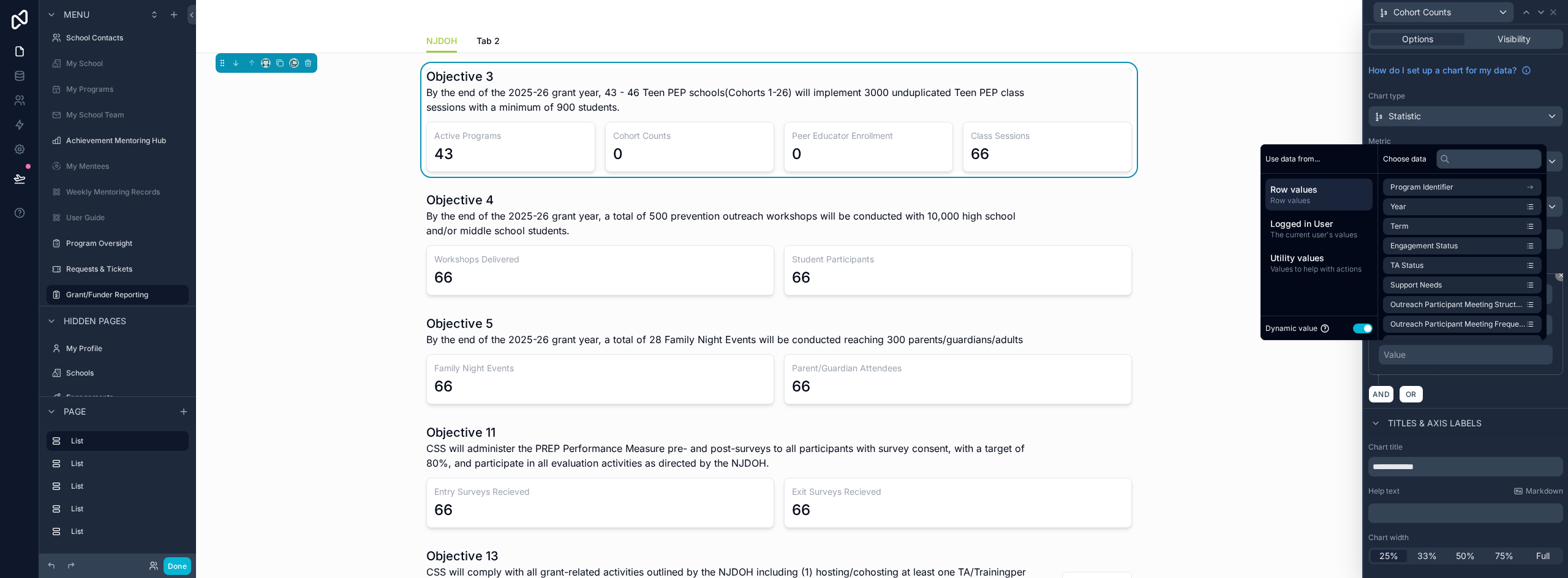
click at [1353, 328] on button "Use setting" at bounding box center [1362, 329] width 19 height 10
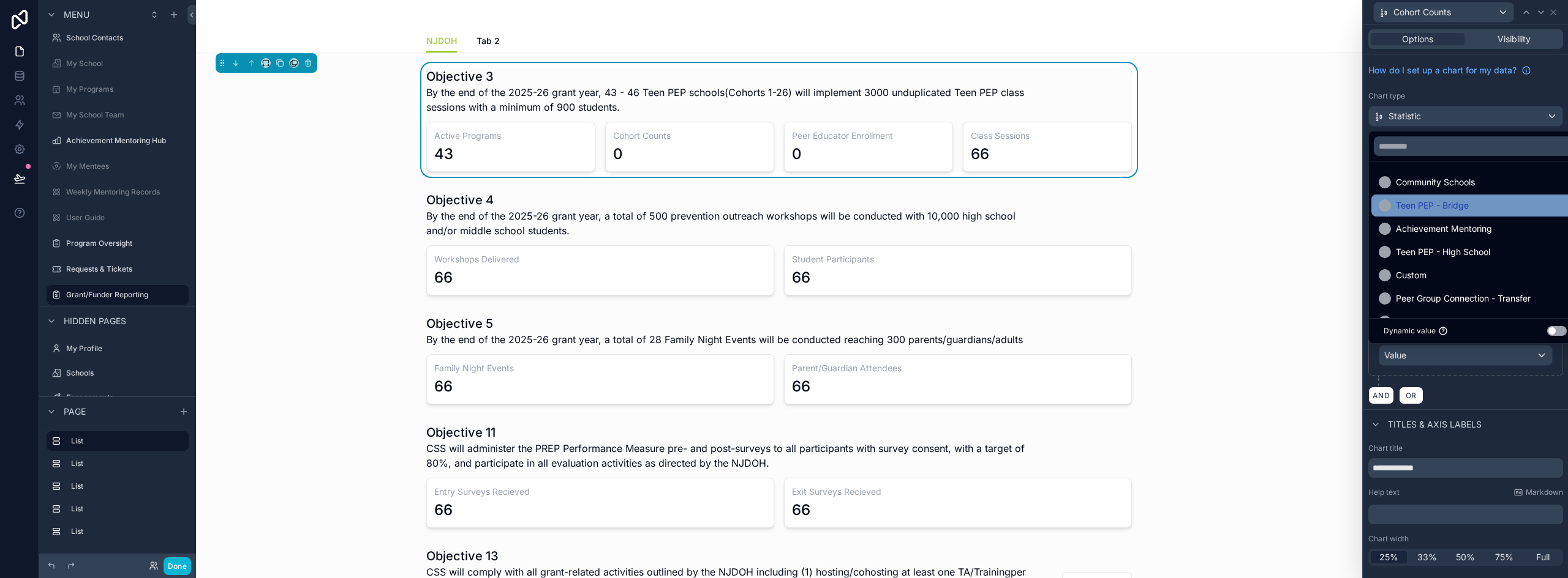
click at [1416, 207] on span "Teen PEP - Bridge" at bounding box center [1432, 205] width 73 height 15
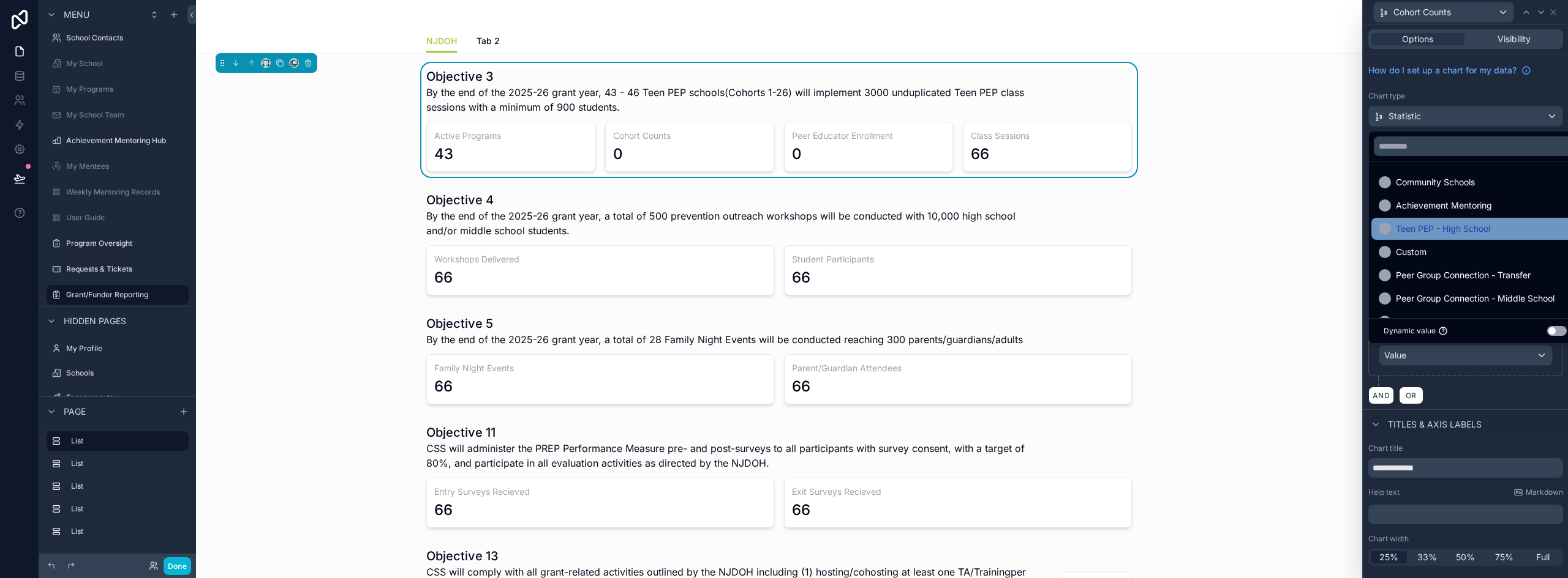
click at [1428, 232] on span "Teen PEP - High School" at bounding box center [1443, 228] width 94 height 15
click at [1490, 390] on div "AND OR" at bounding box center [1465, 395] width 194 height 18
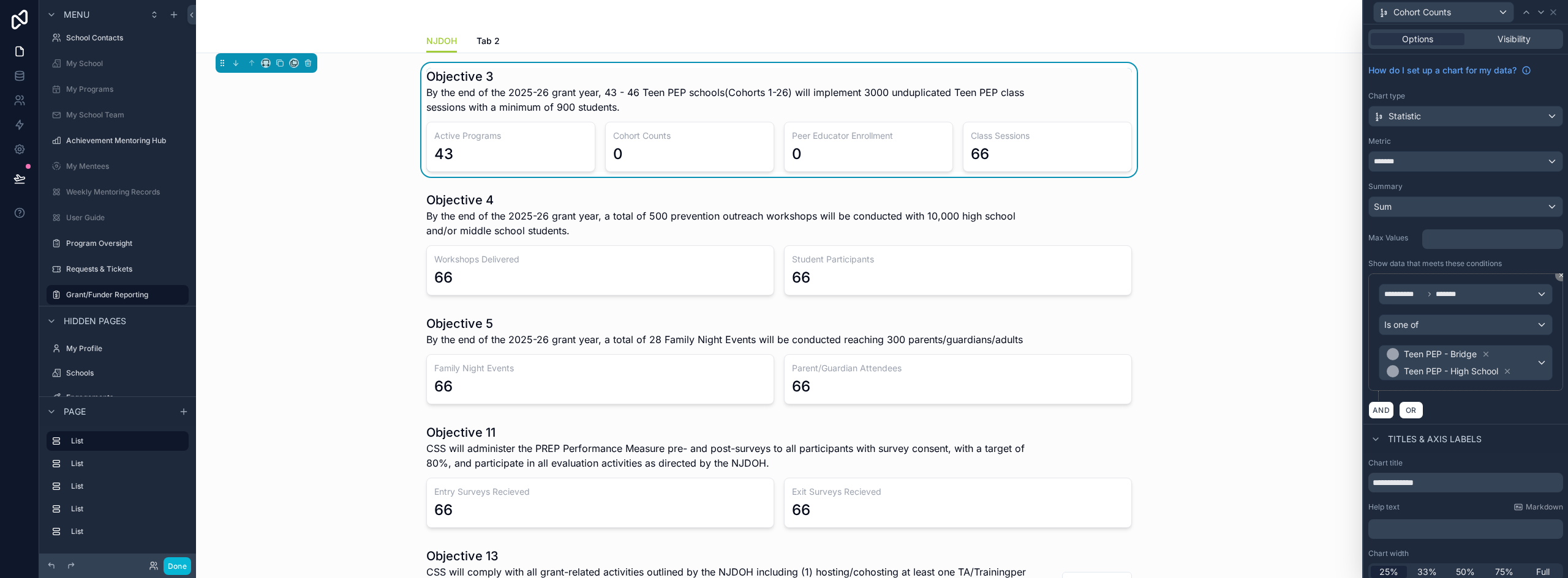
click at [1382, 392] on div "**********" at bounding box center [1465, 337] width 194 height 127
click at [1381, 409] on button "AND" at bounding box center [1381, 411] width 26 height 18
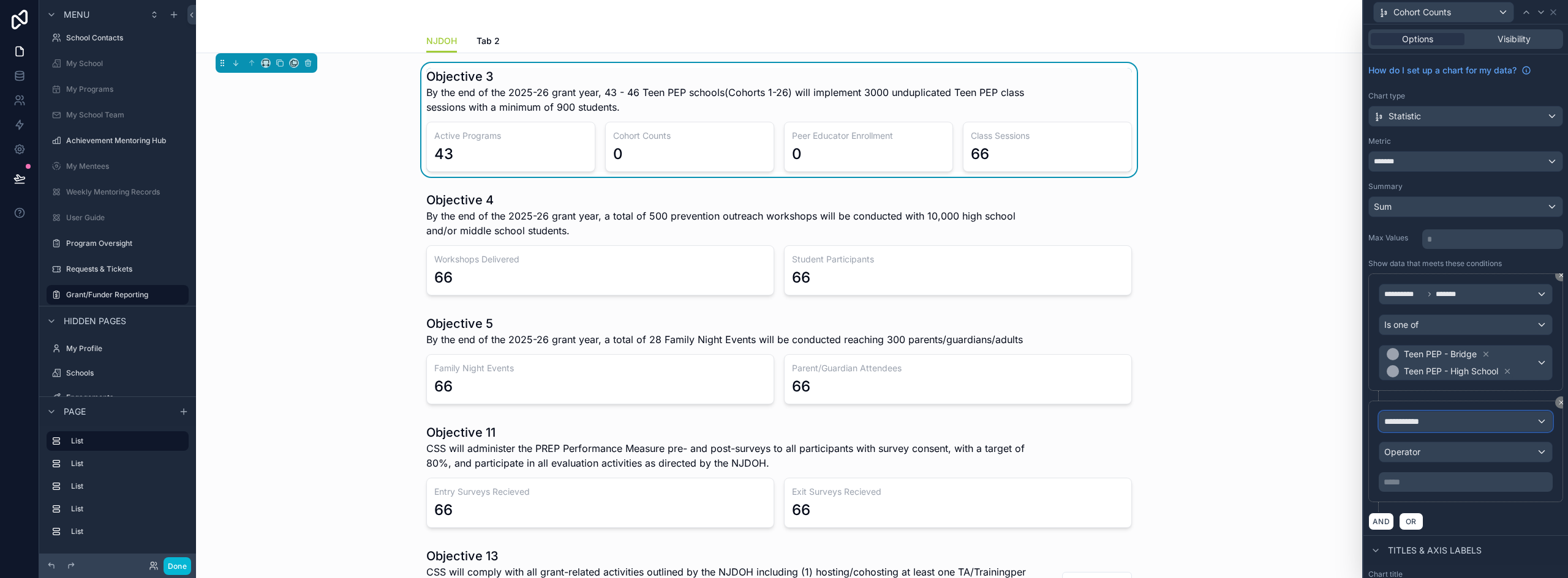
click at [1418, 416] on span "**********" at bounding box center [1406, 422] width 45 height 12
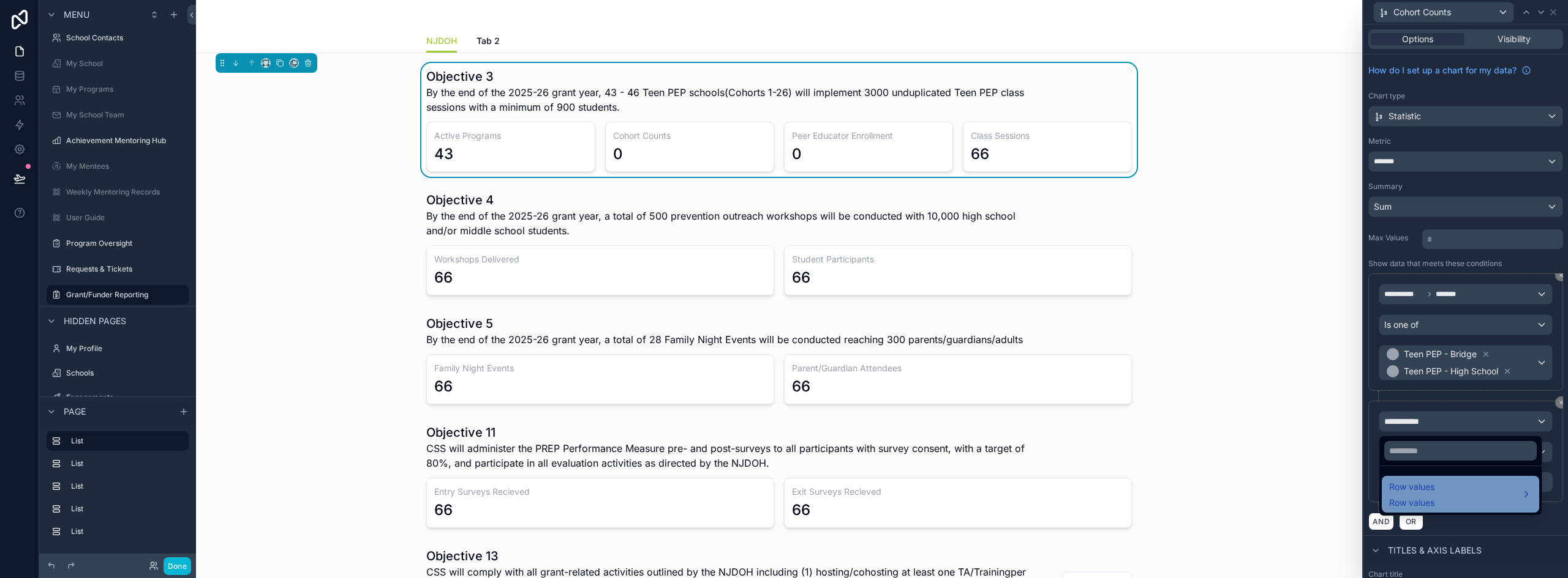
click at [1435, 480] on div "Row values Row values" at bounding box center [1460, 494] width 158 height 37
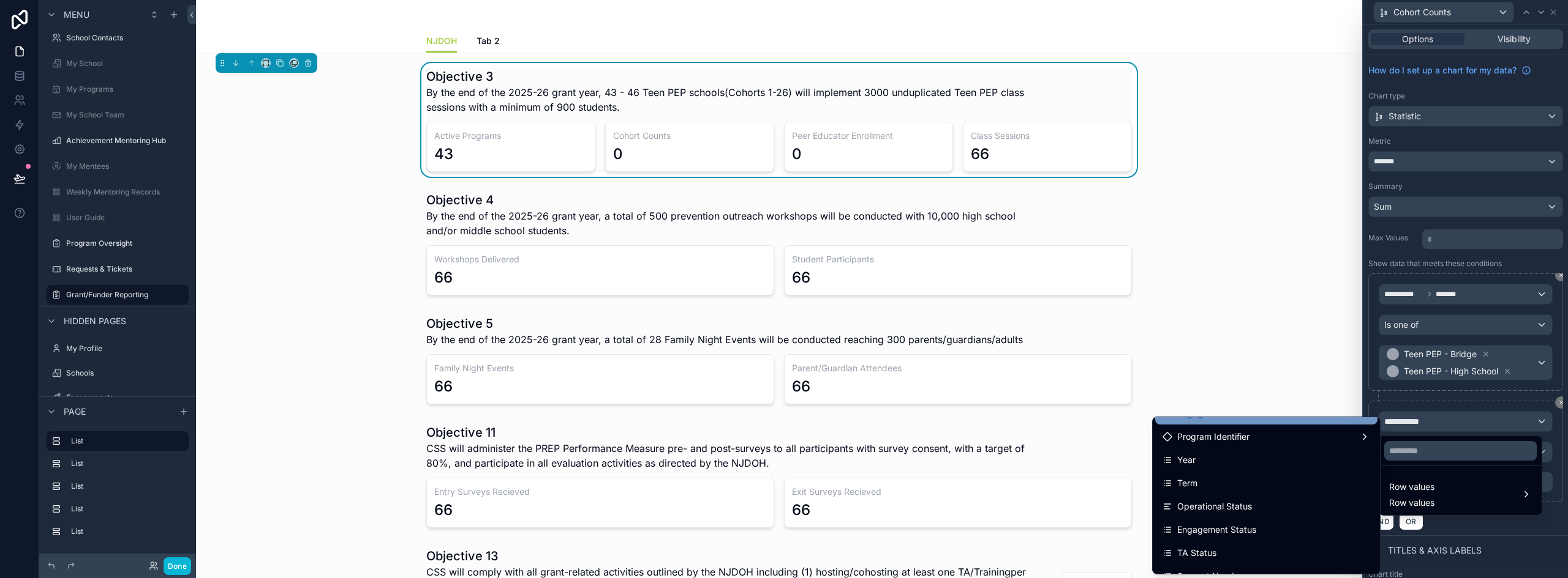
scroll to position [61, 0]
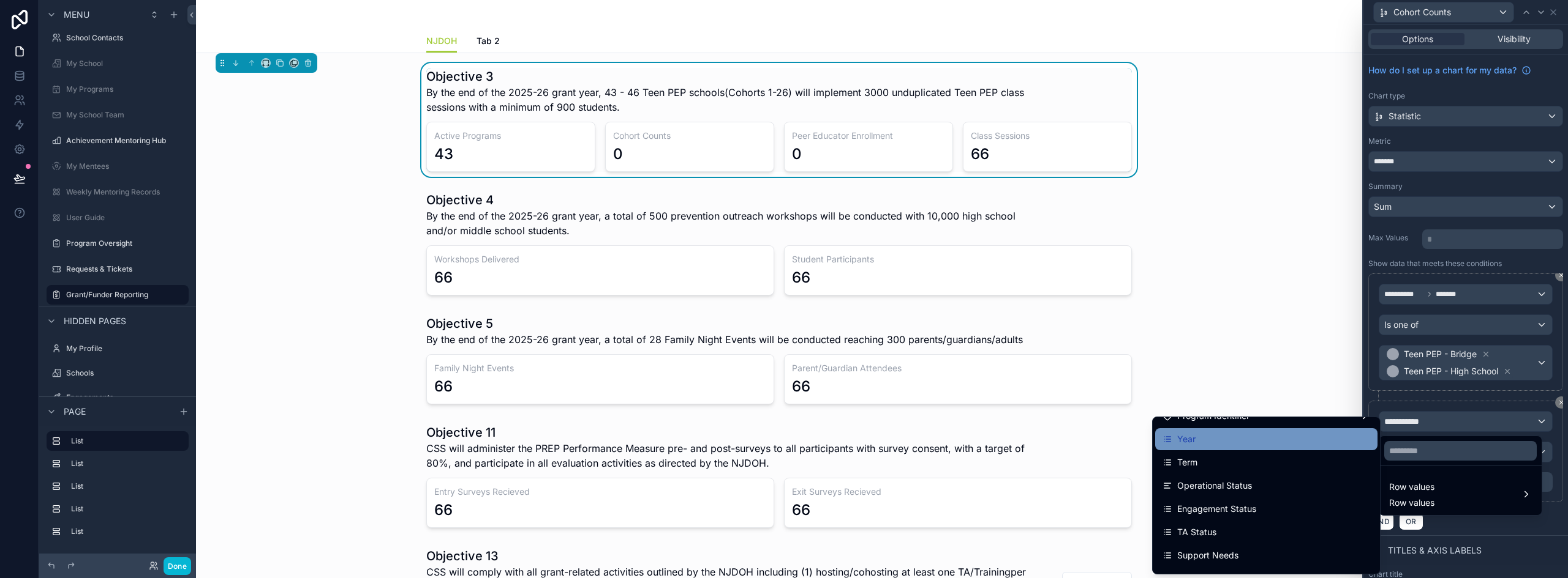
click at [1238, 439] on div "Year" at bounding box center [1266, 439] width 208 height 15
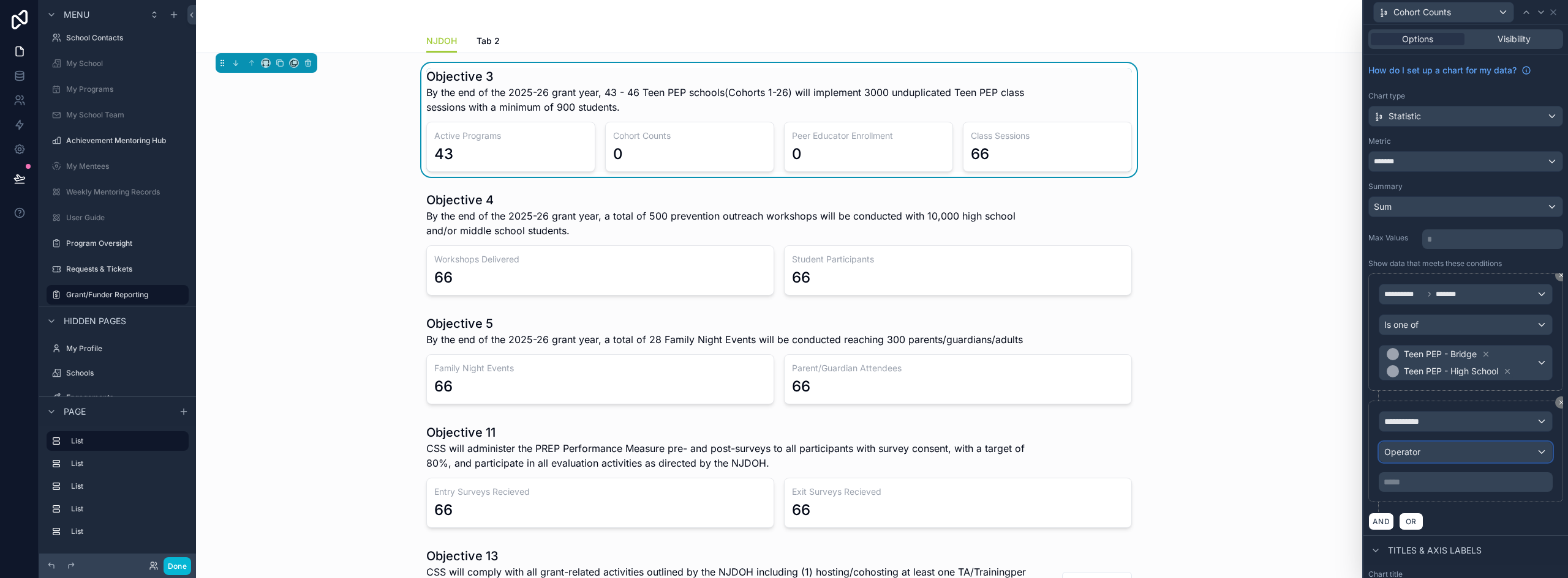
click at [1425, 455] on div "Operator" at bounding box center [1465, 452] width 173 height 19
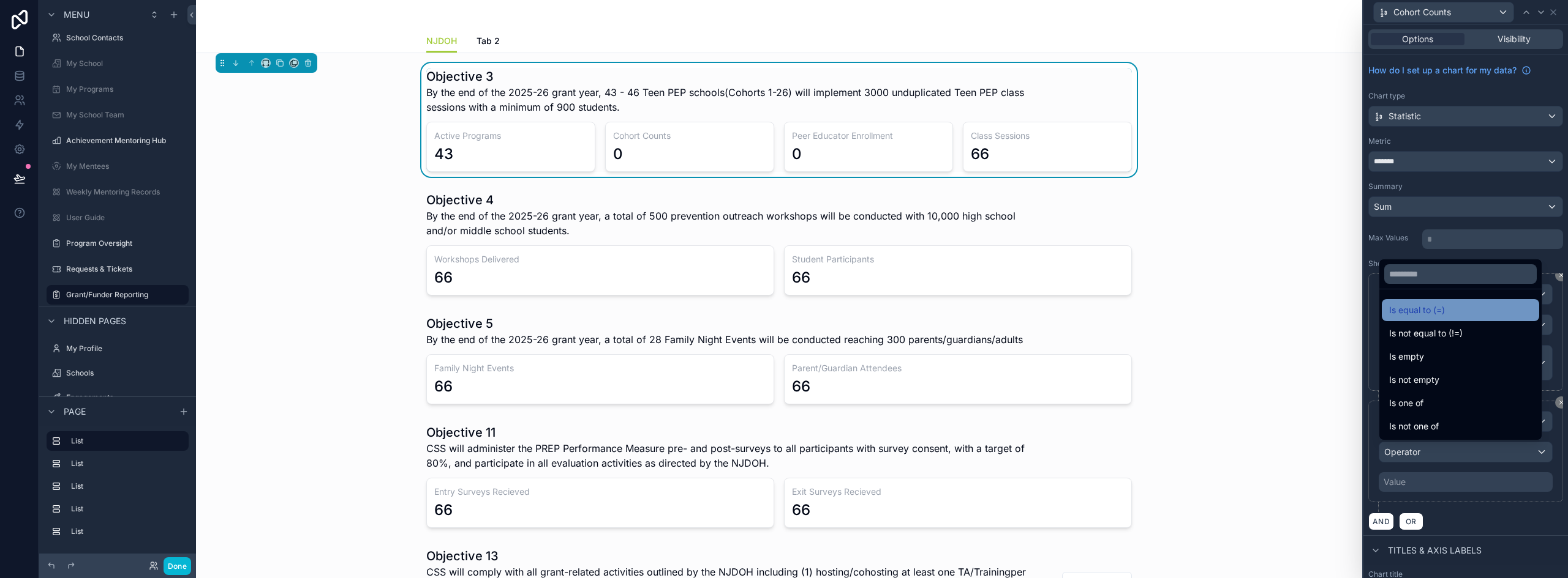
click at [1422, 313] on span "Is equal to (=)" at bounding box center [1417, 310] width 56 height 15
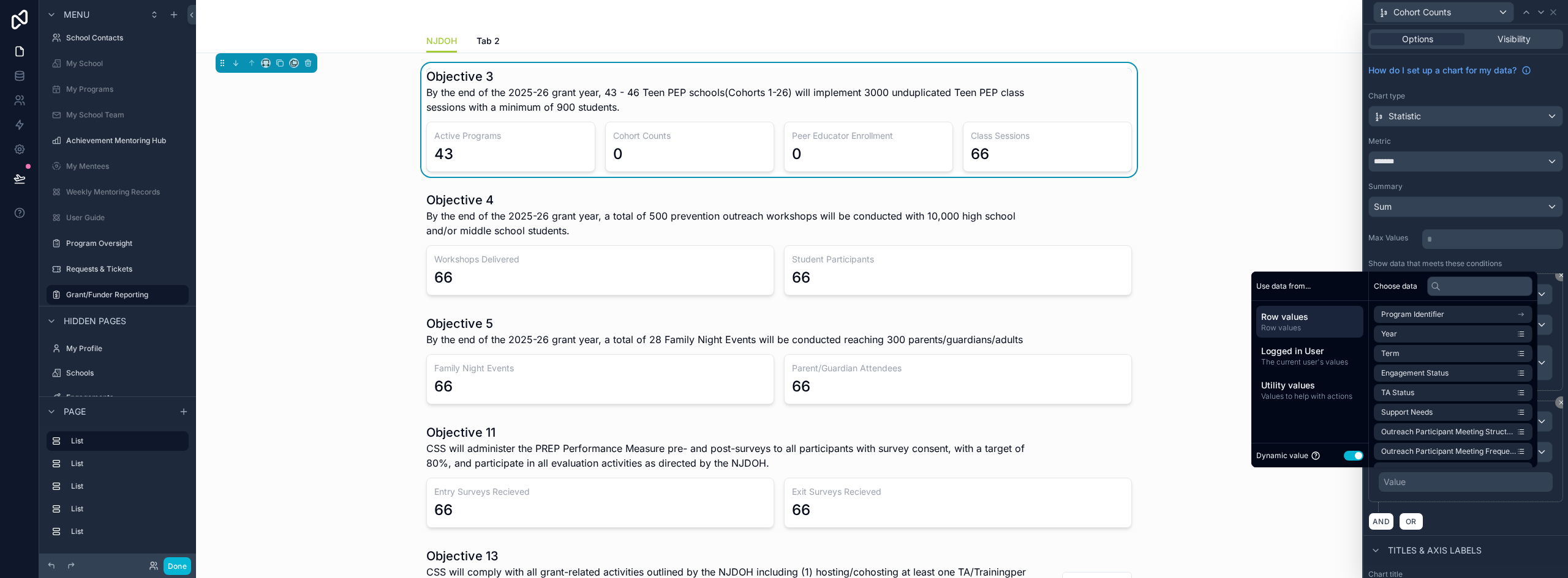
click at [1344, 454] on button "Use setting" at bounding box center [1353, 456] width 19 height 10
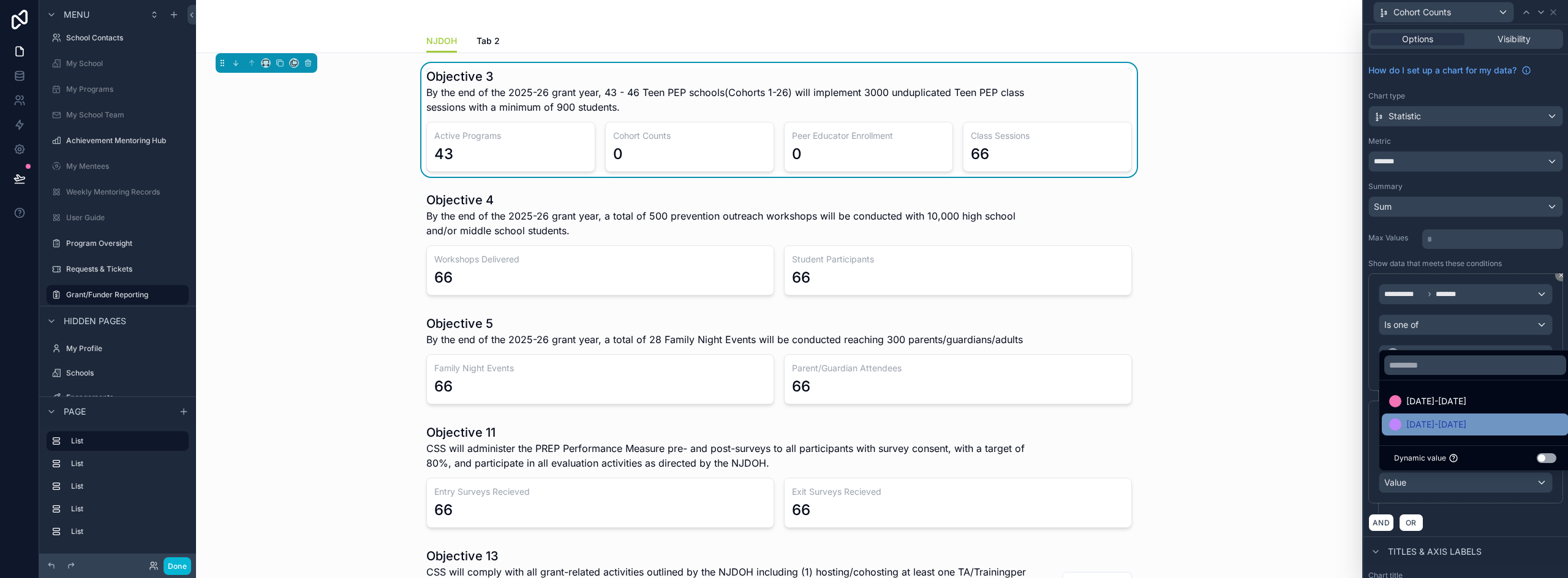
click at [1430, 423] on span "[DATE]-[DATE]" at bounding box center [1436, 424] width 60 height 15
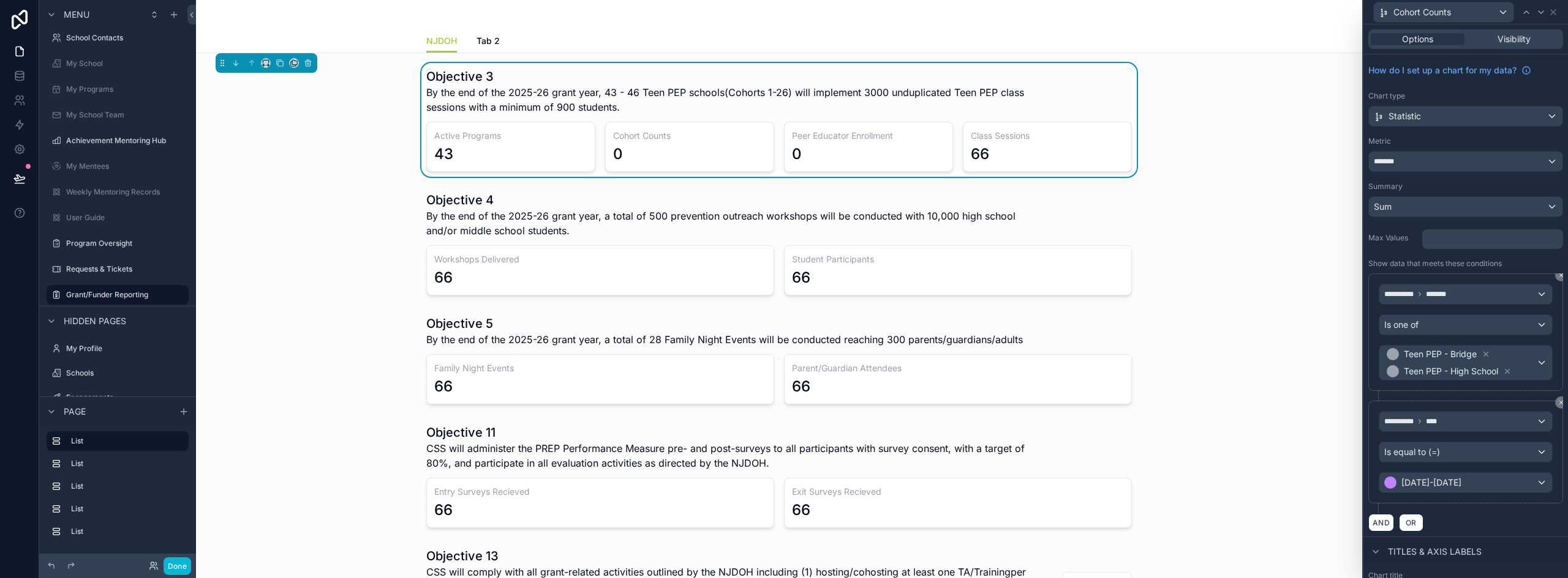
click at [1283, 436] on div "scrollable content" at bounding box center [778, 476] width 1146 height 114
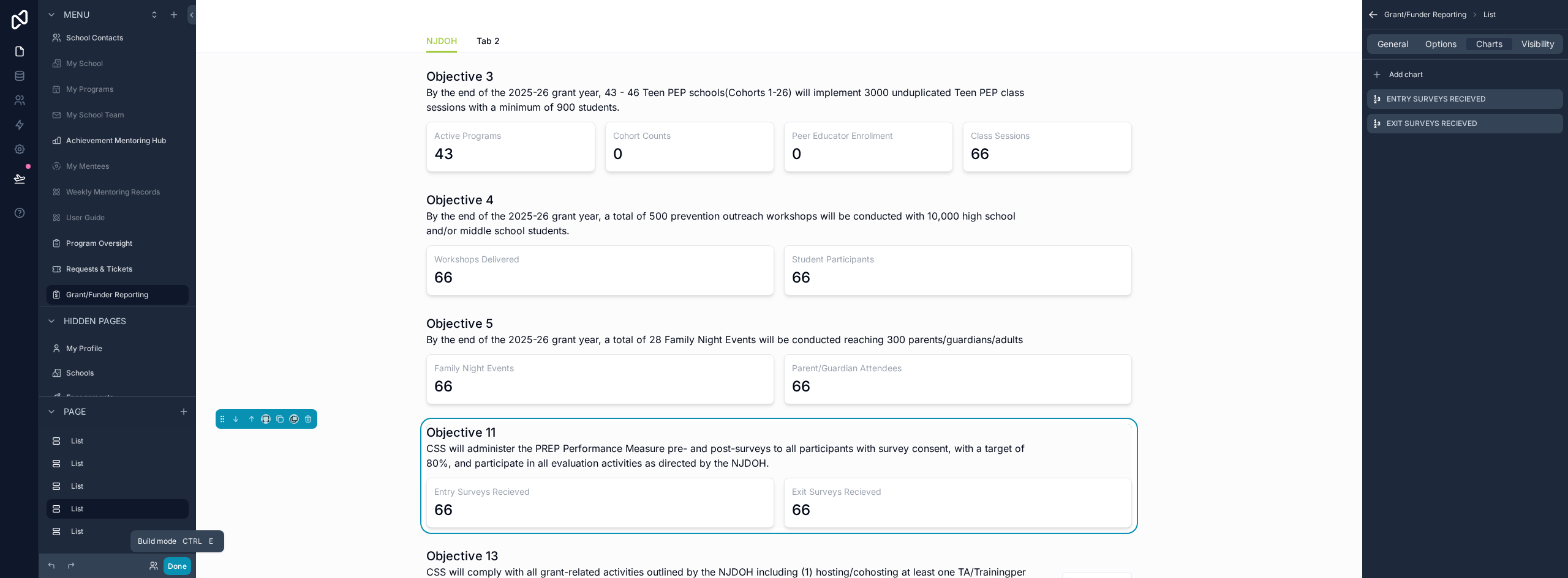
click at [170, 566] on button "Done" at bounding box center [177, 566] width 28 height 18
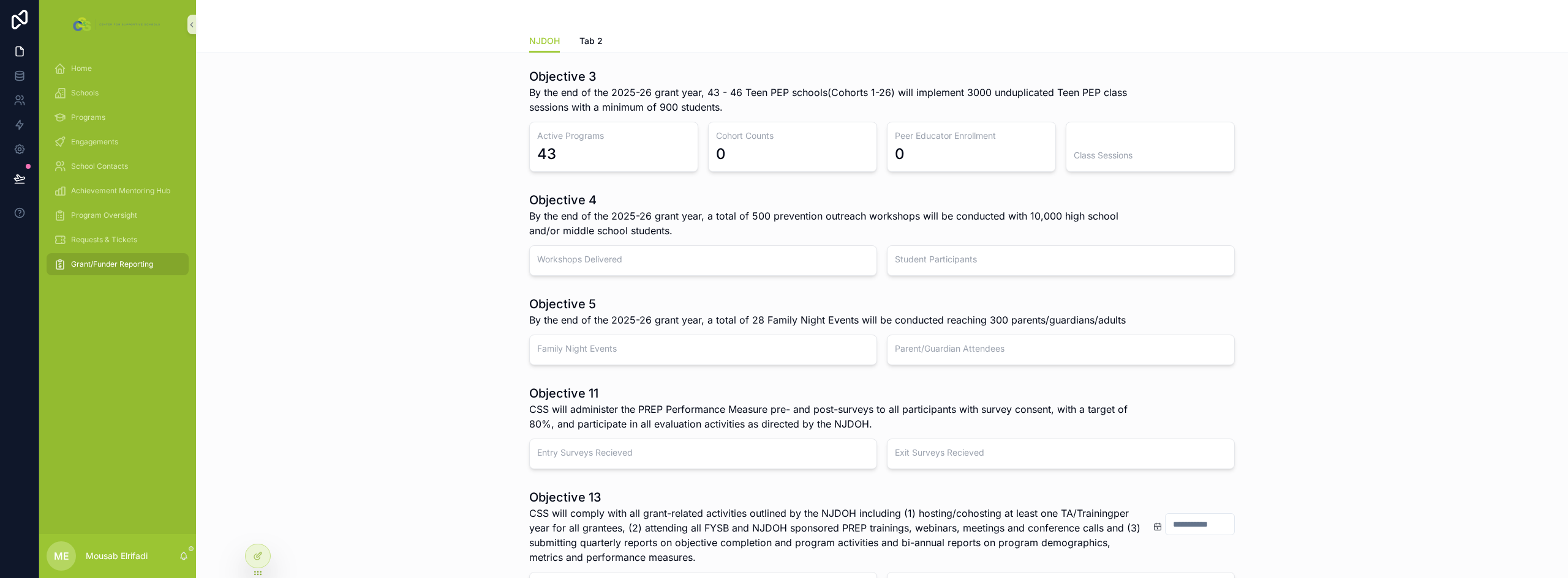
click at [1092, 139] on div "Class Sessions" at bounding box center [1150, 147] width 169 height 50
click at [26, 74] on link at bounding box center [19, 76] width 39 height 24
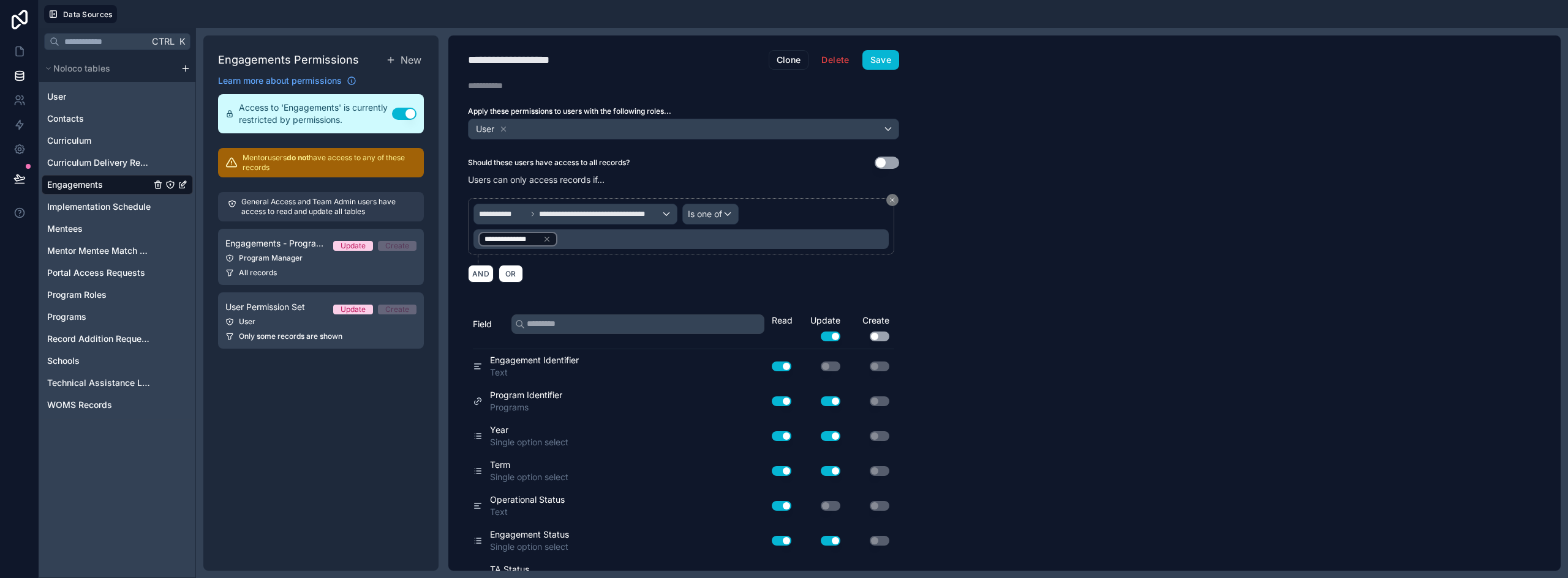
click at [81, 183] on span "Engagements" at bounding box center [75, 185] width 56 height 12
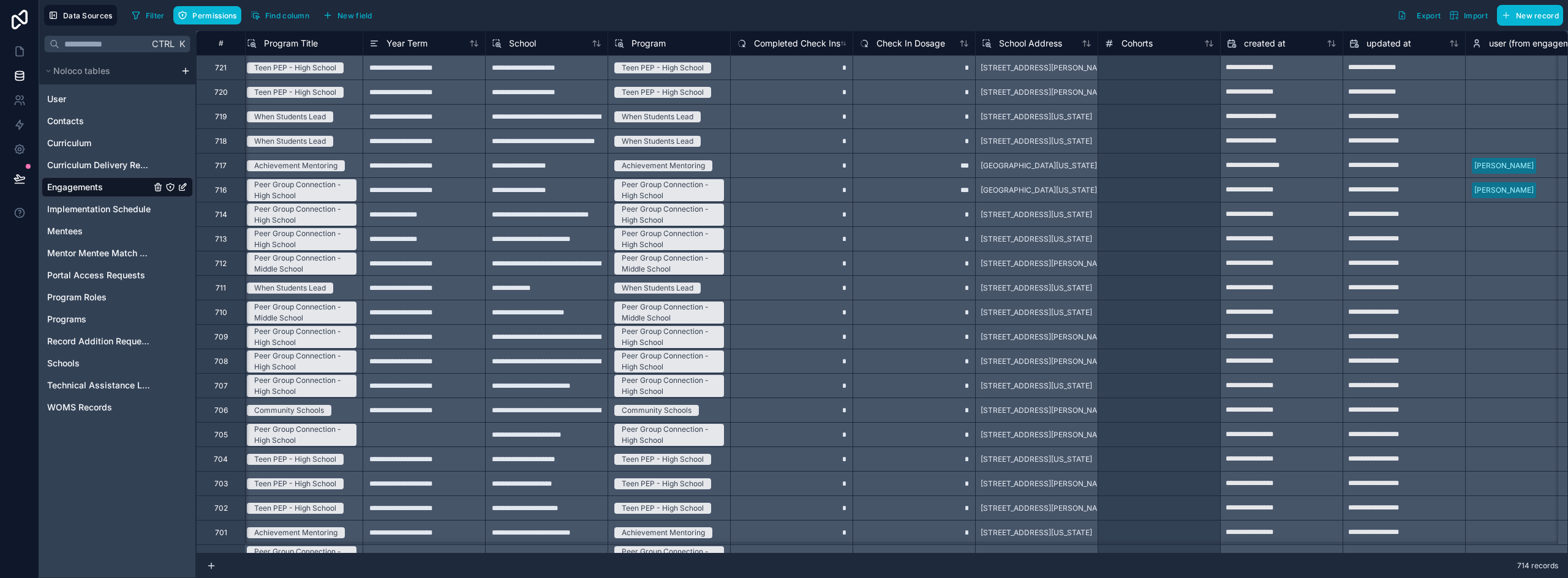
scroll to position [0, 6532]
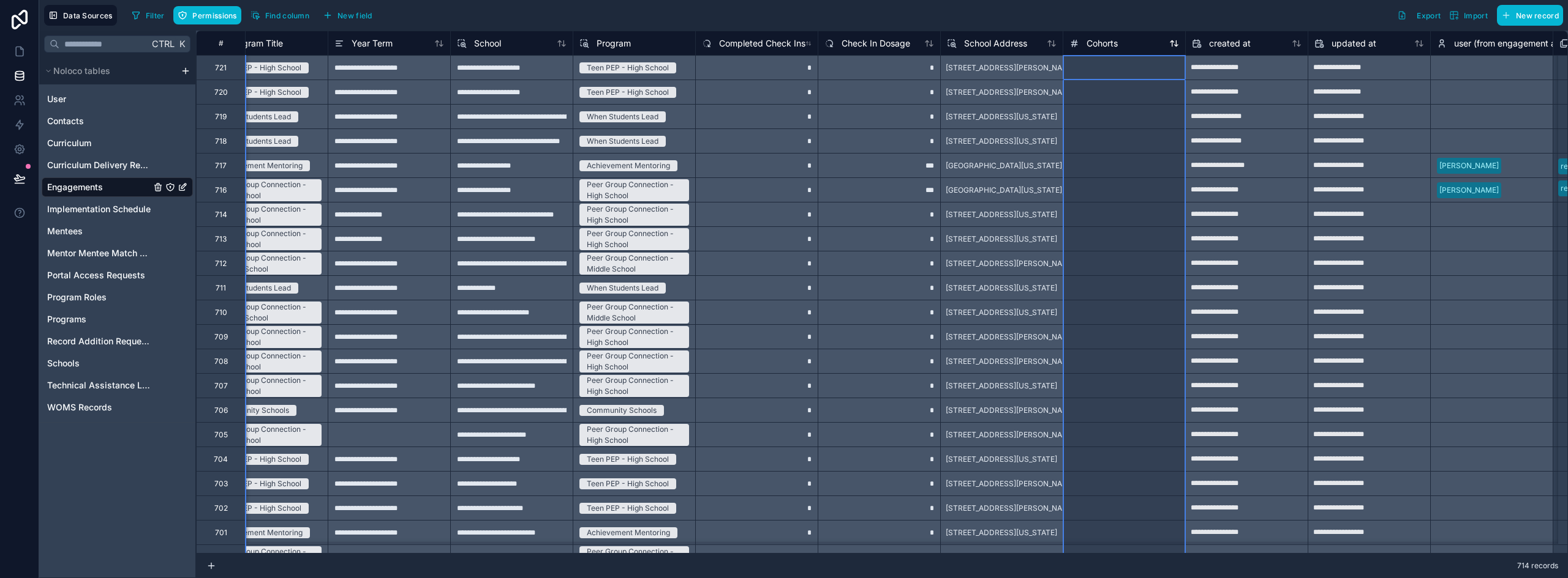
drag, startPoint x: 1108, startPoint y: 41, endPoint x: 1092, endPoint y: 49, distance: 17.9
click at [1092, 49] on span "Cohorts" at bounding box center [1102, 44] width 31 height 12
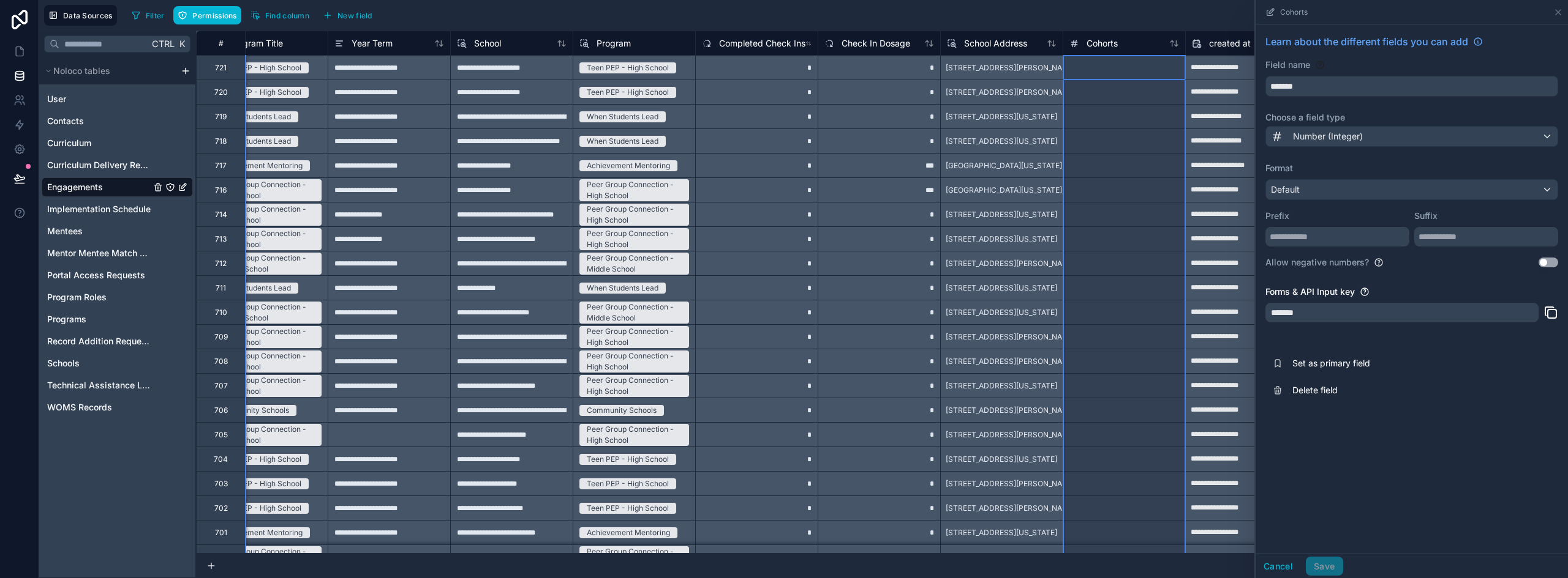
click at [1102, 35] on div "Cohorts" at bounding box center [1124, 42] width 122 height 24
click at [1107, 42] on span "Cohorts" at bounding box center [1102, 44] width 31 height 12
click at [1272, 568] on button "Cancel" at bounding box center [1278, 567] width 45 height 19
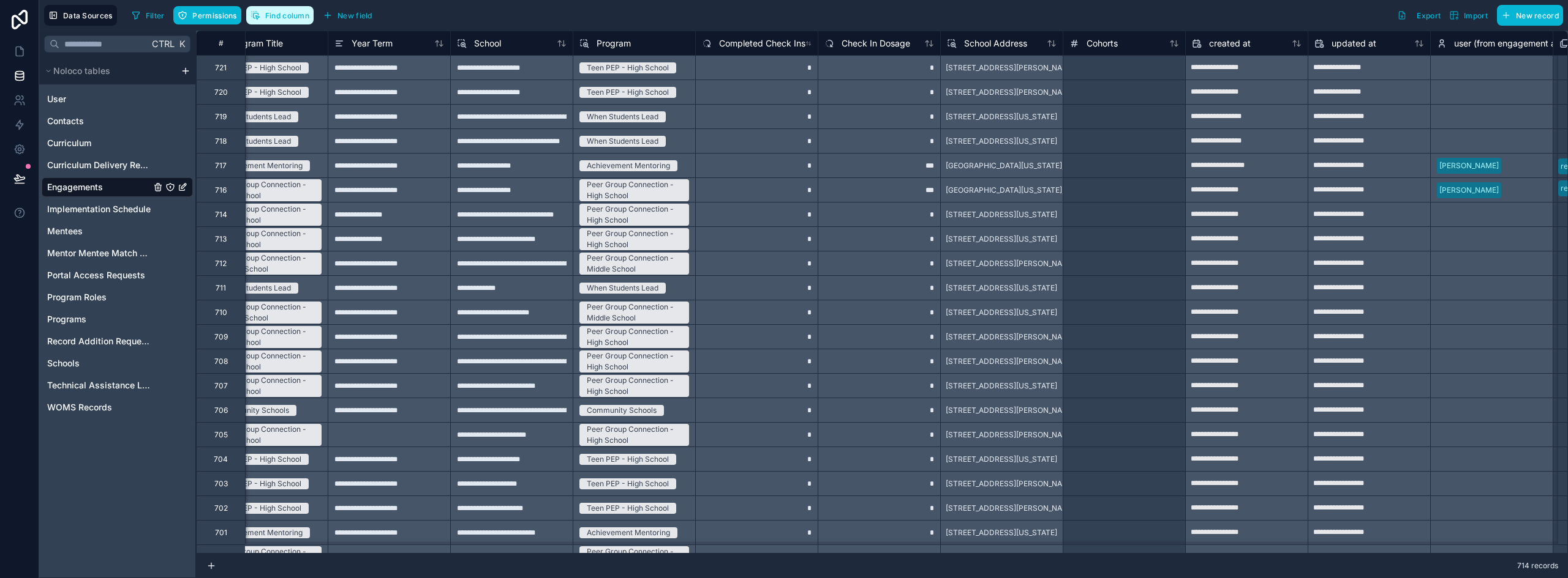
click at [304, 13] on span "Find column" at bounding box center [287, 15] width 44 height 9
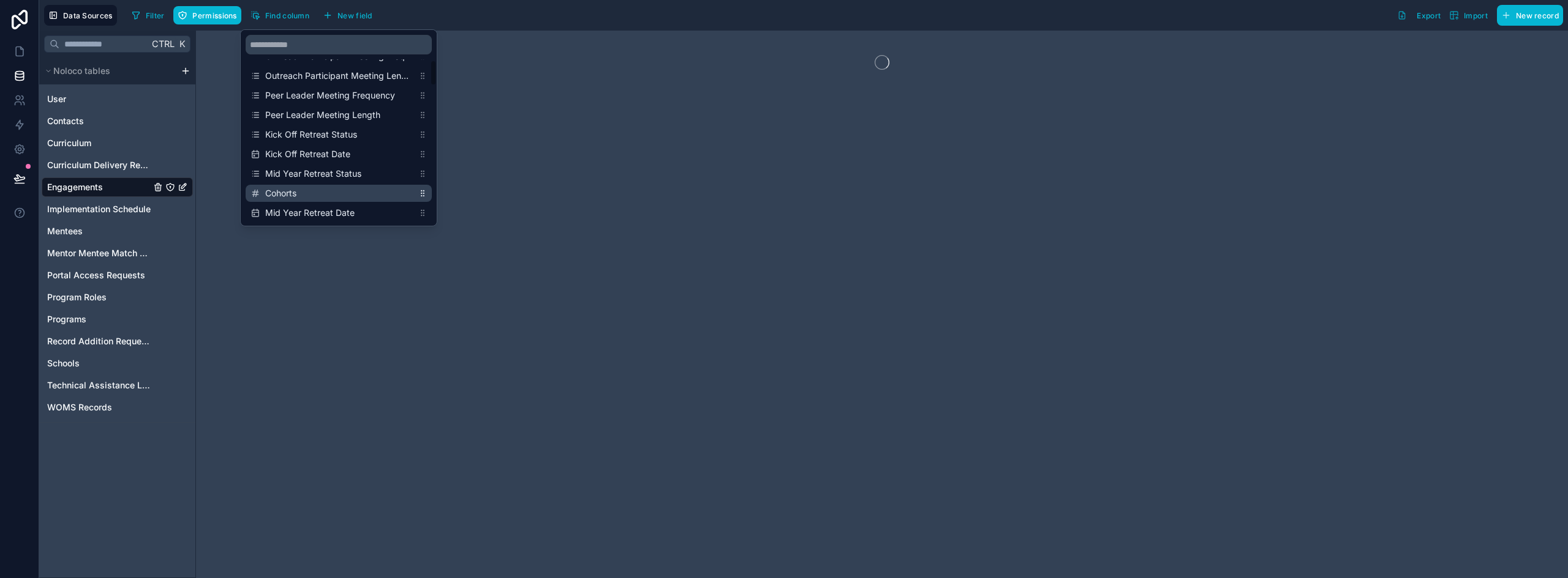
scroll to position [173, 0]
click at [325, 118] on span "Cohorts" at bounding box center [339, 114] width 148 height 12
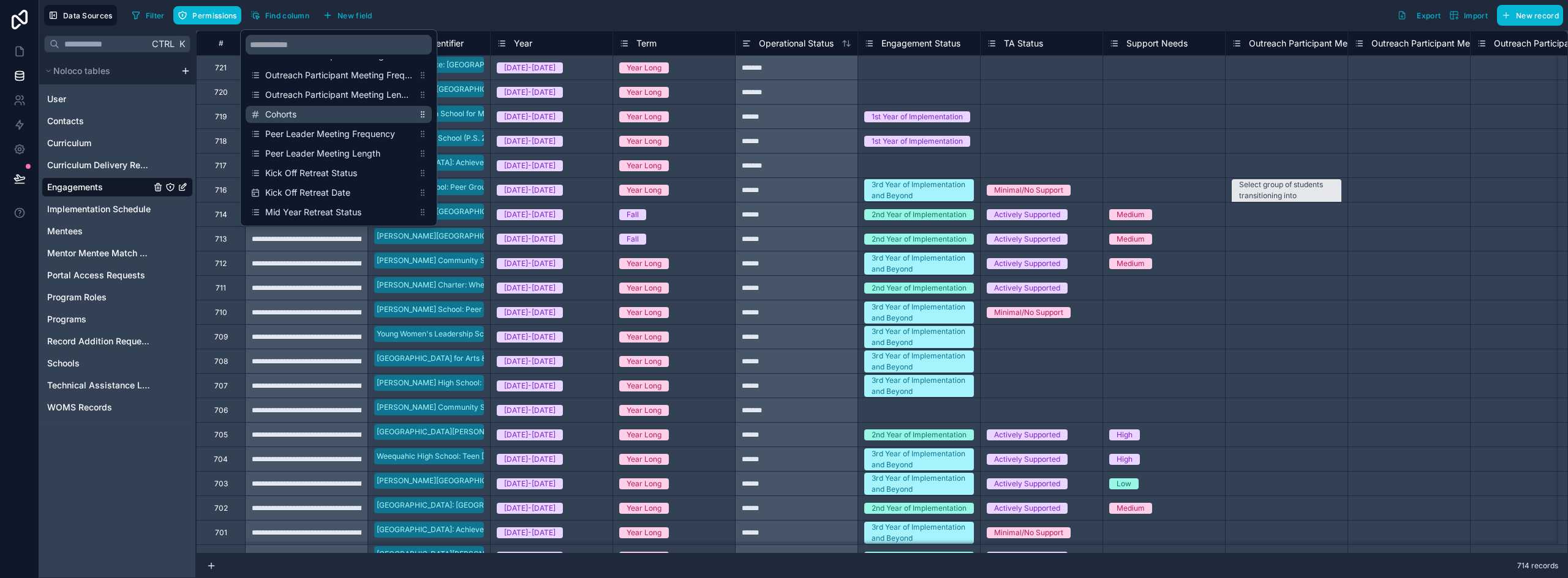
click at [326, 114] on span "Cohorts" at bounding box center [339, 114] width 148 height 12
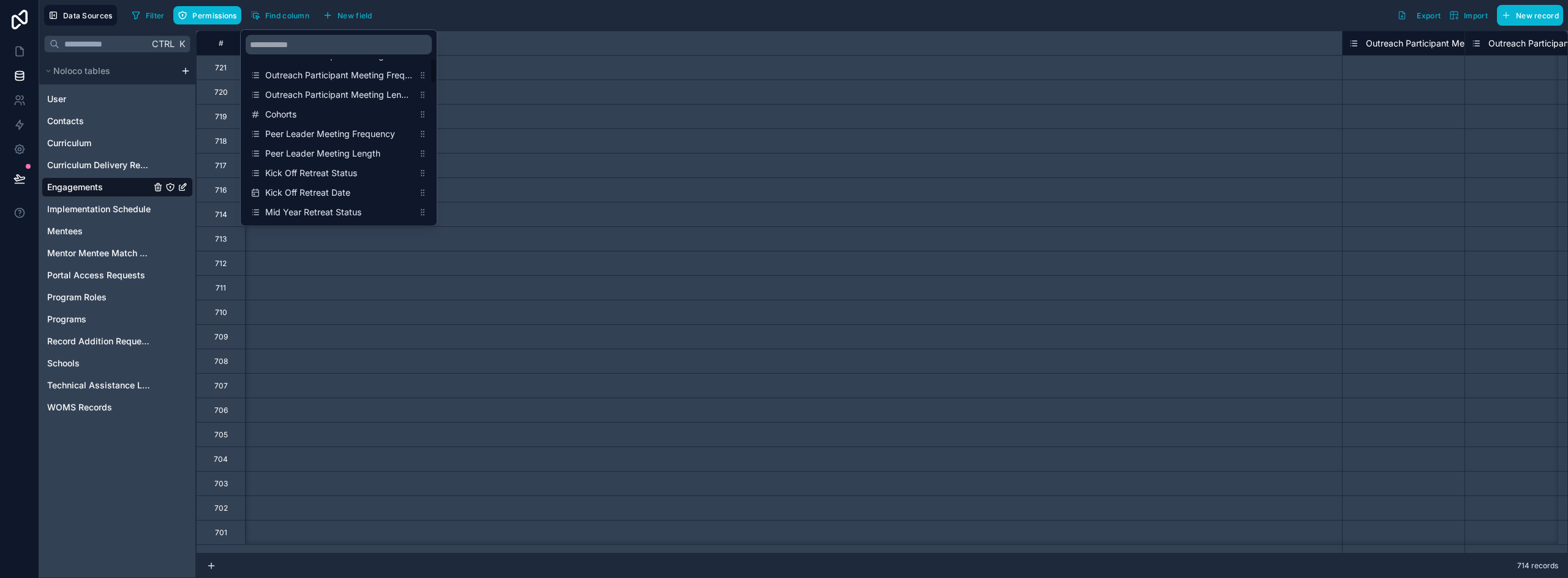
scroll to position [0, 1347]
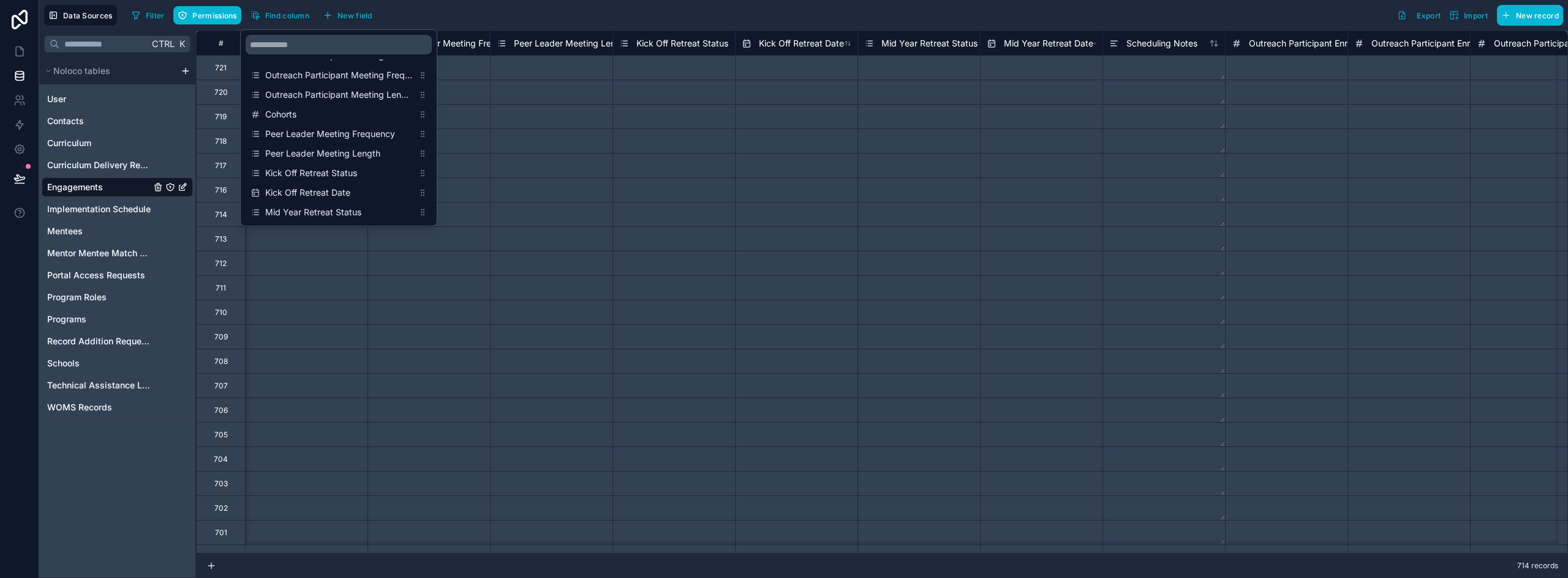
click at [585, 110] on div "Select a Peer Leader Meeting Length" at bounding box center [551, 117] width 110 height 19
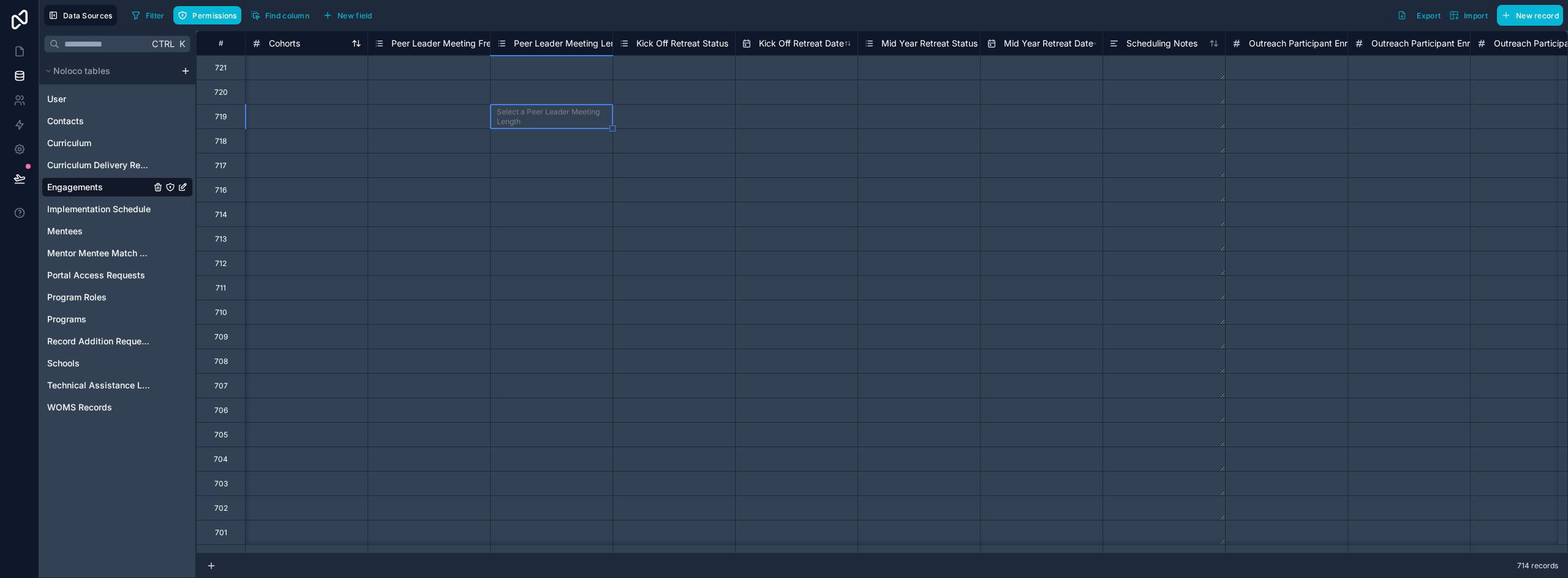
click at [295, 46] on span "Cohorts" at bounding box center [284, 44] width 31 height 12
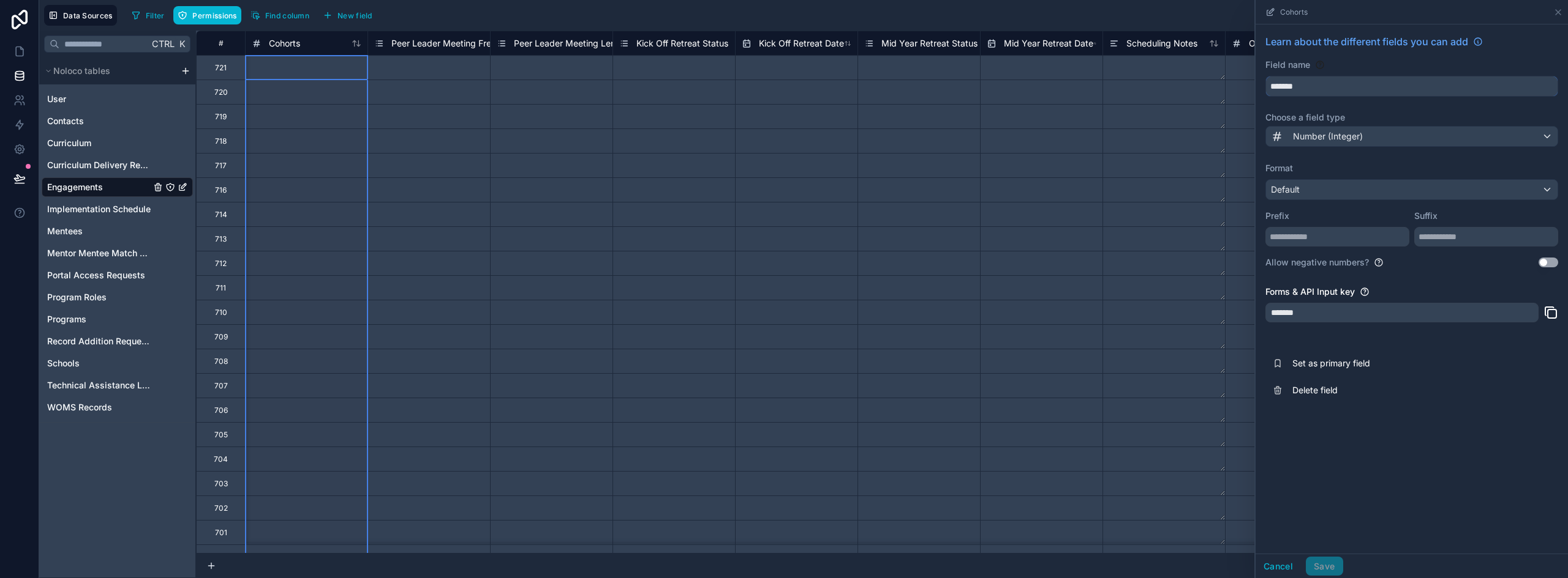
click at [1272, 89] on input "*******" at bounding box center [1412, 86] width 292 height 19
click at [1265, 76] on button "**********" at bounding box center [1412, 86] width 293 height 21
click at [1407, 95] on input "**********" at bounding box center [1412, 86] width 292 height 19
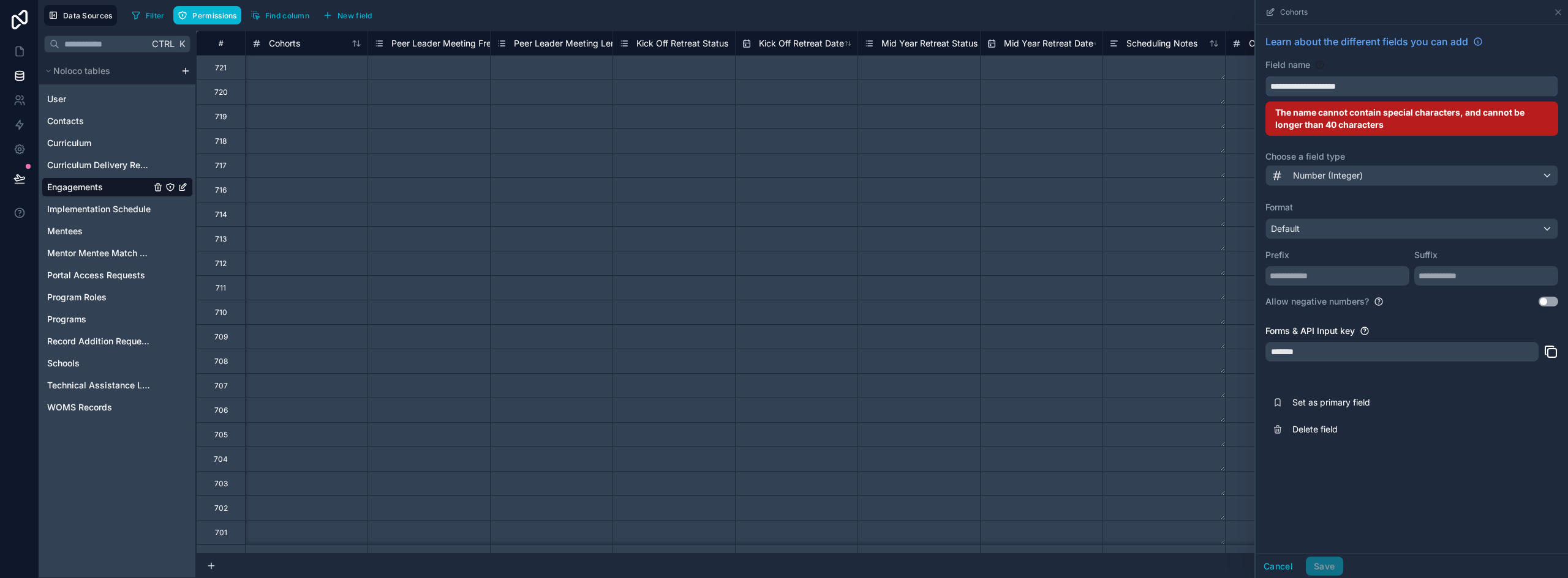
click at [1265, 76] on button "**********" at bounding box center [1412, 86] width 293 height 21
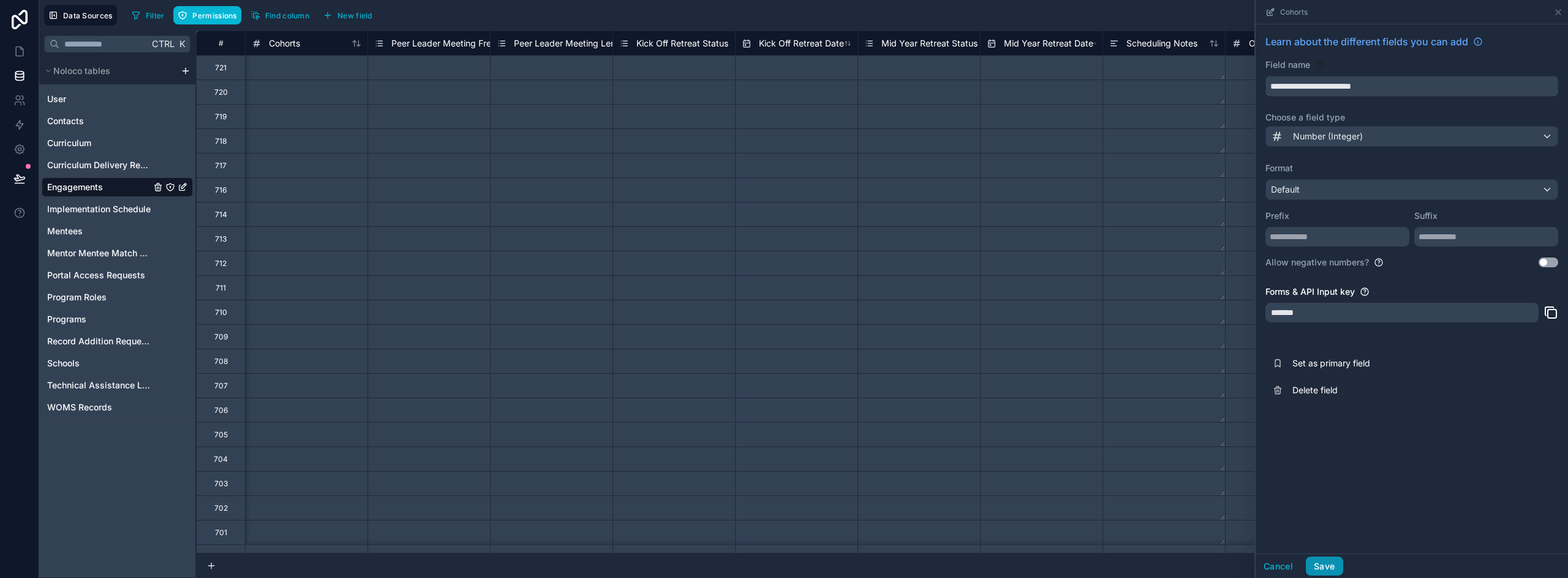
type input "**********"
click at [1331, 566] on button "Save" at bounding box center [1324, 567] width 37 height 19
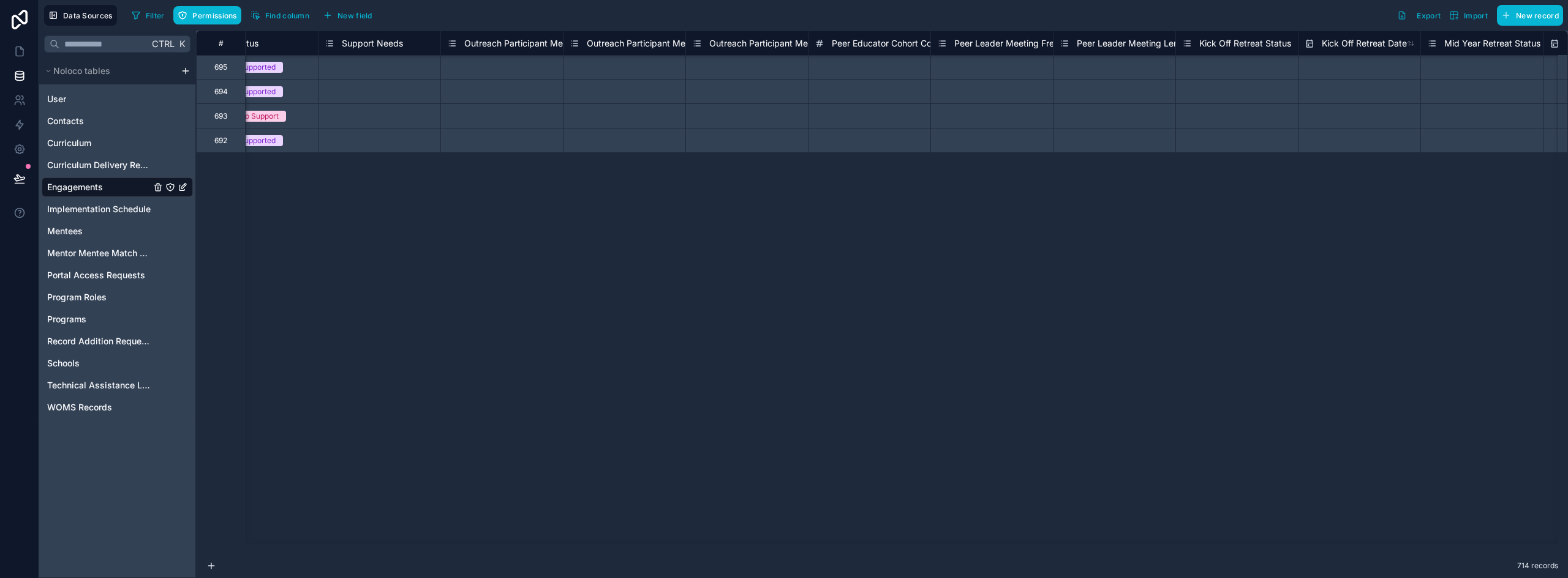
scroll to position [0, 785]
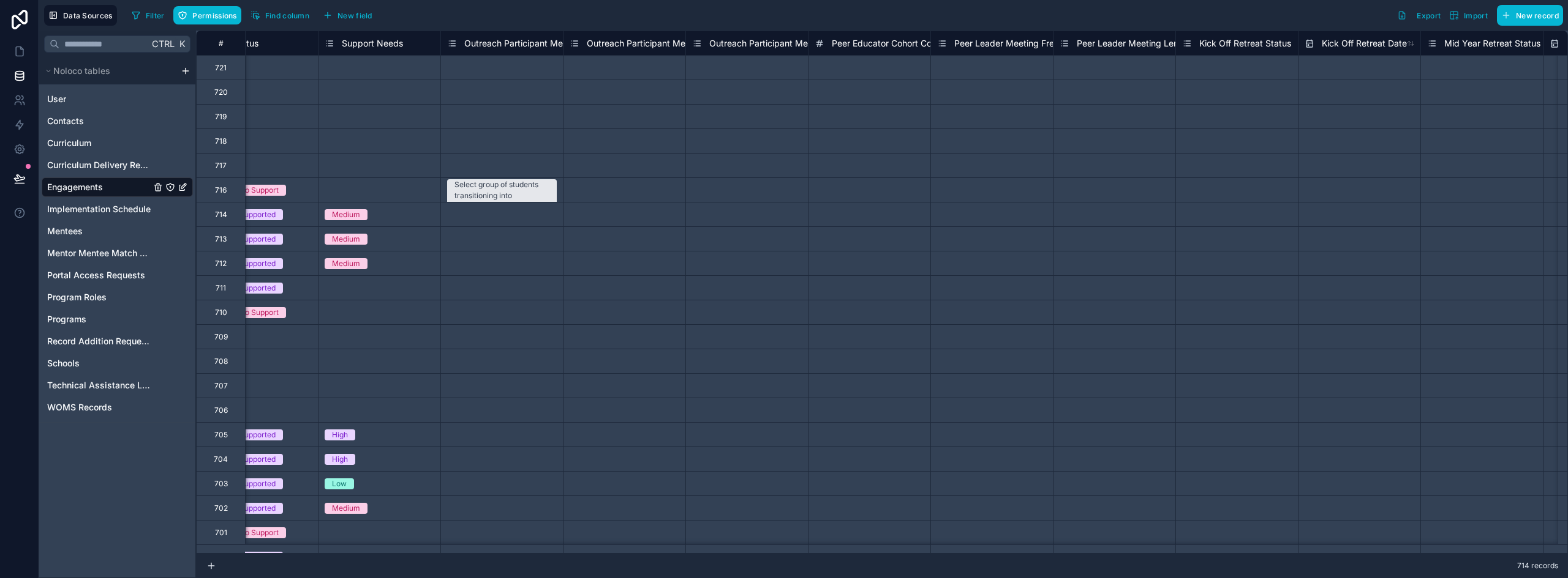
click at [981, 39] on span "Peer Leader Meeting Frequency" at bounding box center [1019, 44] width 130 height 12
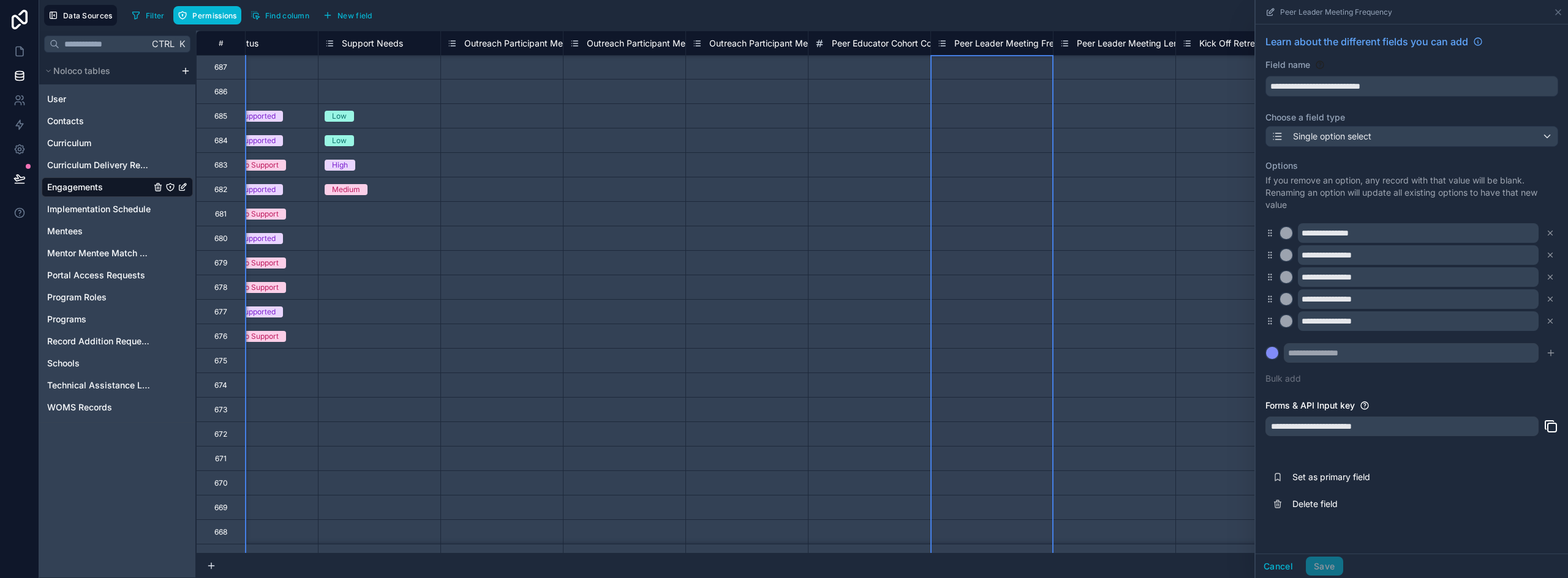
scroll to position [1101, 785]
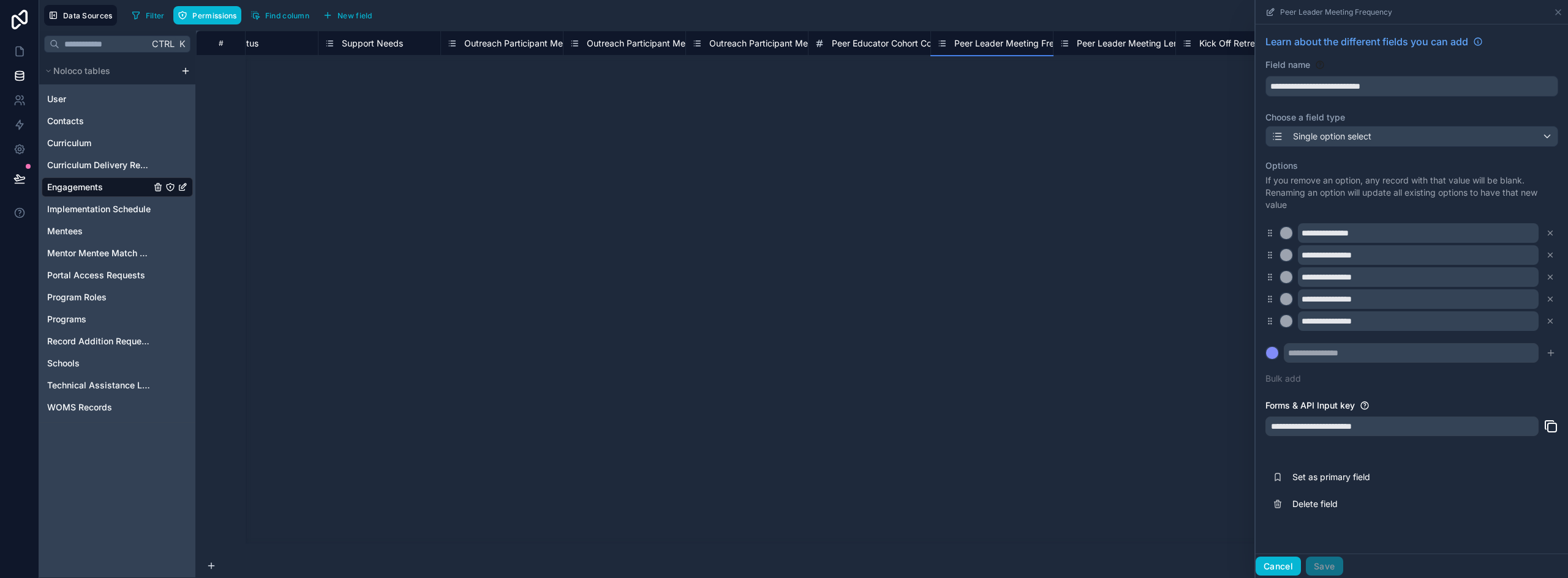
scroll to position [8751, 785]
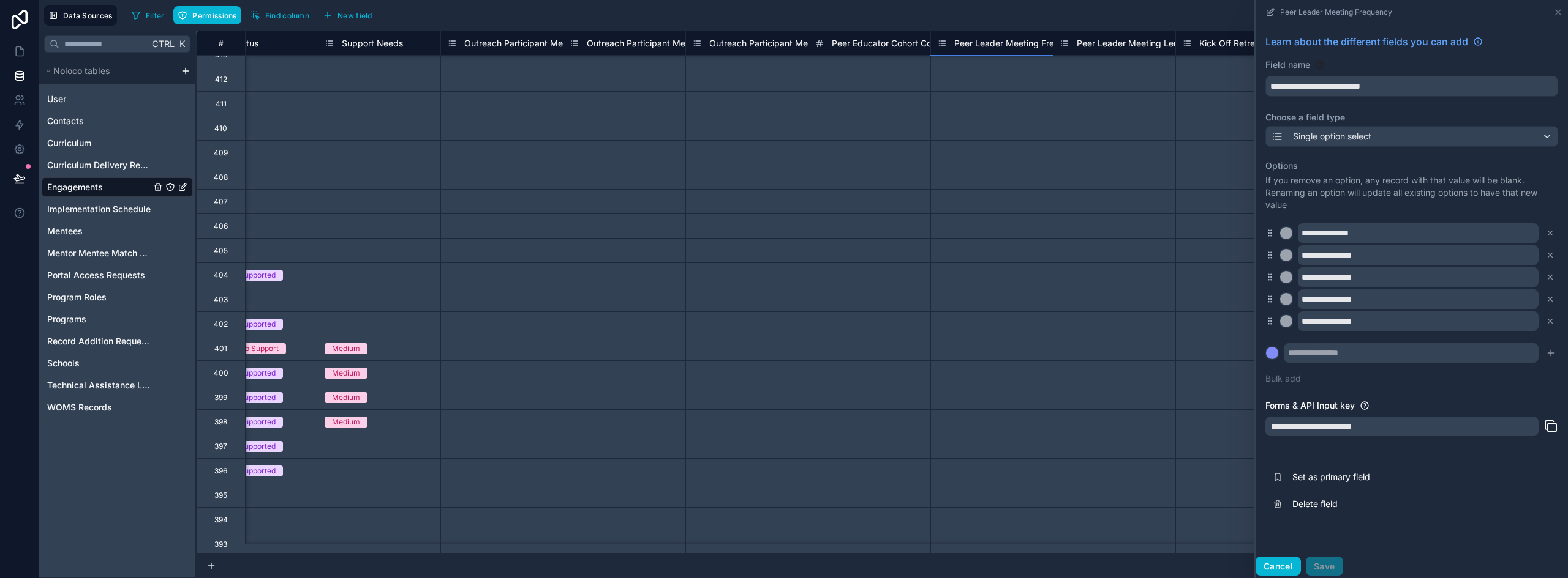
click at [1283, 570] on button "Cancel" at bounding box center [1278, 567] width 45 height 19
